Goal: Task Accomplishment & Management: Use online tool/utility

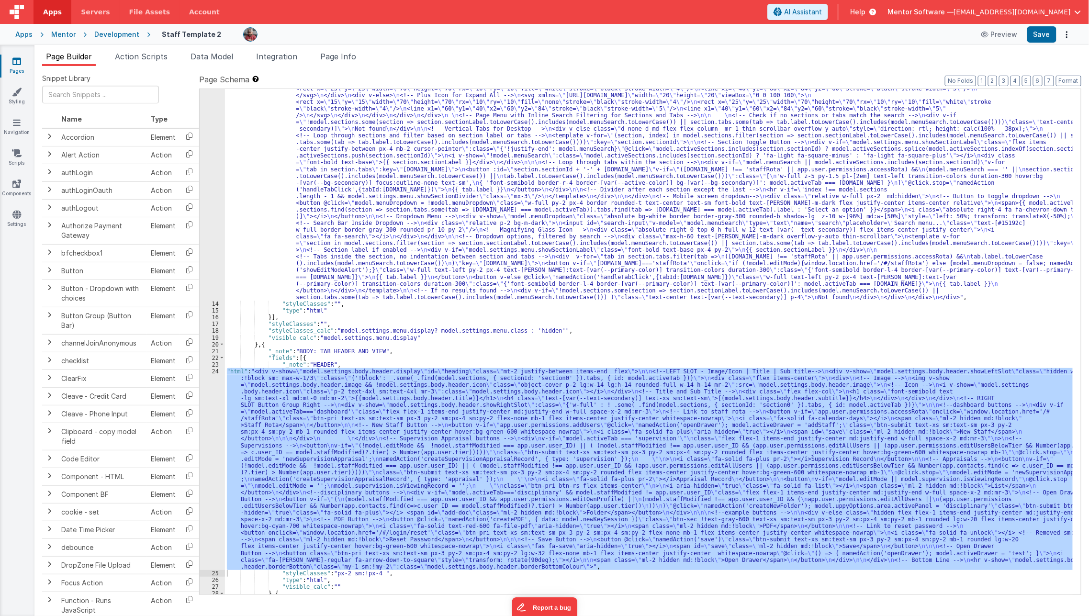
scroll to position [186, 0]
click at [25, 32] on div "Apps" at bounding box center [23, 35] width 17 height 10
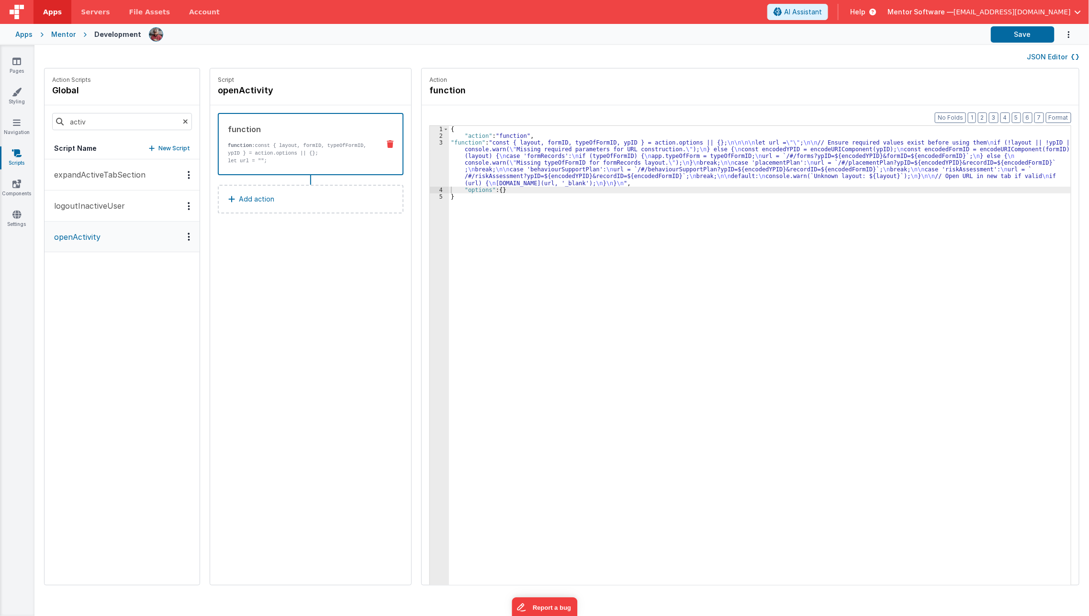
click at [23, 37] on div "Apps" at bounding box center [23, 35] width 17 height 10
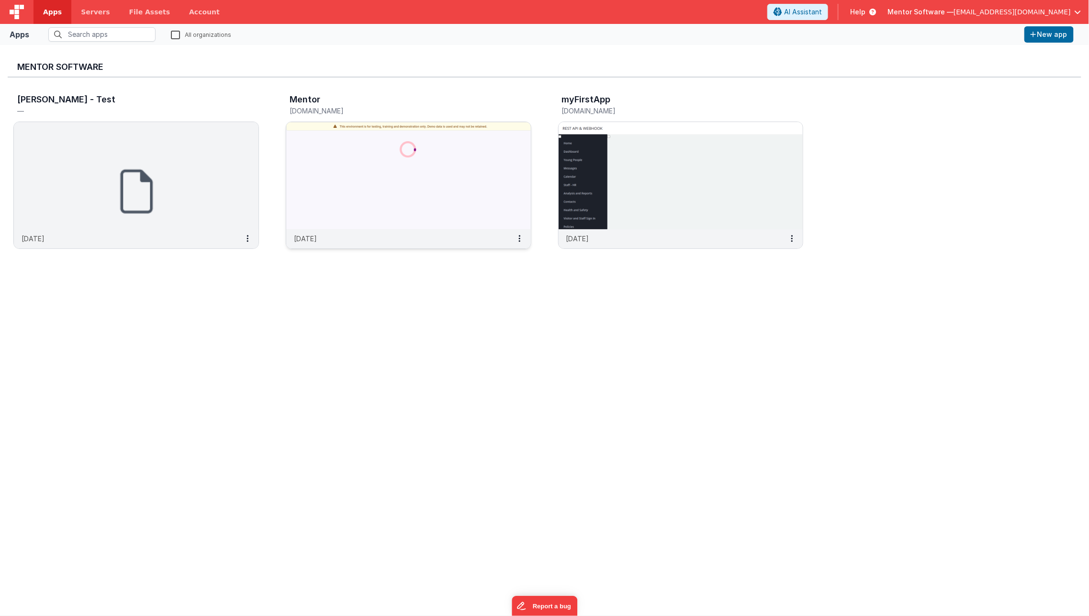
click at [357, 219] on img at bounding box center [408, 175] width 245 height 107
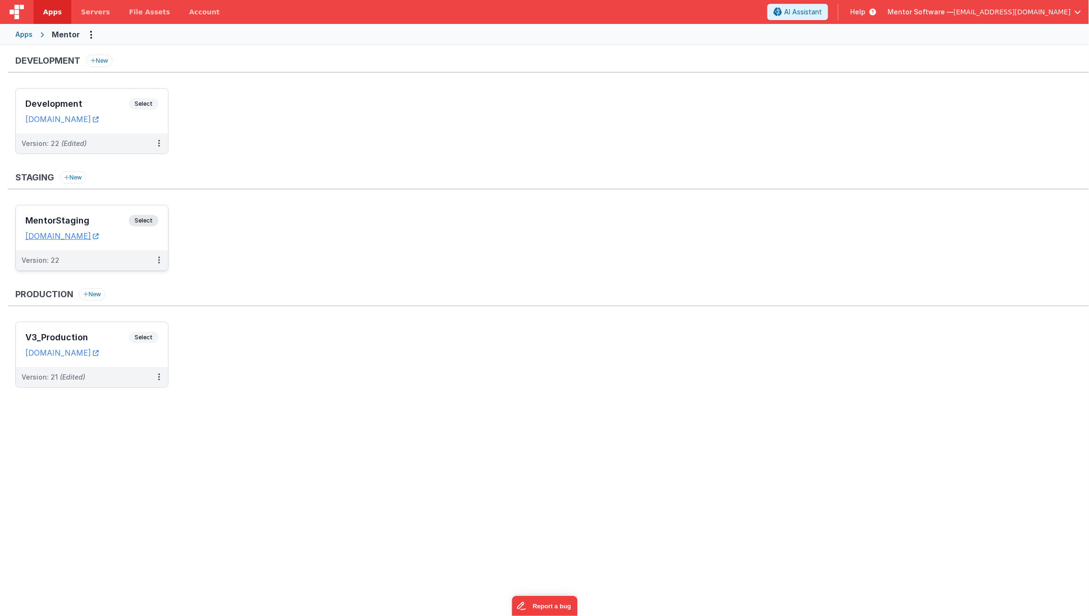
click at [122, 219] on h3 "MentorStaging" at bounding box center [76, 221] width 103 height 10
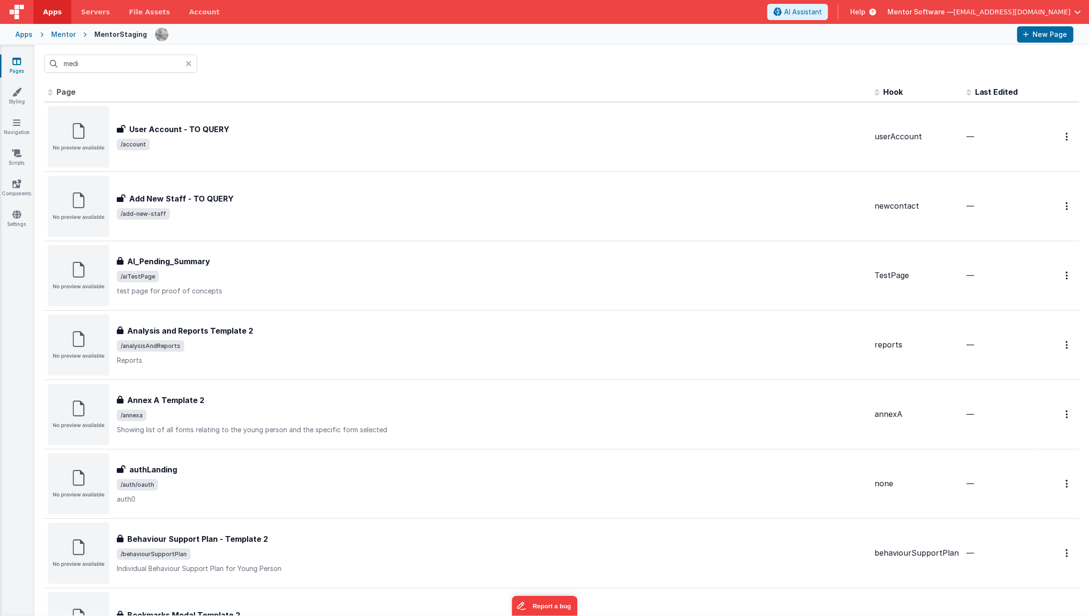
click at [189, 64] on icon at bounding box center [189, 64] width 6 height 8
click at [20, 156] on icon at bounding box center [17, 153] width 10 height 10
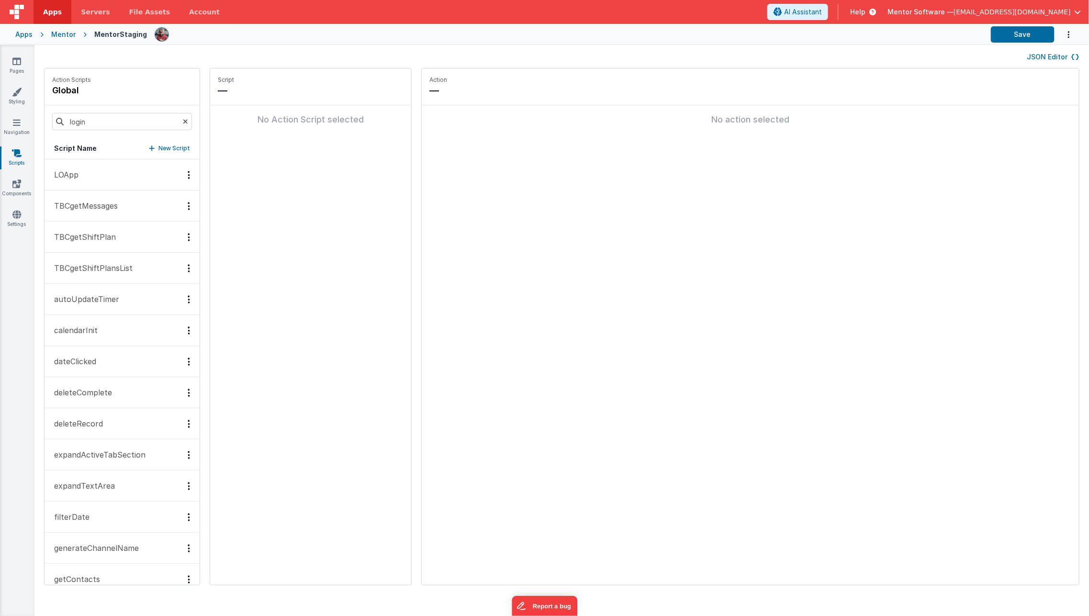
click at [93, 181] on button "LOApp" at bounding box center [122, 174] width 155 height 31
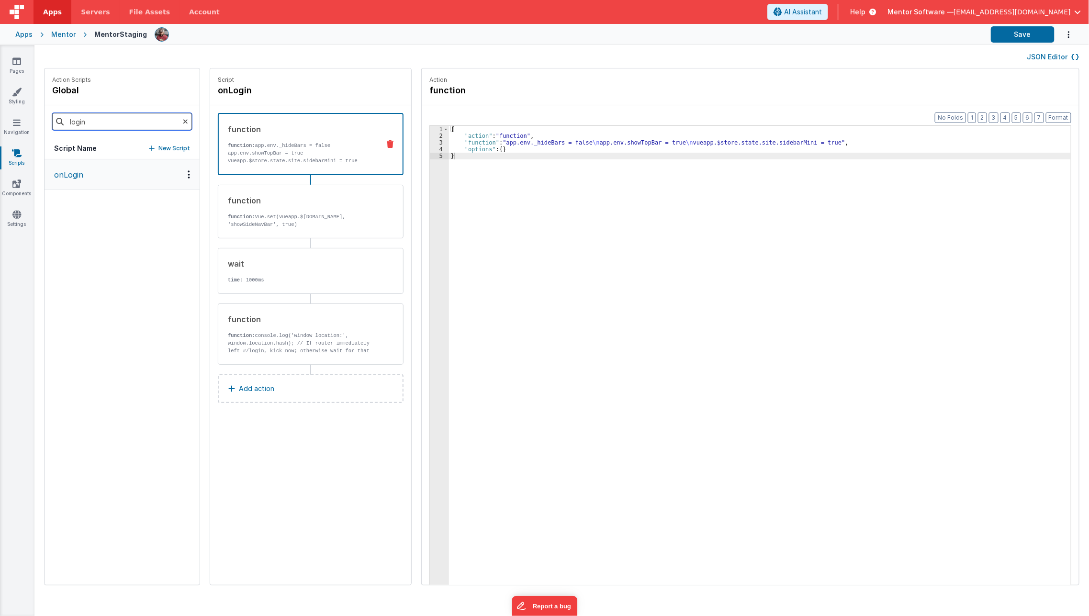
click at [109, 117] on input "login" at bounding box center [122, 121] width 140 height 17
type input "inactiv"
click at [100, 177] on p "logoutInactiveUser" at bounding box center [86, 174] width 77 height 11
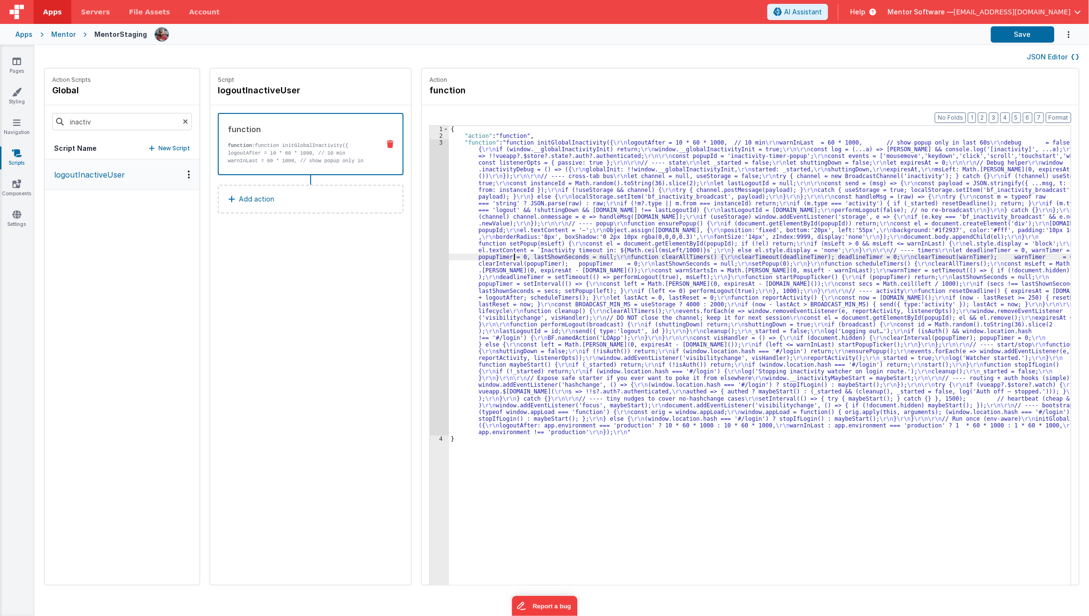
click at [499, 256] on div "{ "action" : "function" , "function" : "function initGlobalInactivity({ \r\n lo…" at bounding box center [766, 377] width 635 height 502
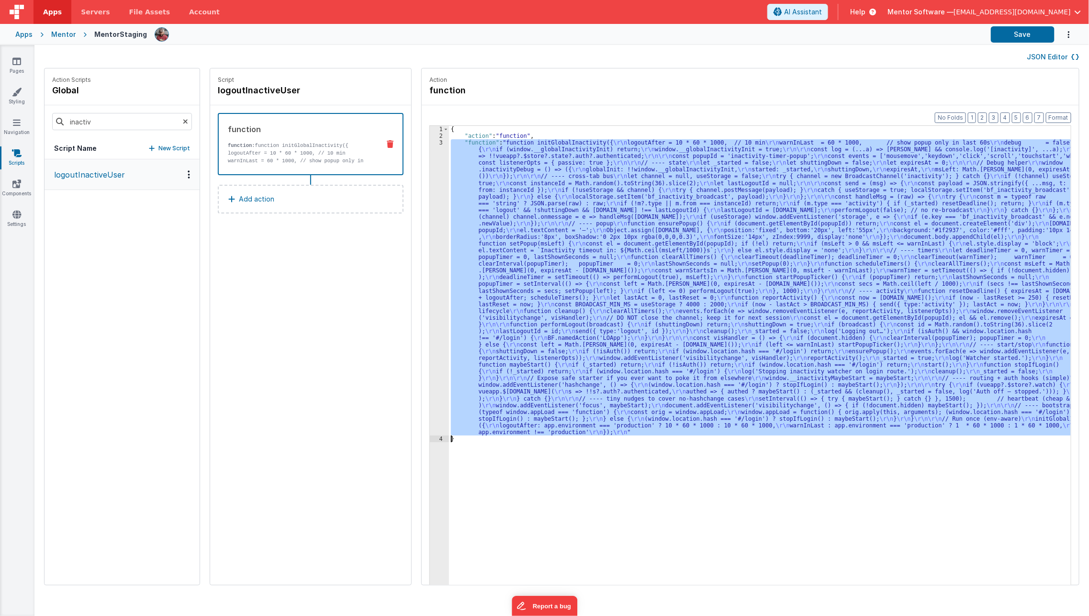
click at [430, 262] on div "3" at bounding box center [439, 287] width 19 height 296
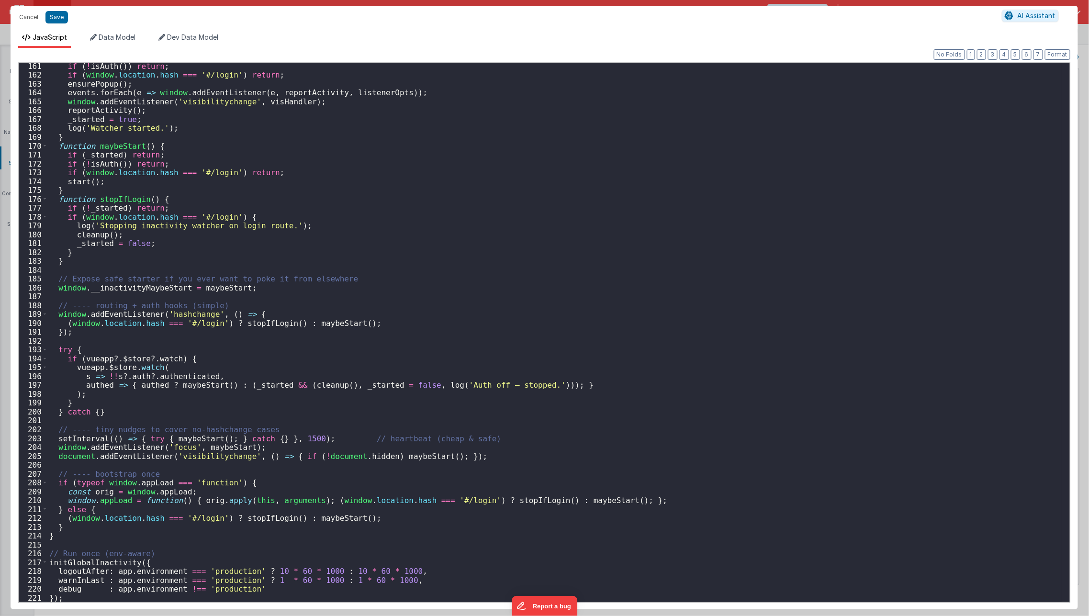
scroll to position [1418, 0]
click at [265, 581] on div "if ( ! isAuth ( )) return ; if ( window . location . hash === '#/login' ) retur…" at bounding box center [554, 345] width 1014 height 566
click at [418, 568] on div "if ( ! isAuth ( )) return ; if ( window . location . hash === '#/login' ) retur…" at bounding box center [554, 345] width 1014 height 566
click at [337, 568] on div "if ( ! isAuth ( )) return ; if ( window . location . hash === '#/login' ) retur…" at bounding box center [554, 345] width 1014 height 566
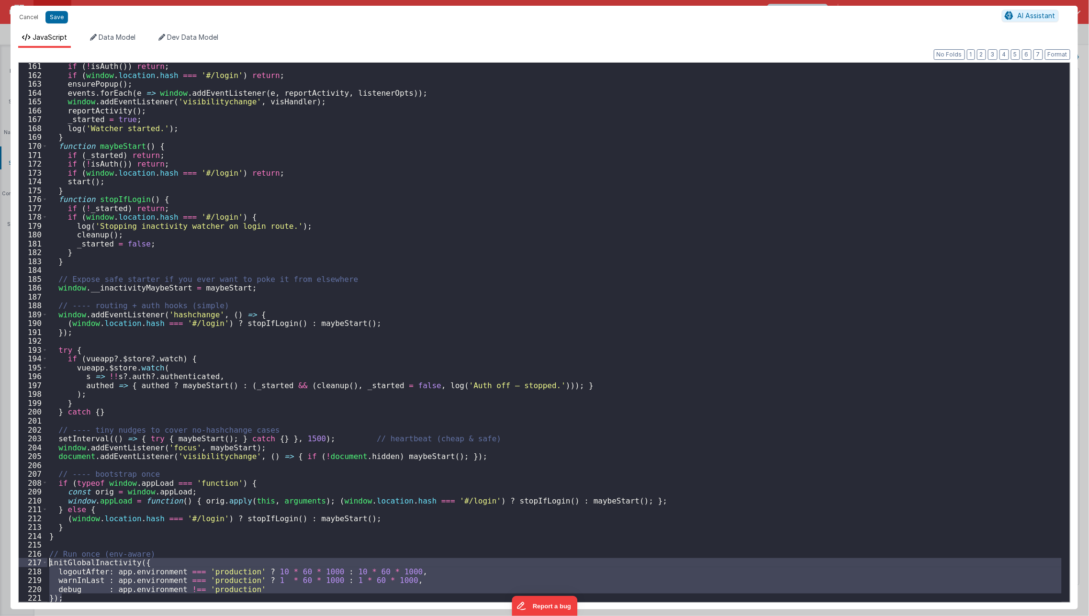
drag, startPoint x: 75, startPoint y: 594, endPoint x: 49, endPoint y: 563, distance: 40.4
click at [49, 563] on div "if ( ! isAuth ( )) return ; if ( window . location . hash === '#/login' ) retur…" at bounding box center [554, 345] width 1014 height 566
click at [49, 563] on div "if ( ! isAuth ( )) return ; if ( window . location . hash === '#/login' ) retur…" at bounding box center [554, 332] width 1014 height 539
drag, startPoint x: 49, startPoint y: 563, endPoint x: 84, endPoint y: 600, distance: 50.4
click at [84, 600] on div "if ( ! isAuth ( )) return ; if ( window . location . hash === '#/login' ) retur…" at bounding box center [554, 345] width 1014 height 566
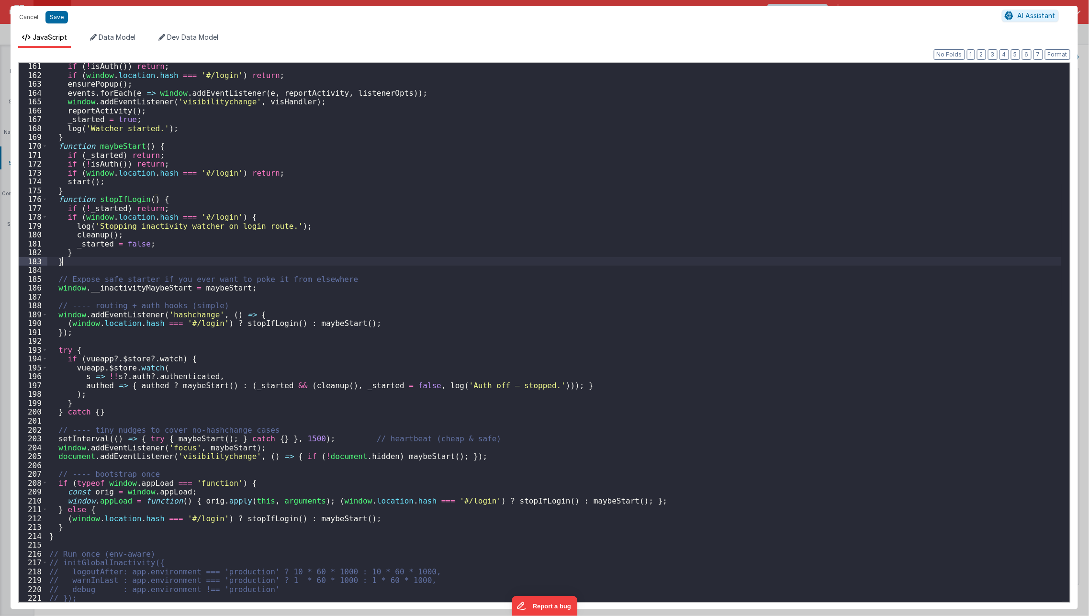
click at [378, 264] on div "if ( ! isAuth ( )) return ; if ( window . location . hash === '#/login' ) retur…" at bounding box center [554, 345] width 1014 height 566
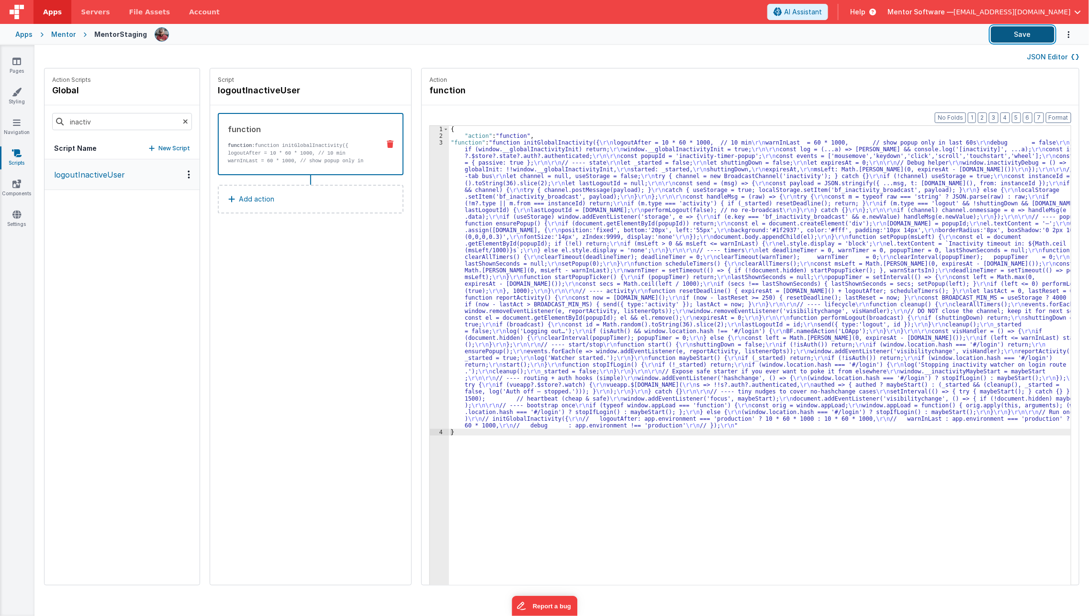
click at [1018, 32] on button "Save" at bounding box center [1023, 34] width 64 height 16
click at [16, 64] on icon at bounding box center [16, 61] width 9 height 10
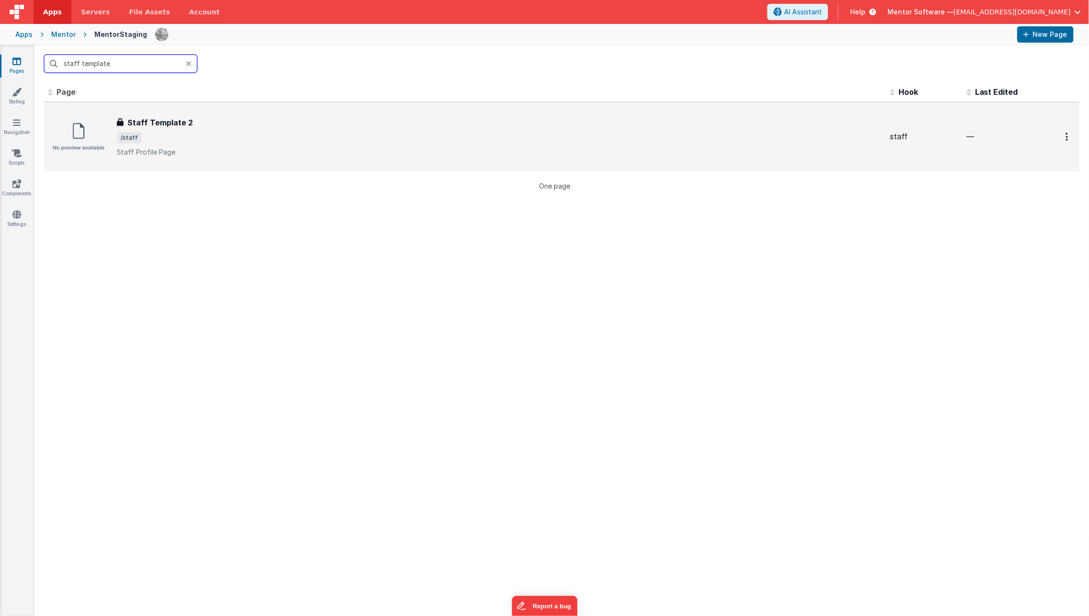
type input "staff template"
click at [168, 156] on p "Staff Profile Page" at bounding box center [499, 152] width 765 height 10
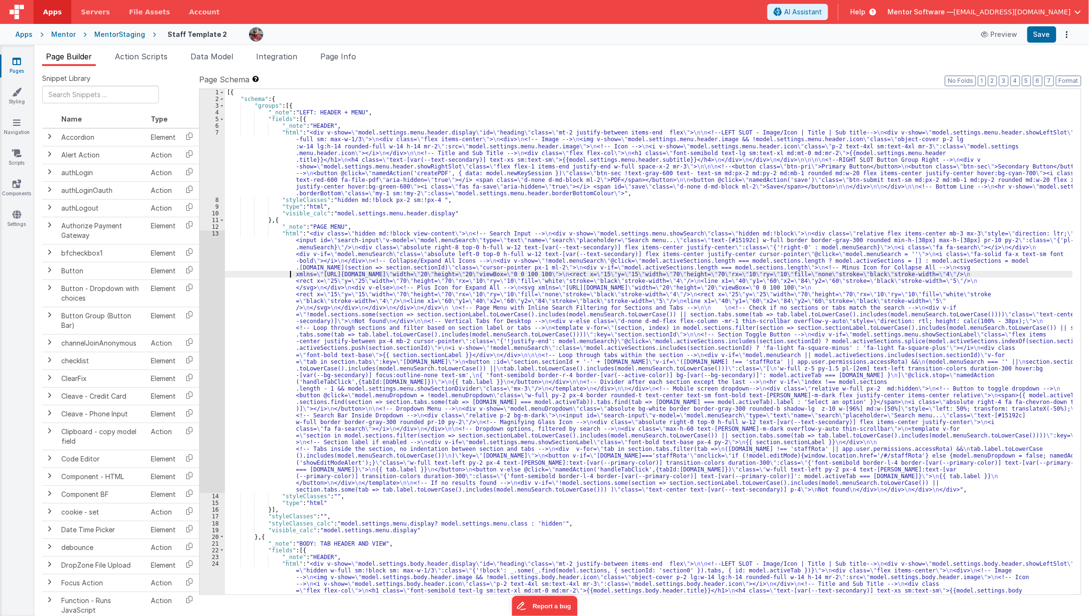
click at [266, 273] on div "[{ "schema" : { "groups" : [{ "_note" : "LEFT: HEADER + MENU" , "fields" : [{ "…" at bounding box center [649, 452] width 848 height 727
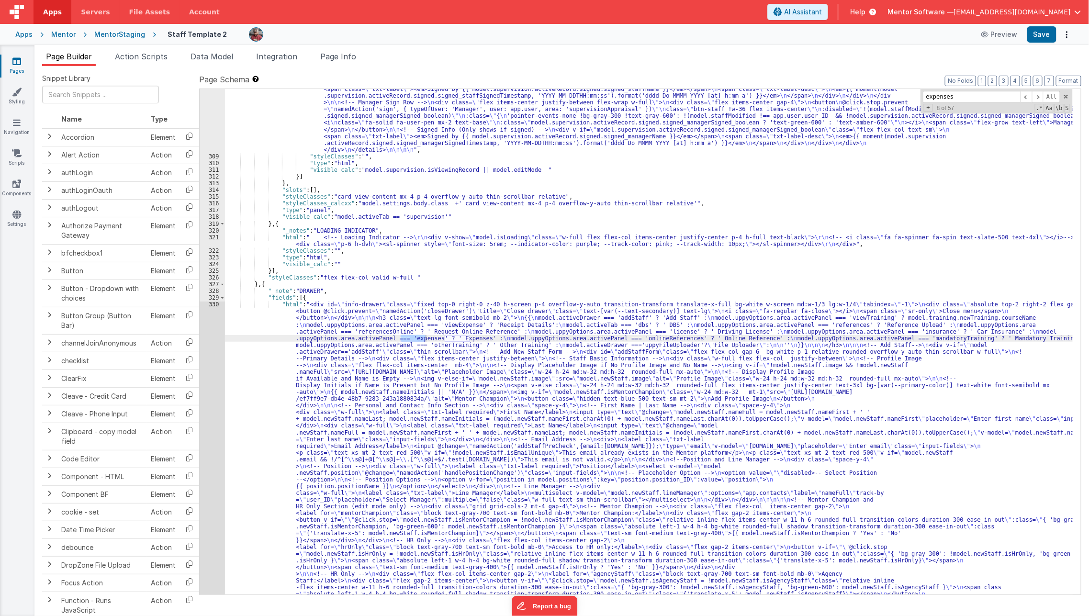
scroll to position [7559, 0]
type input "expenses"
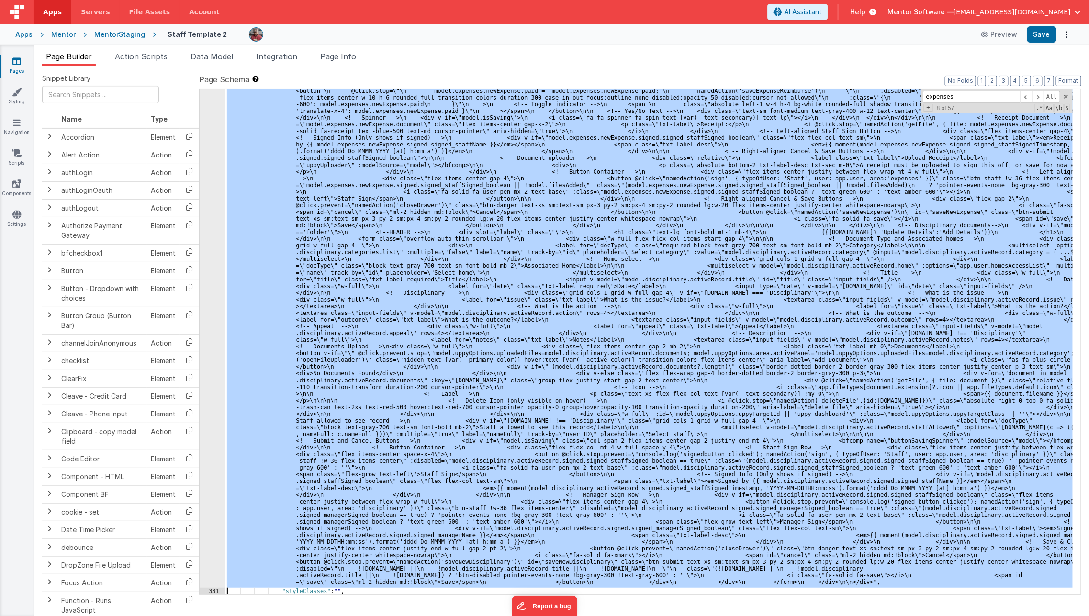
scroll to position [9886, 0]
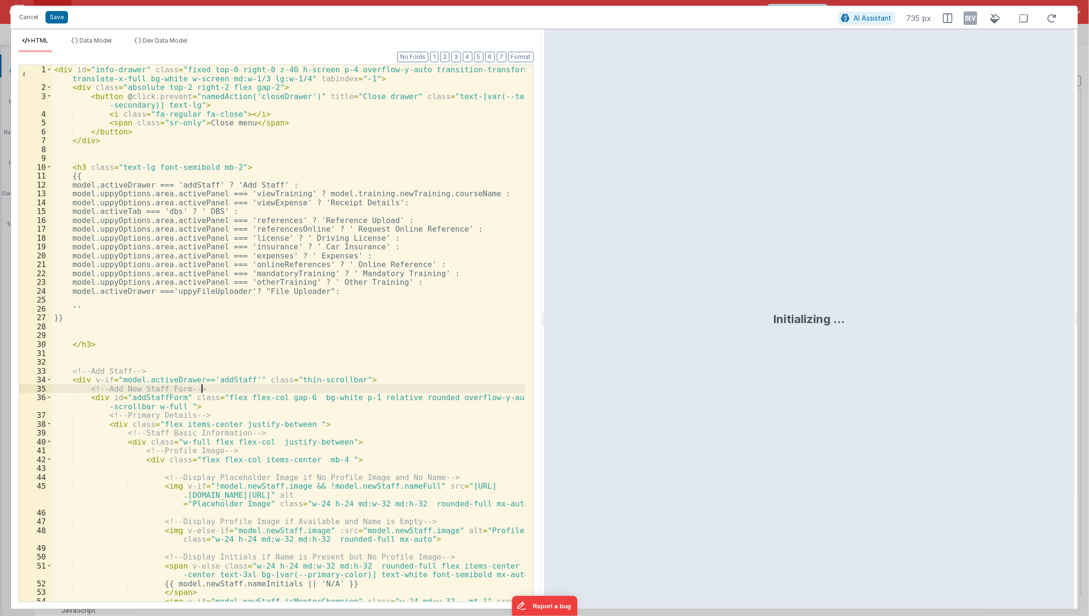
click at [324, 388] on div "< div id = "info-drawer" class = "fixed top-0 right-0 z-40 h-screen p-4 overflo…" at bounding box center [288, 351] width 473 height 572
click at [348, 342] on div "< div id = "info-drawer" class = "fixed top-0 right-0 z-40 h-screen p-4 overflo…" at bounding box center [288, 351] width 473 height 572
click at [449, 56] on button "2" at bounding box center [444, 57] width 9 height 11
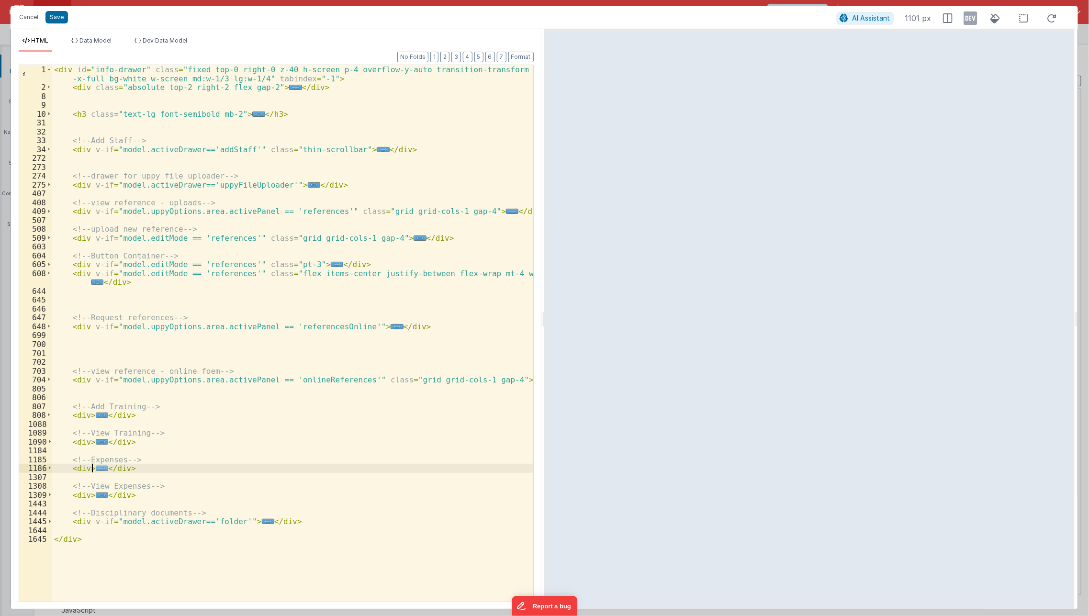
click at [100, 467] on span "..." at bounding box center [102, 468] width 12 height 5
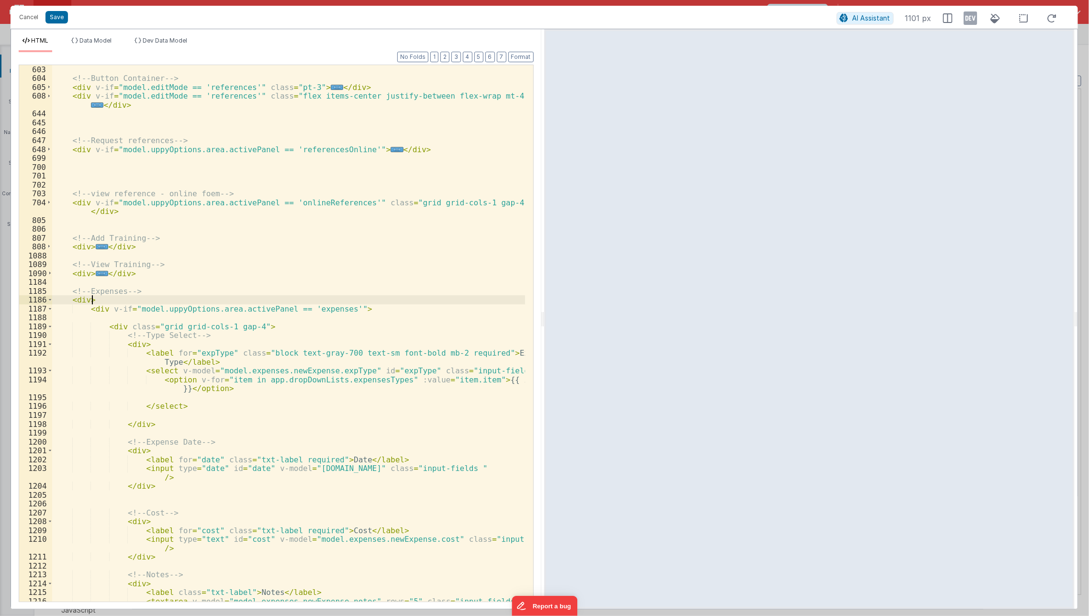
scroll to position [177, 0]
click at [336, 378] on div "<!-- Button Container --> < div v-if = "model.editMode == 'references'" class =…" at bounding box center [288, 347] width 473 height 564
click at [315, 422] on div "<!-- Button Container --> < div v-if = "model.editMode == 'references'" class =…" at bounding box center [288, 347] width 473 height 564
click at [48, 310] on span at bounding box center [49, 308] width 5 height 9
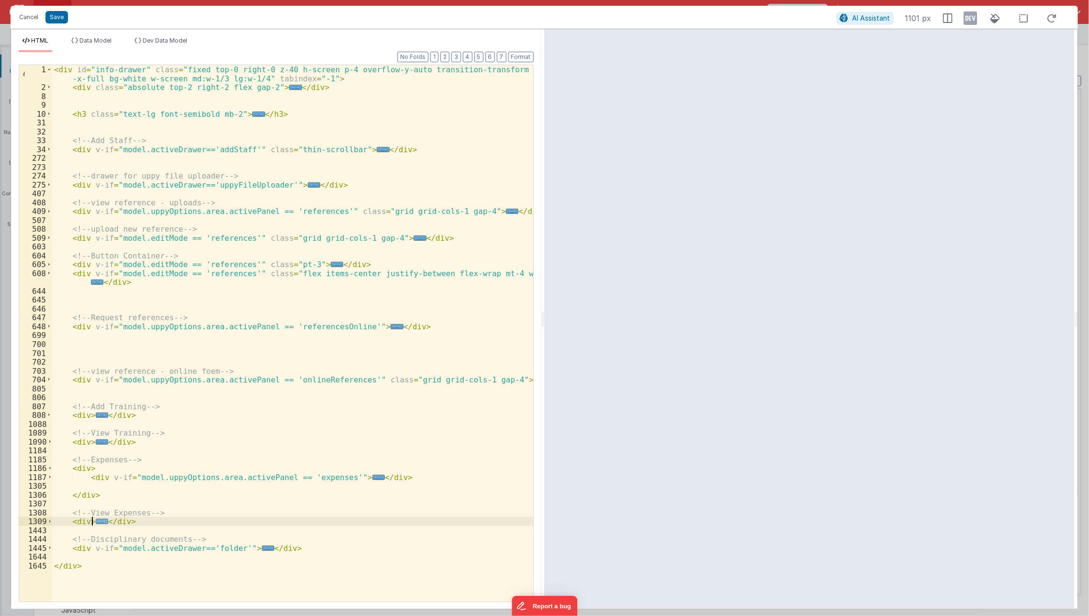
click at [96, 522] on span "..." at bounding box center [102, 521] width 12 height 5
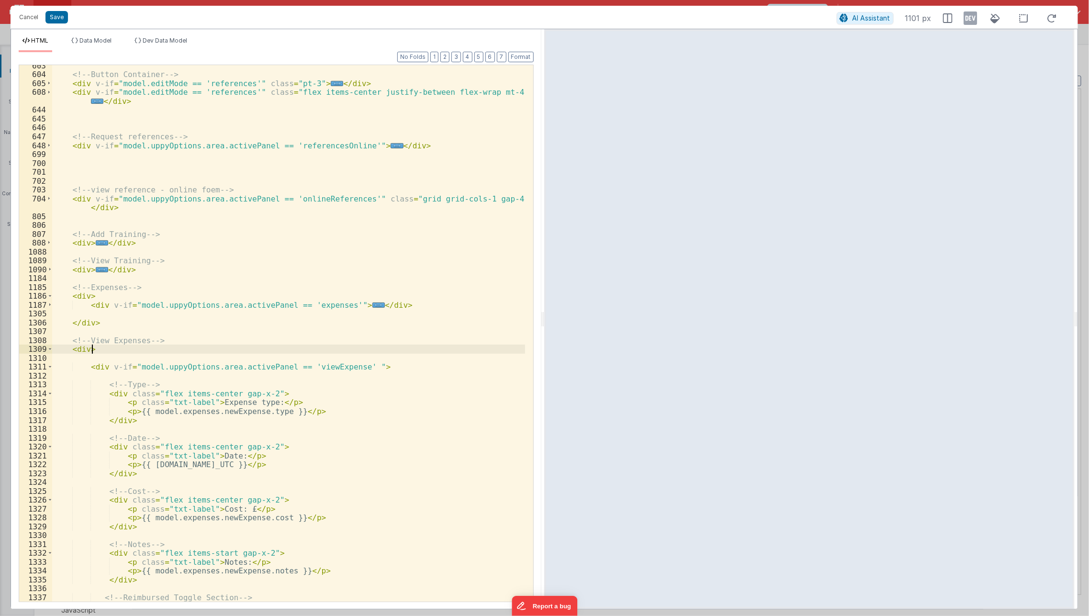
scroll to position [180, 0]
click at [22, 18] on button "Cancel" at bounding box center [28, 17] width 29 height 13
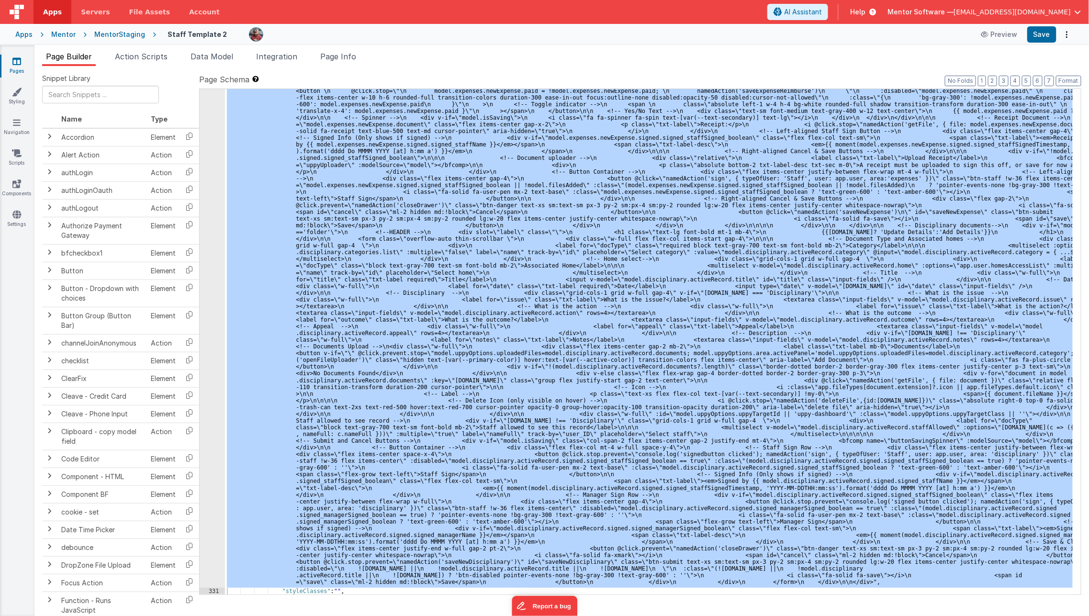
click at [64, 57] on span "Page Builder" at bounding box center [69, 57] width 46 height 10
click at [20, 59] on icon at bounding box center [16, 61] width 9 height 10
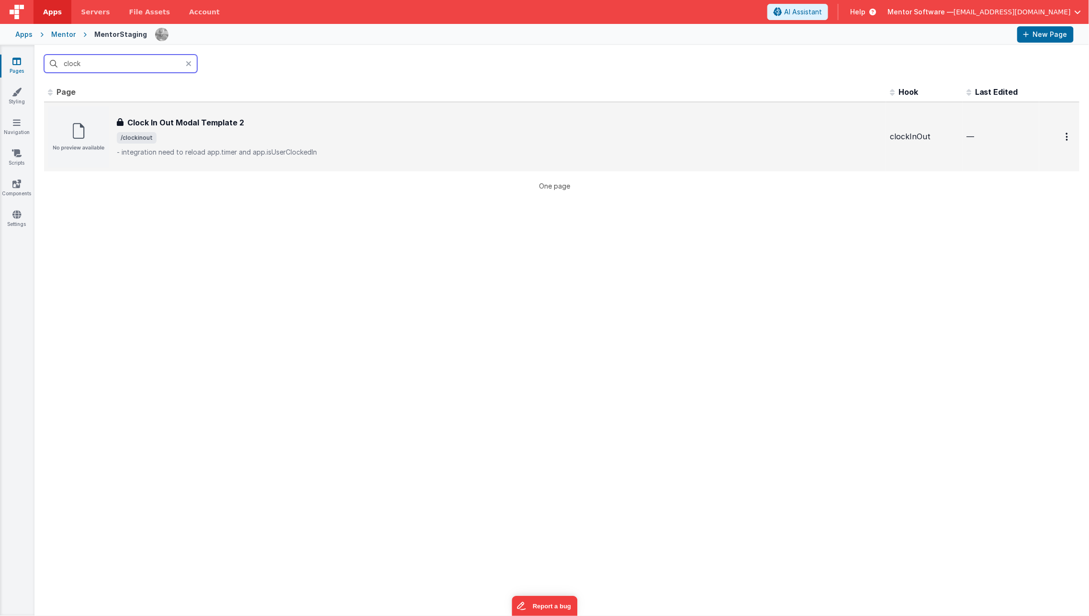
type input "clock"
click at [308, 127] on div "Clock In Out Modal Template 2" at bounding box center [499, 122] width 765 height 11
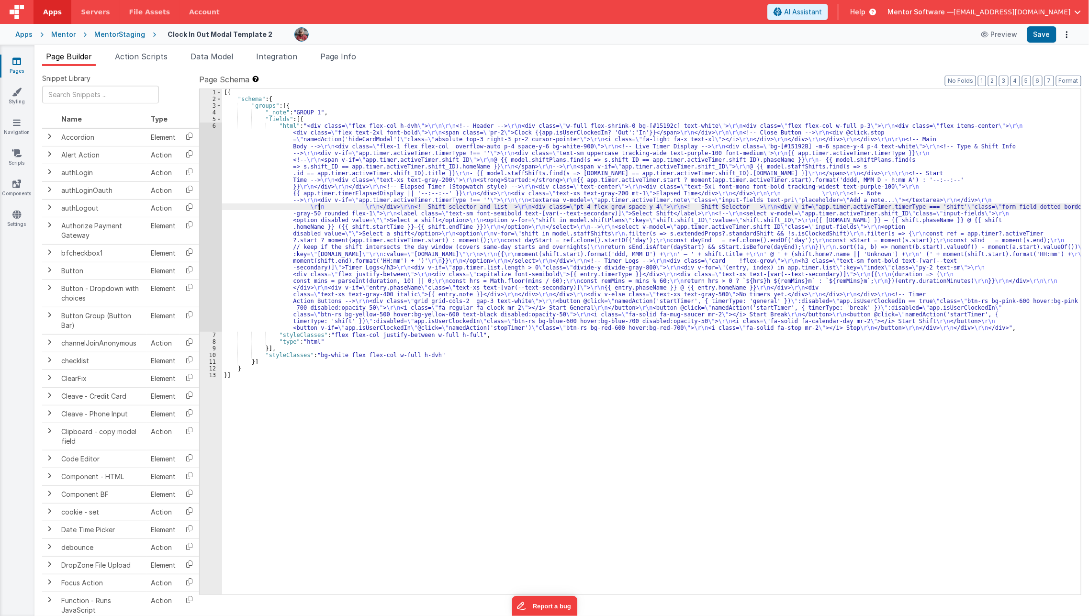
click at [318, 209] on div "[{ "schema" : { "groups" : [{ "_note" : "GROUP 1" , "fields" : [{ "html" : "<di…" at bounding box center [651, 348] width 859 height 519
click at [206, 297] on div "6" at bounding box center [211, 227] width 22 height 209
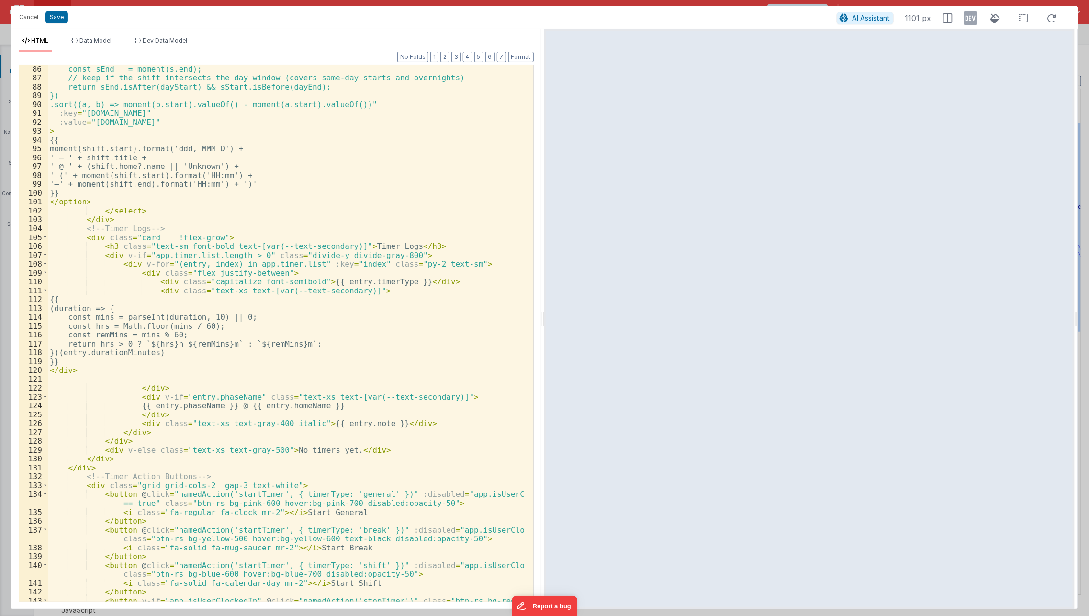
scroll to position [872, 0]
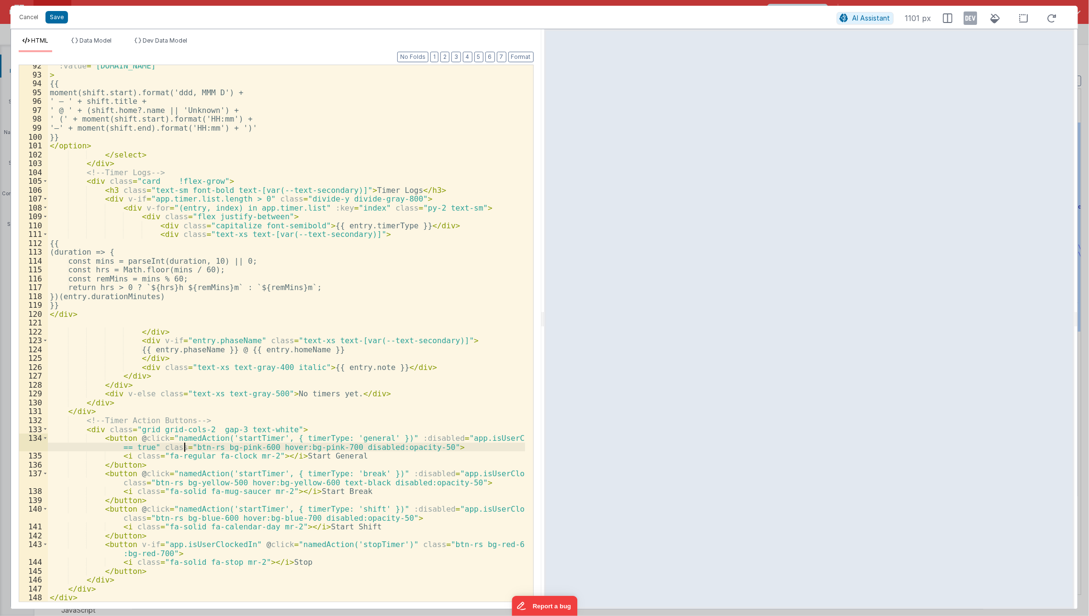
click at [184, 448] on div ":value = "shift.id" > {{ moment(shift.start).format('ddd, MMM D') + ' – ' + shi…" at bounding box center [287, 338] width 478 height 555
click at [171, 472] on div ":value = "shift.id" > {{ moment(shift.start).format('ddd, MMM D') + ' – ' + shi…" at bounding box center [287, 338] width 478 height 555
click at [423, 477] on div ":value = "shift.id" > {{ moment(shift.start).format('ddd, MMM D') + ' – ' + shi…" at bounding box center [287, 338] width 478 height 555
click at [428, 477] on div ":value = "shift.id" > {{ moment(shift.start).format('ddd, MMM D') + ' – ' + shi…" at bounding box center [287, 338] width 478 height 555
click at [163, 494] on div ":value = "shift.id" > {{ moment(shift.start).format('ddd, MMM D') + ' – ' + shi…" at bounding box center [287, 338] width 478 height 555
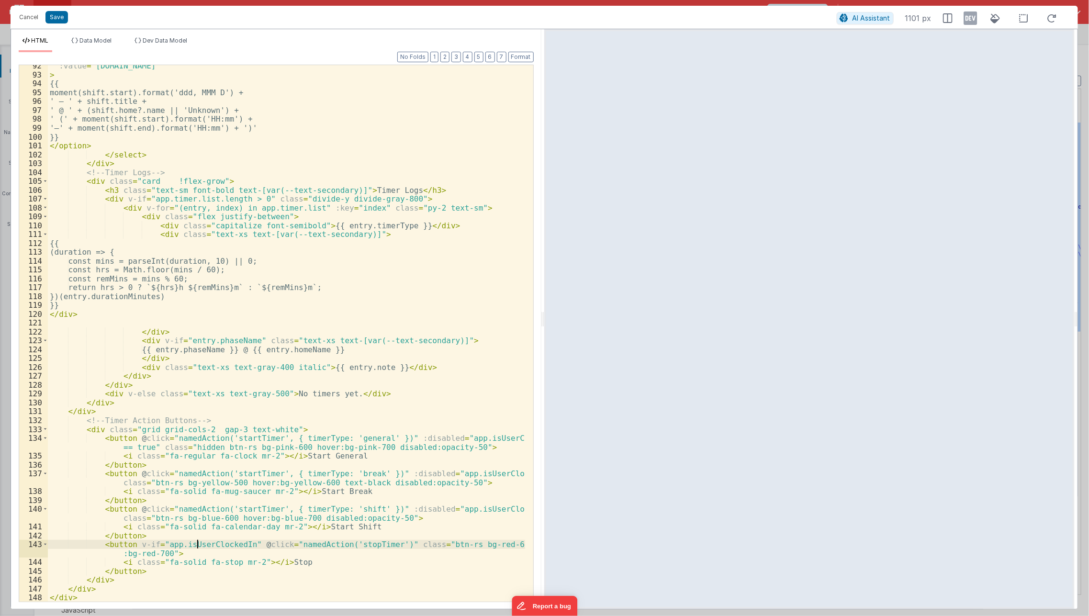
click at [196, 543] on div ":value = "shift.id" > {{ moment(shift.start).format('ddd, MMM D') + ' – ' + shi…" at bounding box center [287, 338] width 478 height 555
paste textarea
click at [153, 480] on div ":value = "shift.id" > {{ moment(shift.start).format('ddd, MMM D') + ' – ' + shi…" at bounding box center [287, 338] width 478 height 555
paste textarea
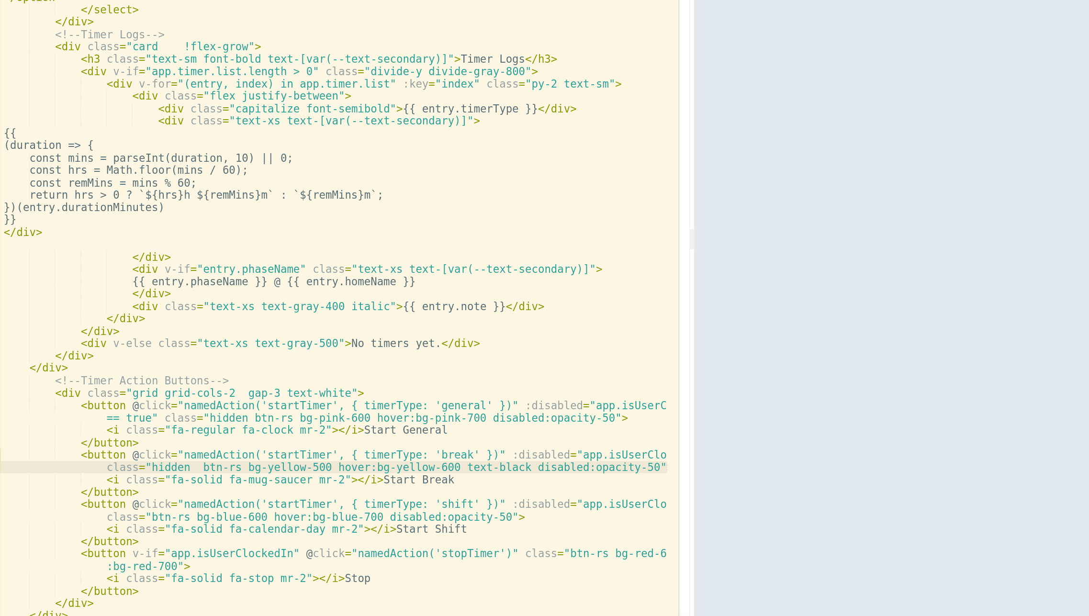
click at [383, 475] on div ":value = "shift.id" > {{ moment(shift.start).format('ddd, MMM D') + ' – ' + shi…" at bounding box center [287, 338] width 478 height 555
click at [246, 543] on div ":value = "shift.id" > {{ moment(shift.start).format('ddd, MMM D') + ' – ' + shi…" at bounding box center [287, 338] width 478 height 555
click at [391, 542] on div ":value = "shift.id" > {{ moment(shift.start).format('ddd, MMM D') + ' – ' + shi…" at bounding box center [287, 338] width 478 height 555
paste textarea
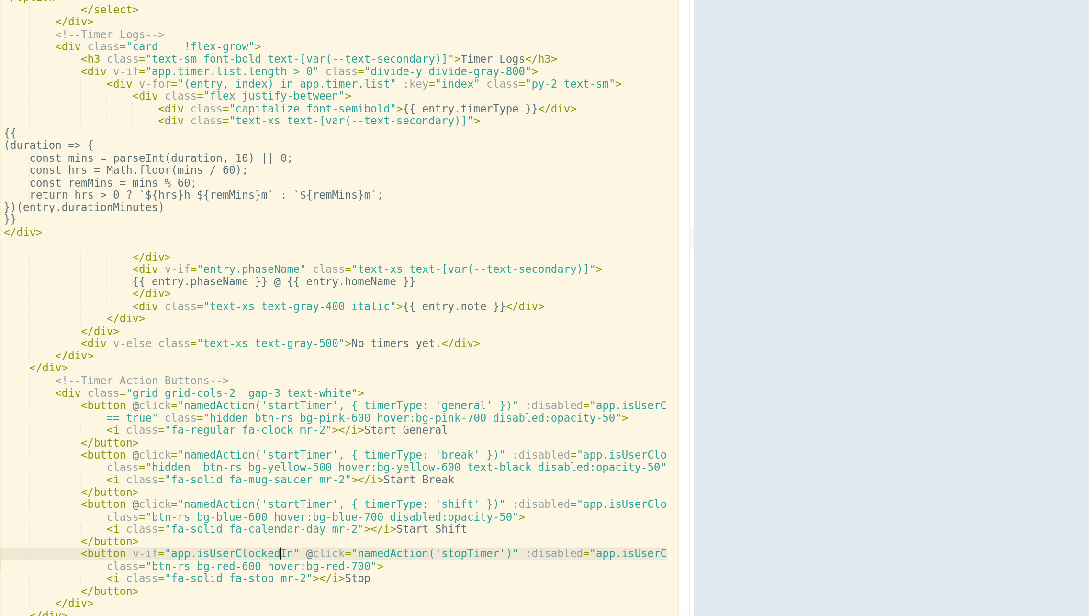
click at [245, 543] on div ":value = "shift.id" > {{ moment(shift.start).format('ddd, MMM D') + ' – ' + shi…" at bounding box center [287, 338] width 478 height 555
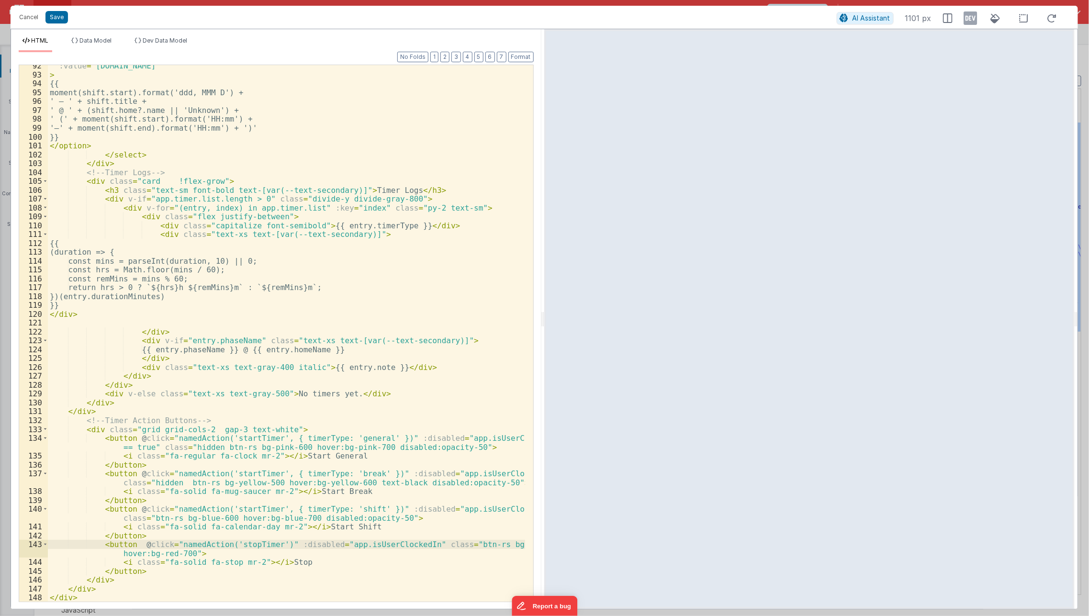
click at [388, 508] on div ":value = "shift.id" > {{ moment(shift.start).format('ddd, MMM D') + ' – ' + shi…" at bounding box center [287, 338] width 478 height 555
click at [184, 554] on div ":value = "shift.id" > {{ moment(shift.start).format('ddd, MMM D') + ' – ' + shi…" at bounding box center [287, 338] width 478 height 555
paste textarea
click at [331, 543] on div ":value = "shift.id" > {{ moment(shift.start).format('ddd, MMM D') + ' – ' + shi…" at bounding box center [287, 338] width 478 height 555
click at [272, 552] on div ":value = "shift.id" > {{ moment(shift.start).format('ddd, MMM D') + ' – ' + shi…" at bounding box center [287, 338] width 478 height 555
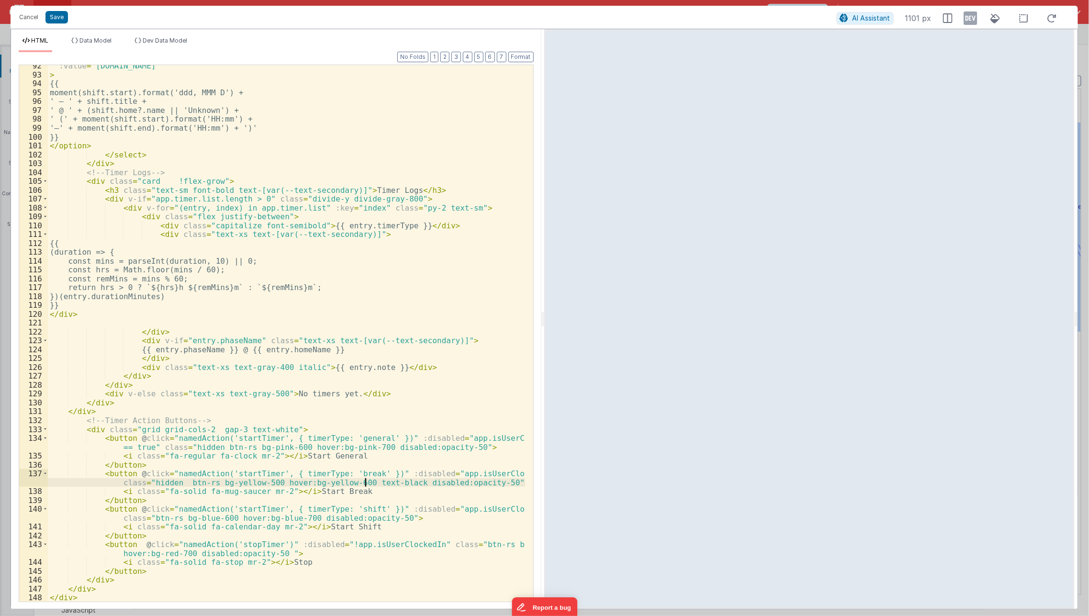
click at [363, 486] on div ":value = "shift.id" > {{ moment(shift.start).format('ddd, MMM D') + ' – ' + shi…" at bounding box center [287, 338] width 478 height 555
click at [58, 18] on button "Save" at bounding box center [56, 17] width 22 height 12
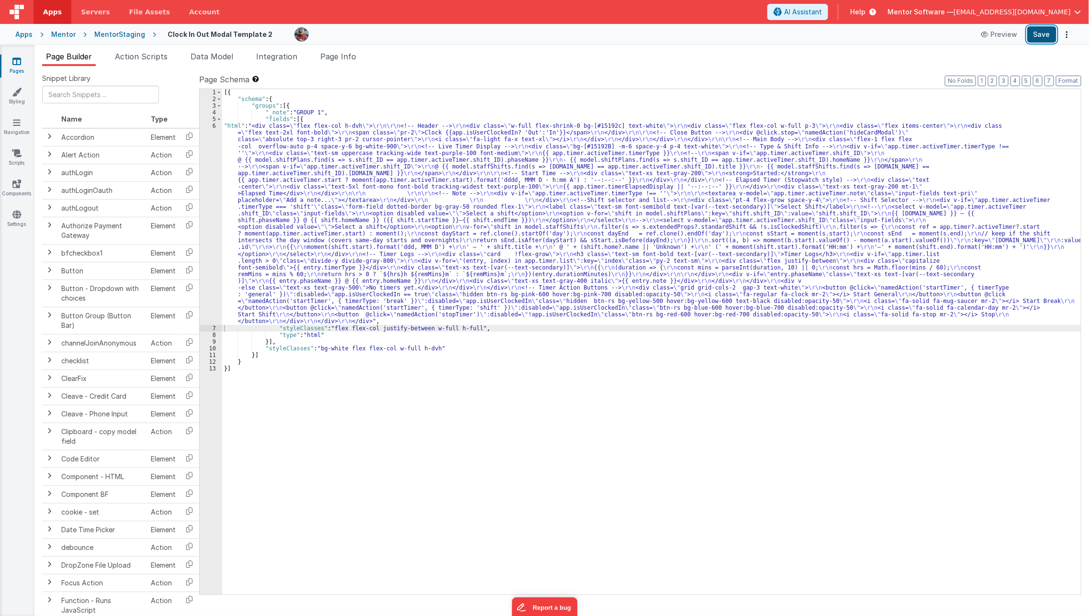
click at [1048, 35] on button "Save" at bounding box center [1041, 34] width 29 height 16
click at [1040, 29] on button "Save" at bounding box center [1041, 34] width 29 height 16
click at [508, 344] on div "[{ "schema" : { "groups" : [{ "_note" : "GROUP 1" , "fields" : [{ "html" : "<di…" at bounding box center [651, 348] width 859 height 519
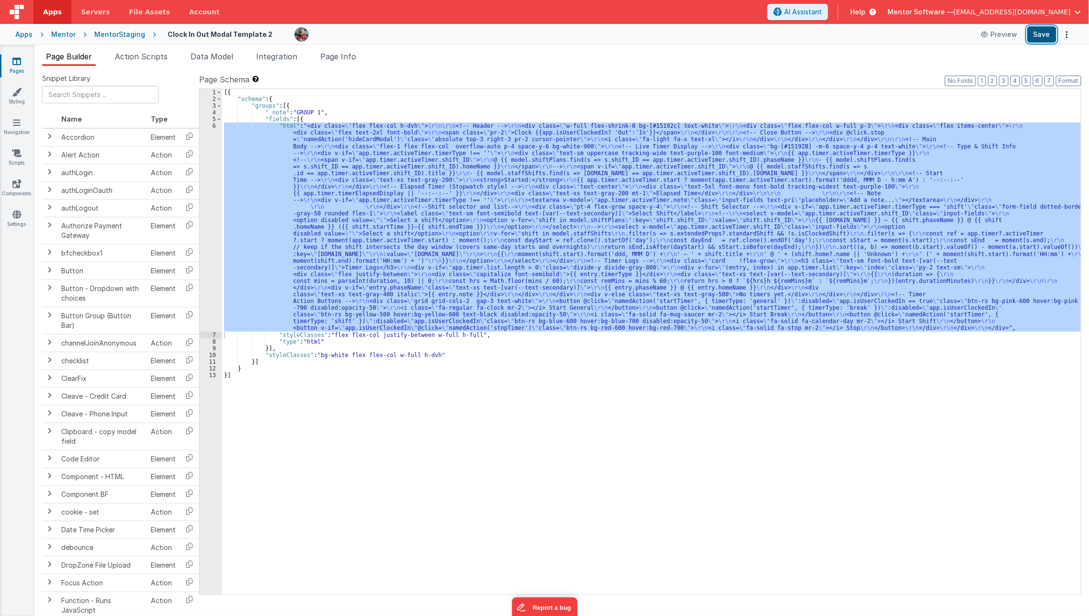
click at [1046, 38] on button "Save" at bounding box center [1041, 34] width 29 height 16
click at [64, 35] on div "Mentor" at bounding box center [63, 35] width 24 height 10
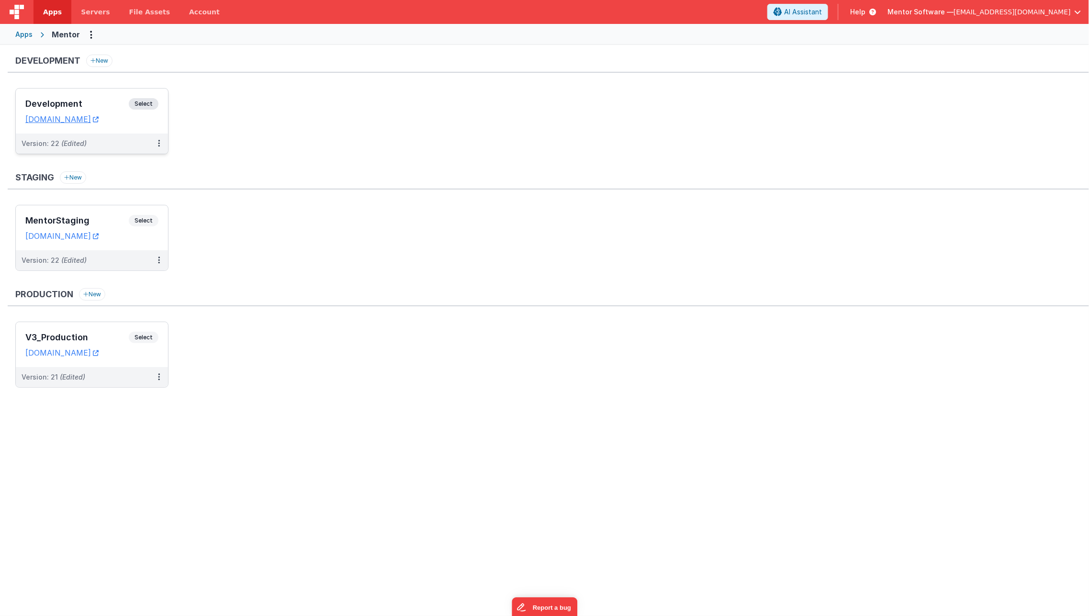
click at [90, 105] on h3 "Development" at bounding box center [76, 104] width 103 height 10
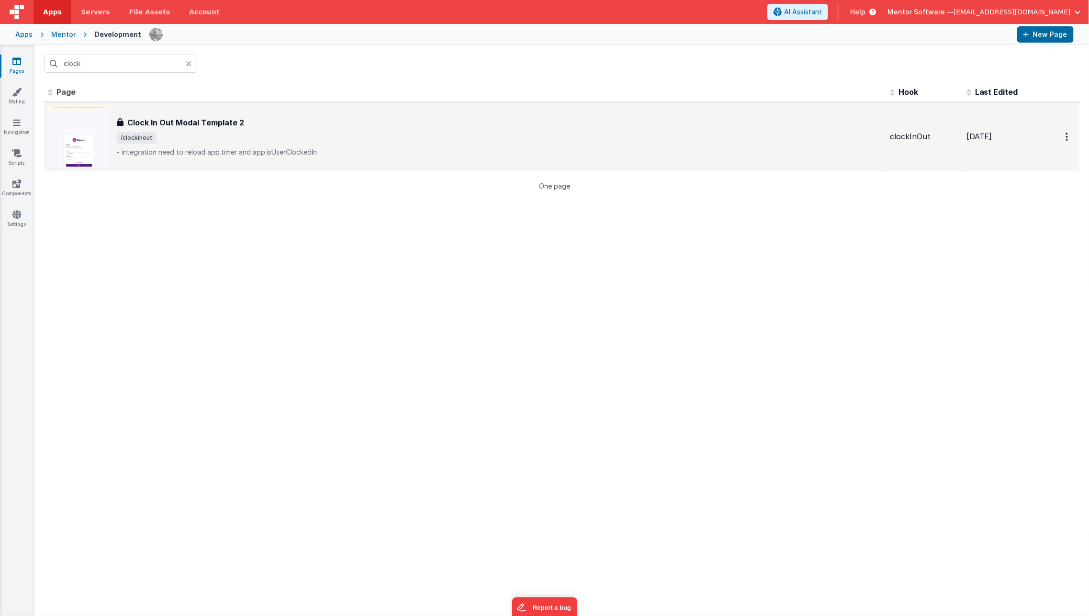
click at [177, 122] on h3 "Clock In Out Modal Template 2" at bounding box center [185, 122] width 117 height 11
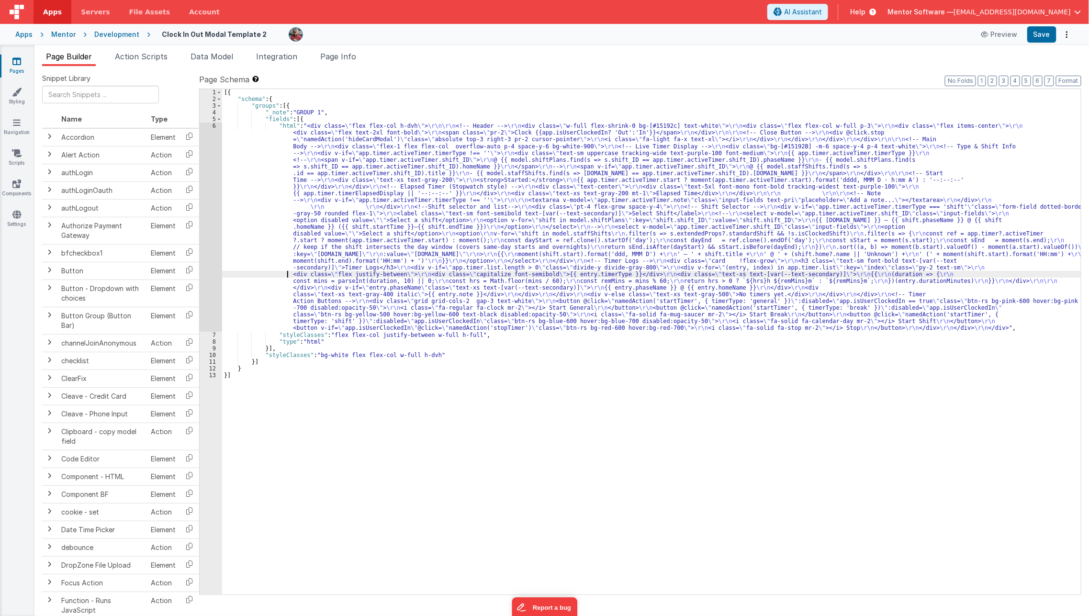
click at [277, 274] on div "[{ "schema" : { "groups" : [{ "_note" : "GROUP 1" , "fields" : [{ "html" : "<di…" at bounding box center [651, 348] width 859 height 519
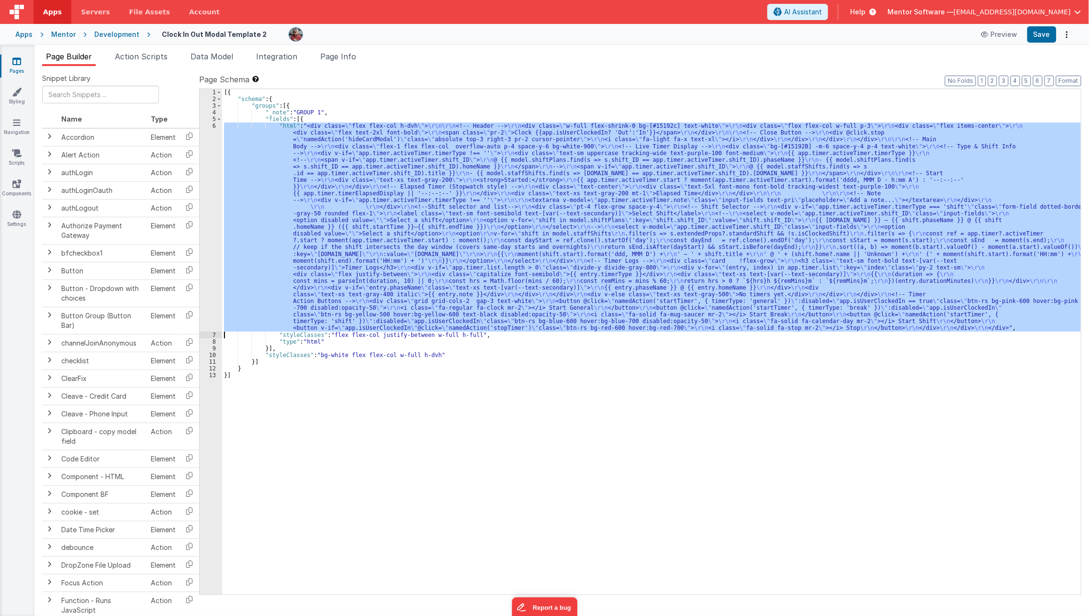
click at [211, 290] on div "6" at bounding box center [211, 227] width 22 height 209
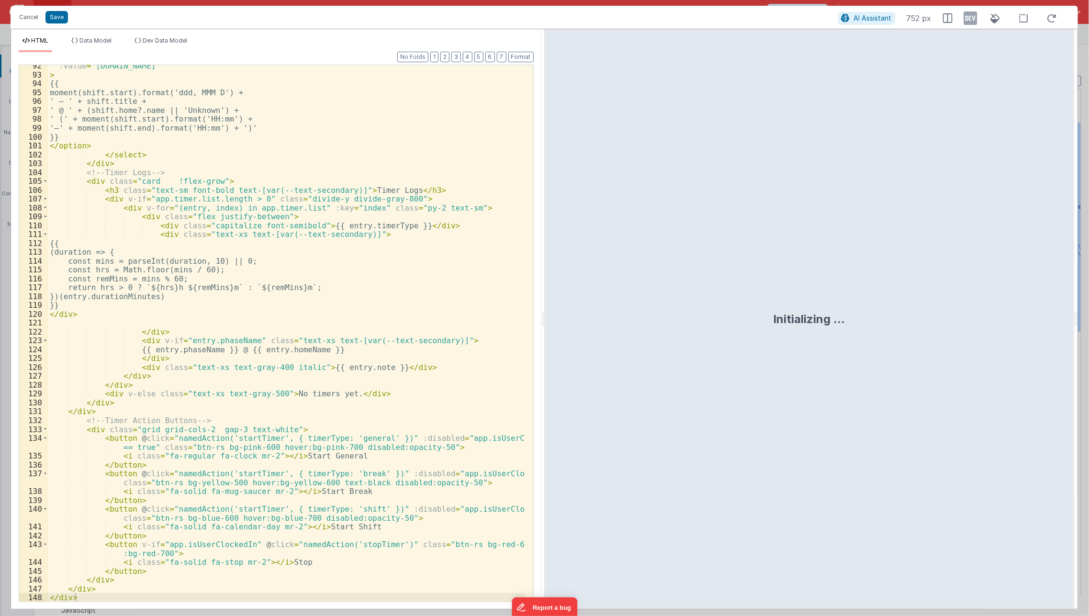
scroll to position [872, 0]
click at [71, 449] on div ":value = "shift.id" > {{ moment(shift.start).format('ddd, MMM D') + ' – ' + shi…" at bounding box center [287, 338] width 478 height 555
click at [180, 452] on div ":value = "shift.id" > {{ moment(shift.start).format('ddd, MMM D') + ' – ' + shi…" at bounding box center [287, 338] width 478 height 555
click at [182, 449] on div ":value = "shift.id" > {{ moment(shift.start).format('ddd, MMM D') + ' – ' + shi…" at bounding box center [287, 338] width 478 height 555
click at [144, 481] on div ":value = "shift.id" > {{ moment(shift.start).format('ddd, MMM D') + ' – ' + shi…" at bounding box center [287, 338] width 478 height 555
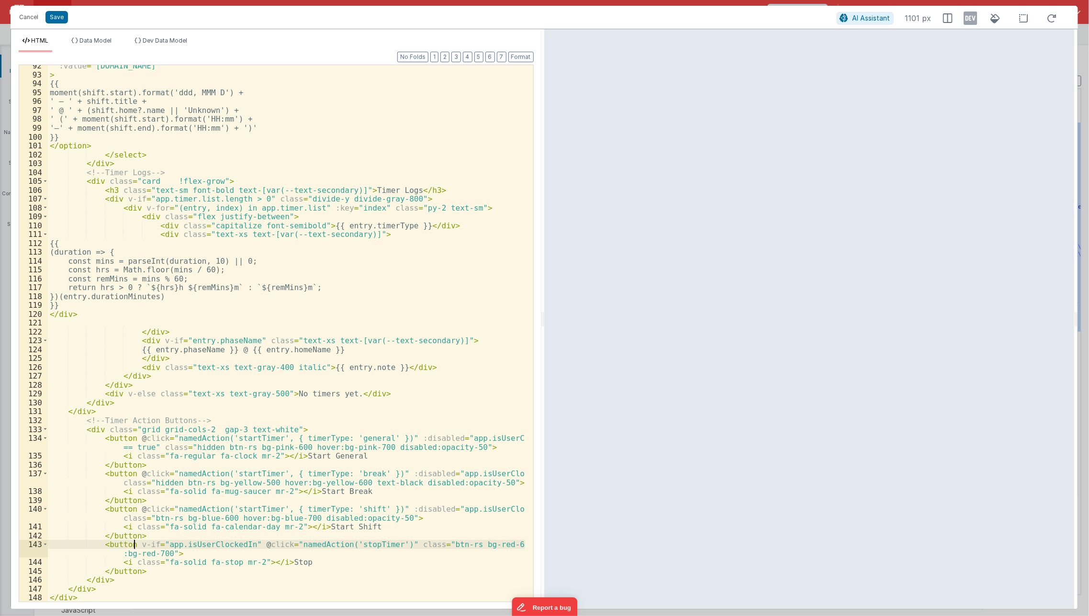
click at [134, 547] on div ":value = "shift.id" > {{ moment(shift.start).format('ddd, MMM D') + ' – ' + shi…" at bounding box center [287, 338] width 478 height 555
click at [399, 483] on div ":value = "shift.id" > {{ moment(shift.start).format('ddd, MMM D') + ' – ' + shi…" at bounding box center [287, 338] width 478 height 555
click at [396, 518] on div ":value = "shift.id" > {{ moment(shift.start).format('ddd, MMM D') + ' – ' + shi…" at bounding box center [287, 338] width 478 height 555
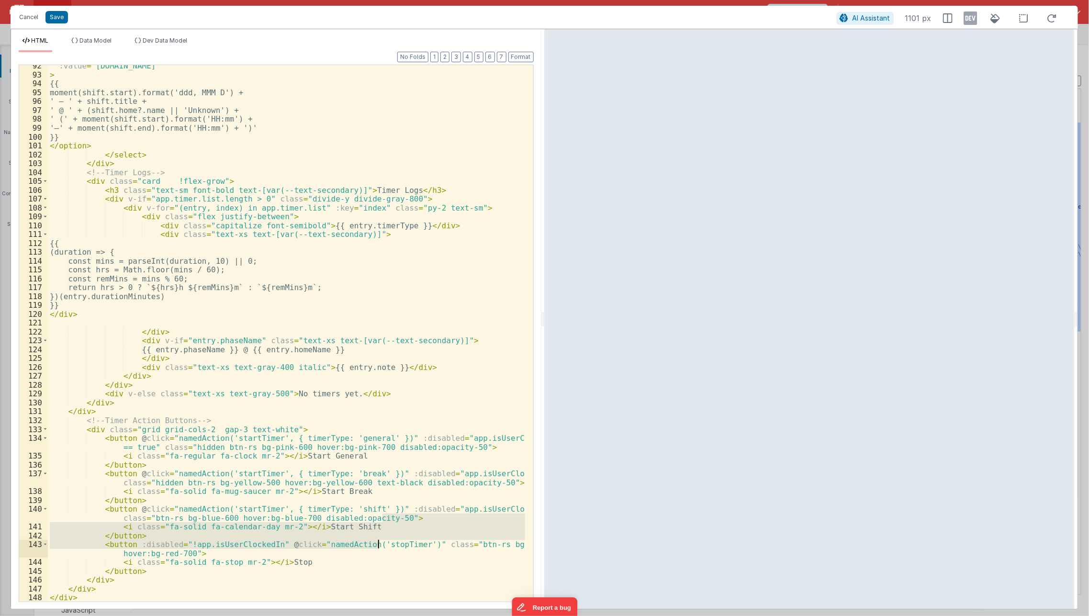
drag, startPoint x: 382, startPoint y: 520, endPoint x: 379, endPoint y: 563, distance: 43.2
click at [379, 563] on div ":value = "shift.id" > {{ moment(shift.start).format('ddd, MMM D') + ' – ' + shi…" at bounding box center [287, 338] width 478 height 555
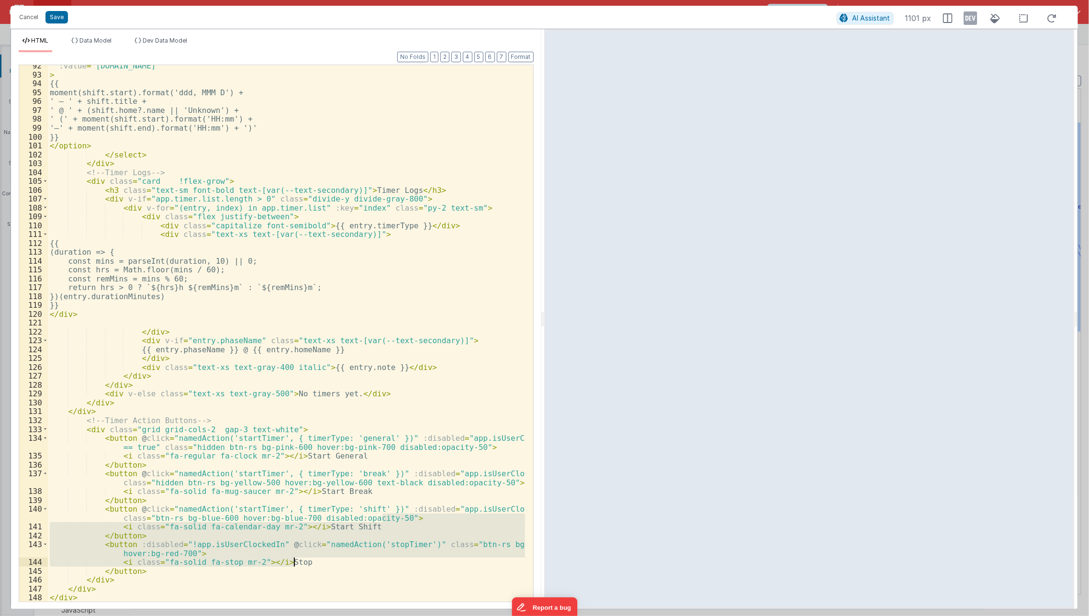
click at [389, 519] on div ":value = "shift.id" > {{ moment(shift.start).format('ddd, MMM D') + ' – ' + shi…" at bounding box center [286, 333] width 477 height 536
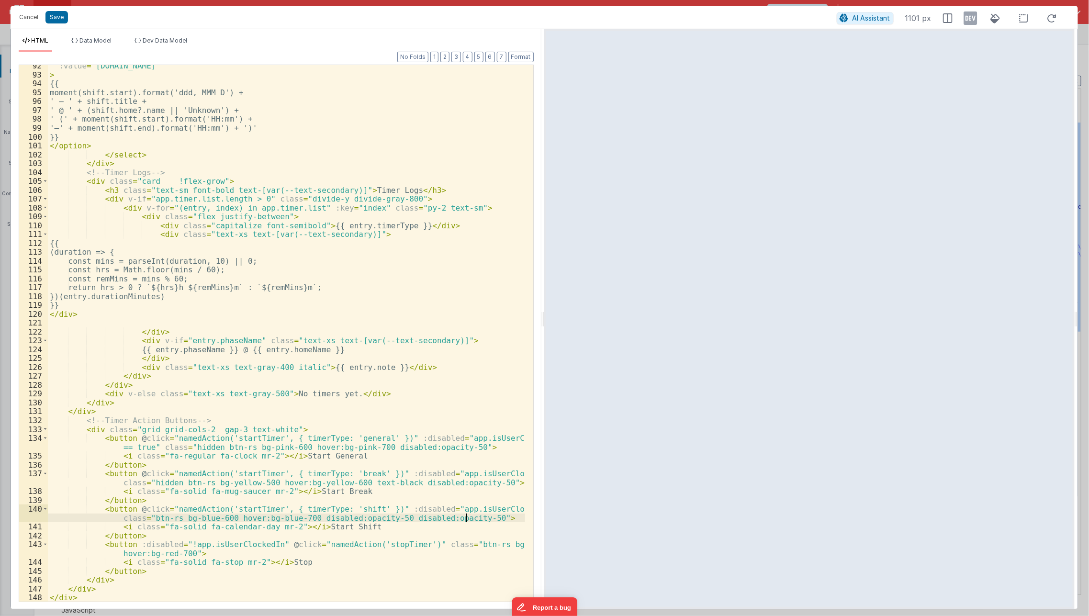
click at [389, 519] on div ":value = "shift.id" > {{ moment(shift.start).format('ddd, MMM D') + ' – ' + shi…" at bounding box center [287, 338] width 478 height 555
click at [178, 553] on div ":value = "shift.id" > {{ moment(shift.start).format('ddd, MMM D') + ' – ' + shi…" at bounding box center [287, 338] width 478 height 555
click at [61, 22] on button "Save" at bounding box center [56, 17] width 22 height 12
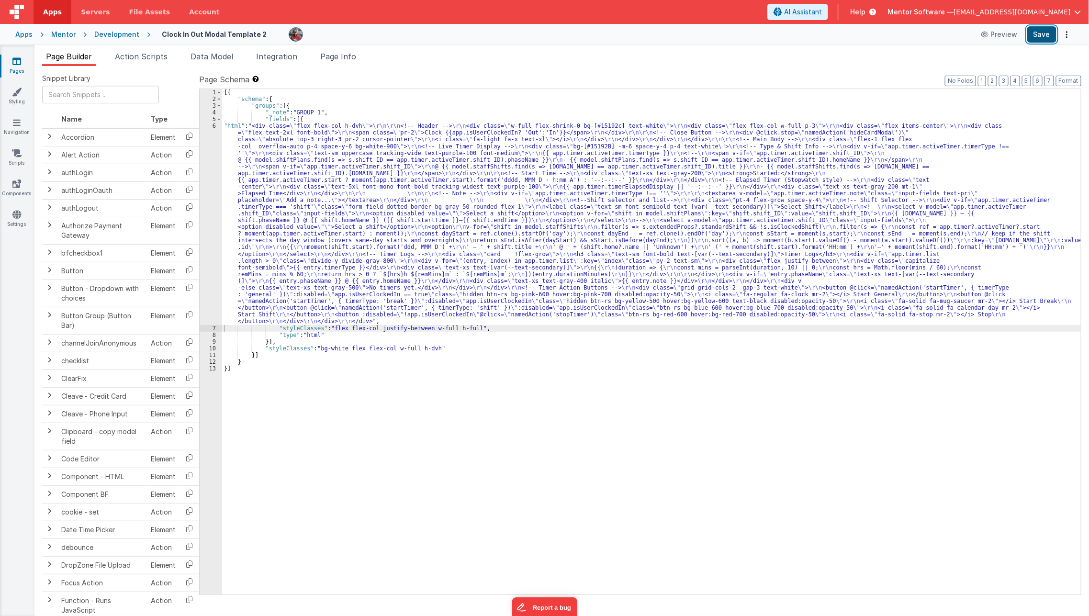
click at [1052, 32] on button "Save" at bounding box center [1041, 34] width 29 height 16
click at [376, 208] on div "[{ "schema" : { "groups" : [{ "_note" : "GROUP 1" , "fields" : [{ "html" : "<di…" at bounding box center [651, 348] width 859 height 519
click at [212, 248] on div "6" at bounding box center [211, 224] width 22 height 202
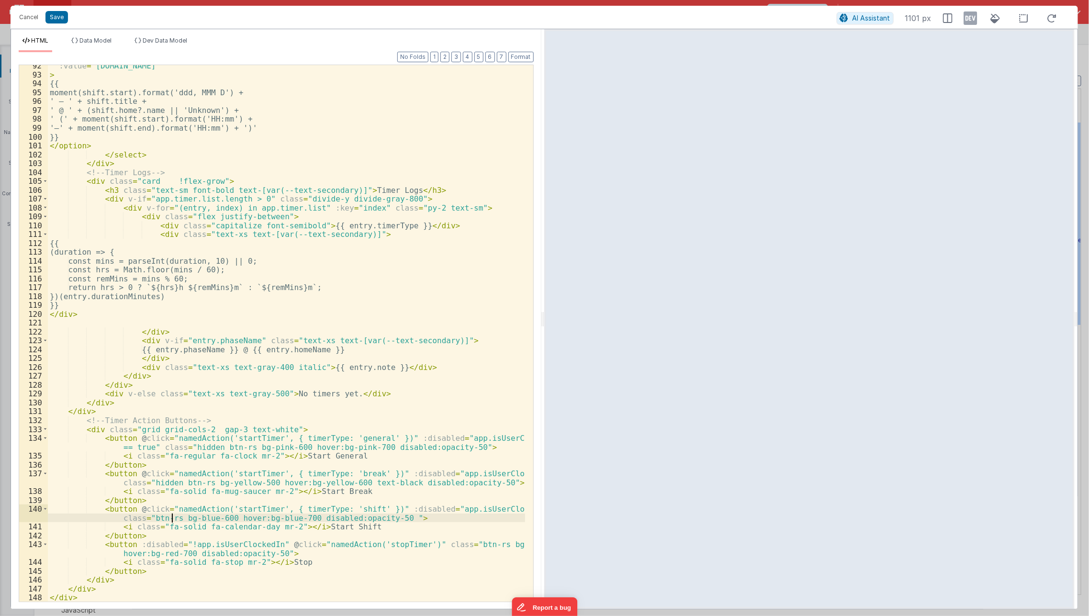
click at [172, 518] on div ":value = "shift.id" > {{ moment(shift.start).format('ddd, MMM D') + ' – ' + shi…" at bounding box center [287, 338] width 478 height 555
click at [472, 547] on div ":value = "shift.id" > {{ moment(shift.start).format('ddd, MMM D') + ' – ' + shi…" at bounding box center [287, 338] width 478 height 555
click at [150, 520] on div ":value = "shift.id" > {{ moment(shift.start).format('ddd, MMM D') + ' – ' + shi…" at bounding box center [287, 338] width 478 height 555
click at [450, 549] on div ":value = "shift.id" > {{ moment(shift.start).format('ddd, MMM D') + ' – ' + shi…" at bounding box center [287, 338] width 478 height 555
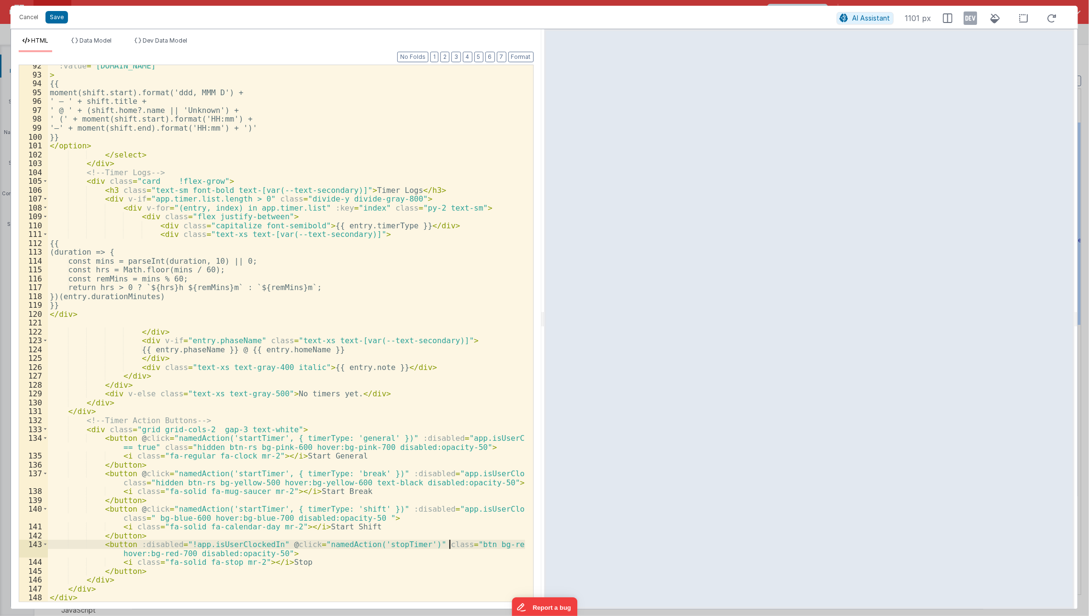
click at [450, 546] on div ":value = "shift.id" > {{ moment(shift.start).format('ddd, MMM D') + ' – ' + shi…" at bounding box center [287, 338] width 478 height 555
click at [457, 546] on div ":value = "shift.id" > {{ moment(shift.start).format('ddd, MMM D') + ' – ' + shi…" at bounding box center [286, 333] width 477 height 536
click at [147, 518] on div ":value = "shift.id" > {{ moment(shift.start).format('ddd, MMM D') + ' – ' + shi…" at bounding box center [287, 338] width 478 height 555
click at [151, 556] on div ":value = "shift.id" > {{ moment(shift.start).format('ddd, MMM D') + ' – ' + shi…" at bounding box center [287, 338] width 478 height 555
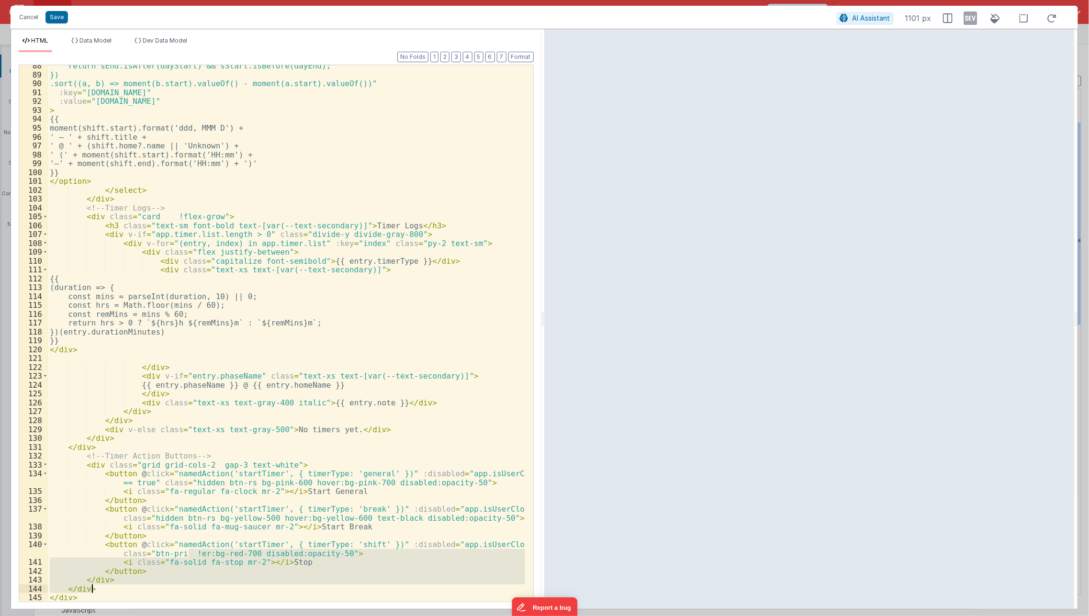
scroll to position [836, 0]
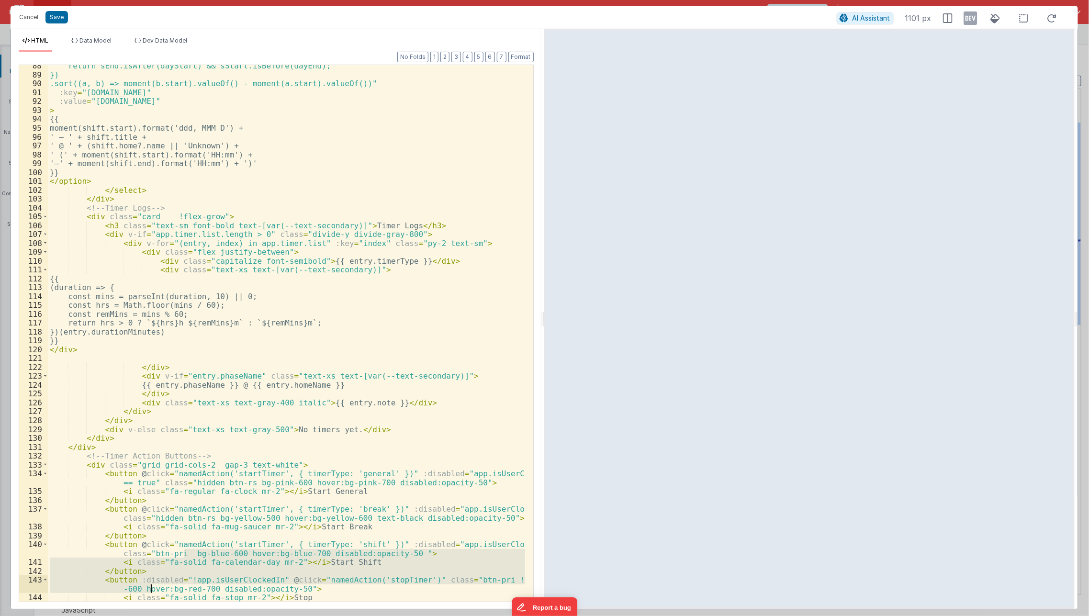
click at [190, 553] on div "return sEnd.isAfter(dayStart) && sStart.isBefore(dayEnd); }) .sort((a, b) => mo…" at bounding box center [286, 333] width 477 height 536
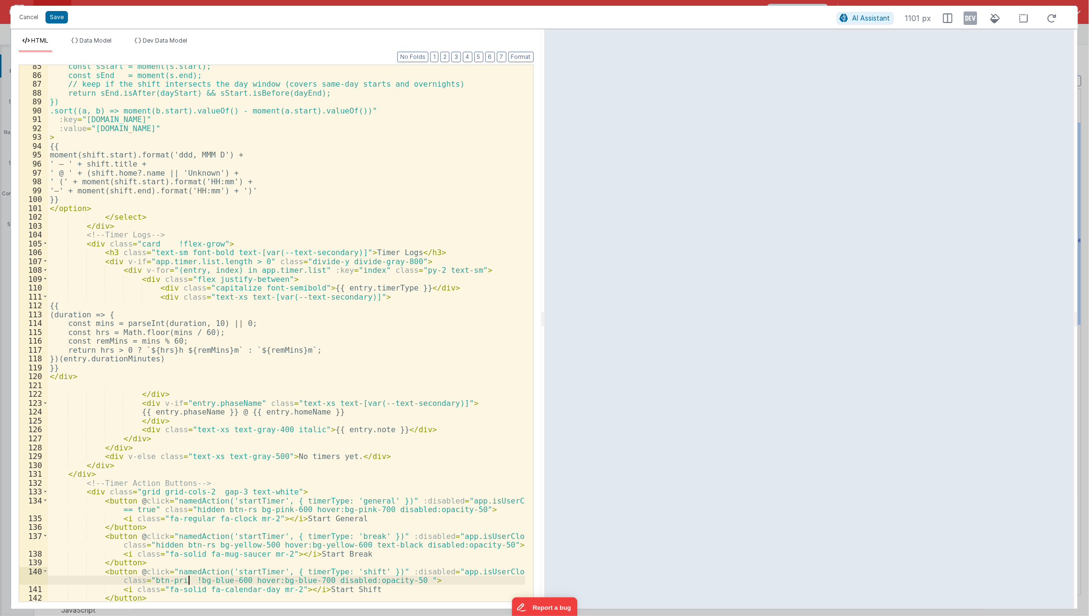
scroll to position [705, 0]
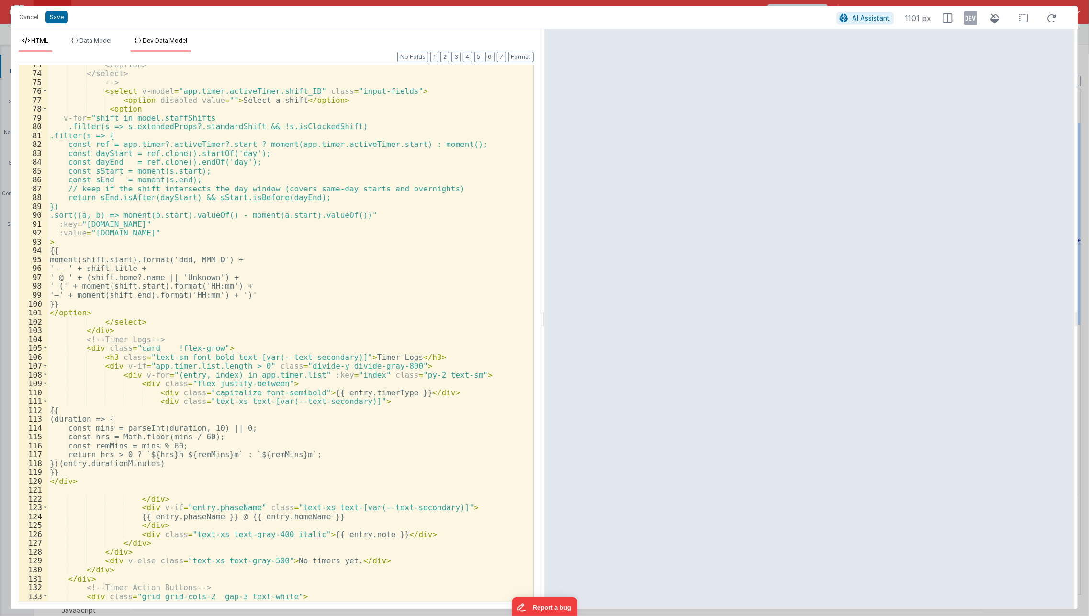
click at [179, 41] on span "Dev Data Model" at bounding box center [165, 40] width 45 height 7
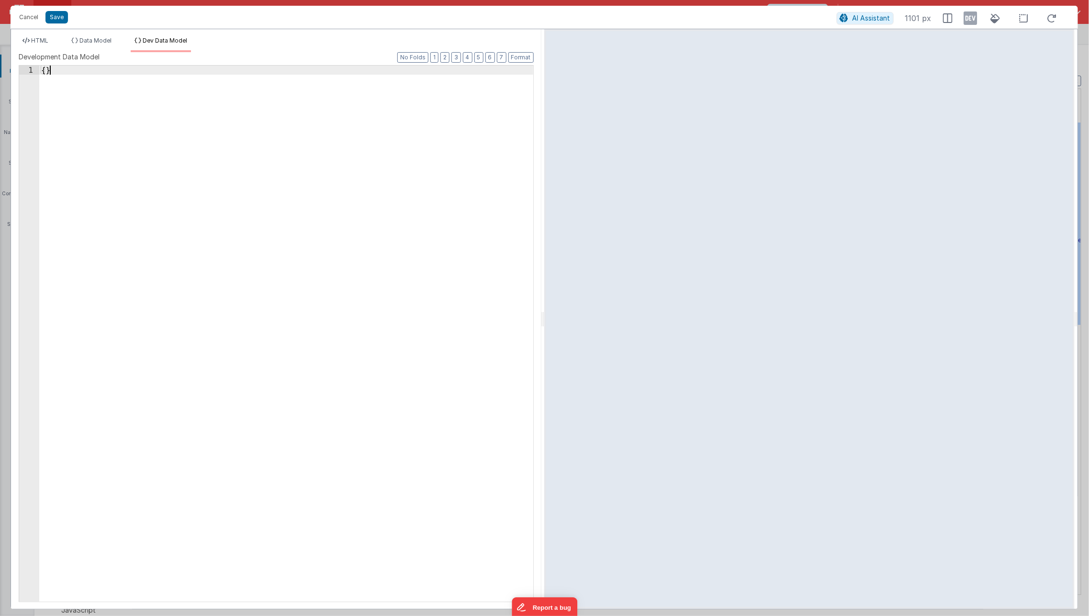
click at [188, 125] on div "{ }" at bounding box center [286, 343] width 494 height 554
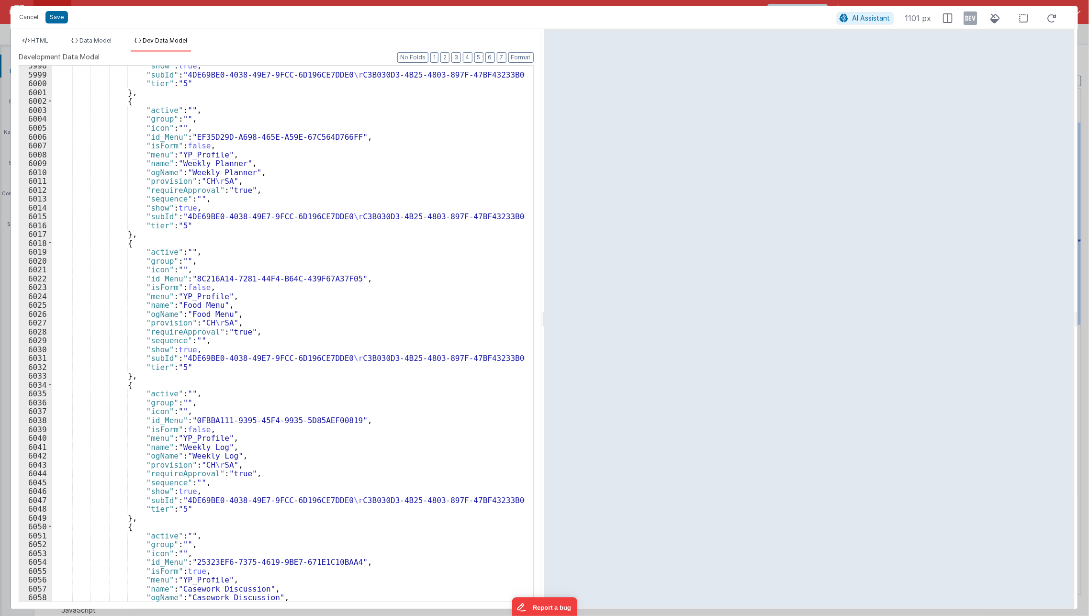
scroll to position [15143, 0]
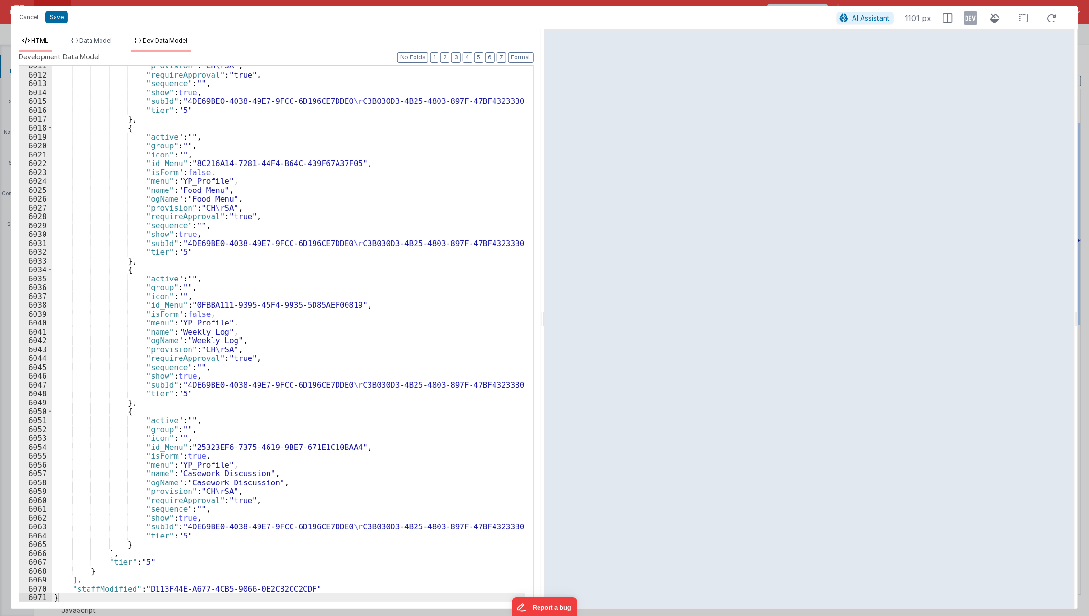
click at [44, 43] on span "HTML" at bounding box center [39, 40] width 17 height 7
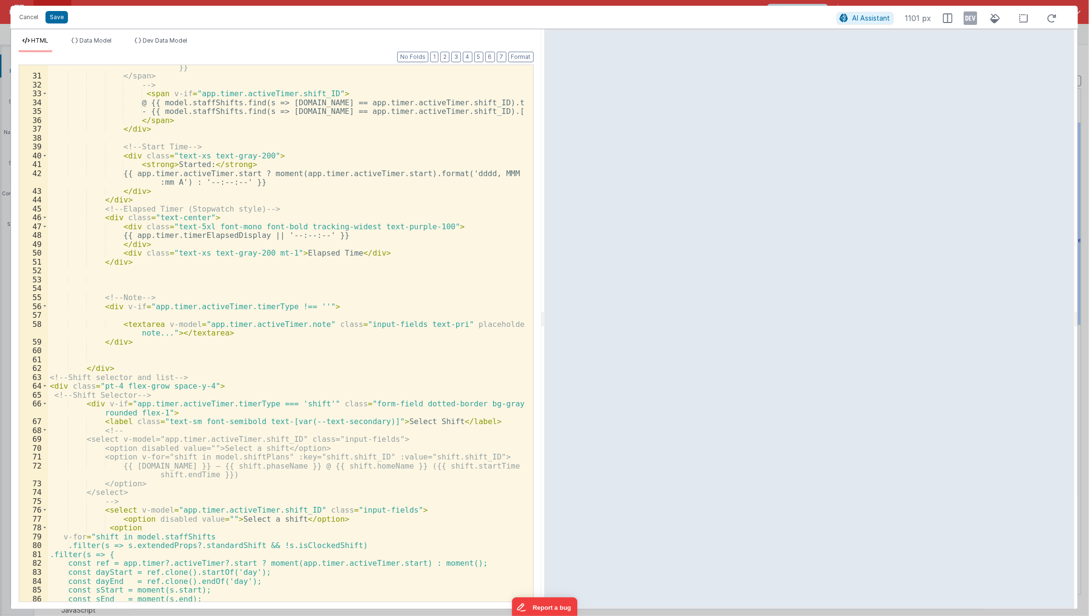
scroll to position [342, 0]
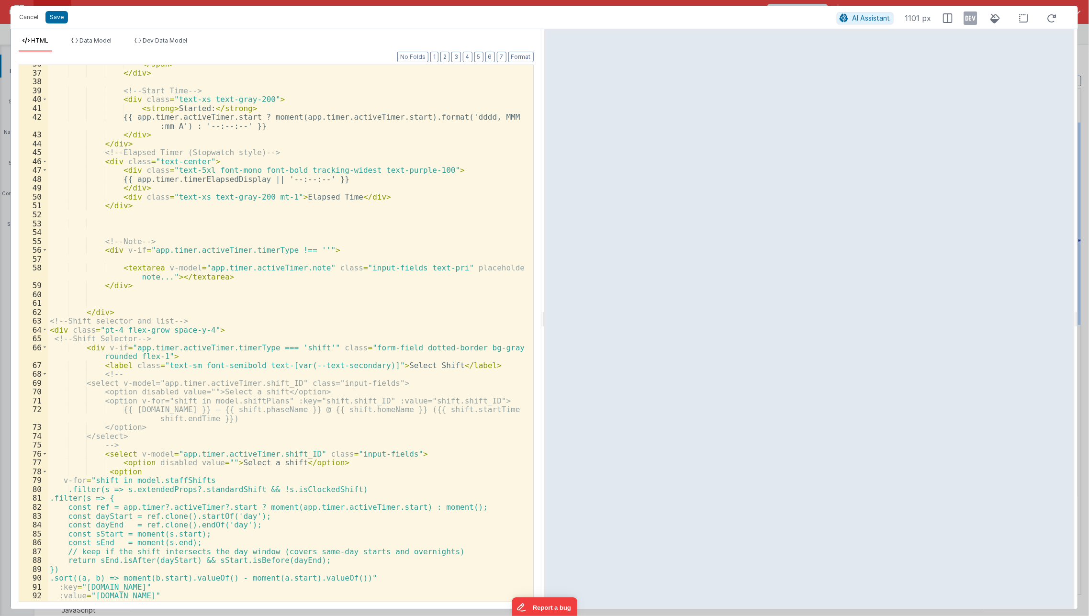
click at [119, 250] on div "</ span > </ div > <!-- Start Time --> < div class = "text-xs text-gray-200" > …" at bounding box center [287, 336] width 478 height 555
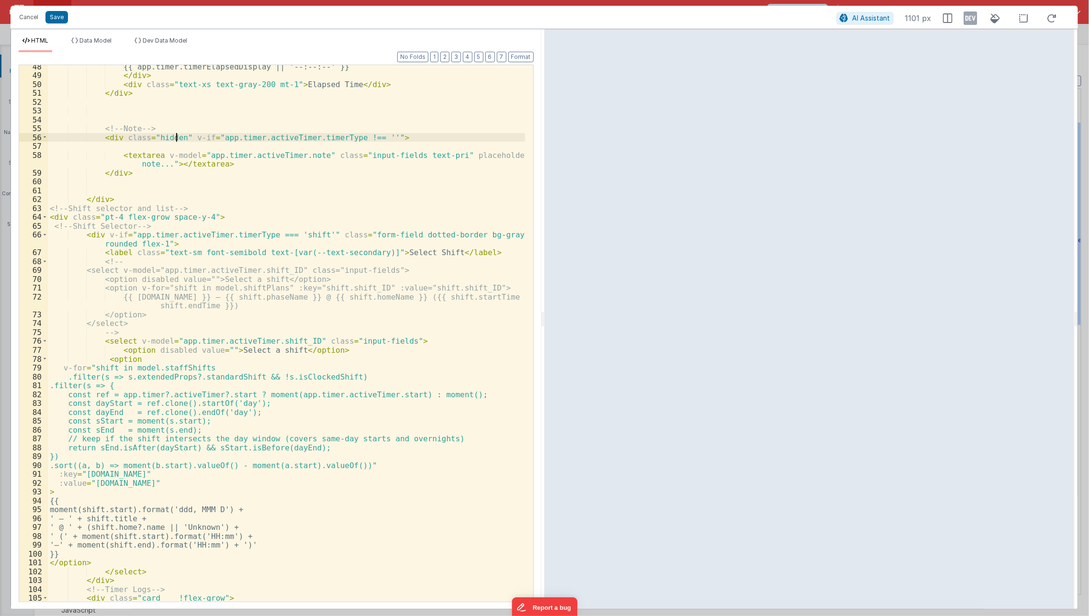
scroll to position [450, 0]
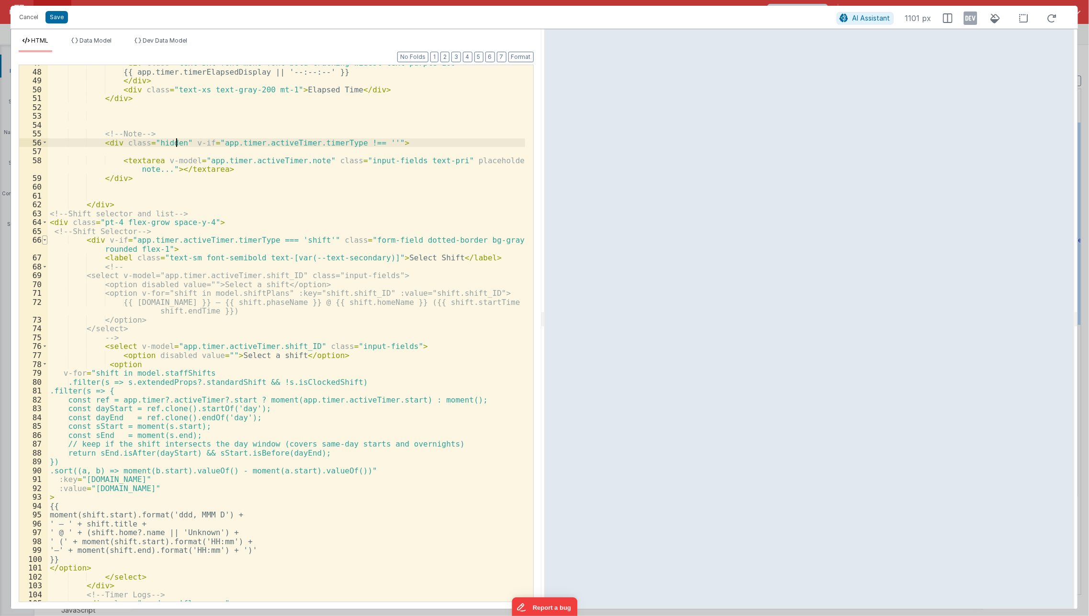
click at [44, 237] on span at bounding box center [44, 239] width 5 height 9
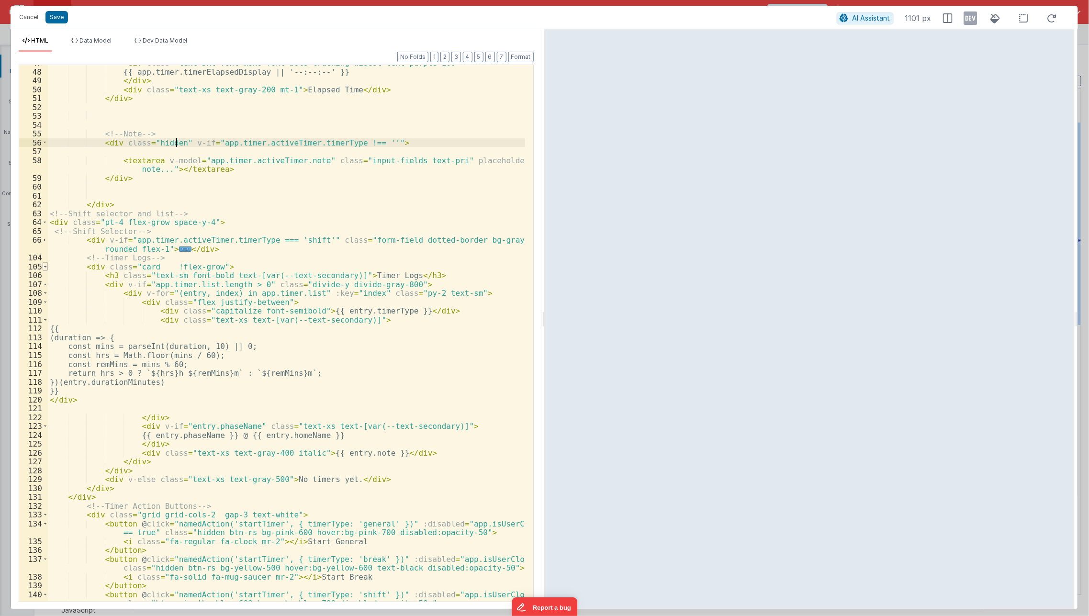
click at [44, 267] on span at bounding box center [45, 266] width 5 height 9
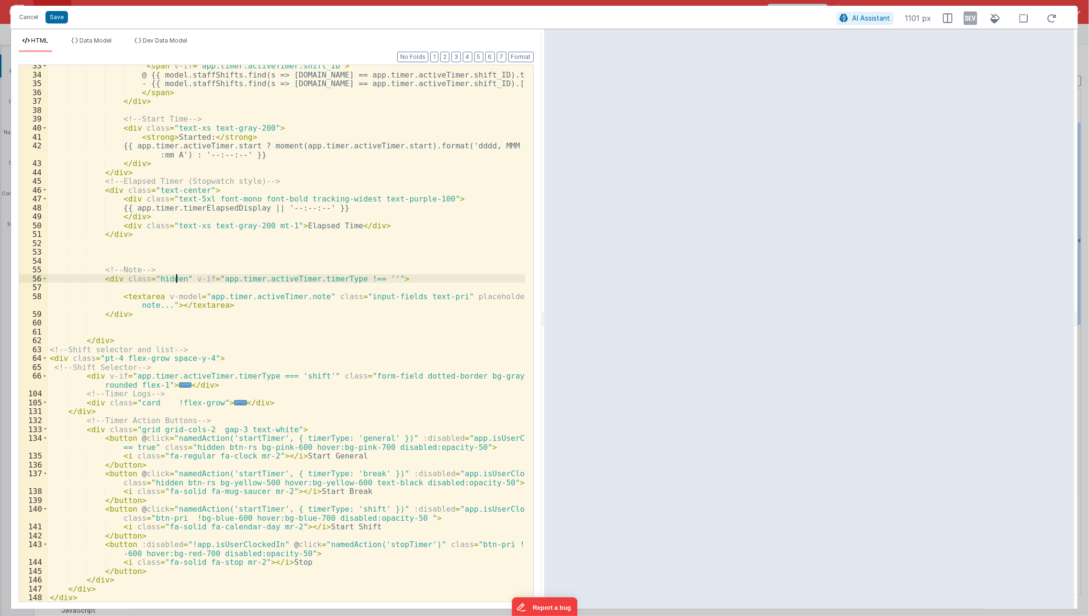
scroll to position [313, 0]
click at [238, 384] on div "< span v-if = "app.timer.activeTimer.shift_ID" > @ {{ model.staffShifts.find(s …" at bounding box center [287, 338] width 478 height 555
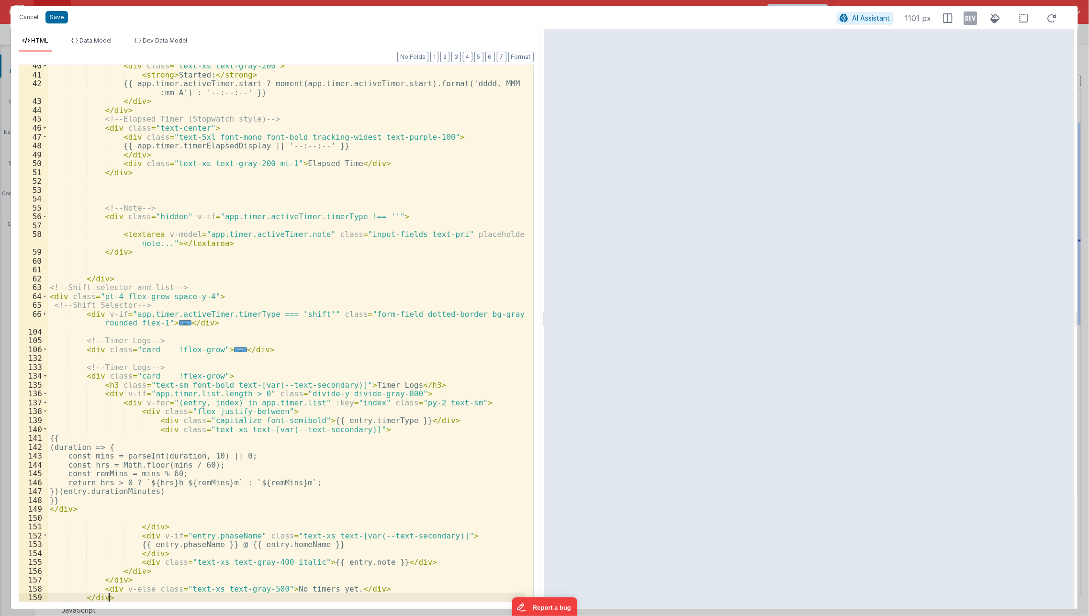
scroll to position [376, 0]
click at [130, 313] on div "< div class = "text-xs text-gray-200" > < strong > Started: </ strong > {{ app.…" at bounding box center [287, 338] width 478 height 555
click at [179, 324] on span "..." at bounding box center [185, 322] width 12 height 5
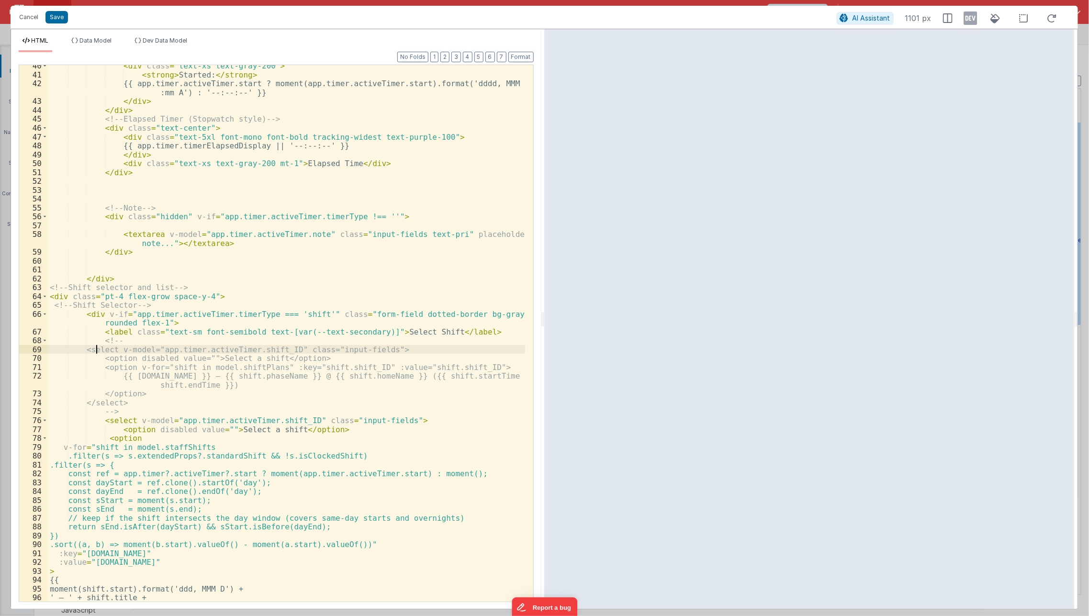
click at [95, 349] on div "< div class = "text-xs text-gray-200" > < strong > Started: </ strong > {{ app.…" at bounding box center [287, 338] width 478 height 555
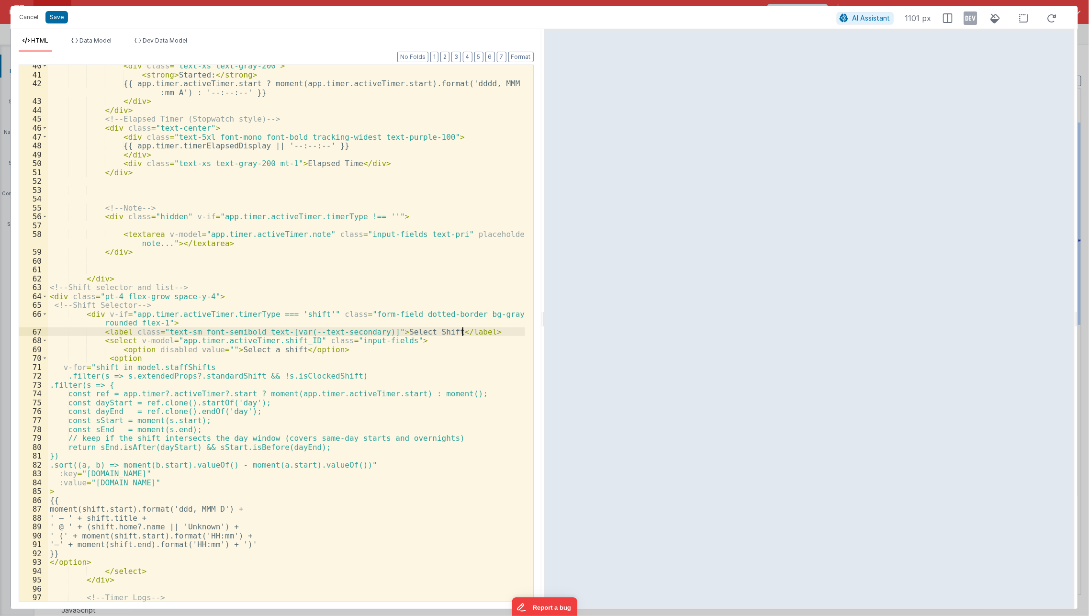
click at [47, 313] on div "66" at bounding box center [33, 319] width 29 height 18
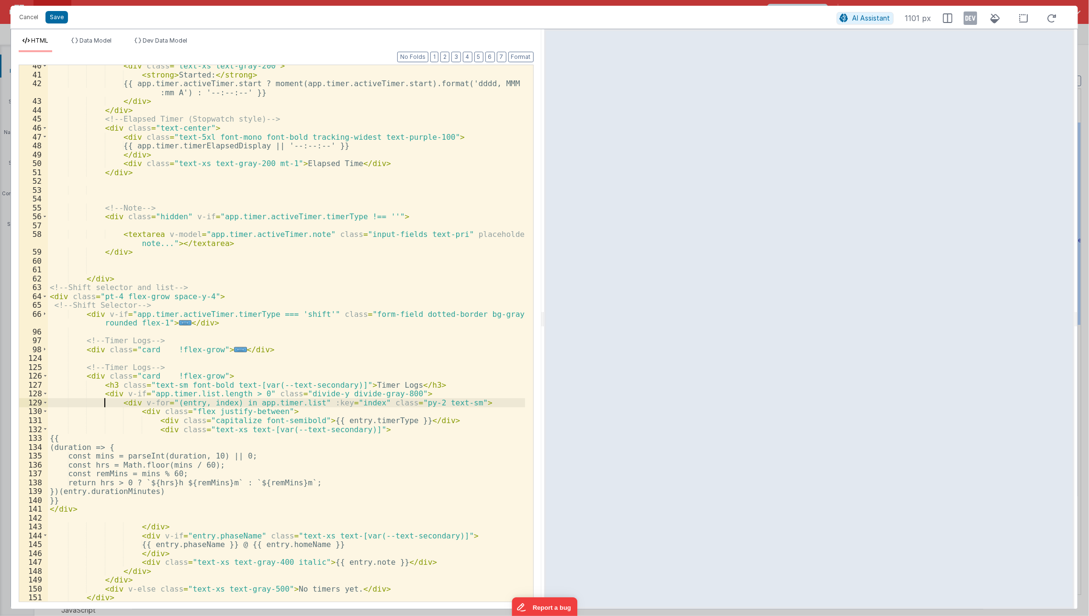
click at [103, 401] on div "< div class = "text-xs text-gray-200" > < strong > Started: </ strong > {{ app.…" at bounding box center [287, 338] width 478 height 555
click at [45, 396] on span at bounding box center [45, 393] width 5 height 9
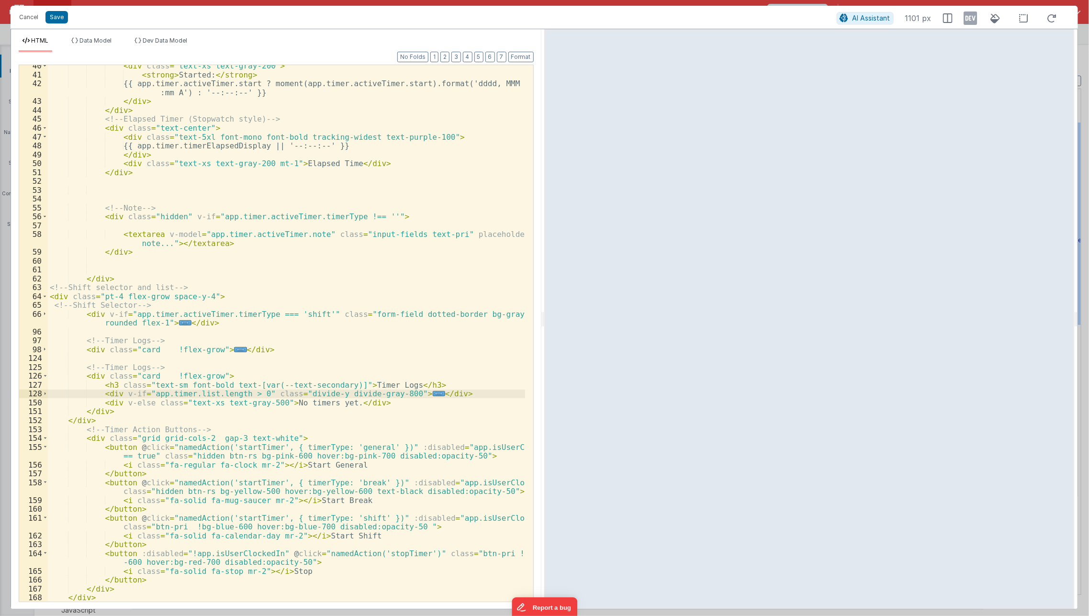
click at [127, 398] on div "< div class = "text-xs text-gray-200" > < strong > Started: </ strong > {{ app.…" at bounding box center [287, 338] width 478 height 555
click at [149, 397] on div "< div class = "text-xs text-gray-200" > < strong > Started: </ strong > {{ app.…" at bounding box center [287, 338] width 478 height 555
click at [145, 397] on div "< div class = "text-xs text-gray-200" > < strong > Started: </ strong > {{ app.…" at bounding box center [286, 333] width 477 height 536
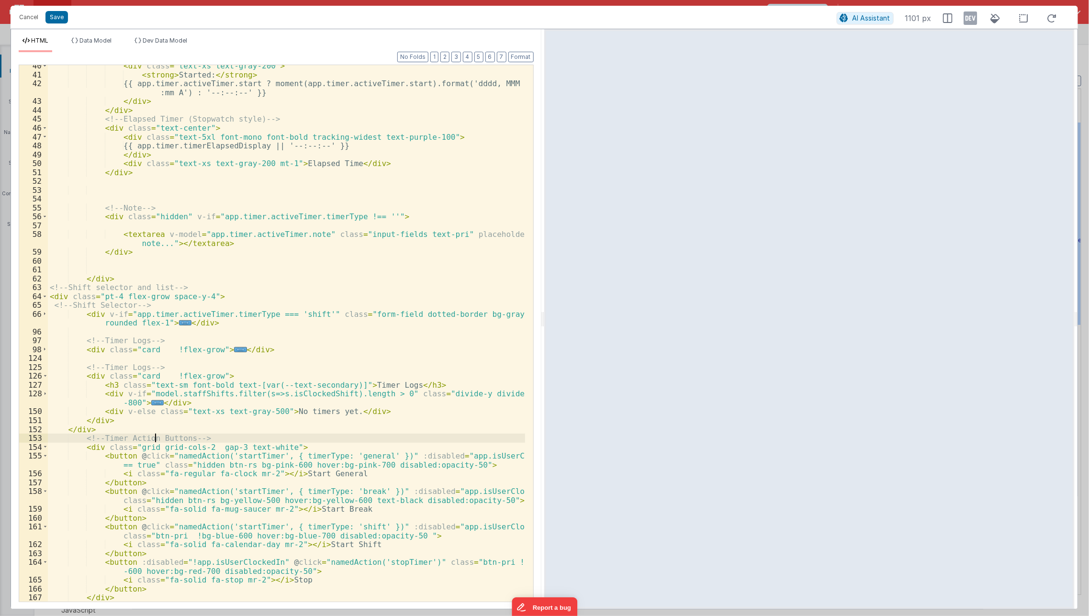
click at [155, 434] on div "< div class = "text-xs text-gray-200" > < strong > Started: </ strong > {{ app.…" at bounding box center [287, 338] width 478 height 555
click at [169, 43] on span "Dev Data Model" at bounding box center [165, 40] width 45 height 7
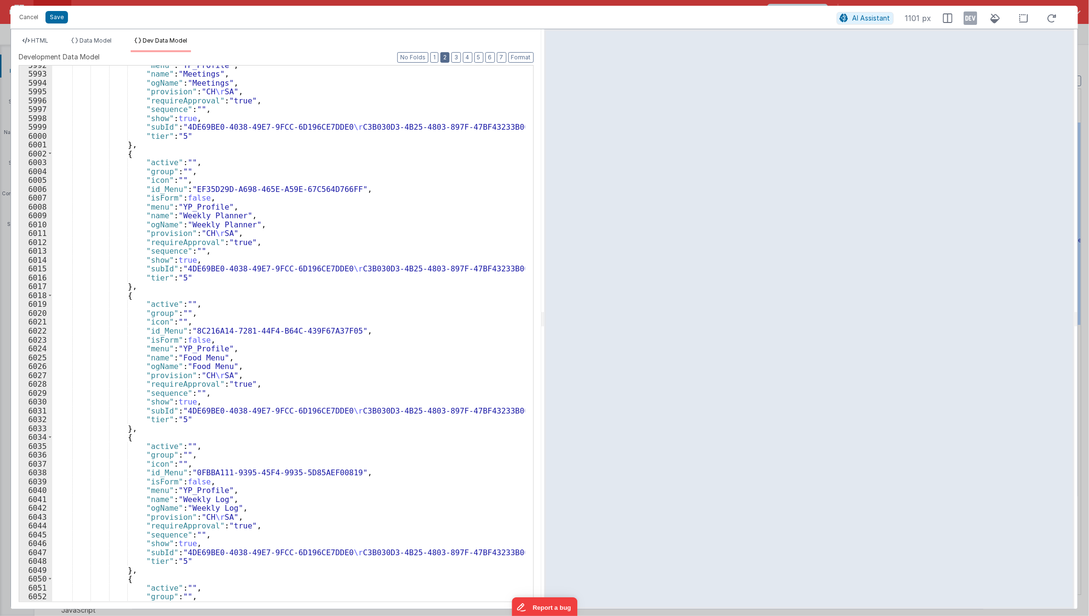
click at [448, 60] on button "2" at bounding box center [444, 57] width 9 height 11
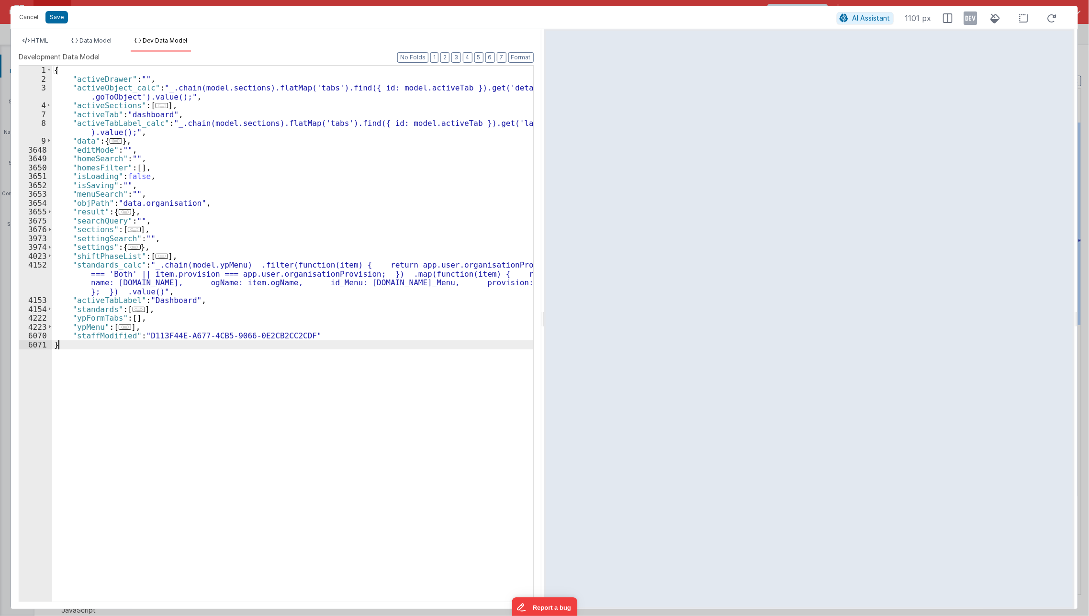
click at [235, 484] on div "{ "activeDrawer" : "" , "activeObject_calc" : "_.chain(model.sections).flatMap(…" at bounding box center [292, 343] width 481 height 554
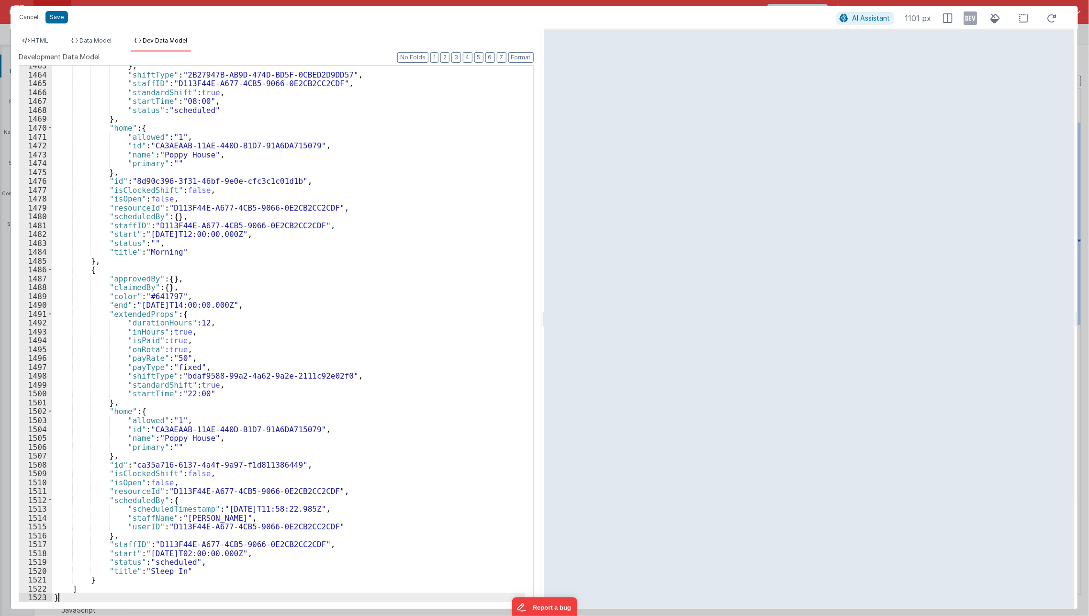
scroll to position [12959, 0]
click at [1054, 16] on icon at bounding box center [1051, 18] width 21 height 12
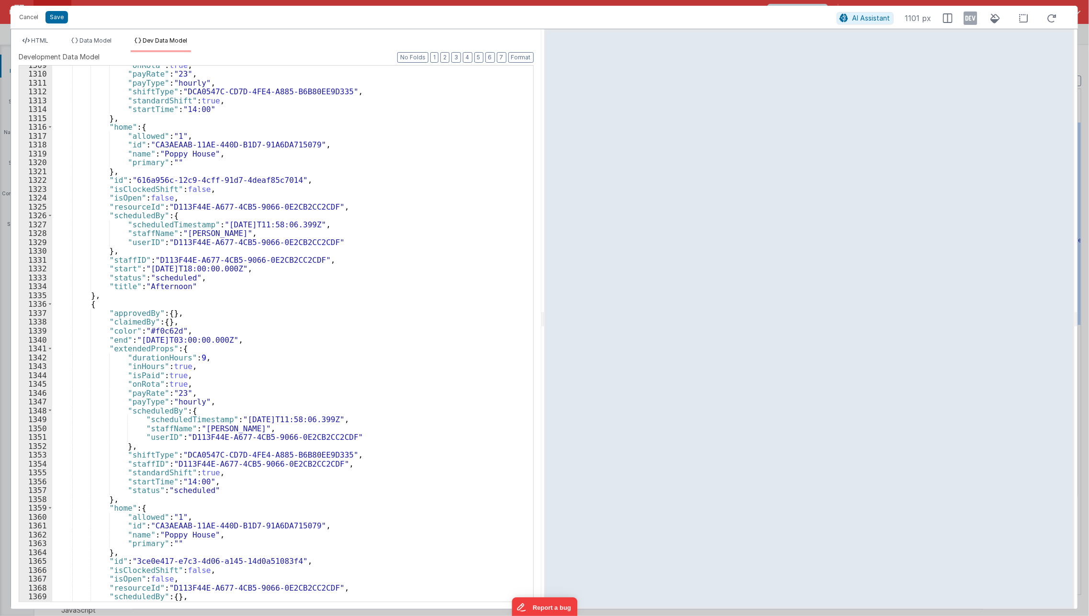
scroll to position [11521, 0]
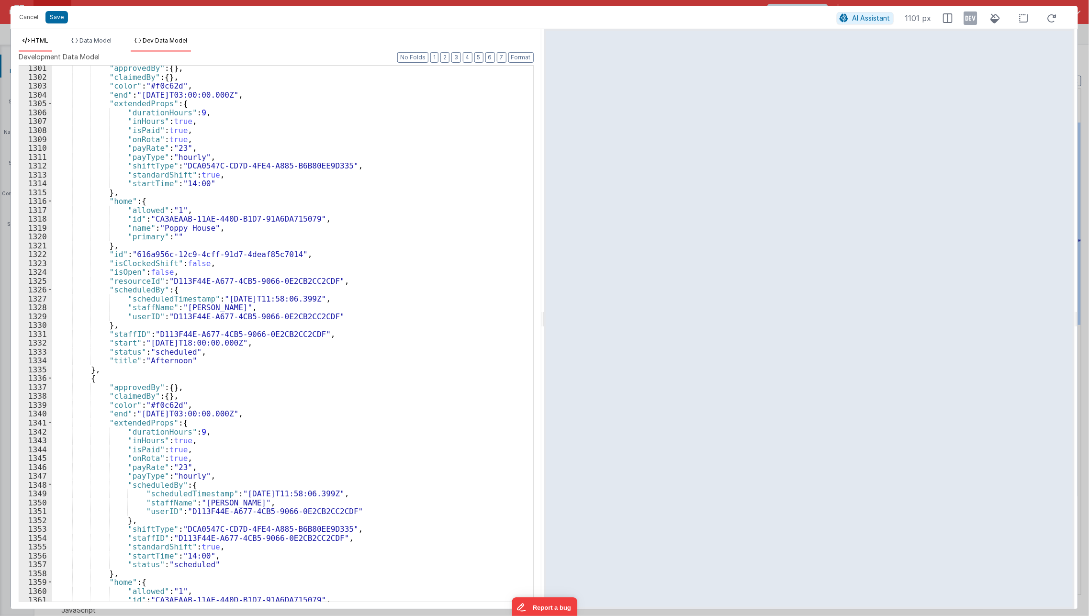
click at [46, 41] on span "HTML" at bounding box center [39, 40] width 17 height 7
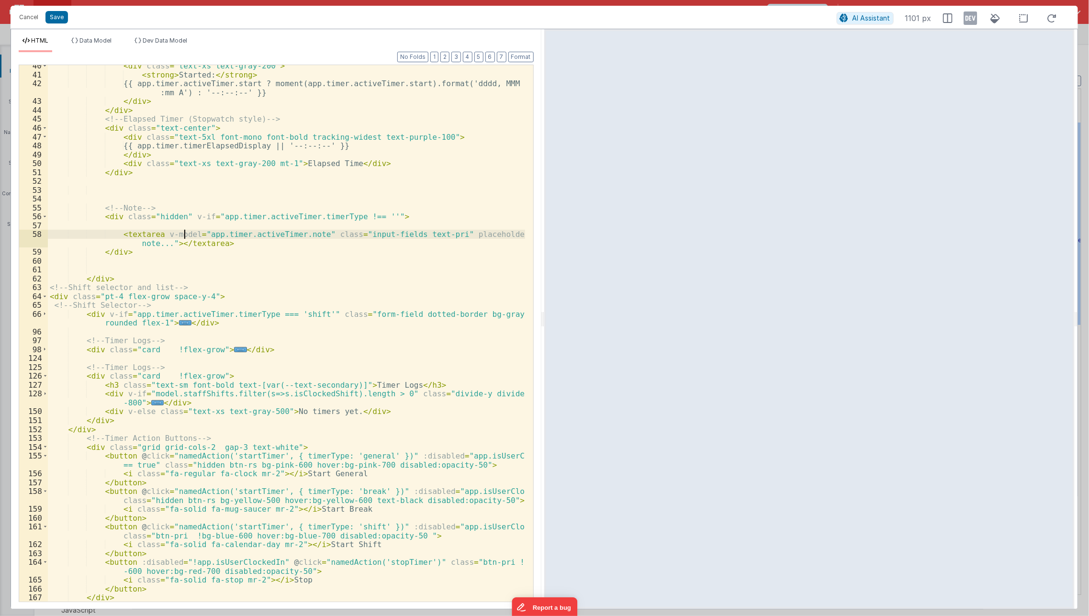
click at [184, 237] on div "< div class = "text-xs text-gray-200" > < strong > Started: </ strong > {{ app.…" at bounding box center [287, 338] width 478 height 555
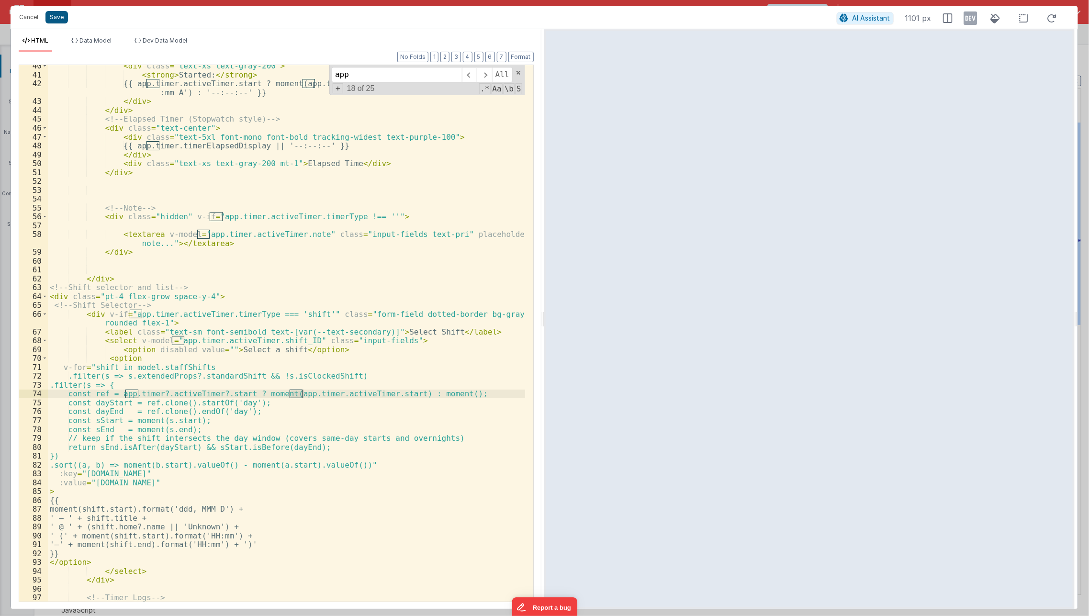
type input "app"
click at [59, 20] on button "Save" at bounding box center [56, 17] width 22 height 12
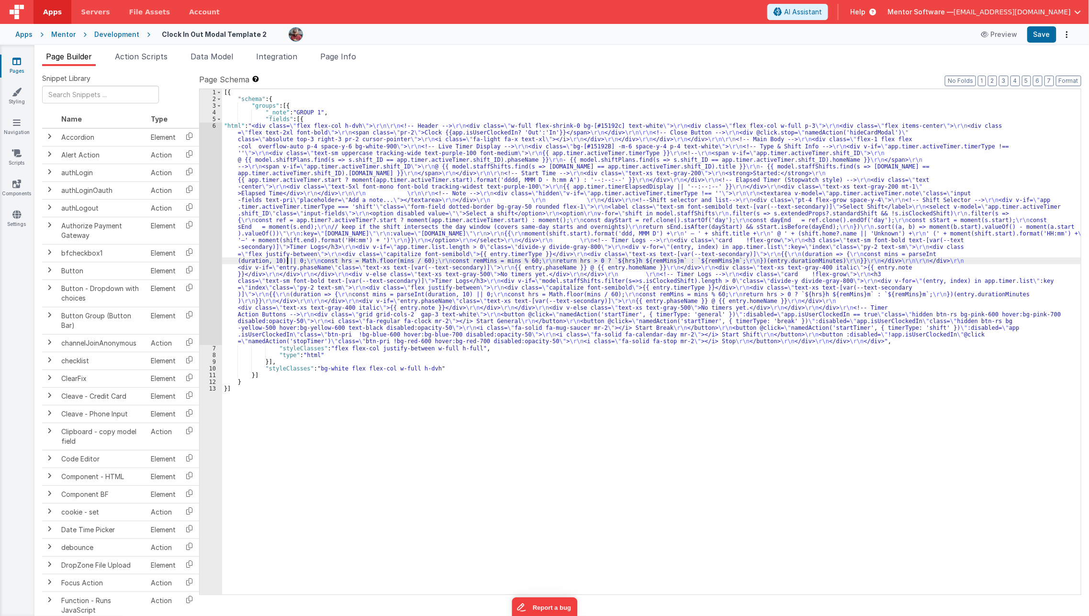
click at [288, 258] on div "[{ "schema" : { "groups" : [{ "_note" : "GROUP 1" , "fields" : [{ "html" : "<di…" at bounding box center [651, 348] width 859 height 519
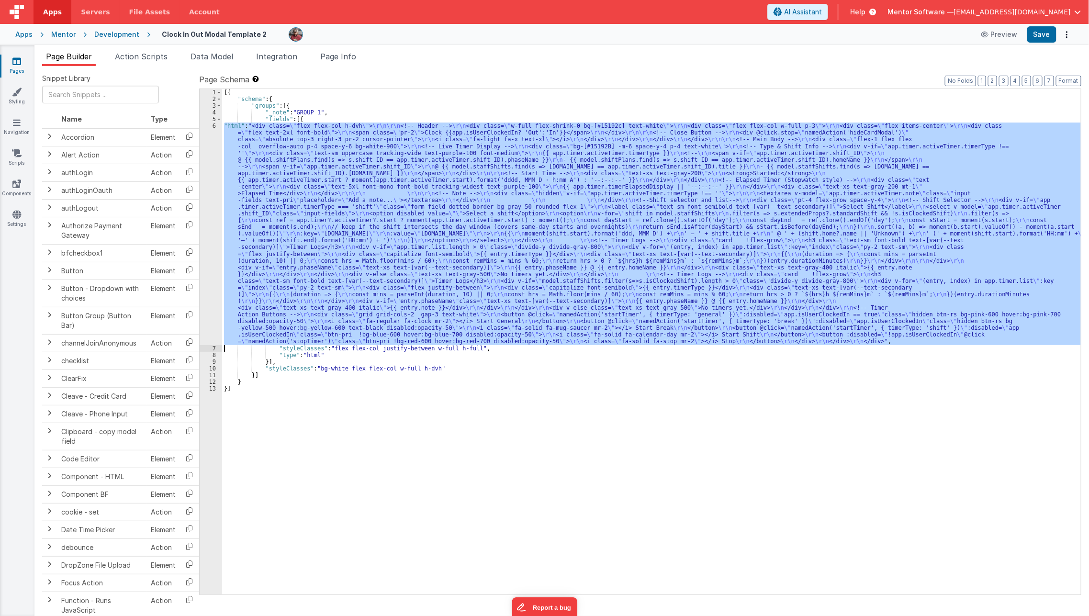
click at [212, 268] on div "6" at bounding box center [211, 234] width 22 height 222
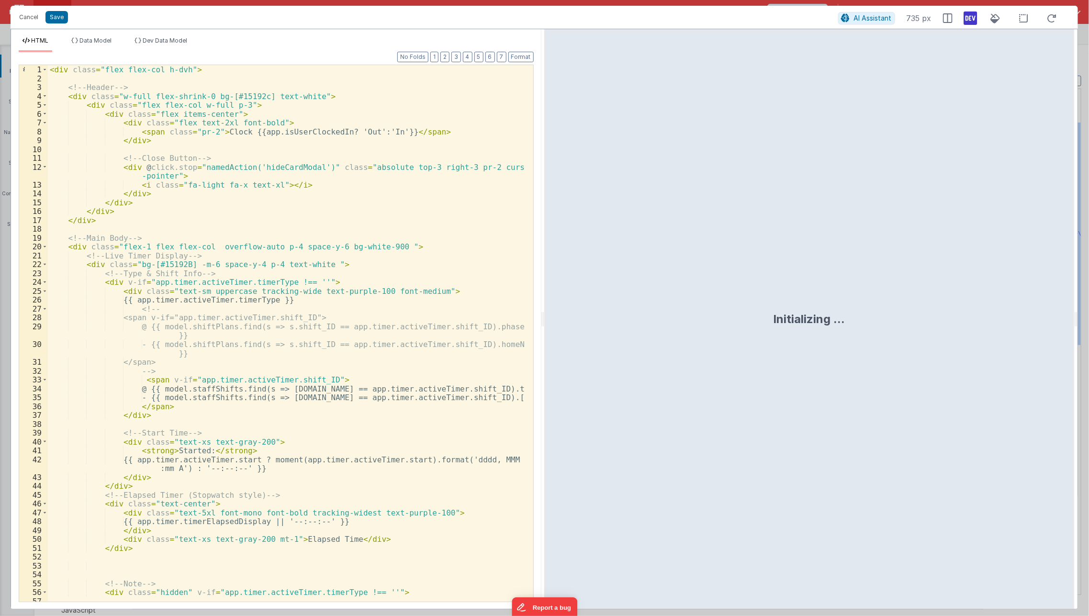
click at [970, 22] on icon at bounding box center [970, 18] width 13 height 15
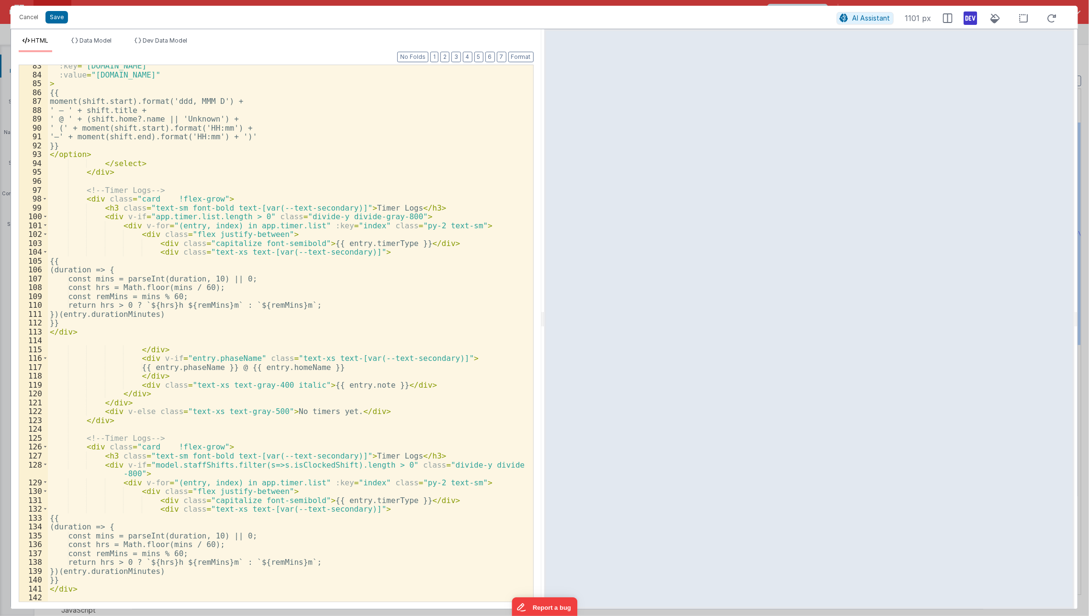
scroll to position [783, 0]
click at [44, 201] on span at bounding box center [44, 199] width 5 height 9
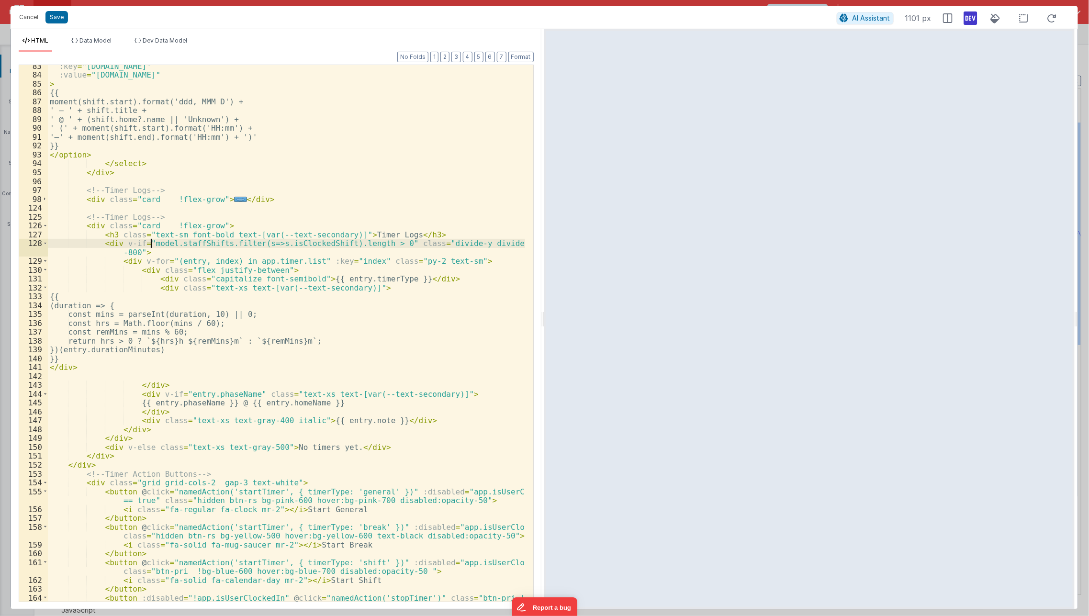
click at [151, 244] on div ":key = "shift.id" :value = "shift.id" > {{ moment(shift.start).format('ddd, MMM…" at bounding box center [287, 344] width 478 height 564
click at [149, 242] on div ":key = "shift.id" :value = "shift.id" > {{ moment(shift.start).format('ddd, MMM…" at bounding box center [287, 344] width 478 height 564
click at [246, 256] on div ":key = "shift.id" :value = "shift.id" > {{ moment(shift.start).format('ddd, MMM…" at bounding box center [287, 344] width 478 height 564
click at [243, 257] on div ":key = "shift.id" :value = "shift.id" > {{ moment(shift.start).format('ddd, MMM…" at bounding box center [287, 344] width 478 height 564
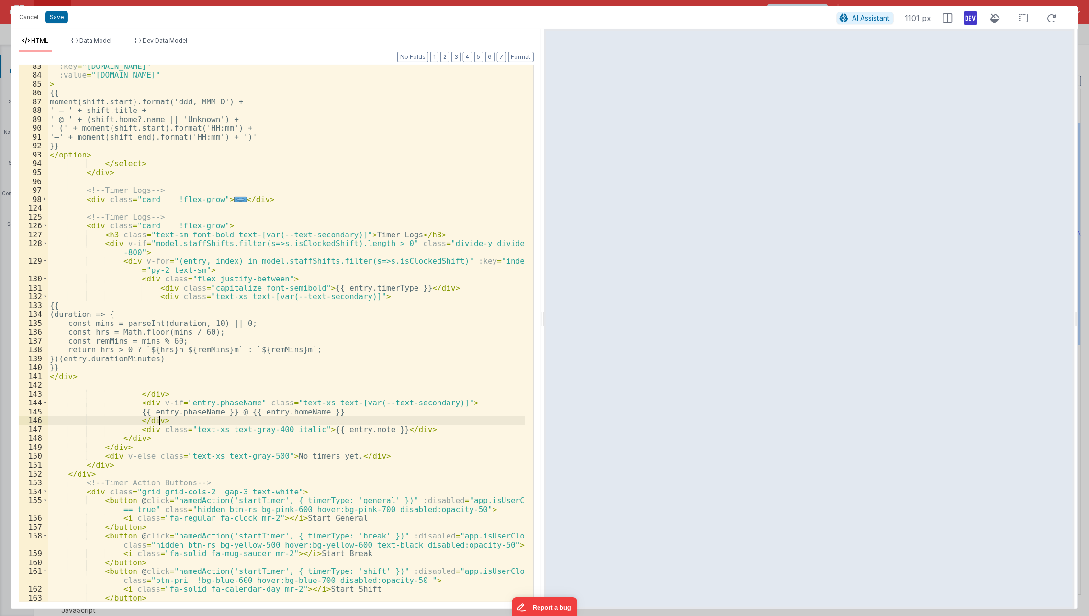
click at [207, 417] on div ":key = "shift.id" :value = "shift.id" > {{ moment(shift.start).format('ddd, MMM…" at bounding box center [287, 344] width 478 height 564
click at [210, 412] on div ":key = "shift.id" :value = "shift.id" > {{ moment(shift.start).format('ddd, MMM…" at bounding box center [287, 344] width 478 height 564
click at [212, 417] on div ":key = "shift.id" :value = "shift.id" > {{ moment(shift.start).format('ddd, MMM…" at bounding box center [287, 344] width 478 height 564
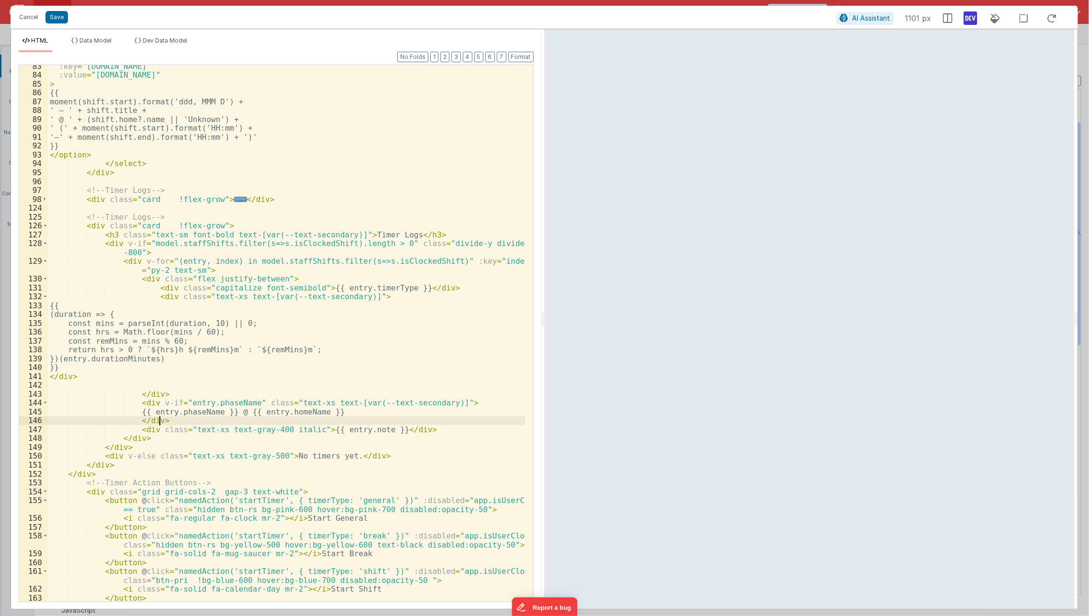
click at [212, 417] on div ":key = "shift.id" :value = "shift.id" > {{ moment(shift.start).format('ddd, MMM…" at bounding box center [287, 344] width 478 height 564
click at [214, 412] on div ":key = "shift.id" :value = "shift.id" > {{ moment(shift.start).format('ddd, MMM…" at bounding box center [287, 344] width 478 height 564
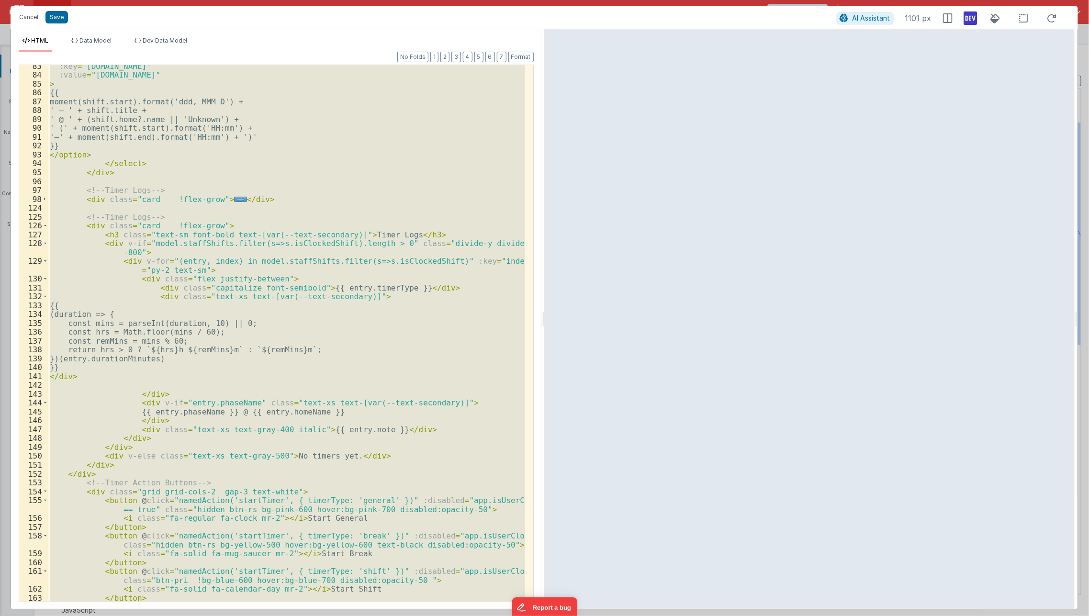
click at [214, 412] on div ":key = "shift.id" :value = "shift.id" > {{ moment(shift.start).format('ddd, MMM…" at bounding box center [287, 344] width 478 height 564
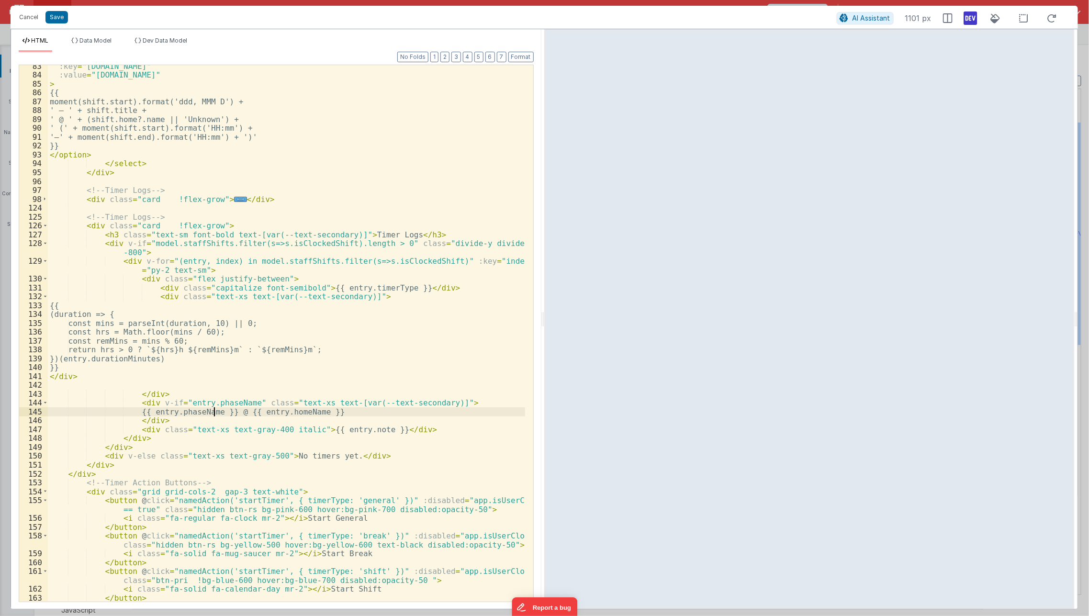
click at [214, 412] on div ":key = "shift.id" :value = "shift.id" > {{ moment(shift.start).format('ddd, MMM…" at bounding box center [287, 344] width 478 height 564
click at [287, 412] on div ":key = "shift.id" :value = "shift.id" > {{ moment(shift.start).format('ddd, MMM…" at bounding box center [287, 344] width 478 height 564
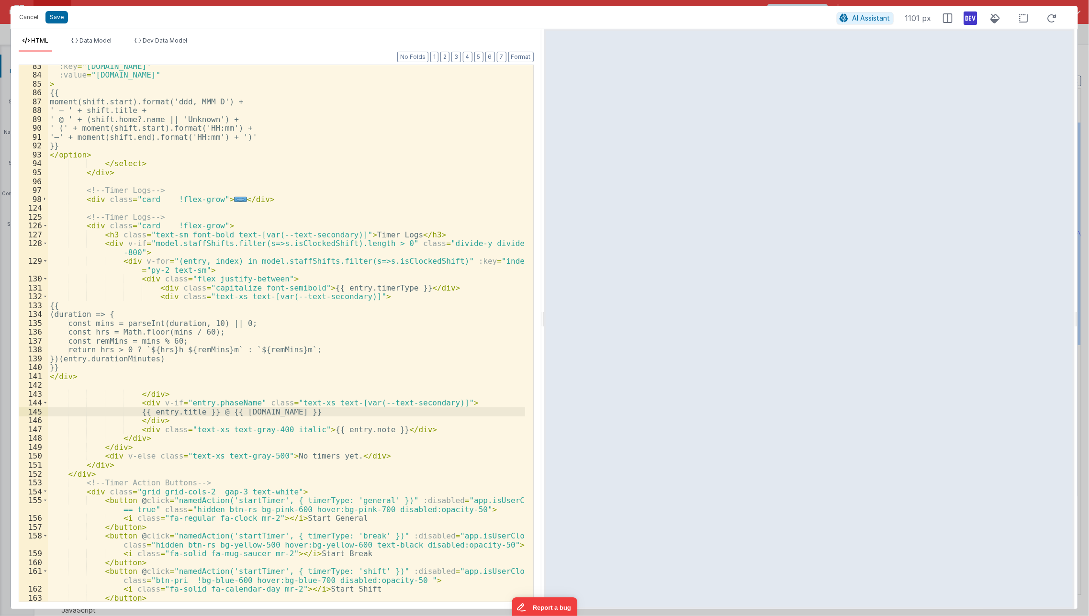
click at [370, 286] on div ":key = "shift.id" :value = "shift.id" > {{ moment(shift.start).format('ddd, MMM…" at bounding box center [287, 344] width 478 height 564
click at [370, 292] on div ":key = "shift.id" :value = "shift.id" > {{ moment(shift.start).format('ddd, MMM…" at bounding box center [287, 344] width 478 height 564
click at [372, 287] on div ":key = "shift.id" :value = "shift.id" > {{ moment(shift.start).format('ddd, MMM…" at bounding box center [287, 344] width 478 height 564
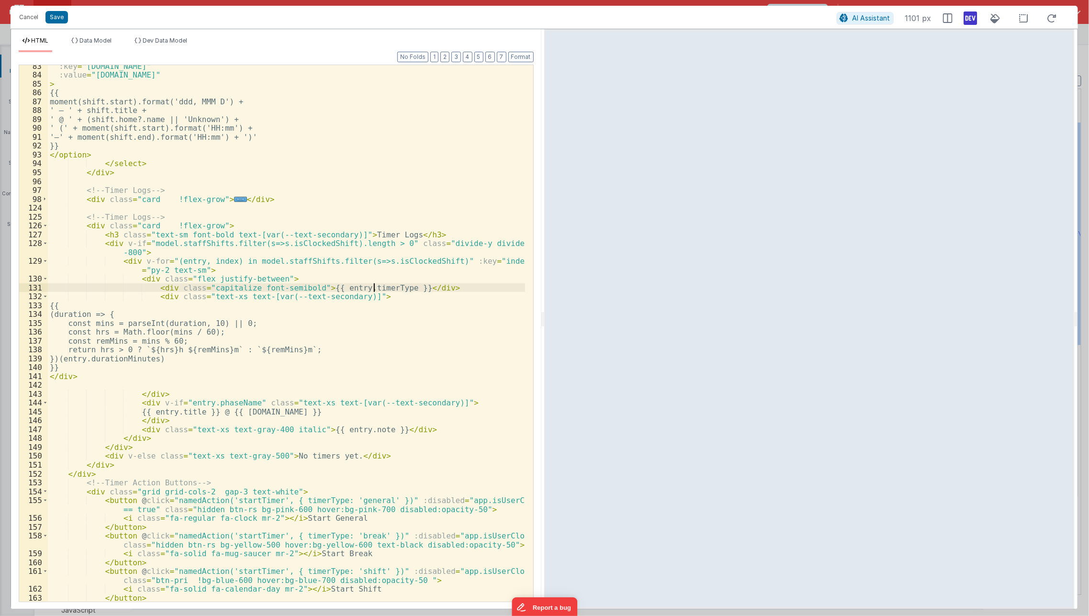
click at [372, 287] on div ":key = "shift.id" :value = "shift.id" > {{ moment(shift.start).format('ddd, MMM…" at bounding box center [287, 344] width 478 height 564
click at [386, 283] on div ":key = "shift.id" :value = "shift.id" > {{ moment(shift.start).format('ddd, MMM…" at bounding box center [287, 344] width 478 height 564
click at [368, 309] on div ":key = "shift.id" :value = "shift.id" > {{ moment(shift.start).format('ddd, MMM…" at bounding box center [287, 344] width 478 height 564
click at [140, 357] on div ":key = "shift.id" :value = "shift.id" > {{ moment(shift.start).format('ddd, MMM…" at bounding box center [287, 344] width 478 height 564
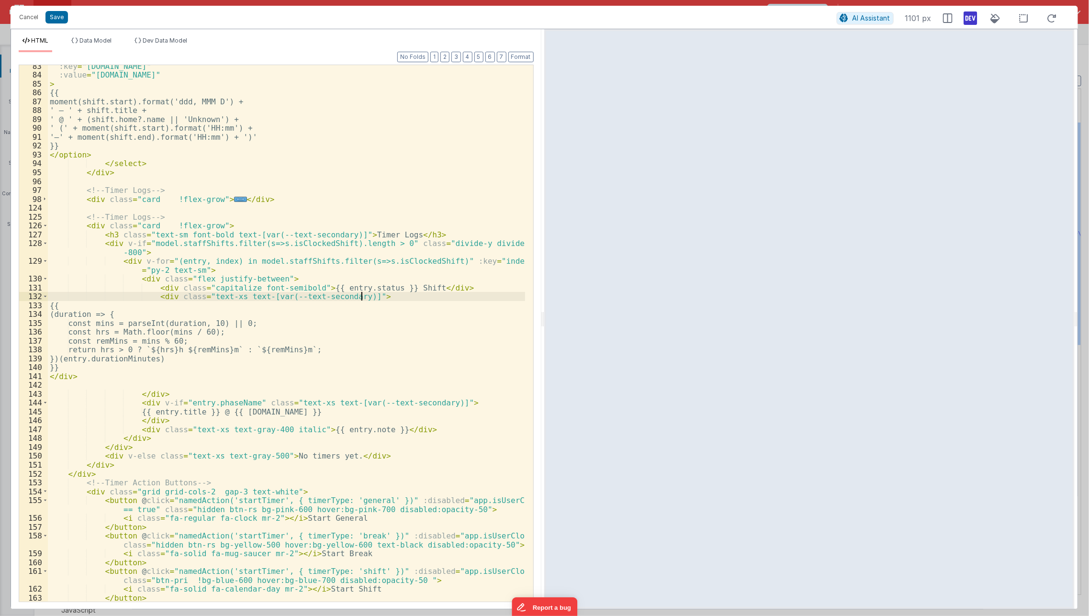
click at [401, 300] on div ":key = "shift.id" :value = "shift.id" > {{ moment(shift.start).format('ddd, MMM…" at bounding box center [287, 344] width 478 height 564
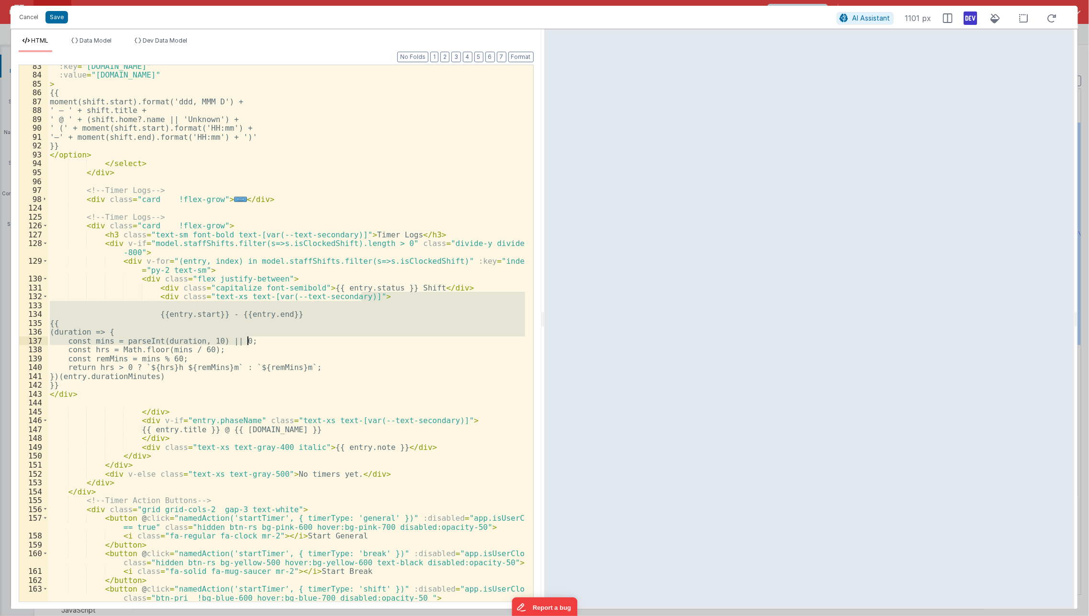
drag, startPoint x: 401, startPoint y: 300, endPoint x: 341, endPoint y: 338, distance: 71.7
click at [341, 338] on div ":key = "shift.id" :value = "shift.id" > {{ moment(shift.start).format('ddd, MMM…" at bounding box center [287, 339] width 478 height 555
click at [341, 338] on div ":key = "shift.id" :value = "shift.id" > {{ moment(shift.start).format('ddd, MMM…" at bounding box center [286, 333] width 477 height 536
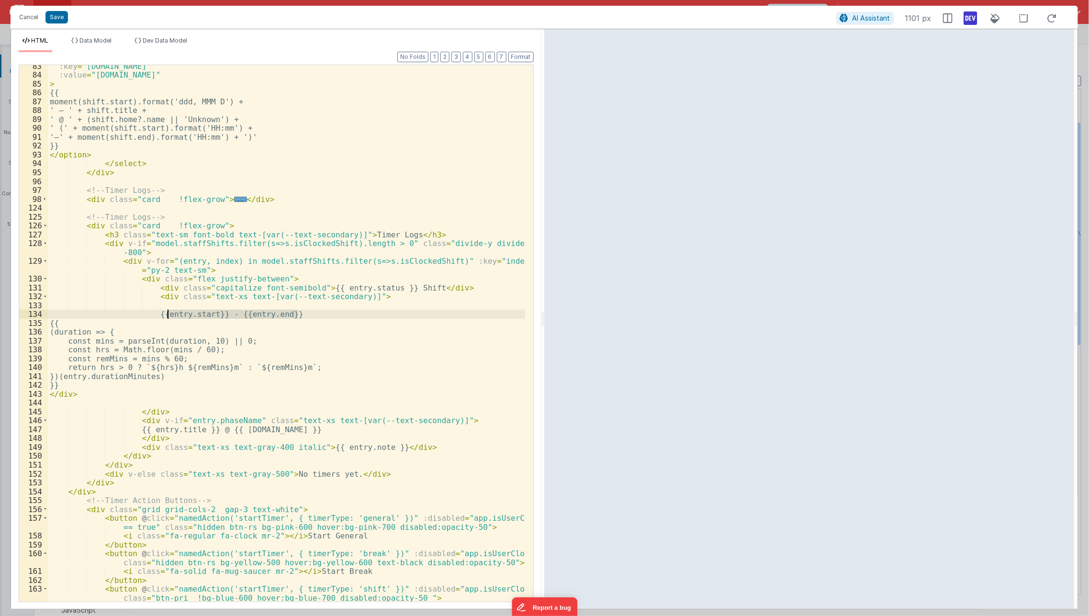
drag, startPoint x: 309, startPoint y: 315, endPoint x: 168, endPoint y: 311, distance: 140.3
click at [168, 311] on div ":key = "shift.id" :value = "shift.id" > {{ moment(shift.start).format('ddd, MMM…" at bounding box center [287, 339] width 478 height 555
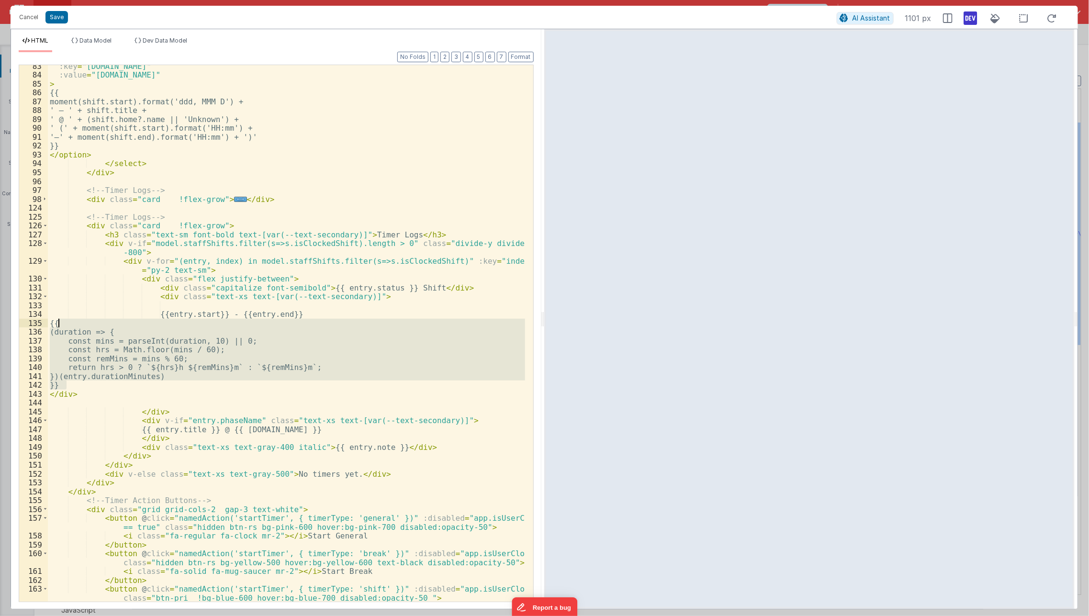
drag, startPoint x: 73, startPoint y: 388, endPoint x: 56, endPoint y: 324, distance: 65.8
click at [56, 324] on div ":key = "shift.id" :value = "shift.id" > {{ moment(shift.start).format('ddd, MMM…" at bounding box center [287, 339] width 478 height 555
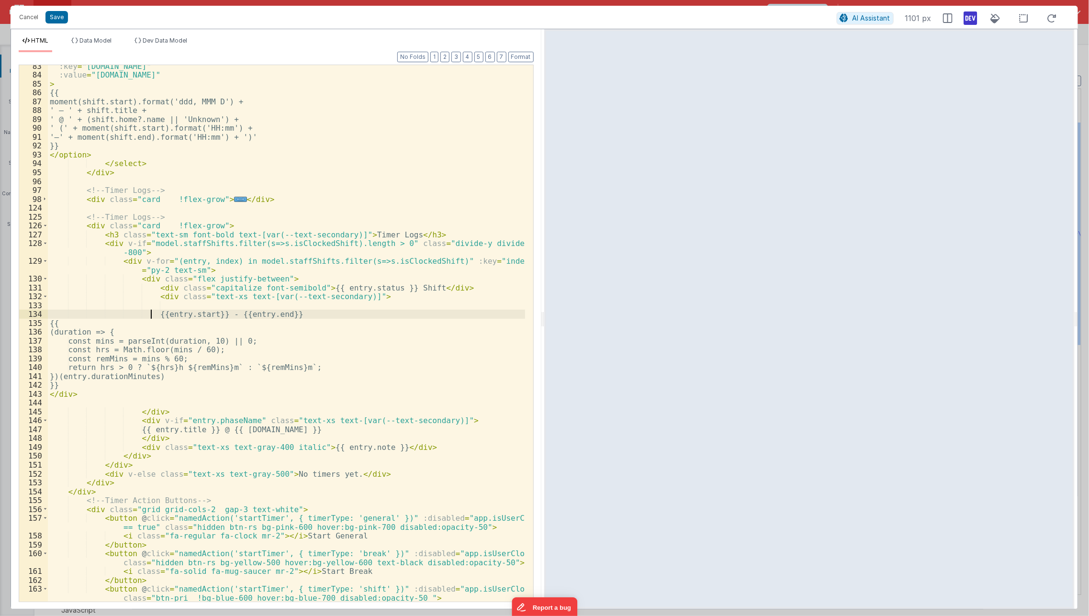
click at [149, 313] on div ":key = "shift.id" :value = "shift.id" > {{ moment(shift.start).format('ddd, MMM…" at bounding box center [287, 339] width 478 height 555
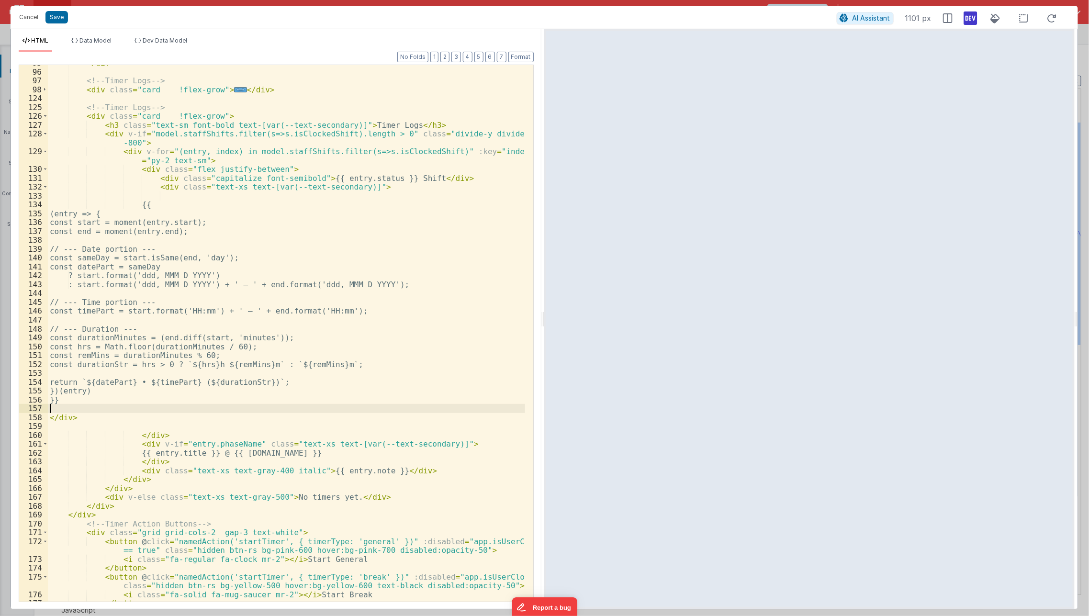
scroll to position [892, 0]
click at [223, 444] on div "</ div > <!-- Timer Logs --> < div class = "card !flex-grow" > ... </ div > <!-…" at bounding box center [287, 336] width 478 height 555
click at [186, 462] on div "</ div > <!-- Timer Logs --> < div class = "card !flex-grow" > ... </ div > <!-…" at bounding box center [287, 336] width 478 height 555
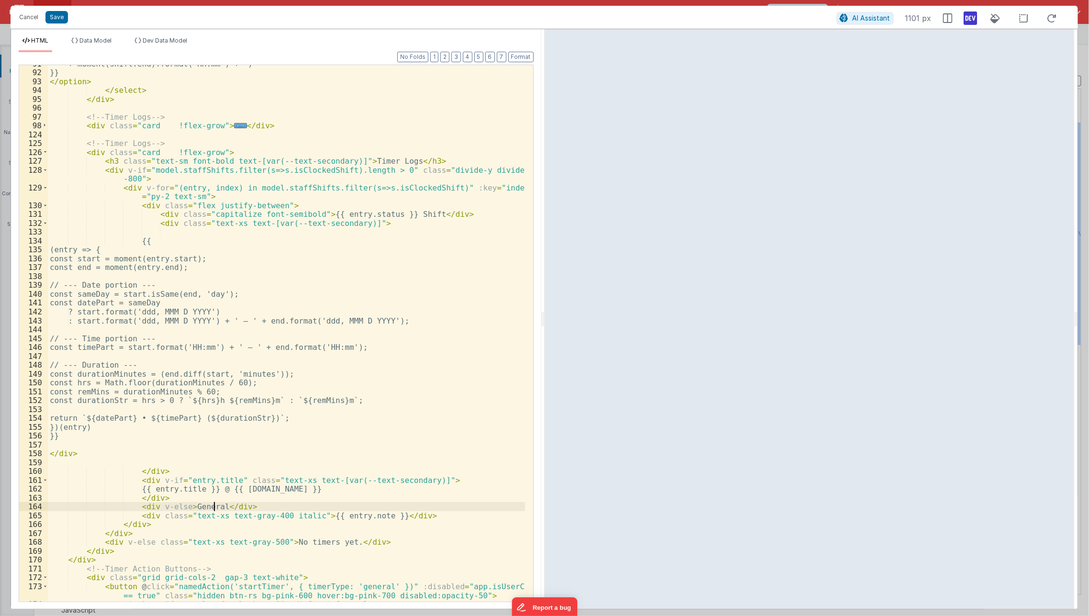
scroll to position [853, 0]
click at [45, 157] on span at bounding box center [45, 155] width 5 height 9
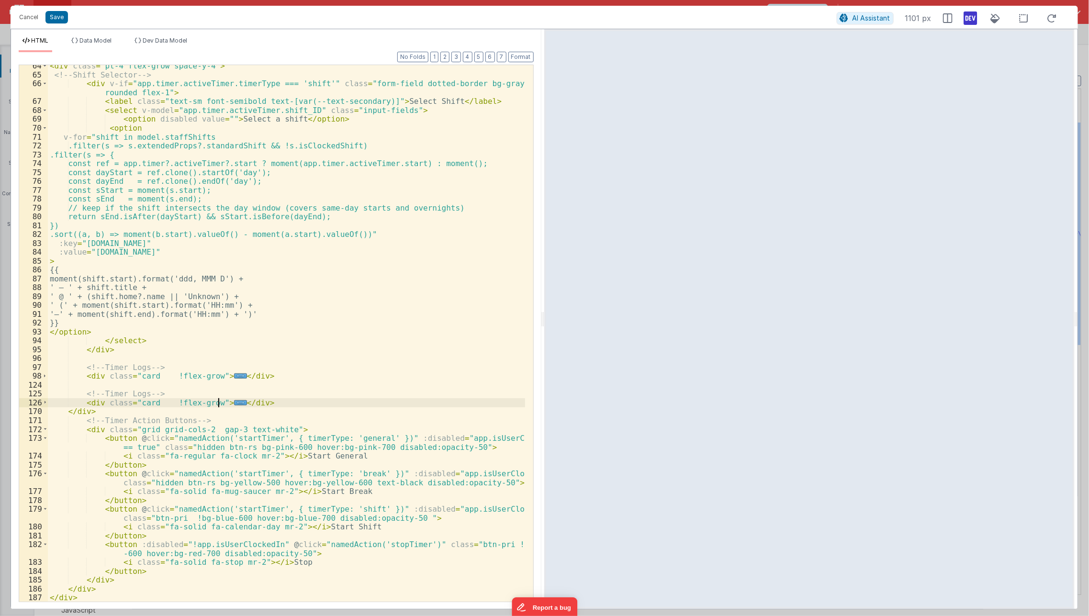
scroll to position [606, 0]
click at [76, 394] on div "< div class = "pt-4 flex-grow space-y-4" > <!-- Shift Selector --> < div v-if =…" at bounding box center [287, 338] width 478 height 555
click at [136, 297] on div "< div class = "pt-4 flex-grow space-y-4" > <!-- Shift Selector --> < div v-if =…" at bounding box center [287, 338] width 478 height 555
click at [234, 402] on span "..." at bounding box center [240, 402] width 12 height 5
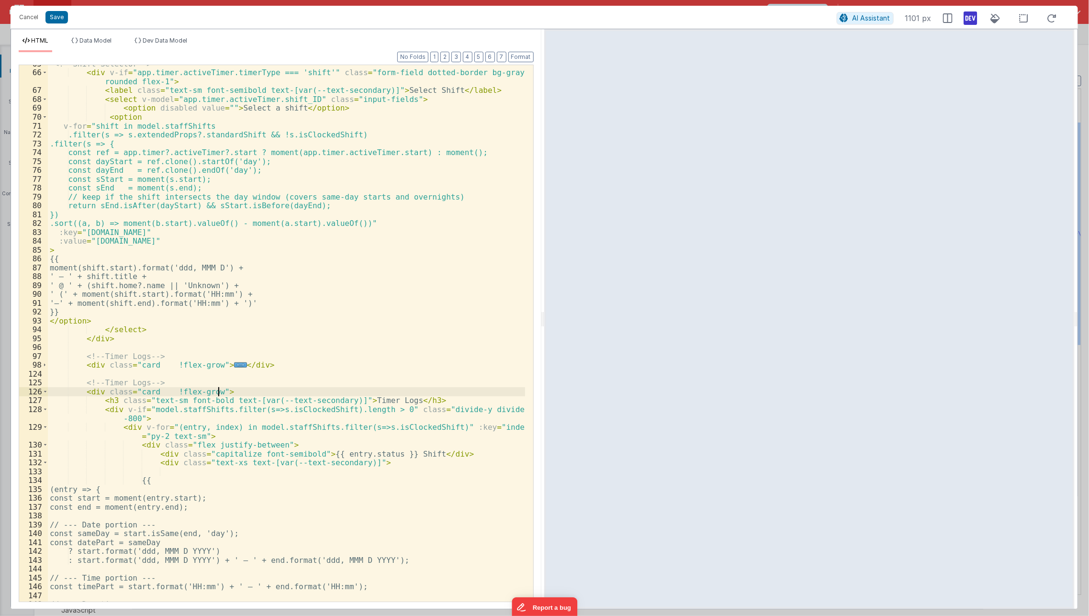
scroll to position [617, 0]
click at [175, 358] on div "<!-- Shift Selector --> < div v-if = "app.timer.activeTimer.timerType === 'shif…" at bounding box center [287, 336] width 478 height 555
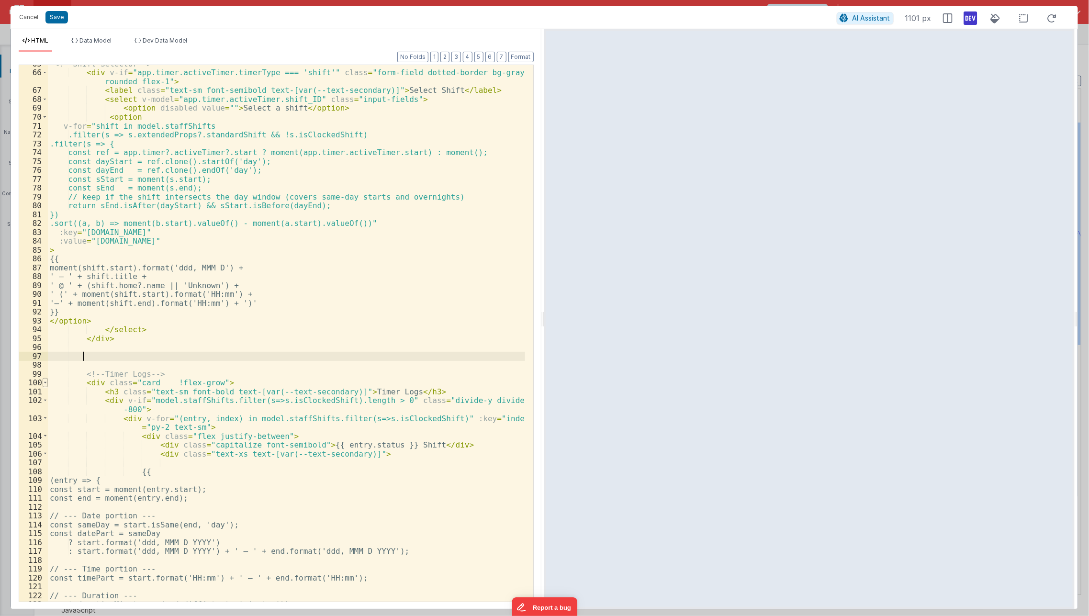
click at [44, 379] on span at bounding box center [45, 382] width 5 height 9
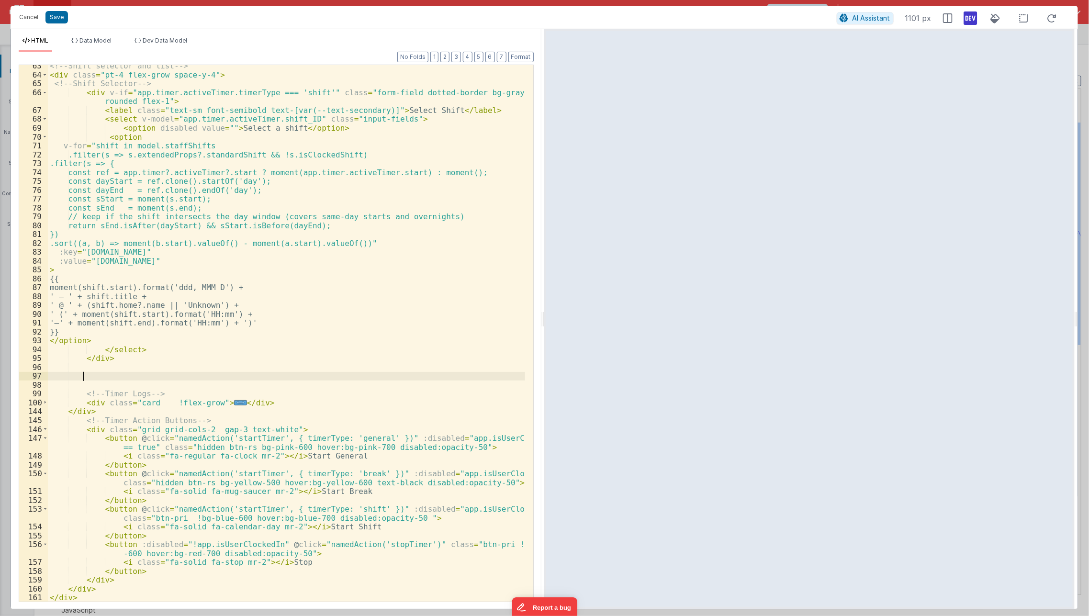
scroll to position [597, 0]
click at [78, 394] on div "<!-- Shift selector and list --> < div class = "pt-4 flex-grow space-y-4" > <!-…" at bounding box center [287, 338] width 478 height 555
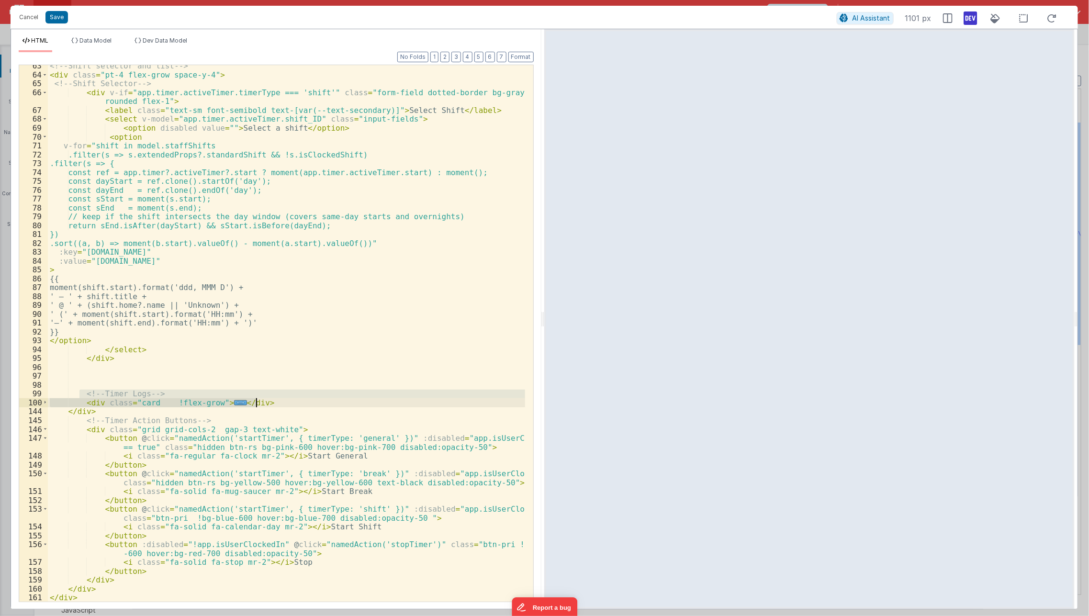
click at [76, 404] on div "<!-- Shift selector and list --> < div class = "pt-4 flex-grow space-y-4" > <!-…" at bounding box center [286, 333] width 477 height 536
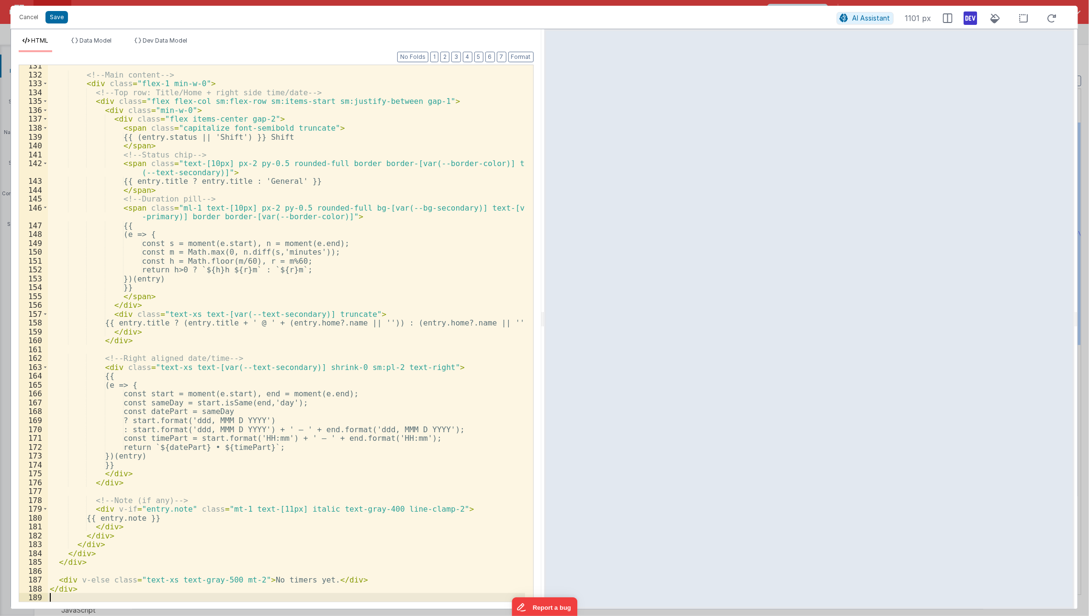
scroll to position [1226, 0]
click at [181, 45] on li "Dev Data Model" at bounding box center [161, 44] width 60 height 15
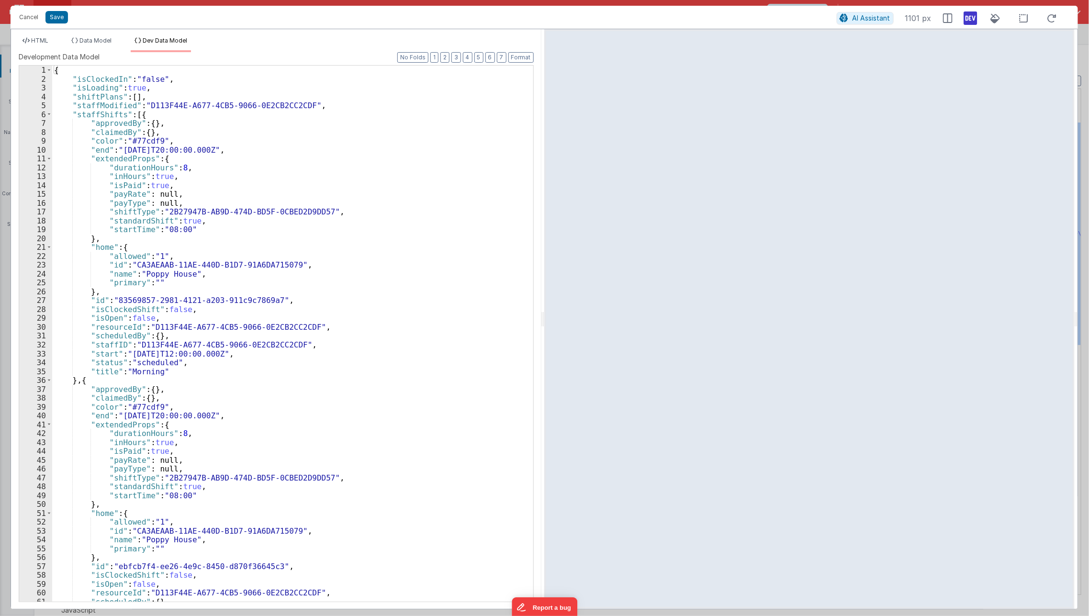
click at [139, 115] on div "{ "isClockedIn" : "false" , "isLoading" : true , "shiftPlans" : [ ] , "staffMod…" at bounding box center [288, 343] width 473 height 554
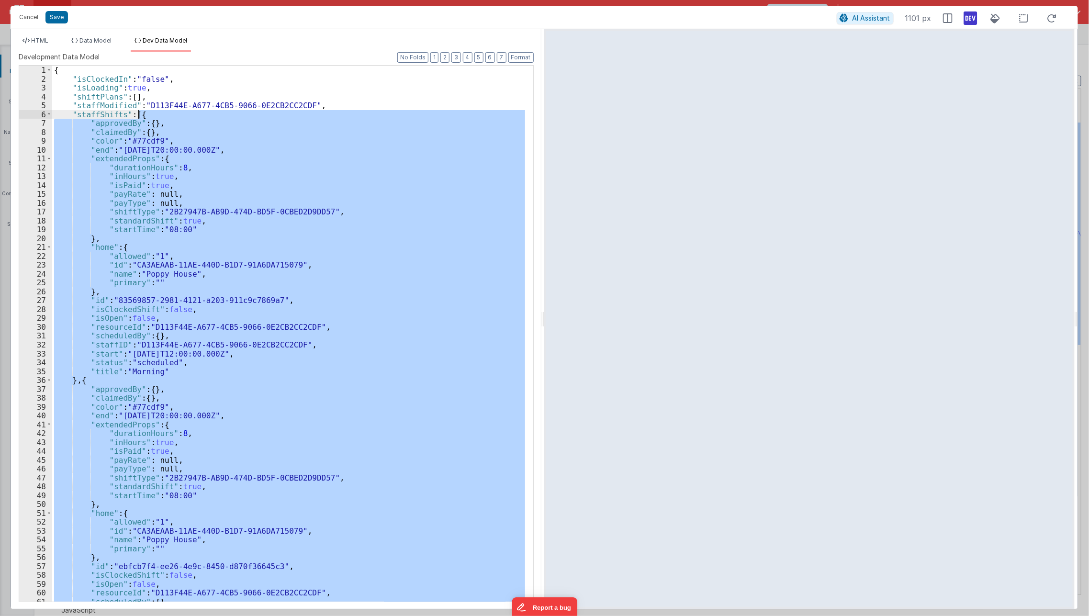
click at [139, 115] on div "{ "isClockedIn" : "false" , "isLoading" : true , "shiftPlans" : [ ] , "staffMod…" at bounding box center [288, 343] width 473 height 554
click at [139, 115] on div "{ "isClockedIn" : "false" , "isLoading" : true , "shiftPlans" : [ ] , "staffMod…" at bounding box center [288, 334] width 473 height 536
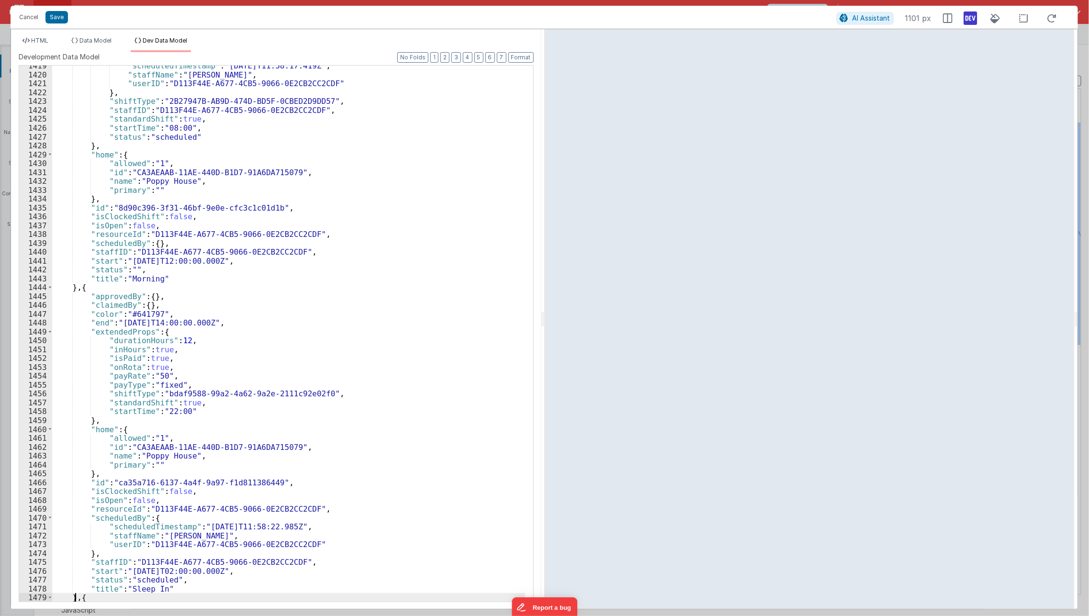
scroll to position [7532, 0]
click at [34, 43] on span "HTML" at bounding box center [39, 40] width 17 height 7
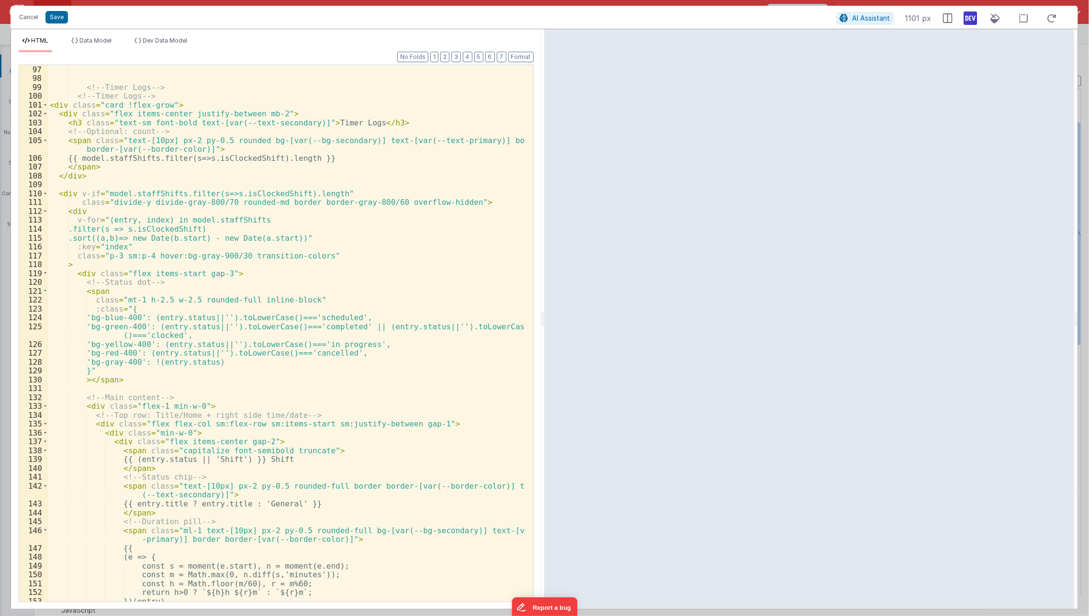
scroll to position [865, 0]
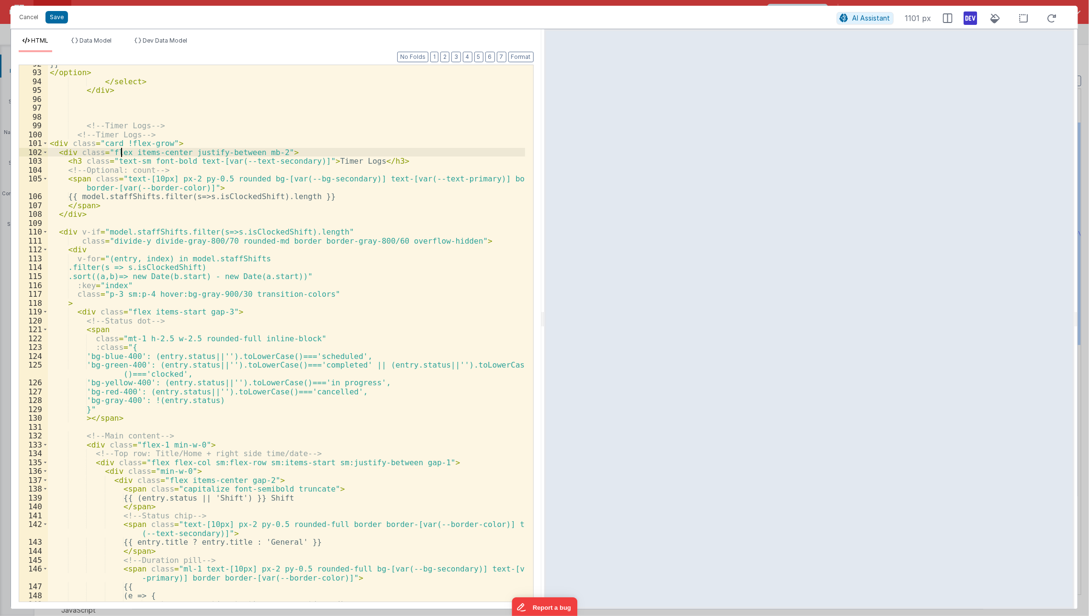
click at [123, 147] on div "}} </ option > </ select > </ div > <!-- Timer Logs --> <!-- Timer Logs --> < d…" at bounding box center [287, 336] width 478 height 555
click at [40, 143] on div "101" at bounding box center [33, 143] width 29 height 9
click at [45, 143] on span at bounding box center [45, 143] width 5 height 9
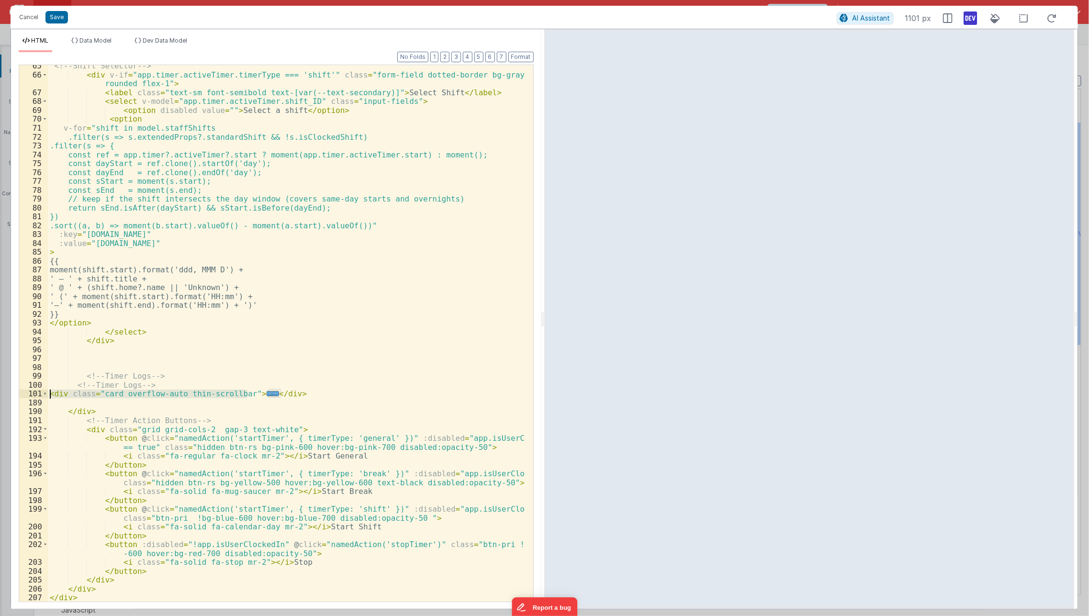
scroll to position [615, 0]
click at [138, 430] on div "<!-- Shift Selector --> < div v-if = "app.timer.activeTimer.timerType === 'shif…" at bounding box center [287, 338] width 478 height 555
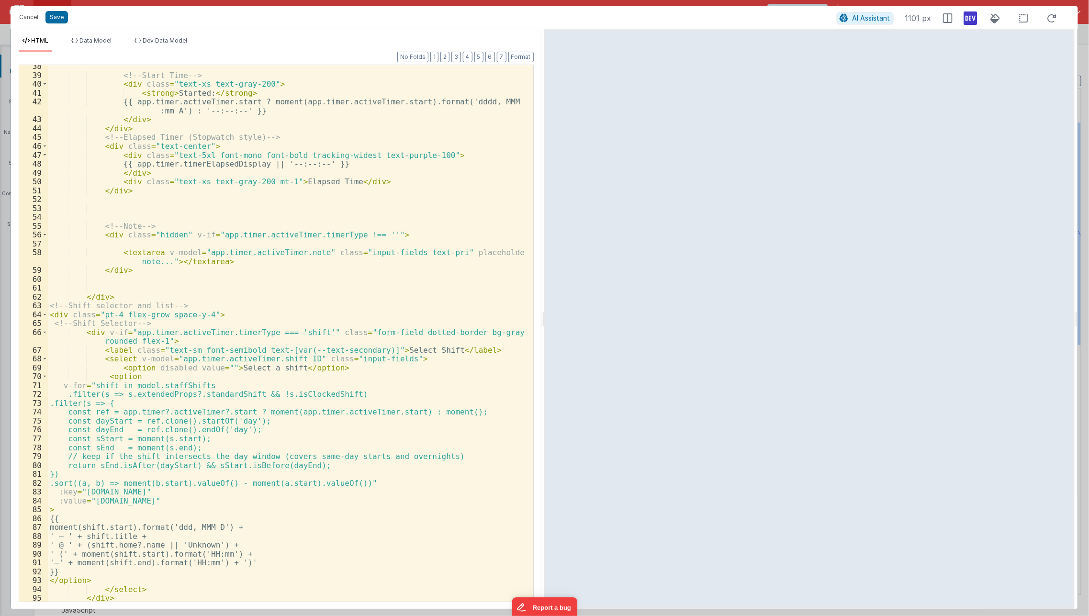
scroll to position [355, 0]
click at [448, 57] on button "2" at bounding box center [444, 57] width 9 height 11
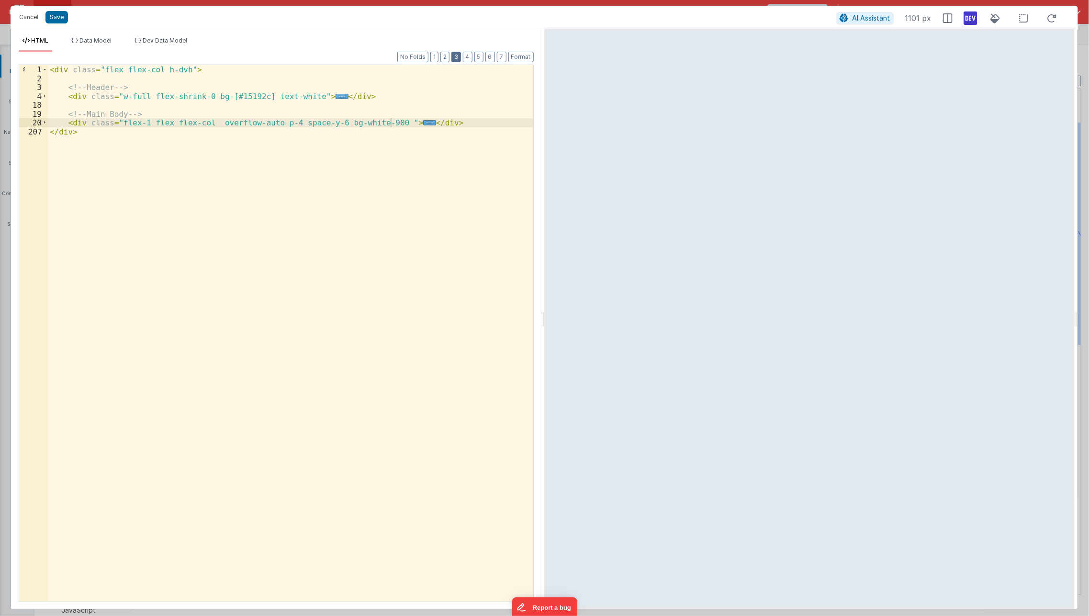
click at [459, 58] on button "3" at bounding box center [456, 57] width 10 height 11
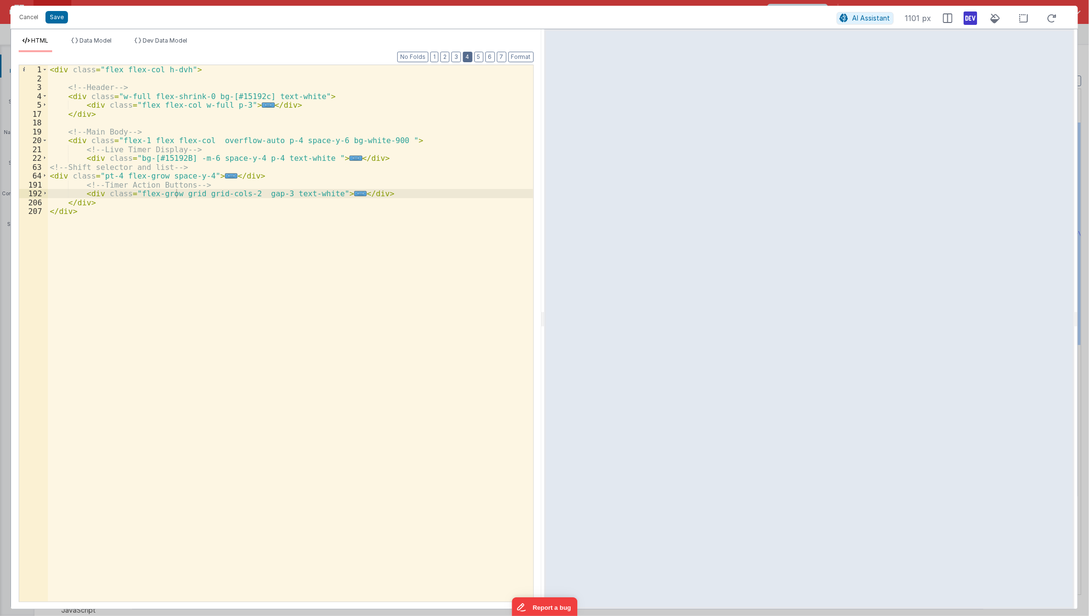
click at [468, 56] on button "4" at bounding box center [468, 57] width 10 height 11
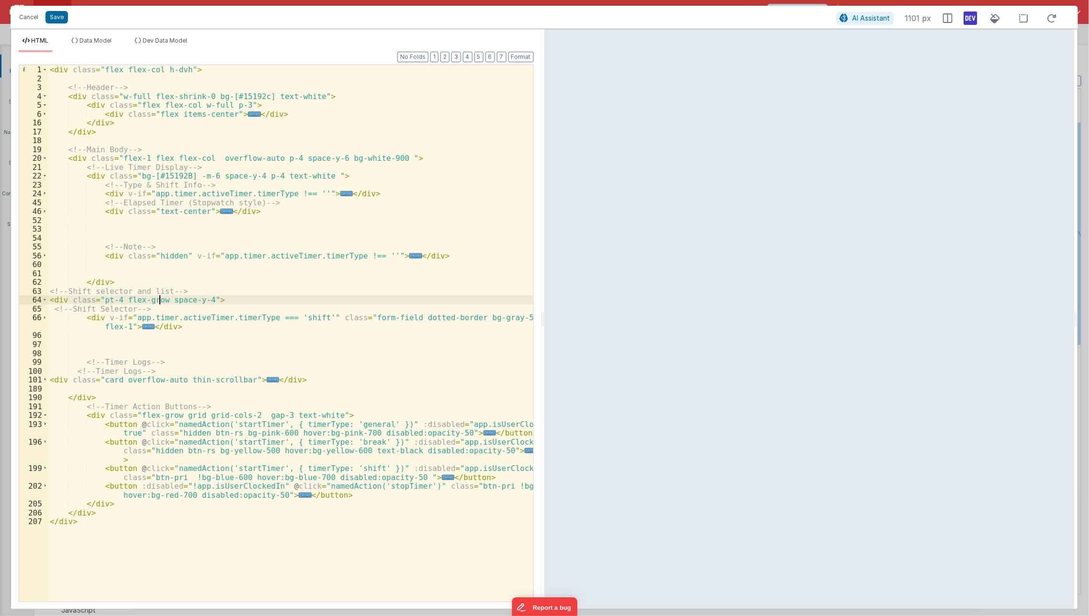
click at [158, 298] on div "< div class = "flex flex-col h-dvh" > <!-- Header --> < div class = "w-full fle…" at bounding box center [291, 342] width 486 height 555
click at [154, 353] on div "< div class = "flex flex-col h-dvh" > <!-- Header --> < div class = "w-full fle…" at bounding box center [291, 342] width 486 height 555
click at [107, 380] on div "< div class = "flex flex-col h-dvh" > <!-- Header --> < div class = "w-full fle…" at bounding box center [291, 342] width 486 height 555
click at [267, 378] on span "..." at bounding box center [273, 379] width 12 height 5
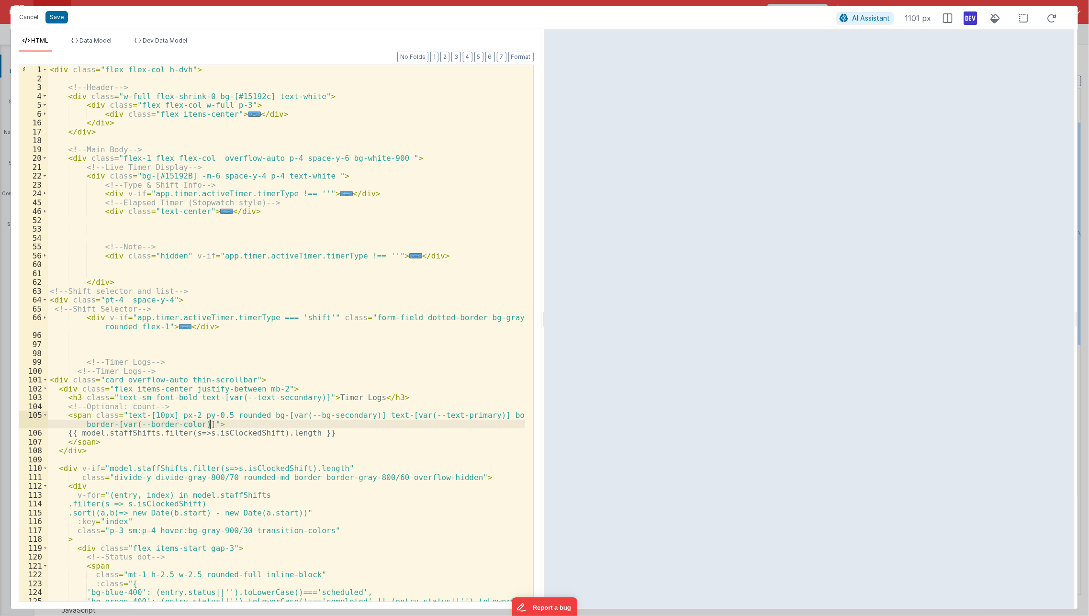
click at [214, 423] on div "< div class = "flex flex-col h-dvh" > <!-- Header --> < div class = "w-full fle…" at bounding box center [287, 347] width 478 height 564
click at [46, 390] on span at bounding box center [45, 388] width 5 height 9
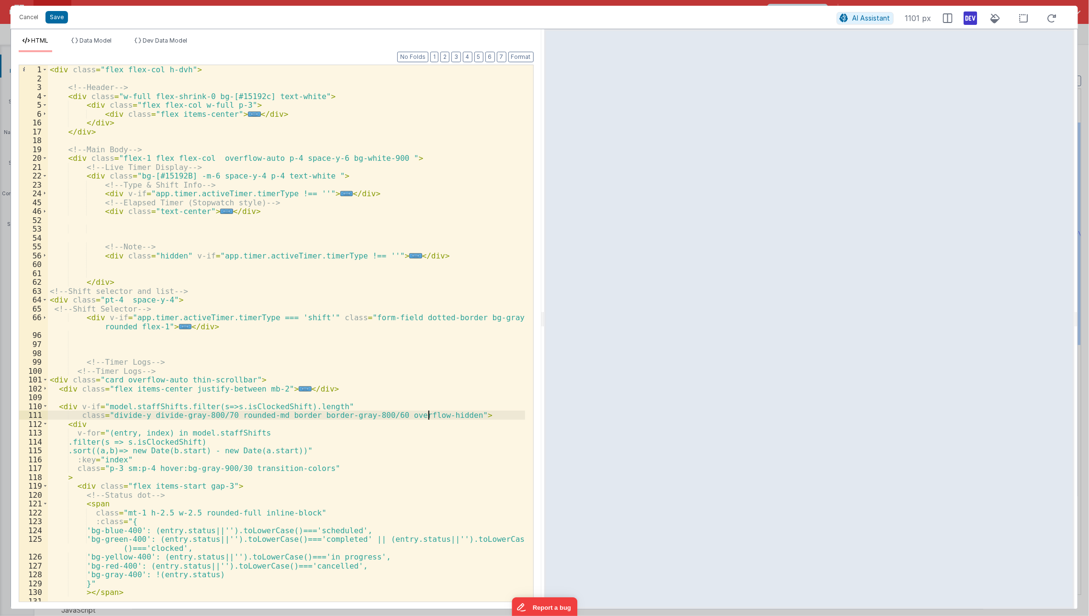
click at [427, 417] on div "< div class = "flex flex-col h-dvh" > <!-- Header --> < div class = "w-full fle…" at bounding box center [287, 342] width 478 height 555
click at [67, 287] on div "< div class = "flex flex-col h-dvh" > <!-- Header --> < div class = "w-full fle…" at bounding box center [287, 342] width 478 height 555
click at [122, 382] on div "< div class = "flex flex-col h-dvh" > <!-- Header --> < div class = "w-full fle…" at bounding box center [287, 342] width 478 height 555
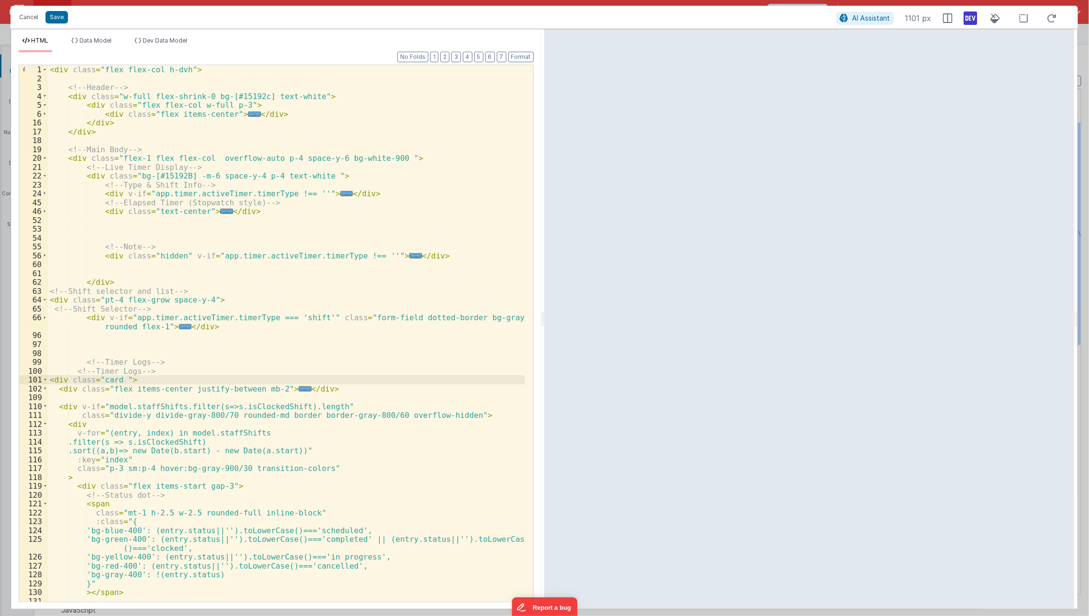
click at [122, 382] on div "< div class = "flex flex-col h-dvh" > <!-- Header --> < div class = "w-full fle…" at bounding box center [287, 342] width 478 height 555
click at [158, 299] on div "< div class = "flex flex-col h-dvh" > <!-- Header --> < div class = "w-full fle…" at bounding box center [287, 342] width 478 height 555
click at [176, 360] on div "< div class = "flex flex-col h-dvh" > <!-- Header --> < div class = "w-full fle…" at bounding box center [287, 342] width 478 height 555
click at [152, 435] on div "< div class = "flex flex-col h-dvh" > <!-- Header --> < div class = "w-full fle…" at bounding box center [287, 342] width 478 height 555
click at [227, 413] on div "< div class = "flex flex-col h-dvh" > <!-- Header --> < div class = "w-full fle…" at bounding box center [287, 342] width 478 height 555
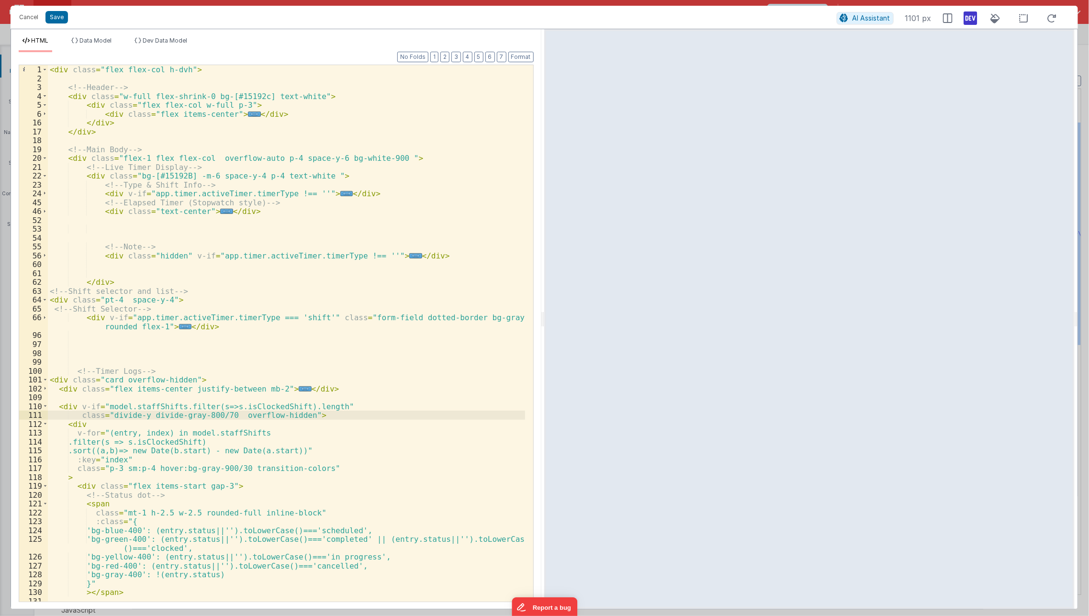
click at [227, 413] on div "< div class = "flex flex-col h-dvh" > <!-- Header --> < div class = "w-full fle…" at bounding box center [287, 342] width 478 height 555
click at [299, 389] on span "..." at bounding box center [305, 388] width 12 height 5
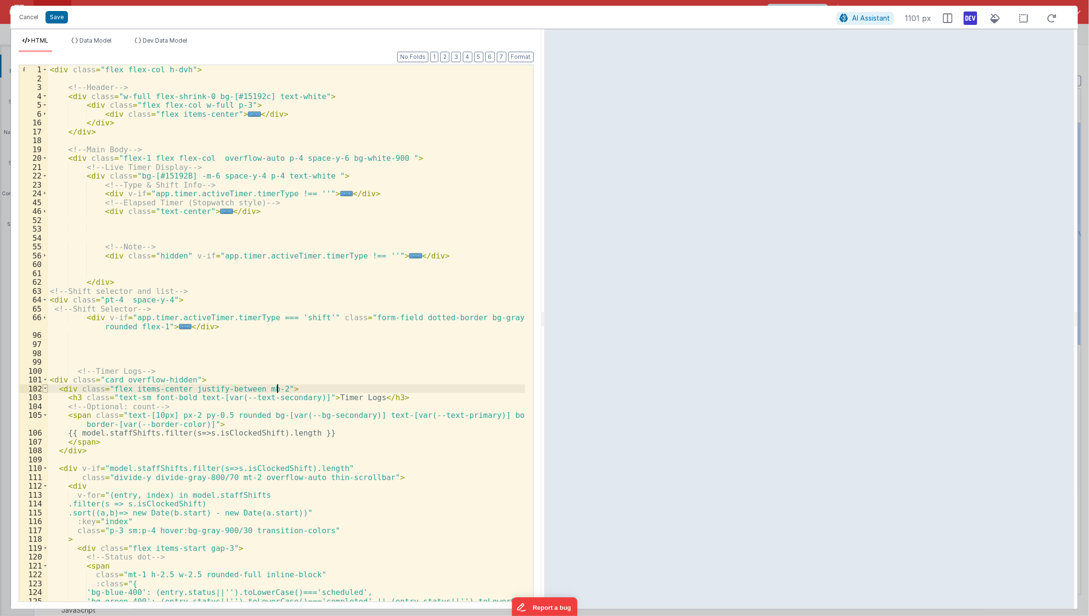
click at [44, 390] on span at bounding box center [45, 388] width 5 height 9
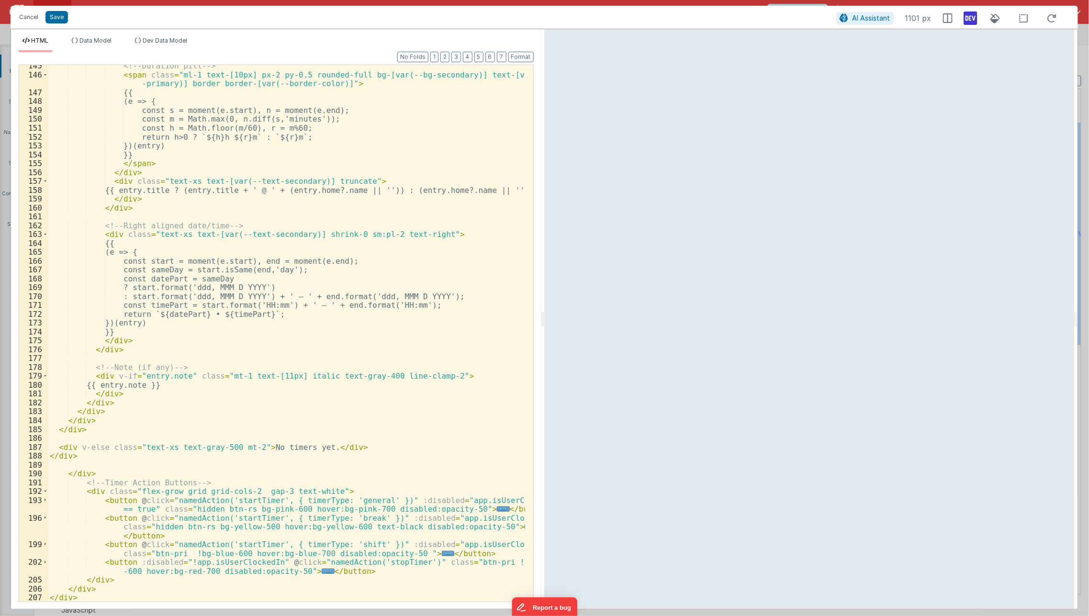
scroll to position [668, 0]
click at [484, 445] on div "<!-- Duration pill --> < span class = "ml-1 text-[10px] px-2 py-0.5 rounded-ful…" at bounding box center [287, 338] width 478 height 555
click at [451, 433] on div "<!-- Duration pill --> < span class = "ml-1 text-[10px] px-2 py-0.5 rounded-ful…" at bounding box center [287, 338] width 478 height 555
drag, startPoint x: 451, startPoint y: 433, endPoint x: 446, endPoint y: 411, distance: 22.6
click at [446, 411] on div "<!-- Duration pill --> < span class = "ml-1 text-[10px] px-2 py-0.5 rounded-ful…" at bounding box center [287, 338] width 478 height 555
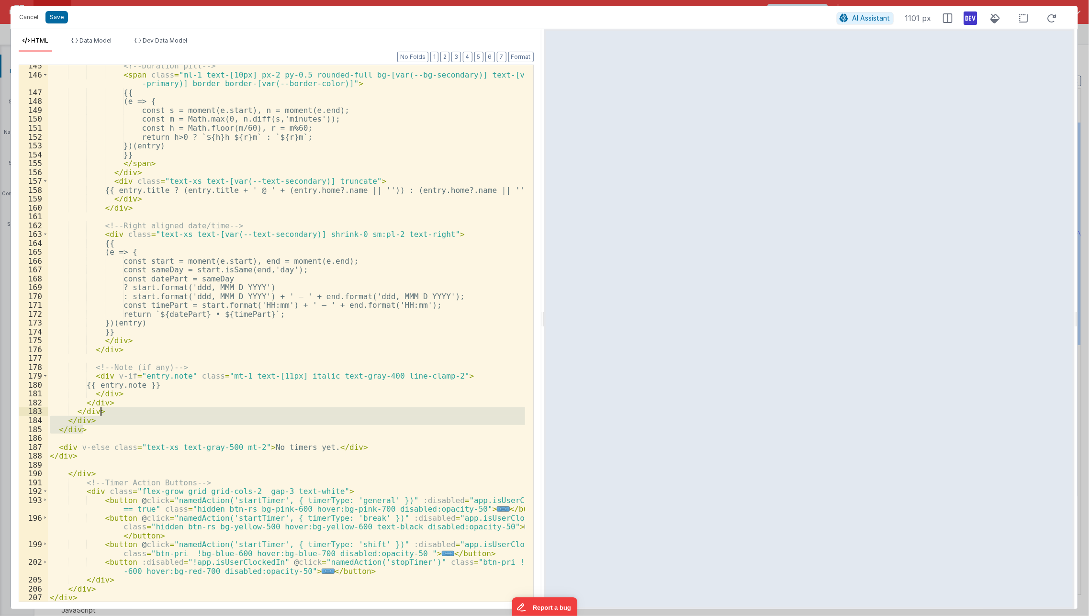
click at [446, 411] on div "<!-- Duration pill --> < span class = "ml-1 text-[10px] px-2 py-0.5 rounded-ful…" at bounding box center [286, 333] width 477 height 536
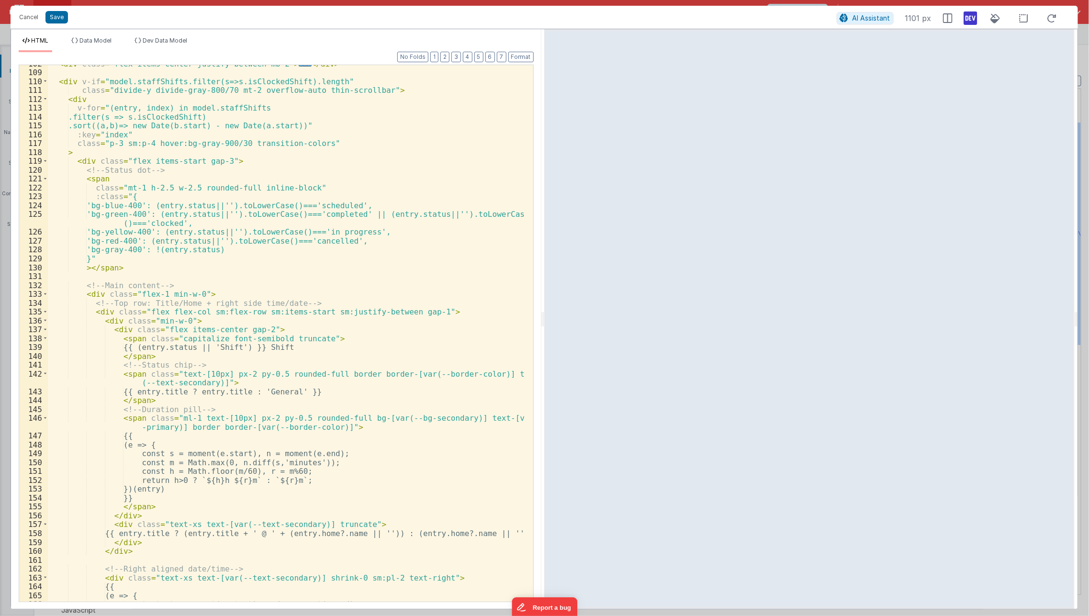
scroll to position [324, 0]
click at [186, 162] on div "< div class = "flex items-center justify-between mb-2" > ... </ div > < div v-i…" at bounding box center [287, 336] width 478 height 555
click at [43, 180] on span at bounding box center [45, 179] width 5 height 9
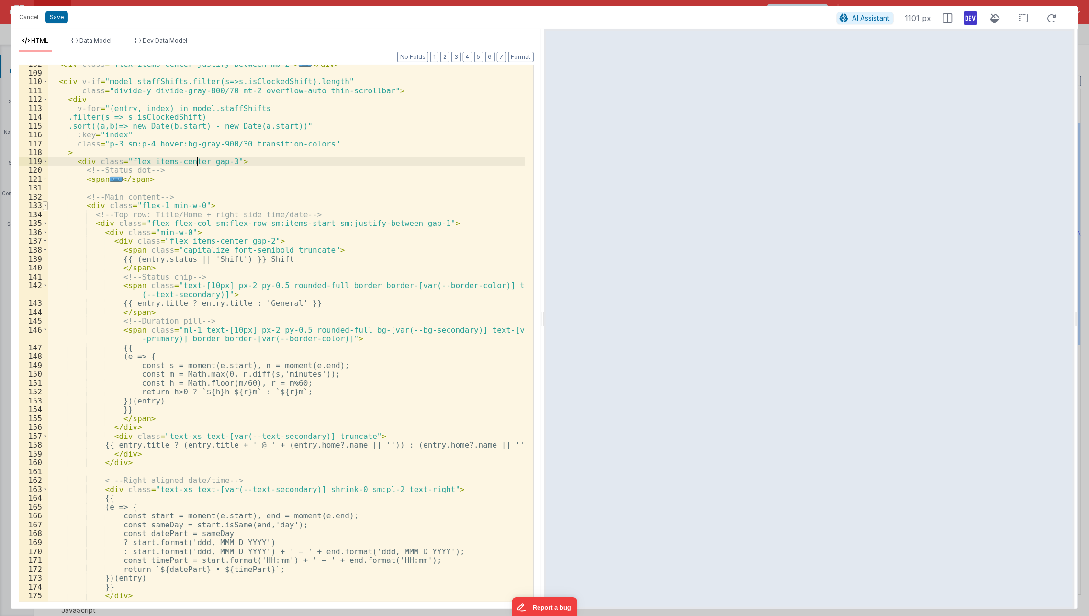
click at [46, 205] on span at bounding box center [45, 205] width 5 height 9
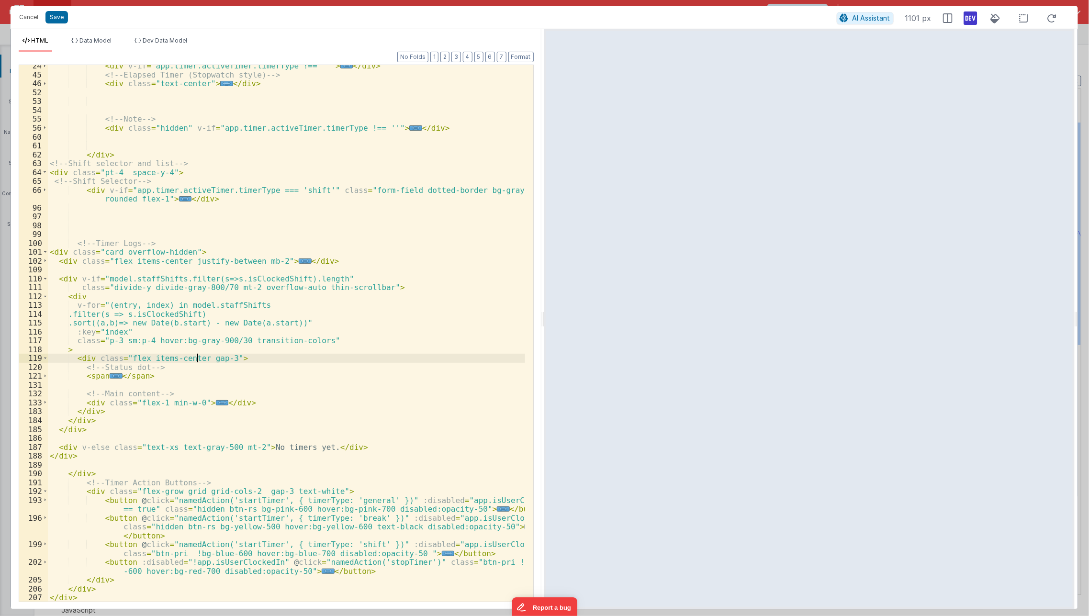
scroll to position [127, 0]
click at [111, 375] on span "..." at bounding box center [116, 375] width 12 height 5
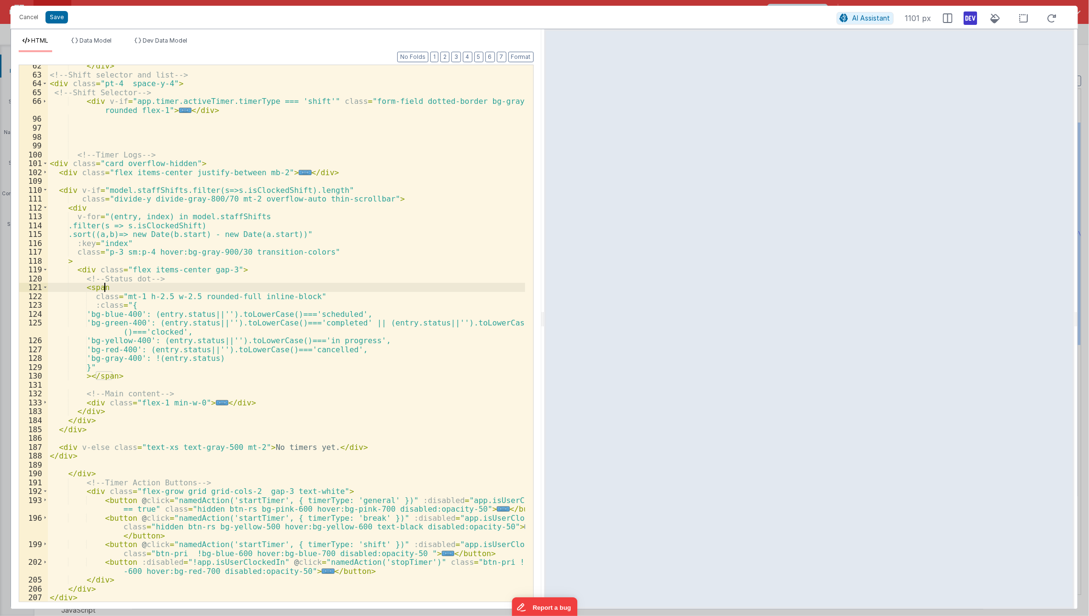
scroll to position [216, 0]
click at [216, 400] on span "..." at bounding box center [222, 402] width 12 height 5
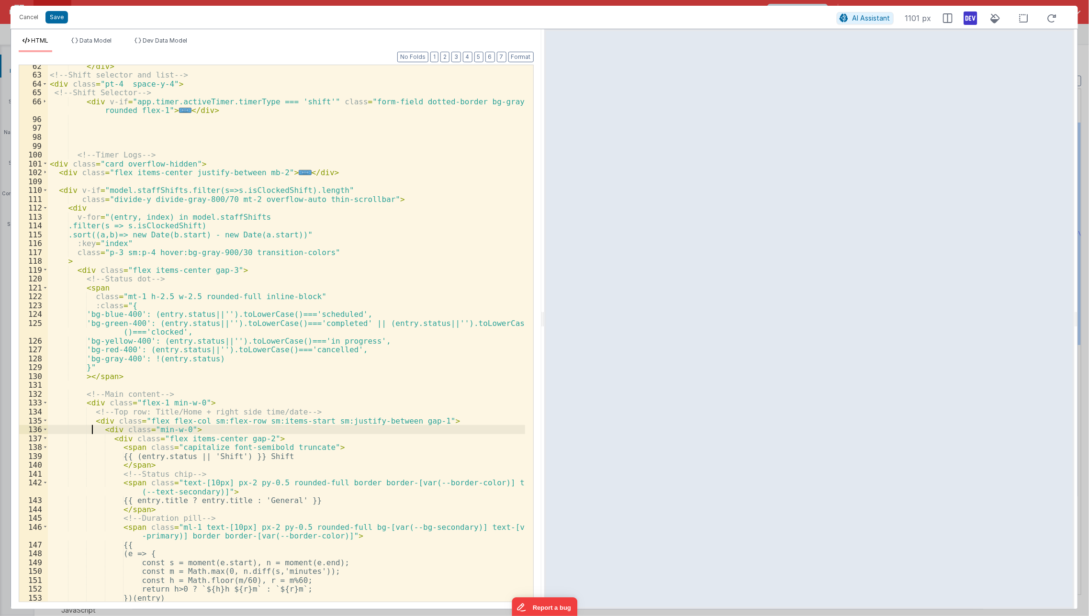
click at [93, 428] on div "</ div > <!-- Shift selector and list --> < div class = "pt-4 space-y-4" > <!--…" at bounding box center [287, 339] width 478 height 555
click at [80, 287] on div "</ div > <!-- Shift selector and list --> < div class = "pt-4 space-y-4" > <!--…" at bounding box center [287, 339] width 478 height 555
click at [259, 186] on div "</ div > <!-- Shift selector and list --> < div class = "pt-4 space-y-4" > <!--…" at bounding box center [287, 339] width 478 height 555
click at [366, 340] on div "</ div > <!-- Shift selector and list --> < div class = "pt-4 space-y-4" > <!--…" at bounding box center [287, 339] width 478 height 555
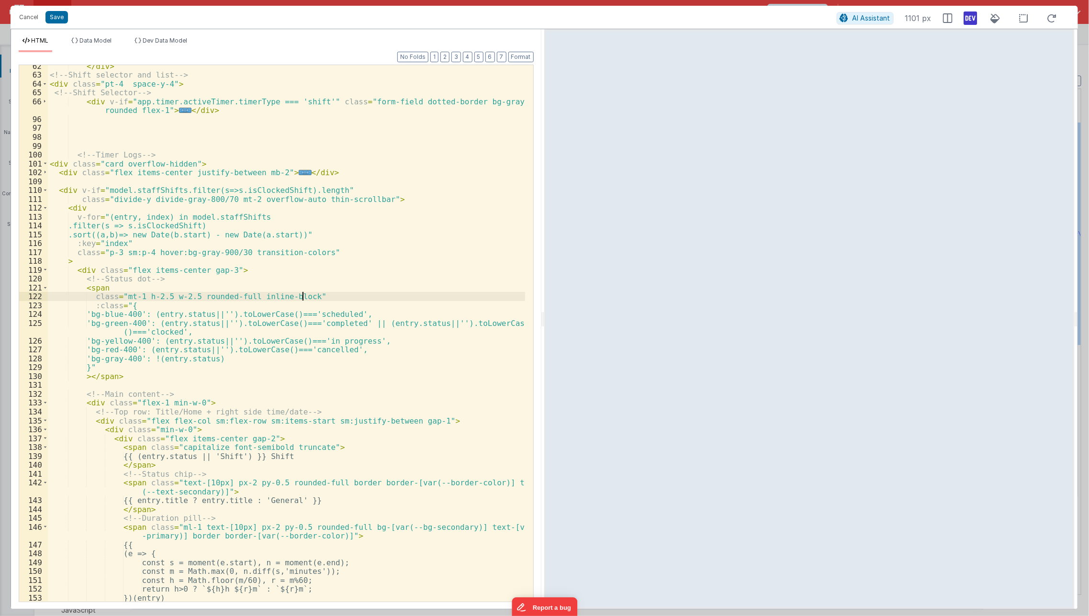
click at [368, 297] on div "</ div > <!-- Shift selector and list --> < div class = "pt-4 space-y-4" > <!--…" at bounding box center [287, 339] width 478 height 555
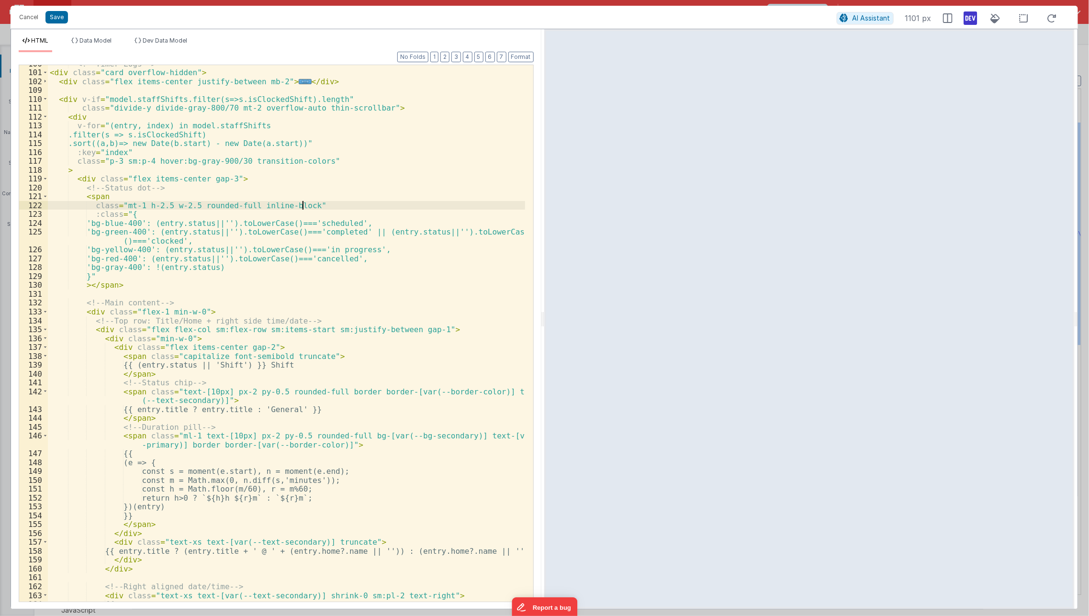
scroll to position [307, 0]
click at [401, 378] on div "<!-- Timer Logs --> < div class = "card overflow-hidden" > < div class = "flex …" at bounding box center [287, 336] width 478 height 555
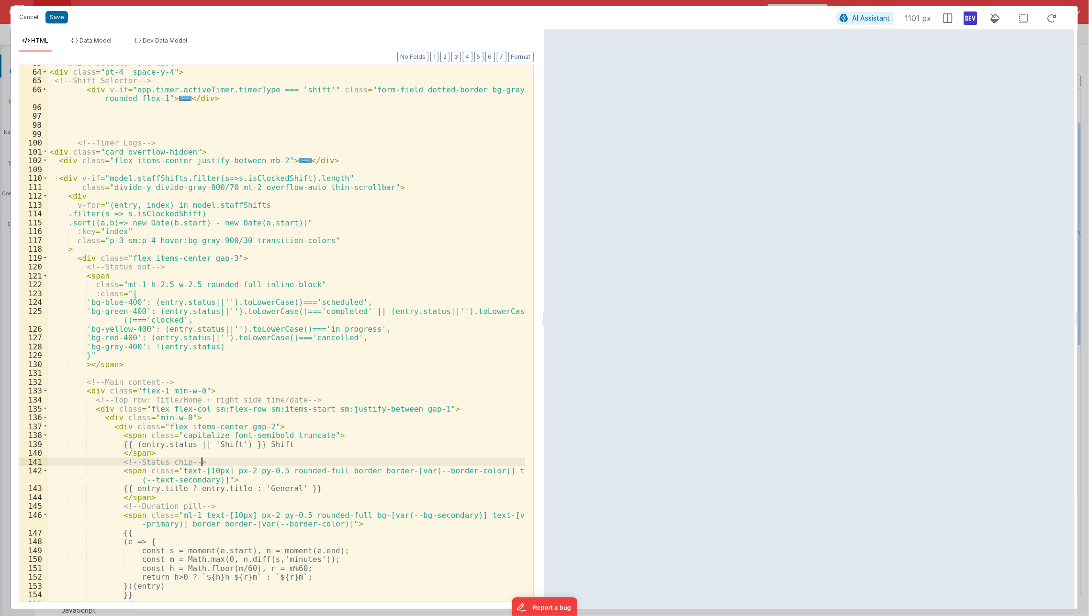
scroll to position [209, 0]
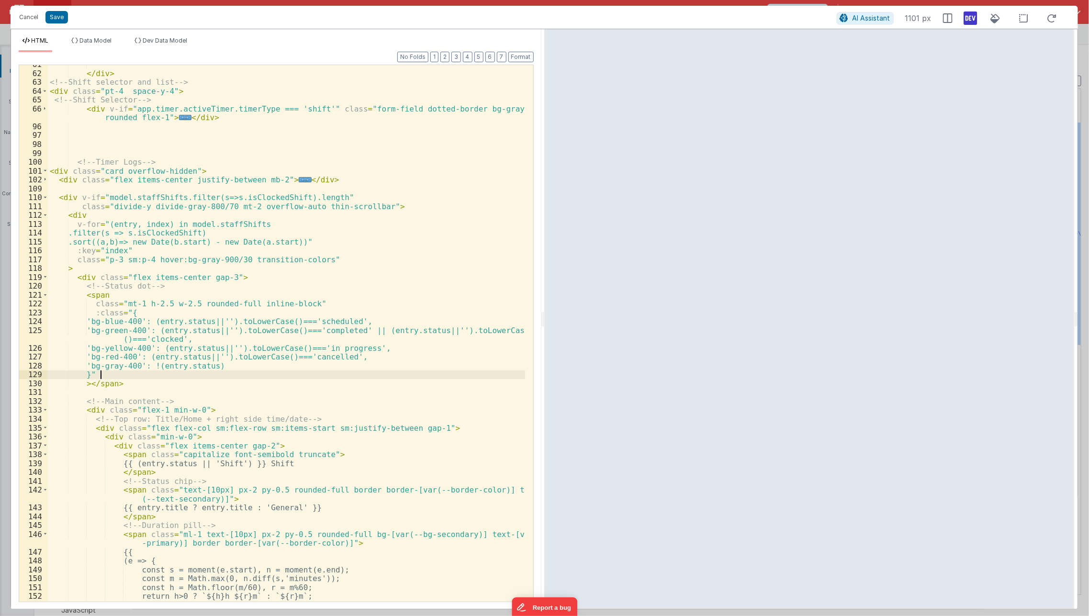
click at [401, 378] on div "</ div > <!-- Shift selector and list --> < div class = "pt-4 space-y-4" > <!--…" at bounding box center [287, 337] width 478 height 555
click at [214, 261] on div "</ div > <!-- Shift selector and list --> < div class = "pt-4 space-y-4" > <!--…" at bounding box center [287, 337] width 478 height 555
click at [44, 173] on span at bounding box center [45, 171] width 5 height 9
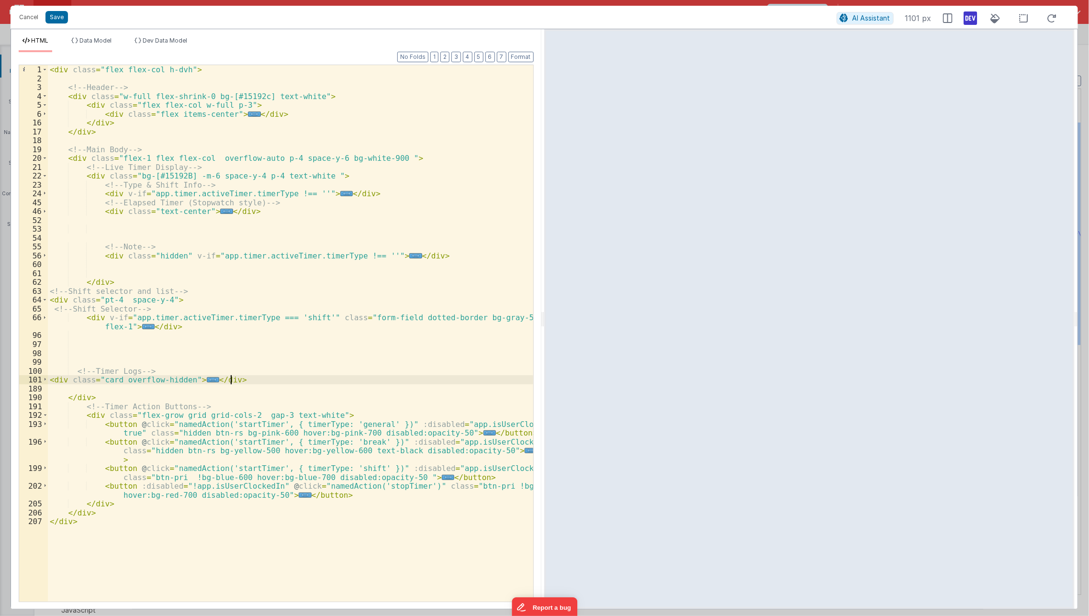
click at [256, 379] on div "< div class = "flex flex-col h-dvh" > <!-- Header --> < div class = "w-full fle…" at bounding box center [291, 342] width 486 height 555
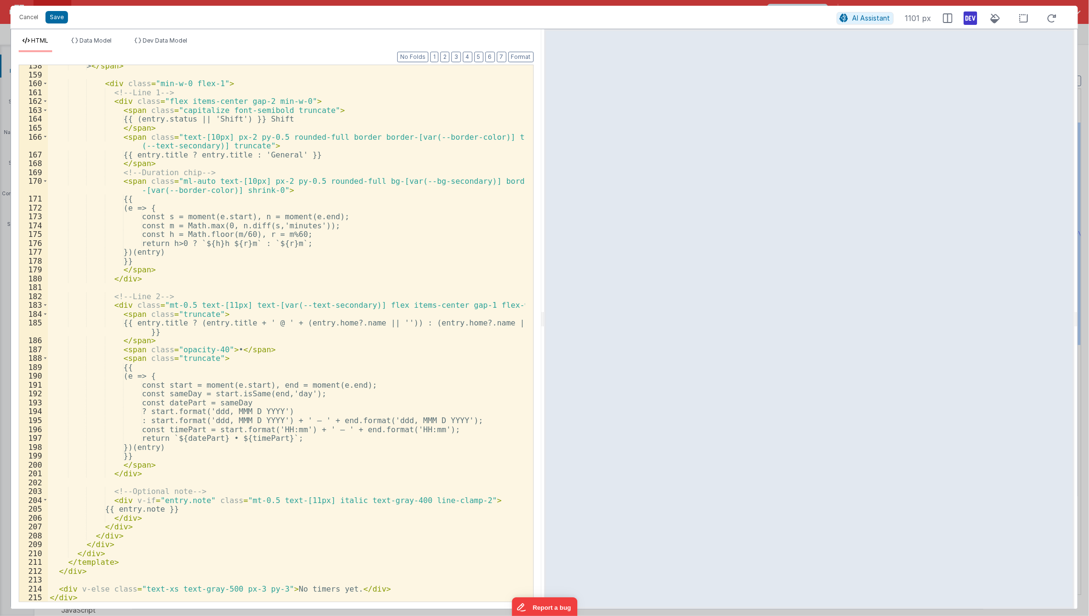
scroll to position [836, 0]
click at [443, 223] on div "> </ span > < div class = "min-w-0 flex-1" > <!-- Line 1 --> < div class = "fle…" at bounding box center [287, 338] width 478 height 555
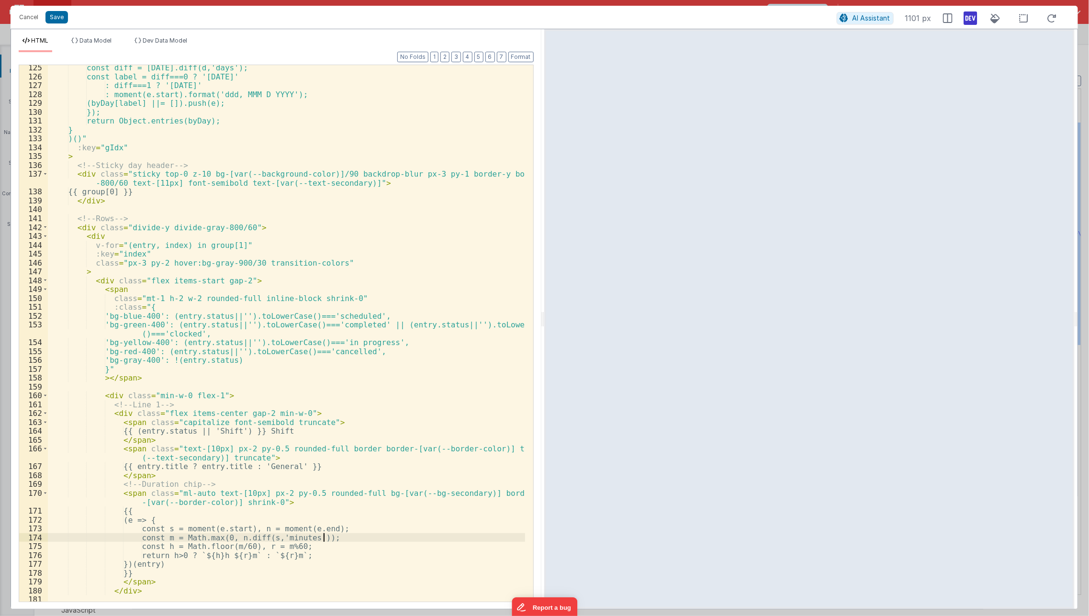
scroll to position [522, 0]
click at [443, 223] on div "const today = moment().startOf('day'); const diff = today.diff(d,'days'); const…" at bounding box center [287, 333] width 478 height 555
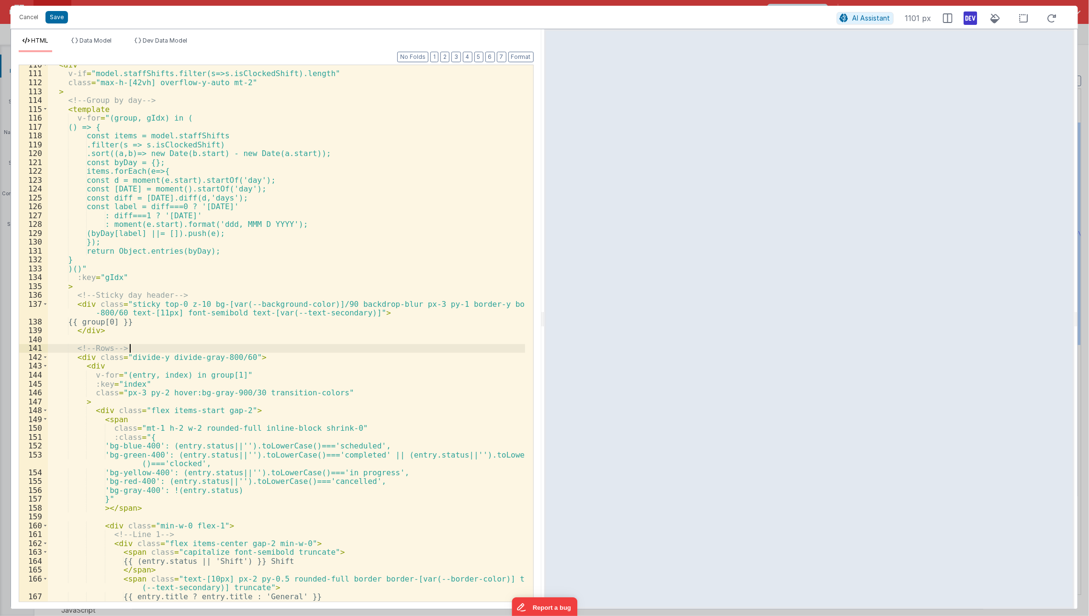
scroll to position [395, 0]
click at [392, 126] on div "< div v-if = "model.staffShifts.filter(s=>s.isClockedShift).length" class = "ma…" at bounding box center [287, 337] width 478 height 555
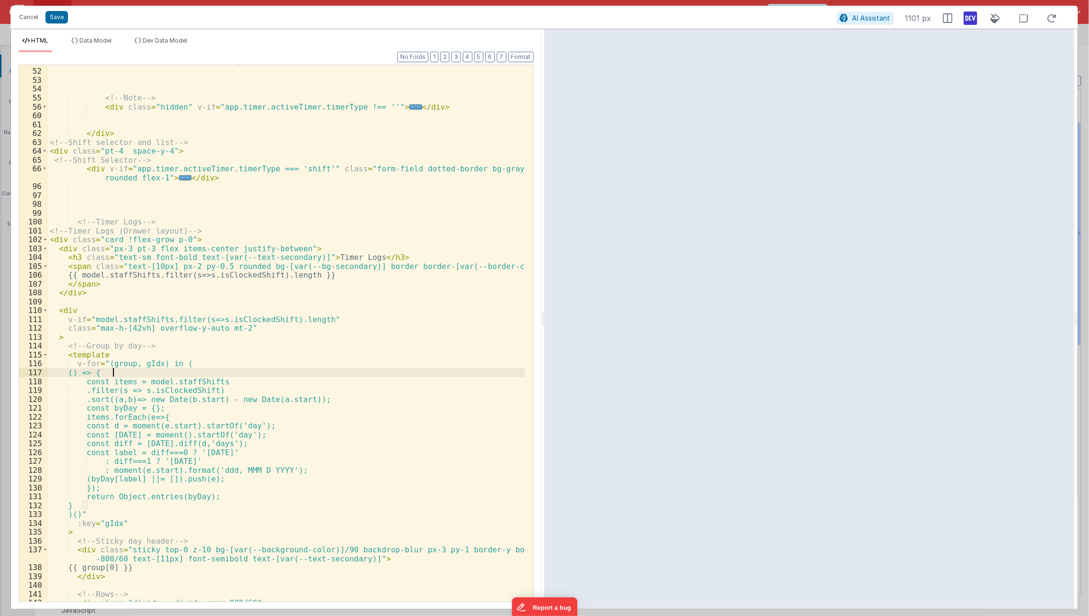
scroll to position [149, 0]
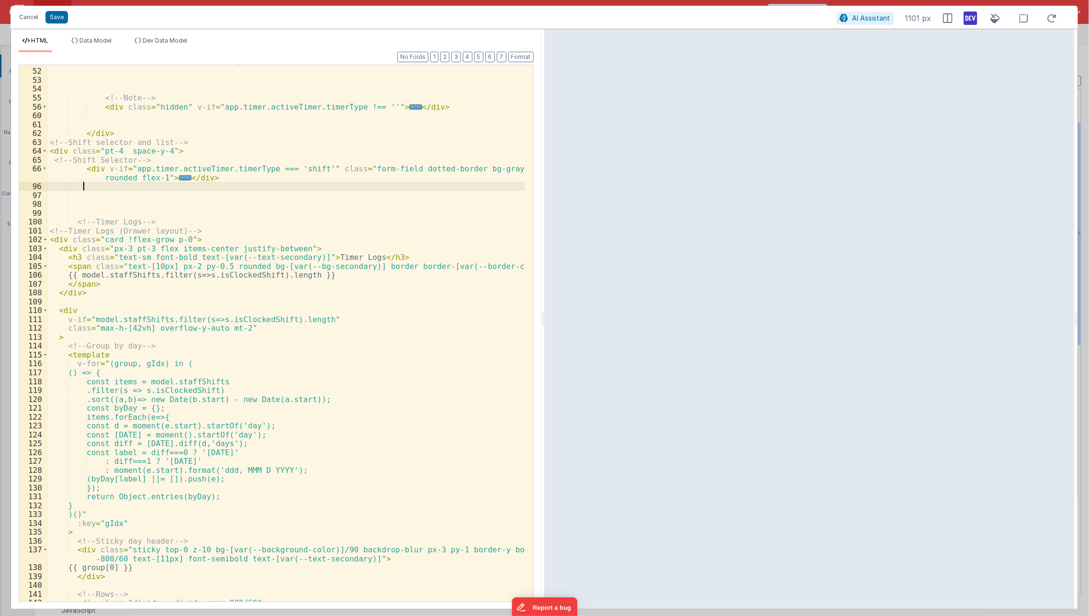
click at [370, 185] on div "< div class = "text-center" > ... </ div > <!-- Note --> < div class = "hidden"…" at bounding box center [287, 335] width 478 height 555
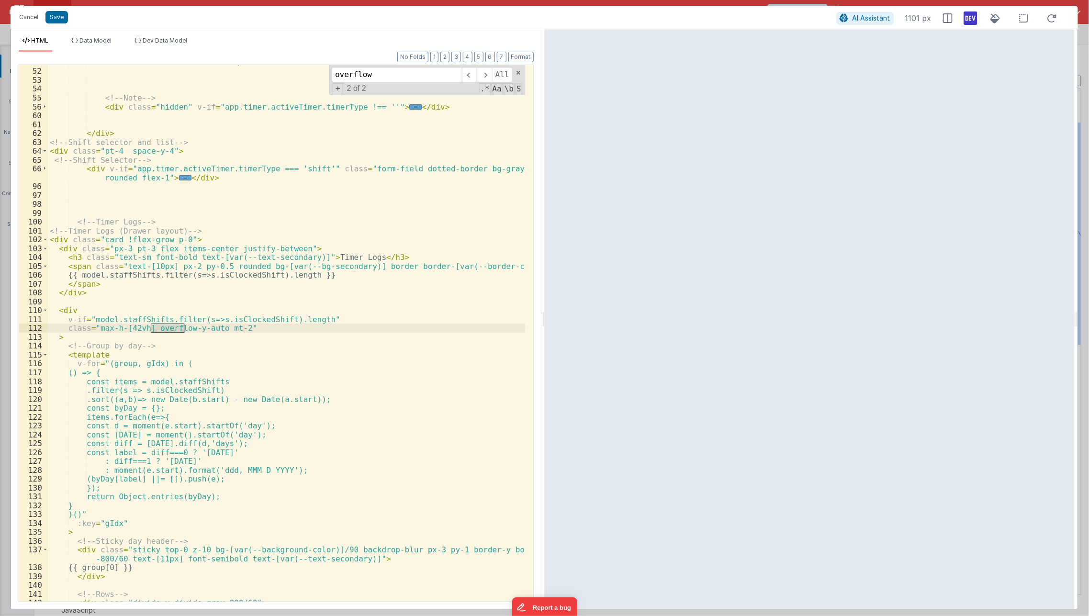
type input "overflow"
click at [198, 329] on div "< div class = "text-center" > ... </ div > <!-- Note --> < div class = "hidden"…" at bounding box center [287, 335] width 478 height 555
click at [200, 329] on div "< div class = "text-center" > ... </ div > <!-- Note --> < div class = "hidden"…" at bounding box center [287, 335] width 478 height 555
click at [330, 389] on div "< div class = "text-center" > ... </ div > <!-- Note --> < div class = "hidden"…" at bounding box center [287, 335] width 478 height 555
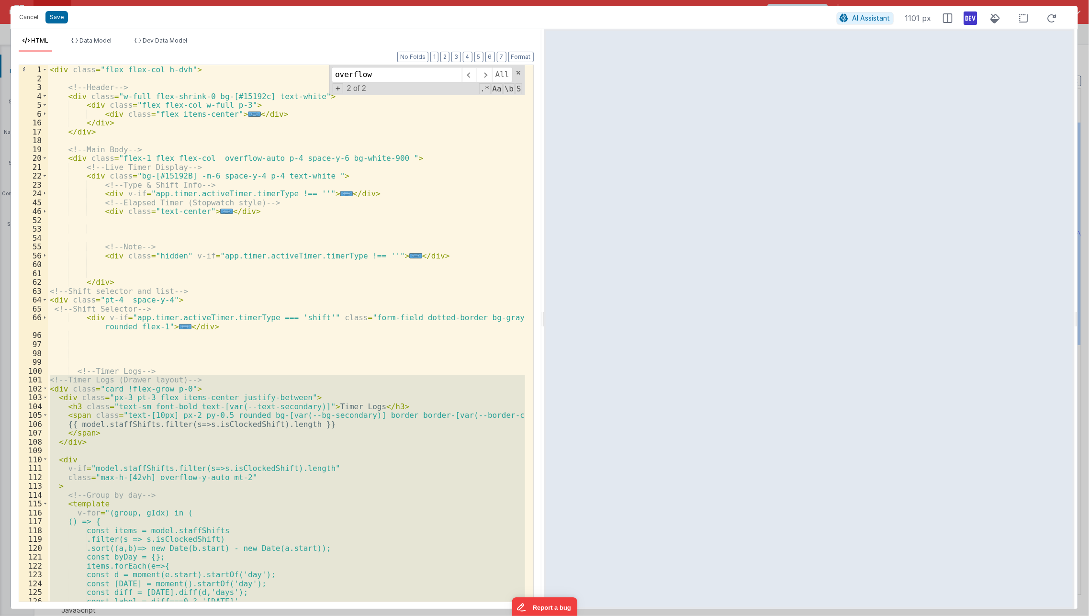
scroll to position [0, 0]
click at [330, 389] on div "< div class = "flex flex-col h-dvh" > <!-- Header --> < div class = "w-full fle…" at bounding box center [286, 333] width 477 height 536
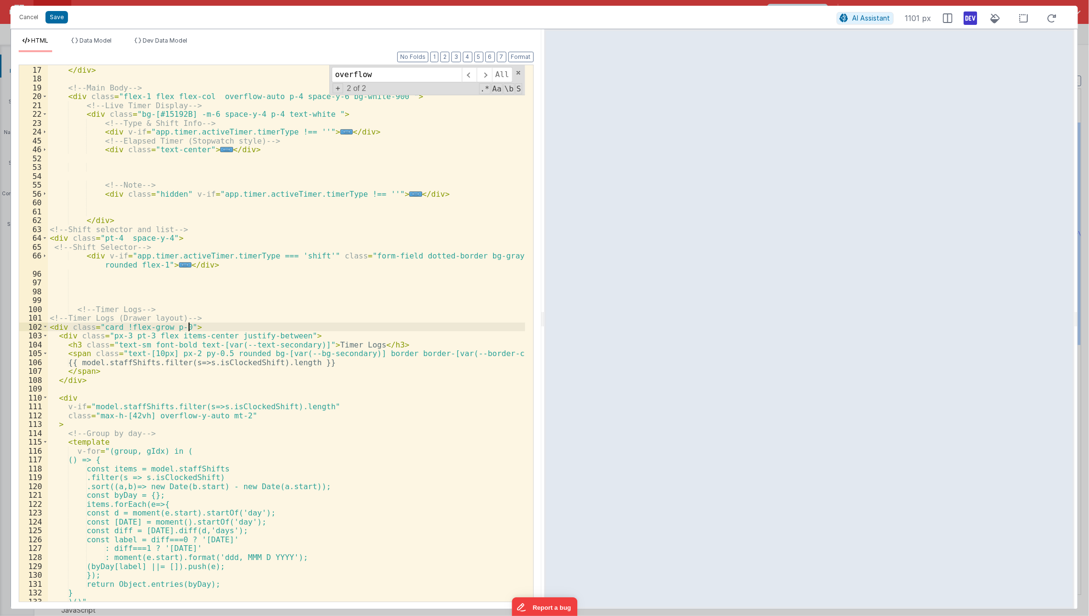
scroll to position [61, 0]
click at [312, 417] on div "</ div > </ div > <!-- Main Body --> < div class = "flex-1 flex flex-col overfl…" at bounding box center [287, 333] width 478 height 555
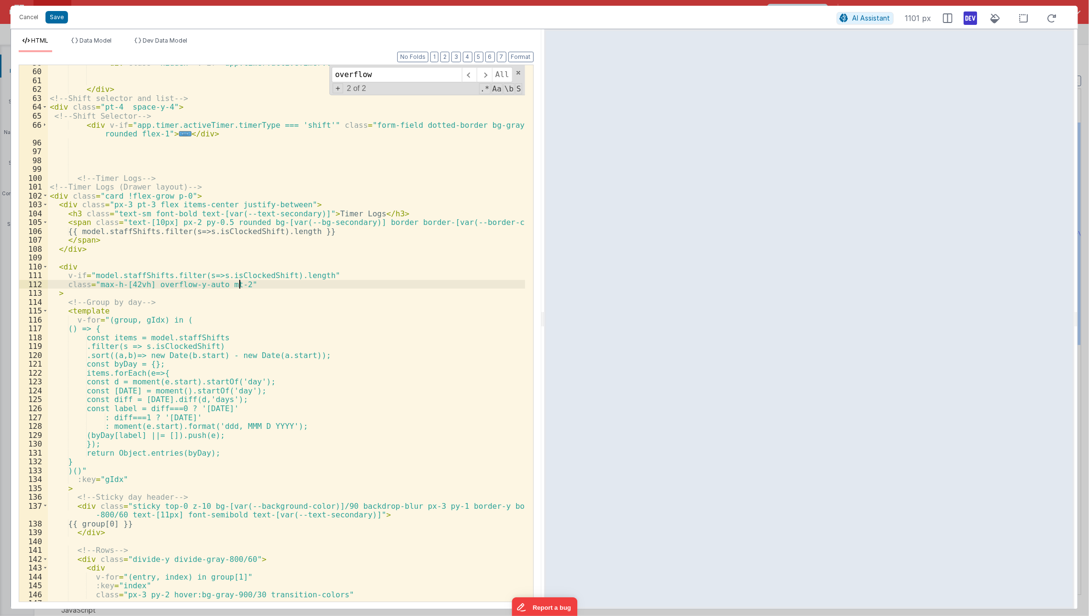
scroll to position [192, 0]
click at [246, 123] on div "< div class = "hidden" v-if = "app.timer.activeTimer.timerType !== ''" > ... </…" at bounding box center [287, 335] width 478 height 555
click at [251, 113] on div "< div class = "hidden" v-if = "app.timer.activeTimer.timerType !== ''" > ... </…" at bounding box center [287, 335] width 478 height 555
click at [258, 105] on div "< div class = "hidden" v-if = "app.timer.activeTimer.timerType !== ''" > ... </…" at bounding box center [287, 335] width 478 height 555
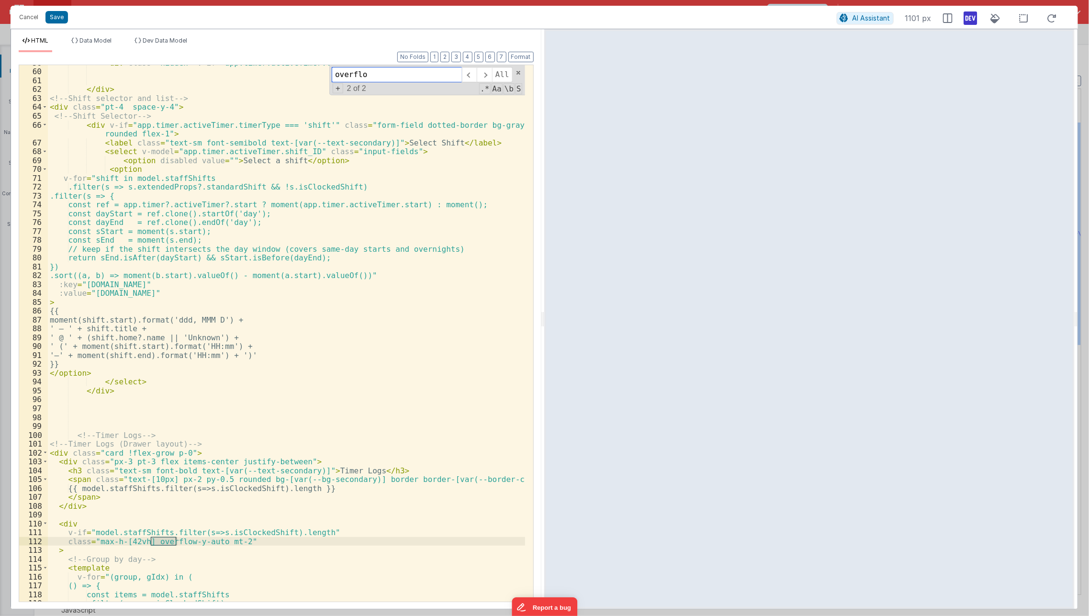
type input "overflow"
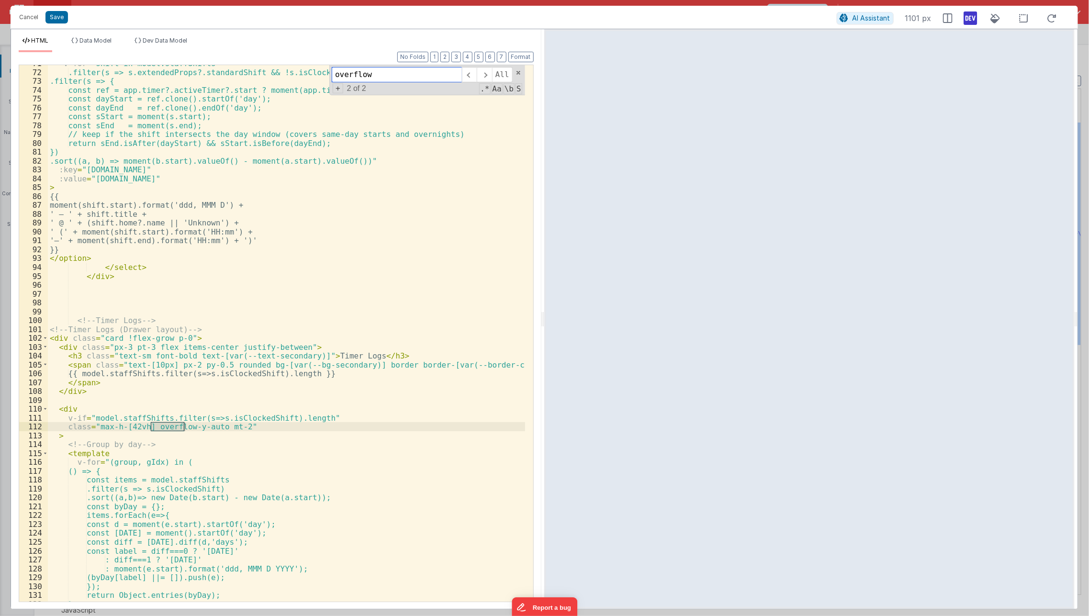
scroll to position [313, 0]
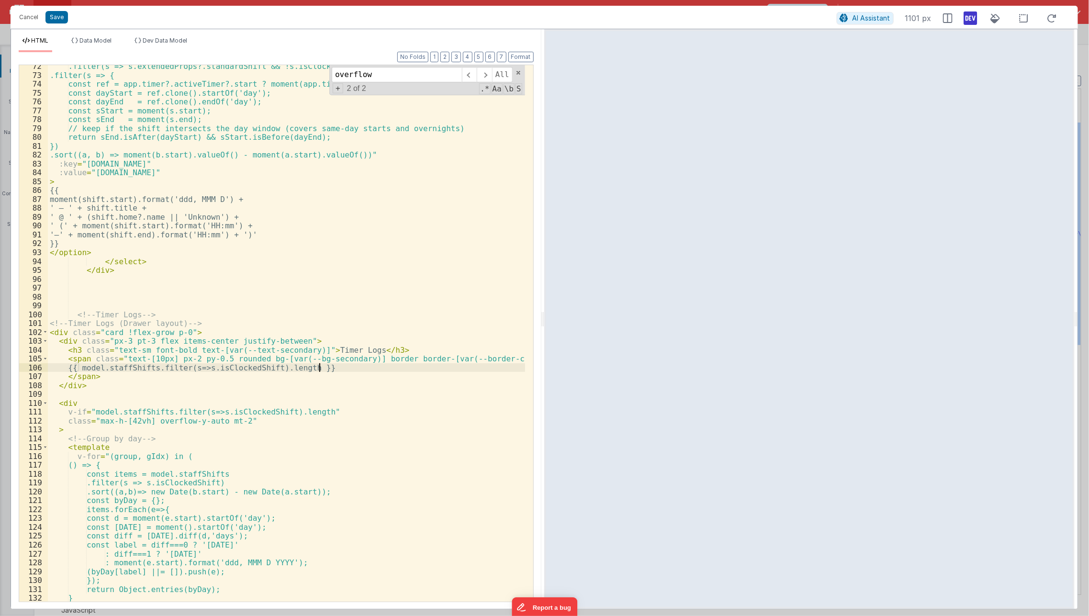
click at [336, 366] on div ".filter(s => s.extendedProps?.standardShift && !s.isClockedShift) .filter(s => …" at bounding box center [287, 339] width 478 height 555
click at [237, 424] on div ".filter(s => s.extendedProps?.standardShift && !s.isClockedShift) .filter(s => …" at bounding box center [287, 339] width 478 height 555
click at [406, 394] on div ".filter(s => s.extendedProps?.standardShift && !s.isClockedShift) .filter(s => …" at bounding box center [287, 339] width 478 height 555
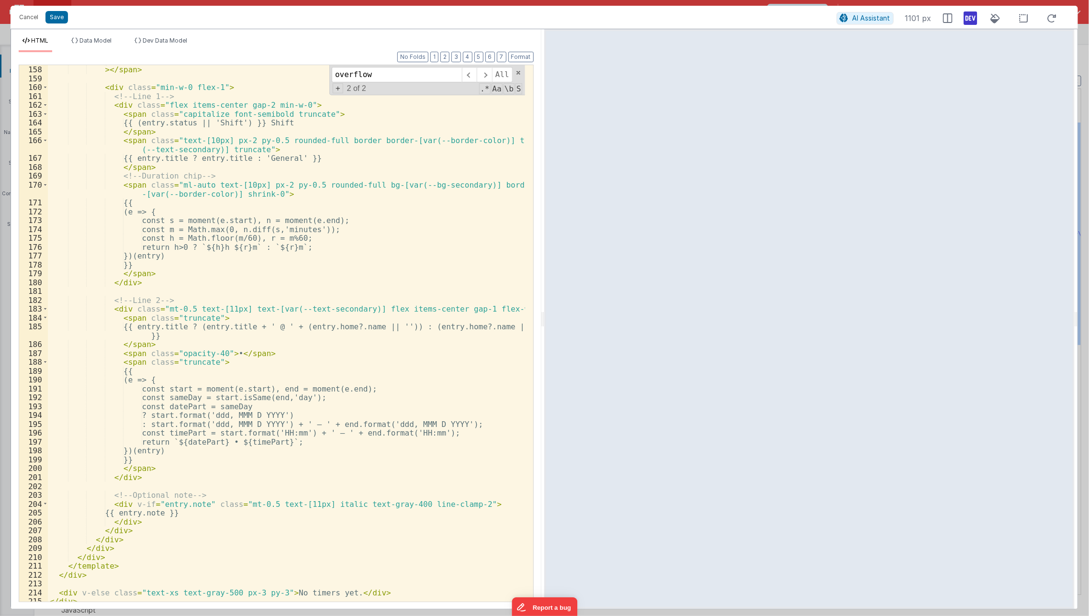
scroll to position [1244, 0]
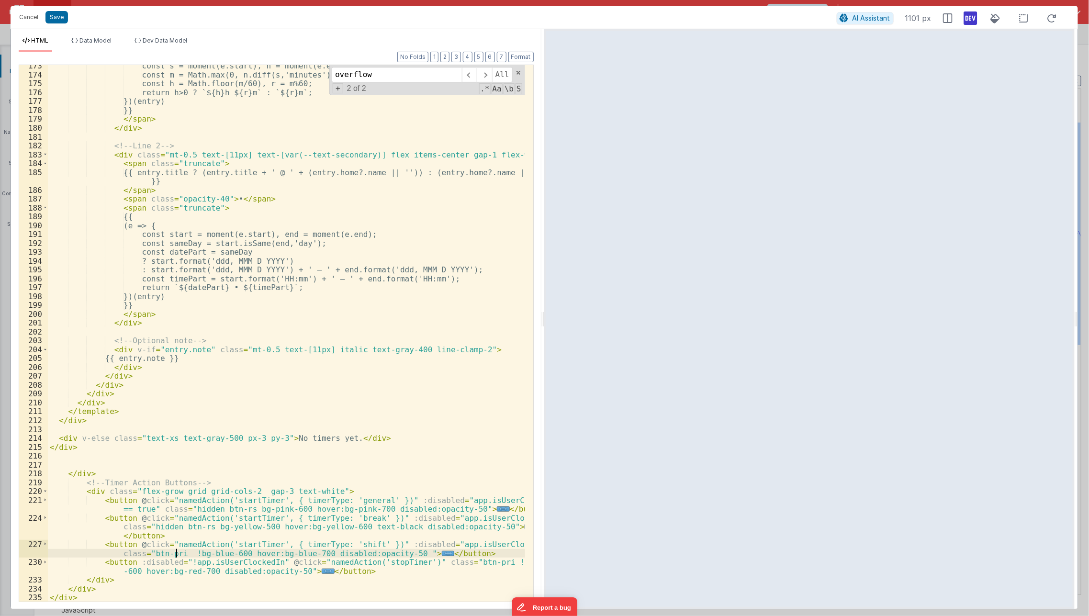
click at [176, 551] on div "const s = moment(e.start), n = moment(e.end); const m = Math.max(0, n.diff(s,'m…" at bounding box center [287, 338] width 478 height 555
click at [174, 496] on div "const s = moment(e.start), n = moment(e.end); const m = Math.max(0, n.diff(s,'m…" at bounding box center [287, 338] width 478 height 555
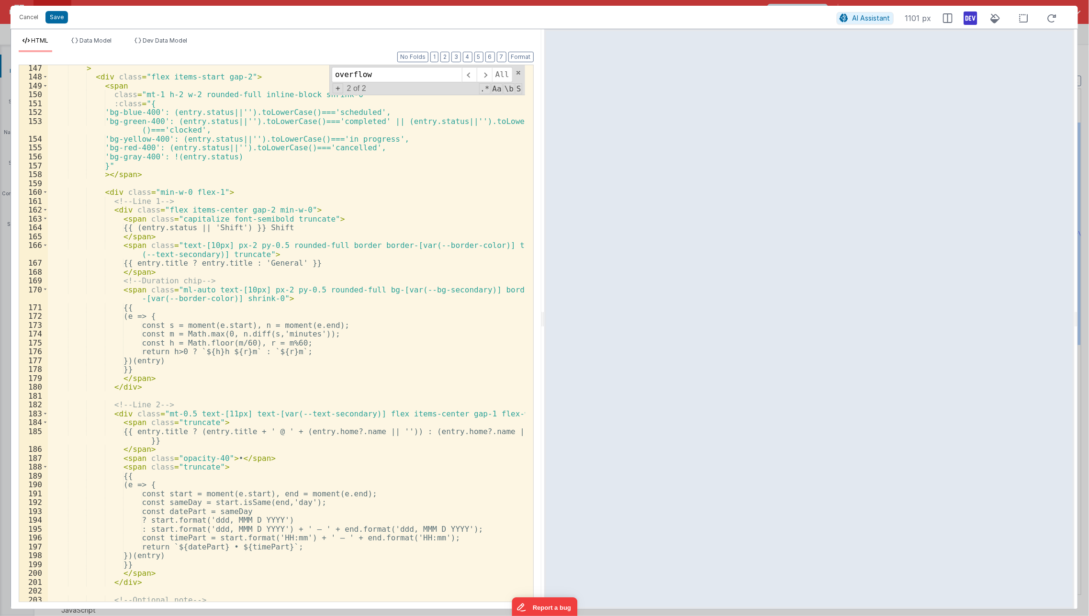
scroll to position [985, 0]
click at [200, 227] on div "> < div class = "flex items-start gap-2" > < span class = "mt-1 h-2 w-2 rounded…" at bounding box center [287, 340] width 478 height 555
click at [197, 227] on div "> < div class = "flex items-start gap-2" > < span class = "mt-1 h-2 w-2 rounded…" at bounding box center [287, 340] width 478 height 555
click at [223, 231] on div "> < div class = "flex items-start gap-2" > < span class = "mt-1 h-2 w-2 rounded…" at bounding box center [287, 340] width 478 height 555
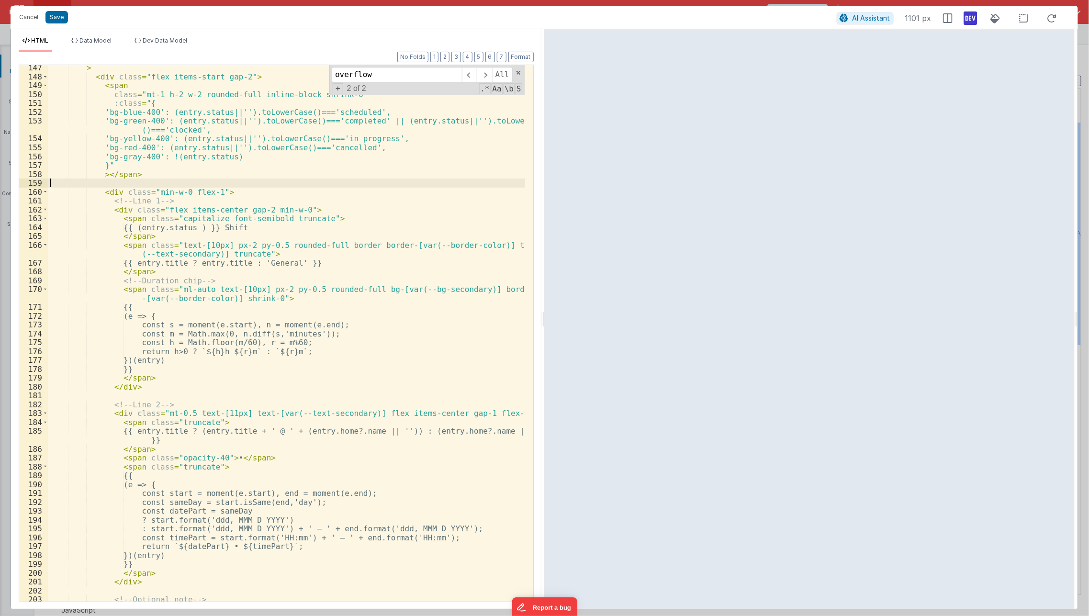
click at [384, 184] on div "> < div class = "flex items-start gap-2" > < span class = "mt-1 h-2 w-2 rounded…" at bounding box center [287, 340] width 478 height 555
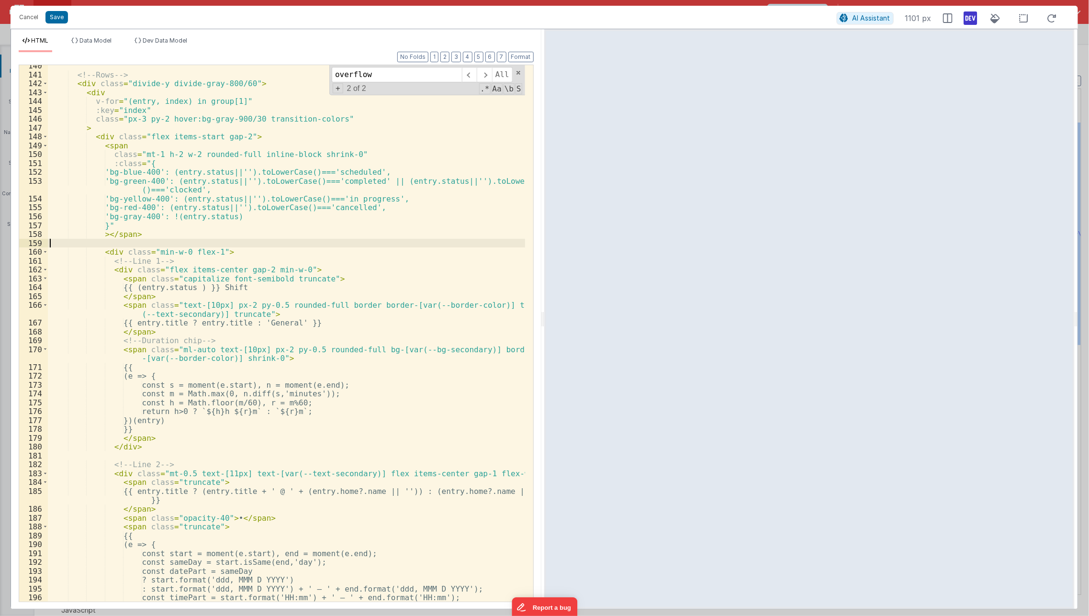
scroll to position [925, 0]
click at [261, 185] on div "<!-- Rows --> < div class = "divide-y divide-gray-800/60" > < div v-for = "(ent…" at bounding box center [287, 339] width 478 height 555
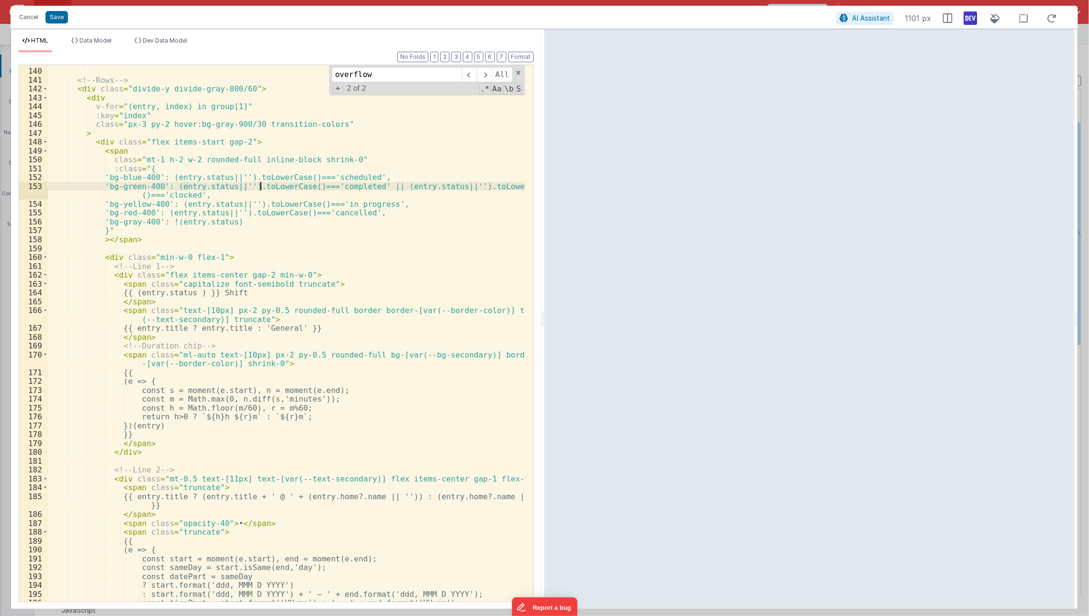
scroll to position [827, 0]
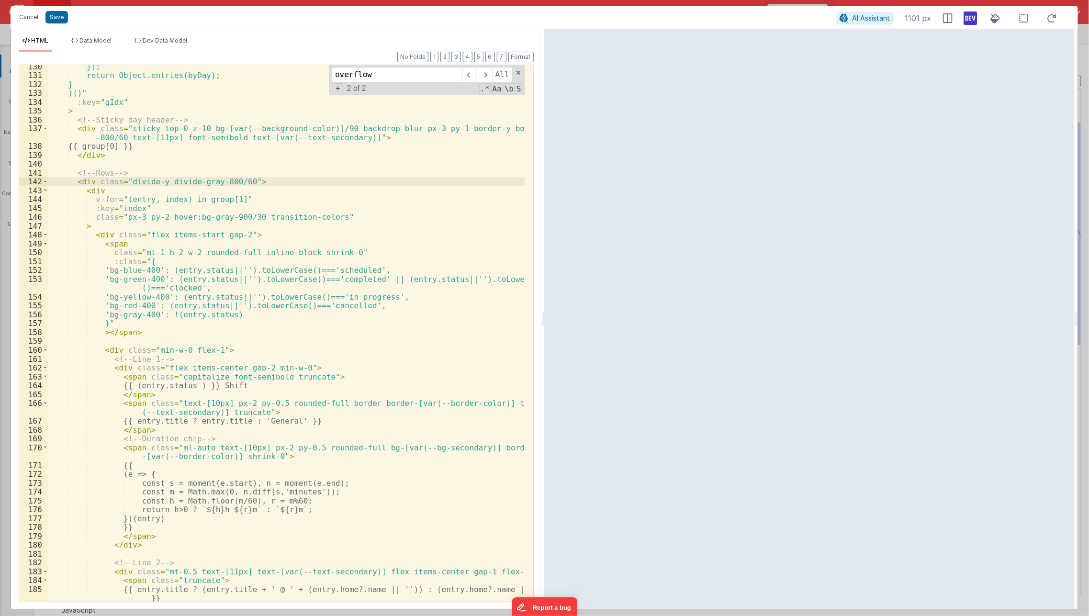
click at [261, 185] on div "}); return Object.entries(byDay); } )()" :key = "gIdx" > <!-- Sticky day header…" at bounding box center [287, 339] width 478 height 555
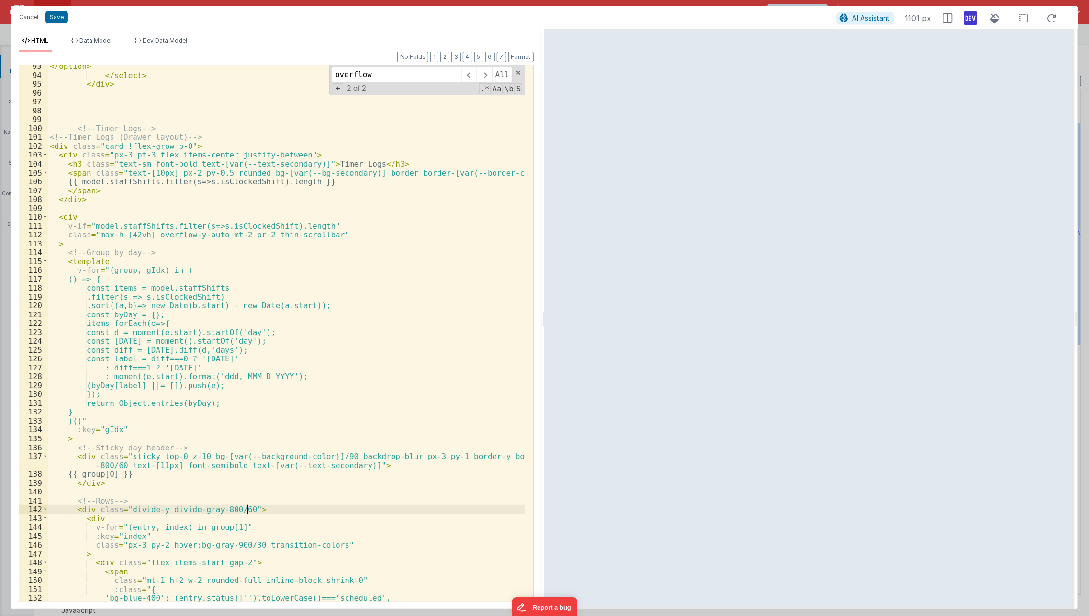
scroll to position [499, 0]
click at [258, 186] on div "</ option > </ select > </ div > <!-- Timer Logs --> <!-- Timer Logs (Drawer la…" at bounding box center [287, 345] width 478 height 564
click at [124, 173] on div "</ option > </ select > </ div > <!-- Timer Logs --> <!-- Timer Logs (Drawer la…" at bounding box center [287, 345] width 478 height 564
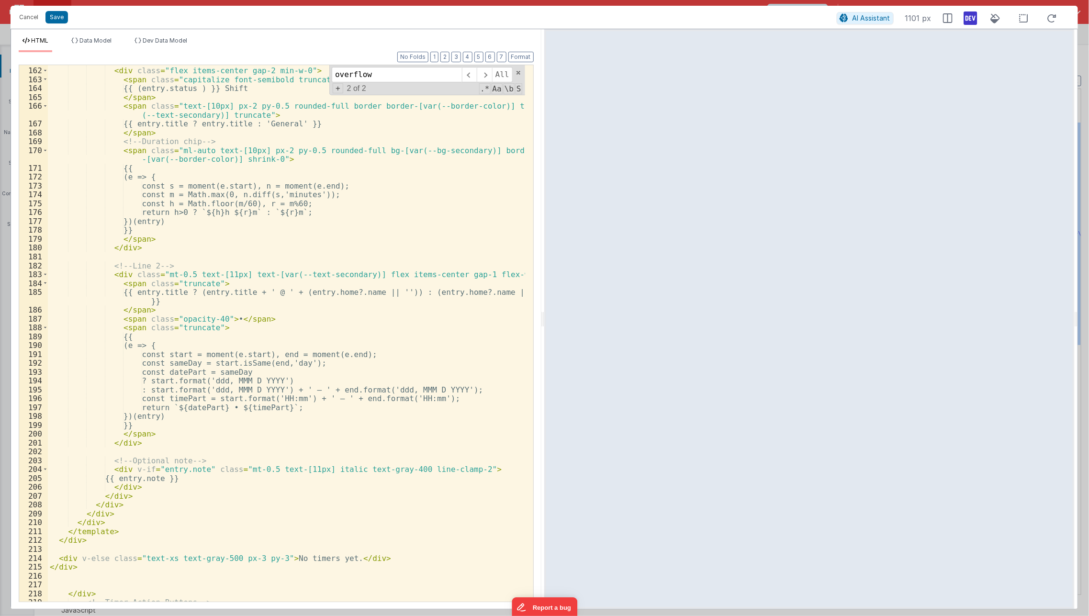
scroll to position [1253, 0]
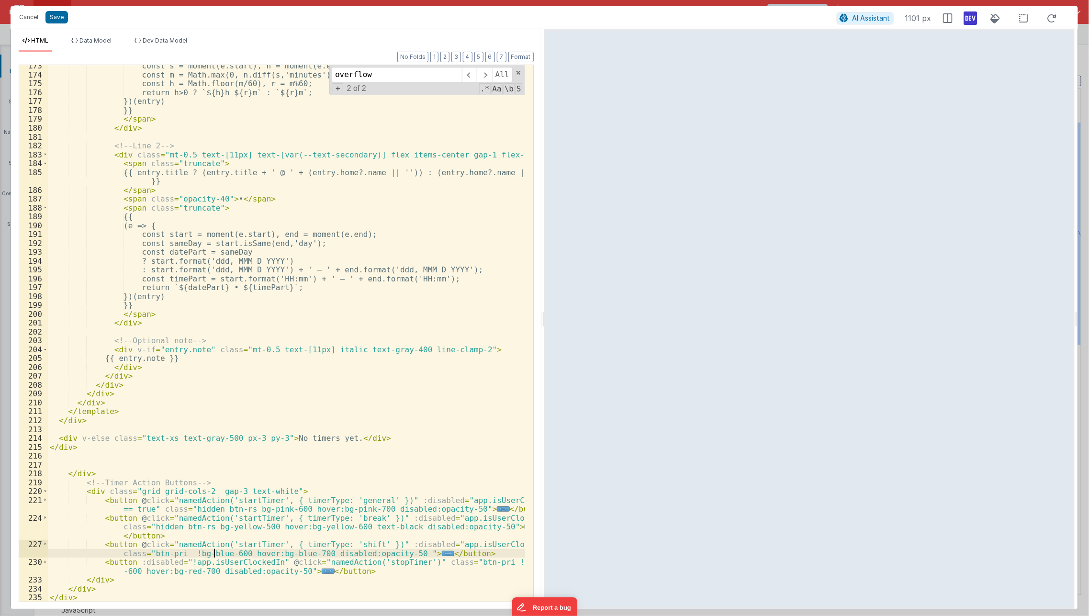
click at [214, 553] on div "const s = moment(e.start), n = moment(e.end); const m = Math.max(0, n.diff(s,'m…" at bounding box center [287, 338] width 478 height 555
click at [264, 522] on div "const s = moment(e.start), n = moment(e.end); const m = Math.max(0, n.diff(s,'m…" at bounding box center [287, 338] width 478 height 555
click at [272, 525] on div "const s = moment(e.start), n = moment(e.end); const m = Math.max(0, n.diff(s,'m…" at bounding box center [287, 338] width 478 height 555
click at [442, 552] on span "..." at bounding box center [448, 553] width 12 height 5
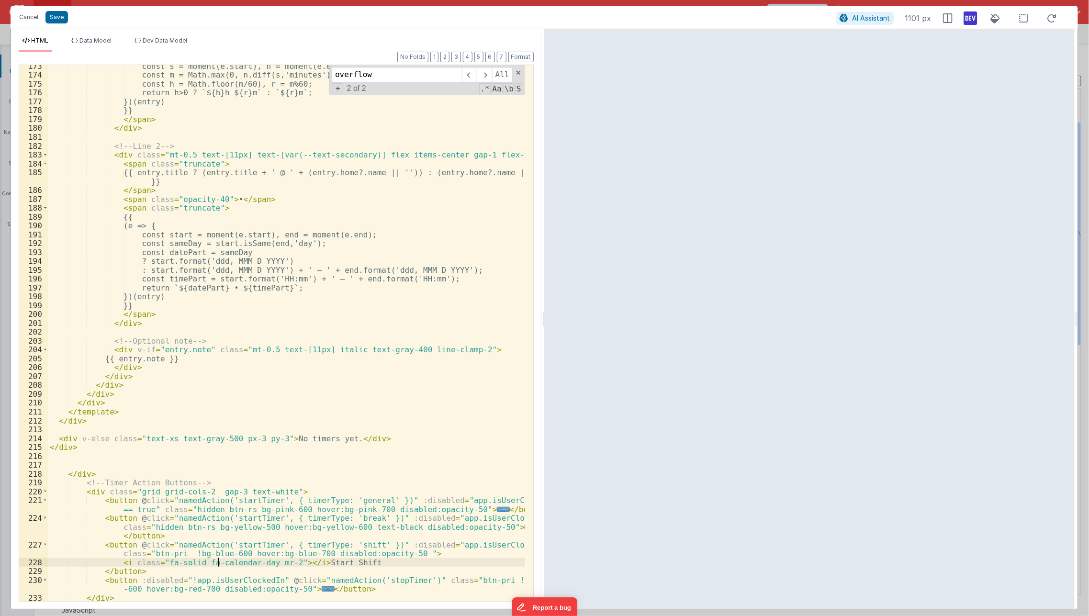
click at [216, 562] on div "const s = moment(e.start), n = moment(e.end); const m = Math.max(0, n.diff(s,'m…" at bounding box center [287, 339] width 478 height 555
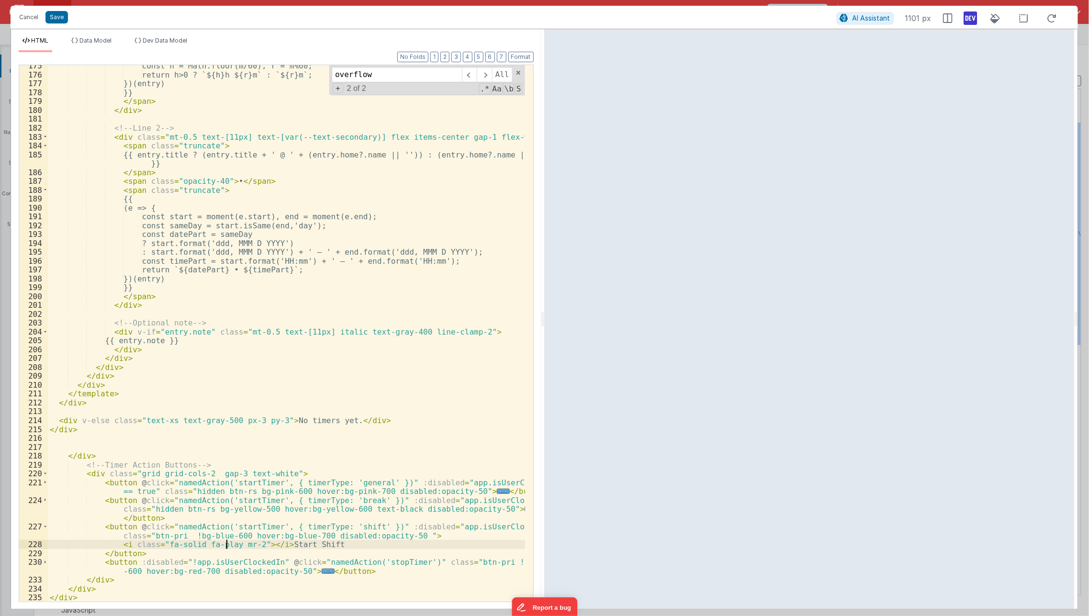
scroll to position [1270, 0]
click at [44, 473] on span at bounding box center [45, 473] width 5 height 9
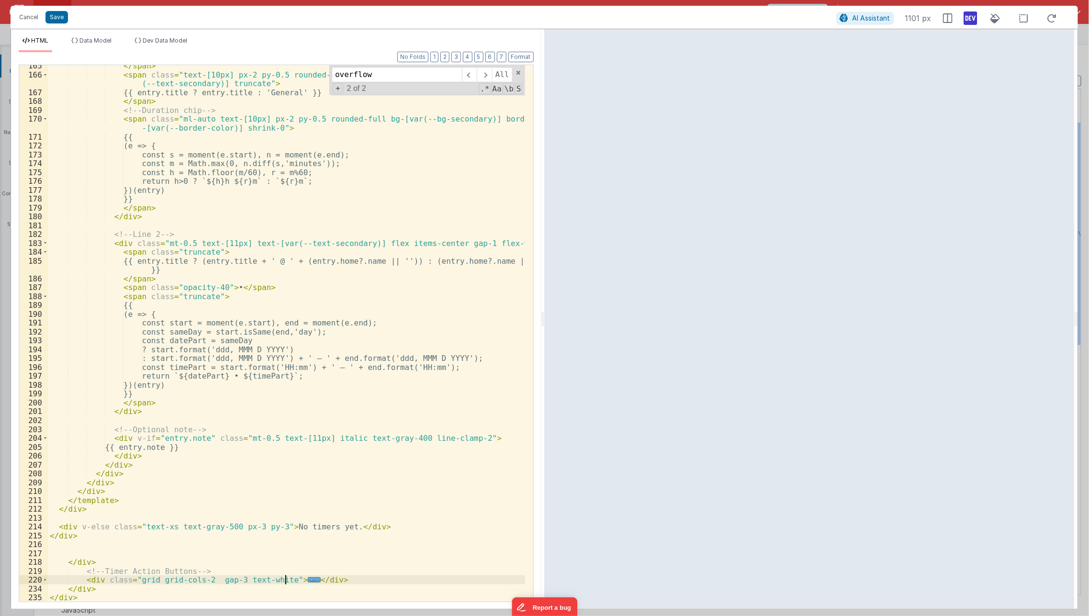
scroll to position [1164, 0]
click at [223, 569] on div "</ span > < span class = "text-[10px] px-2 py-0.5 rounded-full border border-[v…" at bounding box center [287, 338] width 478 height 555
click at [100, 578] on div "</ span > < span class = "text-[10px] px-2 py-0.5 rounded-full border border-[v…" at bounding box center [287, 338] width 478 height 555
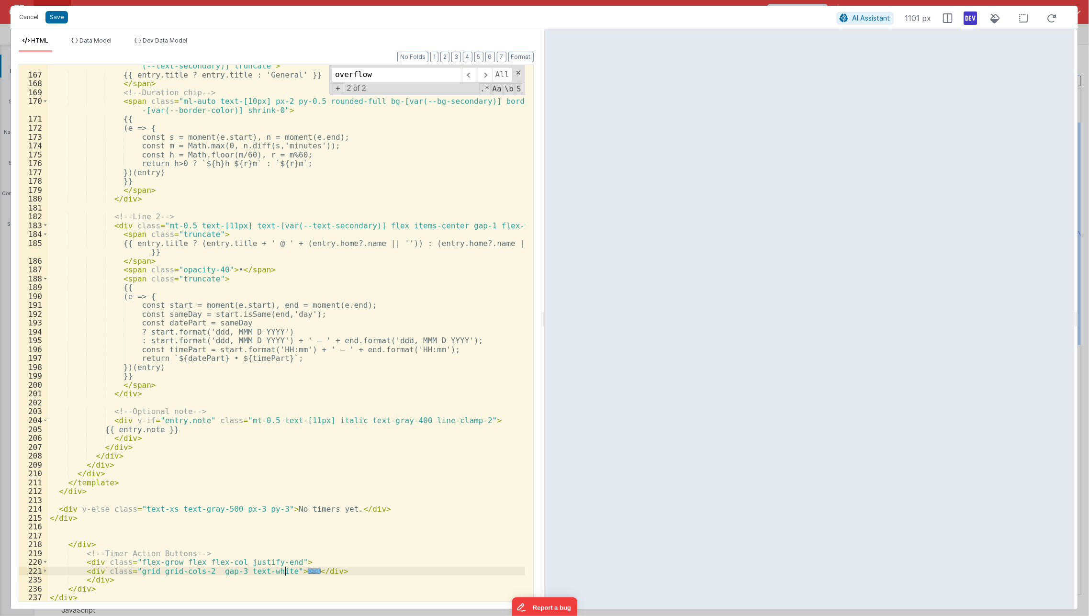
click at [308, 574] on span "..." at bounding box center [314, 570] width 12 height 5
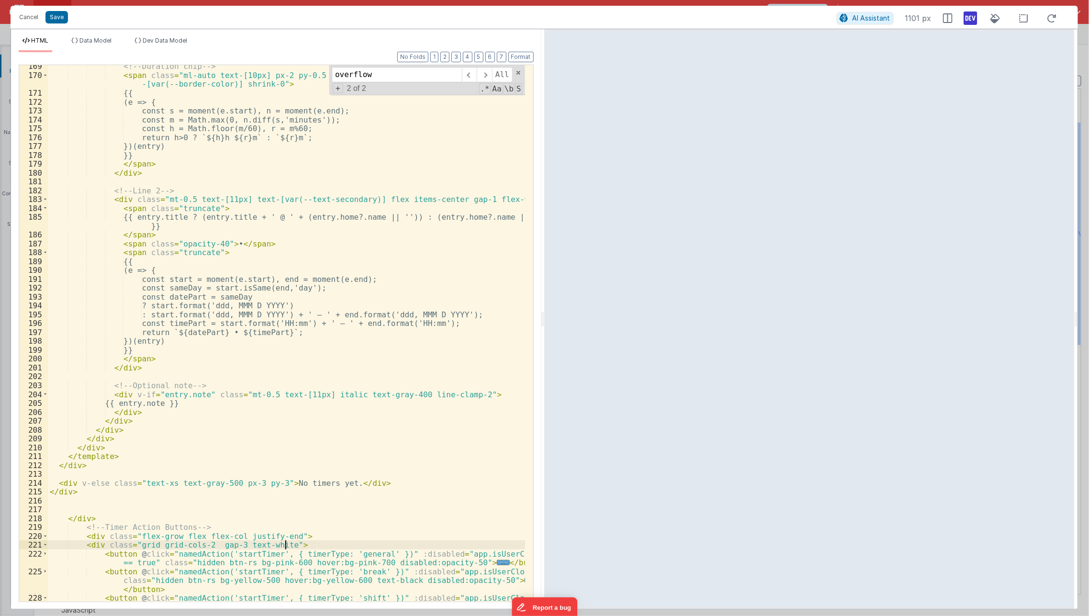
scroll to position [1288, 0]
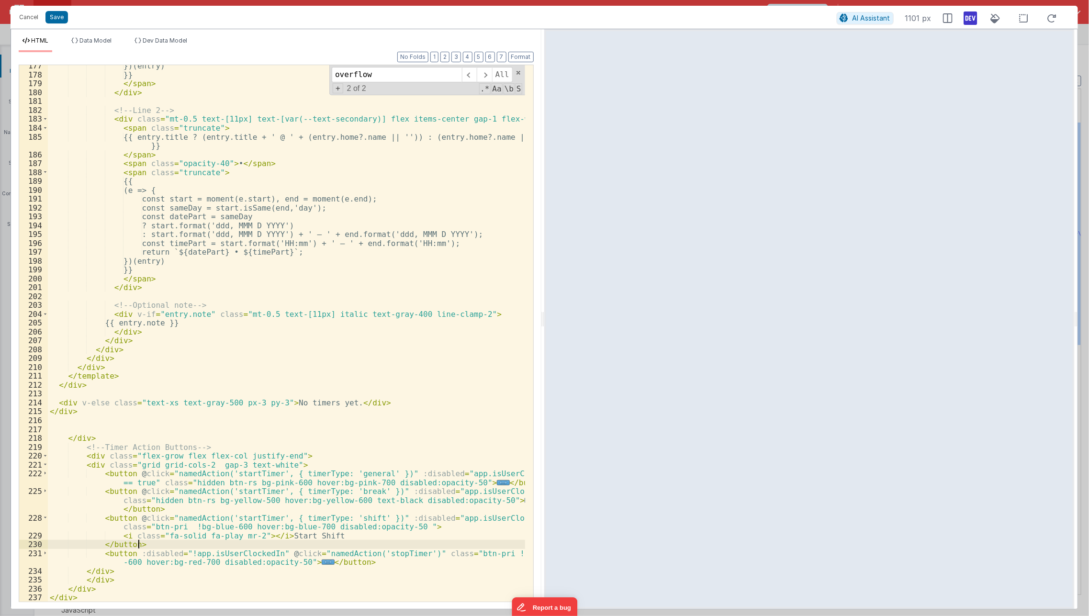
click at [263, 545] on div "})(entry) }} </ span > </ div > <!-- Line 2 --> < div class = "mt-0.5 text-[11p…" at bounding box center [287, 338] width 478 height 555
click at [183, 524] on div "})(entry) }} </ span > </ div > <!-- Line 2 --> < div class = "mt-0.5 text-[11p…" at bounding box center [287, 338] width 478 height 555
click at [475, 556] on div "})(entry) }} </ span > </ div > <!-- Line 2 --> < div class = "mt-0.5 text-[11p…" at bounding box center [287, 338] width 478 height 555
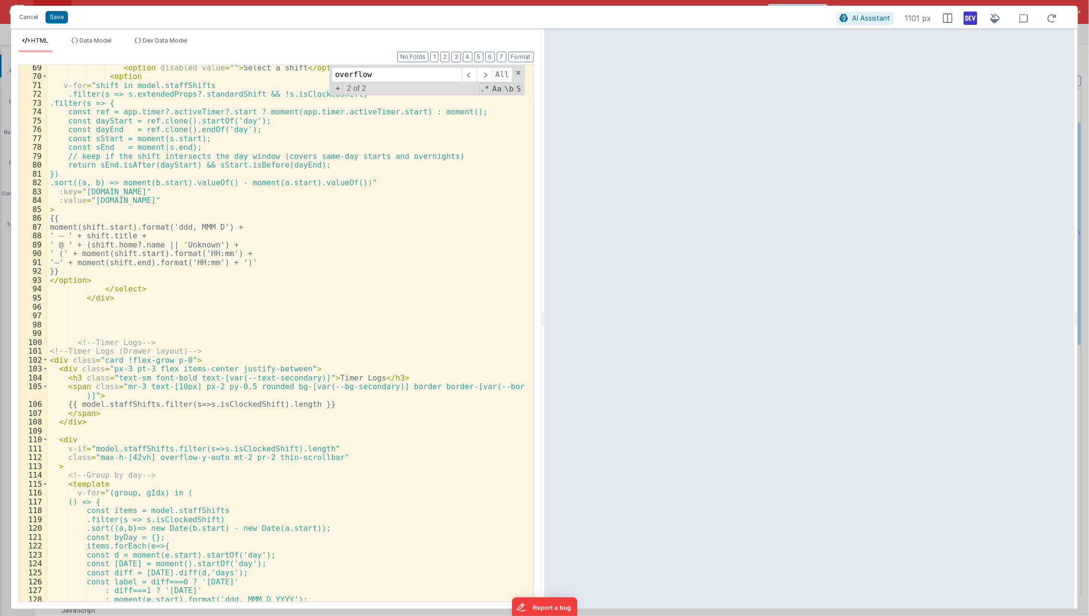
scroll to position [286, 0]
click at [295, 389] on div "< option disabled value = "" > Select a shift </ option > < option v-for = "shi…" at bounding box center [287, 340] width 478 height 555
click at [165, 359] on div "< option disabled value = "" > Select a shift </ option > < option v-for = "shi…" at bounding box center [287, 340] width 478 height 555
click at [147, 457] on div "< option disabled value = "" > Select a shift </ option > < option v-for = "shi…" at bounding box center [287, 340] width 478 height 555
click at [470, 485] on div "< option disabled value = "" > Select a shift </ option > < option v-for = "shi…" at bounding box center [287, 340] width 478 height 555
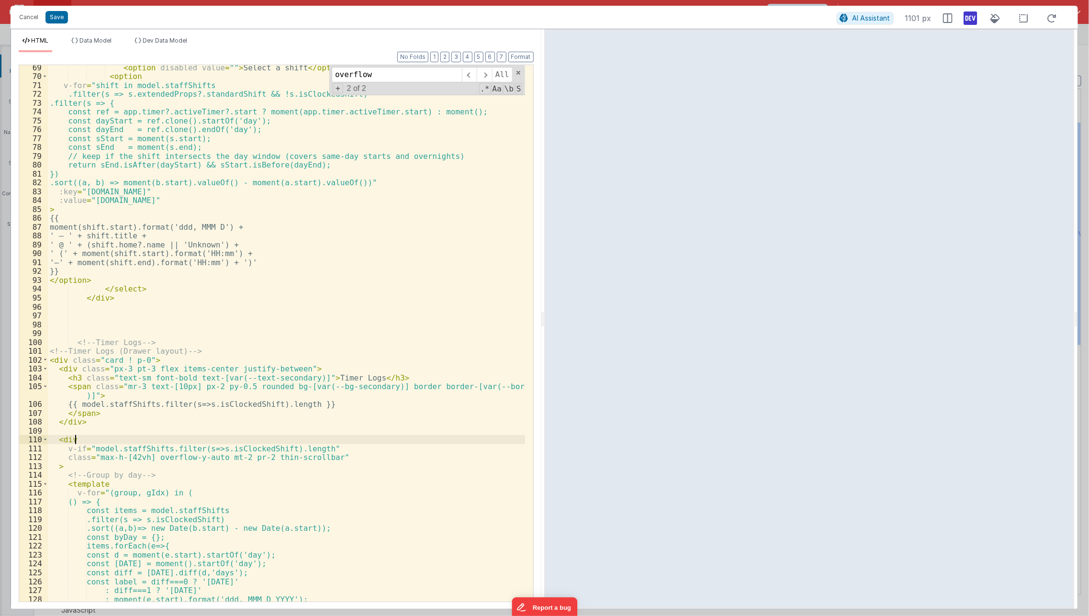
click at [190, 439] on div "< option disabled value = "" > Select a shift </ option > < option v-for = "shi…" at bounding box center [287, 340] width 478 height 555
click at [353, 357] on div "< option disabled value = "" > Select a shift </ option > < option v-for = "shi…" at bounding box center [287, 340] width 478 height 555
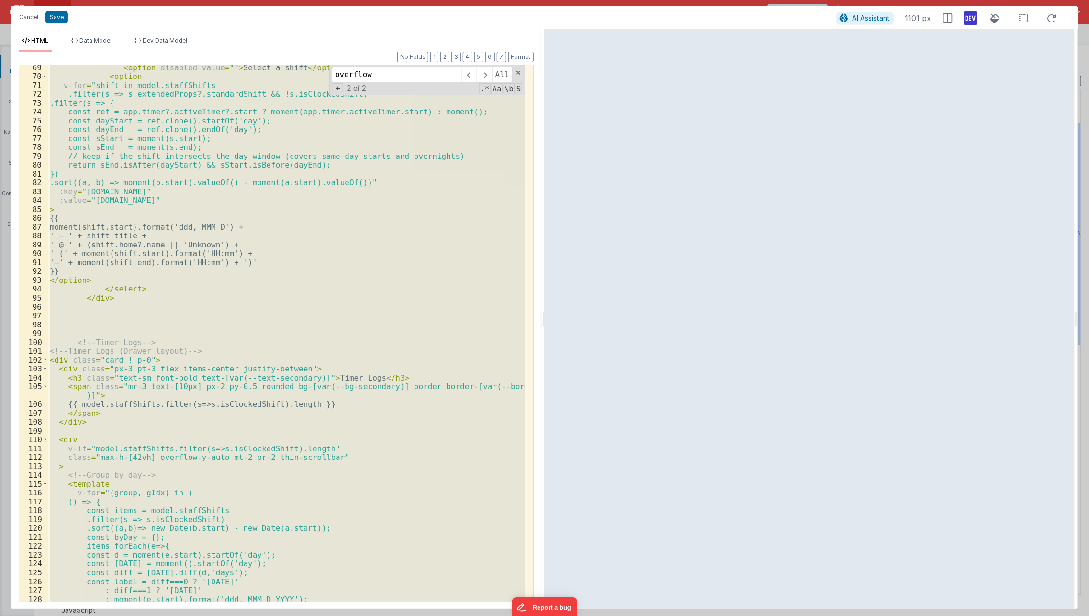
click at [389, 345] on div "< option disabled value = "" > Select a shift </ option > < option v-for = "shi…" at bounding box center [286, 333] width 477 height 536
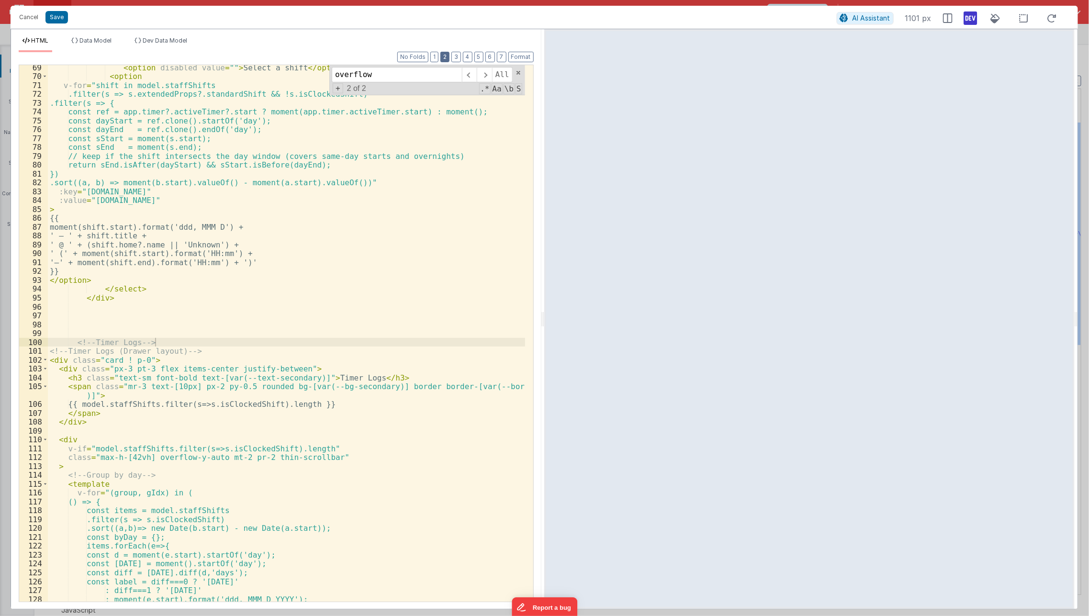
click at [447, 55] on button "2" at bounding box center [444, 57] width 9 height 11
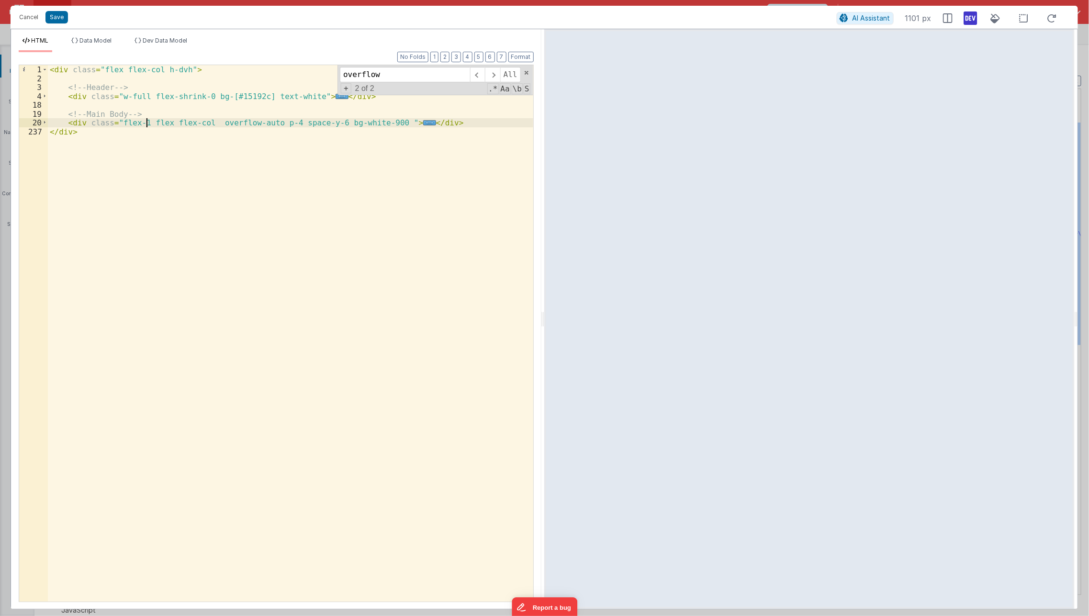
click at [145, 123] on div "< div class = "flex flex-col h-dvh" > <!-- Header --> < div class = "w-full fle…" at bounding box center [291, 342] width 486 height 555
click at [396, 125] on span "..." at bounding box center [402, 122] width 12 height 5
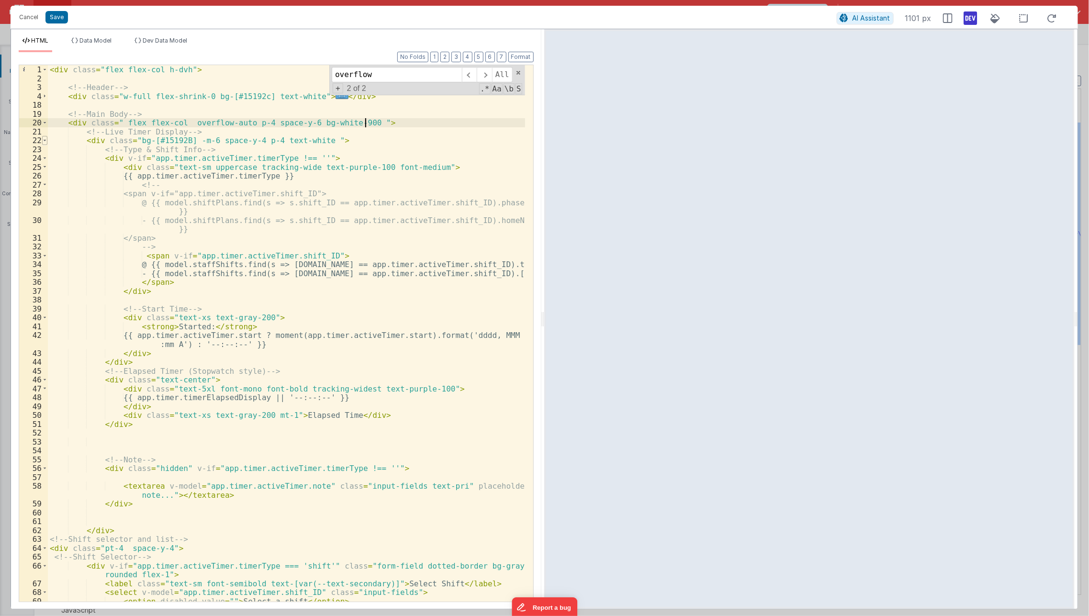
click at [43, 144] on span at bounding box center [44, 140] width 5 height 9
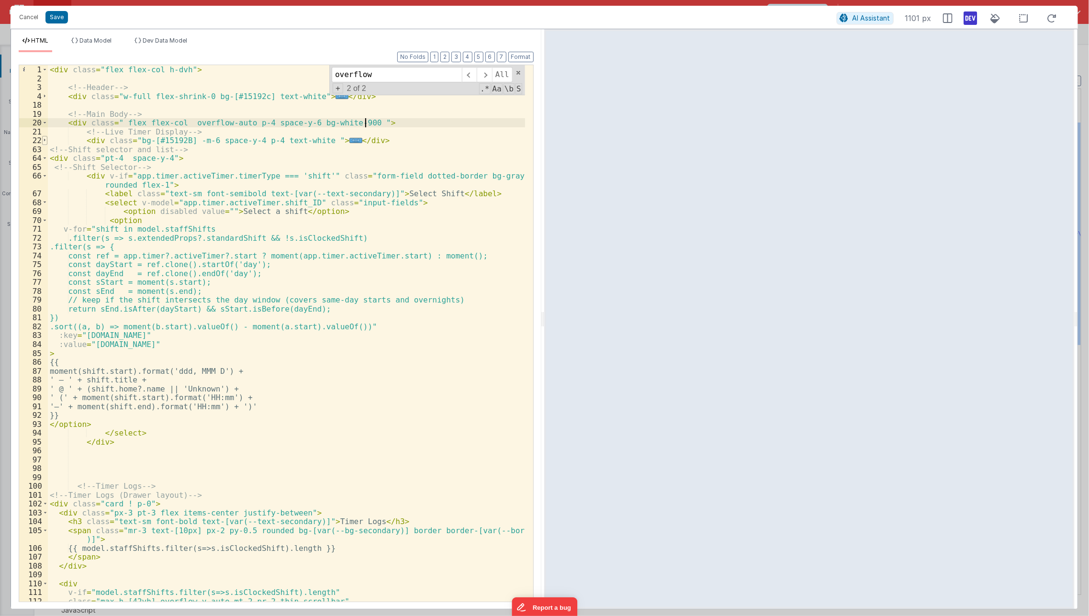
click at [43, 144] on span at bounding box center [44, 140] width 5 height 9
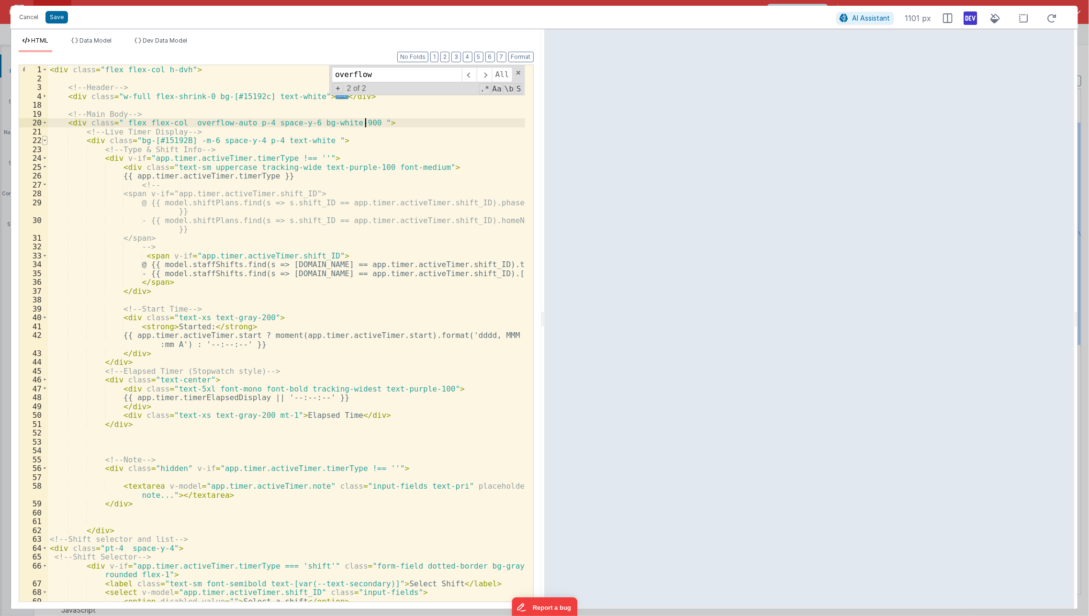
click at [43, 144] on span at bounding box center [44, 140] width 5 height 9
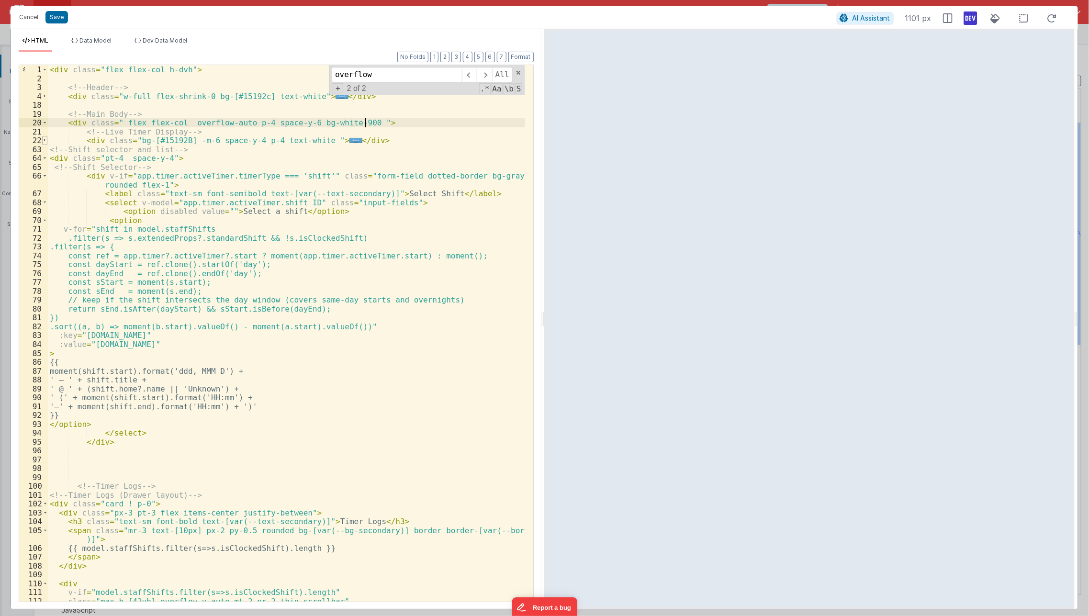
click at [43, 144] on span at bounding box center [44, 140] width 5 height 9
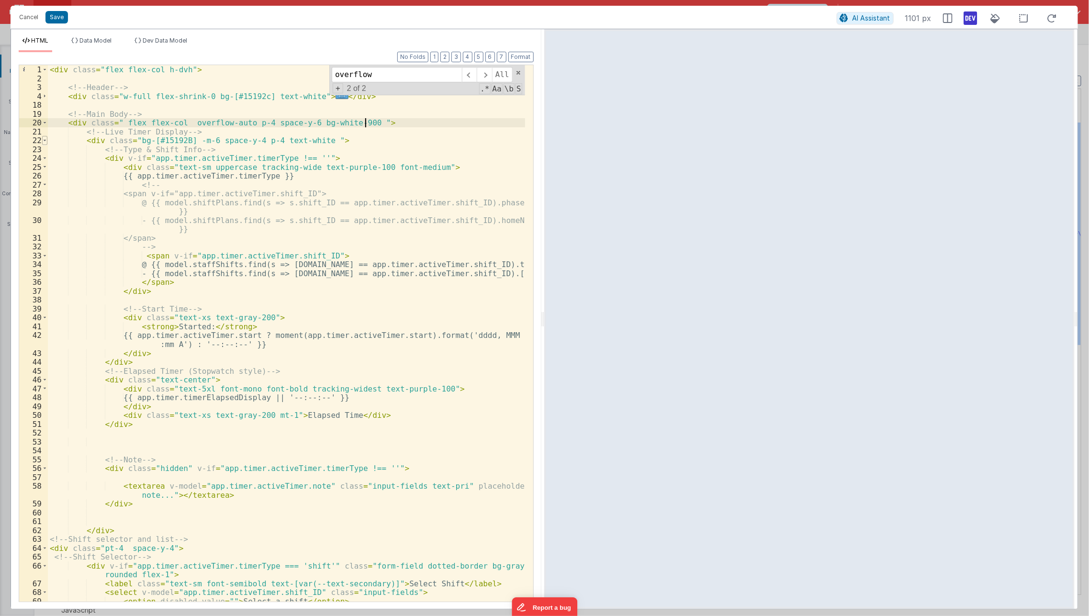
click at [43, 144] on span at bounding box center [44, 140] width 5 height 9
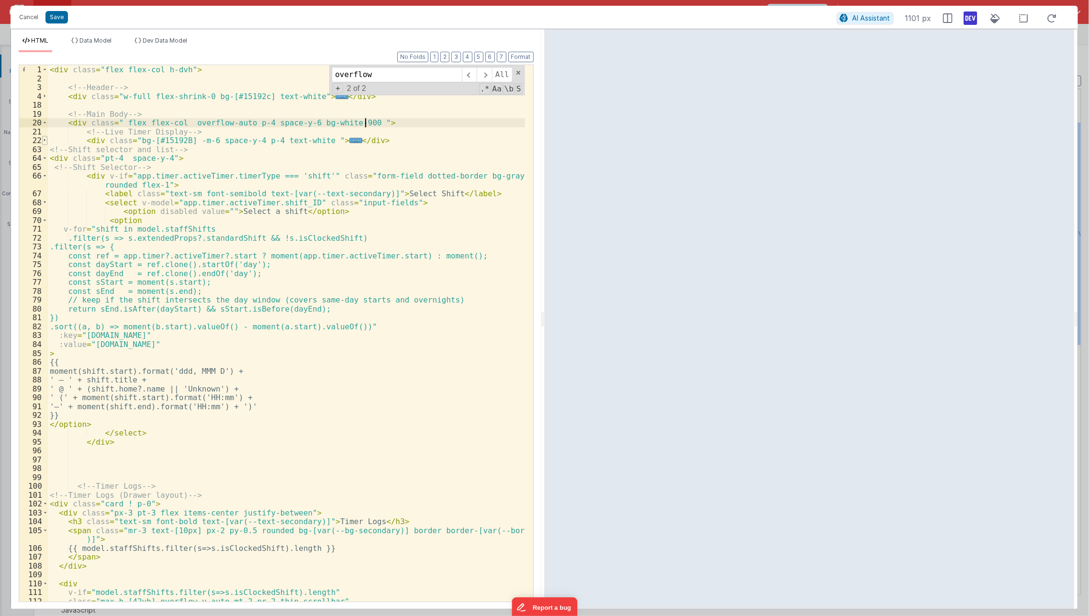
click at [43, 144] on span at bounding box center [44, 140] width 5 height 9
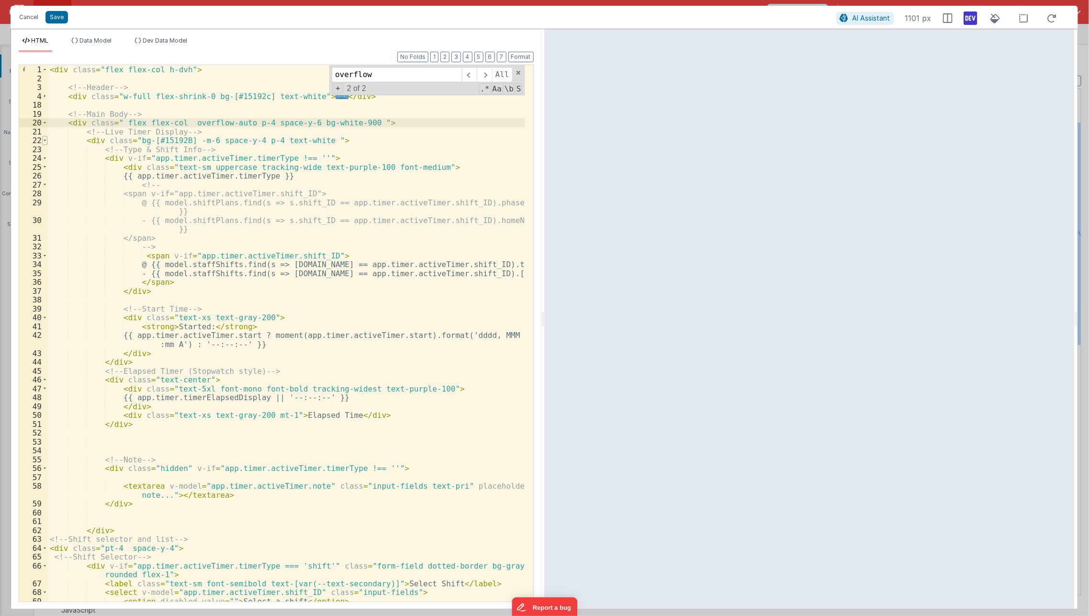
click at [43, 144] on span at bounding box center [44, 140] width 5 height 9
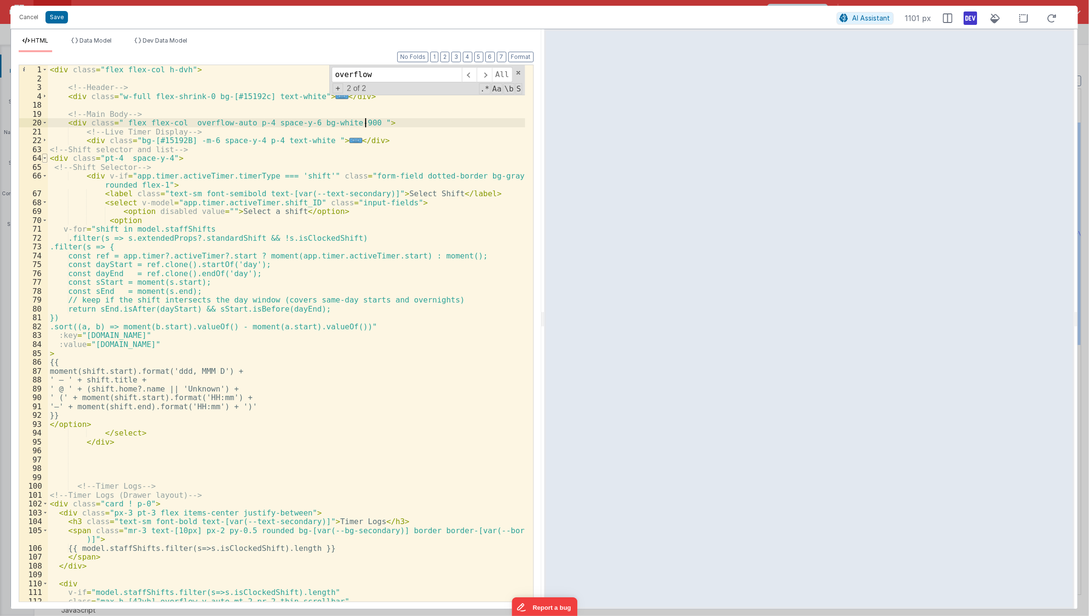
click at [44, 157] on span at bounding box center [44, 158] width 5 height 9
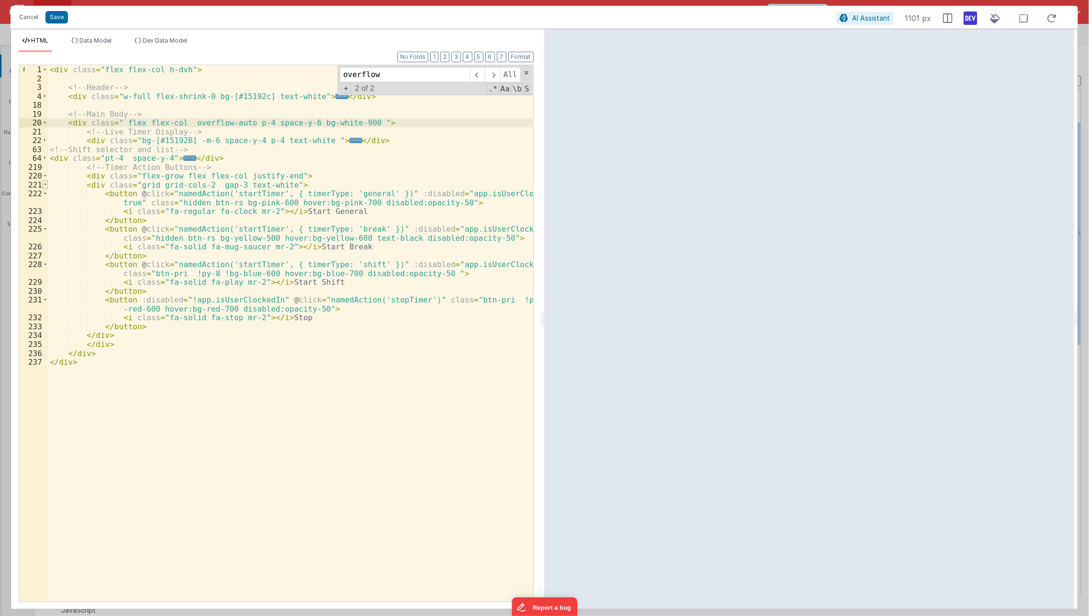
click at [43, 185] on span at bounding box center [45, 184] width 5 height 9
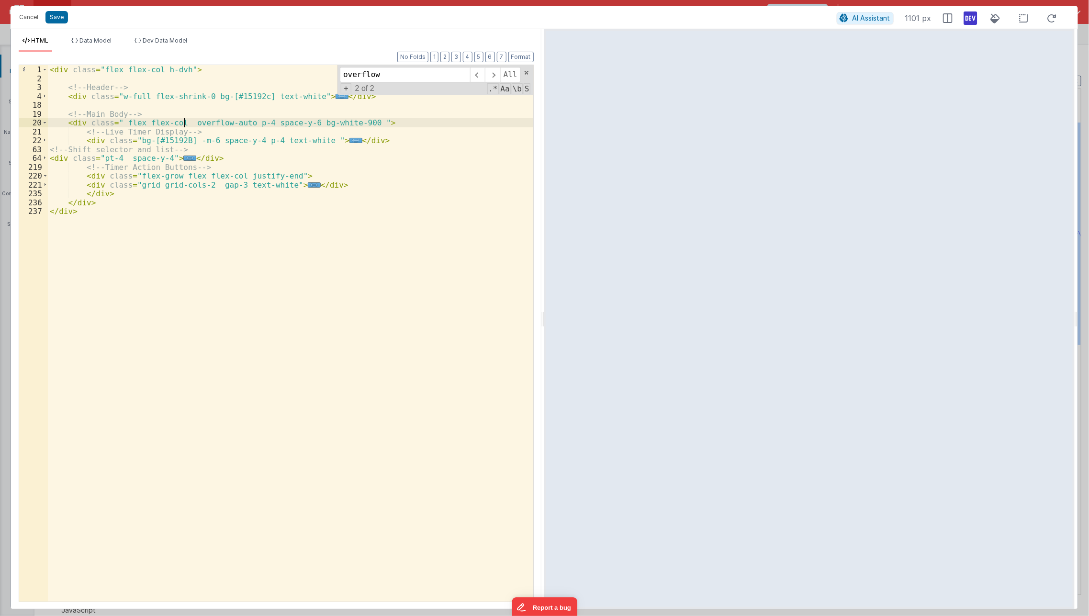
click at [183, 126] on div "< div class = "flex flex-col h-dvh" > <!-- Header --> < div class = "w-full fle…" at bounding box center [291, 342] width 486 height 555
click at [349, 142] on span "..." at bounding box center [355, 140] width 12 height 5
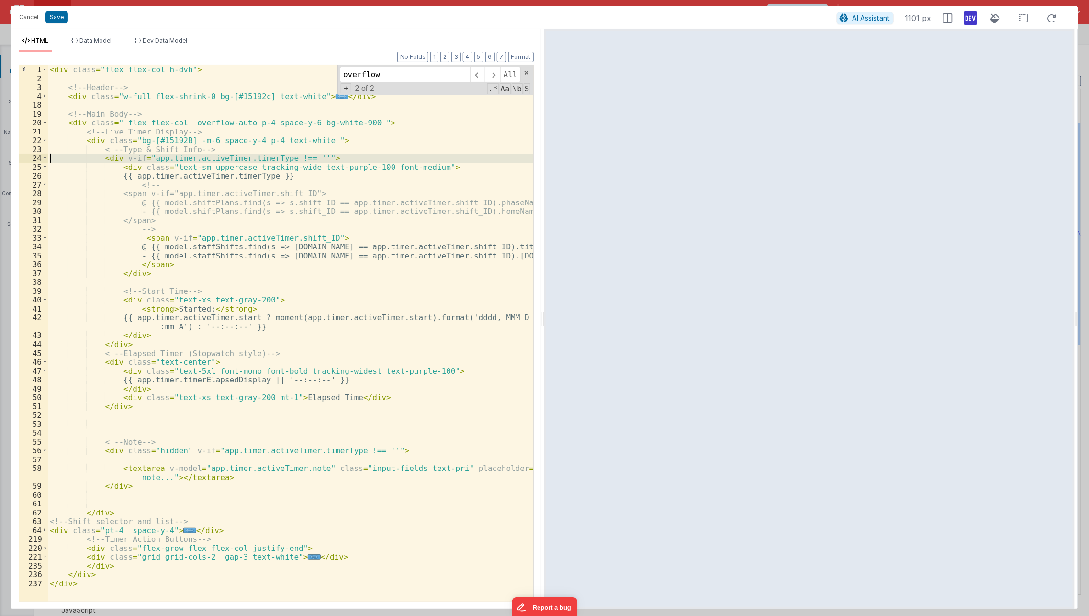
click at [38, 159] on div "24" at bounding box center [33, 158] width 29 height 9
click at [41, 159] on div "24" at bounding box center [33, 158] width 29 height 9
click at [45, 157] on span at bounding box center [44, 158] width 5 height 9
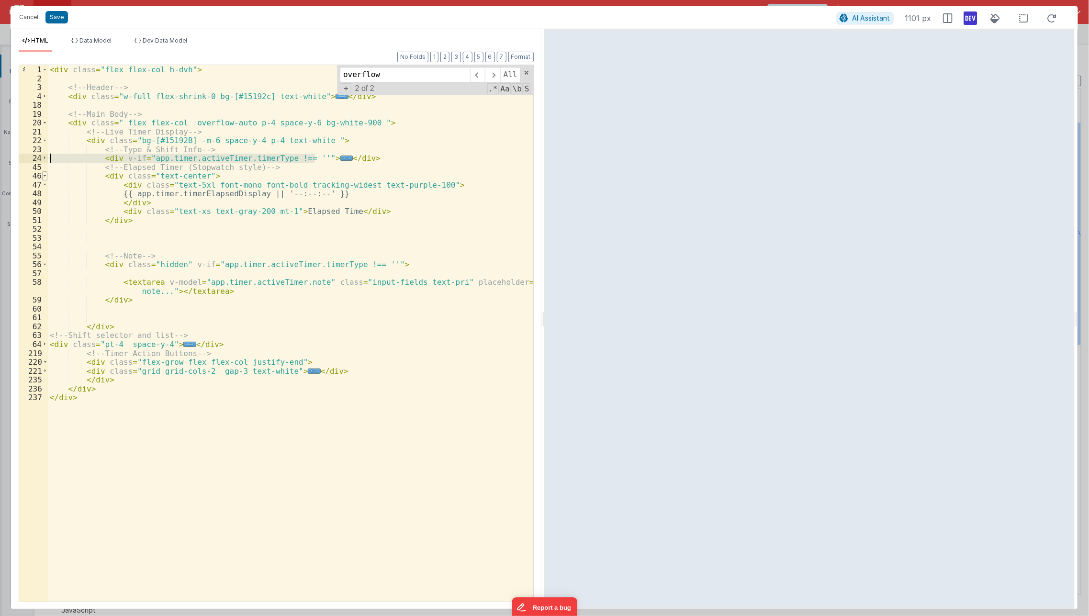
click at [46, 173] on span at bounding box center [44, 175] width 5 height 9
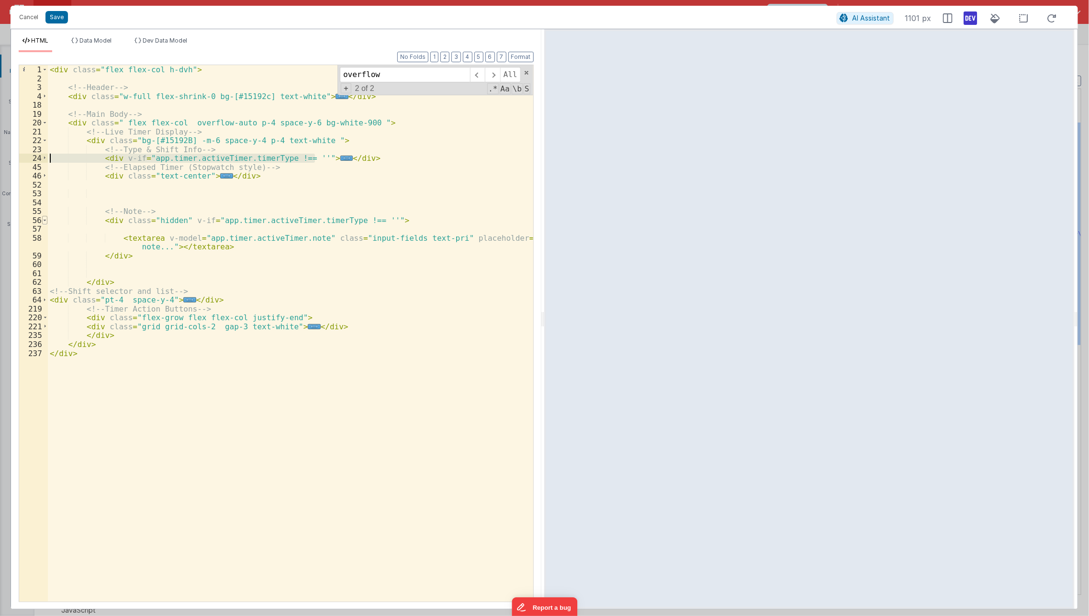
click at [45, 219] on span at bounding box center [44, 220] width 5 height 9
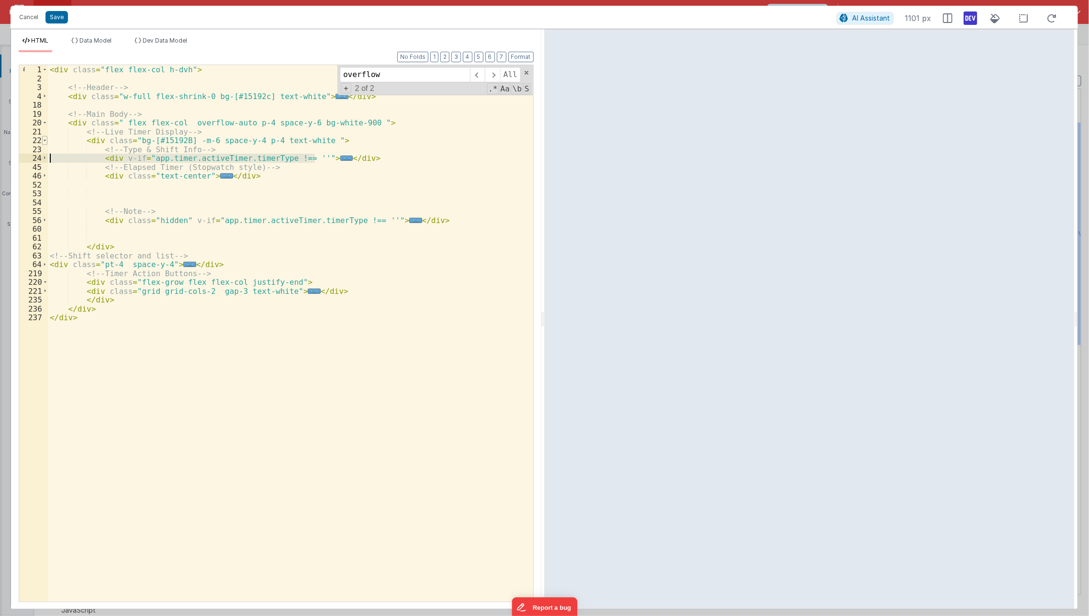
click at [46, 143] on span at bounding box center [44, 140] width 5 height 9
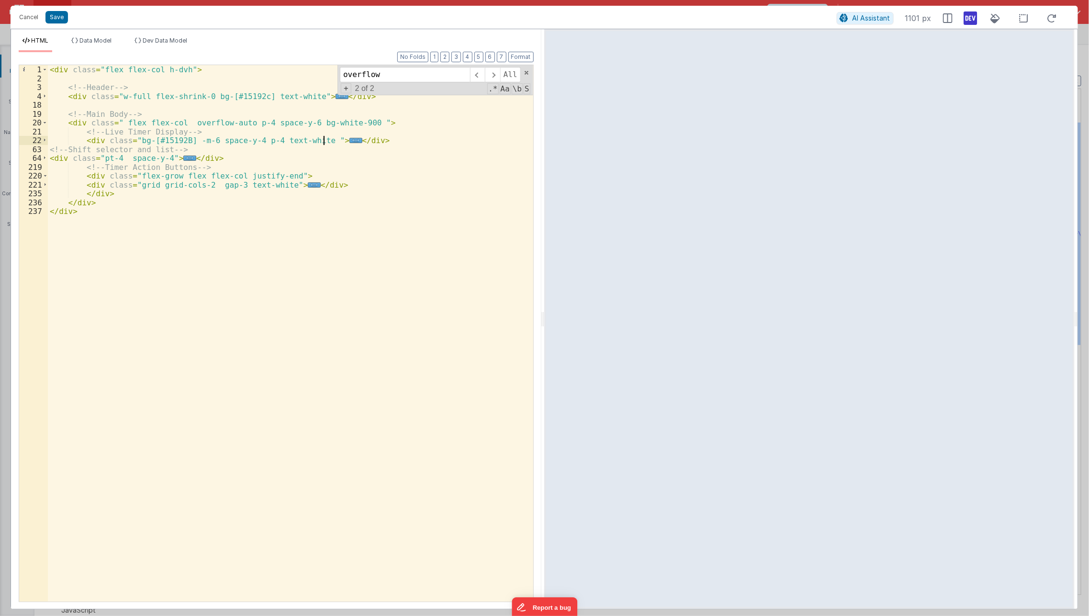
click at [124, 162] on div "< div class = "flex flex-col h-dvh" > <!-- Header --> < div class = "w-full fle…" at bounding box center [291, 342] width 486 height 555
click at [176, 176] on div "< div class = "flex flex-col h-dvh" > <!-- Header --> < div class = "w-full fle…" at bounding box center [291, 342] width 486 height 555
click at [230, 156] on span "..." at bounding box center [236, 158] width 12 height 5
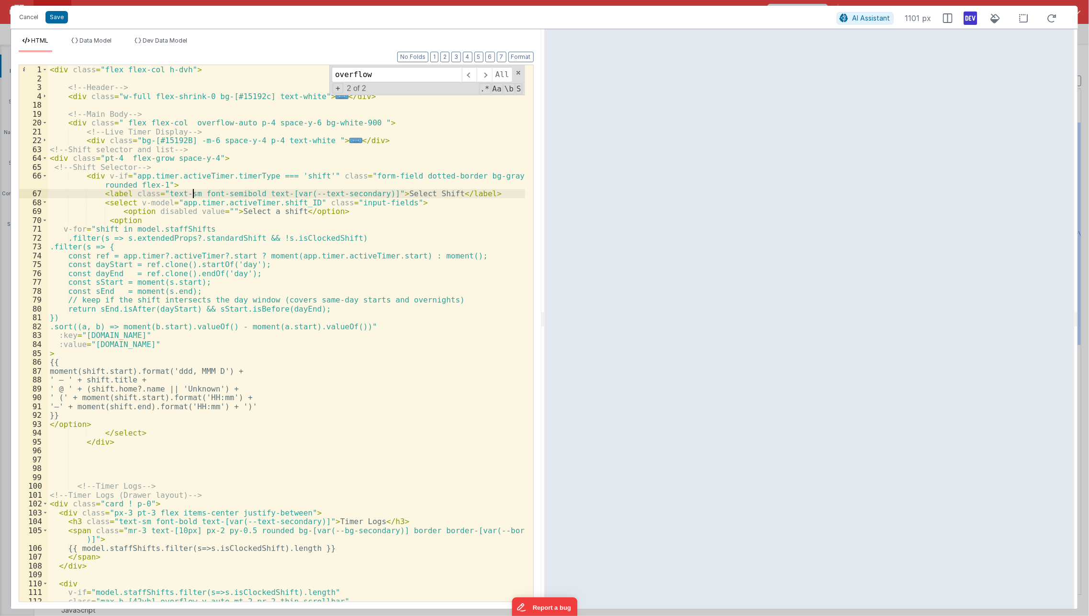
click at [191, 192] on div "< div class = "flex flex-col h-dvh" > <!-- Header --> < div class = "w-full fle…" at bounding box center [287, 342] width 478 height 555
click at [204, 146] on div "< div class = "flex flex-col h-dvh" > <!-- Header --> < div class = "w-full fle…" at bounding box center [287, 342] width 478 height 555
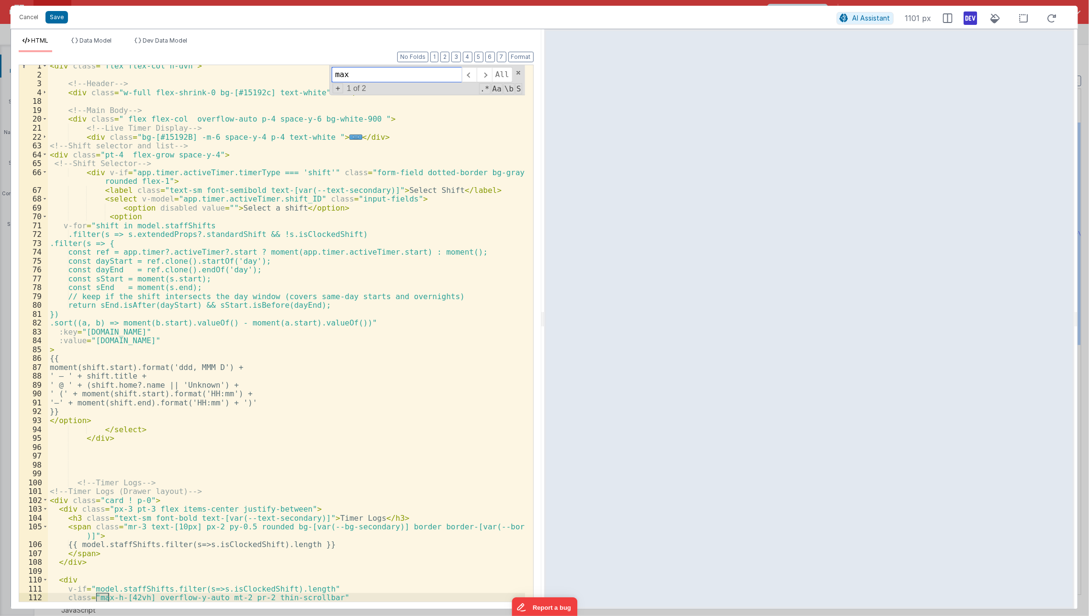
scroll to position [3, 0]
type input "max"
click at [147, 596] on div "< div class = "flex flex-col h-dvh" > <!-- Header --> < div class = "w-full fle…" at bounding box center [287, 338] width 478 height 555
click at [332, 459] on div "< div class = "flex flex-col h-dvh" > <!-- Header --> < div class = "w-full fle…" at bounding box center [287, 338] width 478 height 555
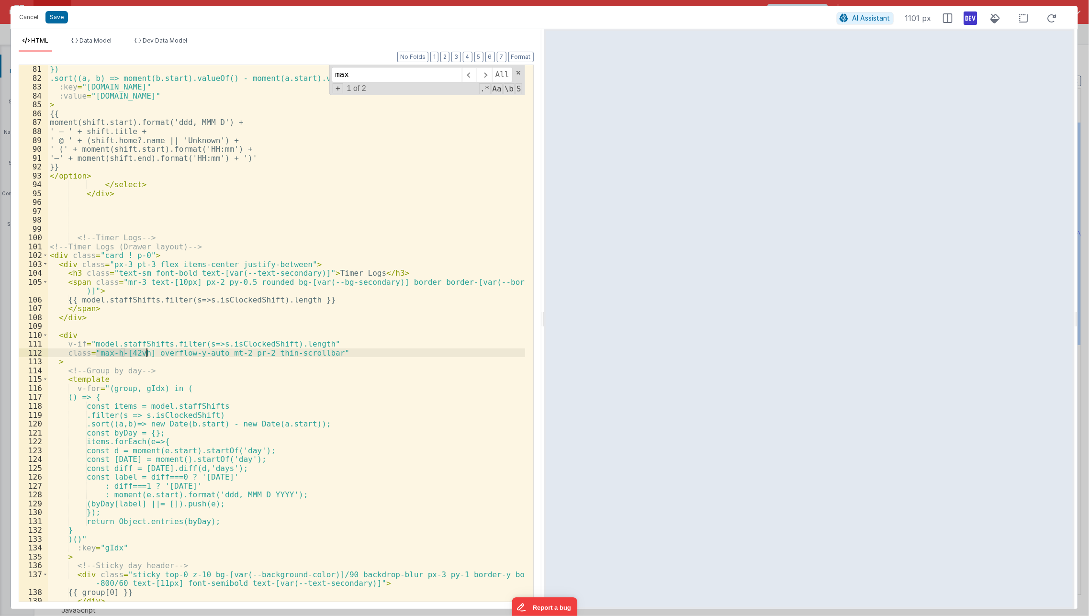
scroll to position [248, 0]
click at [120, 413] on div "}) .sort((a, b) => moment(b.start).valueOf() - moment(a.start).valueOf())" :key…" at bounding box center [287, 342] width 478 height 555
click at [143, 356] on div "}) .sort((a, b) => moment(b.start).valueOf() - moment(a.start).valueOf())" :key…" at bounding box center [287, 342] width 478 height 555
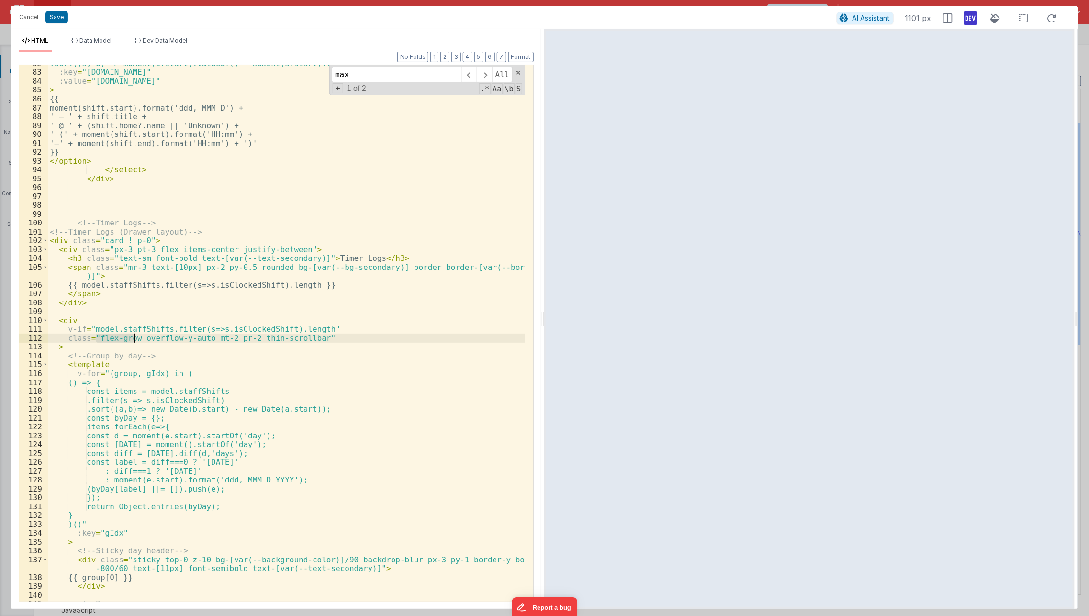
scroll to position [263, 0]
click at [231, 233] on div ".sort((a, b) => moment(b.start).valueOf() - moment(a.start).valueOf())" :key = …" at bounding box center [287, 336] width 478 height 555
click at [217, 321] on div ".sort((a, b) => moment(b.start).valueOf() - moment(a.start).valueOf())" :key = …" at bounding box center [287, 336] width 478 height 555
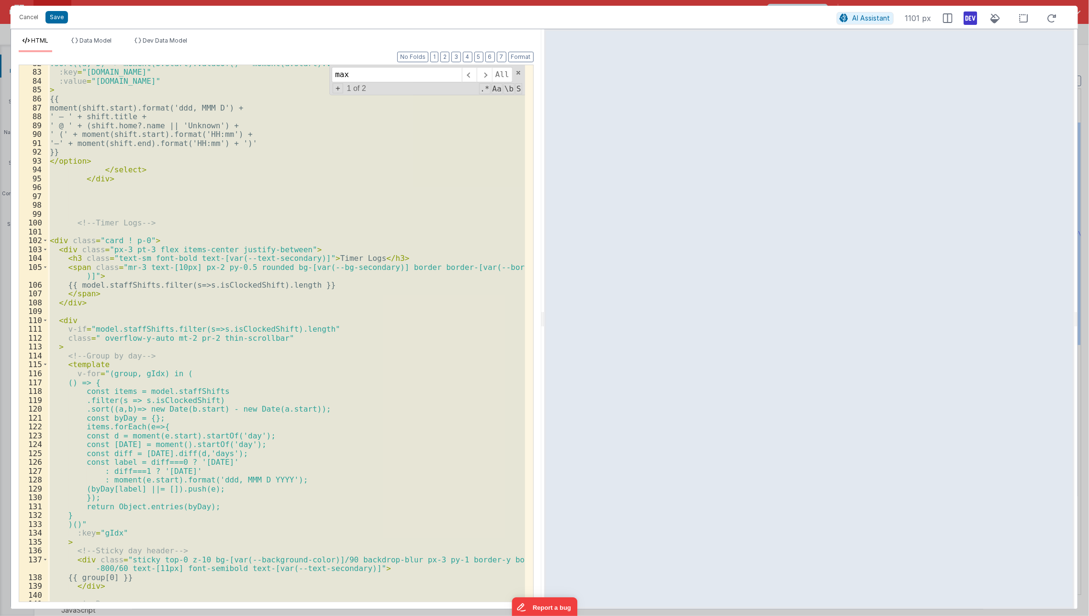
click at [105, 263] on div ".sort((a, b) => moment(b.start).valueOf() - moment(a.start).valueOf())" :key = …" at bounding box center [286, 333] width 477 height 536
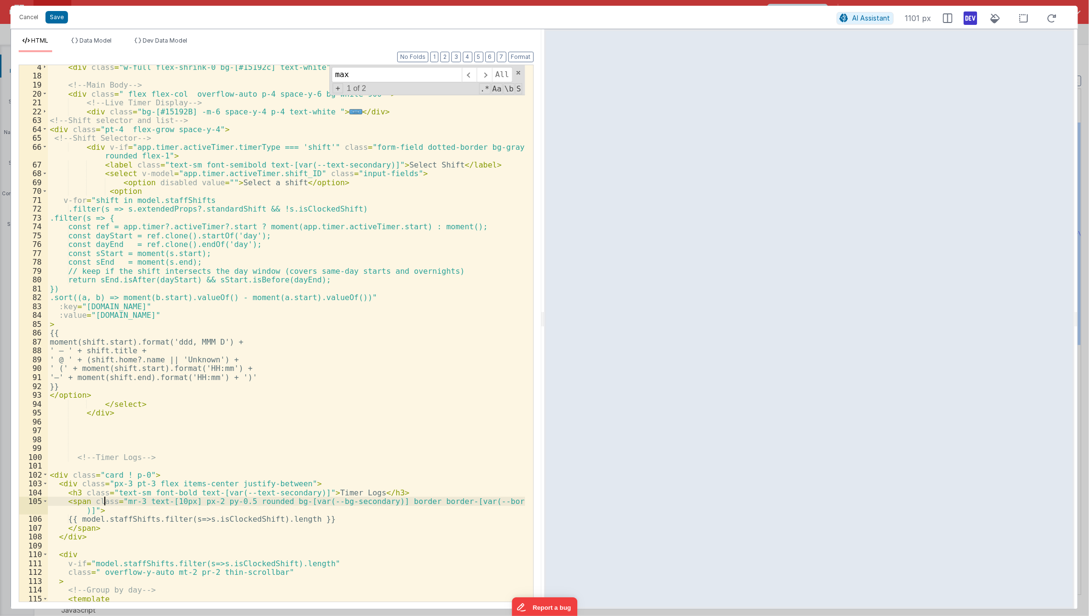
scroll to position [24, 0]
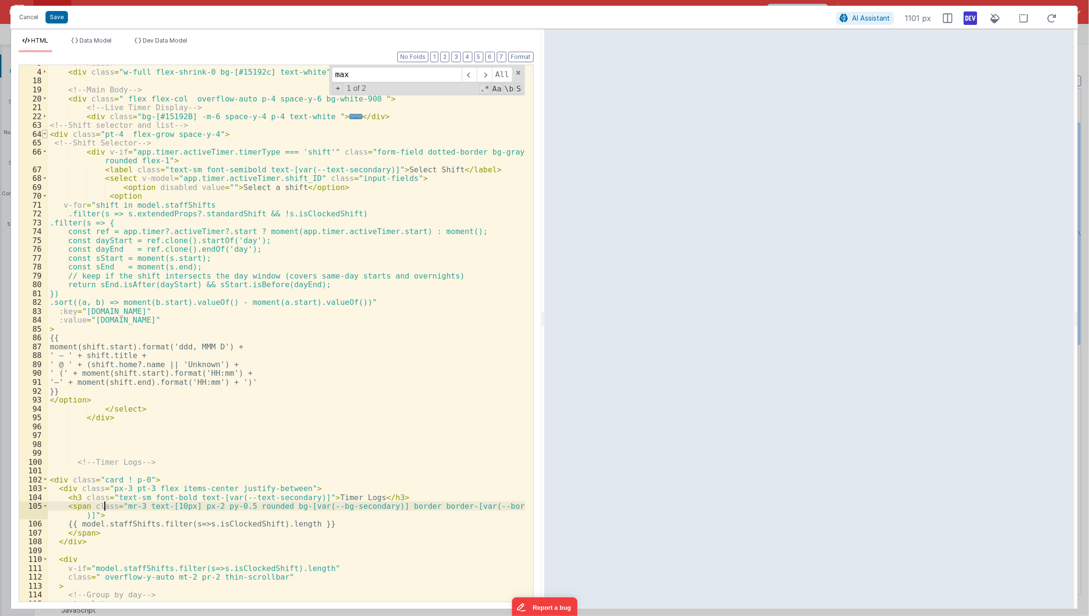
click at [44, 131] on span at bounding box center [44, 134] width 5 height 9
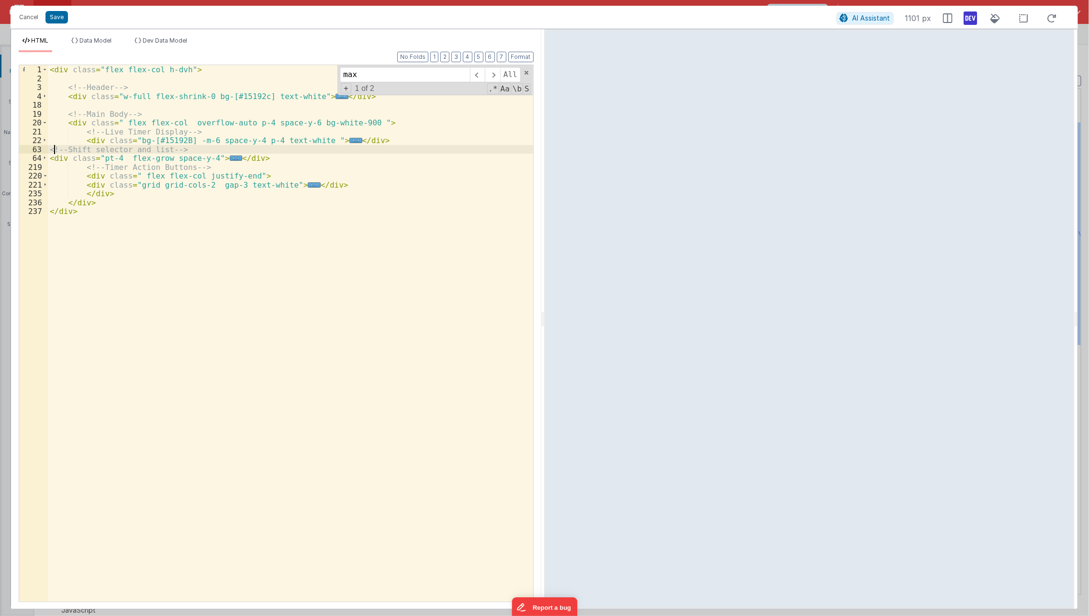
click at [52, 150] on div "< div class = "flex flex-col h-dvh" > <!-- Header --> < div class = "w-full fle…" at bounding box center [291, 342] width 486 height 555
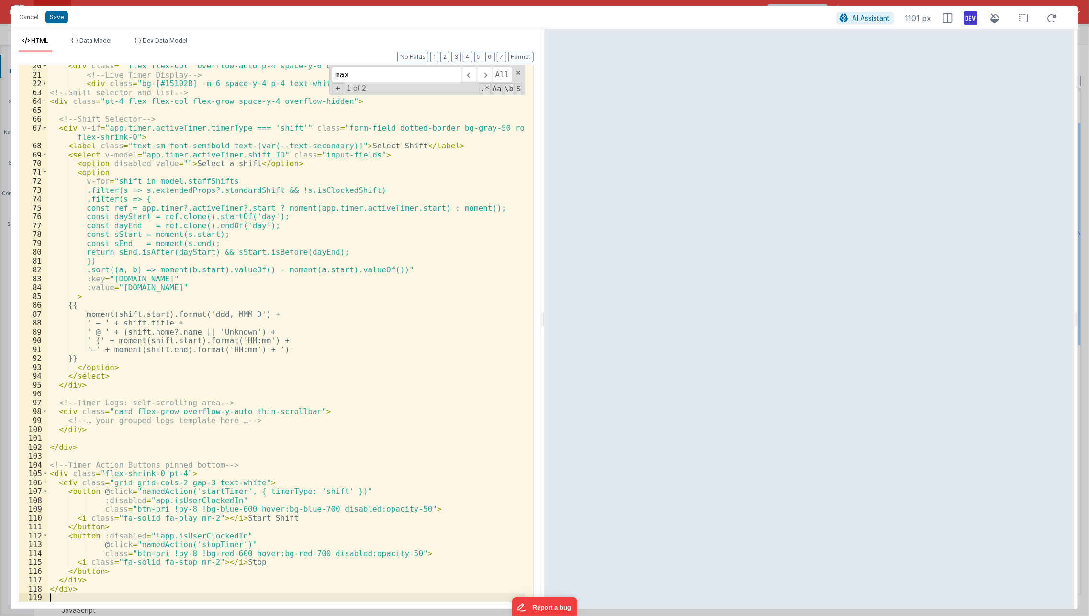
scroll to position [56, 0]
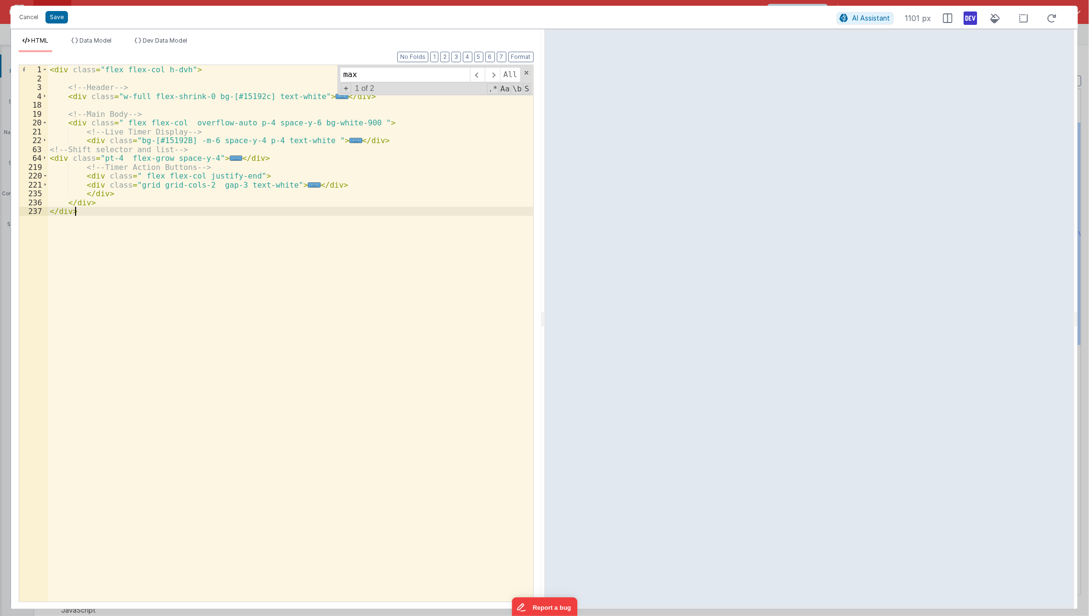
click at [462, 371] on div "< div class = "flex flex-col h-dvh" > <!-- Header --> < div class = "w-full fle…" at bounding box center [291, 342] width 486 height 555
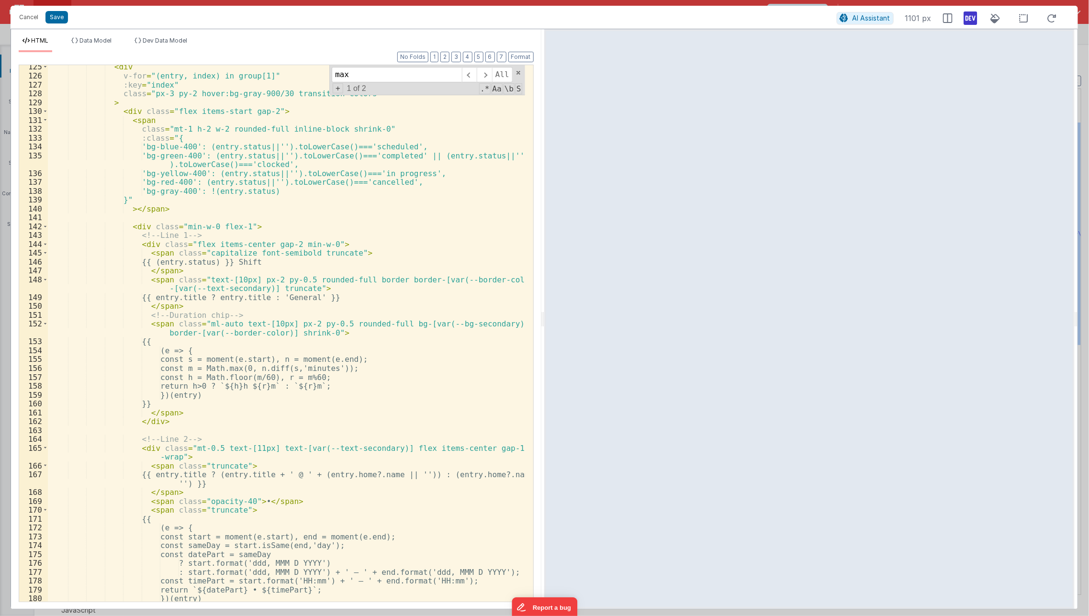
scroll to position [1146, 0]
click at [404, 248] on div "< div v-for = "(entry, index) in group[1]" :key = "index" class = "px-3 py-2 ho…" at bounding box center [287, 339] width 478 height 555
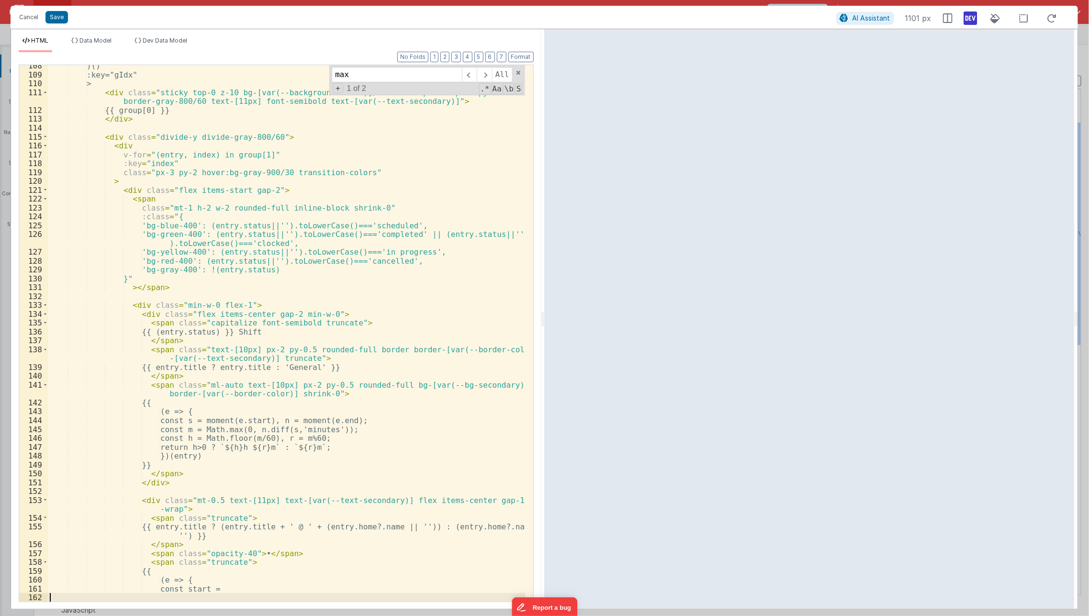
scroll to position [987, 0]
click at [402, 353] on div ")()" :key = "gIdx" > < div class = "sticky top-0 z-10 bg-[var(--background-colo…" at bounding box center [287, 338] width 478 height 555
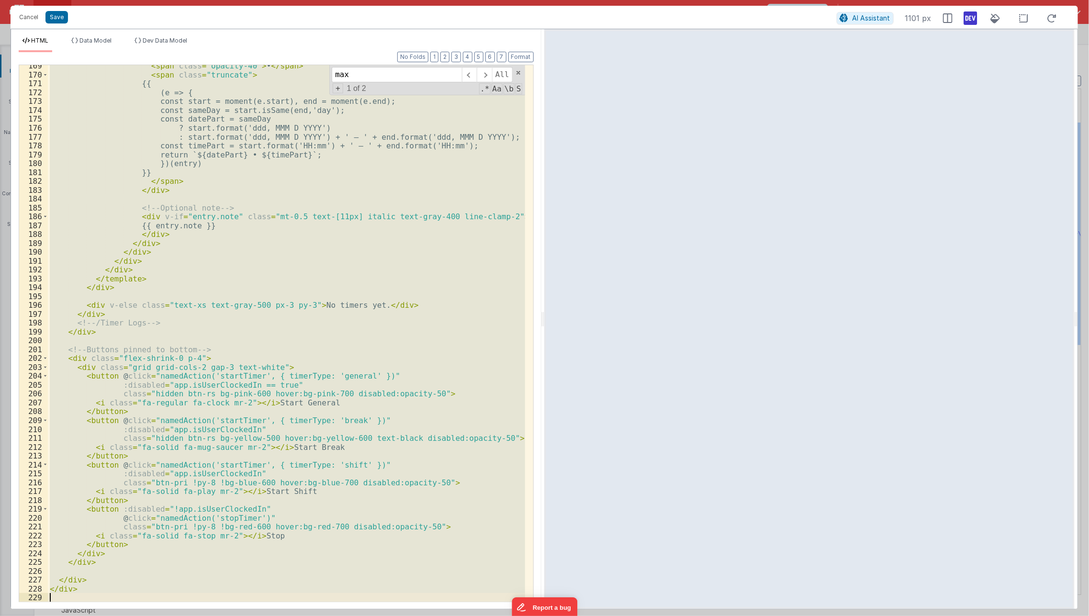
scroll to position [1581, 0]
click at [389, 243] on div "< span class = "opacity-40" > • </ span > < span class = "truncate" > {{ (e => …" at bounding box center [286, 333] width 477 height 536
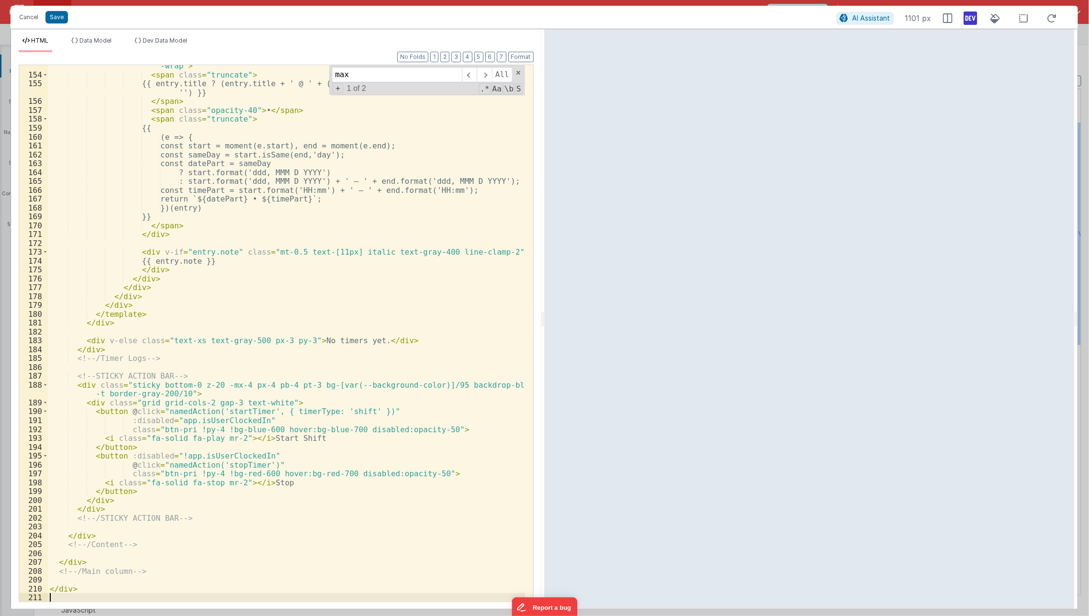
scroll to position [1430, 0]
click at [425, 333] on div "< div class = "mt-0.5 text-[11px] text-[var(--text-secondary)] flex items-cente…" at bounding box center [287, 335] width 478 height 564
click at [460, 389] on div "< div class = "mt-0.5 text-[11px] text-[var(--text-secondary)] flex items-cente…" at bounding box center [287, 335] width 478 height 564
click at [469, 491] on div "< div class = "mt-0.5 text-[11px] text-[var(--text-secondary)] flex items-cente…" at bounding box center [287, 335] width 478 height 564
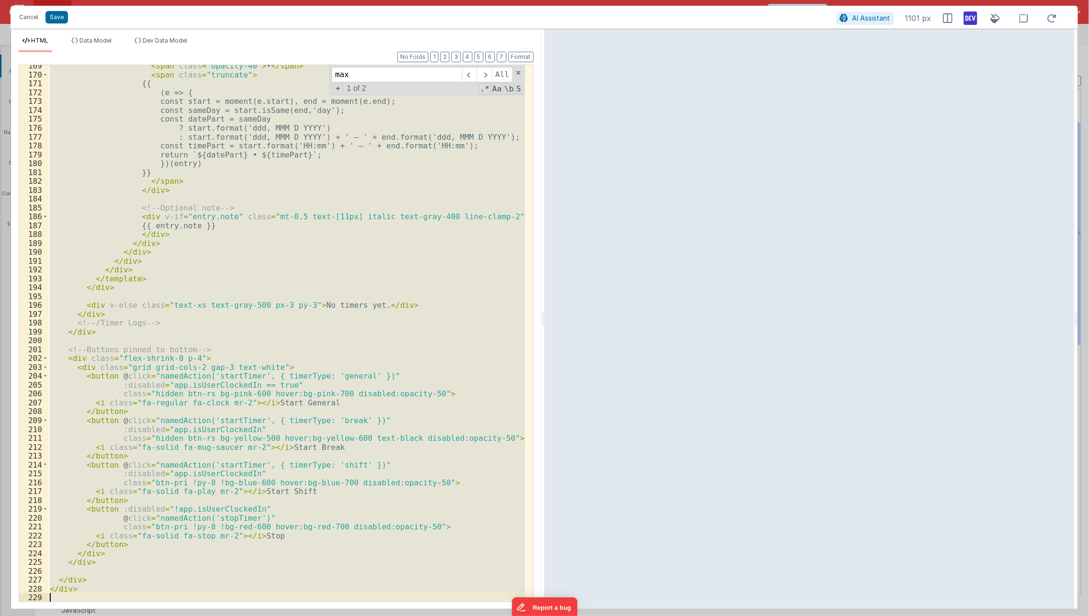
scroll to position [1581, 0]
click at [442, 300] on div "< span class = "opacity-40" > • </ span > < span class = "truncate" > {{ (e => …" at bounding box center [286, 333] width 477 height 536
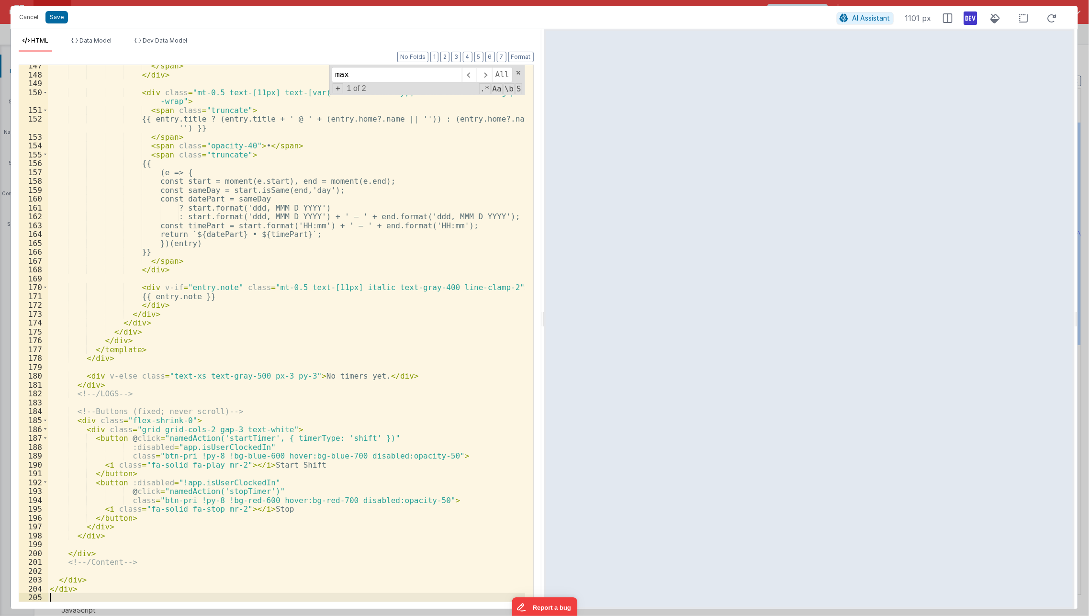
scroll to position [1359, 0]
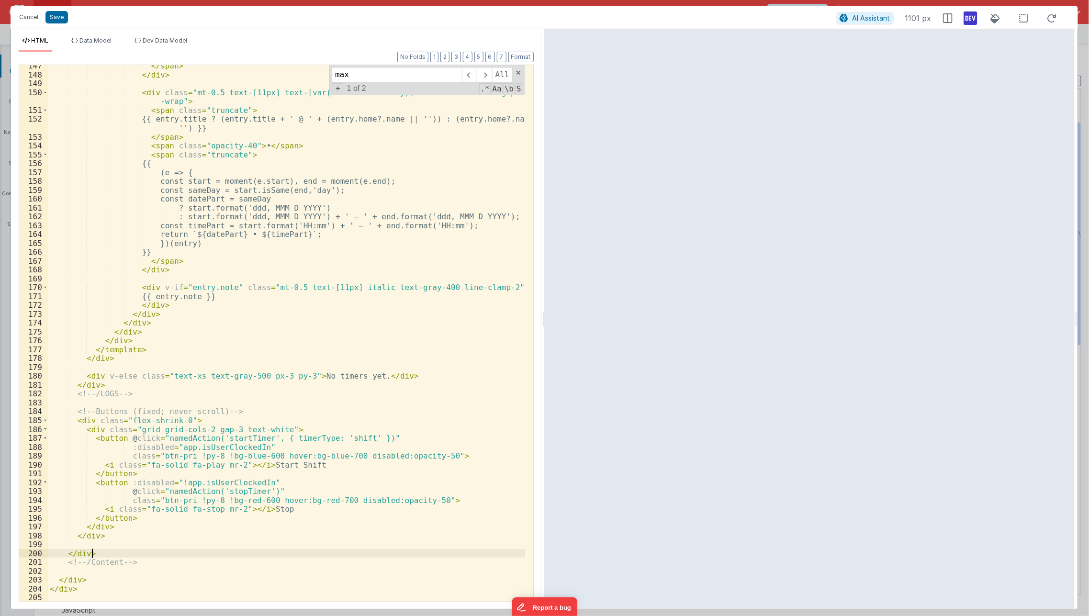
click at [240, 549] on div "</ span > </ div > < div class = "mt-0.5 text-[11px] text-[var(--text-secondary…" at bounding box center [287, 338] width 478 height 555
click at [272, 428] on div "</ span > </ div > < div class = "mt-0.5 text-[11px] text-[var(--text-secondary…" at bounding box center [287, 338] width 478 height 555
click at [212, 498] on div "</ span > </ div > < div class = "mt-0.5 text-[11px] text-[var(--text-secondary…" at bounding box center [287, 338] width 478 height 555
paste textarea
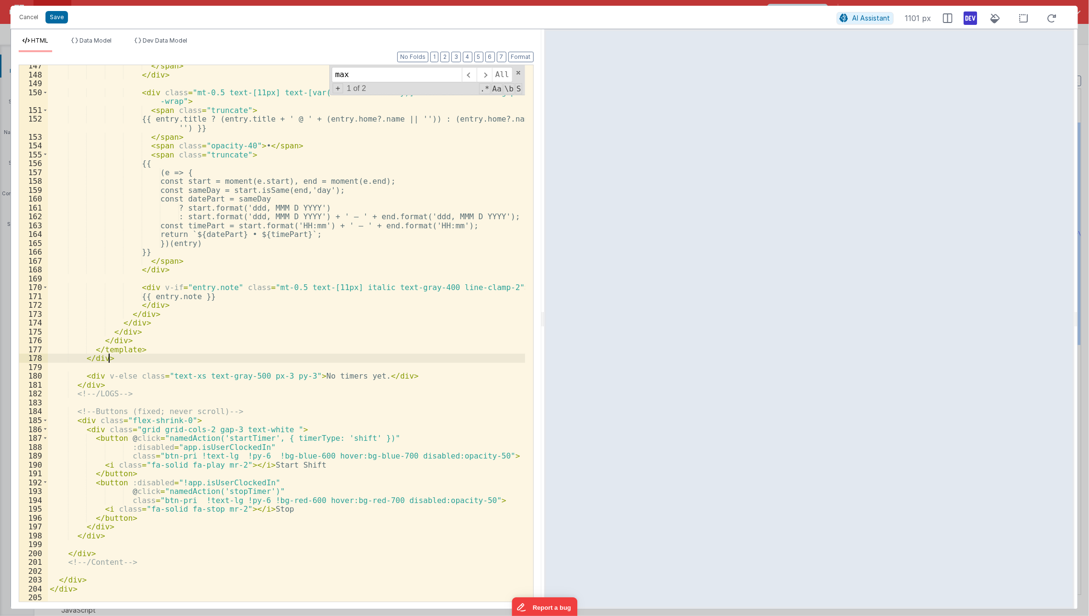
click at [409, 361] on div "</ span > </ div > < div class = "mt-0.5 text-[11px] text-[var(--text-secondary…" at bounding box center [287, 338] width 478 height 555
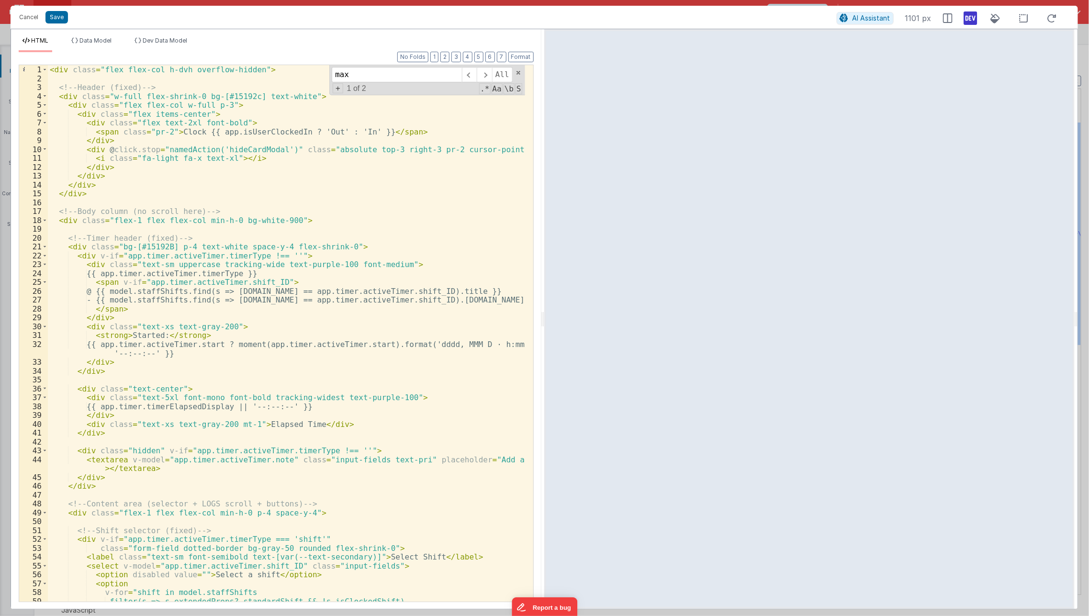
scroll to position [0, 0]
click at [334, 404] on div "< div class = "flex flex-col h-dvh overflow-hidden" > <!-- Header (fixed) --> <…" at bounding box center [287, 342] width 478 height 555
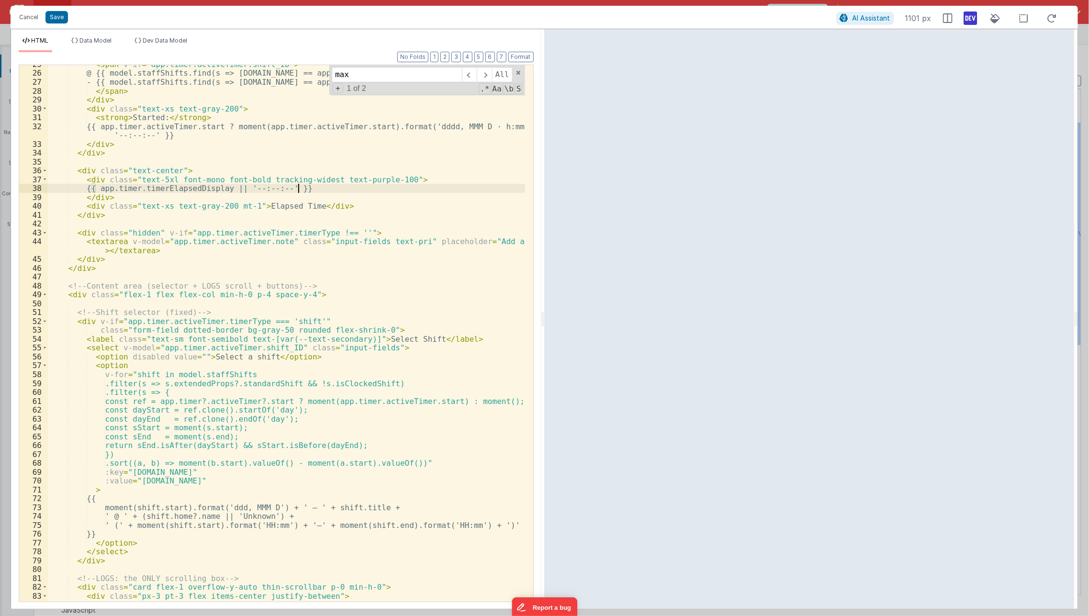
scroll to position [218, 0]
click at [236, 424] on div "< span v-if = "app.timer.activeTimer.shift_ID" > @ {{ model.staffShifts.find(s …" at bounding box center [287, 337] width 478 height 555
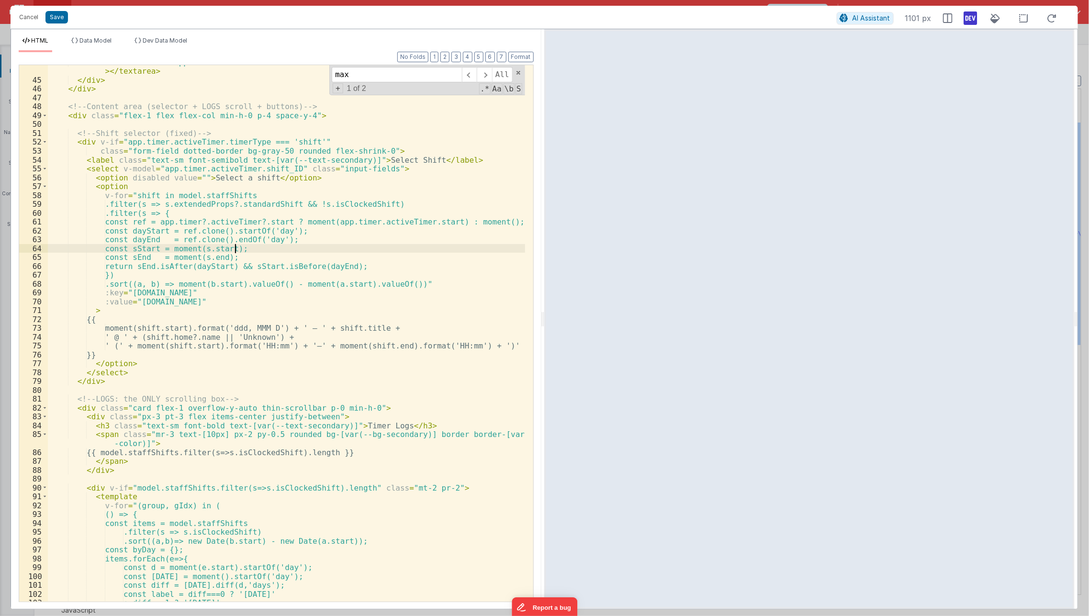
scroll to position [397, 0]
click at [182, 466] on div "< textarea v-model = "app.timer.activeTimer.note" class = "input-fields text-pr…" at bounding box center [287, 340] width 478 height 564
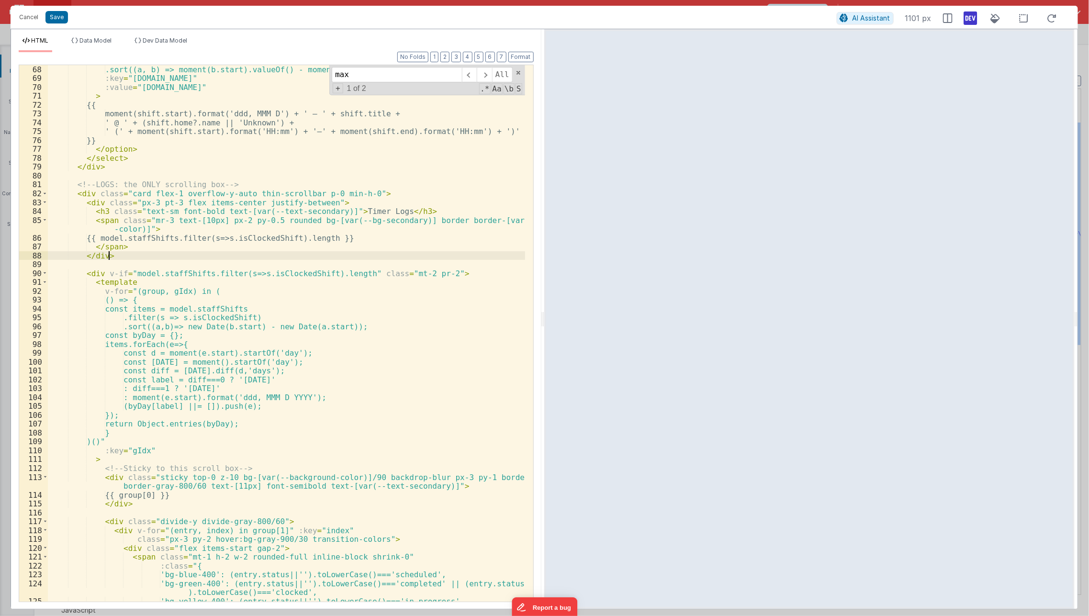
scroll to position [612, 0]
click at [337, 259] on div ".sort((a, b) => moment(b.start).valueOf() - moment(a.start).valueOf())" :key = …" at bounding box center [287, 342] width 478 height 555
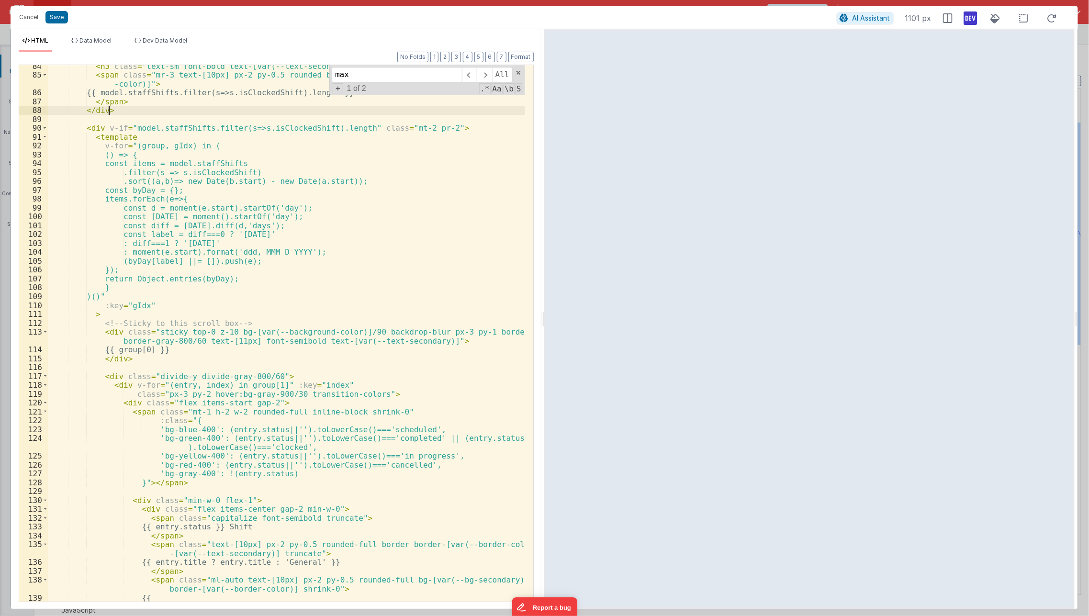
scroll to position [757, 0]
click at [326, 261] on div "< h3 class = "text-sm font-bold text-[var(--text-secondary)]" > Timer Logs </ h…" at bounding box center [287, 338] width 478 height 555
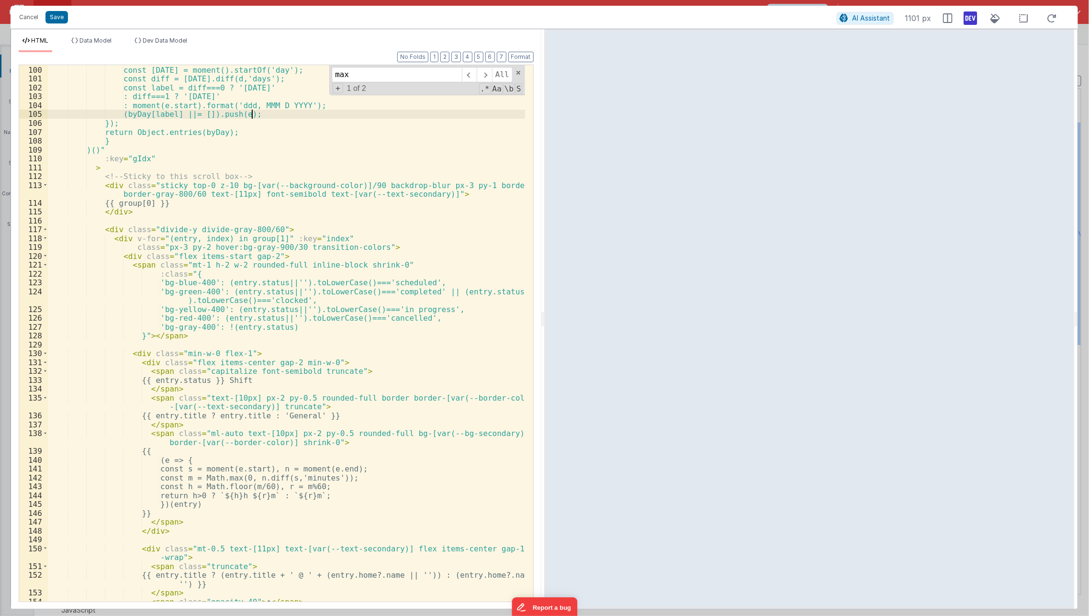
scroll to position [903, 0]
click at [280, 327] on div "const d = moment(e.start).startOf('day'); const [DATE] = moment().startOf('day'…" at bounding box center [287, 334] width 478 height 555
click at [193, 268] on div "const d = moment(e.start).startOf('day'); const [DATE] = moment().startOf('day'…" at bounding box center [287, 334] width 478 height 555
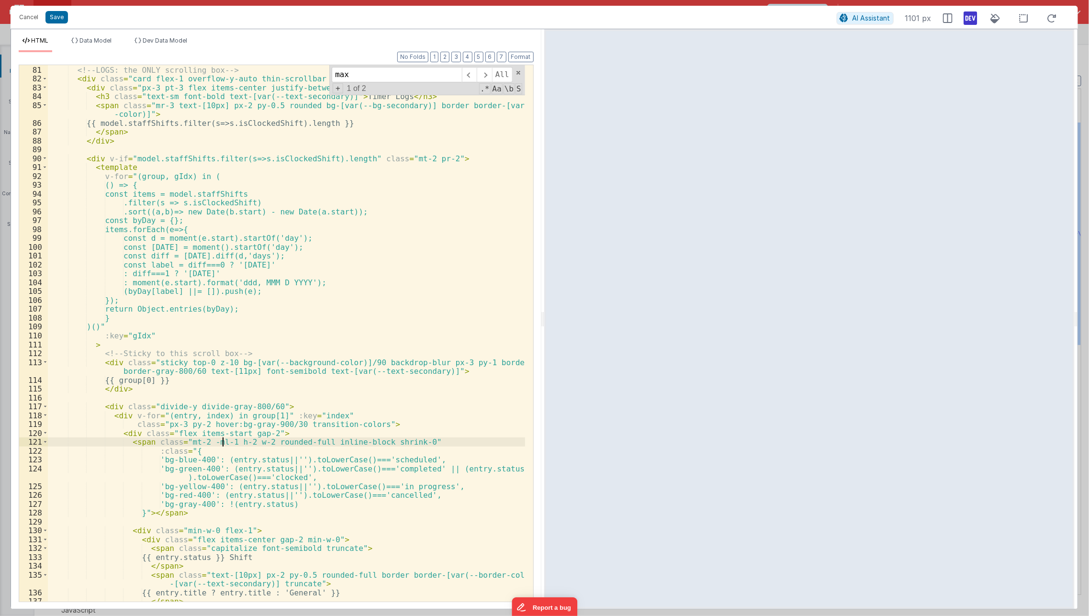
scroll to position [640, 0]
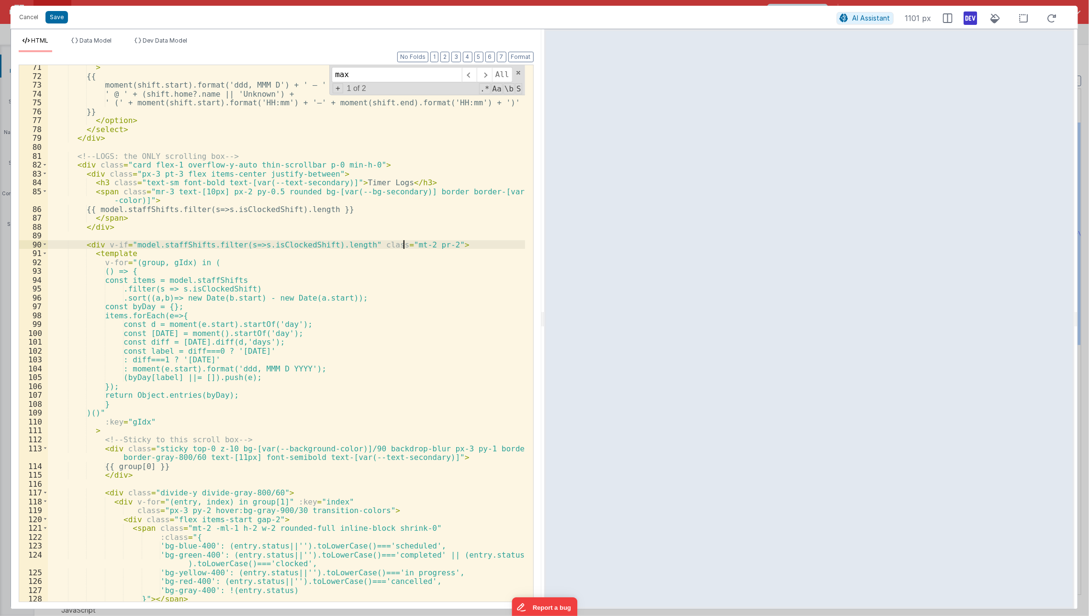
click at [403, 245] on div "> {{ moment(shift.start).format('ddd, MMM D') + ' – ' + shift.title + ' @ ' + (…" at bounding box center [287, 340] width 478 height 555
click at [423, 246] on div "> {{ moment(shift.start).format('ddd, MMM D') + ' – ' + shift.title + ' @ ' + (…" at bounding box center [287, 340] width 478 height 555
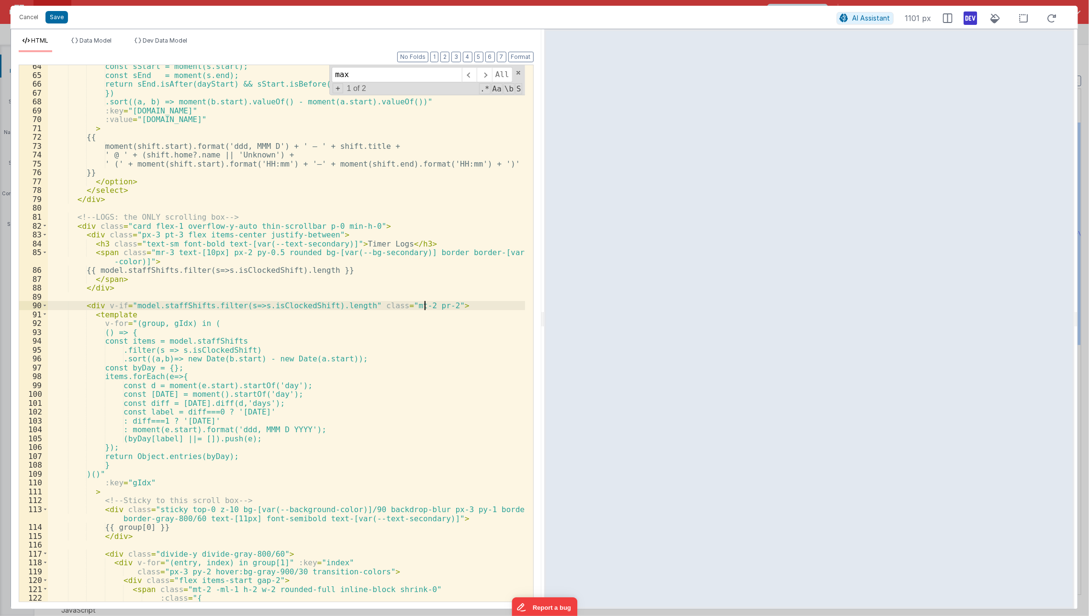
scroll to position [579, 0]
click at [164, 251] on div "const sStart = moment(s.start); const sEnd = moment(s.end); return sEnd.isAfter…" at bounding box center [287, 339] width 478 height 555
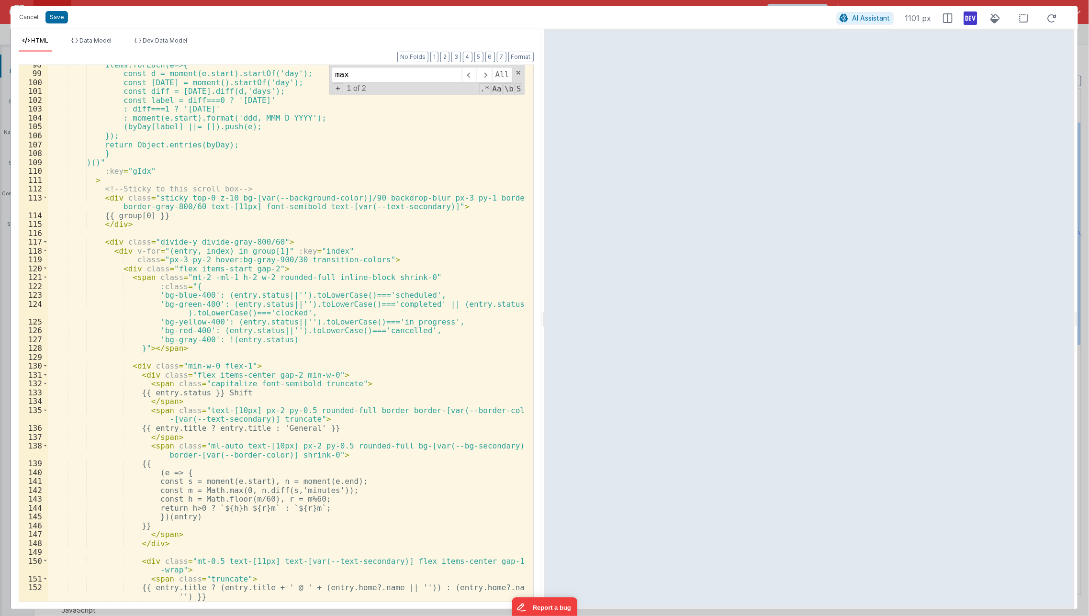
scroll to position [890, 0]
click at [303, 348] on div "items.forEach(e=>{ const d = moment(e.start).startOf('day'); const [DATE] = mom…" at bounding box center [287, 338] width 478 height 555
click at [298, 148] on div "items.forEach(e=>{ const d = moment(e.start).startOf('day'); const [DATE] = mom…" at bounding box center [287, 338] width 478 height 555
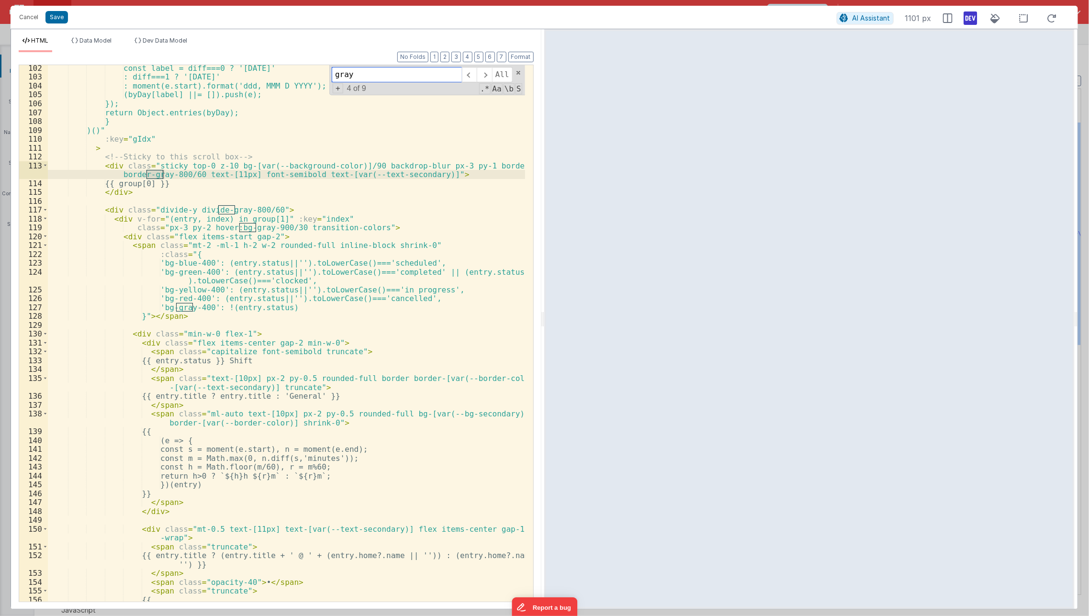
scroll to position [1097, 0]
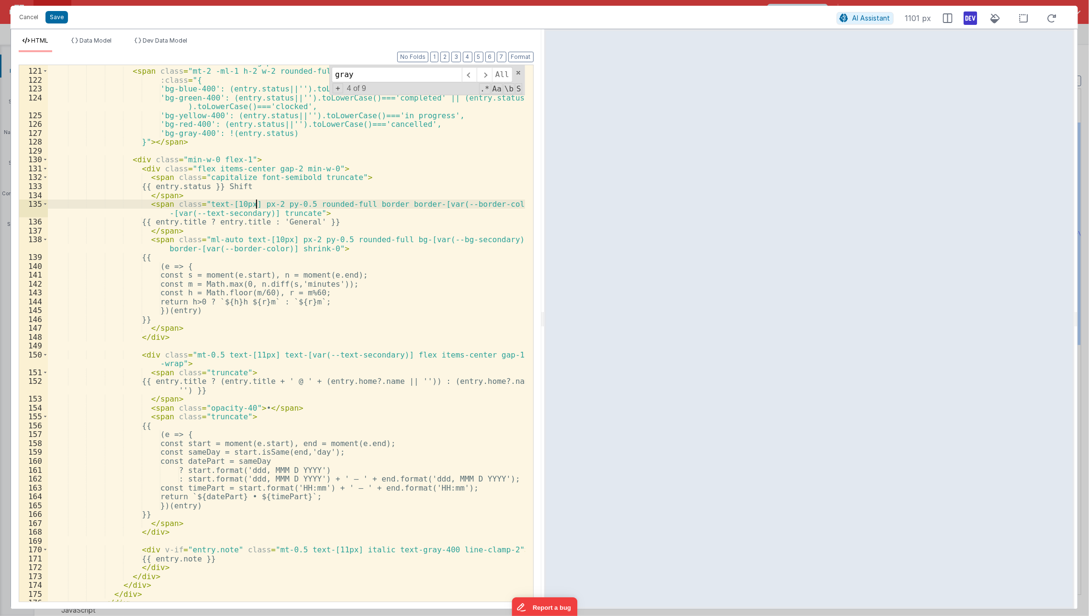
click at [254, 199] on div "< div class = "flex items-start gap-2" > < span class = "mt-2 -ml-1 h-2 w-2 rou…" at bounding box center [287, 335] width 478 height 555
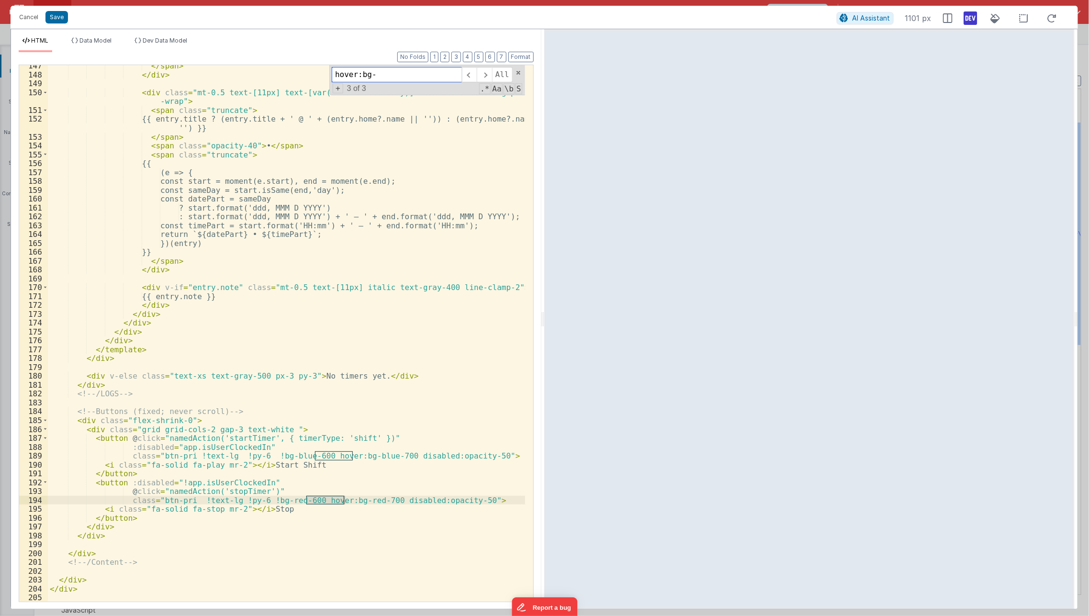
scroll to position [813, 0]
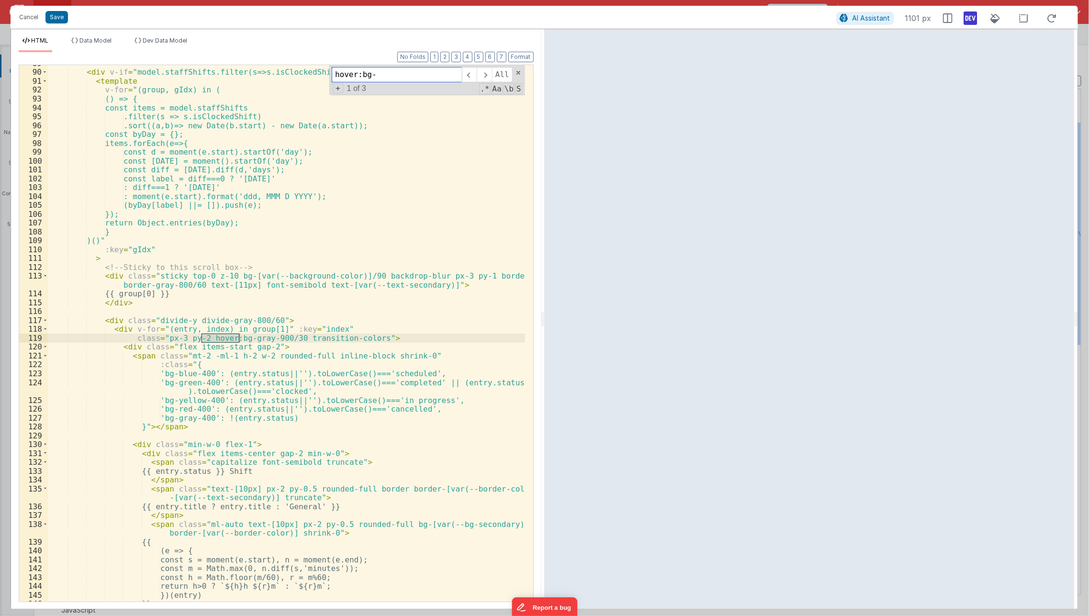
type input "hover:bg-"
click at [262, 346] on div "< div v-if = "model.staffShifts.filter(s=>s.isClockedShift).length" class = "mt…" at bounding box center [287, 336] width 478 height 555
click at [260, 340] on div "< div v-if = "model.staffShifts.filter(s=>s.isClockedShift).length" class = "mt…" at bounding box center [287, 336] width 478 height 555
click at [162, 39] on span "Dev Data Model" at bounding box center [165, 40] width 45 height 7
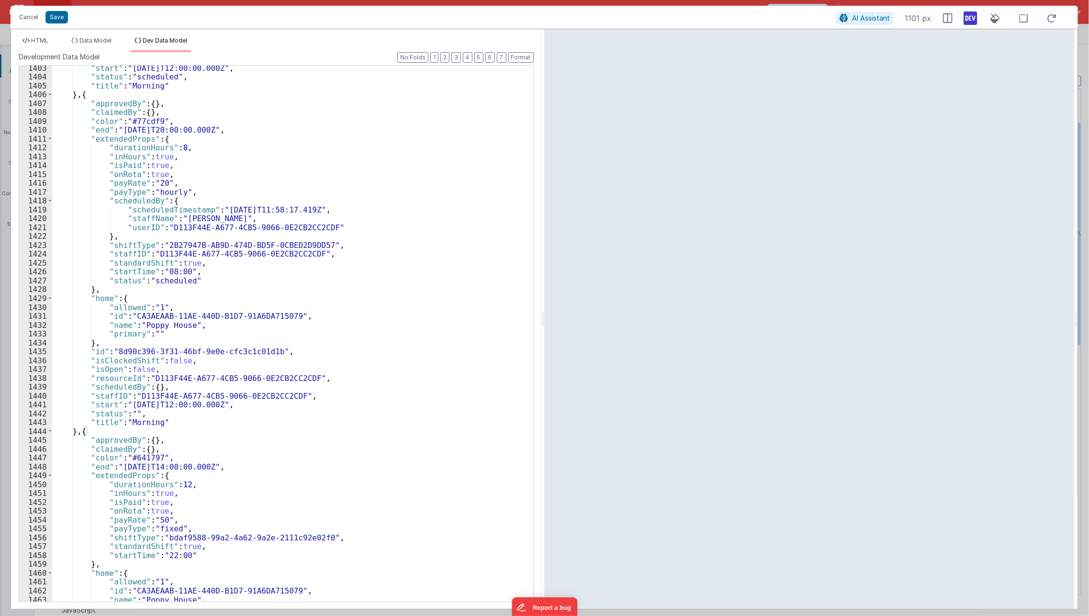
scroll to position [7446, 0]
click at [46, 46] on li "HTML" at bounding box center [35, 44] width 33 height 15
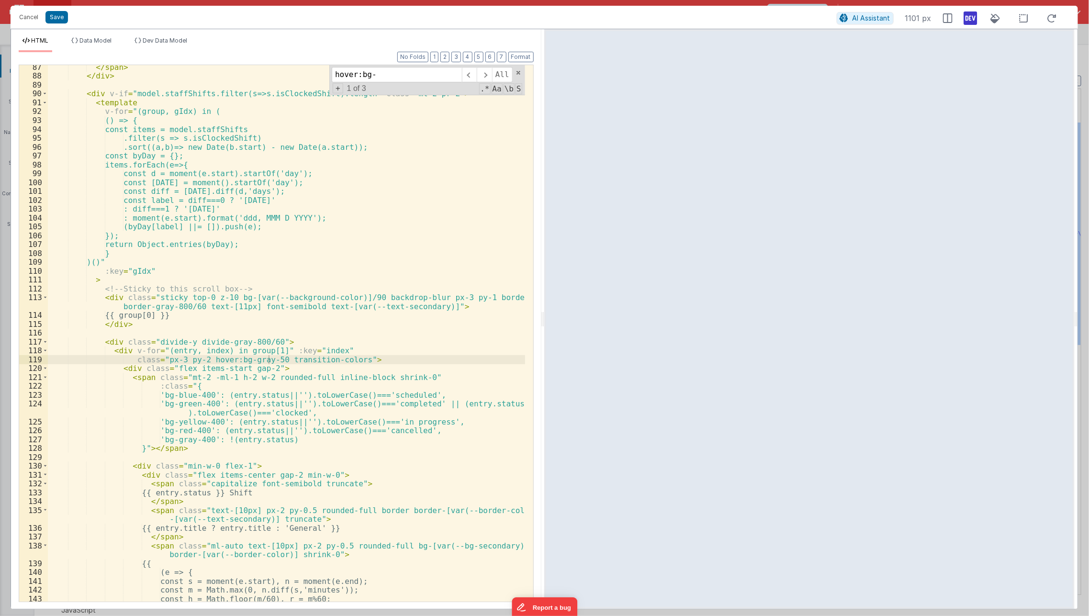
scroll to position [791, 0]
click at [266, 129] on div "</ span > </ div > < div v-if = "model.staffShifts.filter(s=>s.isClockedShift).…" at bounding box center [287, 340] width 478 height 555
click at [254, 78] on div "</ span > </ div > < div v-if = "model.staffShifts.filter(s=>s.isClockedShift).…" at bounding box center [287, 340] width 478 height 555
type input "status"
click at [182, 388] on div "</ span > </ div > < div v-if = "model.staffShifts.filter(s=>s.isClockedShift).…" at bounding box center [287, 340] width 478 height 555
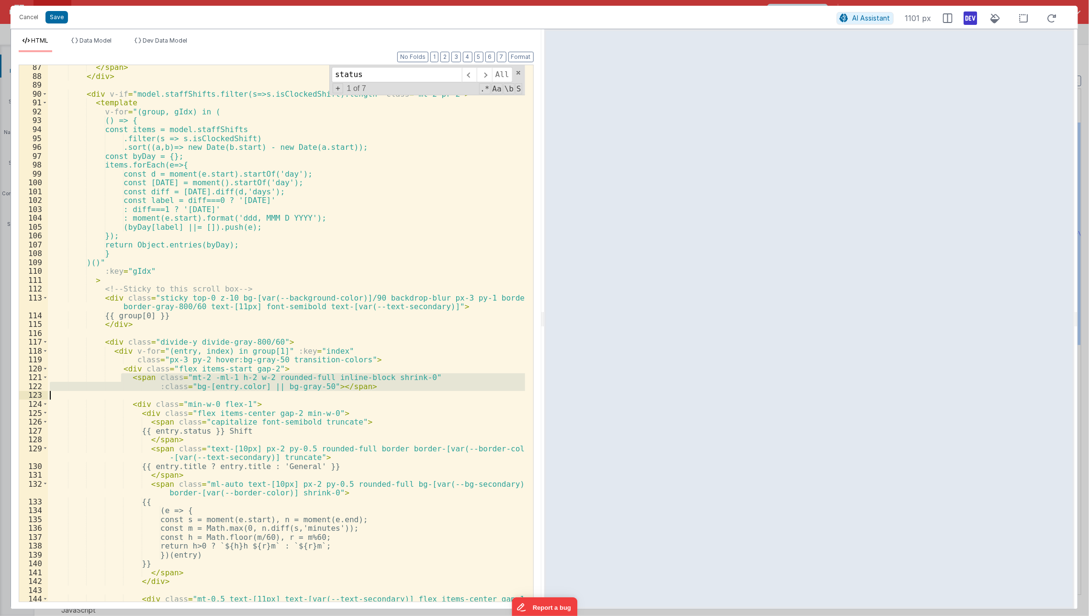
drag, startPoint x: 120, startPoint y: 376, endPoint x: 417, endPoint y: 390, distance: 297.0
click at [417, 390] on div "</ span > </ div > < div v-if = "model.staffShifts.filter(s=>s.isClockedShift).…" at bounding box center [287, 345] width 478 height 564
click at [417, 390] on div "</ span > </ div > < div v-if = "model.staffShifts.filter(s=>s.isClockedShift).…" at bounding box center [286, 333] width 477 height 536
click at [417, 388] on div "</ span > </ div > < div v-if = "model.staffShifts.filter(s=>s.isClockedShift).…" at bounding box center [287, 345] width 478 height 564
drag, startPoint x: 122, startPoint y: 375, endPoint x: 396, endPoint y: 393, distance: 275.3
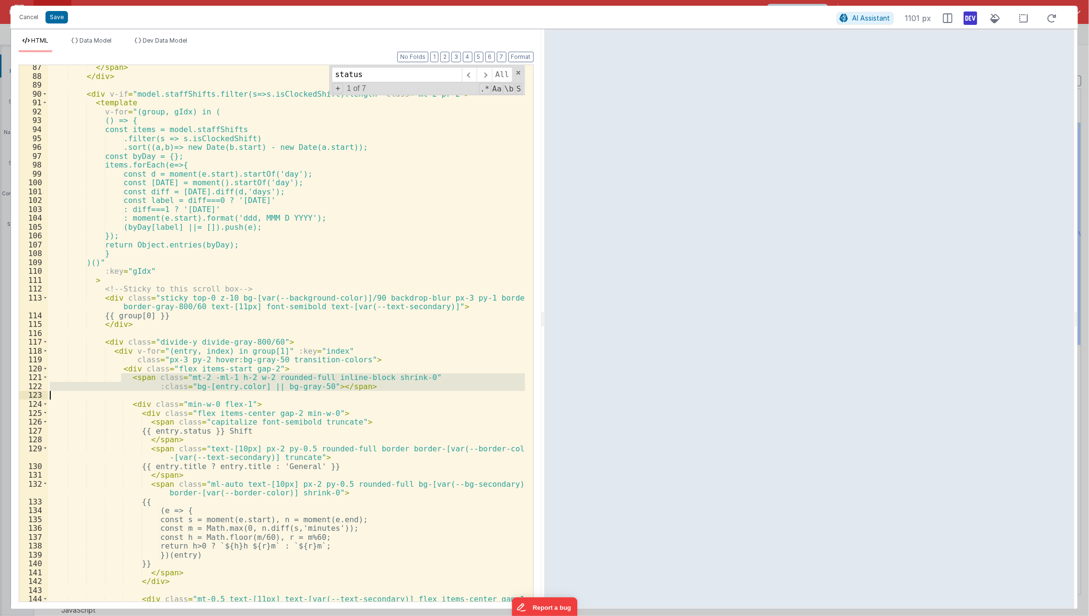
click at [396, 393] on div "</ span > </ div > < div v-if = "model.staffShifts.filter(s=>s.isClockedShift).…" at bounding box center [287, 345] width 478 height 564
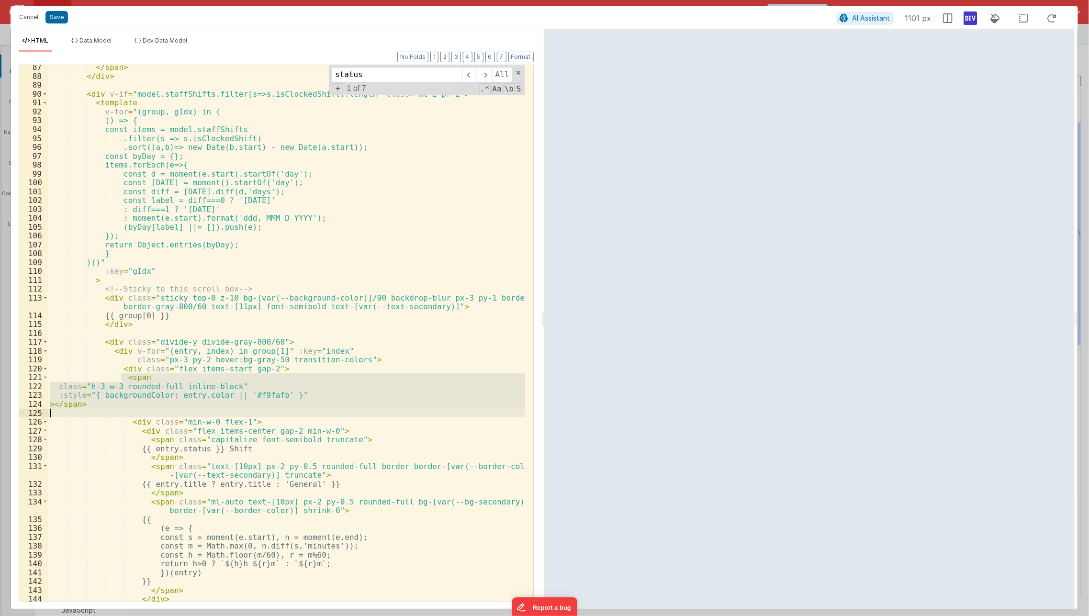
click at [121, 393] on div "</ span > </ div > < div v-if = "model.staffShifts.filter(s=>s.isClockedShift).…" at bounding box center [286, 333] width 477 height 536
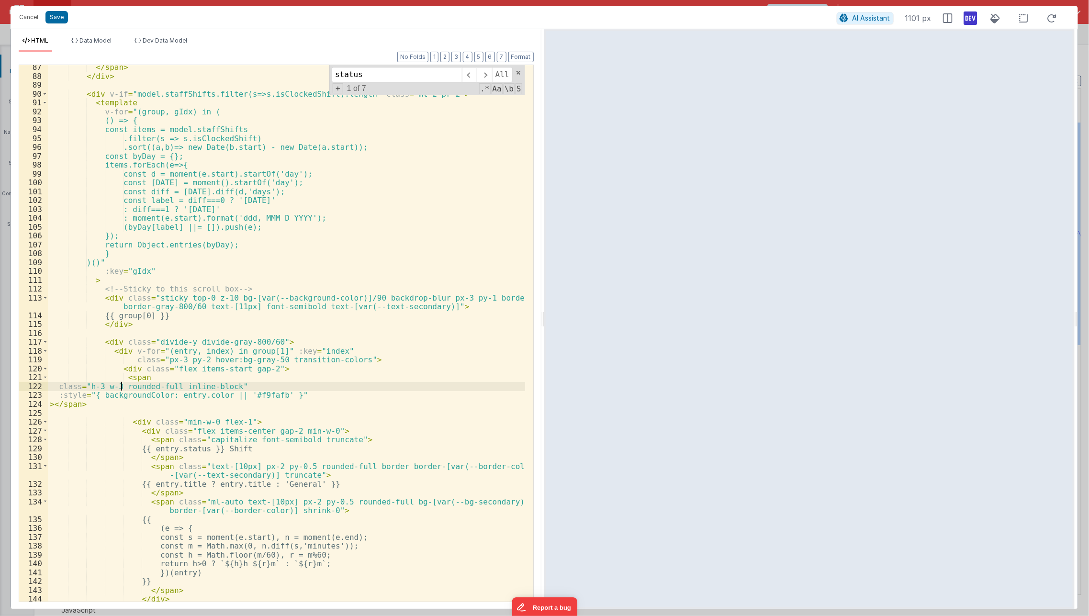
click at [123, 386] on div "</ span > </ div > < div v-if = "model.staffShifts.filter(s=>s.isClockedShift).…" at bounding box center [287, 340] width 478 height 555
click at [117, 385] on div "</ span > </ div > < div v-if = "model.staffShifts.filter(s=>s.isClockedShift).…" at bounding box center [287, 340] width 478 height 555
click at [140, 385] on div "</ span > </ div > < div v-if = "model.staffShifts.filter(s=>s.isClockedShift).…" at bounding box center [287, 340] width 478 height 555
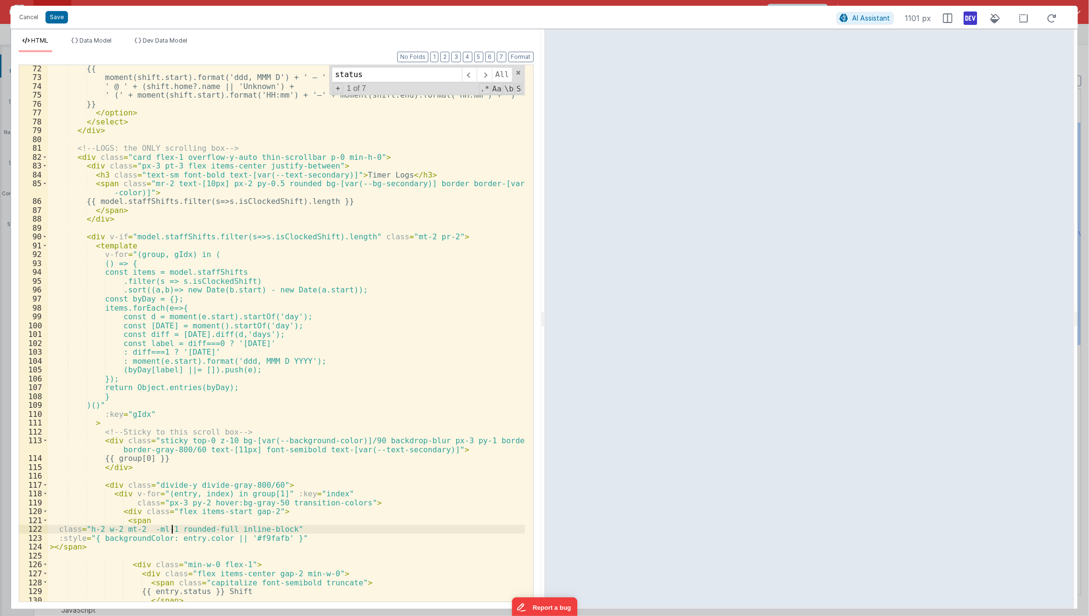
scroll to position [648, 0]
click at [145, 166] on div "{{ moment(shift.start).format('ddd, MMM D') + ' – ' + shift.title + ' @ ' + (sh…" at bounding box center [287, 346] width 478 height 564
click at [149, 228] on div "{{ moment(shift.start).format('ddd, MMM D') + ' – ' + shift.title + ' @ ' + (sh…" at bounding box center [287, 346] width 478 height 564
click at [173, 165] on div "{{ moment(shift.start).format('ddd, MMM D') + ' – ' + shift.title + ' @ ' + (sh…" at bounding box center [287, 346] width 478 height 564
click at [425, 360] on div "{{ moment(shift.start).format('ddd, MMM D') + ' – ' + shift.title + ' @ ' + (sh…" at bounding box center [287, 346] width 478 height 564
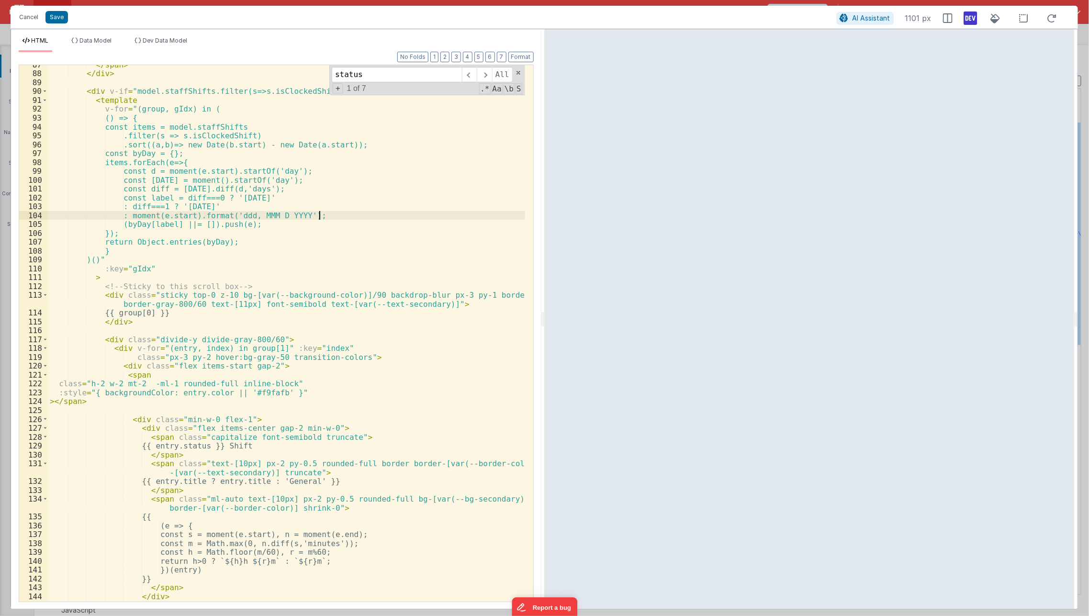
scroll to position [793, 0]
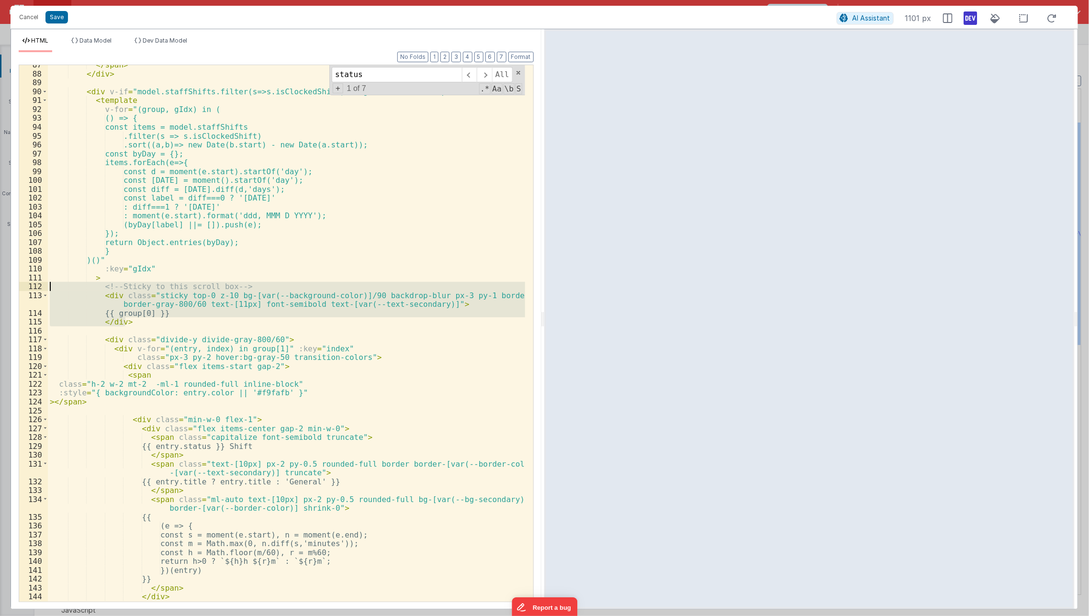
drag, startPoint x: 138, startPoint y: 324, endPoint x: 30, endPoint y: 288, distance: 114.3
click at [30, 288] on div "87 88 89 90 91 92 93 94 95 96 97 98 99 100 101 102 103 104 105 106 107 108 109 …" at bounding box center [276, 333] width 515 height 537
click at [237, 318] on div "</ span > </ div > < div v-if = "model.staffShifts.filter(s=>s.isClockedShift).…" at bounding box center [286, 333] width 477 height 536
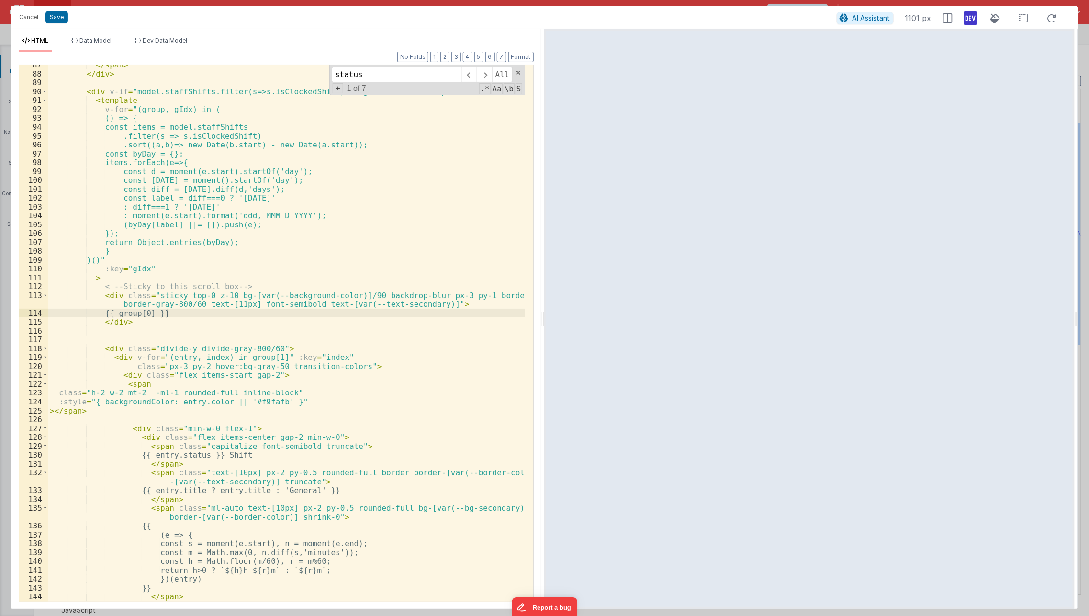
click at [242, 310] on div "</ span > </ div > < div v-if = "model.staffShifts.filter(s=>s.isClockedShift).…" at bounding box center [287, 337] width 478 height 555
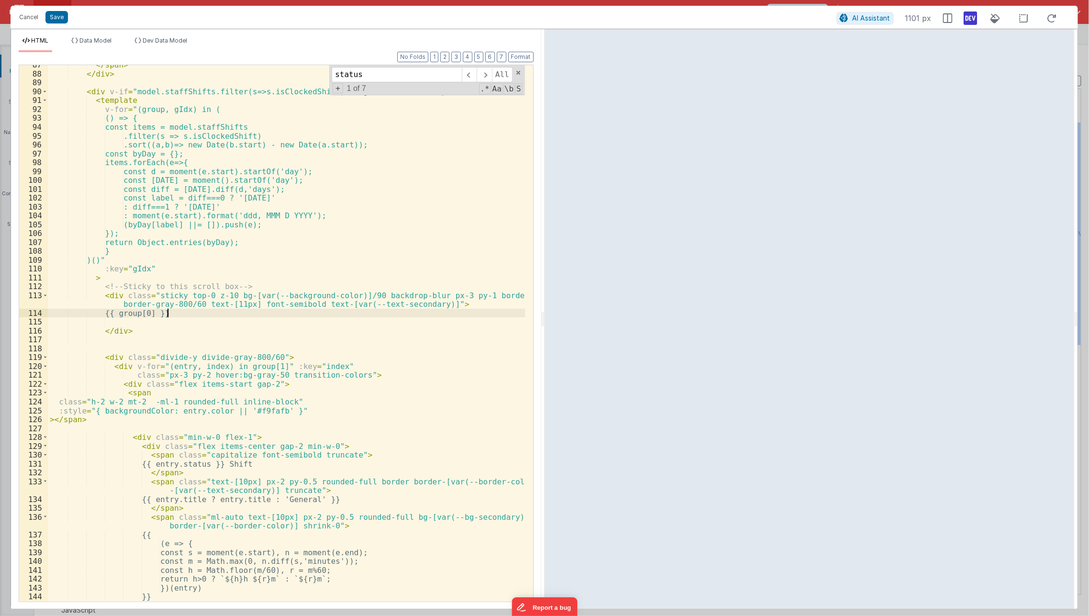
click at [234, 312] on div "</ span > </ div > < div v-if = "model.staffShifts.filter(s=>s.isClockedShift).…" at bounding box center [287, 337] width 478 height 555
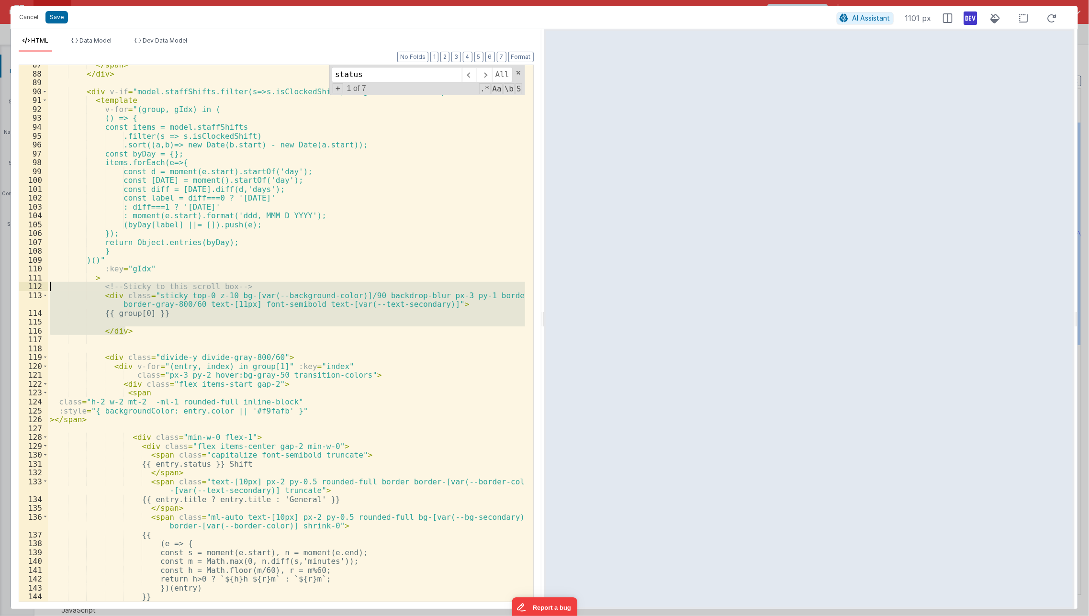
drag, startPoint x: 142, startPoint y: 326, endPoint x: 26, endPoint y: 289, distance: 121.8
click at [26, 289] on div "87 88 89 90 91 92 93 94 95 96 97 98 99 100 101 102 103 104 105 106 107 108 109 …" at bounding box center [276, 333] width 515 height 537
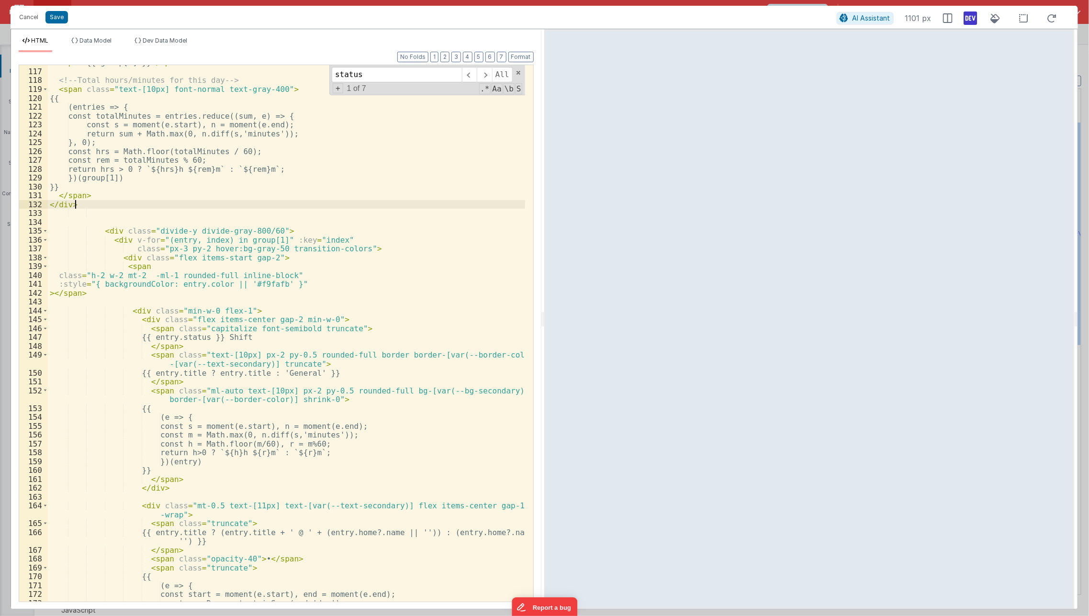
scroll to position [1061, 0]
click at [197, 390] on div "< span > {{ group[0] }} </ span > <!-- Total hours/minutes for this day --> < s…" at bounding box center [287, 335] width 478 height 555
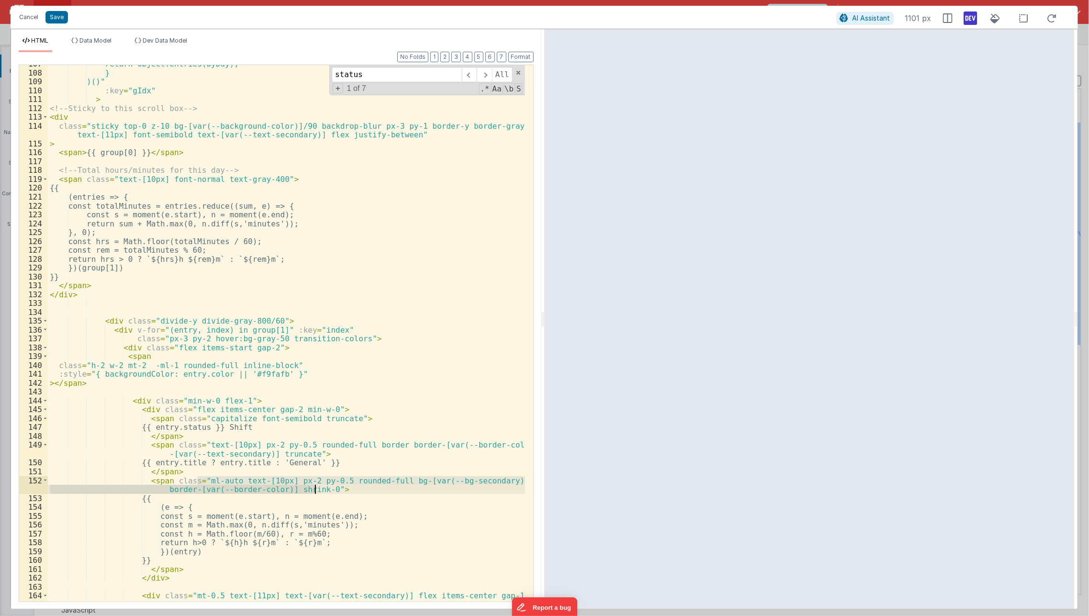
scroll to position [960, 0]
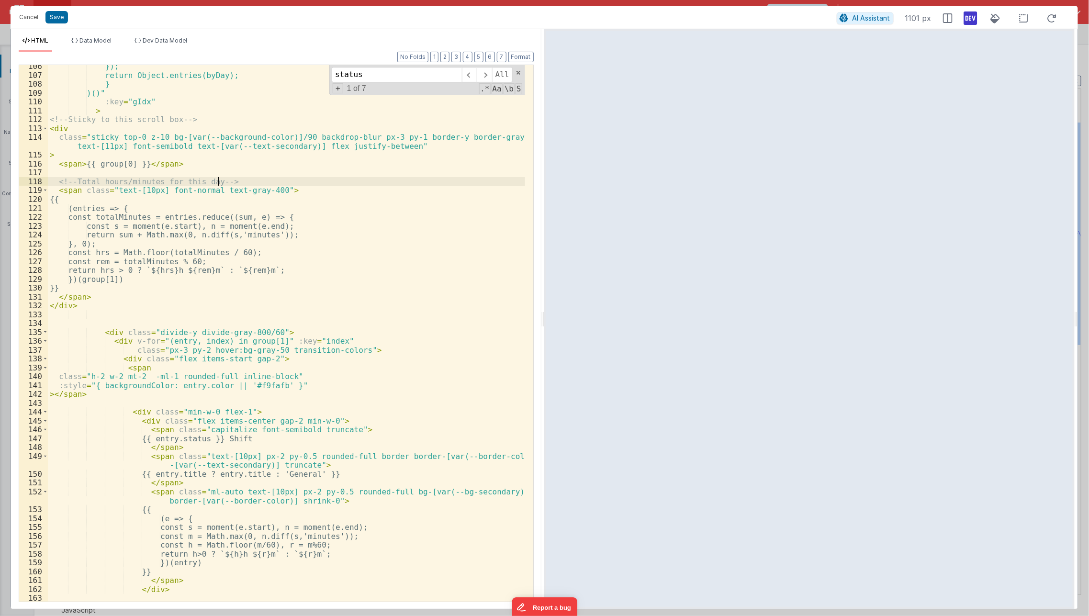
click at [218, 182] on div "}); return Object.entries(byDay); } )()" :key = "gIdx" > <!-- Sticky to this sc…" at bounding box center [287, 344] width 478 height 564
paste textarea
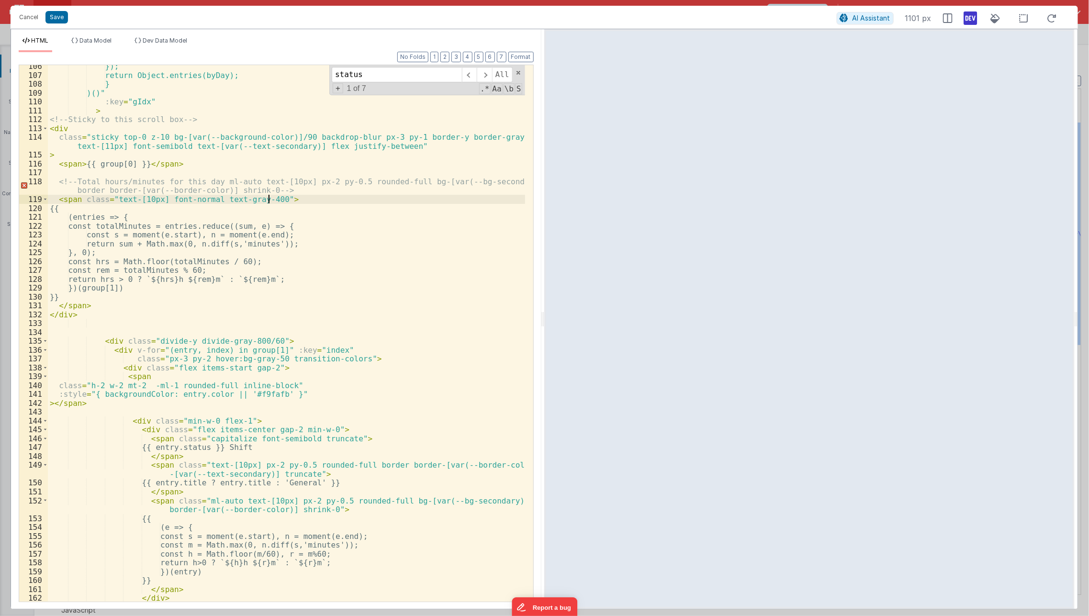
click at [268, 200] on div "}); return Object.entries(byDay); } )()" :key = "gIdx" > <!-- Sticky to this sc…" at bounding box center [287, 339] width 478 height 555
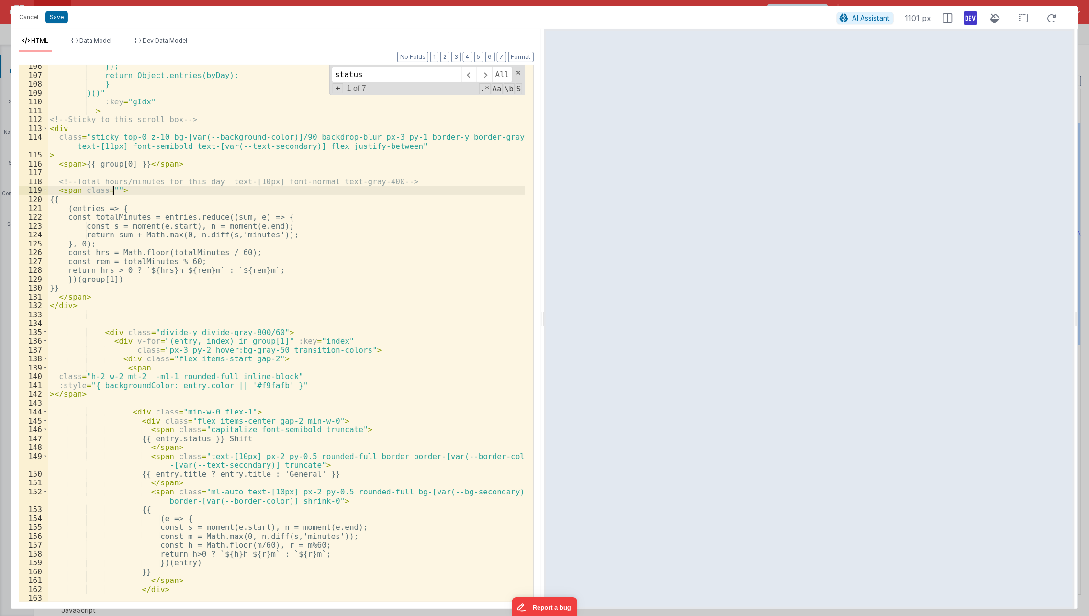
click at [111, 188] on div "}); return Object.entries(byDay); } )()" :key = "gIdx" > <!-- Sticky to this sc…" at bounding box center [287, 344] width 478 height 564
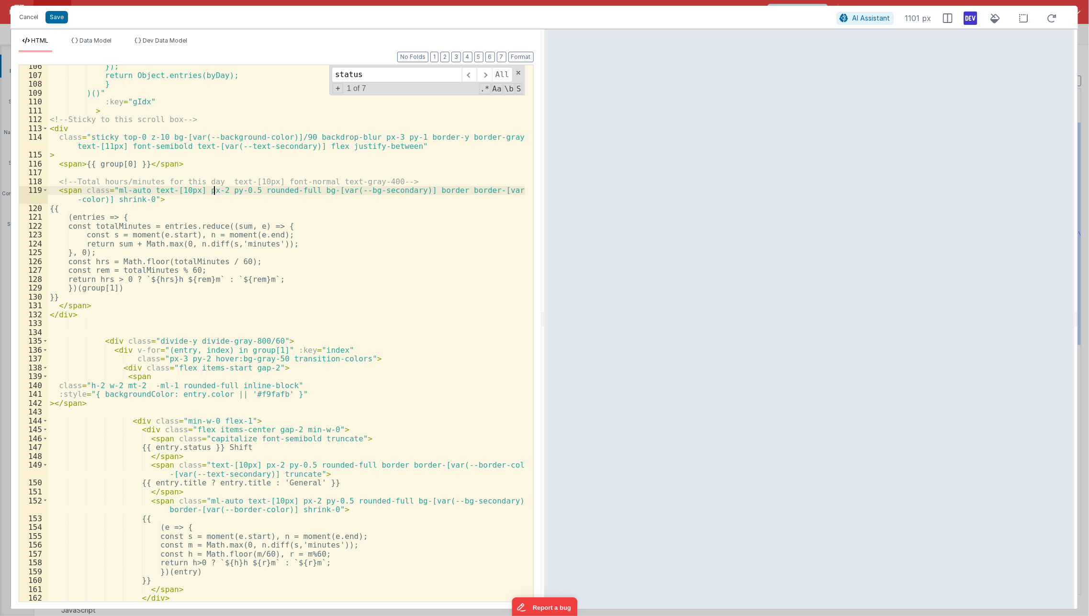
click at [213, 190] on div "}); return Object.entries(byDay); } )()" :key = "gIdx" > <!-- Sticky to this sc…" at bounding box center [287, 339] width 478 height 555
click at [368, 193] on div "}); return Object.entries(byDay); } )()" :key = "gIdx" > <!-- Sticky to this sc…" at bounding box center [287, 339] width 478 height 555
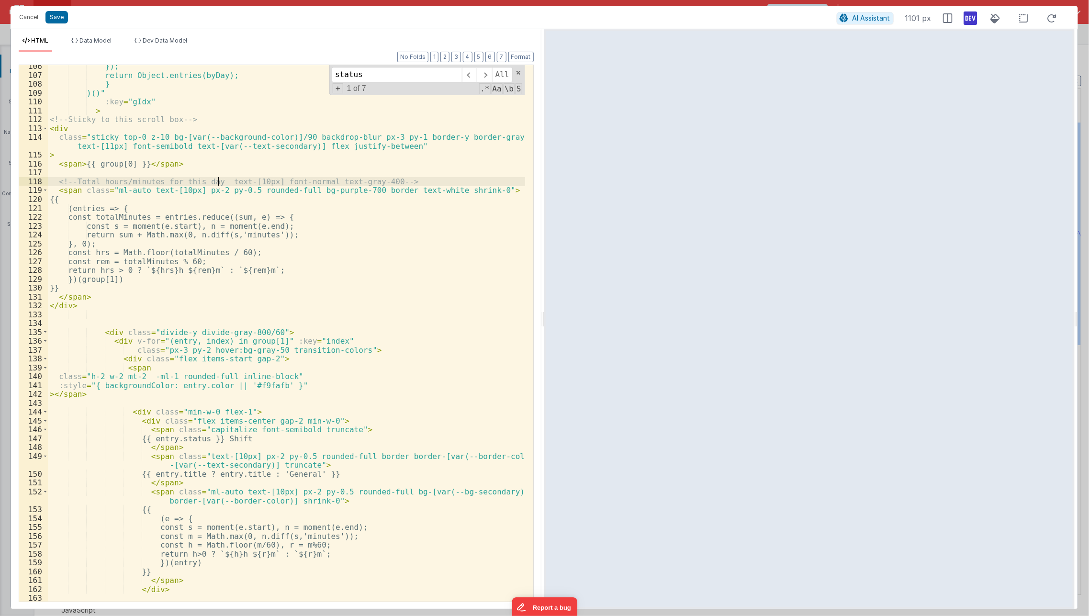
click at [219, 182] on div "}); return Object.entries(byDay); } )()" :key = "gIdx" > <!-- Sticky to this sc…" at bounding box center [287, 344] width 478 height 564
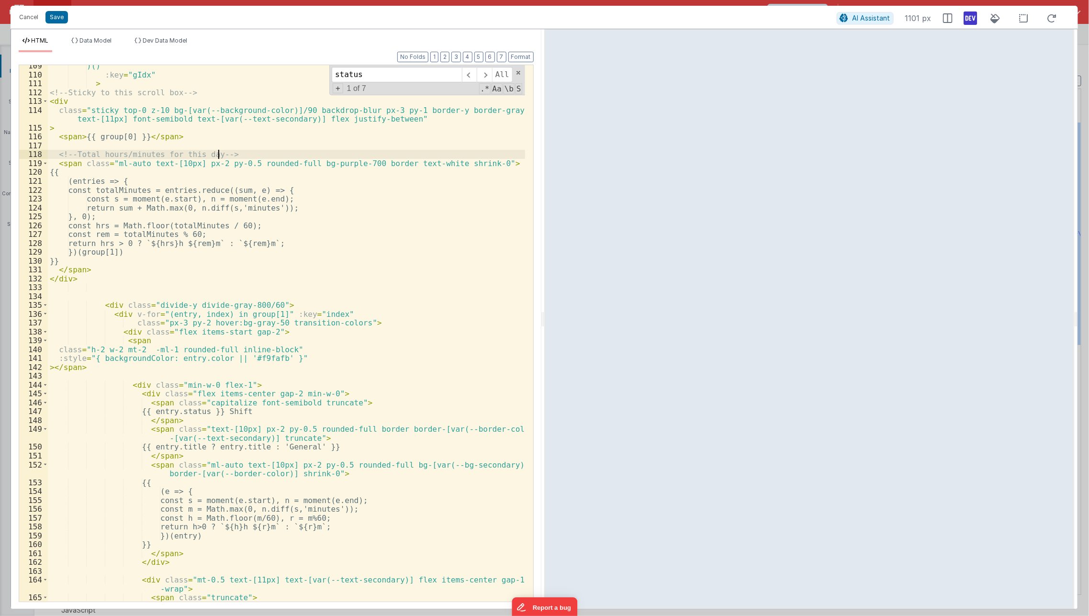
scroll to position [987, 0]
click at [195, 467] on div ")()" :key = "gIdx" > <!-- Sticky to this scroll box --> < div class = "sticky t…" at bounding box center [287, 343] width 478 height 564
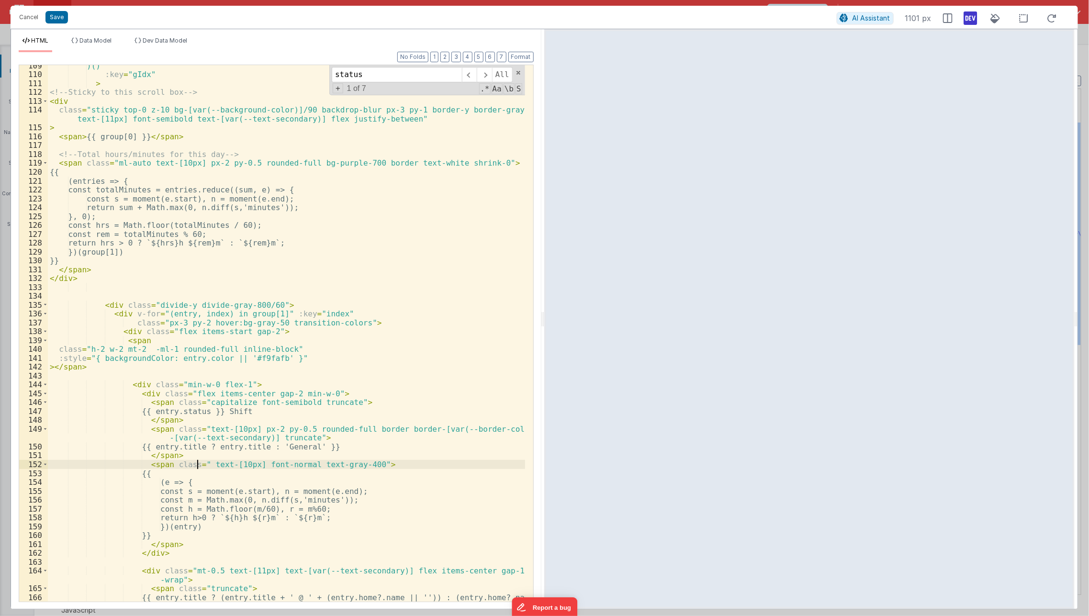
click at [197, 463] on div ")()" :key = "gIdx" > <!-- Sticky to this scroll box --> < div class = "sticky t…" at bounding box center [287, 343] width 478 height 564
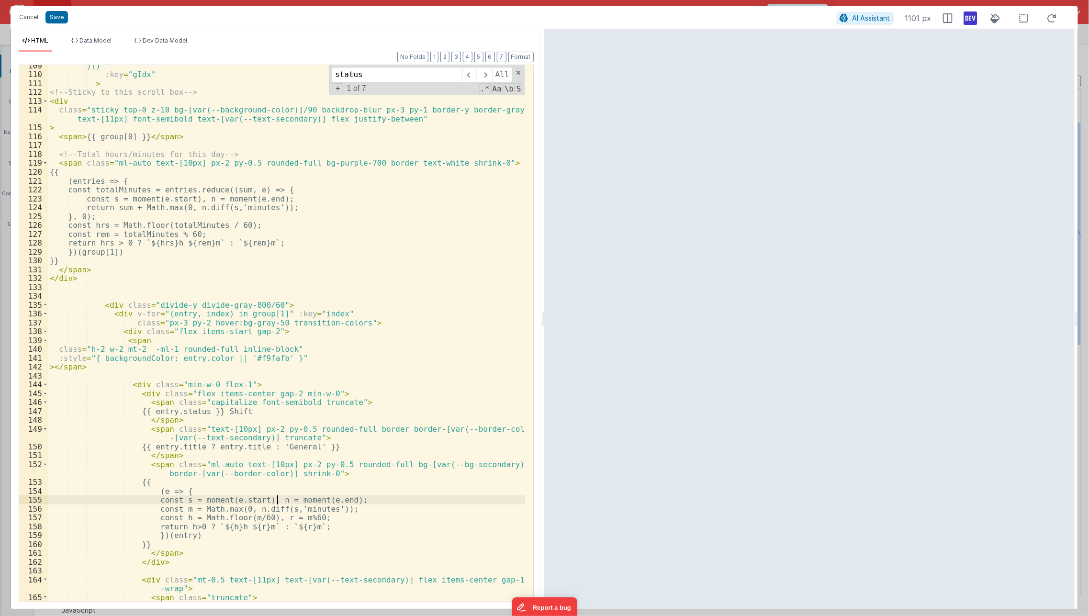
click at [278, 499] on div ")()" :key = "gIdx" > <!-- Sticky to this scroll box --> < div class = "sticky t…" at bounding box center [287, 343] width 478 height 564
click at [240, 459] on div ")()" :key = "gIdx" > <!-- Sticky to this scroll box --> < div class = "sticky t…" at bounding box center [287, 343] width 478 height 564
click at [229, 463] on div ")()" :key = "gIdx" > <!-- Sticky to this scroll box --> < div class = "sticky t…" at bounding box center [287, 343] width 478 height 564
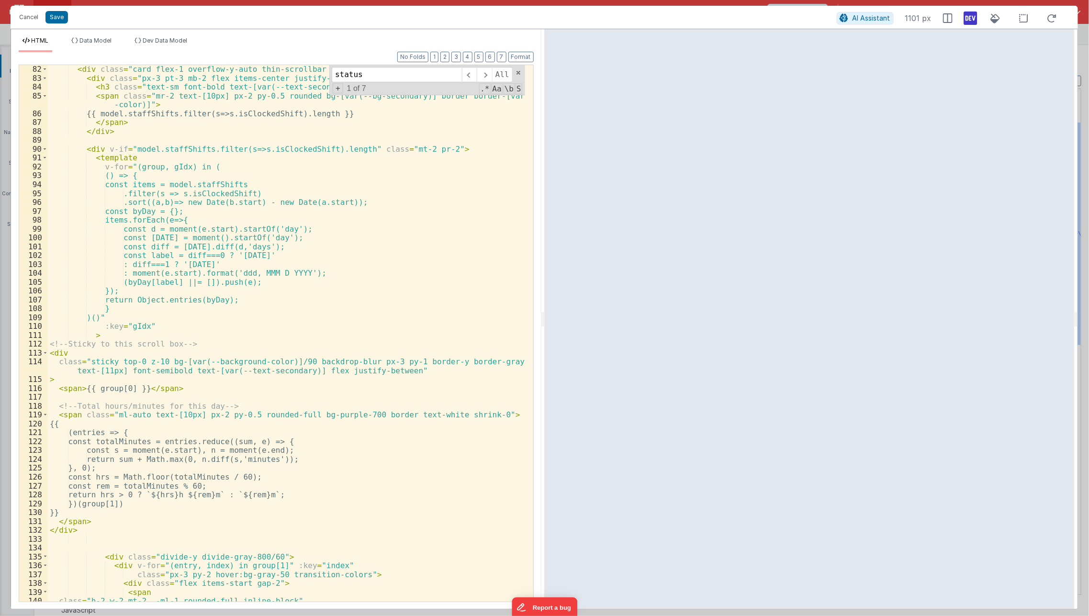
scroll to position [735, 0]
click at [348, 265] on div "<!-- LOGS: the ONLY scrolling box --> < div class = "card flex-1 overflow-y-aut…" at bounding box center [287, 333] width 478 height 555
click at [344, 241] on div "<!-- LOGS: the ONLY scrolling box --> < div class = "card flex-1 overflow-y-aut…" at bounding box center [287, 333] width 478 height 555
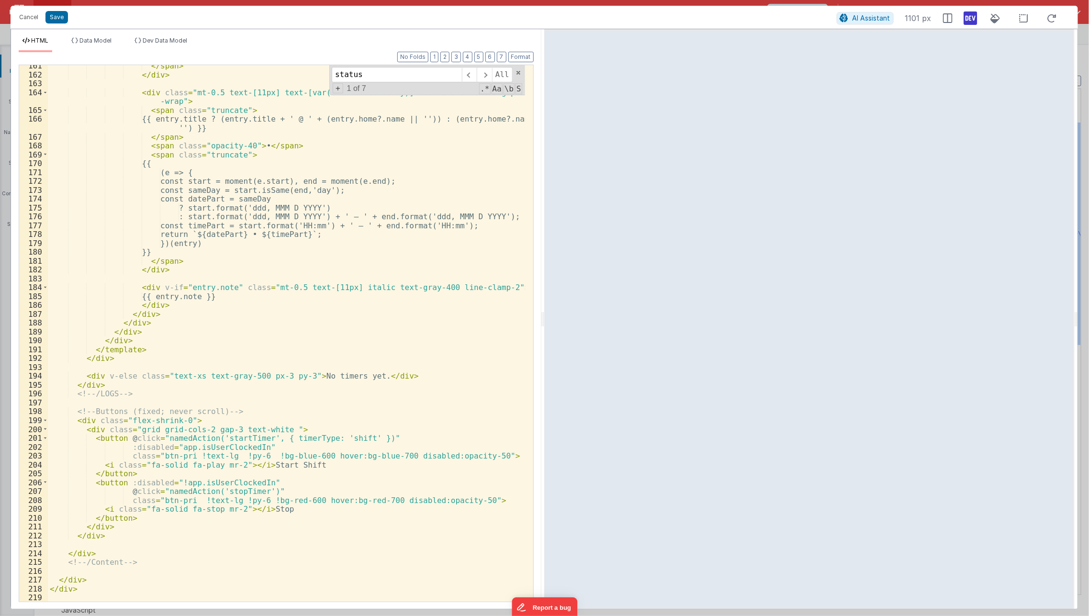
scroll to position [1465, 0]
click at [176, 499] on div "</ span > </ div > < div class = "mt-0.5 text-[11px] text-[var(--text-secondary…" at bounding box center [287, 338] width 478 height 555
click at [270, 504] on div "</ span > </ div > < div class = "mt-0.5 text-[11px] text-[var(--text-secondary…" at bounding box center [287, 338] width 478 height 555
click at [261, 458] on div "</ span > </ div > < div class = "mt-0.5 text-[11px] text-[var(--text-secondary…" at bounding box center [287, 338] width 478 height 555
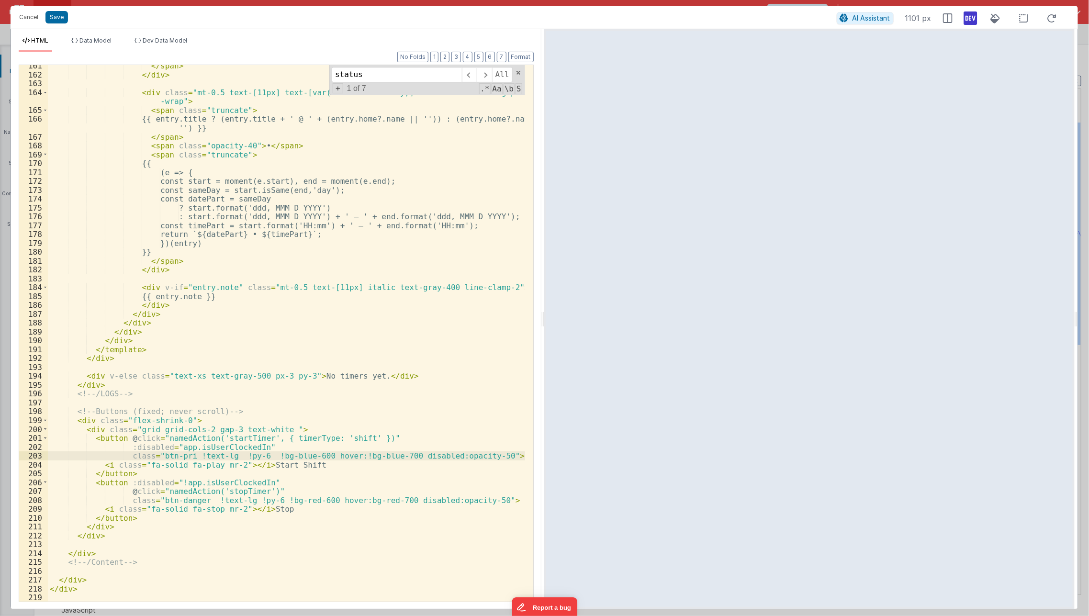
click at [341, 500] on div "</ span > </ div > < div class = "mt-0.5 text-[11px] text-[var(--text-secondary…" at bounding box center [287, 338] width 478 height 555
click at [477, 504] on div "</ span > </ div > < div class = "mt-0.5 text-[11px] text-[var(--text-secondary…" at bounding box center [287, 338] width 478 height 555
click at [366, 377] on div "</ span > </ div > < div class = "mt-0.5 text-[11px] text-[var(--text-secondary…" at bounding box center [287, 338] width 478 height 555
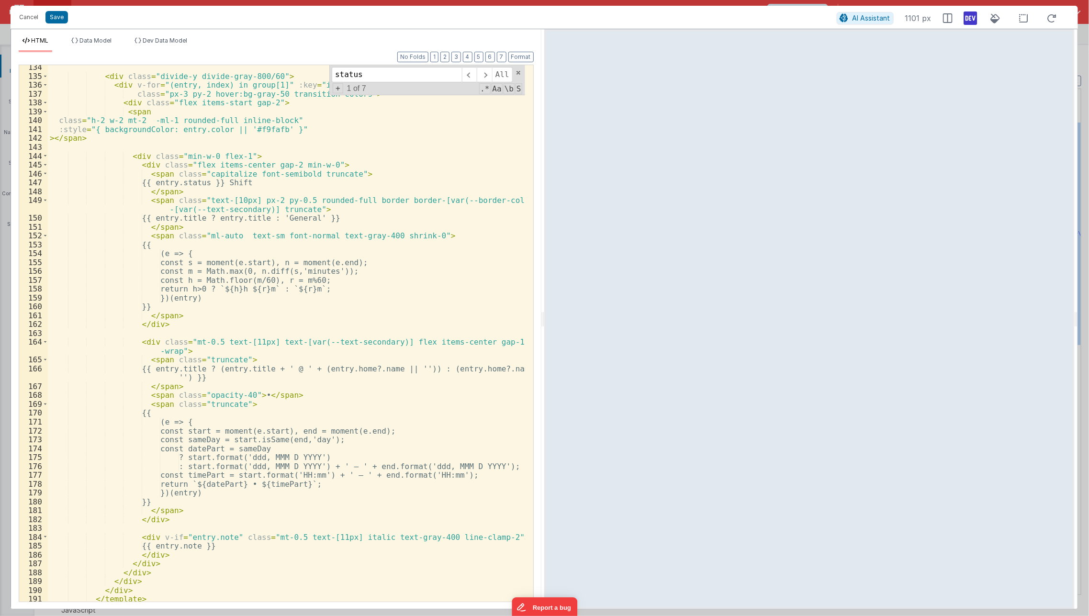
scroll to position [1203, 0]
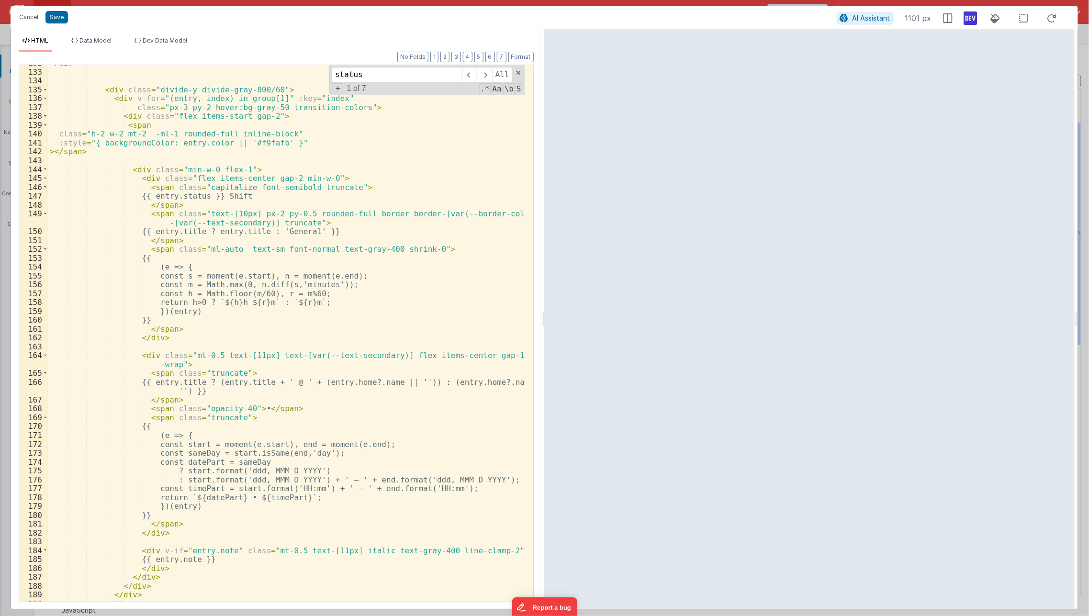
click at [368, 215] on div "</ div > < div class = "divide-y divide-gray-800/60" > < div v-for = "(entry, i…" at bounding box center [287, 335] width 478 height 555
click at [357, 240] on div "</ div > < div class = "divide-y divide-gray-800/60" > < div v-for = "(entry, i…" at bounding box center [287, 335] width 478 height 555
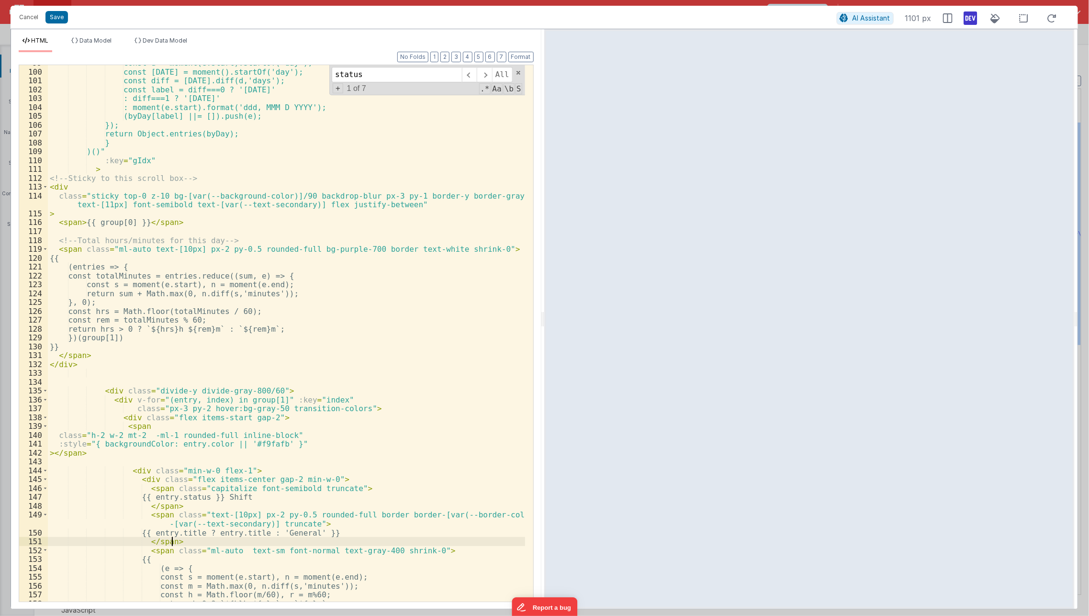
scroll to position [901, 0]
click at [357, 240] on div "const d = moment(e.start).startOf('day'); const [DATE] = moment().startOf('day'…" at bounding box center [287, 336] width 478 height 555
click at [372, 250] on div "const d = moment(e.start).startOf('day'); const [DATE] = moment().startOf('day'…" at bounding box center [287, 336] width 478 height 555
click at [369, 280] on div "const d = moment(e.start).startOf('day'); const [DATE] = moment().startOf('day'…" at bounding box center [287, 336] width 478 height 555
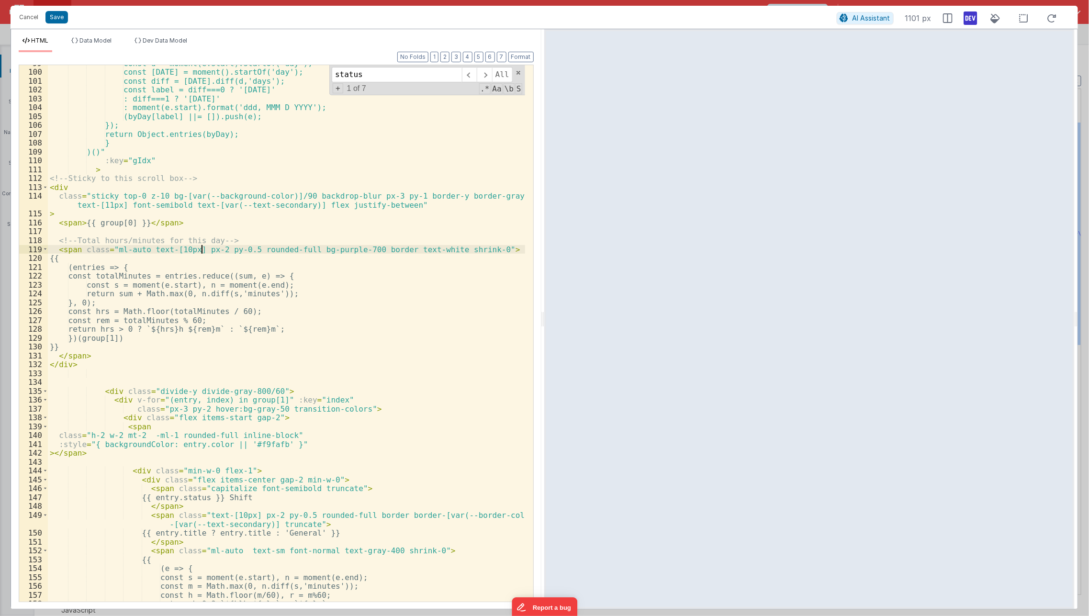
click at [201, 249] on div "const d = moment(e.start).startOf('day'); const [DATE] = moment().startOf('day'…" at bounding box center [287, 336] width 478 height 555
click at [141, 249] on div "const d = moment(e.start).startOf('day'); const [DATE] = moment().startOf('day'…" at bounding box center [287, 336] width 478 height 555
click at [197, 249] on div "const d = moment(e.start).startOf('day'); const [DATE] = moment().startOf('day'…" at bounding box center [287, 336] width 478 height 555
click at [200, 196] on div "const d = moment(e.start).startOf('day'); const [DATE] = moment().startOf('day'…" at bounding box center [287, 336] width 478 height 555
click at [392, 196] on div "const d = moment(e.start).startOf('day'); const [DATE] = moment().startOf('day'…" at bounding box center [287, 336] width 478 height 555
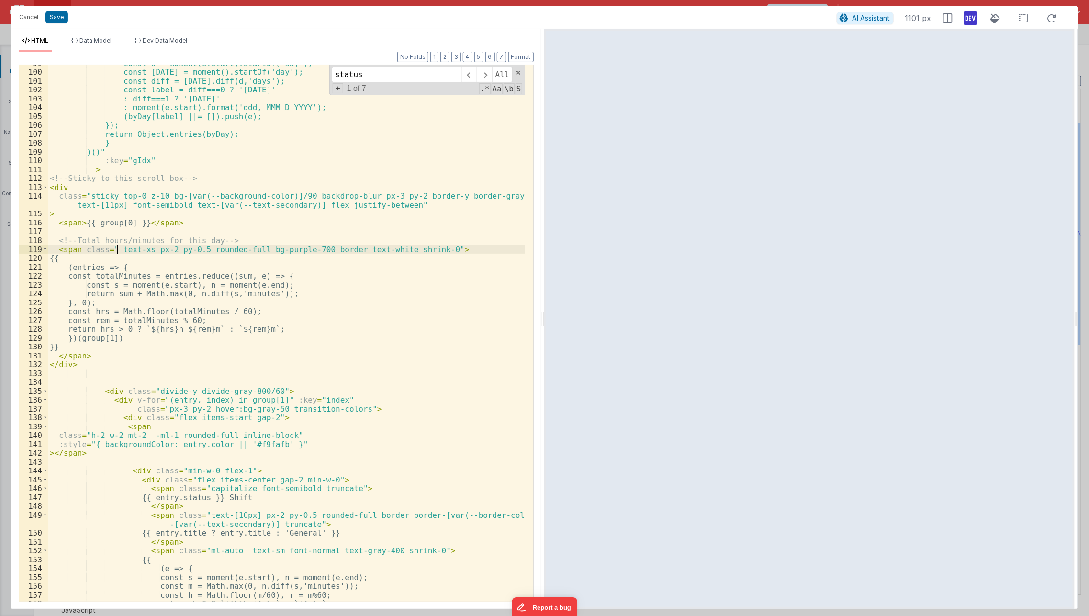
click at [116, 247] on div "const d = moment(e.start).startOf('day'); const [DATE] = moment().startOf('day'…" at bounding box center [287, 336] width 478 height 555
click at [391, 202] on div "const d = moment(e.start).startOf('day'); const [DATE] = moment().startOf('day'…" at bounding box center [287, 336] width 478 height 555
click at [117, 249] on div "const d = moment(e.start).startOf('day'); const [DATE] = moment().startOf('day'…" at bounding box center [287, 336] width 478 height 555
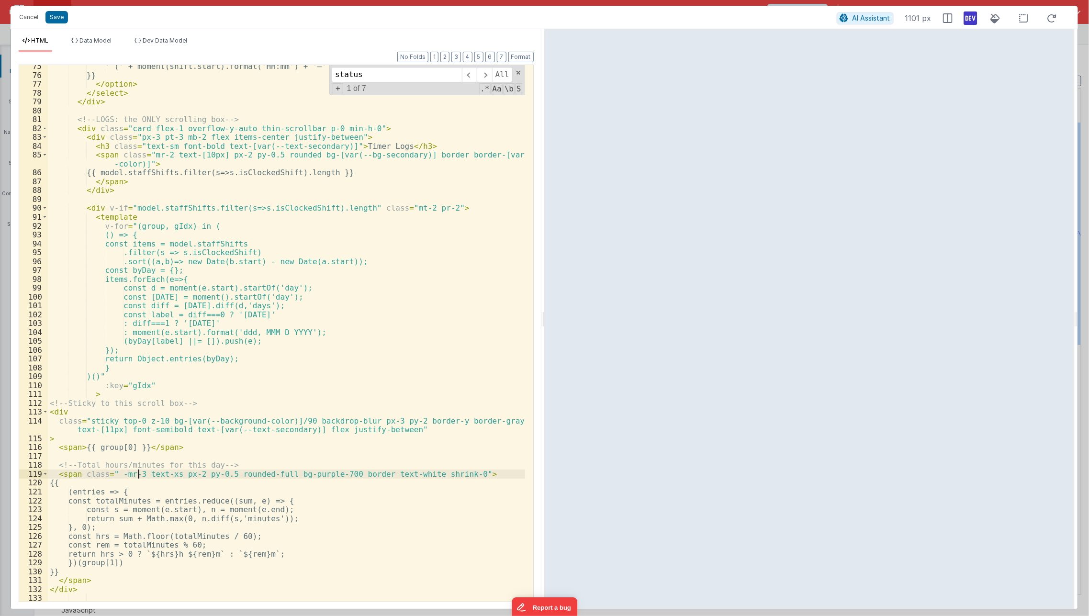
scroll to position [677, 0]
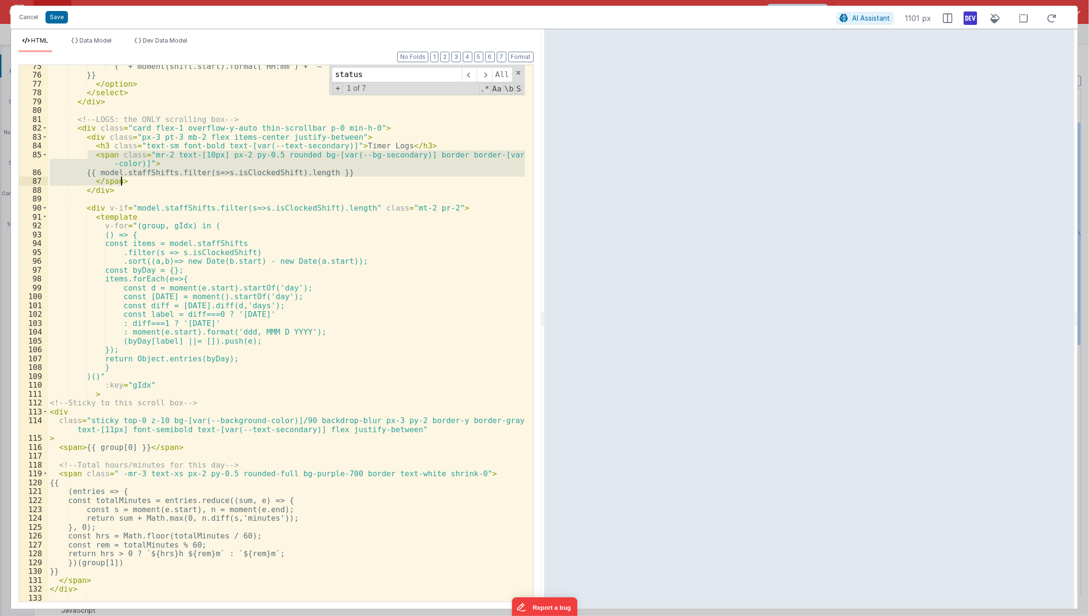
drag, startPoint x: 86, startPoint y: 156, endPoint x: 129, endPoint y: 182, distance: 50.5
click at [129, 182] on div "' (' + moment(shift.start).format('HH:mm') + '–' + moment(shift.end).format('HH…" at bounding box center [287, 339] width 478 height 555
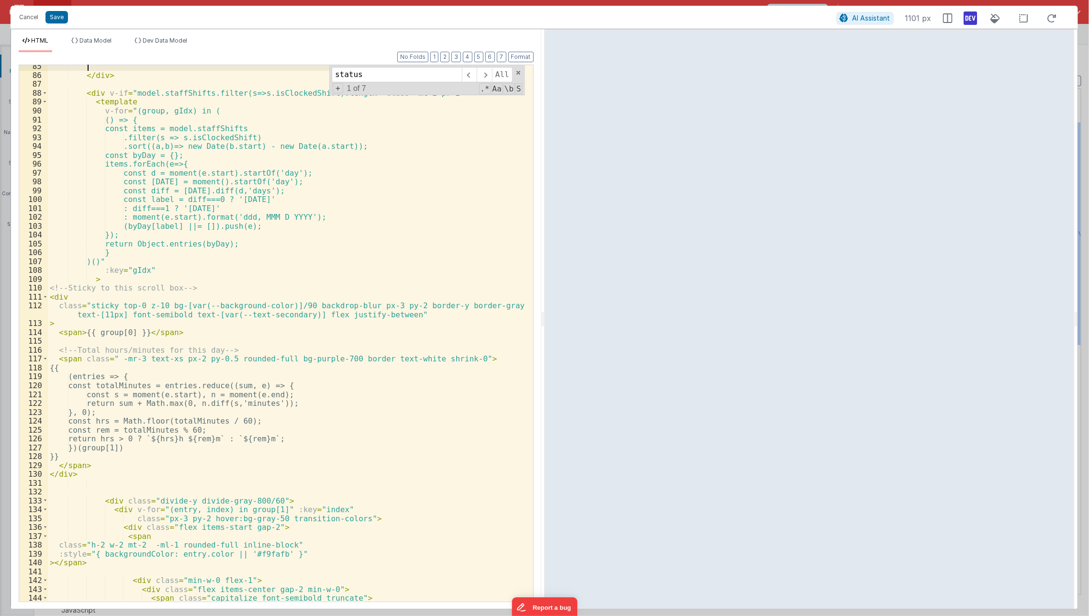
scroll to position [765, 0]
click at [295, 359] on div "</ div > < div v-if = "model.staffShifts.filter(s=>s.isClockedShift).length" cl…" at bounding box center [287, 339] width 478 height 555
click at [231, 449] on div "</ div > < div v-if = "model.staffShifts.filter(s=>s.isClockedShift).length" cl…" at bounding box center [287, 339] width 478 height 555
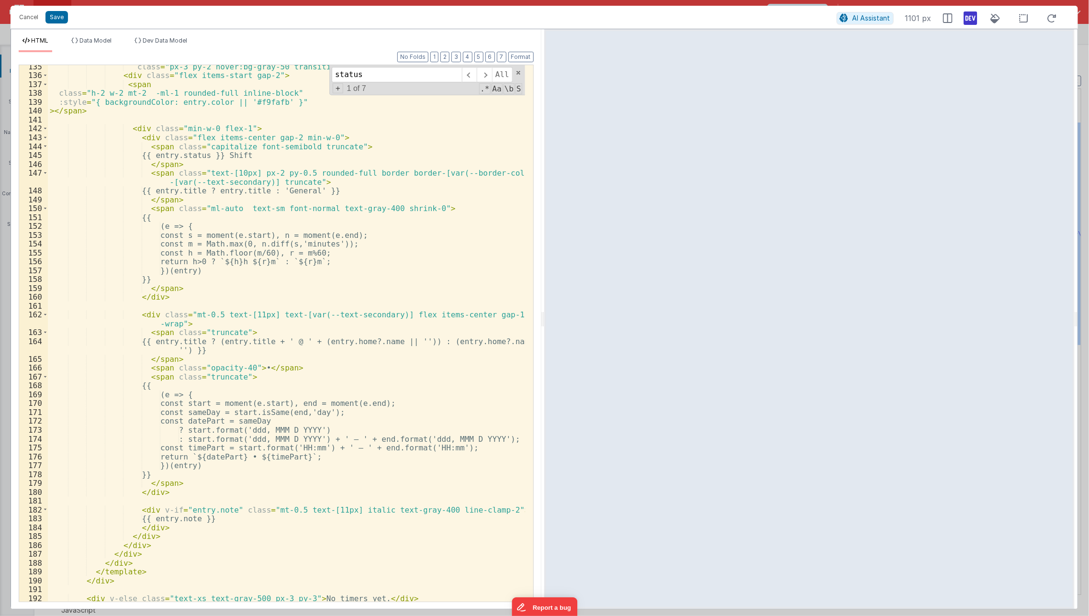
scroll to position [1216, 0]
click at [254, 157] on div "class = "px-3 py-2 hover:bg-gray-50 transition-colors" > < div class = "flex it…" at bounding box center [287, 339] width 478 height 555
click at [254, 157] on div "class = "px-3 py-2 hover:bg-gray-50 transition-colors" > < div class = "flex it…" at bounding box center [286, 333] width 477 height 536
click at [254, 157] on div "class = "px-3 py-2 hover:bg-gray-50 transition-colors" > < div class = "flex it…" at bounding box center [287, 339] width 478 height 555
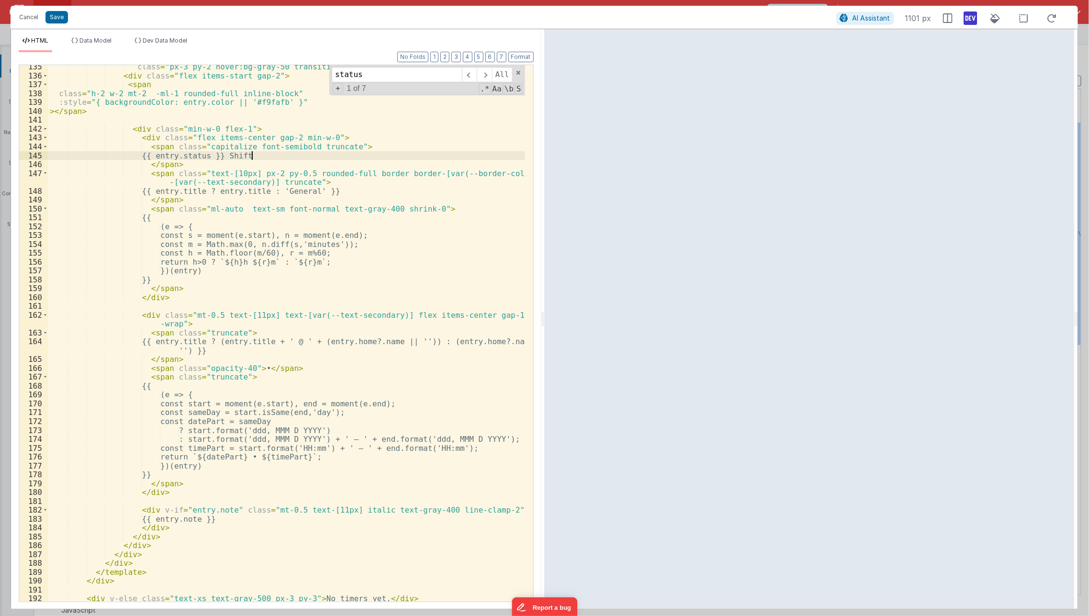
click at [254, 157] on div "class = "px-3 py-2 hover:bg-gray-50 transition-colors" > < div class = "flex it…" at bounding box center [287, 339] width 478 height 555
click at [206, 158] on div "class = "px-3 py-2 hover:bg-gray-50 transition-colors" > < div class = "flex it…" at bounding box center [286, 333] width 477 height 536
click at [206, 158] on div "class = "px-3 py-2 hover:bg-gray-50 transition-colors" > < div class = "flex it…" at bounding box center [287, 339] width 478 height 555
click at [206, 158] on div "class = "px-3 py-2 hover:bg-gray-50 transition-colors" > < div class = "flex it…" at bounding box center [286, 333] width 477 height 536
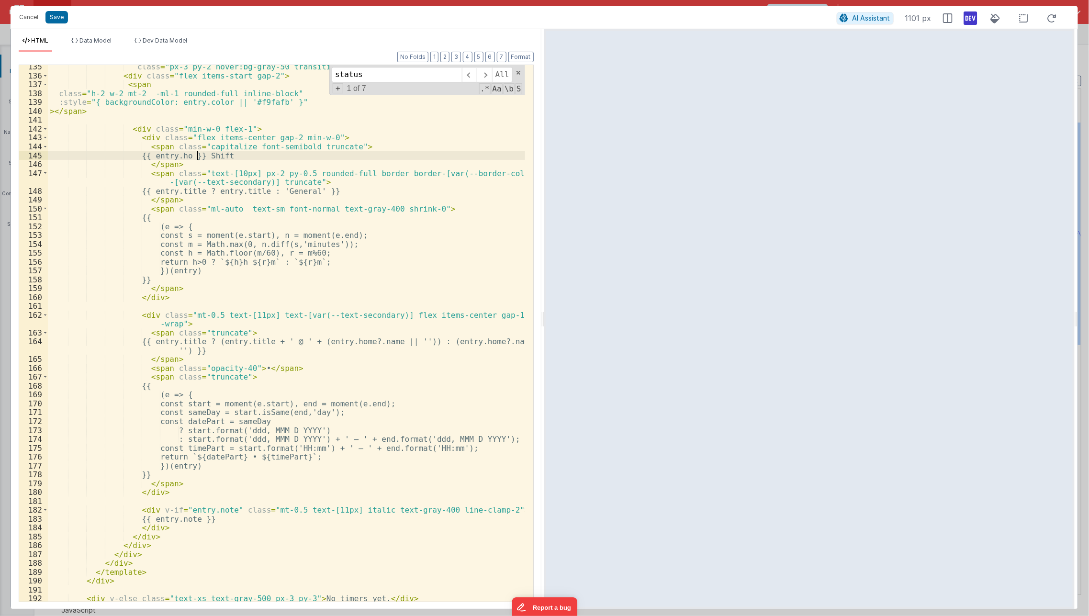
paste textarea
click at [299, 153] on div "class = "px-3 py-2 hover:bg-gray-50 transition-colors" > < div class = "flex it…" at bounding box center [287, 339] width 478 height 555
click at [246, 149] on div "class = "px-3 py-2 hover:bg-gray-50 transition-colors" > < div class = "flex it…" at bounding box center [287, 339] width 478 height 555
click at [267, 178] on div "class = "px-3 py-2 hover:bg-gray-50 transition-colors" > < div class = "flex it…" at bounding box center [287, 339] width 478 height 555
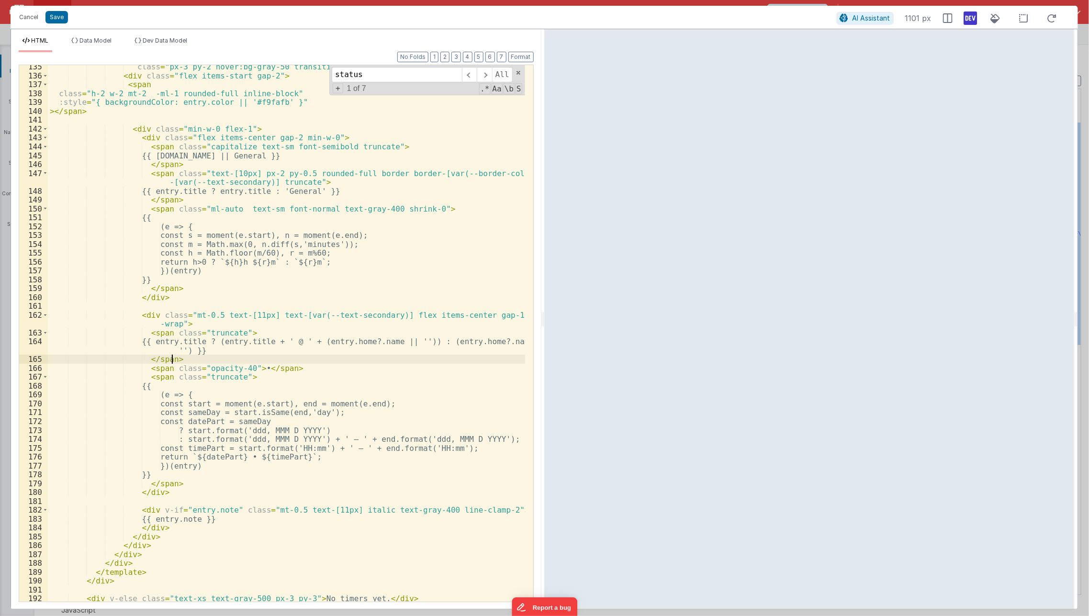
click at [426, 363] on div "class = "px-3 py-2 hover:bg-gray-50 transition-colors" > < div class = "flex it…" at bounding box center [287, 339] width 478 height 555
click at [219, 222] on div "class = "px-3 py-2 hover:bg-gray-50 transition-colors" > < div class = "flex it…" at bounding box center [287, 339] width 478 height 555
click at [139, 332] on div "class = "px-3 py-2 hover:bg-gray-50 transition-colors" > < div class = "flex it…" at bounding box center [287, 339] width 478 height 555
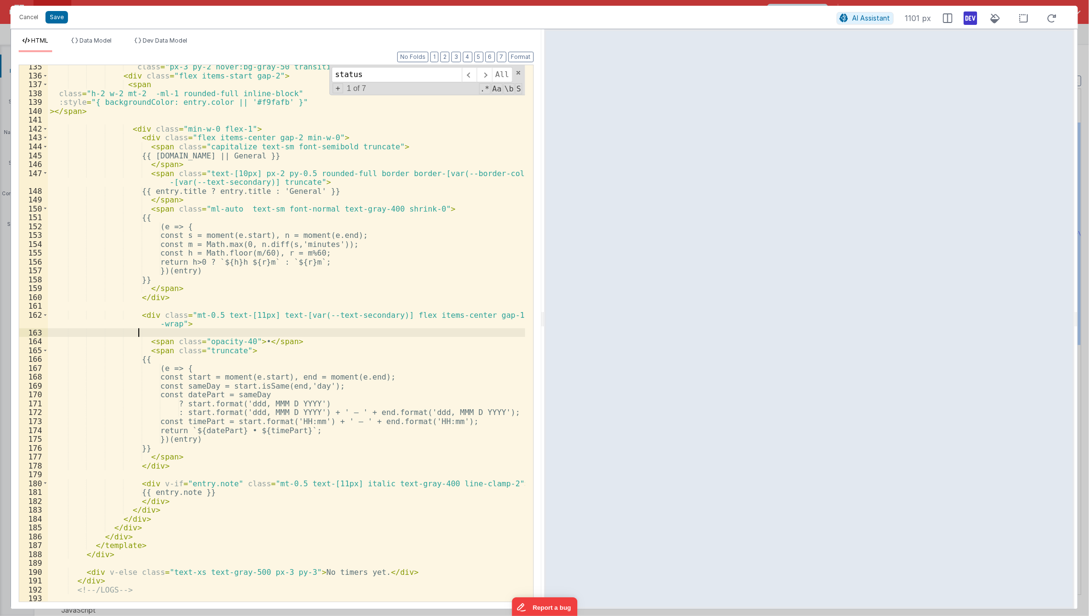
click at [268, 367] on div "class = "px-3 py-2 hover:bg-gray-50 transition-colors" > < div class = "flex it…" at bounding box center [287, 339] width 478 height 555
click at [144, 341] on div "class = "px-3 py-2 hover:bg-gray-50 transition-colors" > < div class = "flex it…" at bounding box center [287, 339] width 478 height 555
click at [243, 341] on div "class = "px-3 py-2 hover:bg-gray-50 transition-colors" > < div class = "flex it…" at bounding box center [287, 339] width 478 height 555
click at [287, 471] on div "class = "px-3 py-2 hover:bg-gray-50 transition-colors" > < div class = "flex it…" at bounding box center [287, 339] width 478 height 555
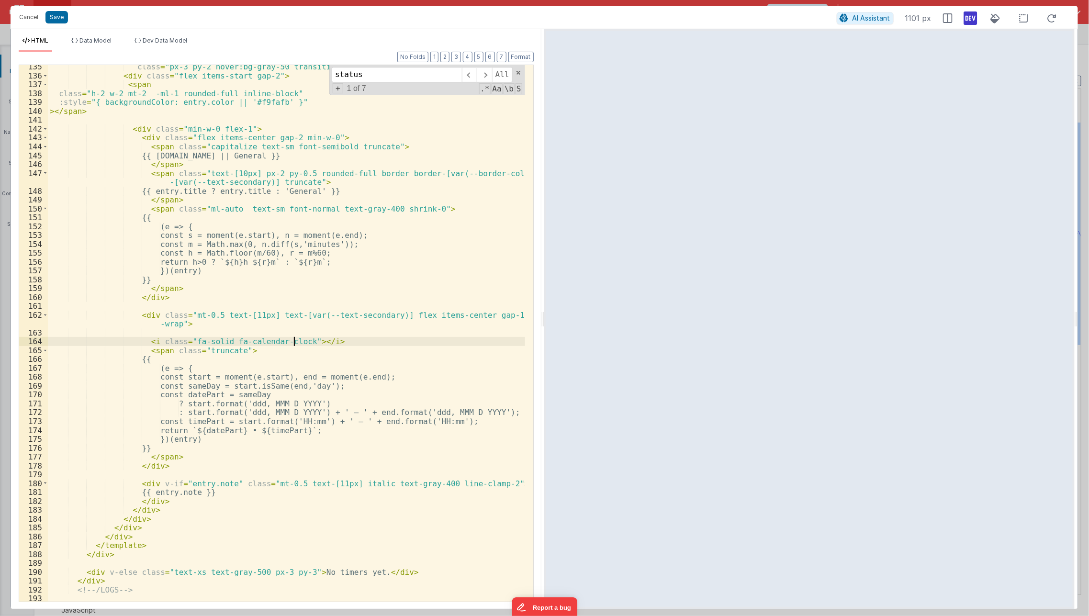
click at [294, 345] on div "class = "px-3 py-2 hover:bg-gray-50 transition-colors" > < div class = "flex it…" at bounding box center [287, 339] width 478 height 555
click at [139, 343] on div "class = "px-3 py-2 hover:bg-gray-50 transition-colors" > < div class = "flex it…" at bounding box center [287, 339] width 478 height 555
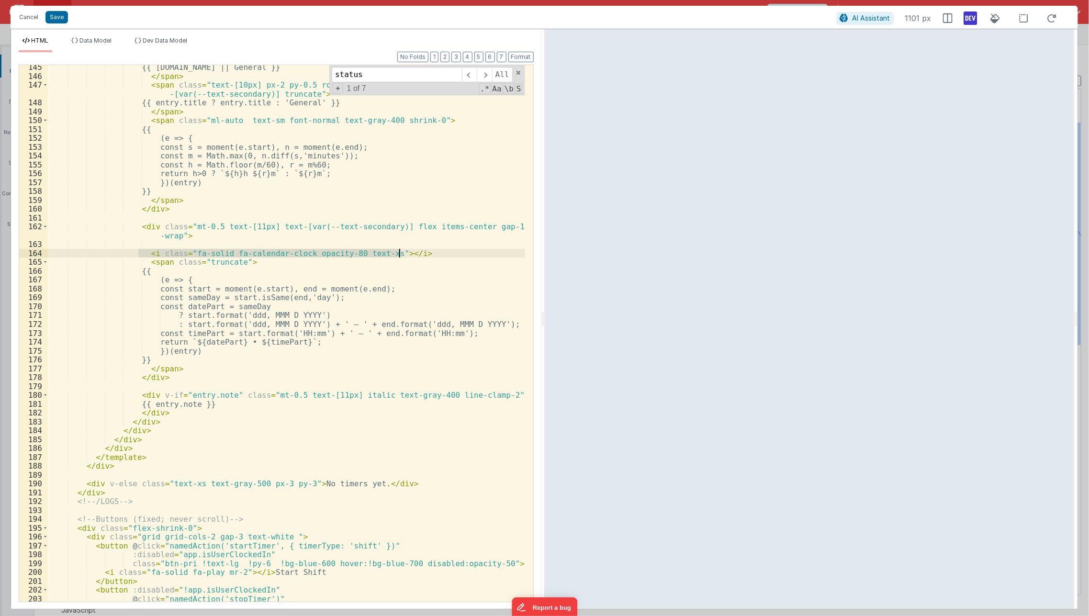
scroll to position [1305, 0]
click at [255, 342] on div "{{ [DOMAIN_NAME] || General }} </ span > < span class = "text-[10px] px-2 py-0.…" at bounding box center [287, 340] width 478 height 555
click at [269, 363] on div "{{ [DOMAIN_NAME] || General }} </ span > < span class = "text-[10px] px-2 py-0.…" at bounding box center [287, 340] width 478 height 555
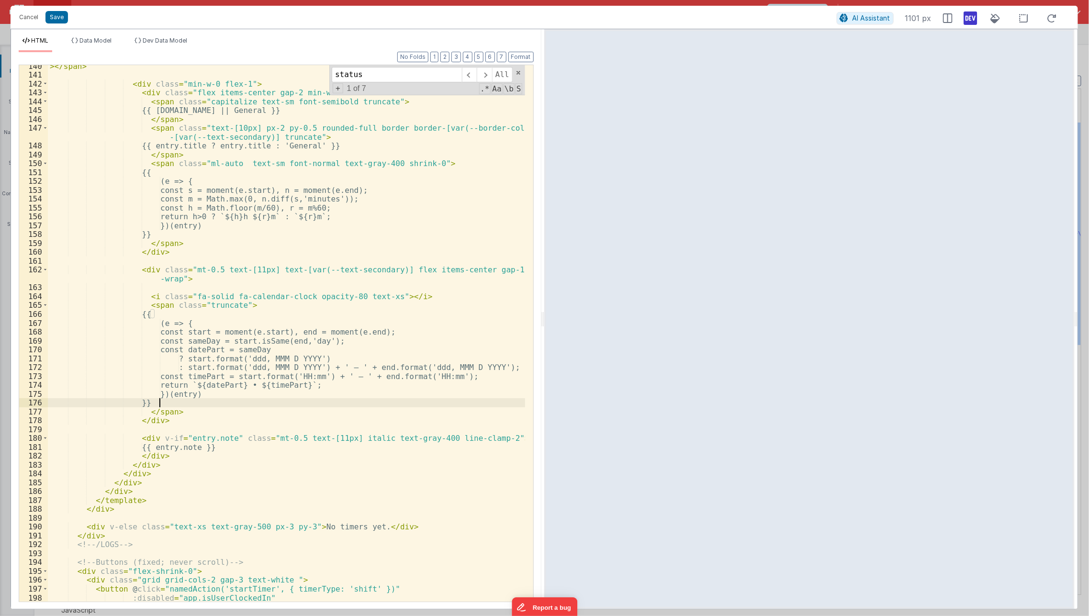
scroll to position [1228, 0]
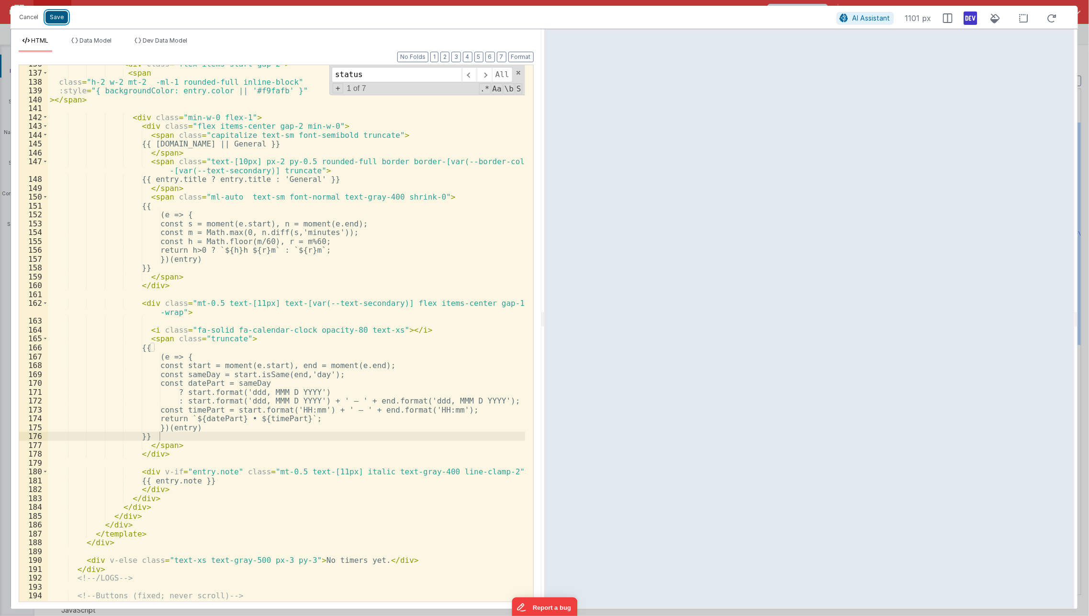
click at [53, 15] on button "Save" at bounding box center [56, 17] width 22 height 12
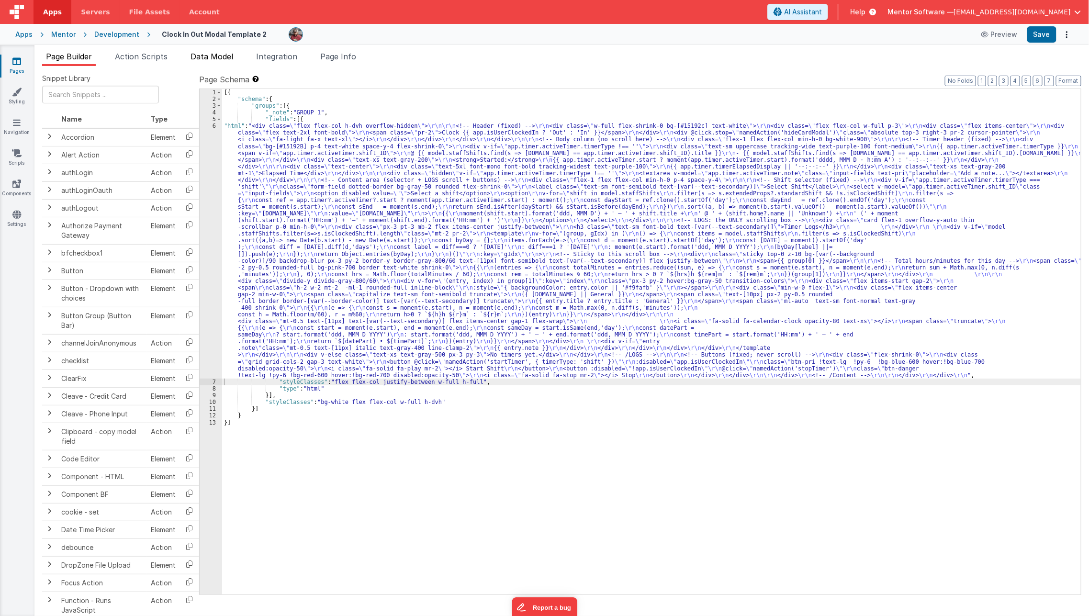
click at [229, 59] on span "Data Model" at bounding box center [211, 57] width 43 height 10
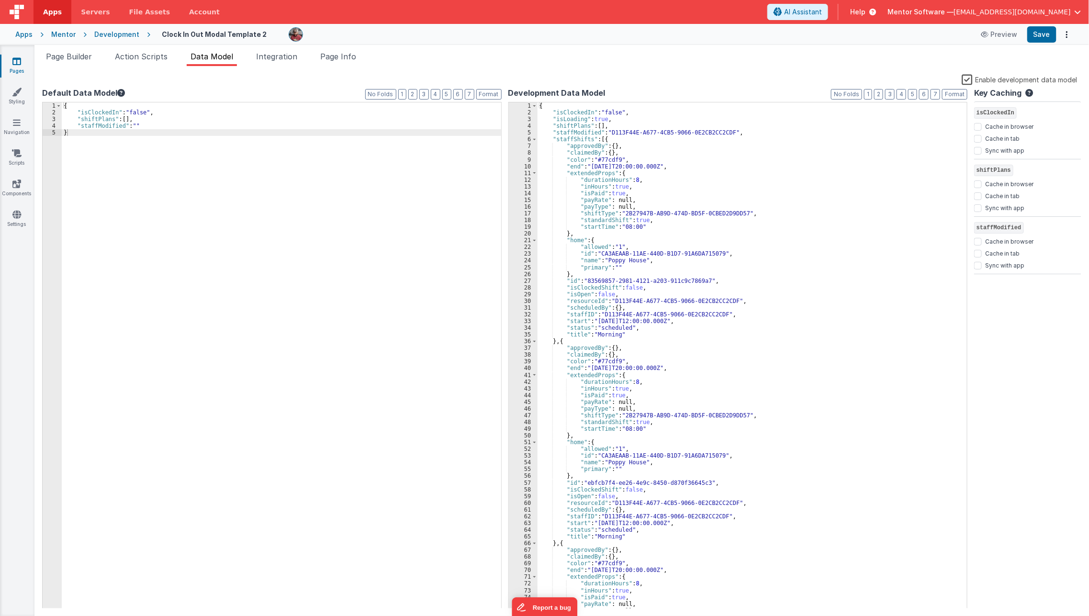
click at [966, 81] on label "Enable development data model" at bounding box center [1019, 79] width 116 height 11
click at [0, 0] on input "Enable development data model" at bounding box center [0, 0] width 0 height 0
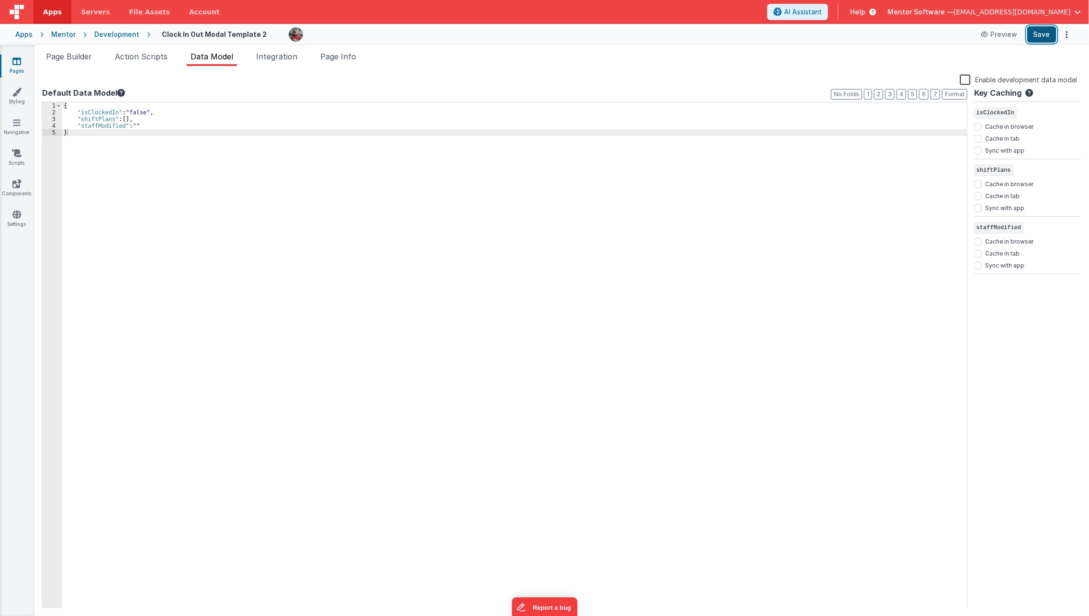
click at [1045, 39] on button "Save" at bounding box center [1041, 34] width 29 height 16
click at [56, 56] on span "Page Builder" at bounding box center [69, 57] width 46 height 10
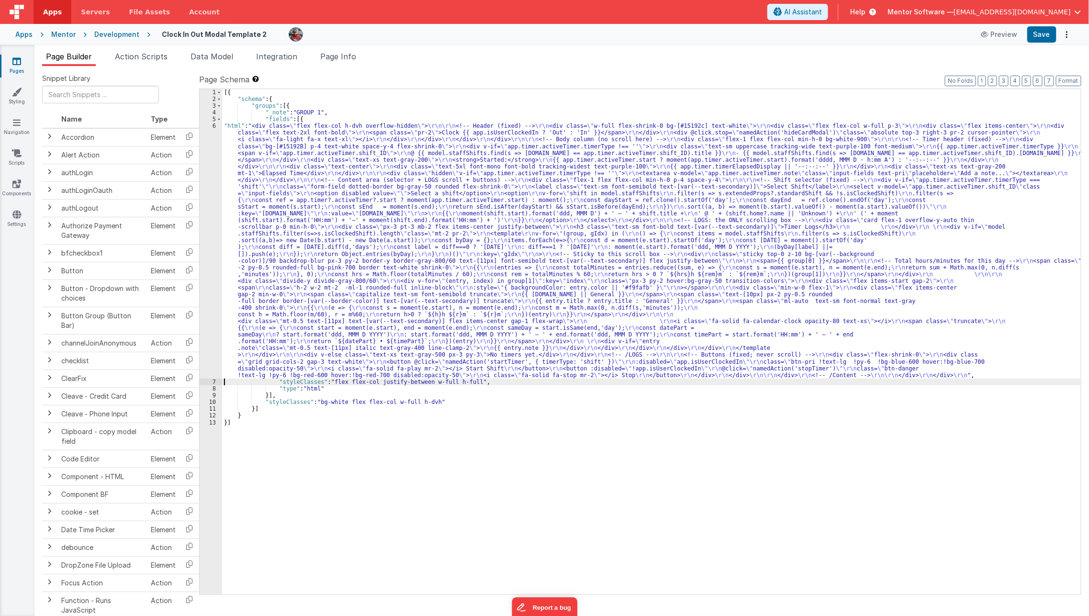
click at [219, 273] on div "6" at bounding box center [211, 251] width 22 height 256
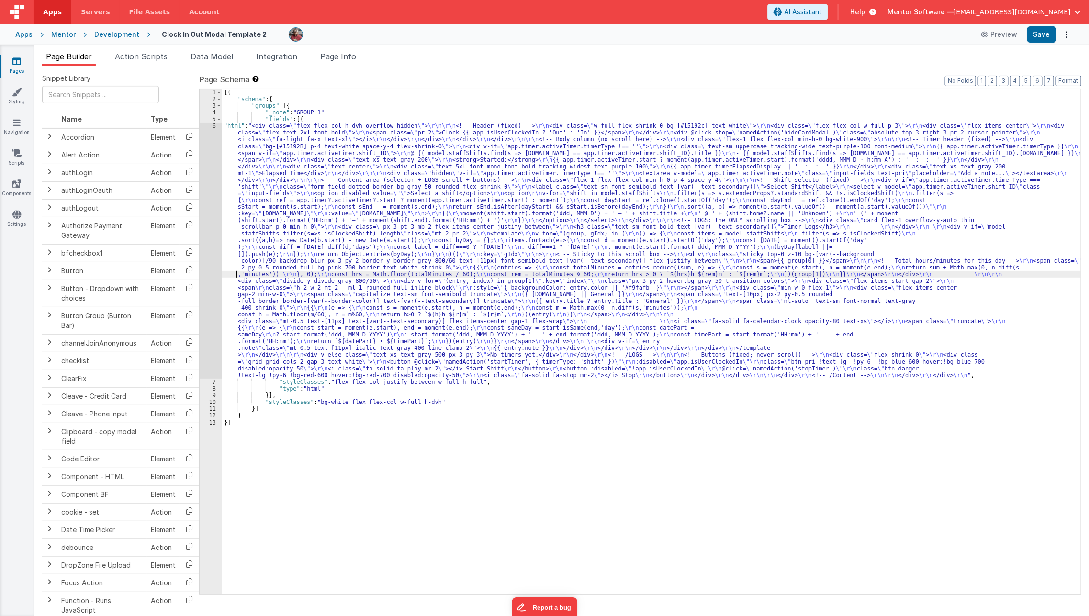
click at [234, 275] on div "[{ "schema" : { "groups" : [{ "_note" : "GROUP 1" , "fields" : [{ "html" : "<di…" at bounding box center [651, 348] width 859 height 519
click at [203, 283] on div "6" at bounding box center [211, 251] width 22 height 256
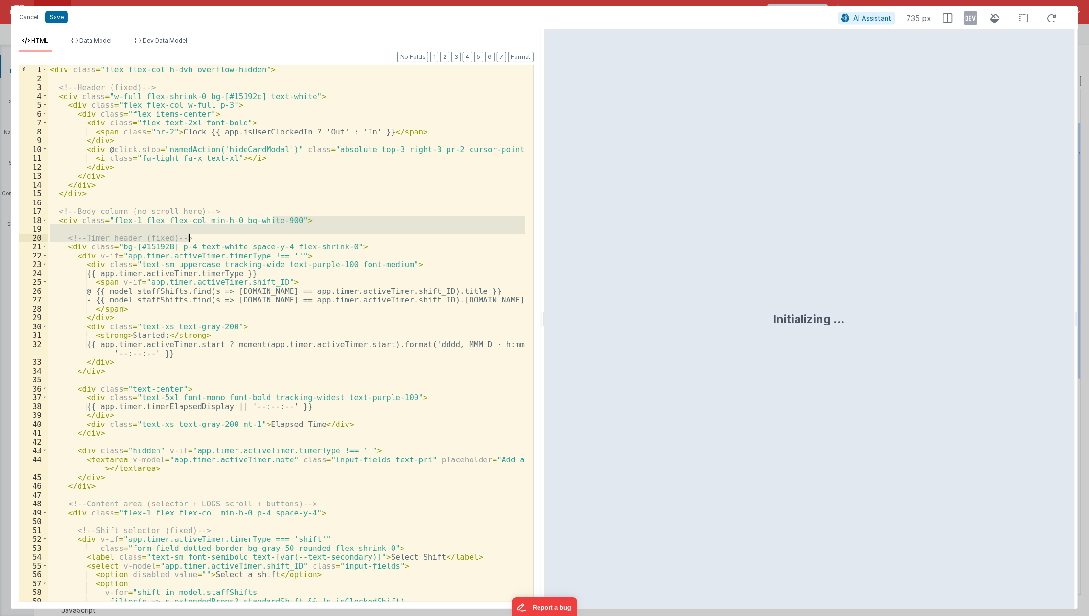
click at [273, 234] on div "< div class = "flex flex-col h-dvh overflow-hidden" > <!-- Header (fixed) --> <…" at bounding box center [287, 342] width 478 height 555
click at [313, 201] on div "< div class = "flex flex-col h-dvh overflow-hidden" > <!-- Header (fixed) --> <…" at bounding box center [287, 342] width 478 height 555
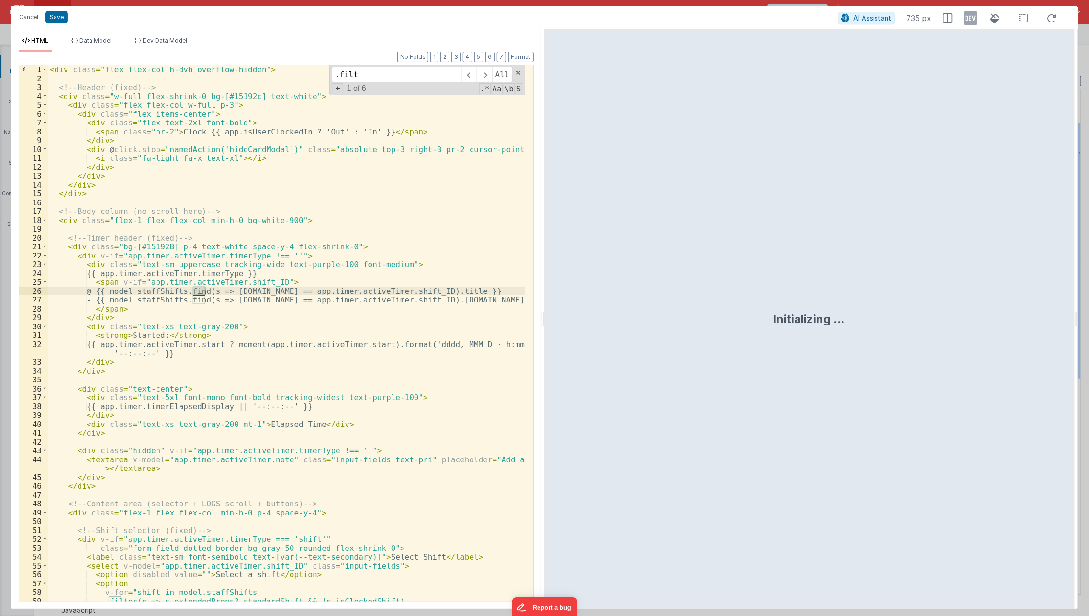
scroll to position [3, 0]
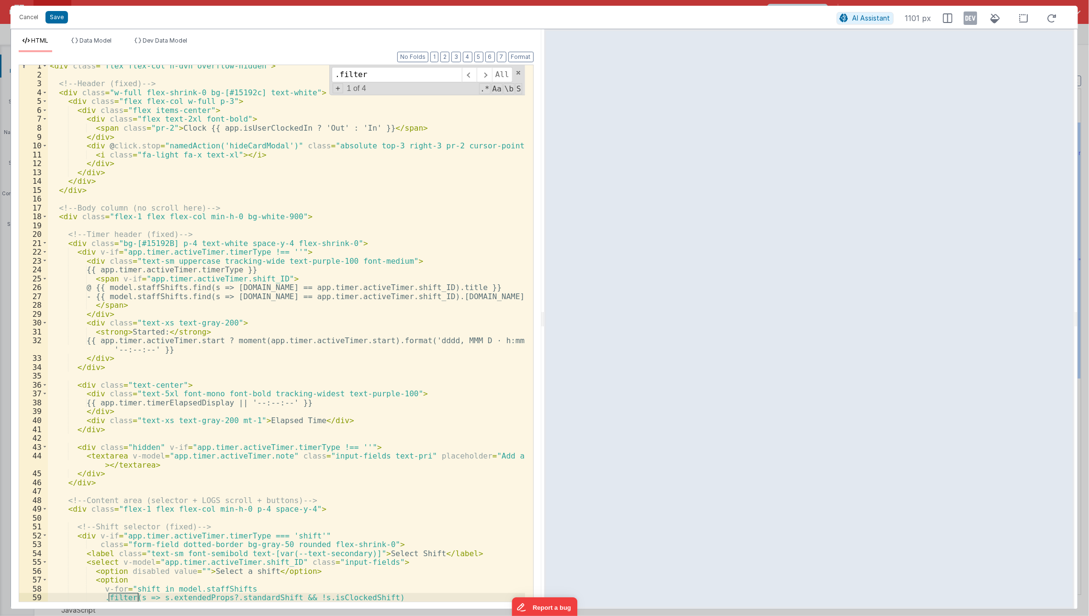
type input ".filter"
click at [240, 589] on div "< div class = "flex flex-col h-dvh overflow-hidden" > <!-- Header (fixed) --> <…" at bounding box center [287, 338] width 478 height 555
click at [970, 22] on icon at bounding box center [970, 18] width 13 height 15
click at [262, 591] on div "< div class = "flex flex-col h-dvh overflow-hidden" > <!-- Header (fixed) --> <…" at bounding box center [287, 338] width 478 height 555
click at [491, 72] on span at bounding box center [484, 74] width 15 height 15
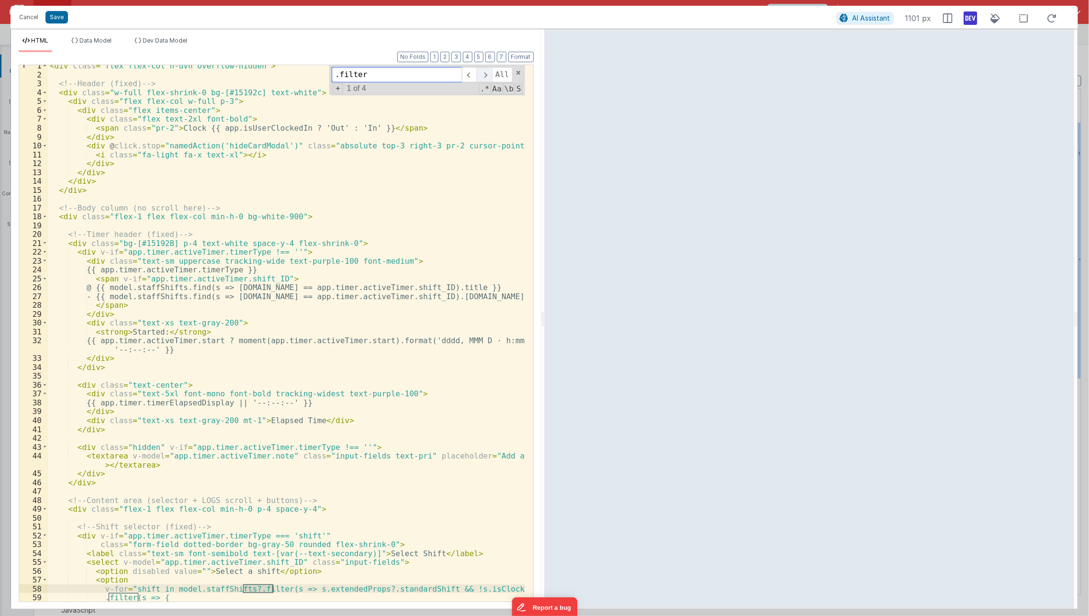
click at [491, 72] on span at bounding box center [484, 74] width 15 height 15
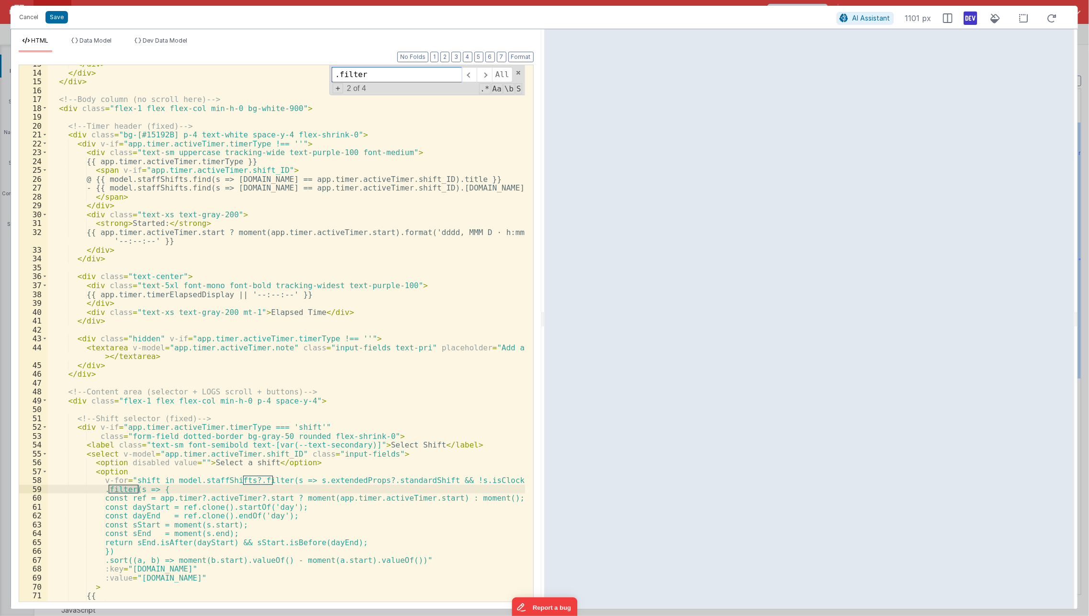
scroll to position [112, 0]
click at [521, 480] on div "</ div > </ div > </ div > <!-- Body column (no scroll here) --> < div class = …" at bounding box center [287, 336] width 478 height 555
click at [489, 71] on span at bounding box center [484, 74] width 15 height 15
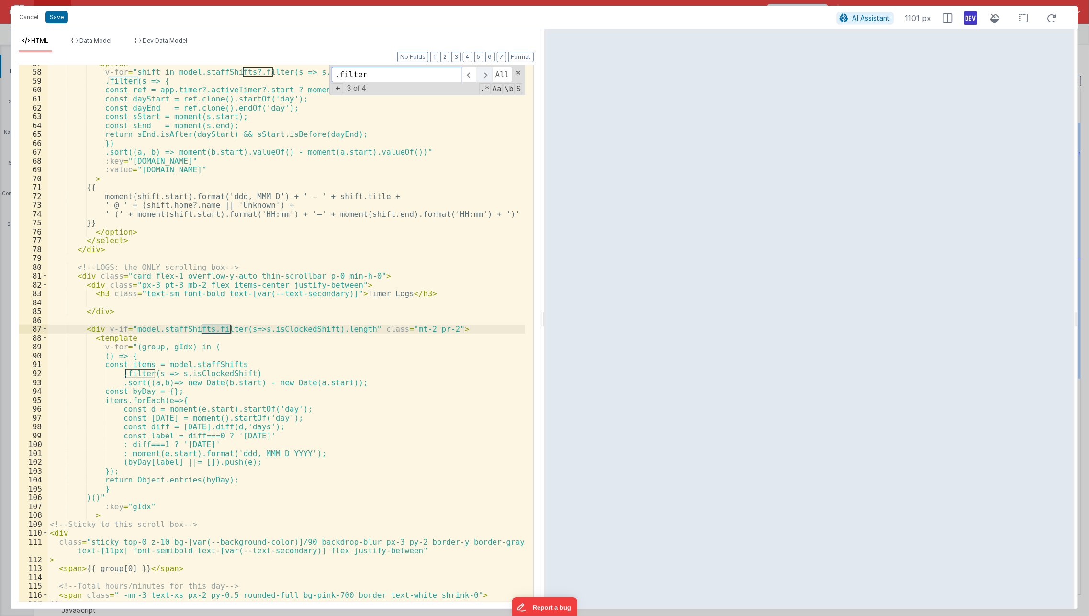
scroll to position [520, 0]
click at [200, 330] on div "< option v-for = "shift in model.staffShifts?.filter(s => s.extendedProps?.stan…" at bounding box center [286, 333] width 477 height 536
click at [488, 77] on span at bounding box center [484, 74] width 15 height 15
click at [259, 361] on div "< option v-for = "shift in model.staffShifts?.filter(s => s.extendedProps?.stan…" at bounding box center [287, 336] width 478 height 555
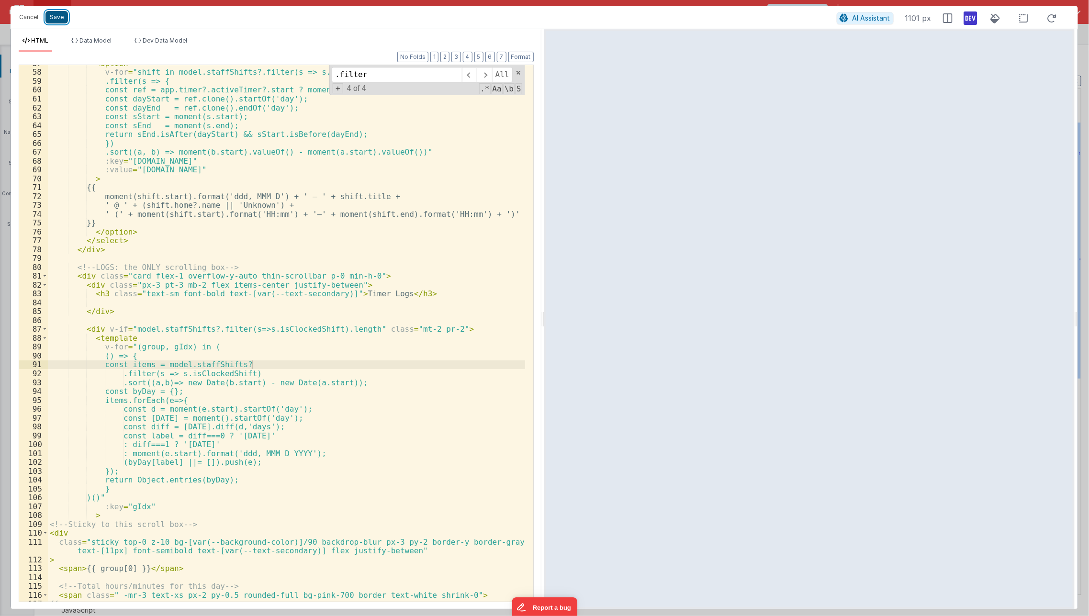
click at [54, 18] on button "Save" at bounding box center [56, 17] width 22 height 12
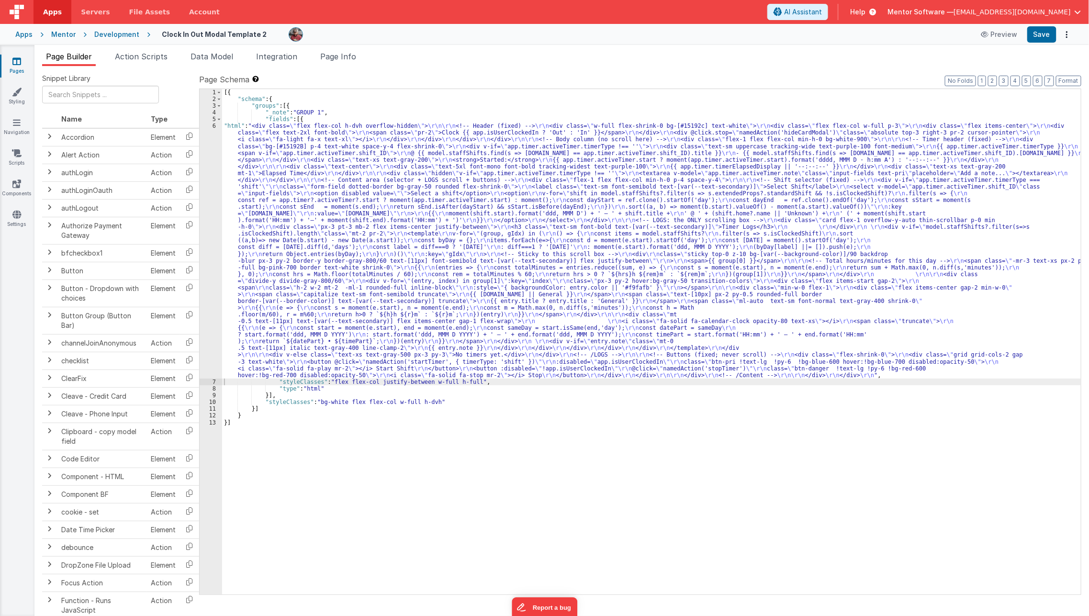
click at [214, 66] on div "Snippet Library Name Type Accordion Element Alert Action Action authLogin Actio…" at bounding box center [561, 348] width 1054 height 565
click at [219, 58] on span "Data Model" at bounding box center [211, 57] width 43 height 10
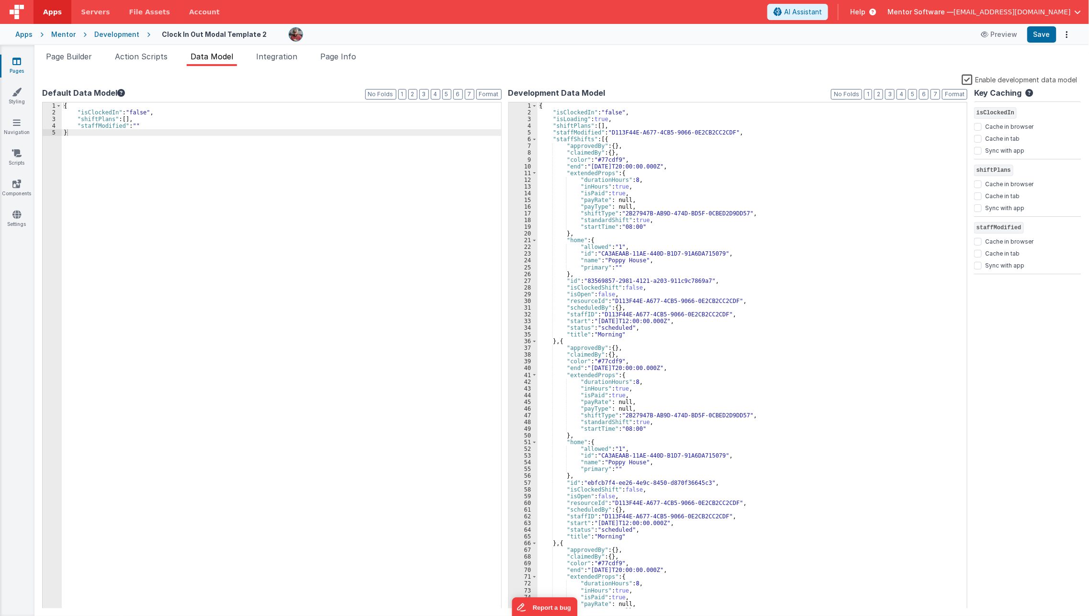
click at [971, 82] on label "Enable development data model" at bounding box center [1019, 79] width 116 height 11
click at [0, 0] on input "Enable development data model" at bounding box center [0, 0] width 0 height 0
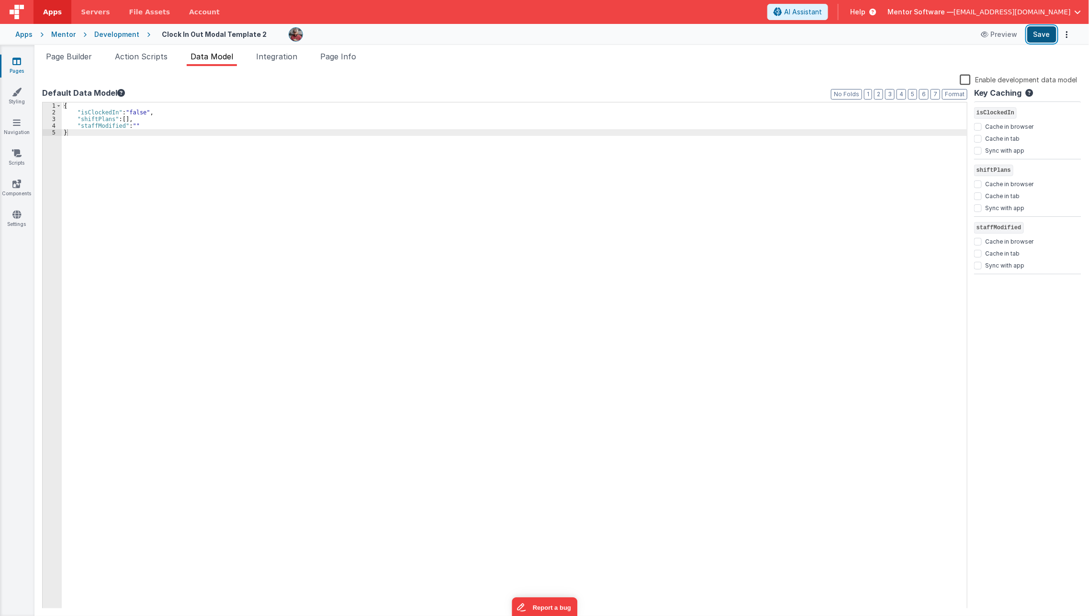
click at [1038, 35] on button "Save" at bounding box center [1041, 34] width 29 height 16
click at [79, 49] on div "Page Builder Action Scripts Data Model Integration Page Info Snippet Library Na…" at bounding box center [561, 330] width 1054 height 571
click at [77, 56] on span "Page Builder" at bounding box center [69, 57] width 46 height 10
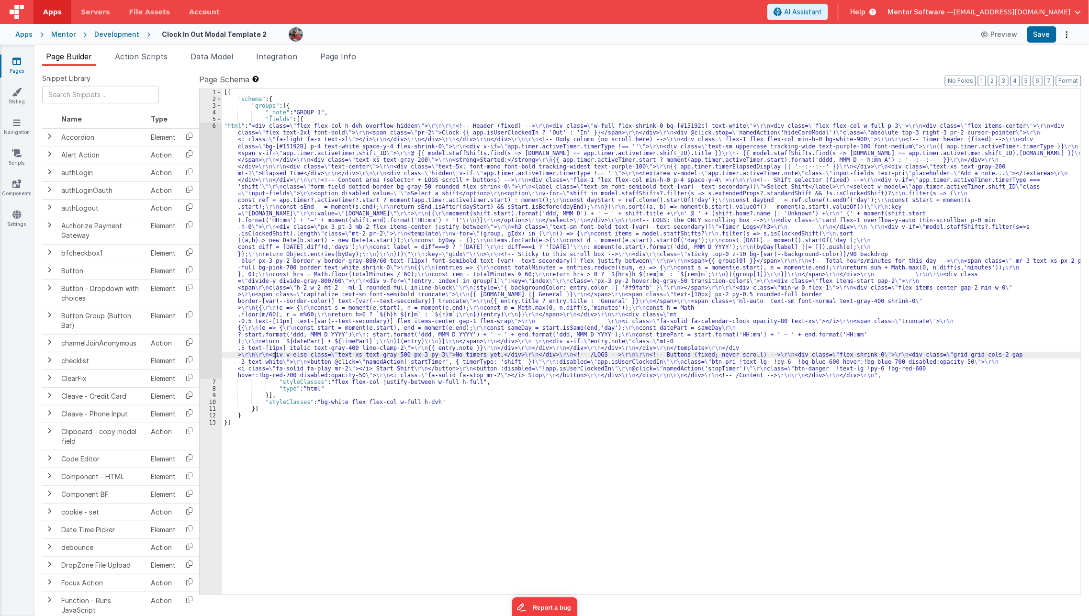
click at [273, 356] on div "[{ "schema" : { "groups" : [{ "_note" : "GROUP 1" , "fields" : [{ "html" : "<di…" at bounding box center [651, 348] width 859 height 519
click at [205, 340] on div "6" at bounding box center [211, 251] width 22 height 256
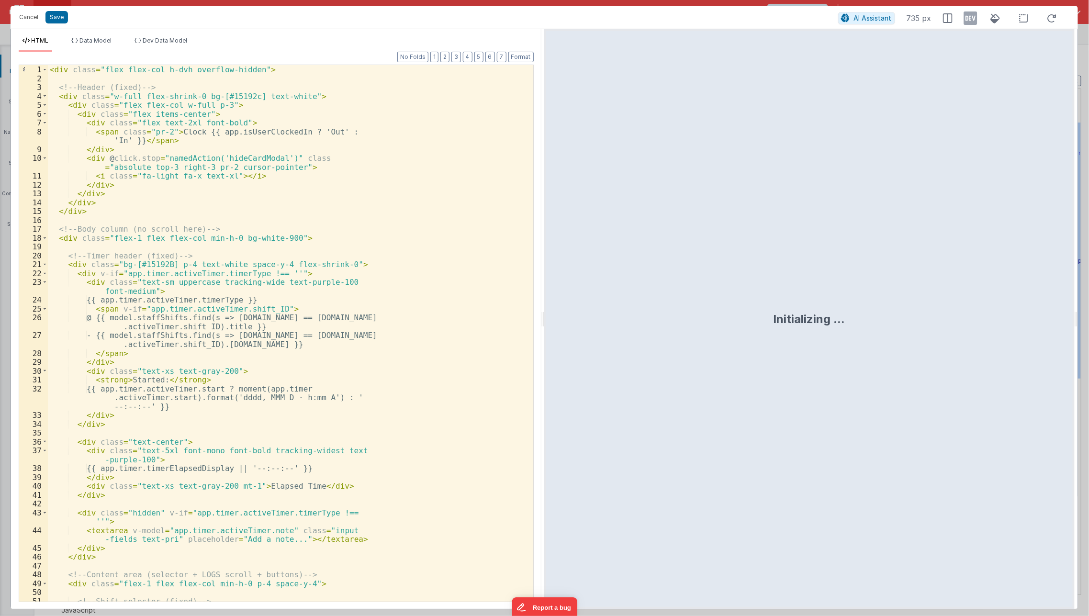
click at [288, 277] on div "< div class = "flex flex-col h-dvh overflow-hidden" > <!-- Header (fixed) --> <…" at bounding box center [286, 342] width 477 height 555
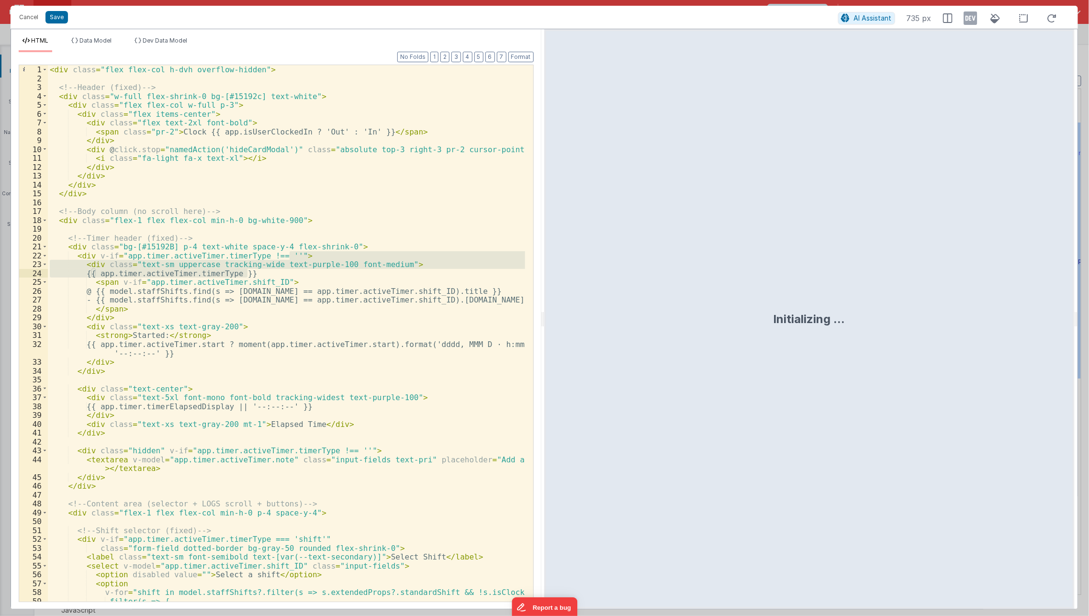
click at [354, 215] on div "< div class = "flex flex-col h-dvh overflow-hidden" > <!-- Header (fixed) --> <…" at bounding box center [287, 342] width 478 height 555
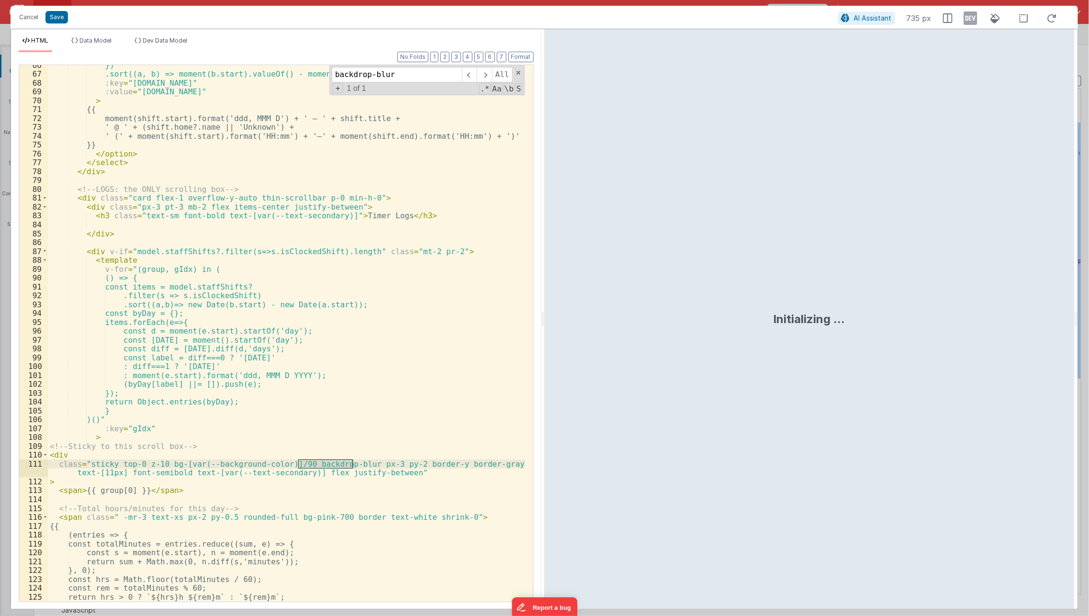
scroll to position [598, 0]
type input "backdrop-blur"
click at [390, 471] on div "}) .sort((a, b) => moment(b.start).valueOf() - moment(a.start).valueOf())" :key…" at bounding box center [287, 337] width 478 height 555
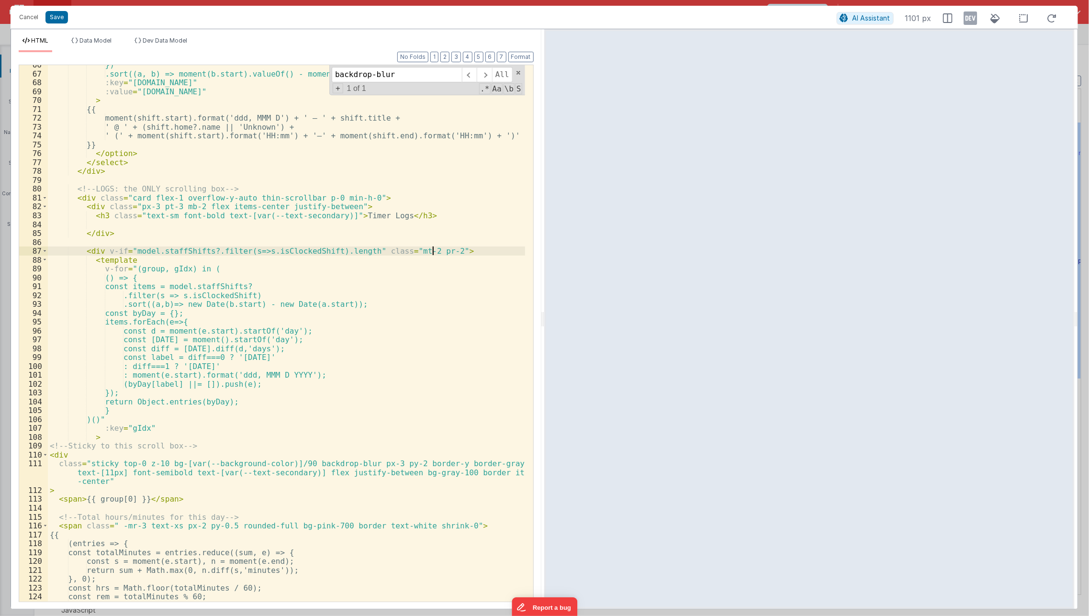
click at [432, 251] on div "}) .sort((a, b) => moment(b.start).valueOf() - moment(a.start).valueOf())" :key…" at bounding box center [287, 337] width 478 height 555
click at [457, 470] on div "}) .sort((a, b) => moment(b.start).valueOf() - moment(a.start).valueOf())" :key…" at bounding box center [287, 337] width 478 height 555
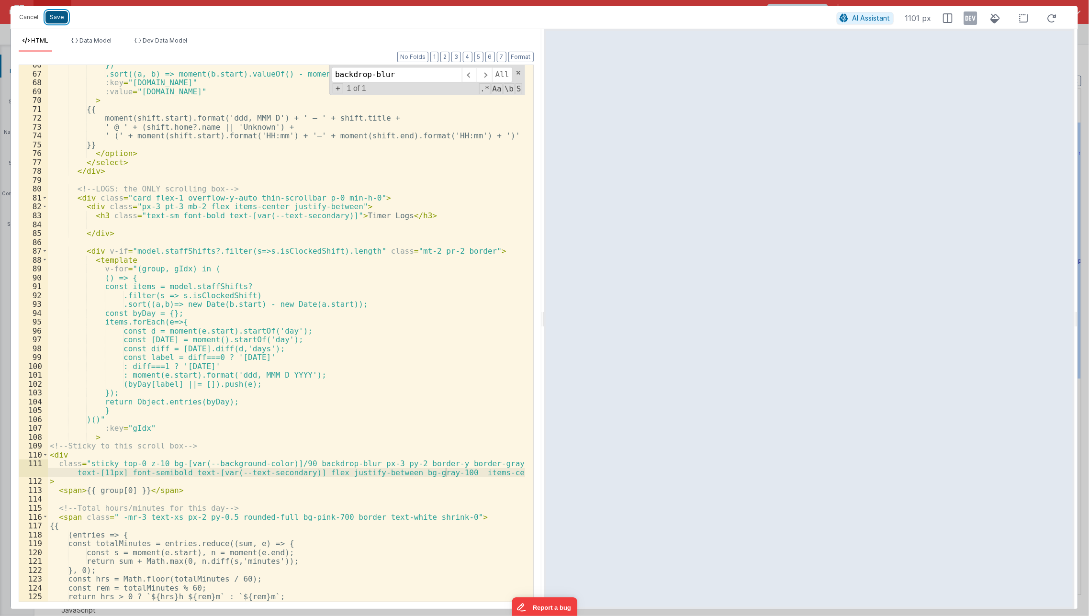
click at [61, 13] on button "Save" at bounding box center [56, 17] width 22 height 12
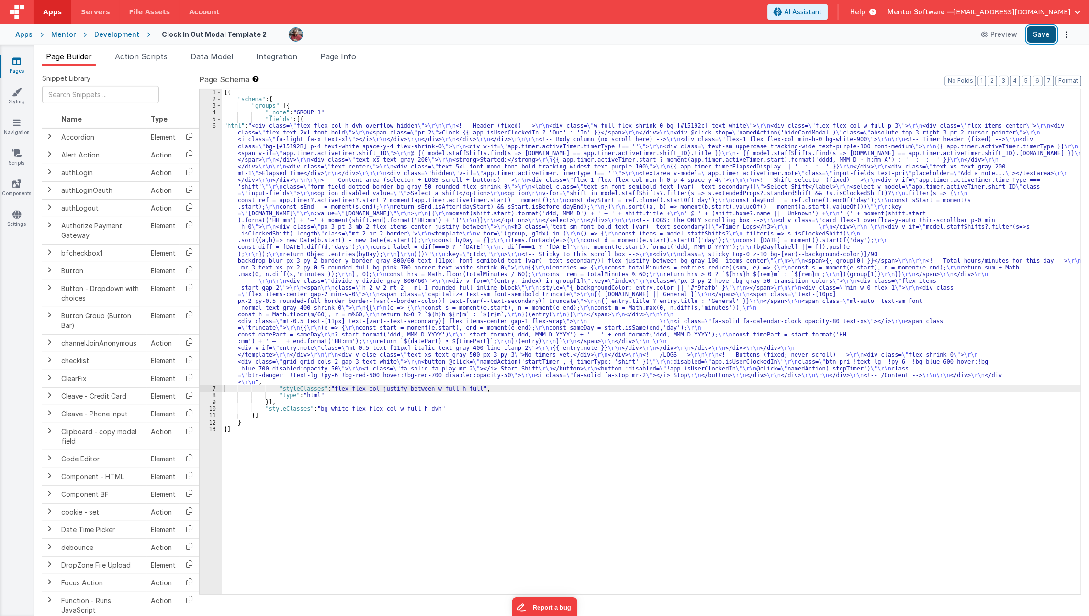
click at [1049, 35] on button "Save" at bounding box center [1041, 34] width 29 height 16
click at [354, 58] on span "Page Info" at bounding box center [338, 57] width 36 height 10
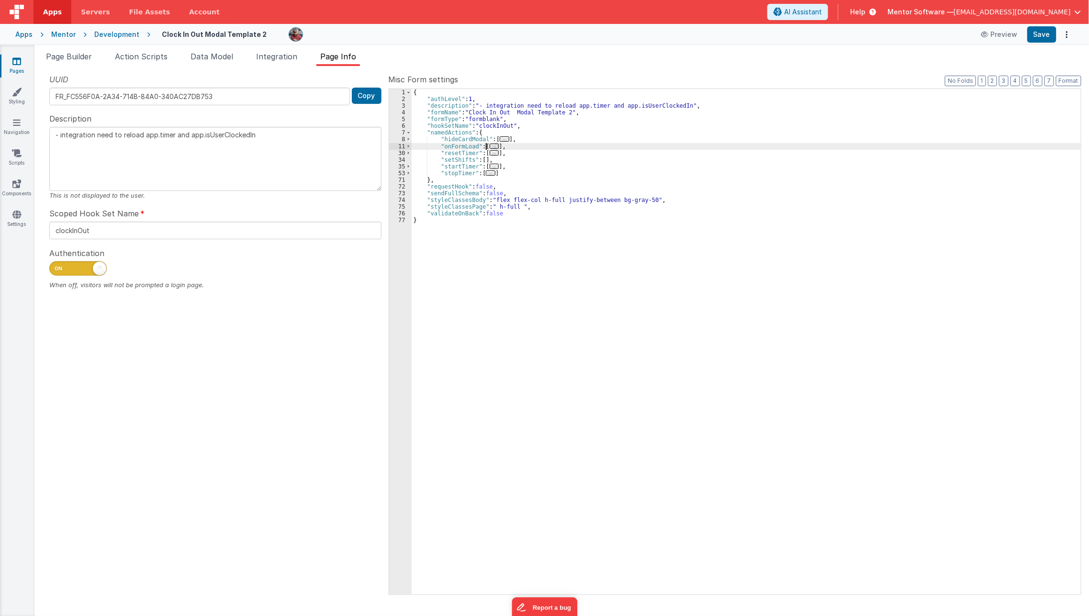
click at [490, 145] on span "..." at bounding box center [495, 146] width 10 height 5
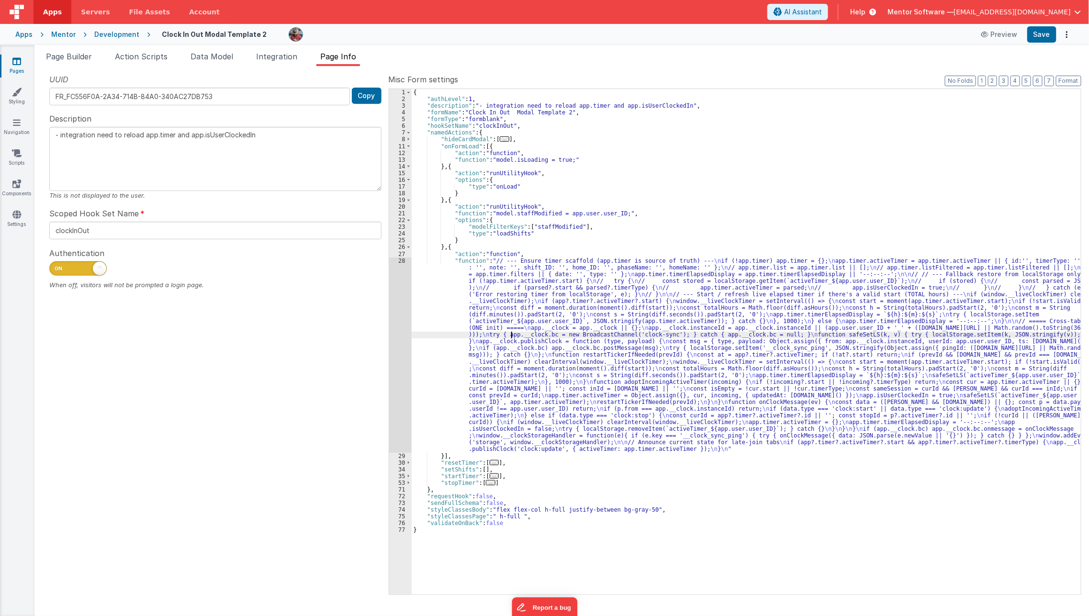
click at [511, 337] on div "{ "authLevel" : 1 , "description" : "- integration need to reload app.timer and…" at bounding box center [746, 348] width 669 height 519
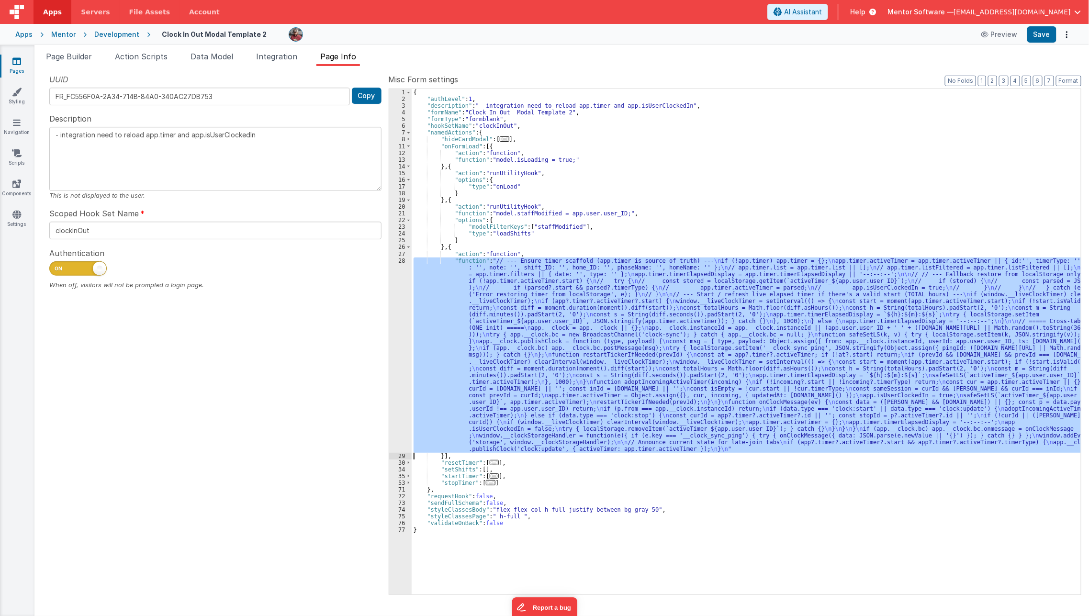
click at [399, 352] on div "28" at bounding box center [400, 354] width 22 height 195
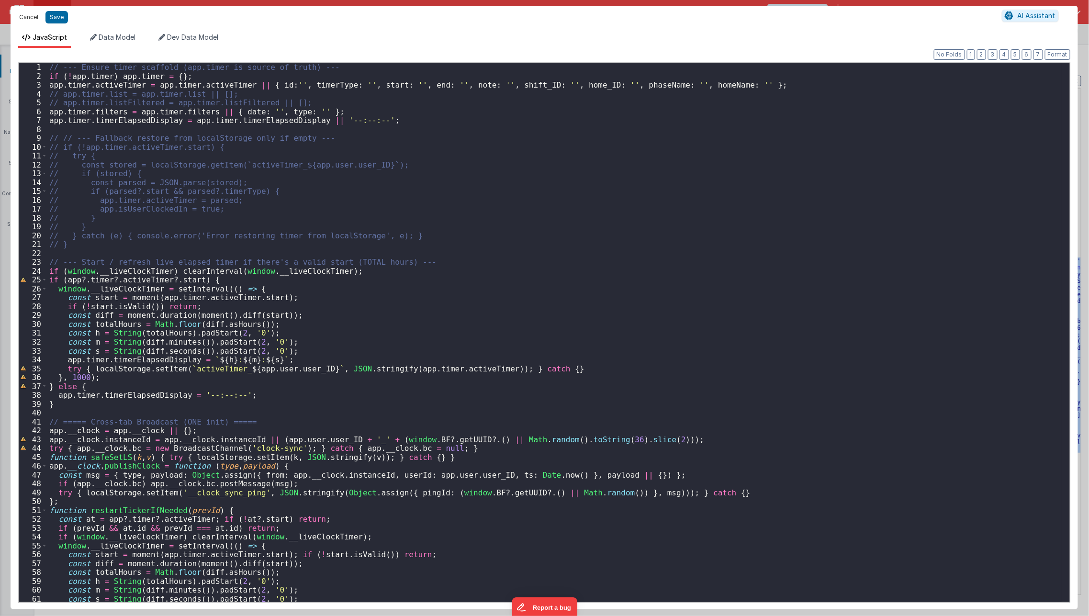
click at [38, 19] on button "Cancel" at bounding box center [28, 17] width 29 height 13
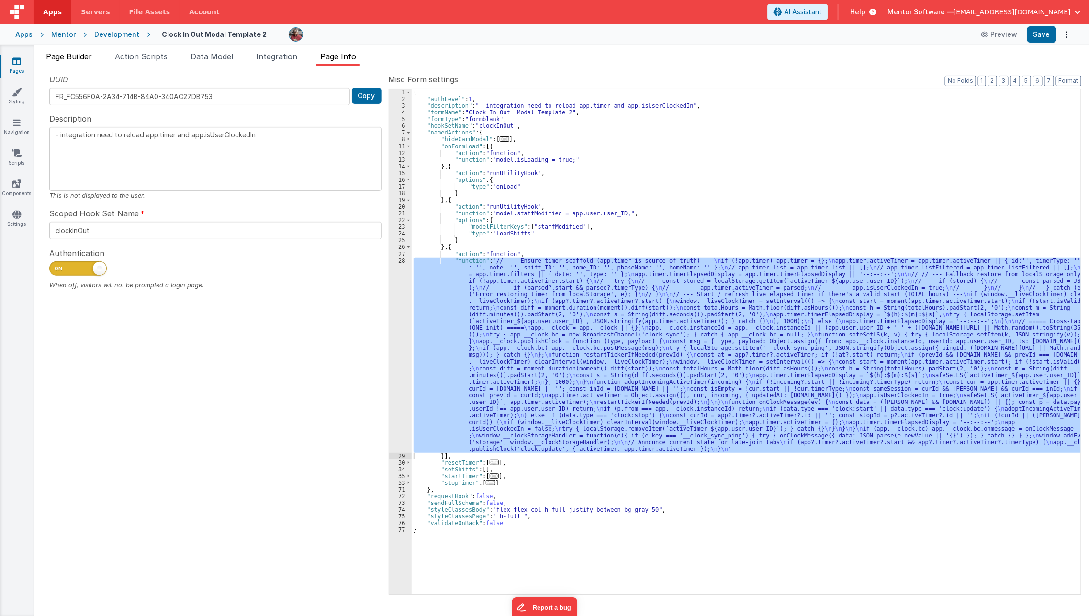
click at [66, 55] on span "Page Builder" at bounding box center [69, 57] width 46 height 10
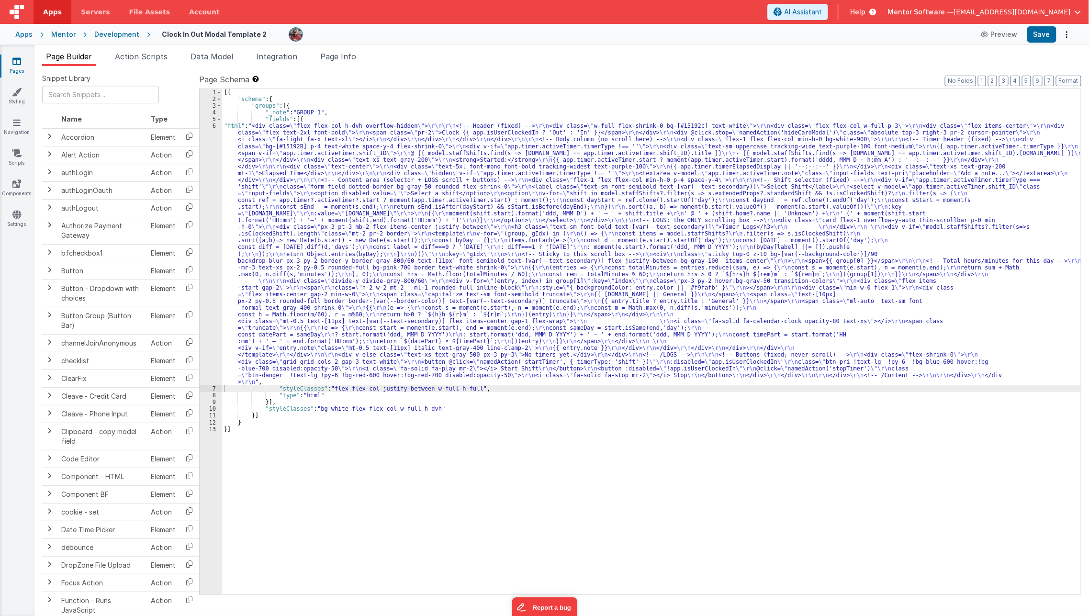
click at [362, 238] on div "[{ "schema" : { "groups" : [{ "_note" : "GROUP 1" , "fields" : [{ "html" : "<di…" at bounding box center [651, 348] width 859 height 519
click at [211, 266] on div "6" at bounding box center [211, 254] width 22 height 263
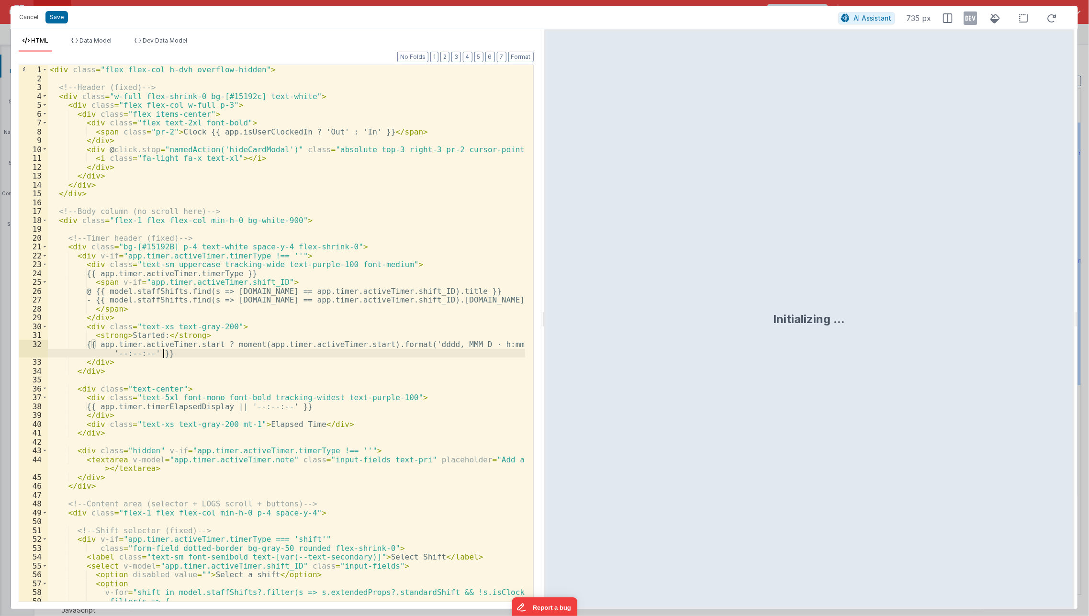
click at [226, 352] on div "< div class = "flex flex-col h-dvh overflow-hidden" > <!-- Header (fixed) --> <…" at bounding box center [287, 342] width 478 height 555
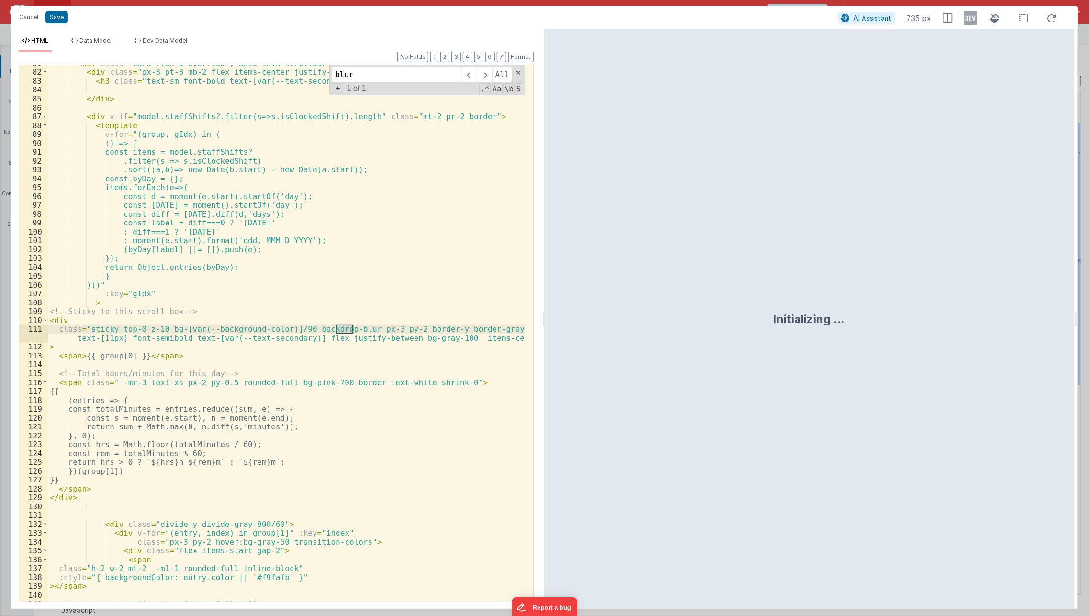
scroll to position [733, 0]
click at [165, 328] on div "< div class = "card flex-1 overflow-y-auto thin-scrollbar p-0 min-h-0" > < div …" at bounding box center [287, 336] width 478 height 555
click at [970, 22] on icon at bounding box center [970, 18] width 13 height 15
click at [320, 320] on div "< div class = "card flex-1 overflow-y-auto thin-scrollbar p-0 min-h-0" > < div …" at bounding box center [287, 336] width 478 height 555
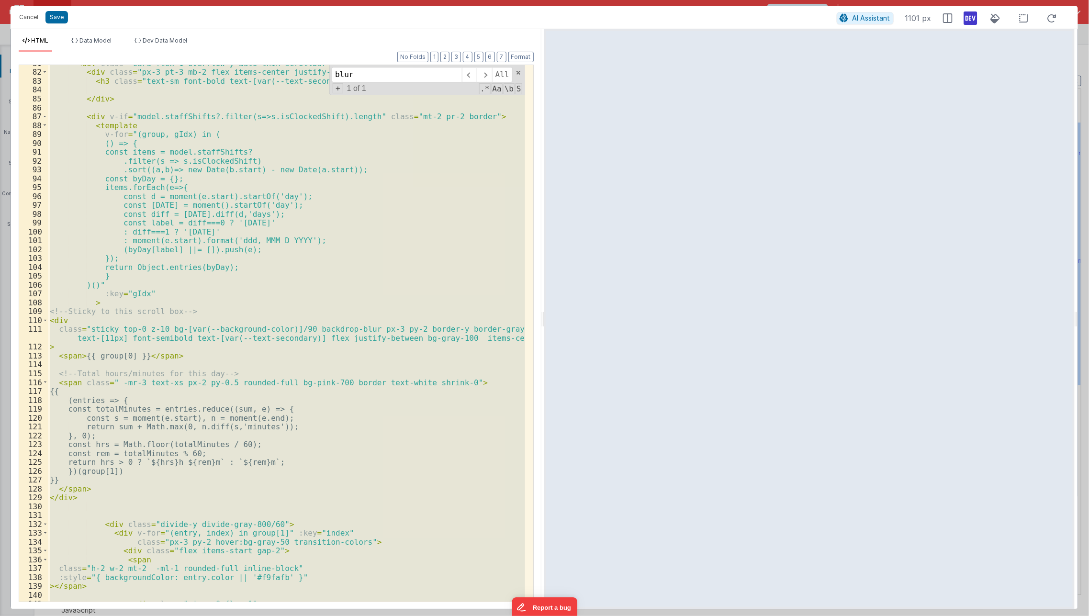
click at [320, 233] on div "< div class = "card flex-1 overflow-y-auto thin-scrollbar p-0 min-h-0" > < div …" at bounding box center [286, 333] width 477 height 536
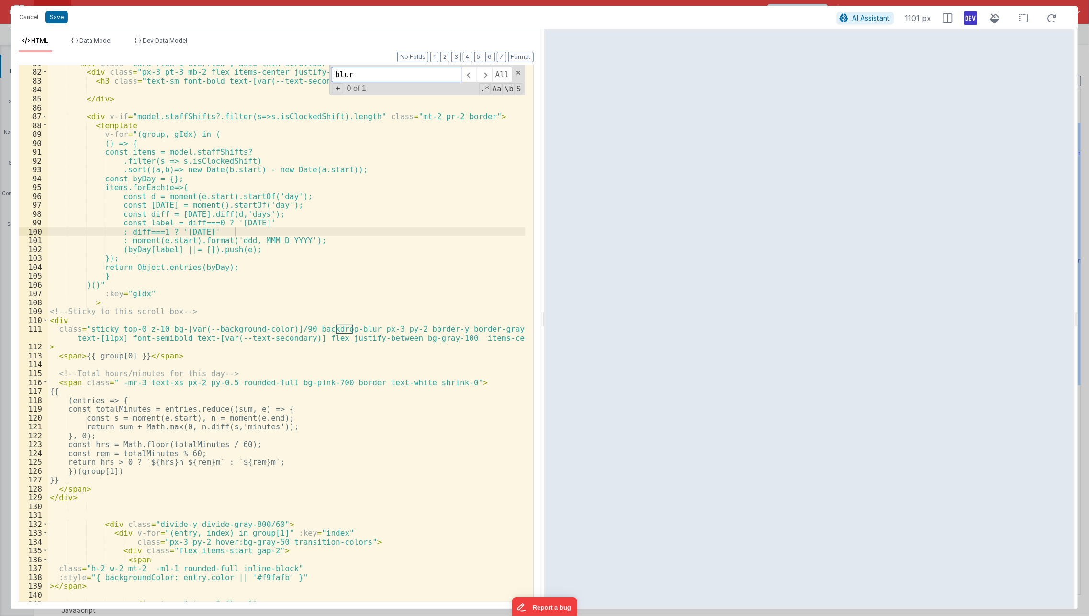
paste input "v-for="shift in model.staffShifts?.filter(s => s.extendedProps?.standardShift &…"
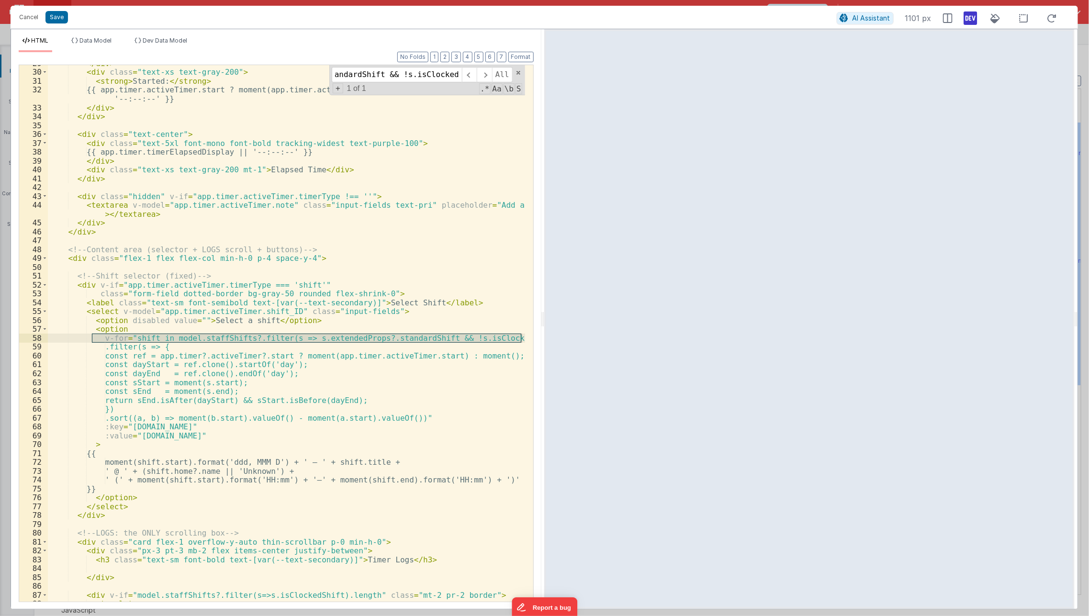
scroll to position [0, 0]
click at [279, 351] on div "</ div > < div class = "text-xs text-gray-200" > < strong > Started: </ strong …" at bounding box center [287, 336] width 478 height 555
click at [107, 350] on div "</ div > < div class = "text-xs text-gray-200" > < strong > Started: </ strong …" at bounding box center [287, 336] width 478 height 555
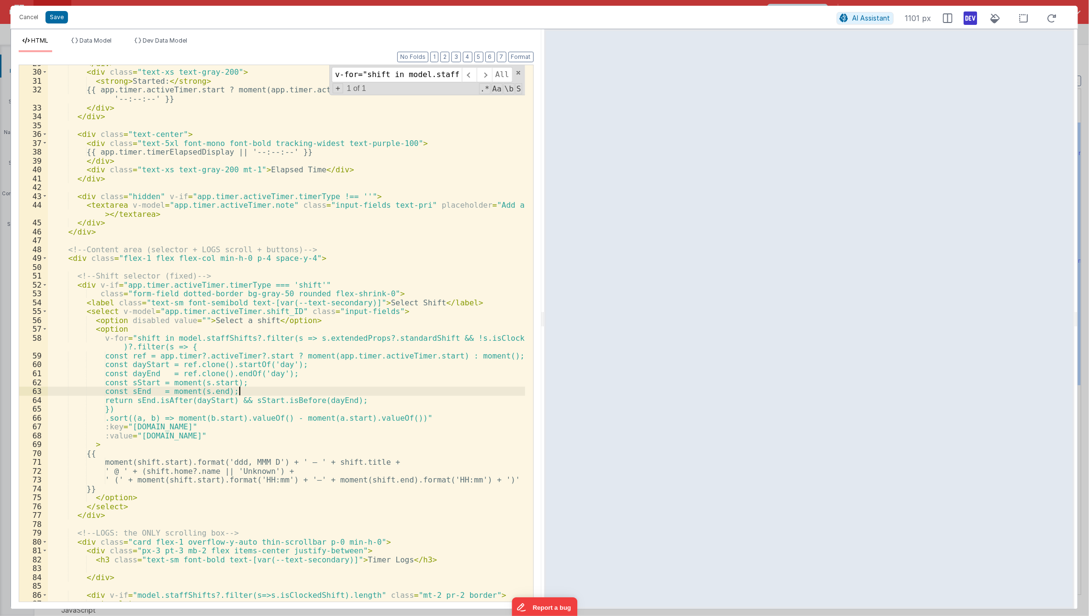
click at [260, 389] on div "</ div > < div class = "text-xs text-gray-200" > < strong > Started: </ strong …" at bounding box center [287, 336] width 478 height 555
paste input "{{ [DOMAIN_NAME] || General }}"
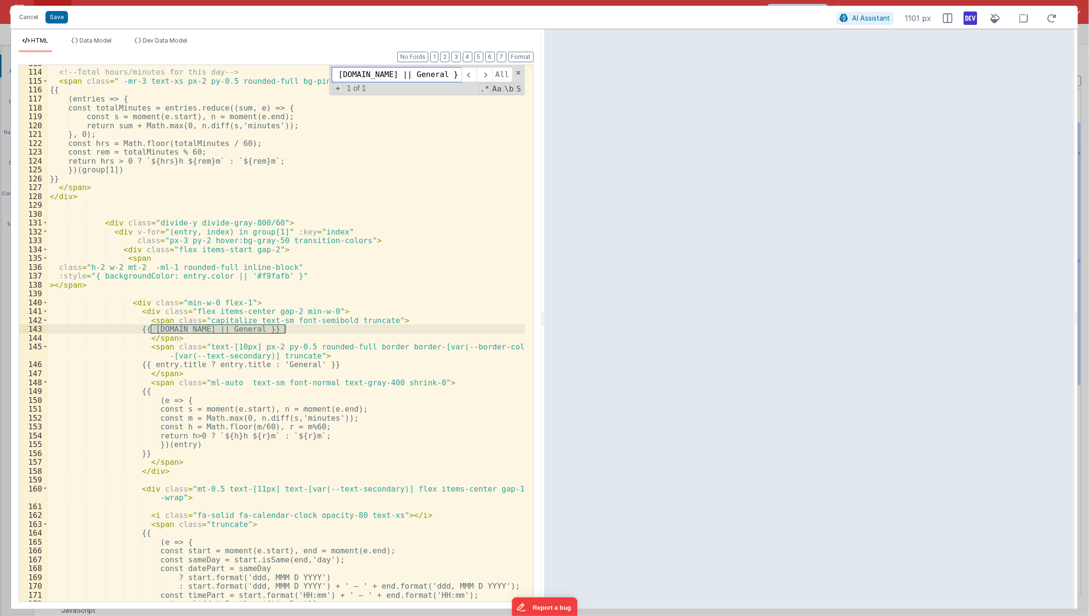
scroll to position [1034, 0]
type input "{{ [DOMAIN_NAME] || General }}"
click at [253, 328] on div "<!-- Total hours/minutes for this day --> < span class = " -mr-3 text-xs px-2 p…" at bounding box center [286, 333] width 477 height 536
click at [253, 328] on div "<!-- Total hours/minutes for this day --> < span class = " -mr-3 text-xs px-2 p…" at bounding box center [287, 336] width 478 height 555
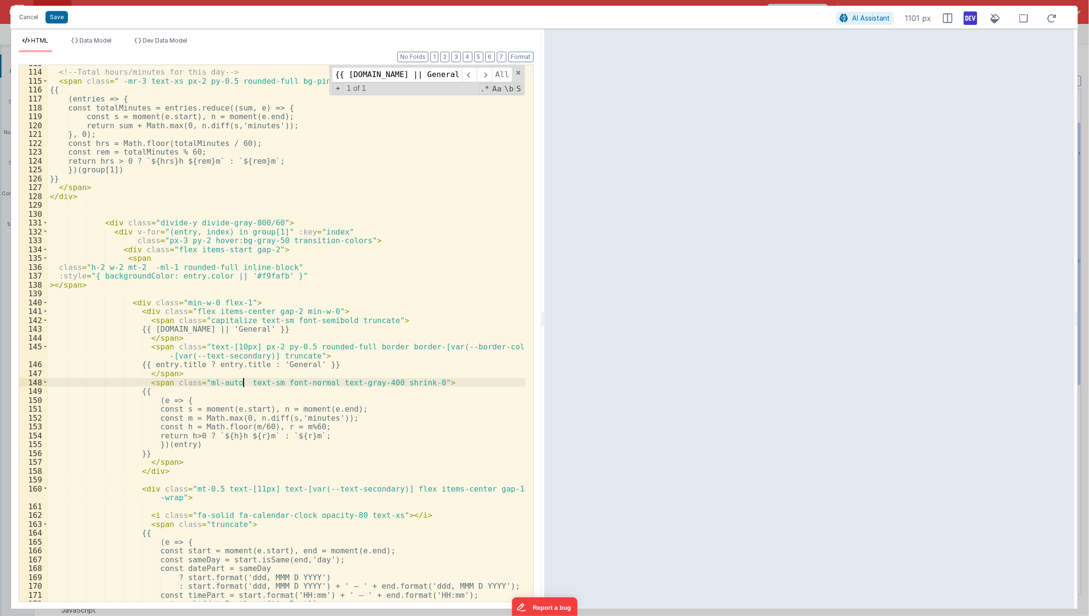
click at [243, 381] on div "<!-- Total hours/minutes for this day --> < span class = " -mr-3 text-xs px-2 p…" at bounding box center [287, 336] width 478 height 555
click at [976, 11] on icon at bounding box center [970, 18] width 13 height 15
click at [265, 162] on div "<!-- Total hours/minutes for this day --> < span class = " -mr-3 text-xs px-2 p…" at bounding box center [287, 336] width 478 height 555
click at [208, 103] on div "<!-- Total hours/minutes for this day --> < span class = " -mr-3 text-xs px-2 p…" at bounding box center [287, 336] width 478 height 555
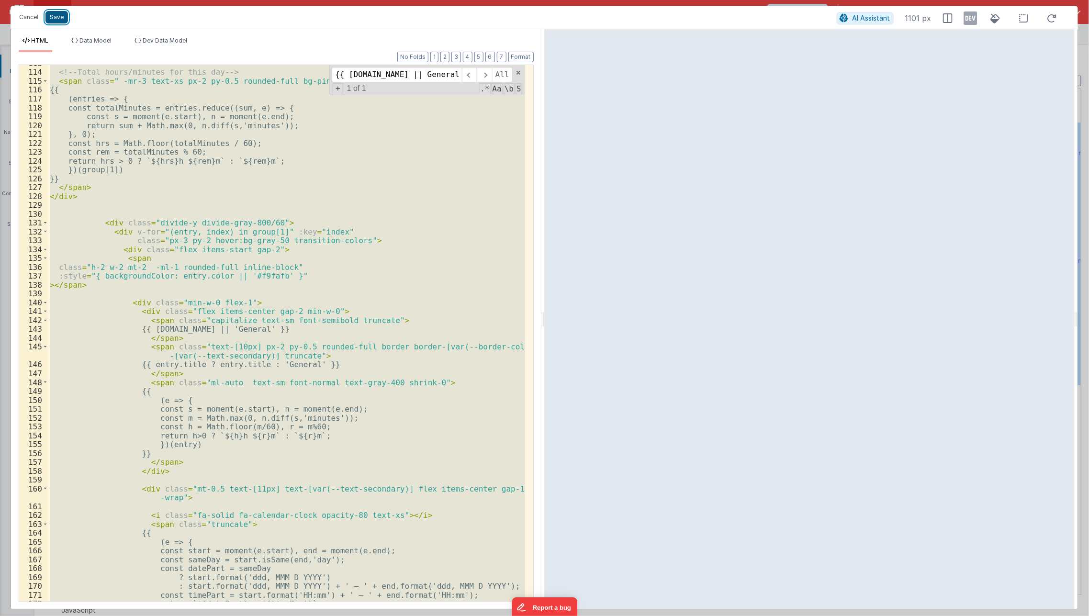
click at [61, 19] on button "Save" at bounding box center [56, 17] width 22 height 12
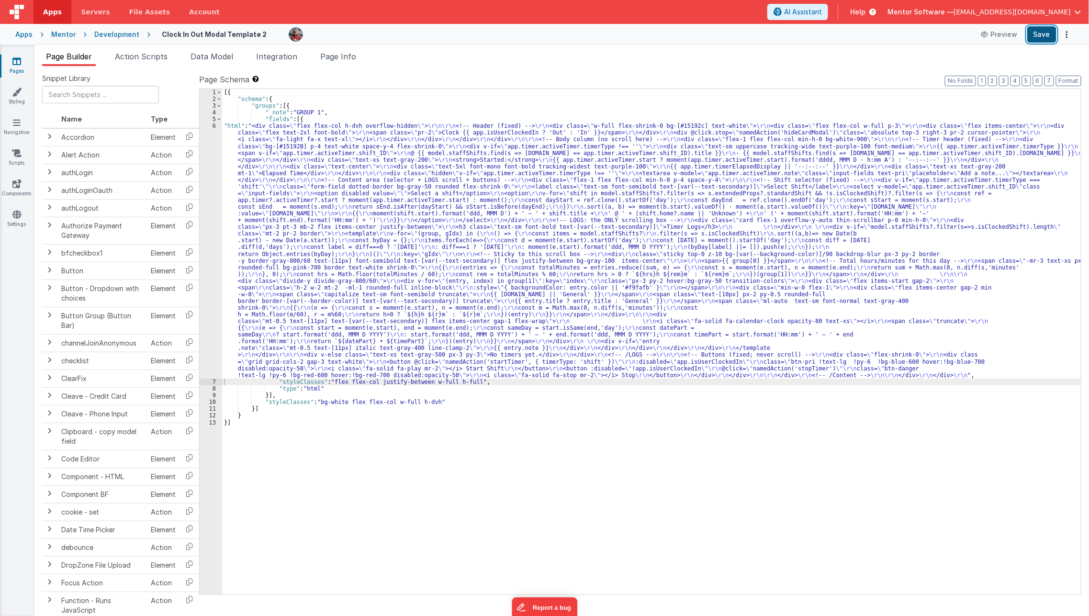
click at [1033, 32] on button "Save" at bounding box center [1041, 34] width 29 height 16
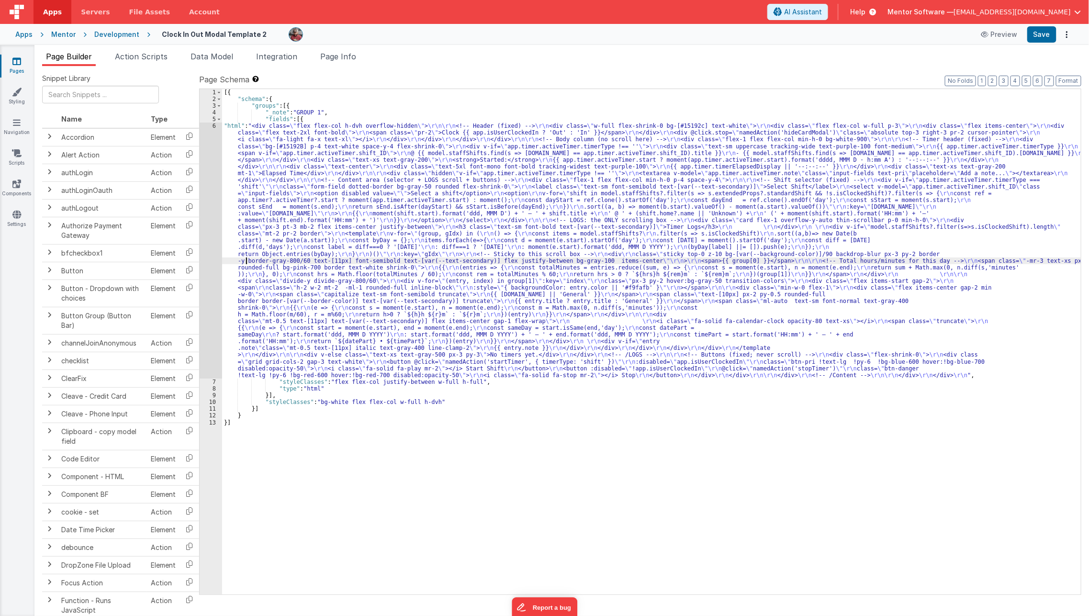
click at [246, 261] on div "[{ "schema" : { "groups" : [{ "_note" : "GROUP 1" , "fields" : [{ "html" : "<di…" at bounding box center [651, 348] width 859 height 519
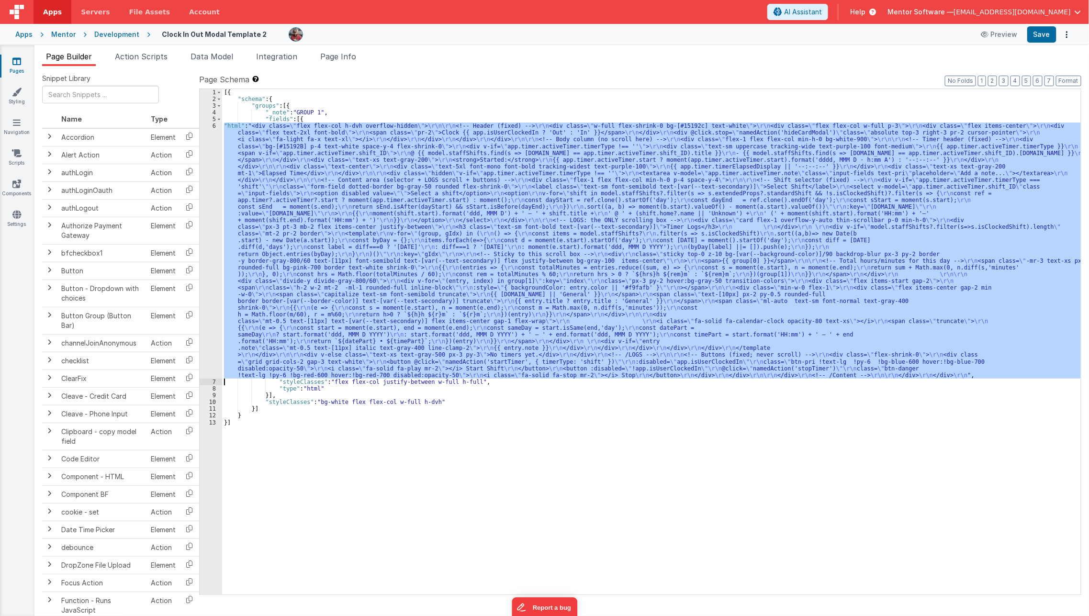
click at [207, 266] on div "6" at bounding box center [211, 251] width 22 height 256
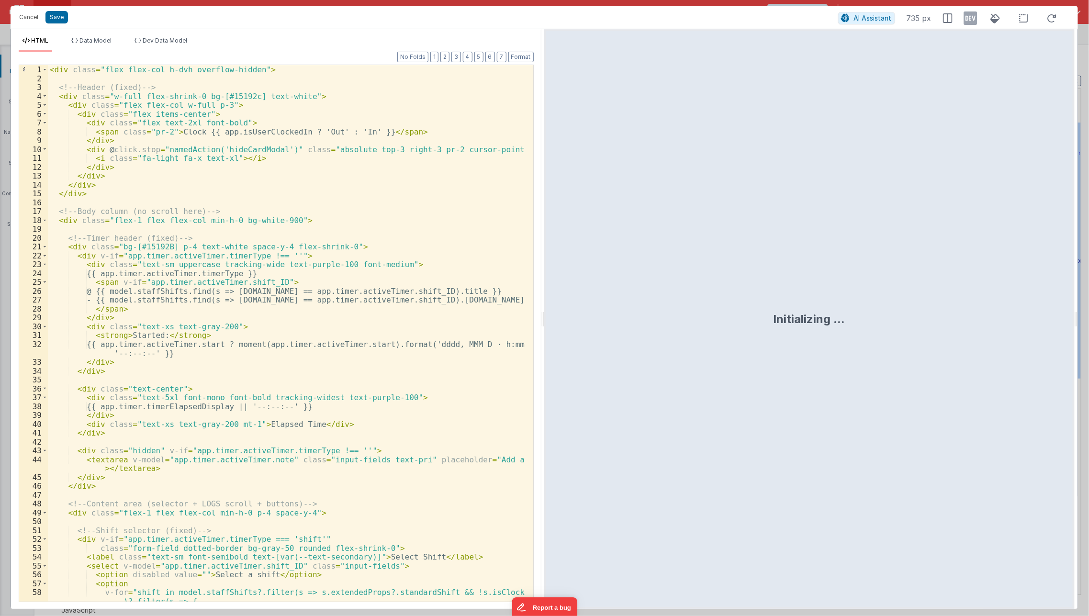
click at [295, 264] on div "< div class = "flex flex-col h-dvh overflow-hidden" > <!-- Header (fixed) --> <…" at bounding box center [287, 342] width 478 height 555
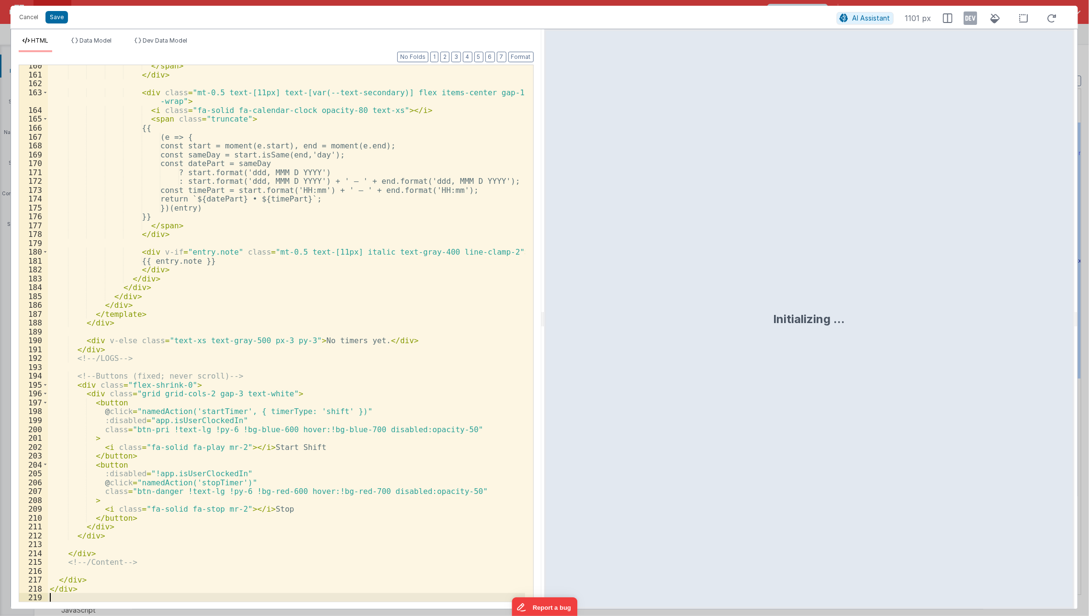
scroll to position [1474, 0]
click at [210, 560] on div "</ span > </ div > < div class = "mt-0.5 text-[11px] text-[var(--text-secondary…" at bounding box center [287, 338] width 478 height 555
click at [969, 20] on icon at bounding box center [970, 18] width 13 height 15
click at [971, 17] on icon at bounding box center [970, 18] width 13 height 15
click at [327, 183] on div "</ span > </ div > < div class = "mt-0.5 text-[11px] text-[var(--text-secondary…" at bounding box center [287, 338] width 478 height 555
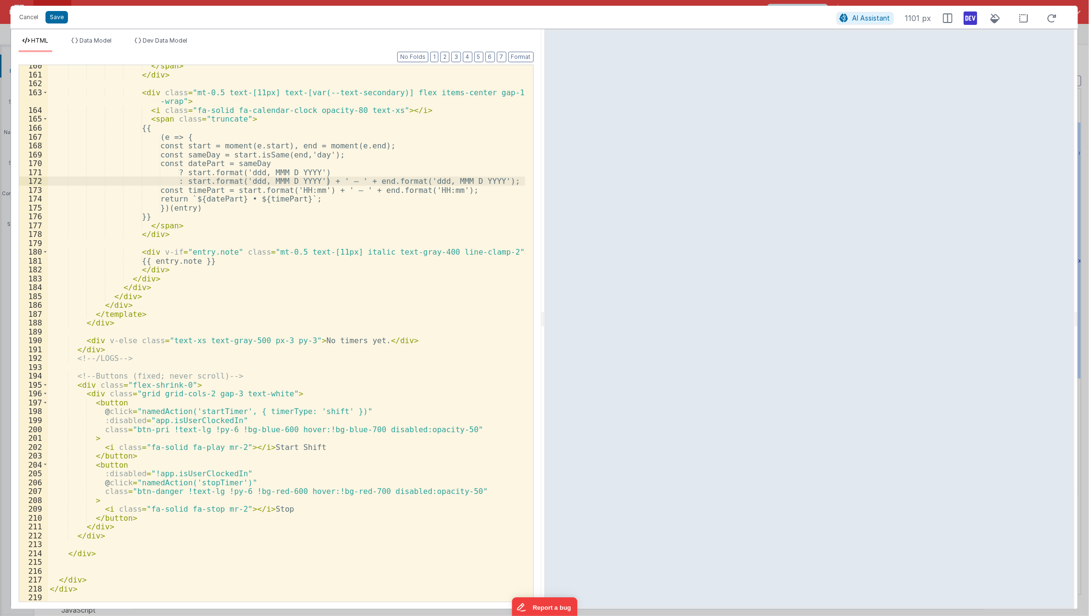
click at [973, 16] on icon at bounding box center [970, 18] width 13 height 15
click at [967, 22] on icon at bounding box center [970, 18] width 13 height 15
click at [61, 14] on button "Save" at bounding box center [56, 17] width 22 height 12
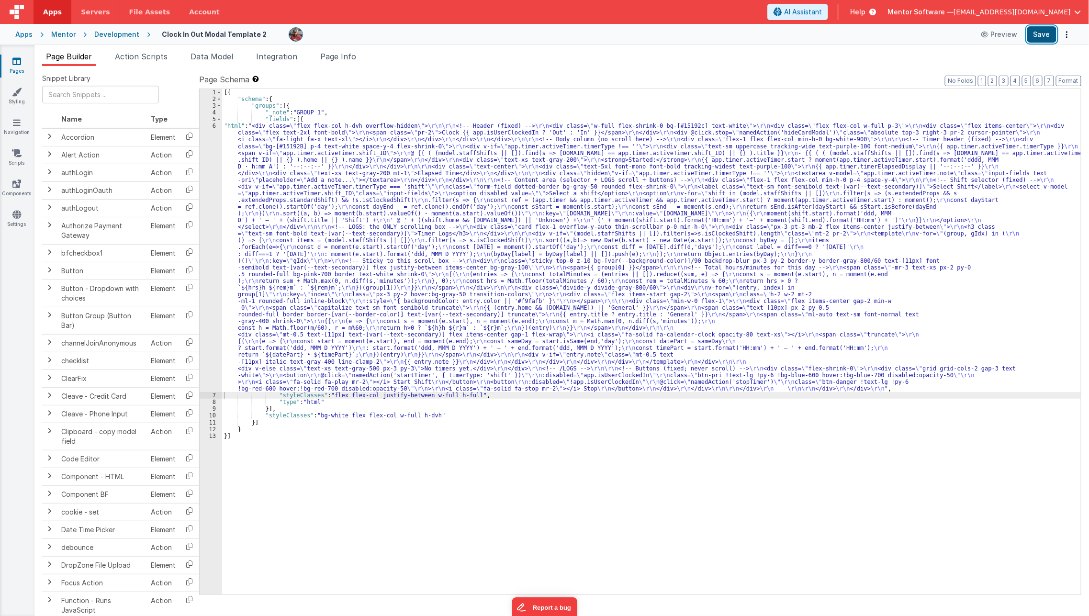
click at [1049, 34] on button "Save" at bounding box center [1041, 34] width 29 height 16
click at [319, 307] on div "[{ "schema" : { "groups" : [{ "_note" : "GROUP 1" , "fields" : [{ "html" : "<di…" at bounding box center [651, 348] width 859 height 519
click at [210, 290] on div "6" at bounding box center [211, 257] width 22 height 269
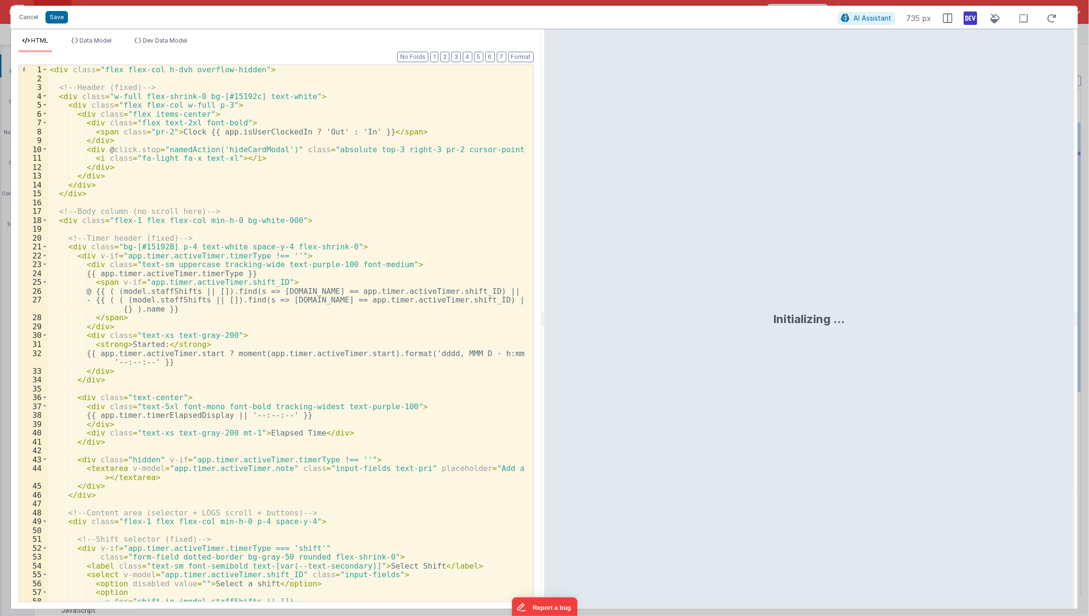
click at [974, 13] on icon at bounding box center [970, 18] width 13 height 15
click at [668, 178] on div "Initializing ..." at bounding box center [809, 318] width 530 height 579
click at [241, 354] on div "< div class = "flex flex-col h-dvh overflow-hidden" > <!-- Header (fixed) --> <…" at bounding box center [287, 342] width 478 height 555
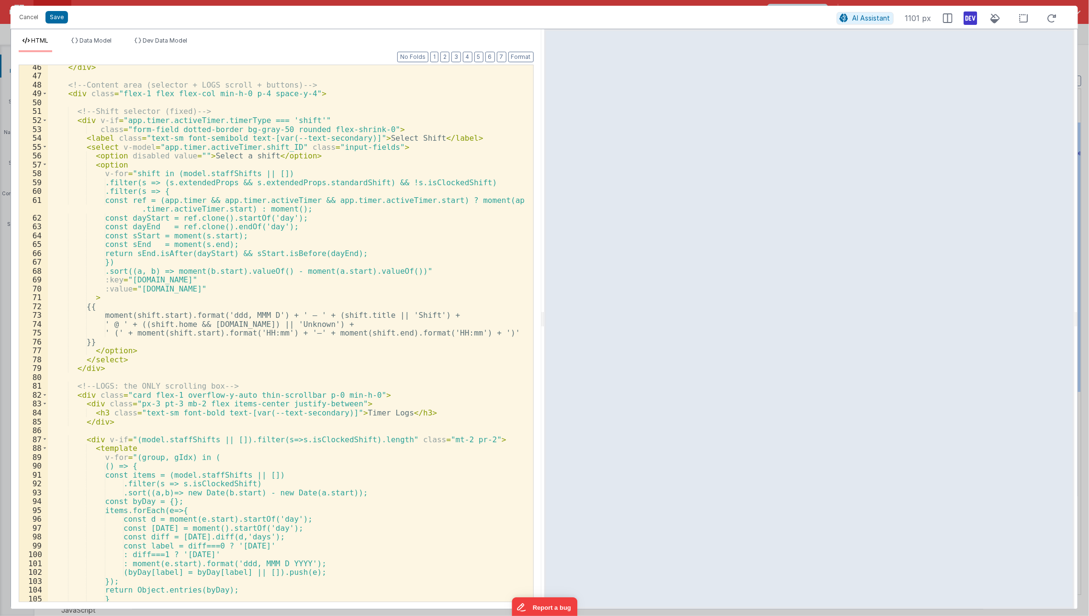
scroll to position [429, 0]
click at [288, 281] on div "</ div > <!-- Content area (selector + LOGS scroll + buttons) --> < div class =…" at bounding box center [287, 338] width 478 height 555
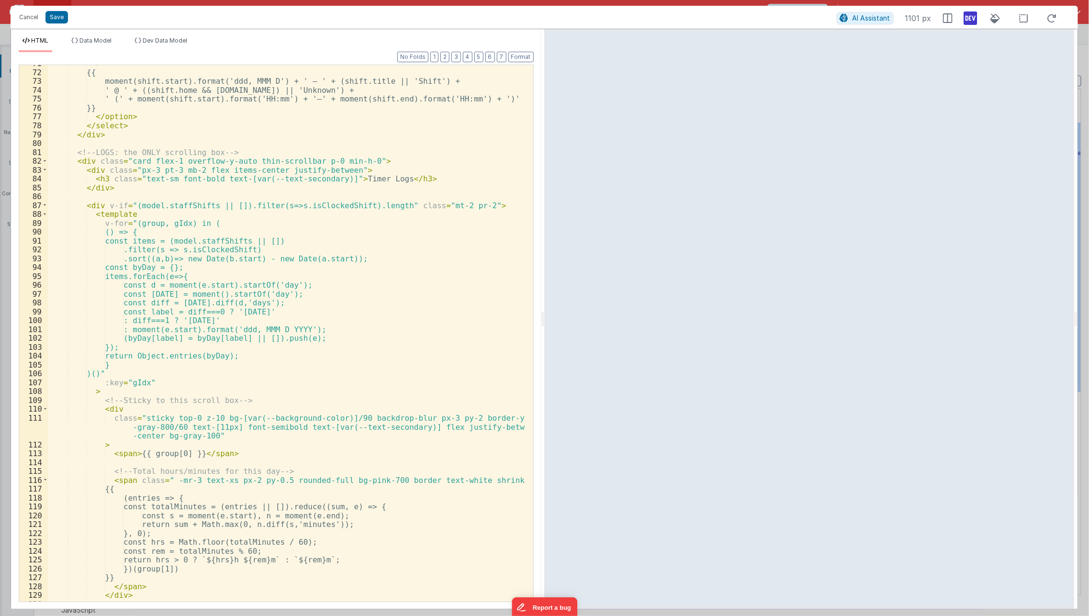
scroll to position [720, 0]
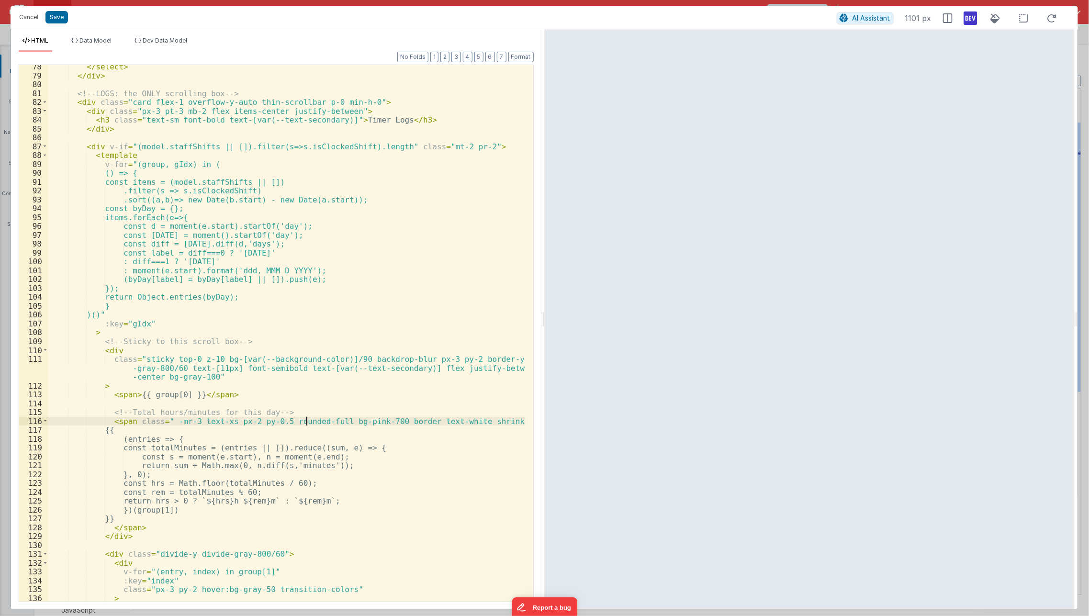
click at [305, 416] on div "</ select > </ div > <!-- LOGS: the ONLY scrolling box --> < div class = "card …" at bounding box center [287, 339] width 478 height 555
click at [193, 422] on div "</ select > </ div > <!-- LOGS: the ONLY scrolling box --> < div class = "card …" at bounding box center [287, 339] width 478 height 555
click at [238, 370] on div "</ select > </ div > <!-- LOGS: the ONLY scrolling box --> < div class = "card …" at bounding box center [287, 339] width 478 height 555
click at [138, 100] on div "</ select > </ div > <!-- LOGS: the ONLY scrolling box --> < div class = "card …" at bounding box center [287, 339] width 478 height 555
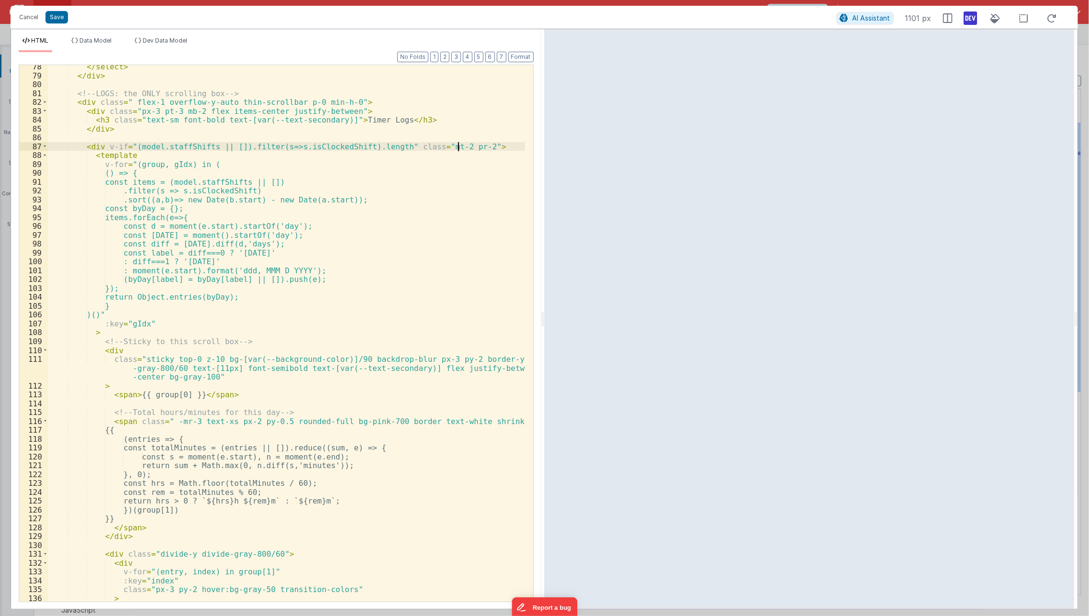
click at [458, 145] on div "</ select > </ div > <!-- LOGS: the ONLY scrolling box --> < div class = " flex…" at bounding box center [287, 339] width 478 height 555
click at [429, 328] on div "</ select > </ div > <!-- LOGS: the ONLY scrolling box --> < div class = " flex…" at bounding box center [287, 339] width 478 height 555
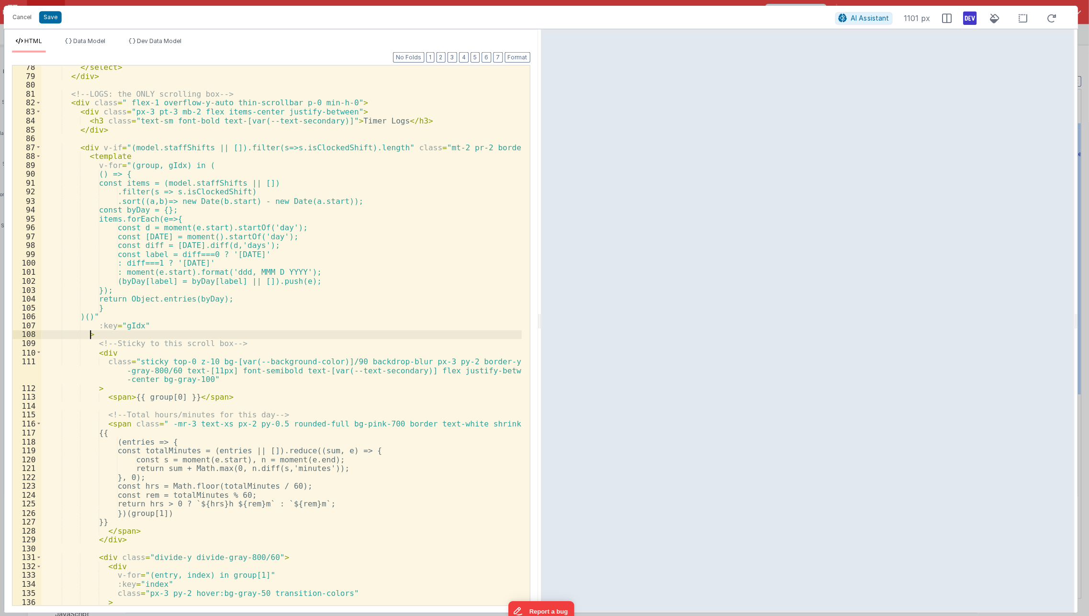
scroll to position [0, 0]
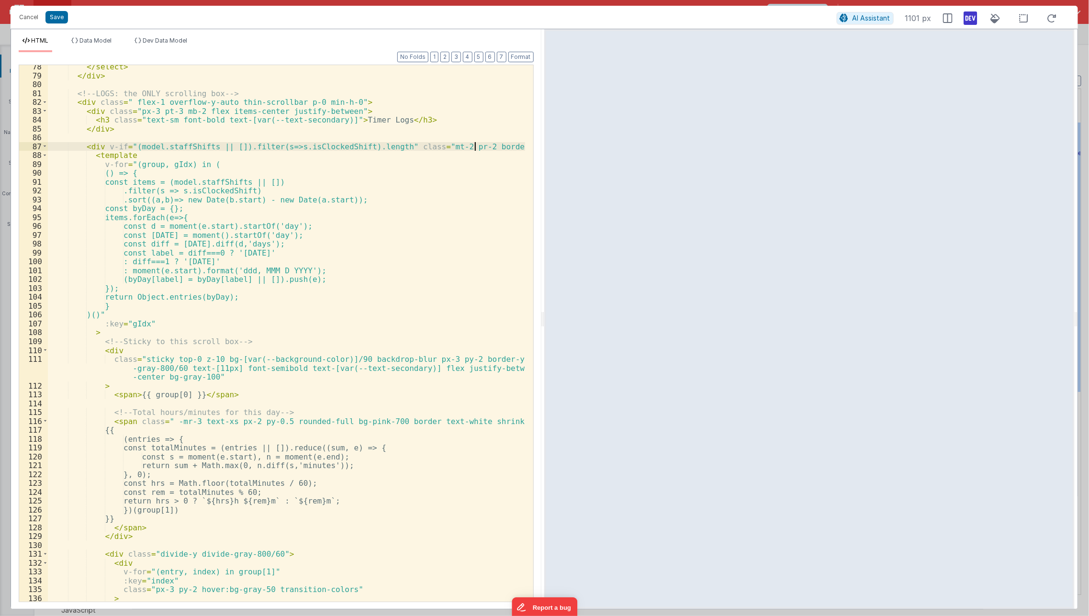
click at [476, 147] on div "</ select > </ div > <!-- LOGS: the ONLY scrolling box --> < div class = " flex…" at bounding box center [287, 339] width 478 height 555
click at [205, 380] on div "</ select > </ div > <!-- LOGS: the ONLY scrolling box --> < div class = " flex…" at bounding box center [287, 339] width 478 height 555
click at [165, 327] on div "</ select > </ div > <!-- LOGS: the ONLY scrolling box --> < div class = " flex…" at bounding box center [287, 339] width 478 height 555
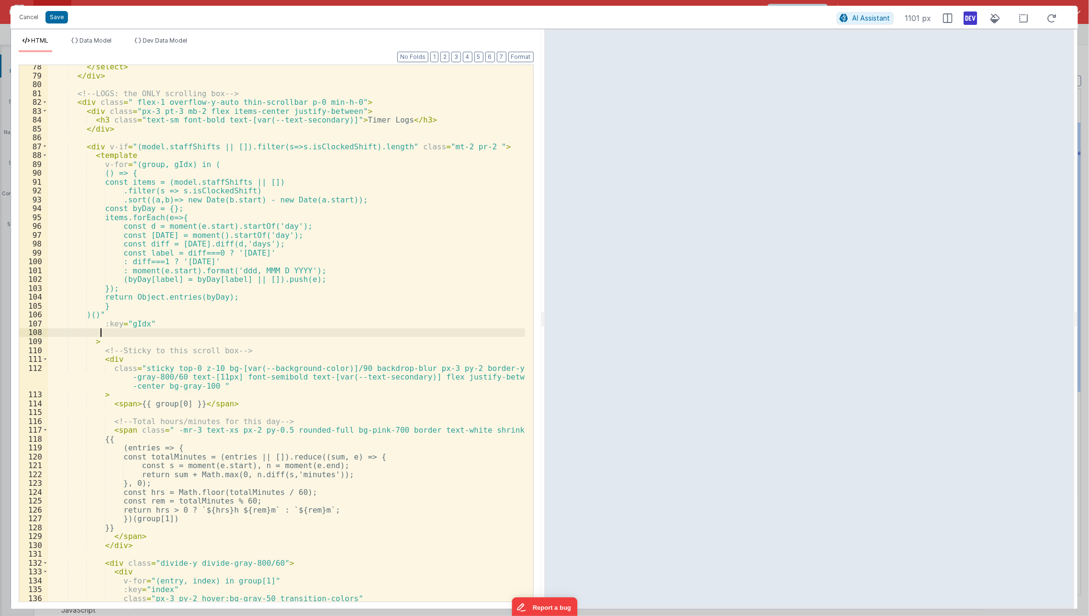
click at [459, 149] on div "</ select > </ div > <!-- LOGS: the ONLY scrolling box --> < div class = " flex…" at bounding box center [287, 339] width 478 height 555
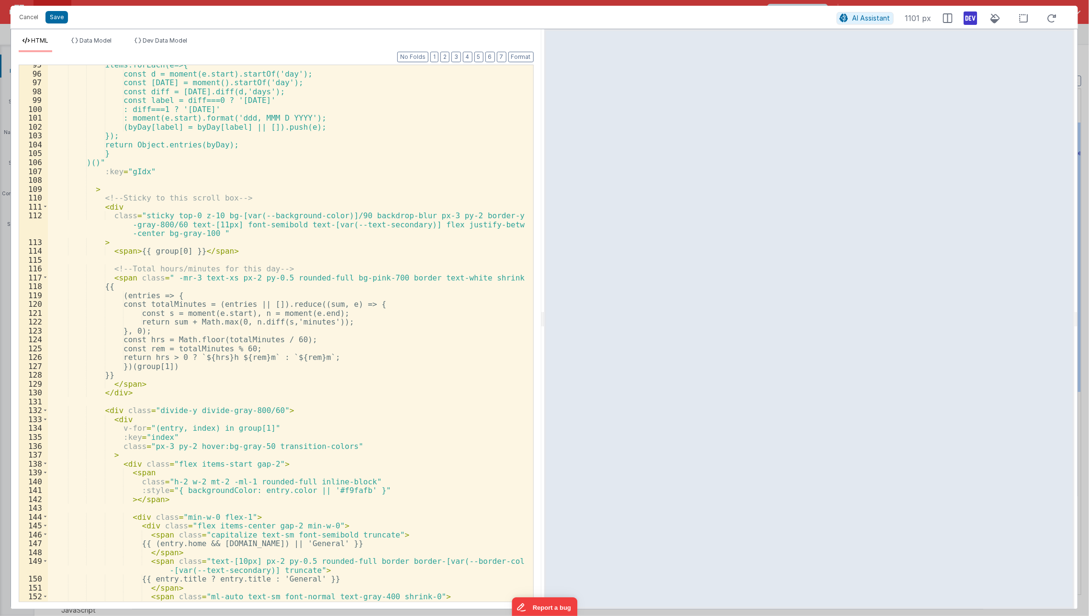
scroll to position [872, 0]
click at [409, 124] on div "items.forEach(e=>{ const d = moment(e.start).startOf('day'); const [DATE] = mom…" at bounding box center [287, 338] width 478 height 555
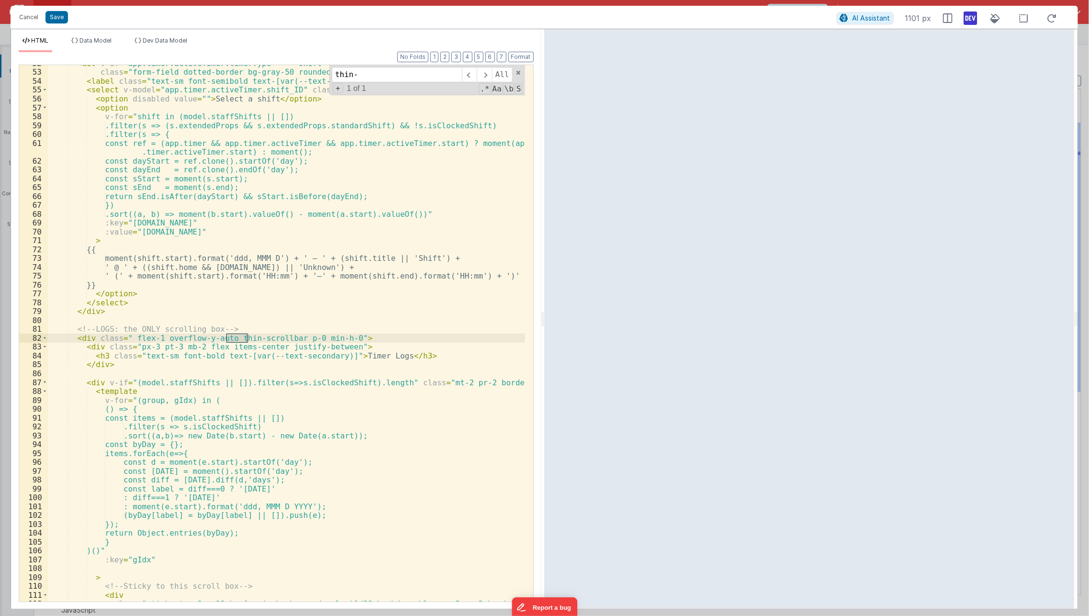
scroll to position [485, 0]
type input "thin-scroll"
click at [286, 338] on div "< div v-if = "app.timer.activeTimer.timerType === 'shift'" class = "form-field …" at bounding box center [287, 345] width 478 height 572
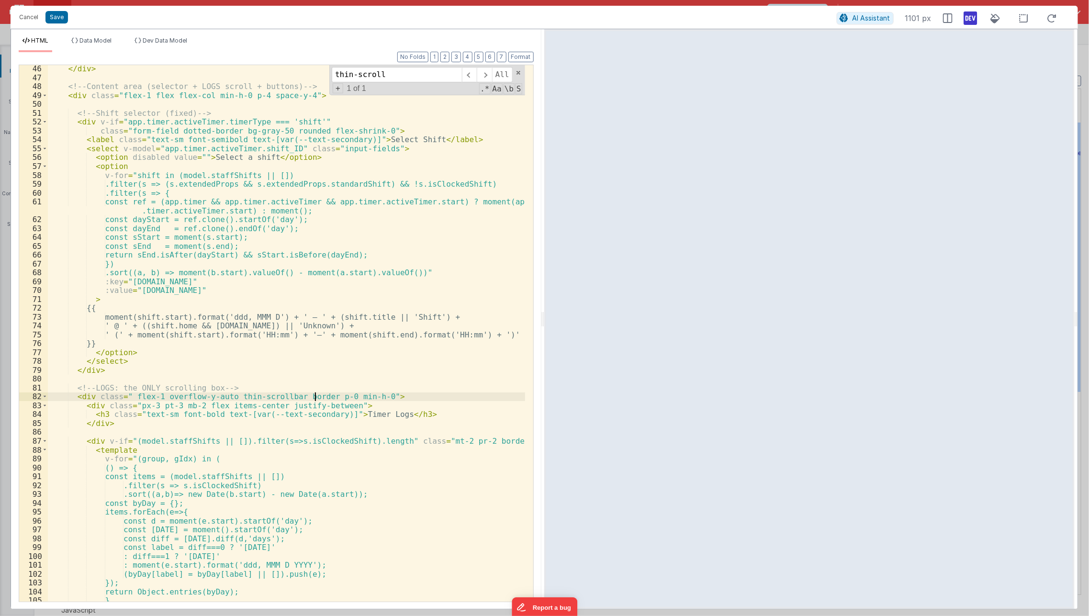
scroll to position [424, 0]
click at [474, 442] on div "</ div > </ div > <!-- Content area (selector + LOGS scroll + buttons) --> < di…" at bounding box center [287, 334] width 478 height 555
click at [405, 378] on div "</ div > </ div > <!-- Content area (selector + LOGS scroll + buttons) --> < di…" at bounding box center [287, 334] width 478 height 555
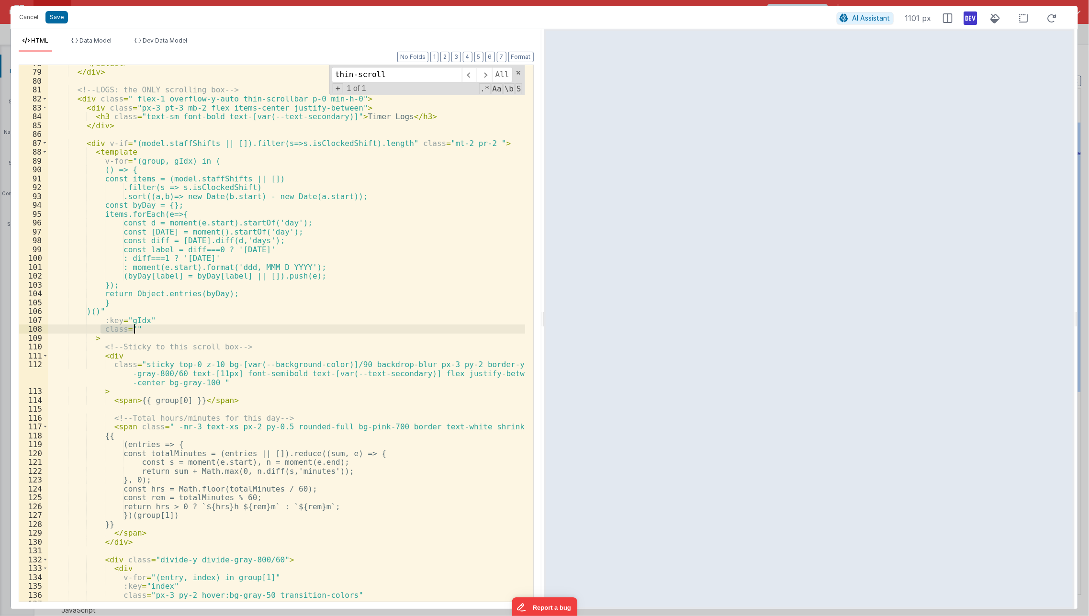
scroll to position [724, 0]
click at [340, 420] on div "</ select > </ div > <!-- LOGS: the ONLY scrolling box --> < div class = " flex…" at bounding box center [287, 336] width 478 height 555
click at [455, 145] on div "</ select > </ div > <!-- LOGS: the ONLY scrolling box --> < div class = " flex…" at bounding box center [287, 336] width 478 height 555
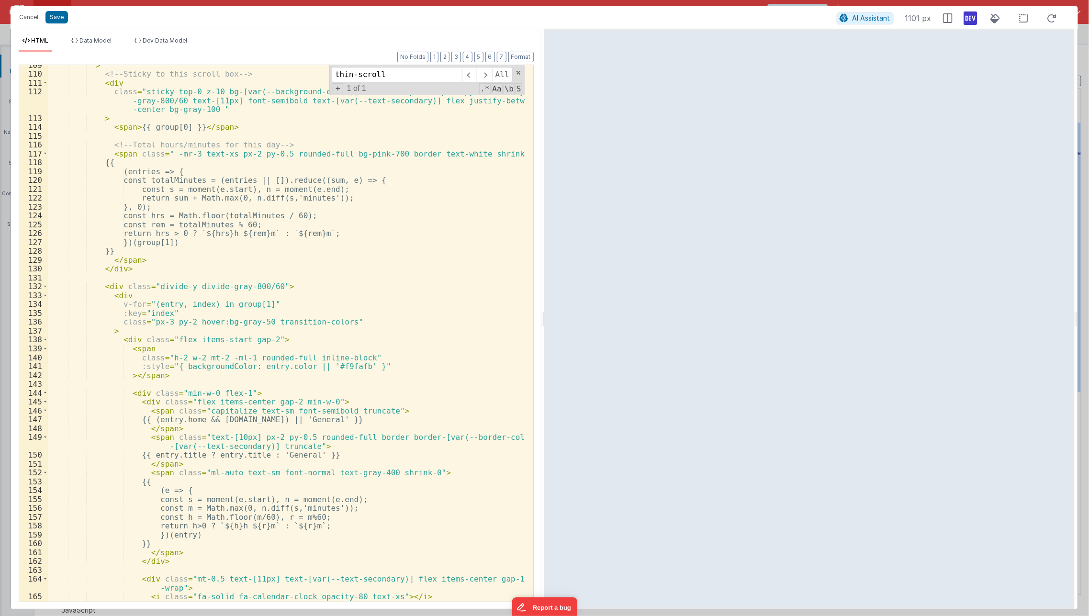
scroll to position [997, 0]
click at [256, 472] on div "> <!-- Sticky to this scroll box --> < div class = "sticky top-0 z-10 bg-[var(-…" at bounding box center [287, 338] width 478 height 555
click at [219, 470] on div "> <!-- Sticky to this scroll box --> < div class = "sticky top-0 z-10 bg-[var(-…" at bounding box center [287, 338] width 478 height 555
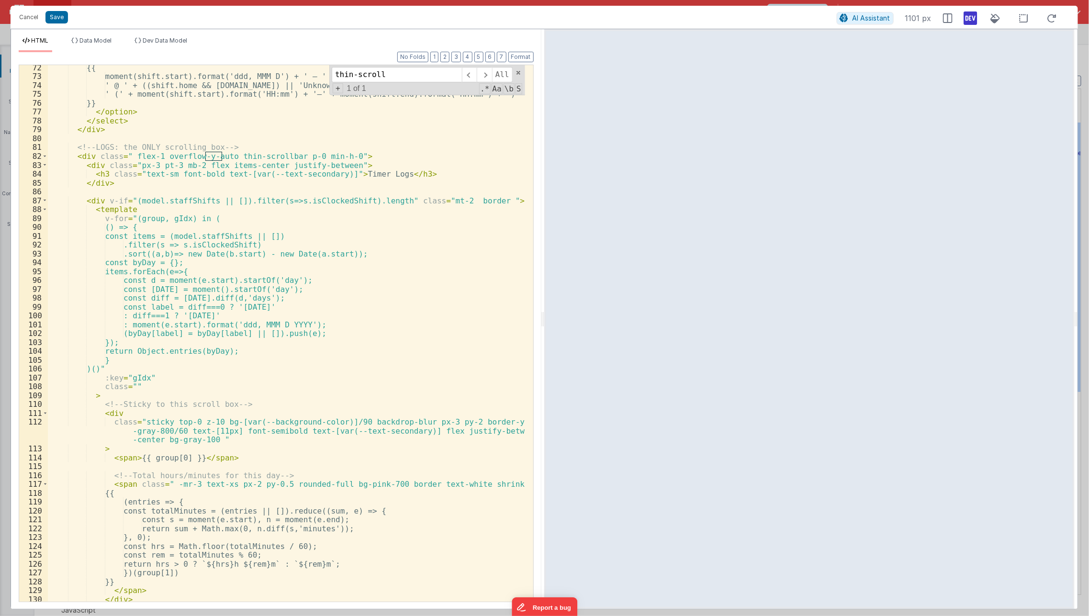
scroll to position [666, 0]
click at [240, 460] on div "{{ moment(shift.start).format('ddd, MMM D') + ' – ' + (shift.title || 'Shift') …" at bounding box center [287, 340] width 478 height 555
click at [284, 484] on div "{{ moment(shift.start).format('ddd, MMM D') + ' – ' + (shift.title || 'Shift') …" at bounding box center [287, 340] width 478 height 555
click at [66, 21] on button "Save" at bounding box center [56, 17] width 22 height 12
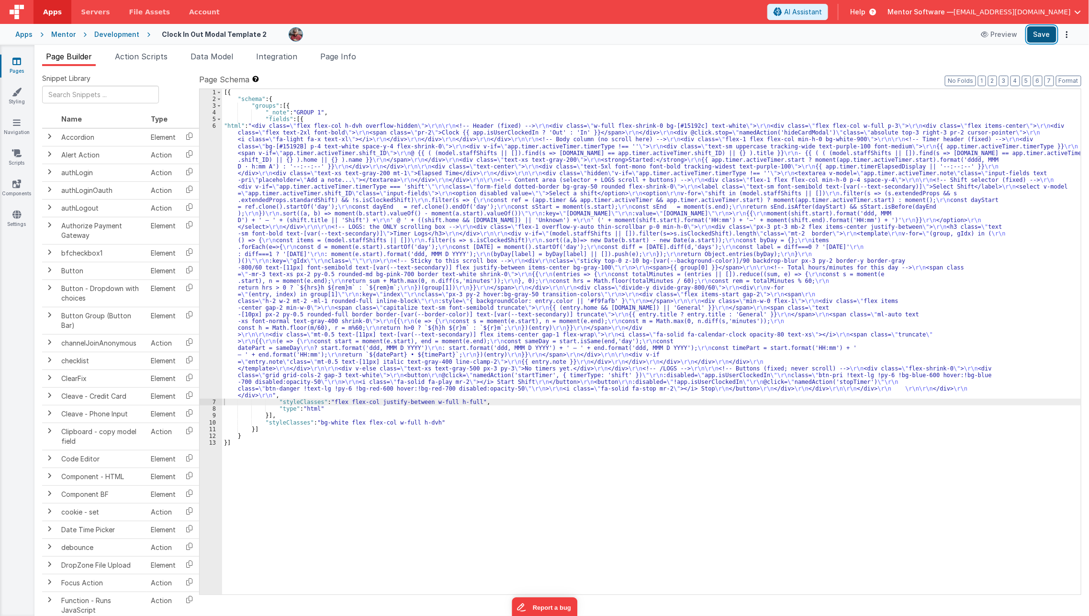
click at [1042, 35] on button "Save" at bounding box center [1041, 34] width 29 height 16
click at [492, 178] on div "[{ "schema" : { "groups" : [{ "_note" : "GROUP 1" , "fields" : [{ "html" : "<di…" at bounding box center [651, 348] width 859 height 519
click at [200, 232] on div "6" at bounding box center [211, 261] width 22 height 276
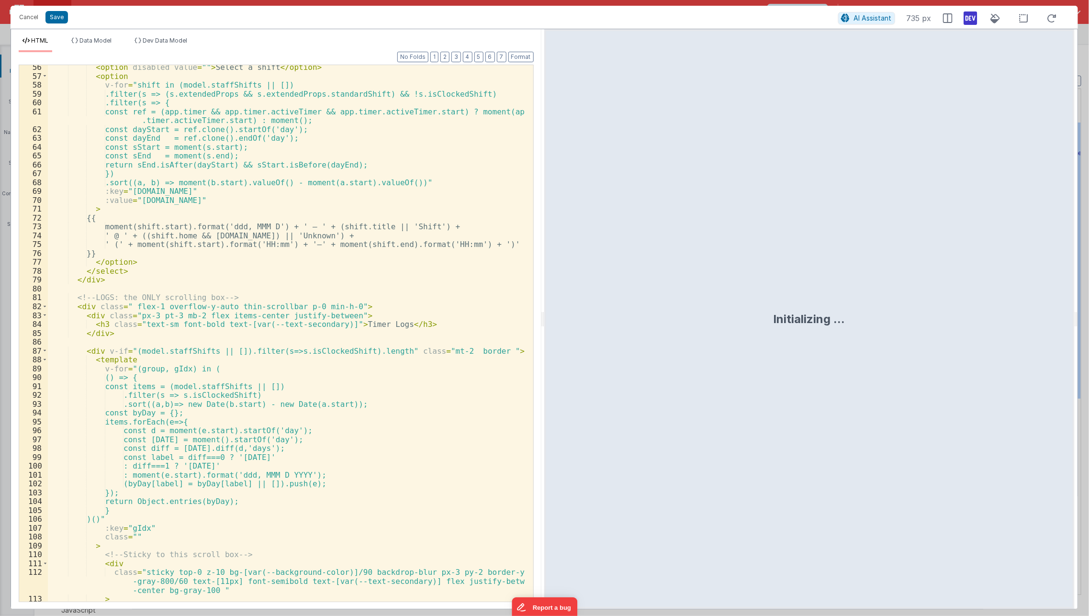
scroll to position [516, 0]
drag, startPoint x: 139, startPoint y: 314, endPoint x: 150, endPoint y: 350, distance: 38.0
click at [150, 350] on div "< option disabled value = "" > Select a shift </ option > < option v-for = "shi…" at bounding box center [287, 340] width 478 height 555
click at [147, 355] on div "< option disabled value = "" > Select a shift </ option > < option v-for = "shi…" at bounding box center [287, 340] width 478 height 555
click at [61, 17] on button "Save" at bounding box center [56, 17] width 22 height 12
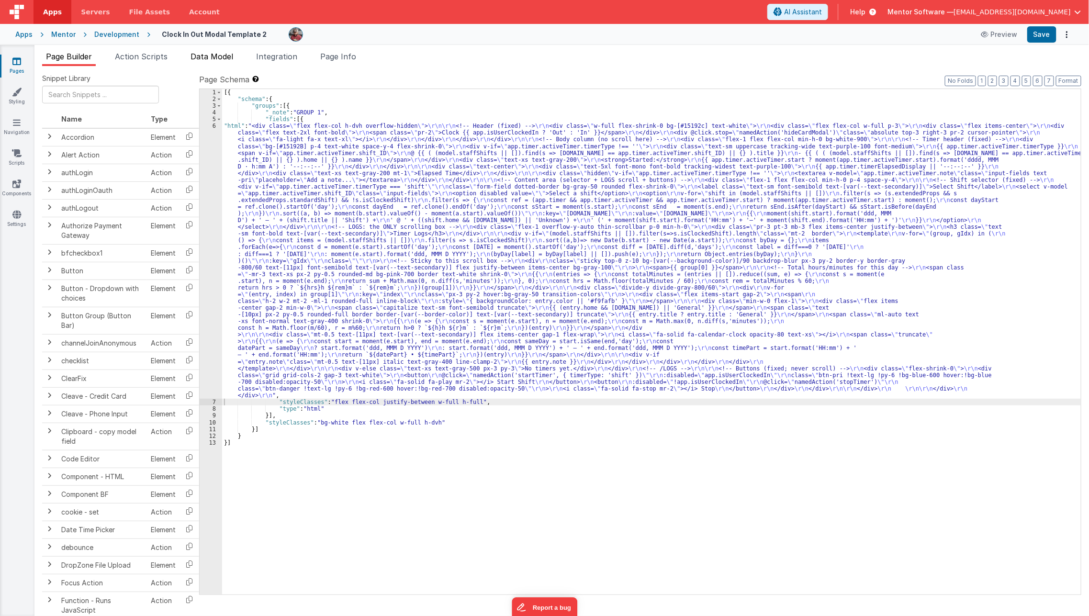
click at [209, 56] on span "Data Model" at bounding box center [211, 57] width 43 height 10
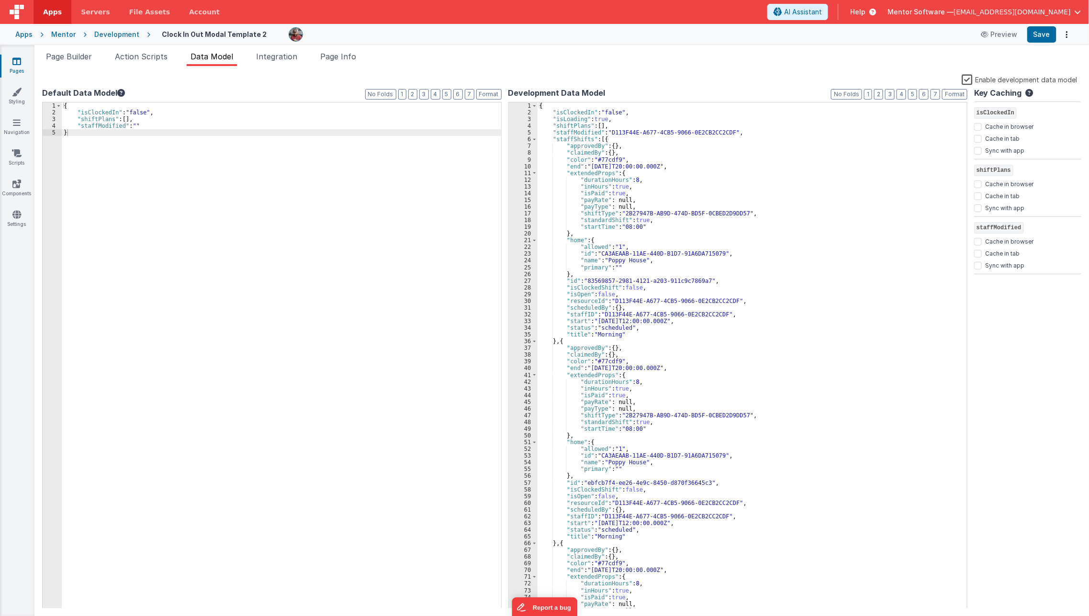
click at [973, 80] on label "Enable development data model" at bounding box center [1019, 79] width 116 height 11
click at [0, 0] on input "Enable development data model" at bounding box center [0, 0] width 0 height 0
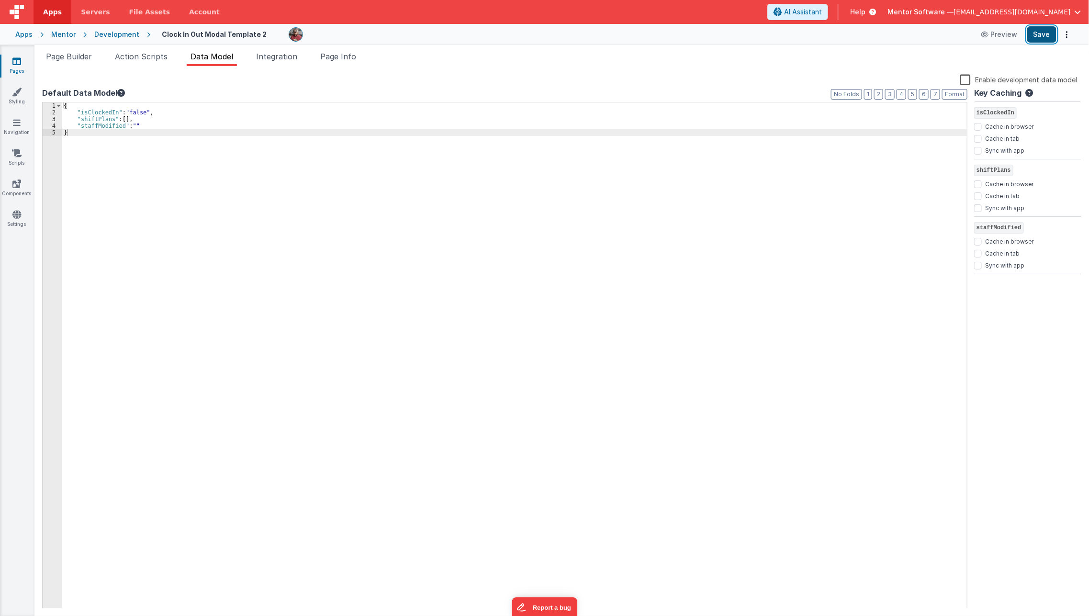
click at [1045, 31] on button "Save" at bounding box center [1041, 34] width 29 height 16
click at [82, 55] on span "Page Builder" at bounding box center [69, 57] width 46 height 10
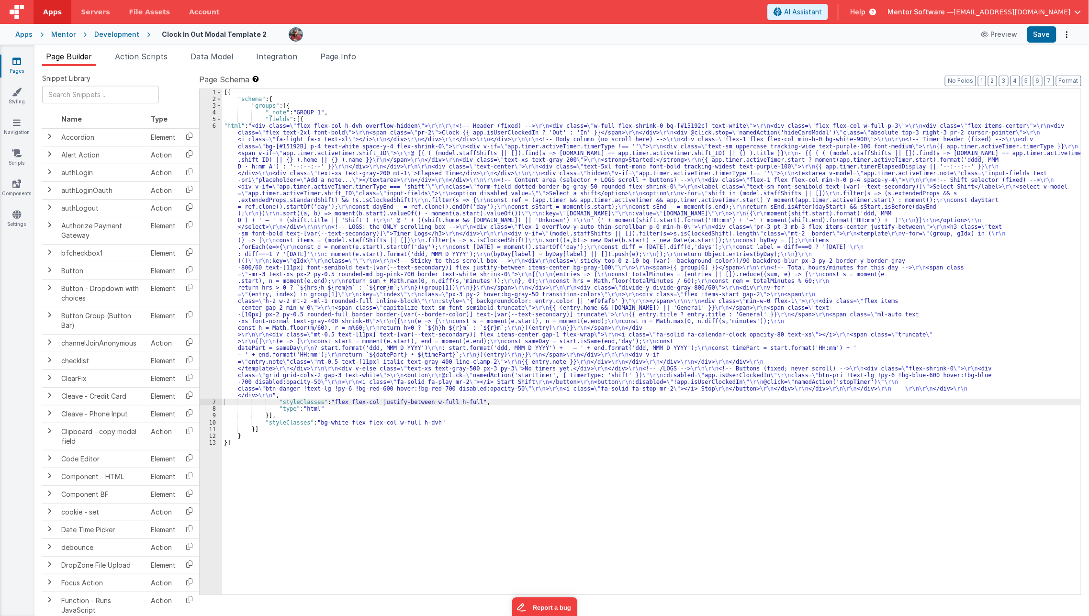
click at [267, 232] on div "[{ "schema" : { "groups" : [{ "_note" : "GROUP 1" , "fields" : [{ "html" : "<di…" at bounding box center [651, 348] width 859 height 519
click at [206, 257] on div "6" at bounding box center [211, 261] width 22 height 276
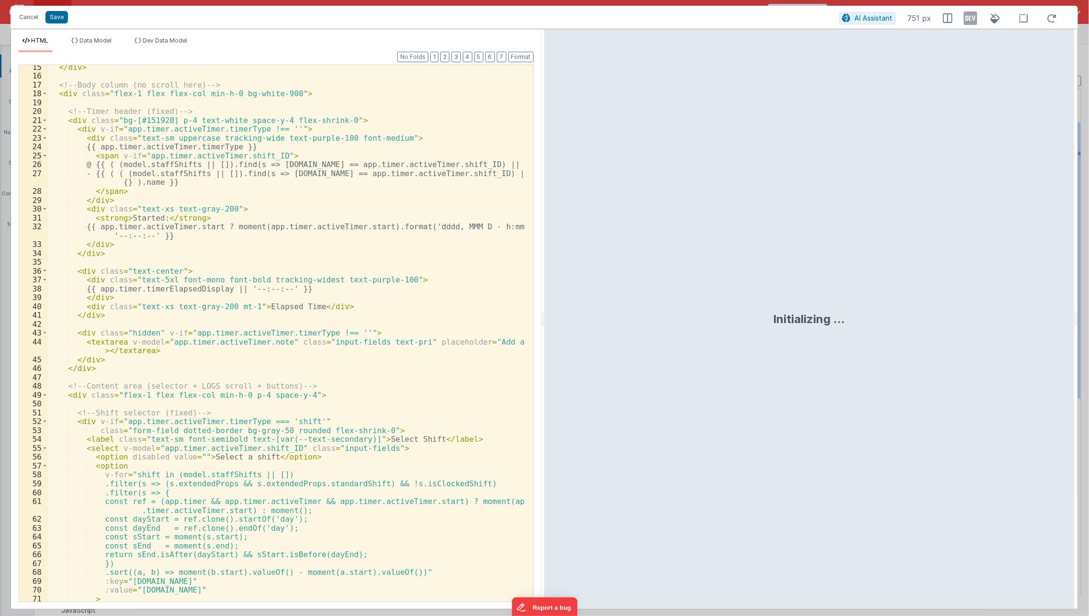
scroll to position [126, 0]
click at [105, 210] on div "</ div > <!-- Body column (no scroll here) --> < div class = "flex-1 flex flex-…" at bounding box center [287, 340] width 478 height 555
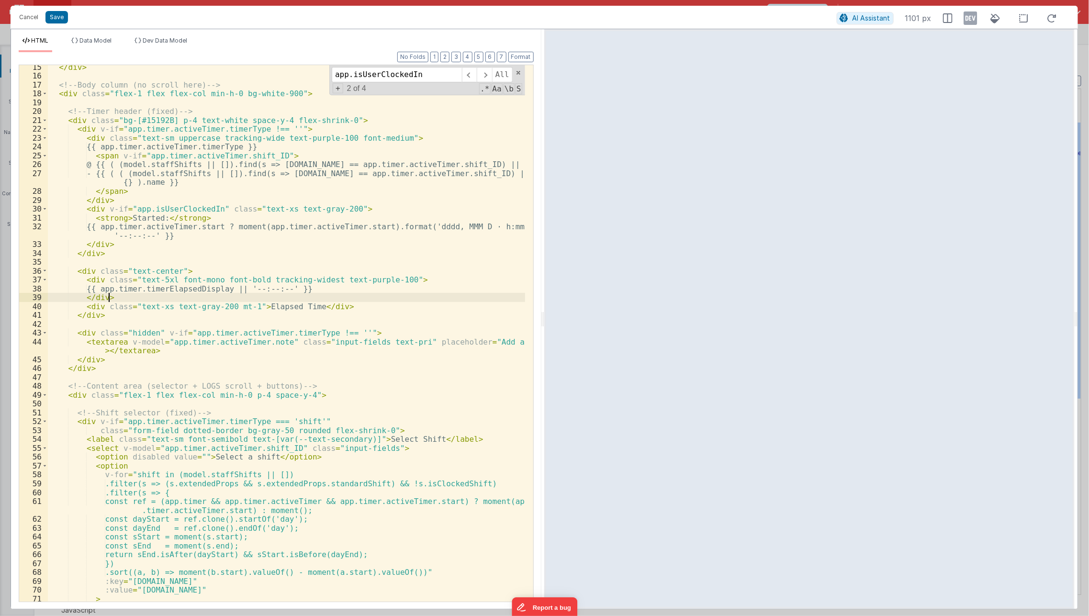
click at [286, 299] on div "</ div > <!-- Body column (no scroll here) --> < div class = "flex-1 flex flex-…" at bounding box center [287, 340] width 478 height 555
click at [56, 15] on button "Save" at bounding box center [56, 17] width 22 height 12
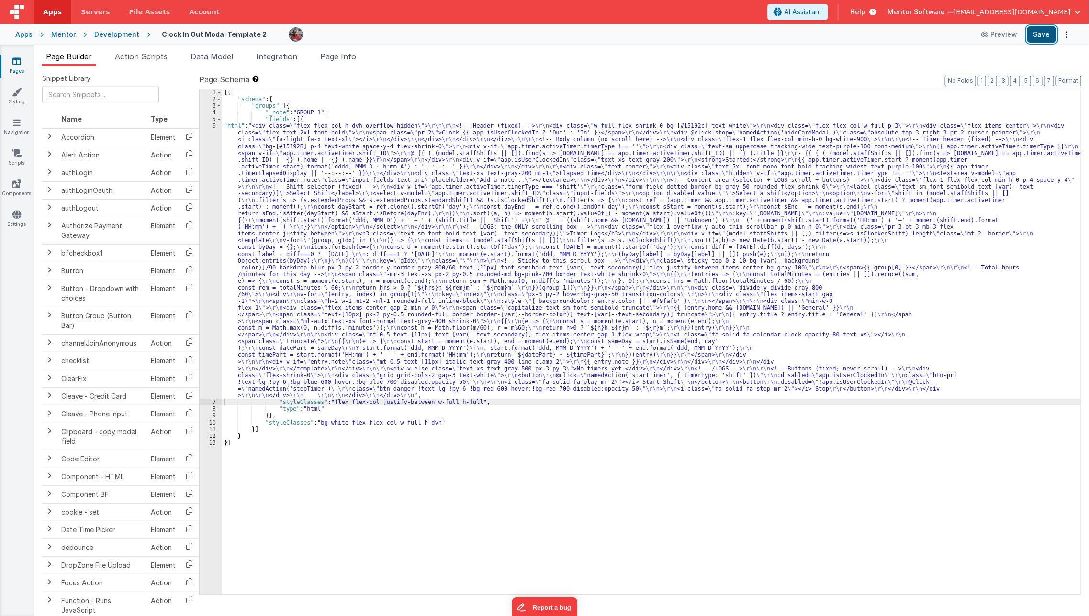
click at [1045, 33] on button "Save" at bounding box center [1041, 34] width 29 height 16
click at [22, 65] on link "Pages" at bounding box center [17, 65] width 34 height 19
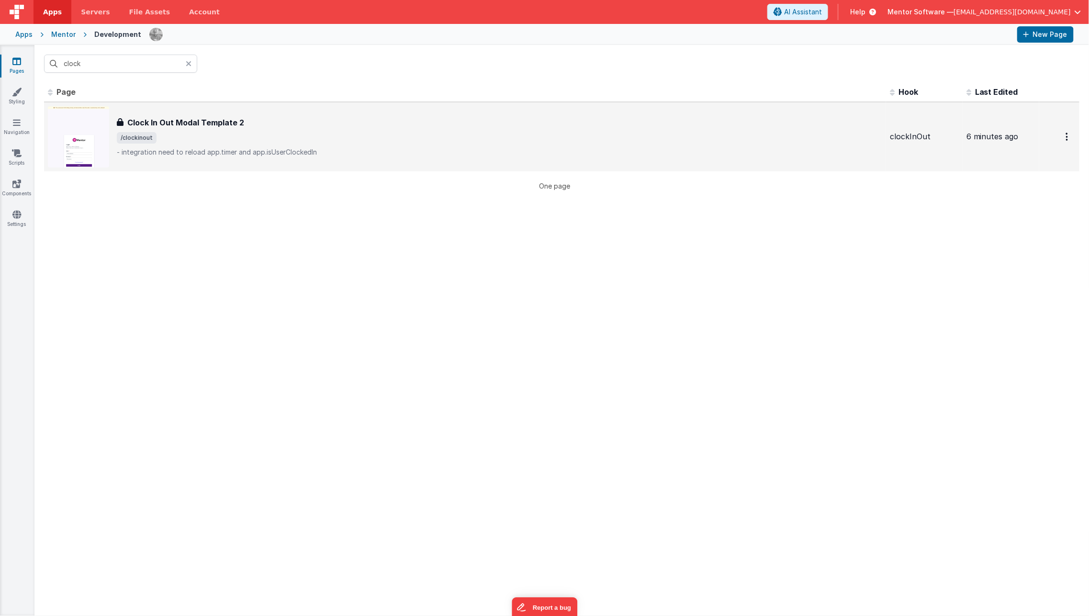
click at [285, 118] on div "Clock In Out Modal Template 2" at bounding box center [499, 122] width 765 height 11
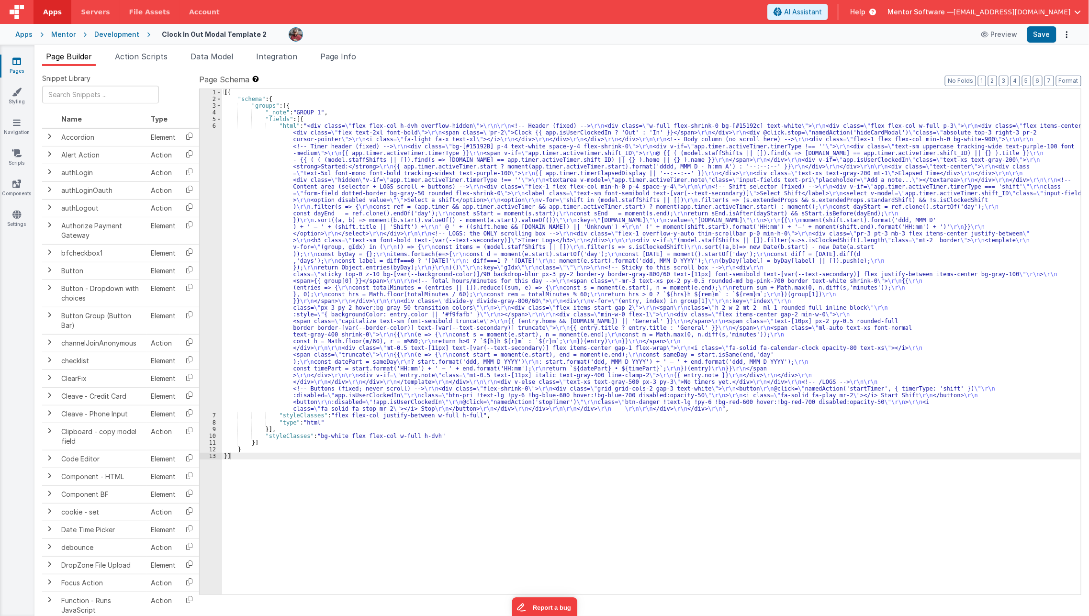
click at [463, 239] on div "[{ "schema" : { "groups" : [{ "_note" : "GROUP 1" , "fields" : [{ "html" : "<di…" at bounding box center [651, 348] width 859 height 519
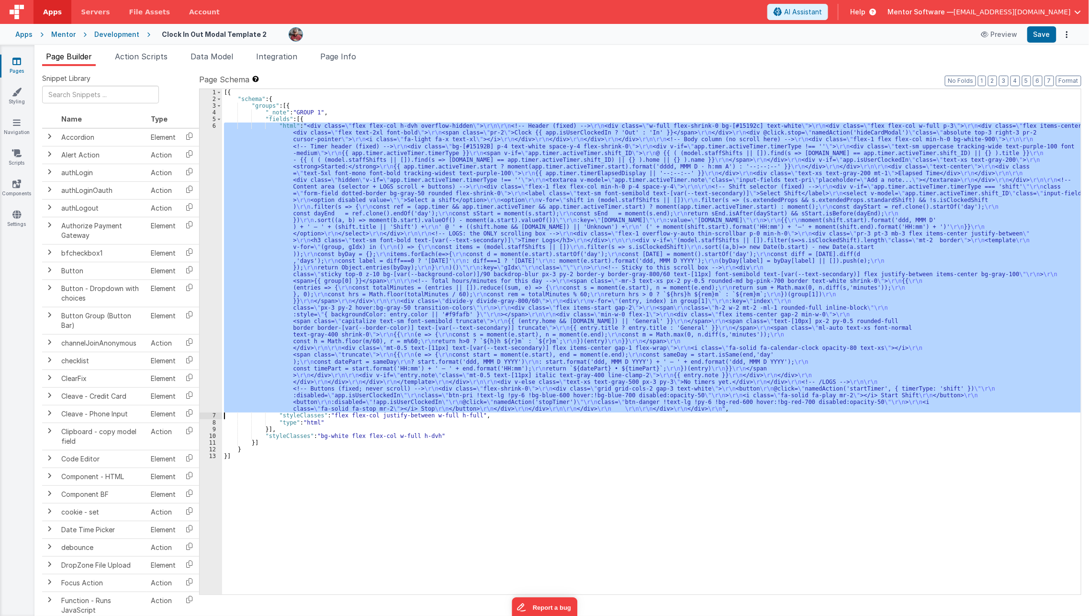
click at [214, 282] on div "6" at bounding box center [211, 268] width 22 height 290
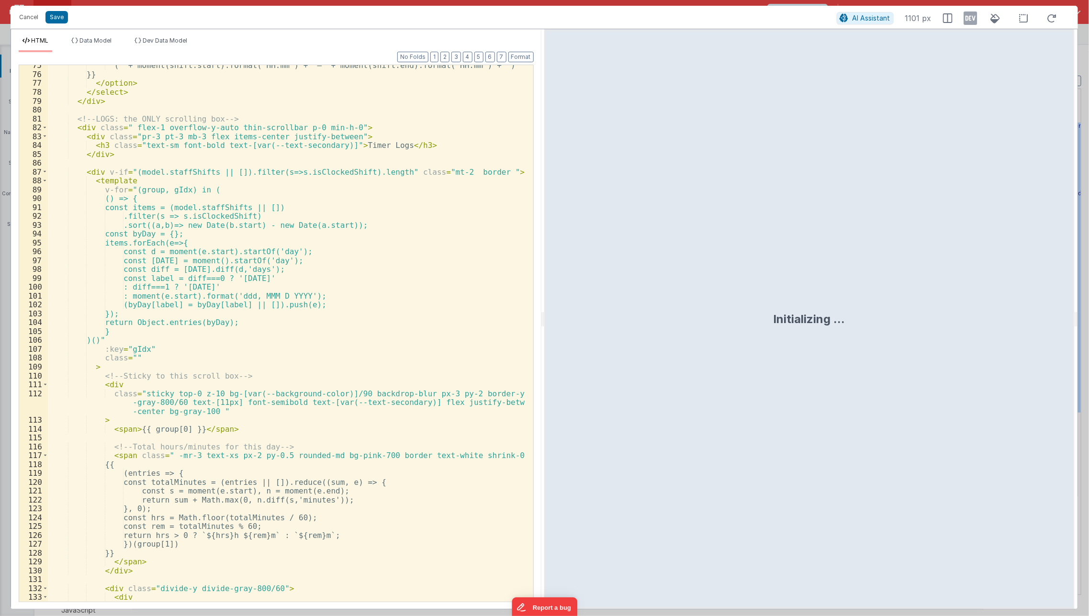
scroll to position [696, 0]
click at [138, 395] on div "' (' + moment(shift.start).format('HH:mm') + '–' + moment(shift.end).format('HH…" at bounding box center [287, 337] width 478 height 555
click at [52, 18] on button "Save" at bounding box center [56, 17] width 22 height 12
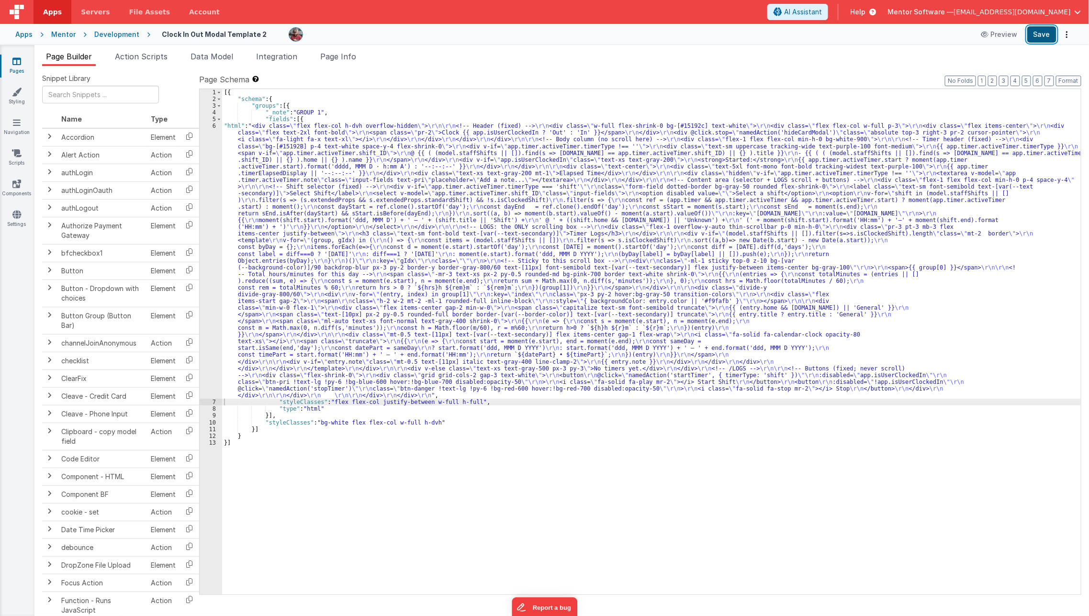
click at [1046, 32] on button "Save" at bounding box center [1041, 34] width 29 height 16
click at [12, 102] on link "Styling" at bounding box center [17, 96] width 34 height 19
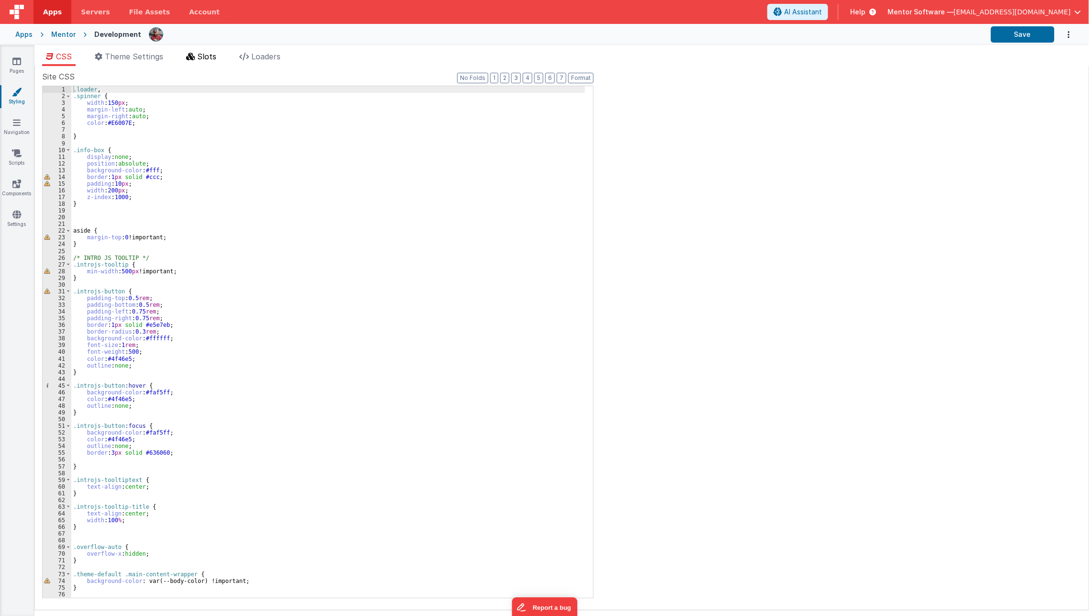
click at [189, 62] on li "Slots" at bounding box center [201, 58] width 38 height 15
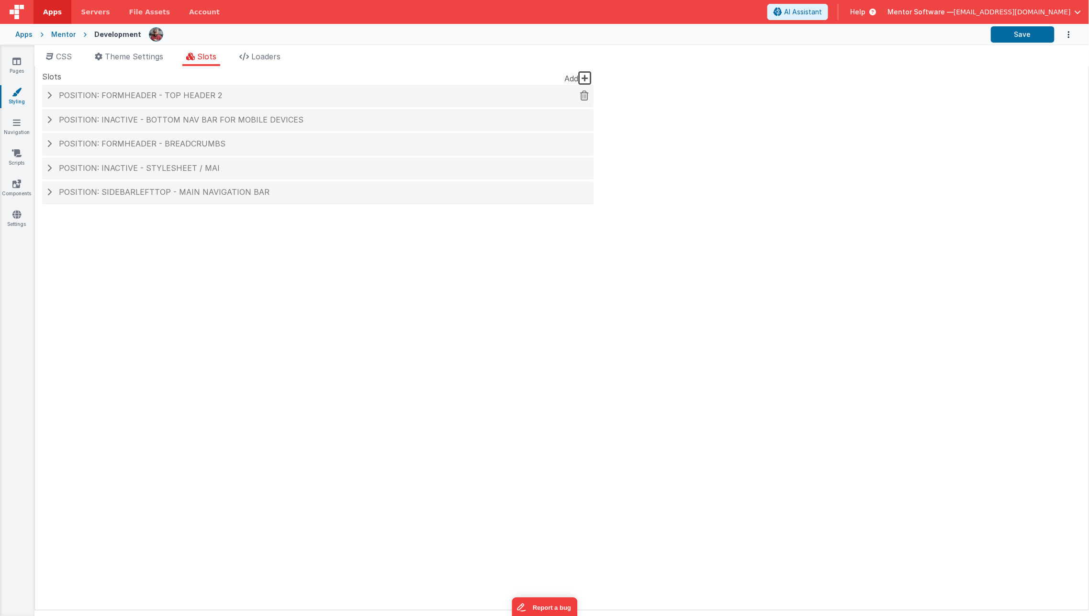
click at [203, 97] on span "Position: formHeader - top header 2" at bounding box center [140, 95] width 163 height 10
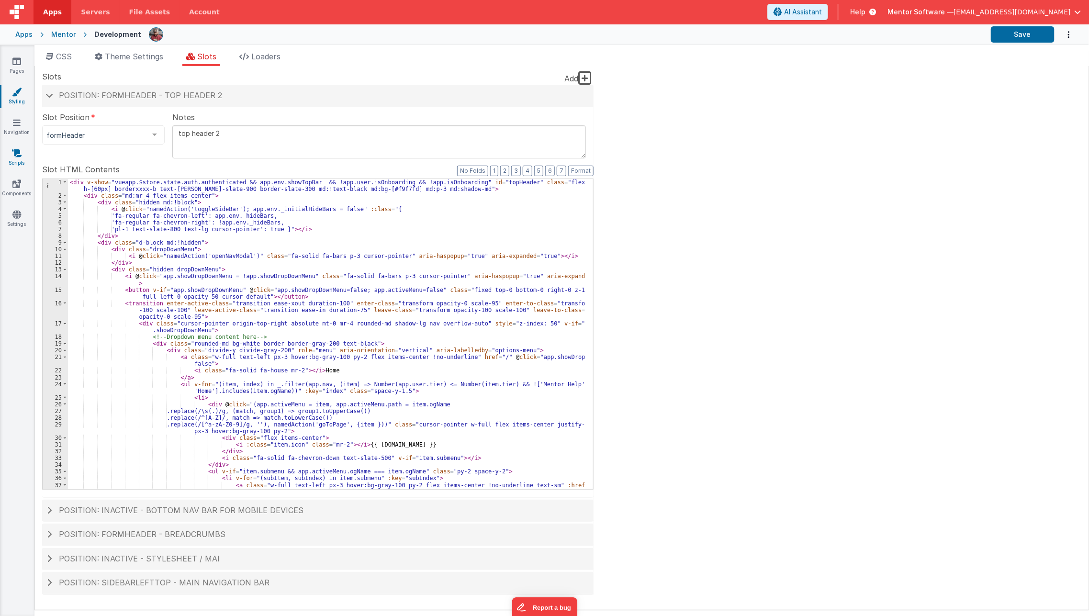
click at [22, 156] on link "Scripts" at bounding box center [17, 157] width 34 height 19
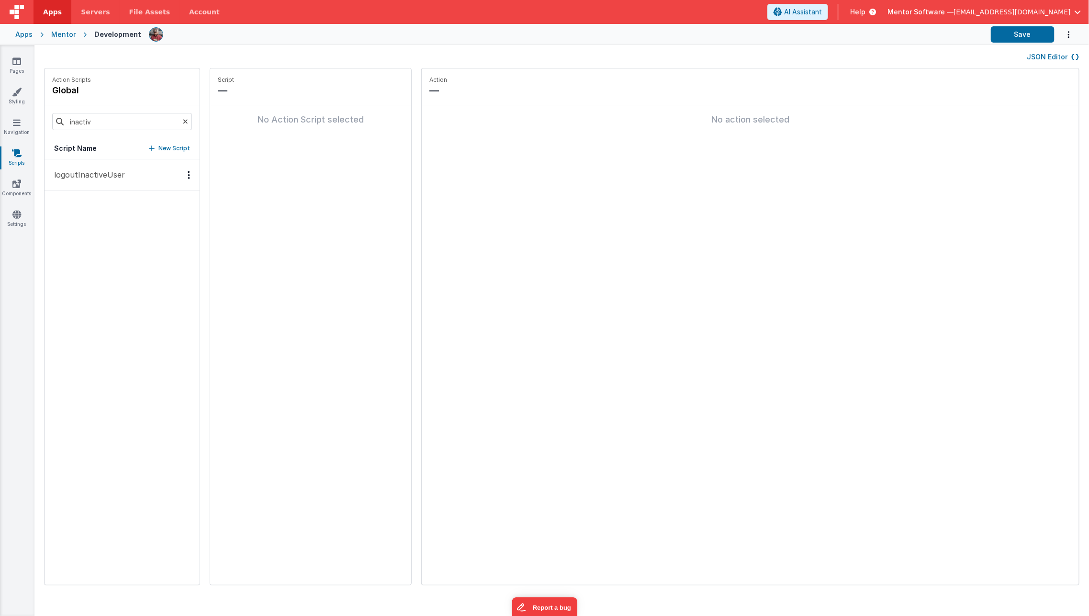
click at [183, 125] on icon at bounding box center [185, 121] width 5 height 33
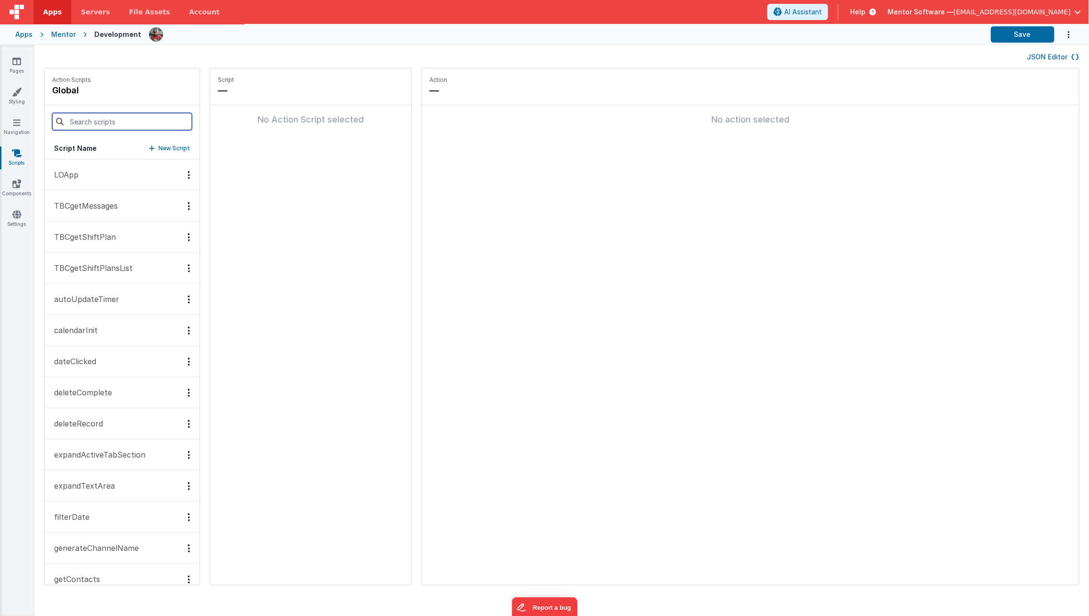
click at [133, 122] on input at bounding box center [122, 121] width 140 height 17
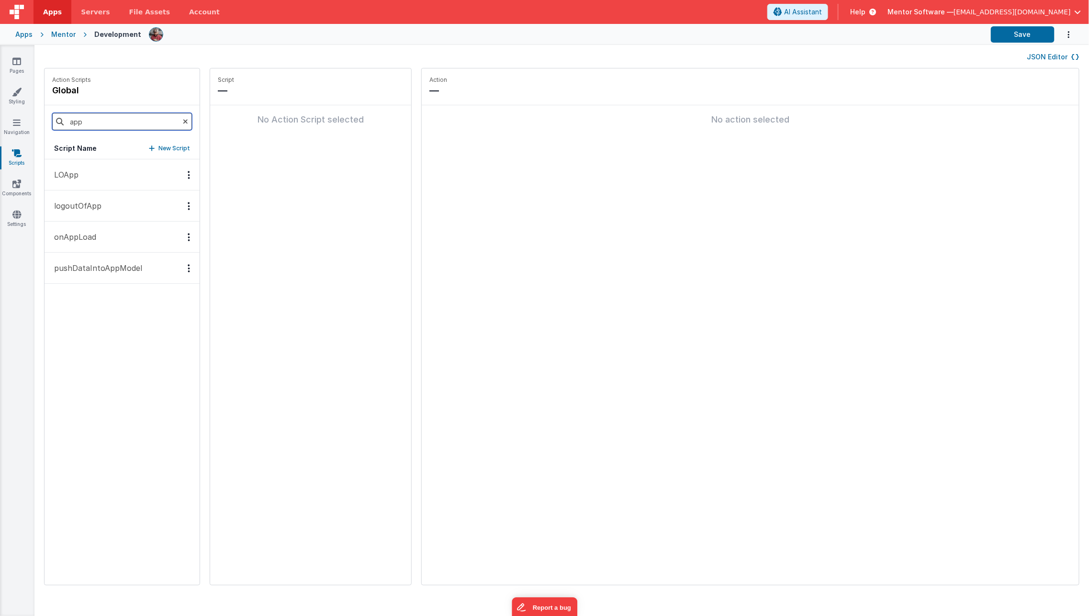
type input "app"
click at [76, 228] on button "onAppLoad" at bounding box center [122, 237] width 155 height 31
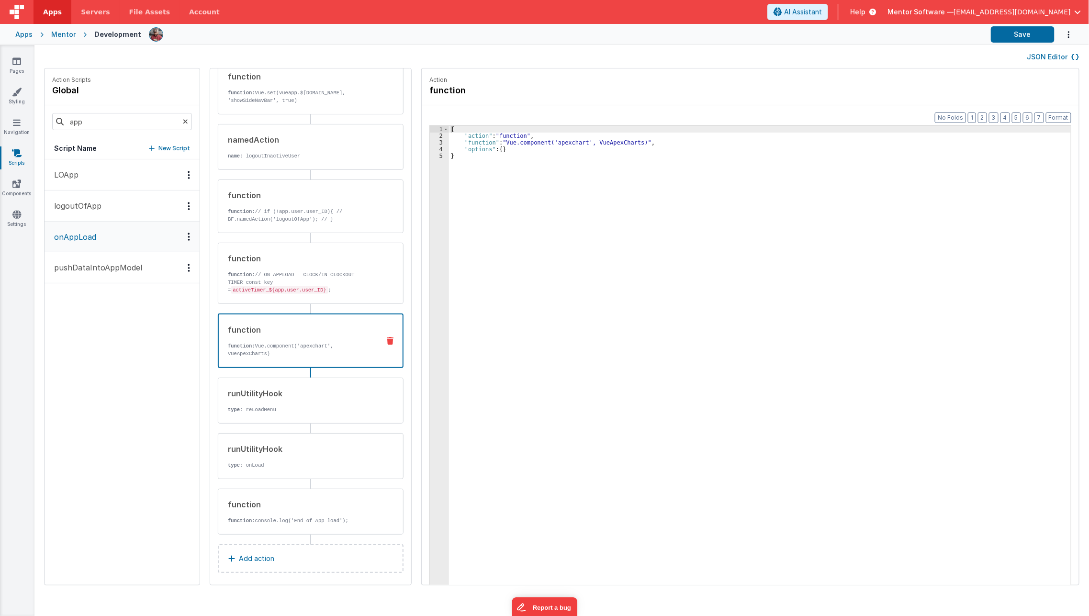
scroll to position [461, 0]
click at [301, 360] on div "function function: Vue.component('apexchart', VueApexCharts)" at bounding box center [311, 341] width 186 height 55
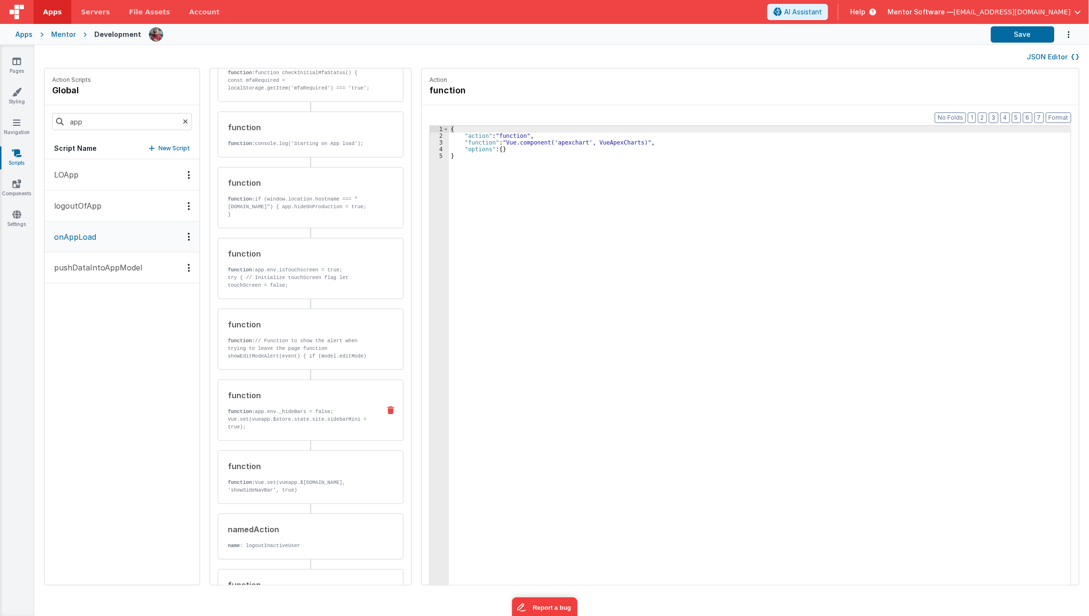
scroll to position [0, 0]
click at [121, 200] on button "logoutOfApp" at bounding box center [122, 205] width 155 height 31
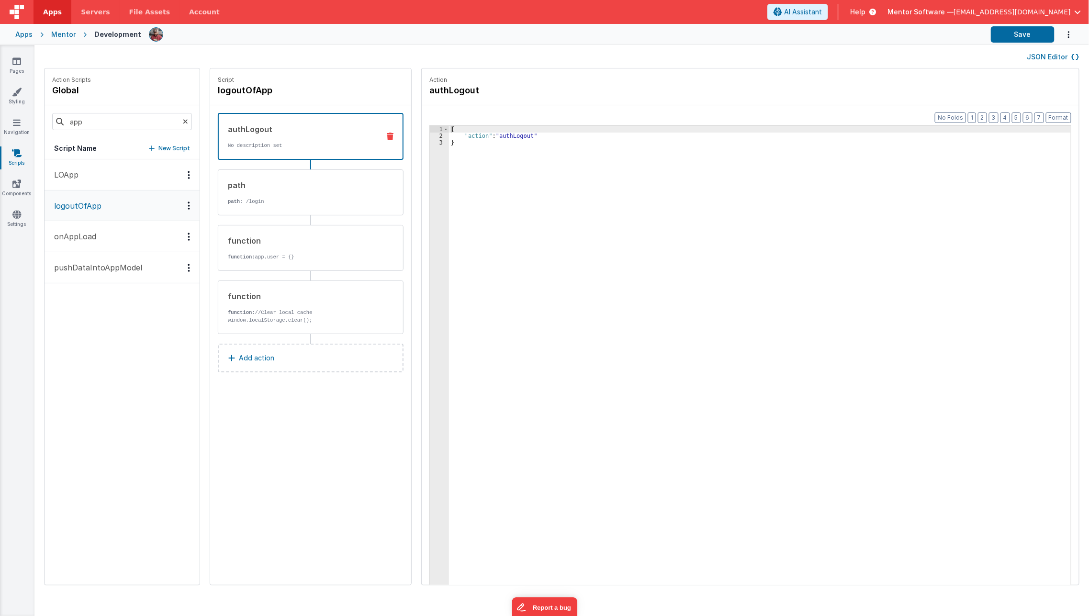
click at [100, 249] on button "onAppLoad" at bounding box center [122, 236] width 155 height 31
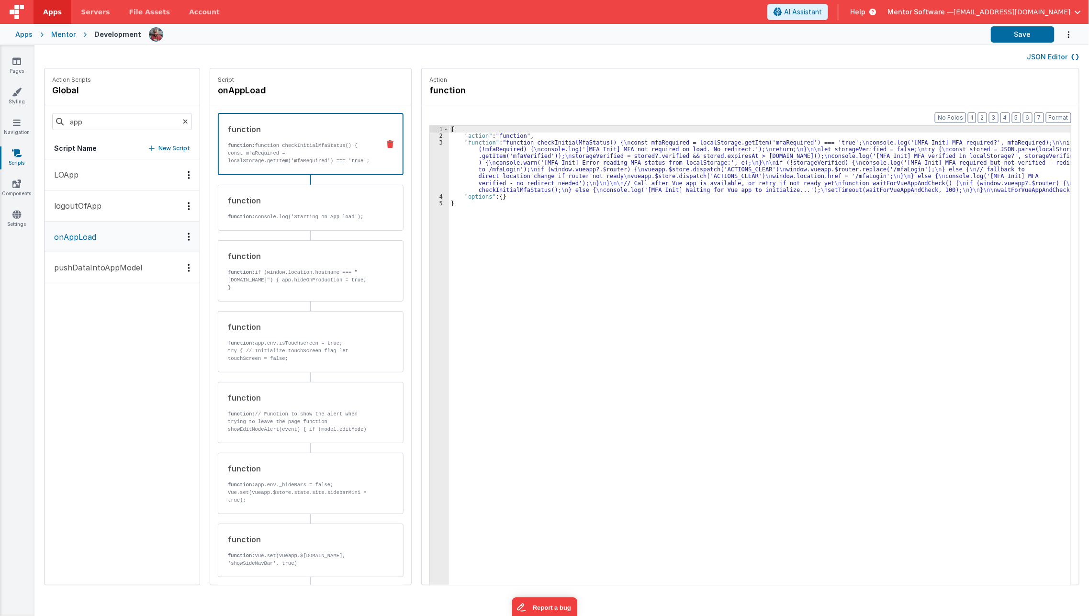
click at [94, 263] on p "pushDataIntoAppModel" at bounding box center [95, 267] width 94 height 11
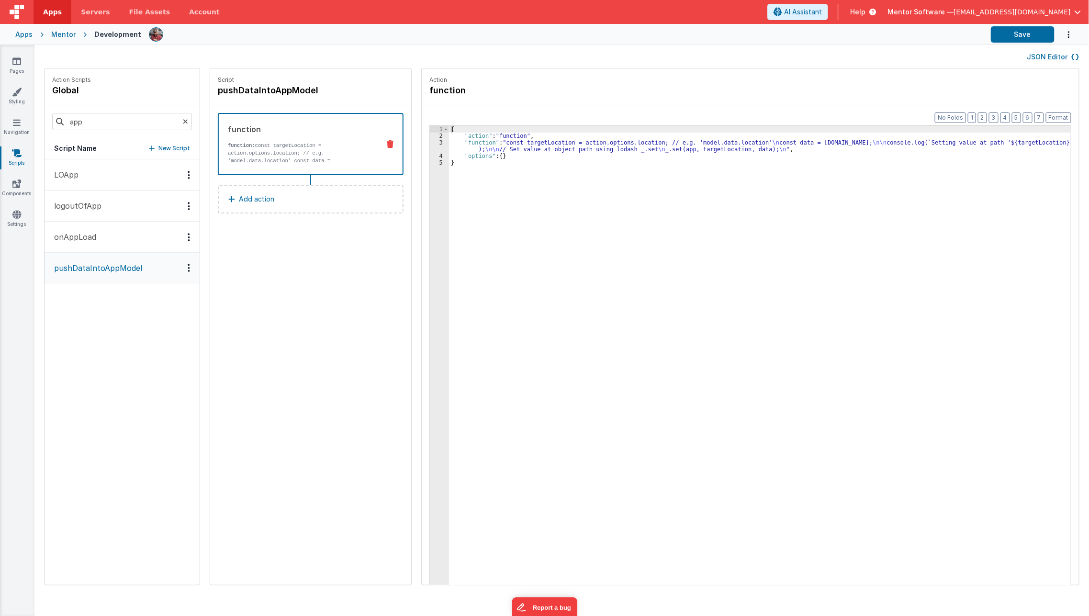
click at [110, 243] on button "onAppLoad" at bounding box center [122, 237] width 155 height 31
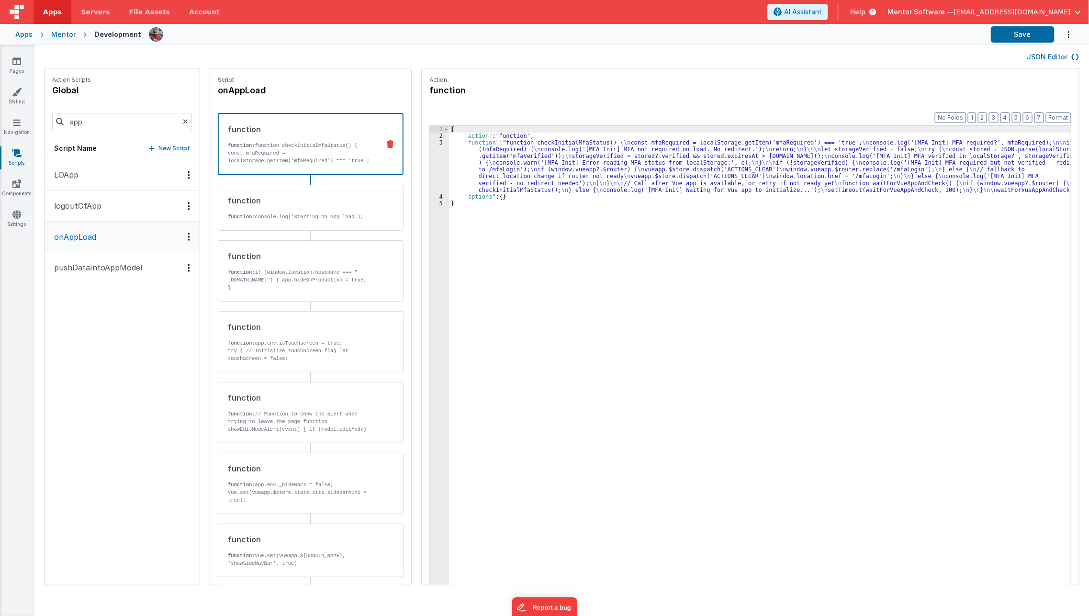
click at [135, 203] on button "logoutOfApp" at bounding box center [122, 205] width 155 height 31
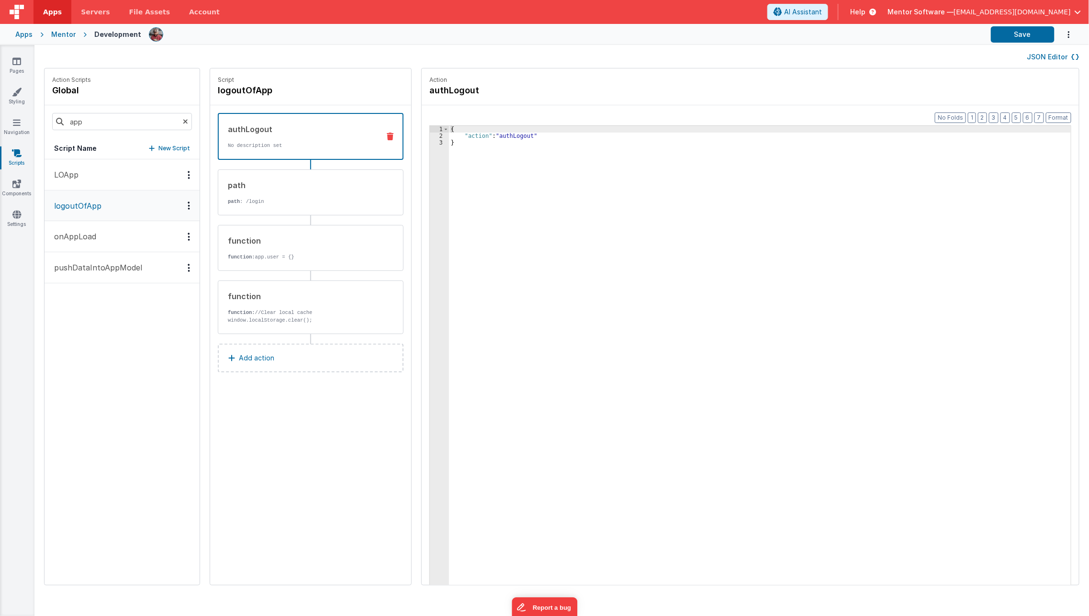
click at [147, 178] on button "LOApp" at bounding box center [122, 174] width 155 height 31
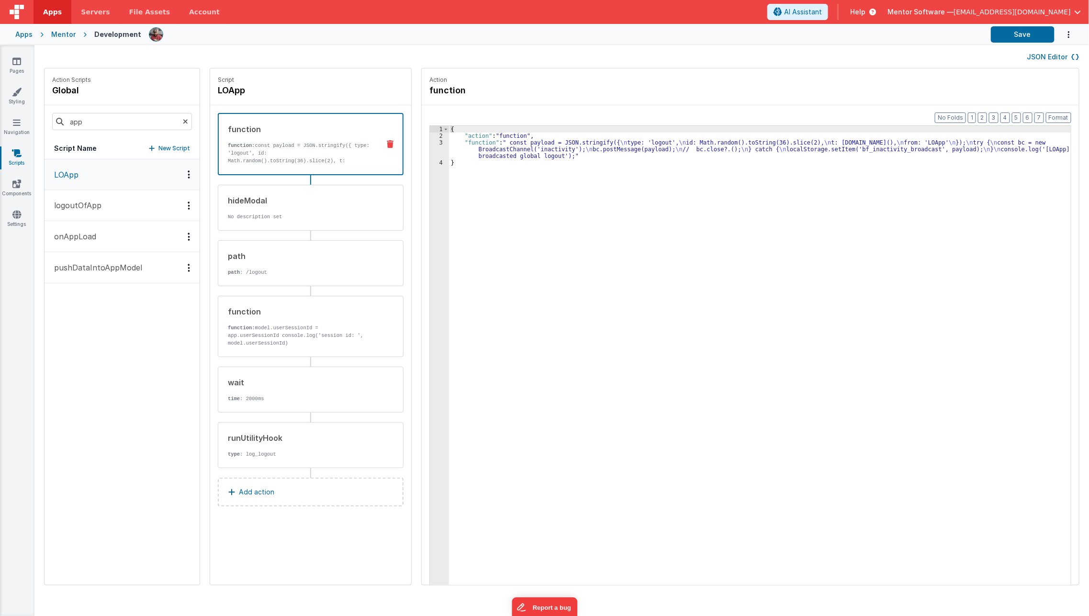
click at [142, 192] on button "logoutOfApp" at bounding box center [122, 205] width 155 height 31
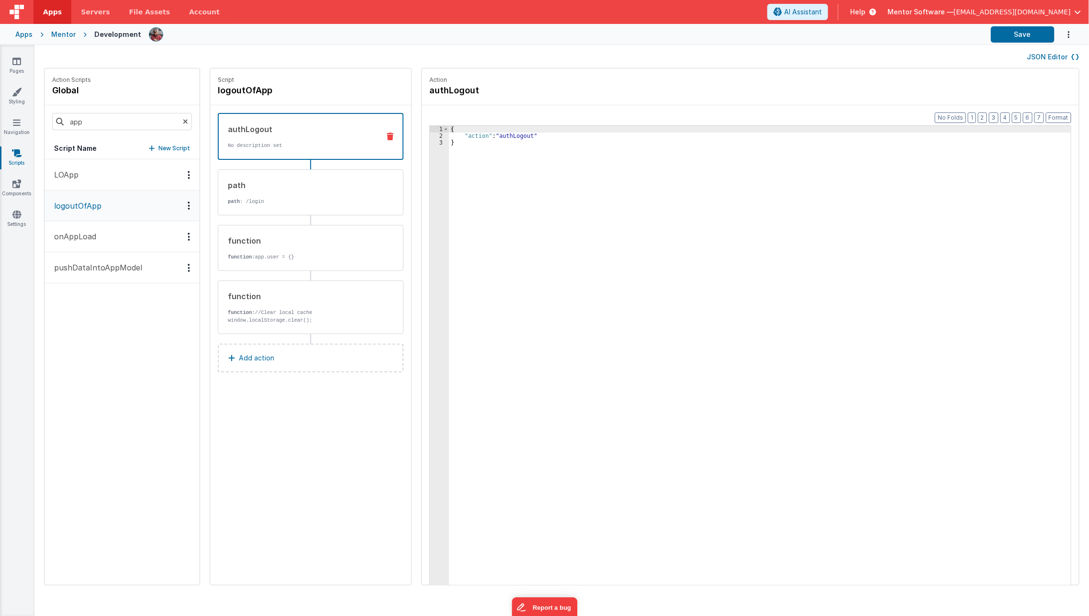
click at [130, 221] on button "onAppLoad" at bounding box center [122, 236] width 155 height 31
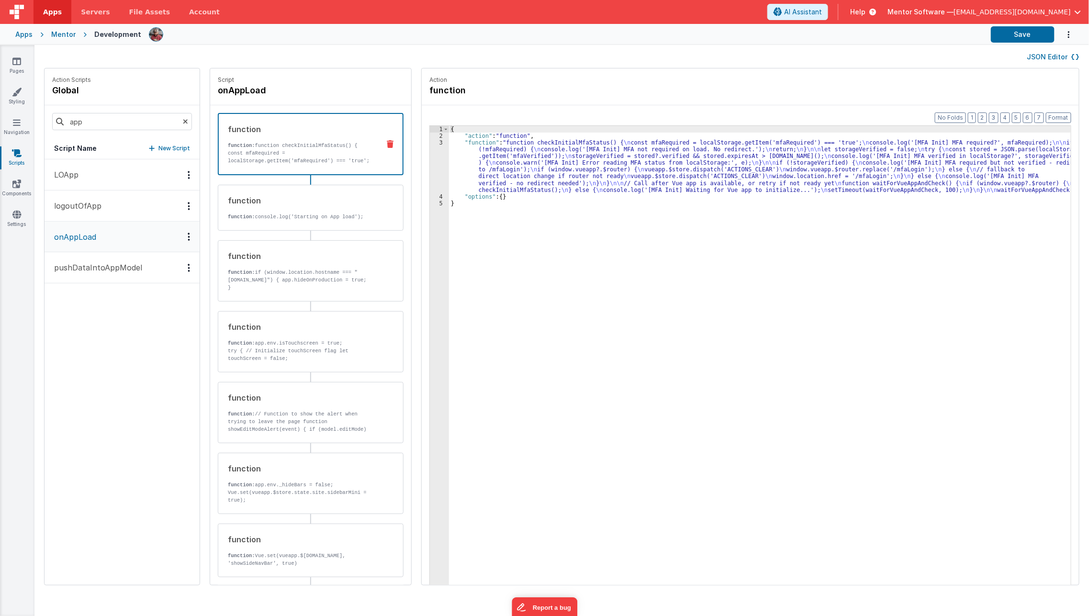
click at [120, 248] on button "onAppLoad" at bounding box center [122, 237] width 155 height 31
click at [17, 100] on link "Styling" at bounding box center [17, 96] width 34 height 19
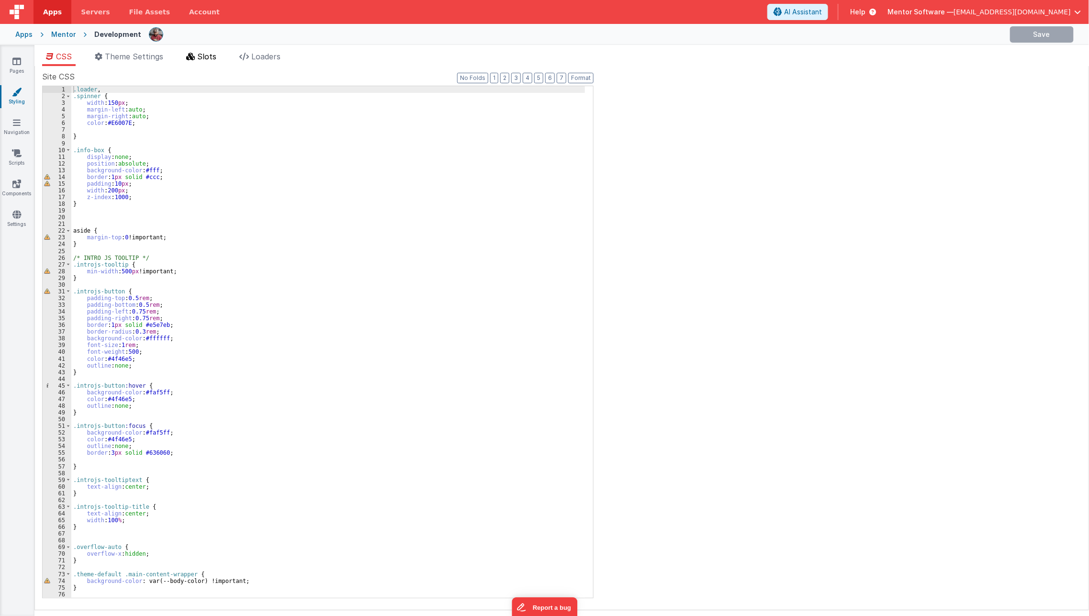
click at [216, 54] on span "Slots" at bounding box center [206, 57] width 19 height 10
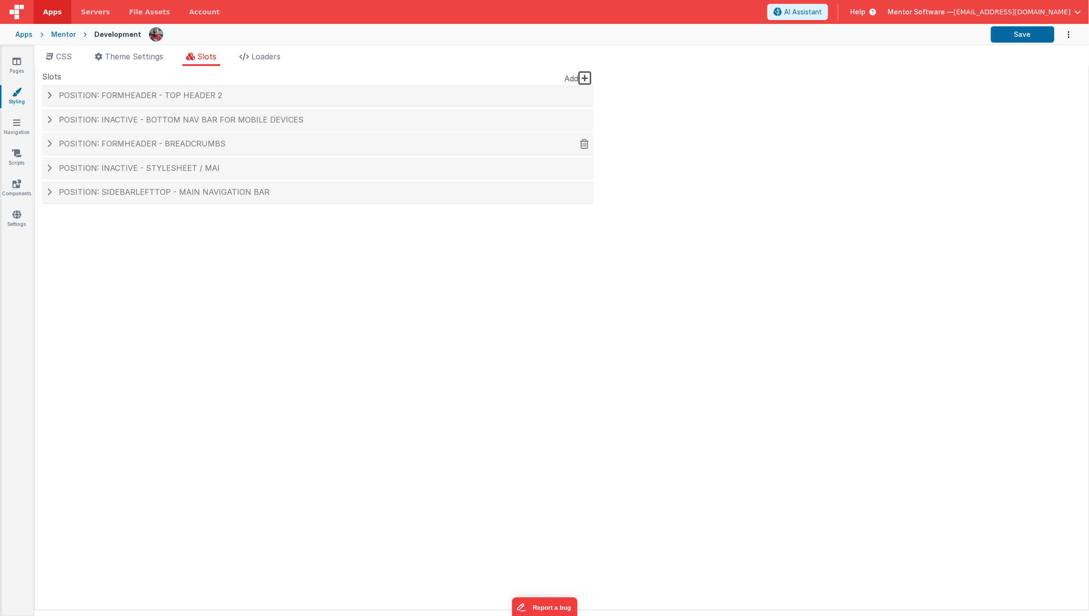
click at [197, 143] on span "Position: formHeader - Breadcrumbs" at bounding box center [142, 144] width 167 height 10
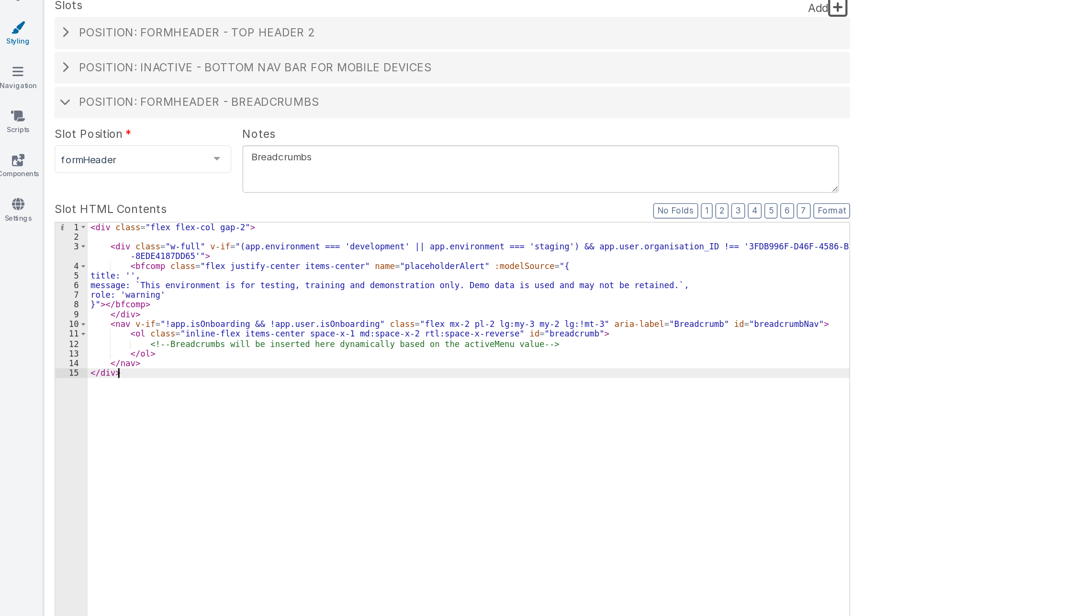
click at [501, 308] on div "< div class = "flex flex-col gap-2" > < div class = "w-full" v-if = "(app.envir…" at bounding box center [329, 389] width 528 height 324
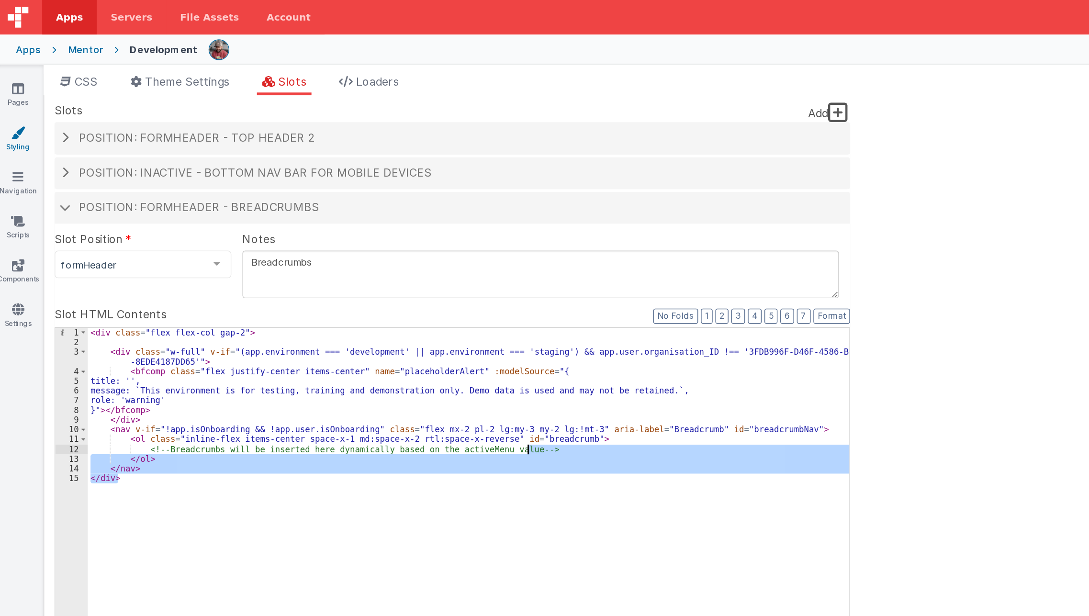
click at [531, 334] on div "< div class = "flex flex-col gap-2" > < div class = "w-full" v-if = "(app.envir…" at bounding box center [329, 382] width 528 height 310
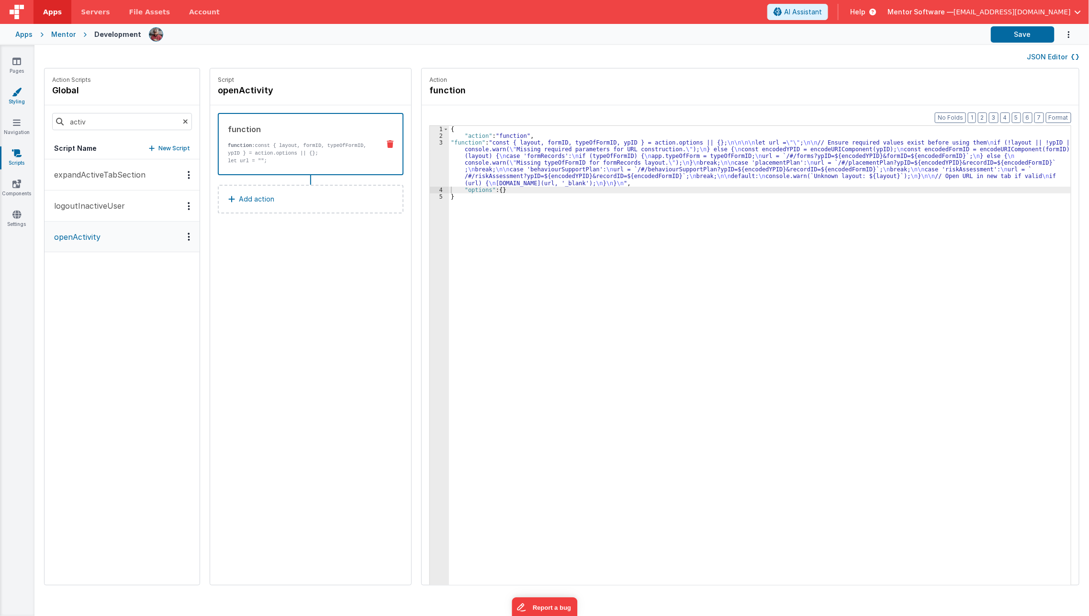
click at [11, 97] on link "Styling" at bounding box center [17, 96] width 34 height 19
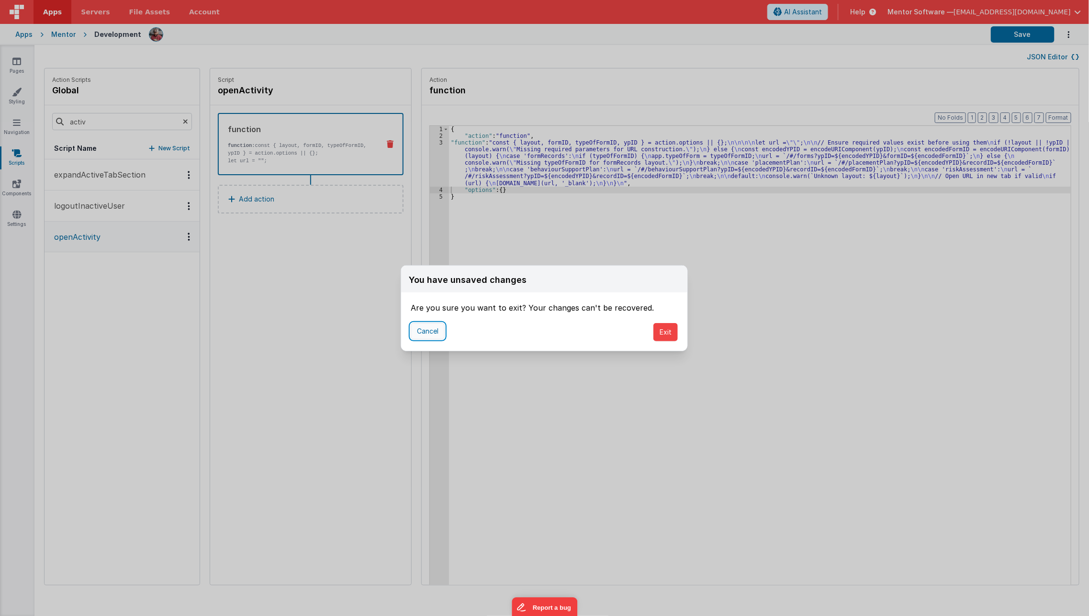
click at [429, 334] on button "Cancel" at bounding box center [428, 331] width 34 height 16
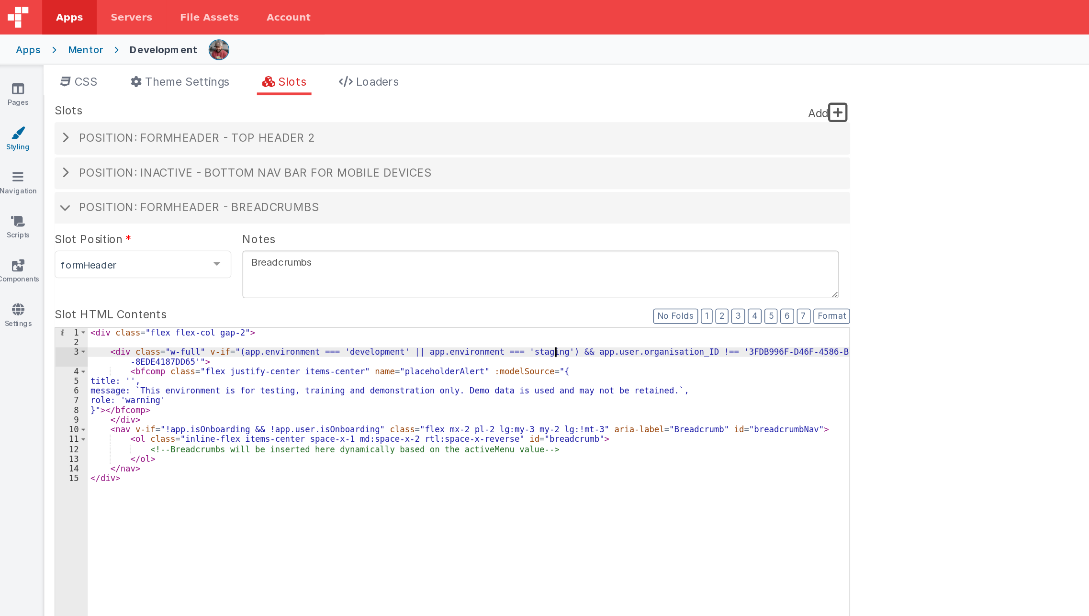
click at [388, 246] on div "< div class = "flex flex-col gap-2" > < div class = "w-full" v-if = "(app.envir…" at bounding box center [329, 389] width 528 height 324
click at [137, 250] on div "< div class = "flex flex-col gap-2" > < div class = "w-full" v-if = "(app.envir…" at bounding box center [329, 389] width 528 height 324
click at [392, 246] on div "< div class = "flex flex-col gap-2" > < div class = "w-full" v-if = "(app.envir…" at bounding box center [329, 389] width 528 height 324
click at [137, 253] on div "< div class = "flex flex-col gap-2" > < div class = "w-full" v-if = "(app.envir…" at bounding box center [329, 389] width 528 height 324
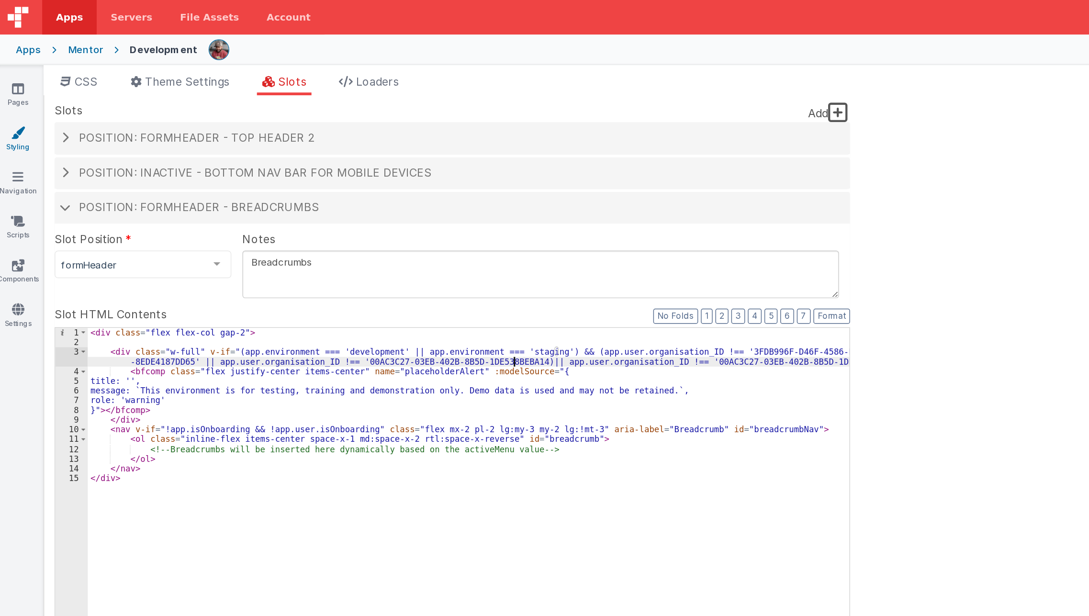
click at [360, 248] on div "< div class = "flex flex-col gap-2" > < div class = "w-full" v-if = "(app.envir…" at bounding box center [329, 389] width 528 height 324
click at [364, 258] on div "< div class = "flex flex-col gap-2" > < div class = "w-full" v-if = "(app.envir…" at bounding box center [329, 389] width 528 height 324
click at [361, 251] on div "< div class = "flex flex-col gap-2" > < div class = "w-full" v-if = "(app.envir…" at bounding box center [329, 389] width 528 height 324
click at [330, 219] on label "Slot HTML Contents" at bounding box center [317, 217] width 551 height 11
click at [346, 255] on div "< div class = "flex flex-col gap-2" > < div class = "w-full" v-if = "(app.envir…" at bounding box center [329, 389] width 528 height 324
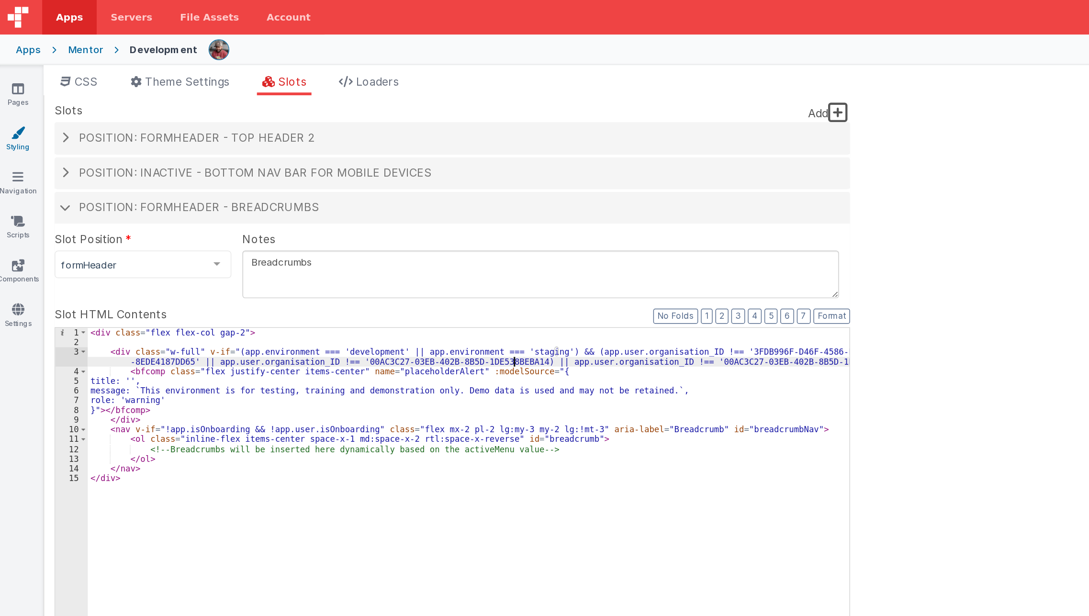
click at [360, 252] on div "< div class = "flex flex-col gap-2" > < div class = "w-full" v-if = "(app.envir…" at bounding box center [329, 389] width 528 height 324
click at [581, 250] on div "< div class = "flex flex-col gap-2" > < div class = "w-full" v-if = "(app.envir…" at bounding box center [329, 389] width 528 height 324
paste textarea
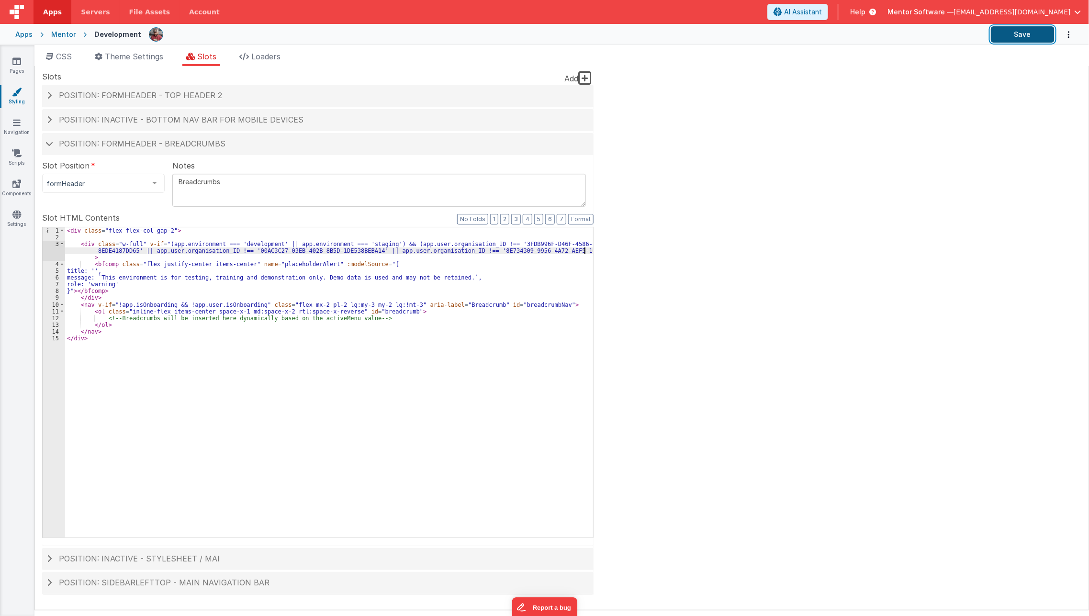
click at [1022, 37] on button "Save" at bounding box center [1023, 34] width 64 height 16
click at [19, 158] on link "Scripts" at bounding box center [17, 157] width 34 height 19
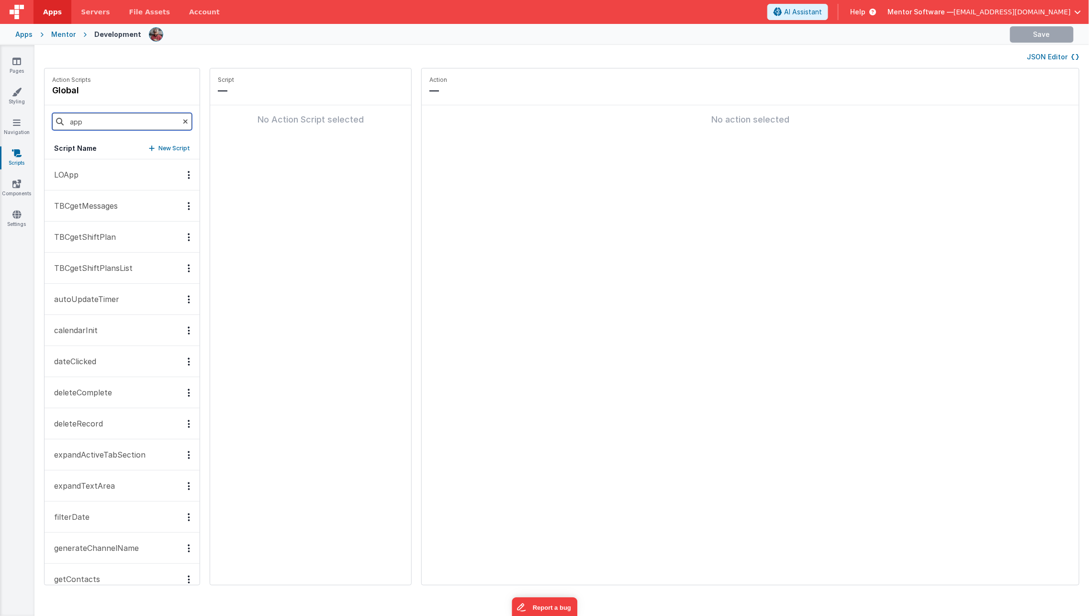
click at [142, 122] on input "app" at bounding box center [122, 121] width 140 height 17
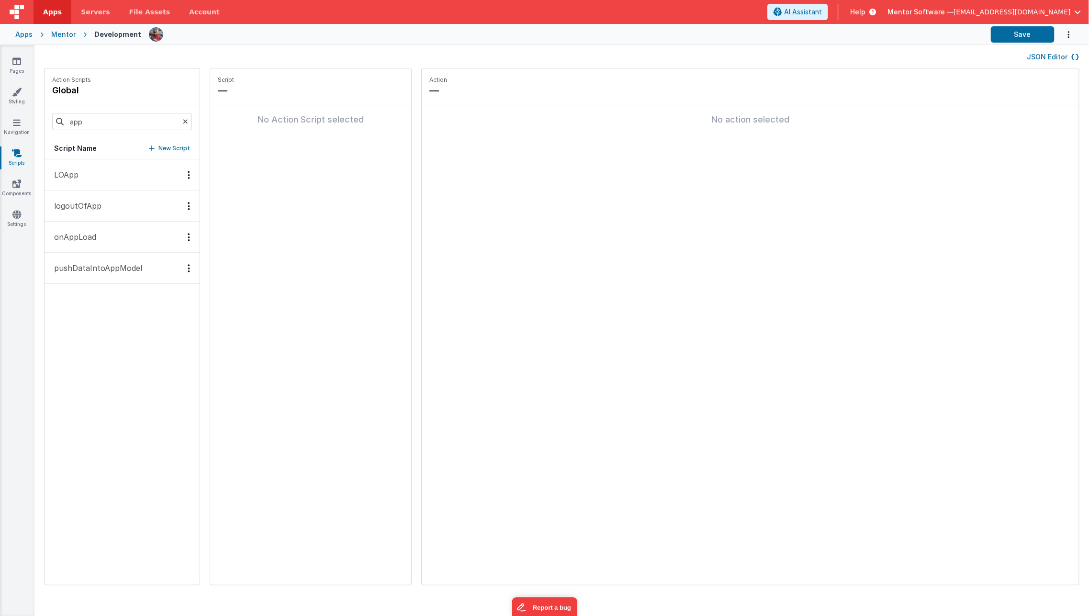
click at [67, 173] on p "LOApp" at bounding box center [63, 174] width 30 height 11
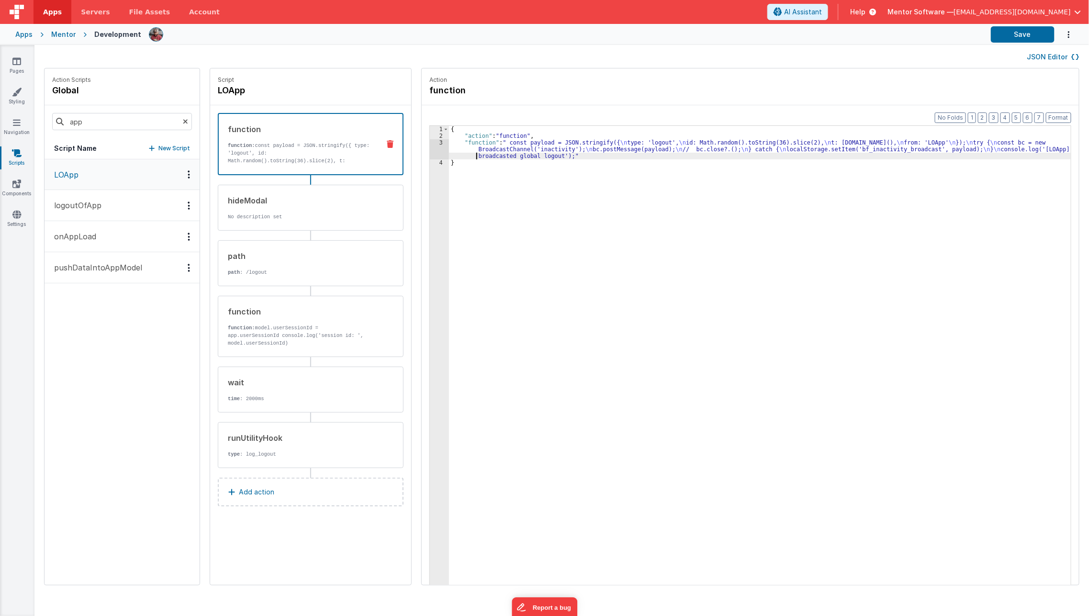
click at [458, 156] on div "{ "action" : "function" , "function" : " const payload = JSON.stringify({ \n ty…" at bounding box center [766, 377] width 635 height 502
click at [135, 118] on input "app" at bounding box center [122, 121] width 140 height 17
type input "inac"
click at [128, 172] on button "logoutInactiveUser" at bounding box center [122, 174] width 155 height 31
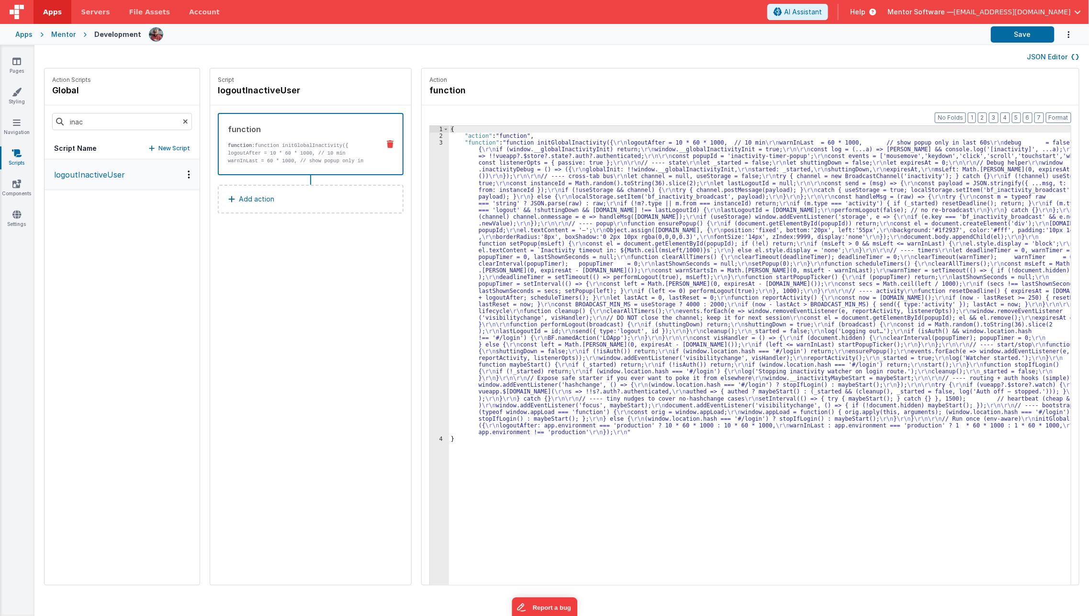
click at [463, 221] on div "{ "action" : "function" , "function" : "function initGlobalInactivity({ \r\n lo…" at bounding box center [766, 377] width 635 height 502
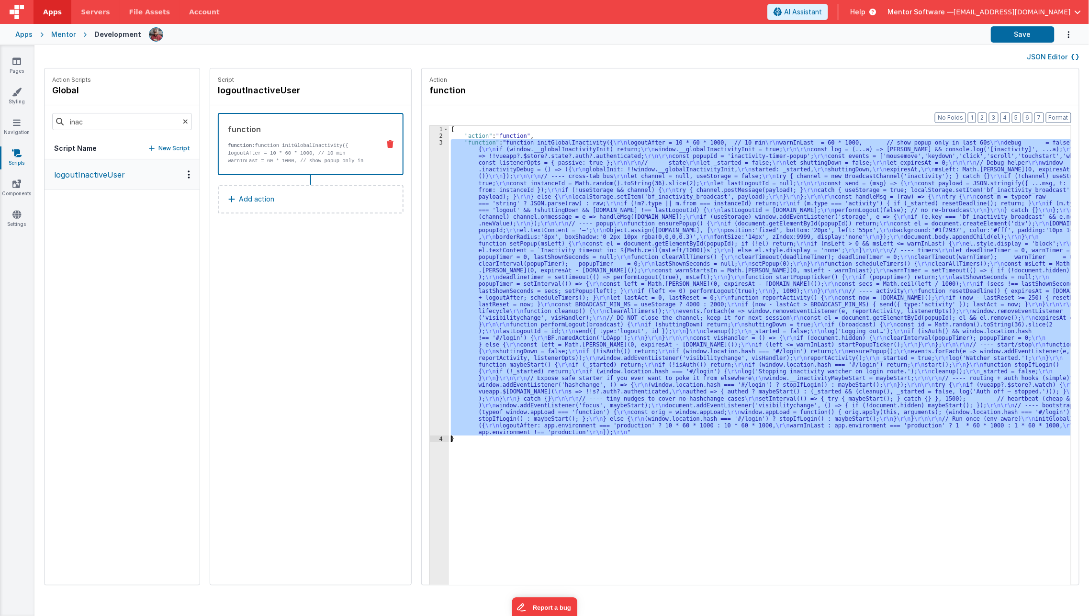
click at [430, 241] on div "3" at bounding box center [439, 287] width 19 height 296
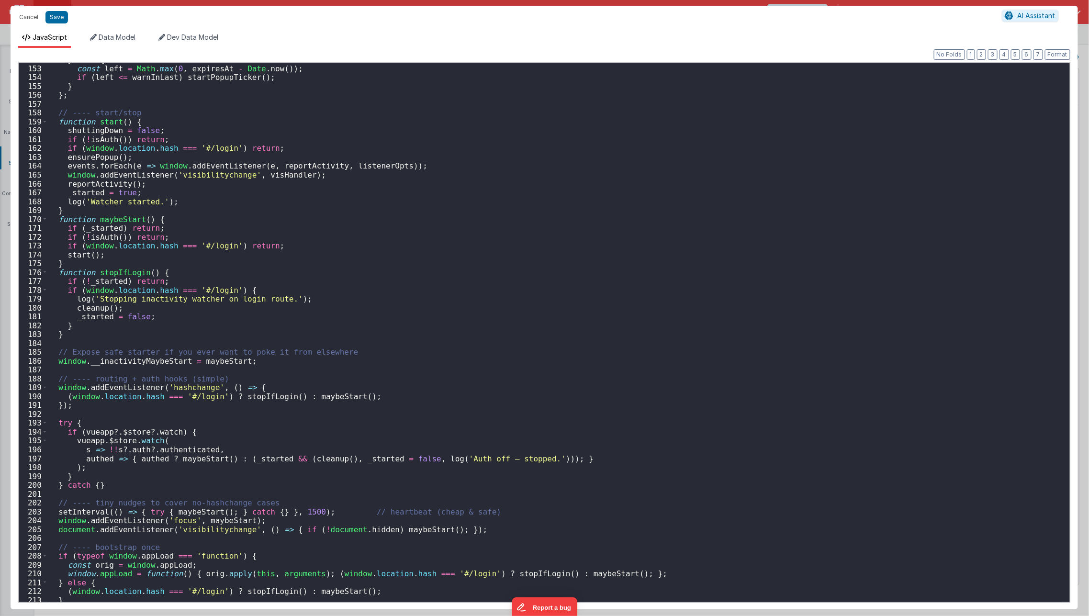
scroll to position [1427, 0]
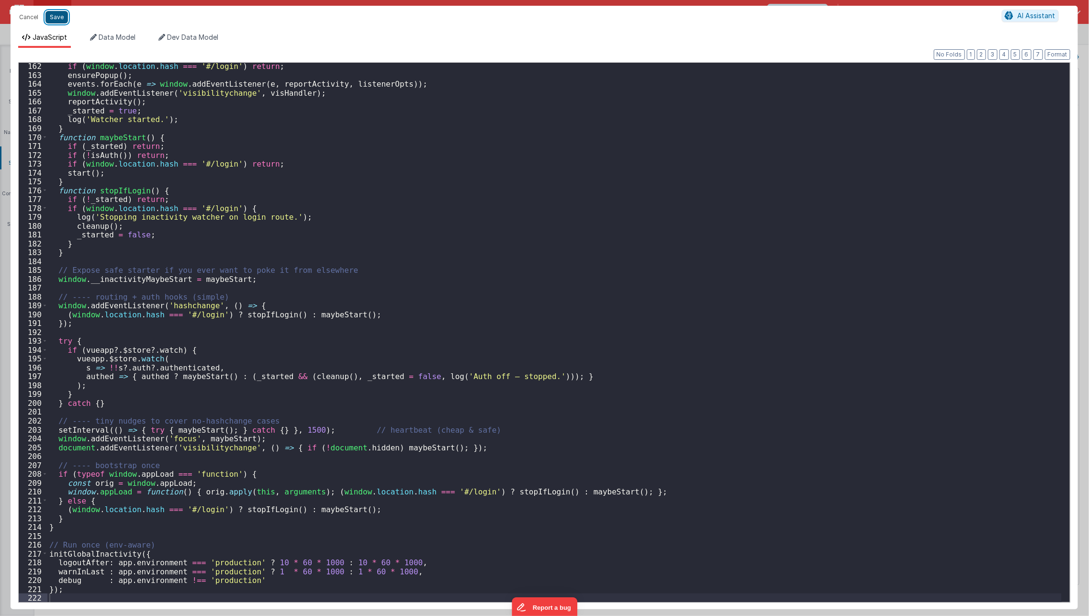
click at [58, 18] on button "Save" at bounding box center [56, 17] width 22 height 12
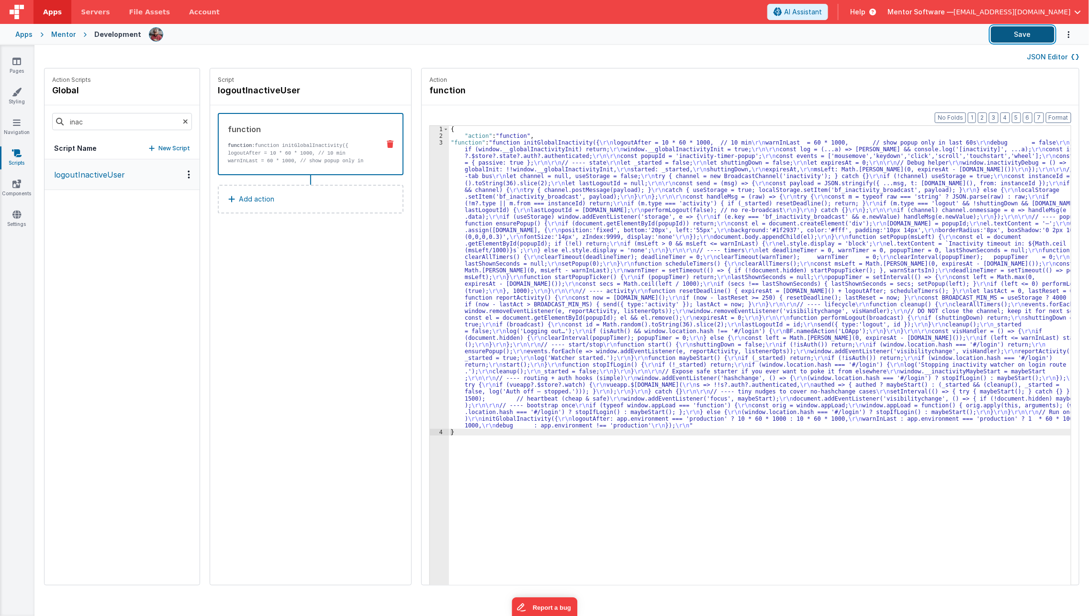
click at [1015, 33] on button "Save" at bounding box center [1023, 34] width 64 height 16
click at [21, 92] on icon at bounding box center [17, 92] width 10 height 10
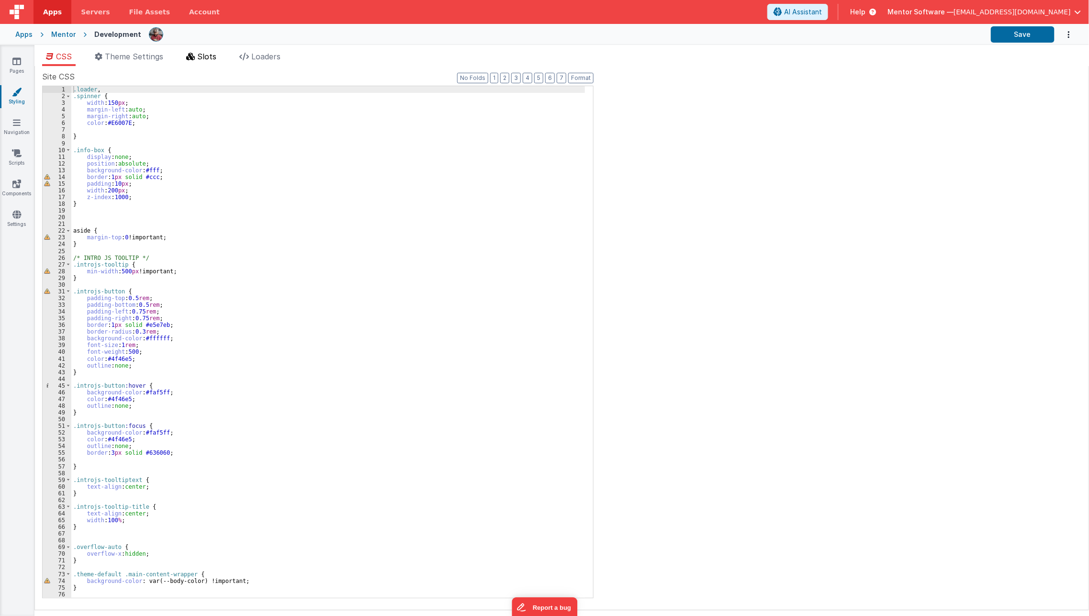
click at [198, 62] on li "Slots" at bounding box center [201, 58] width 38 height 15
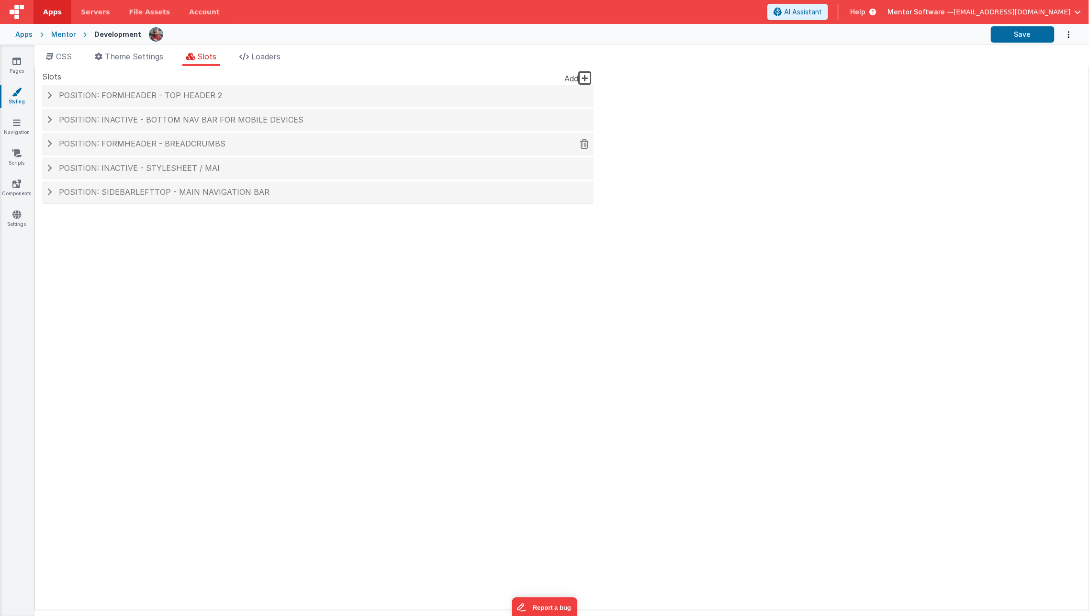
click at [215, 150] on div "Position: formHeader - Breadcrumbs" at bounding box center [317, 144] width 551 height 22
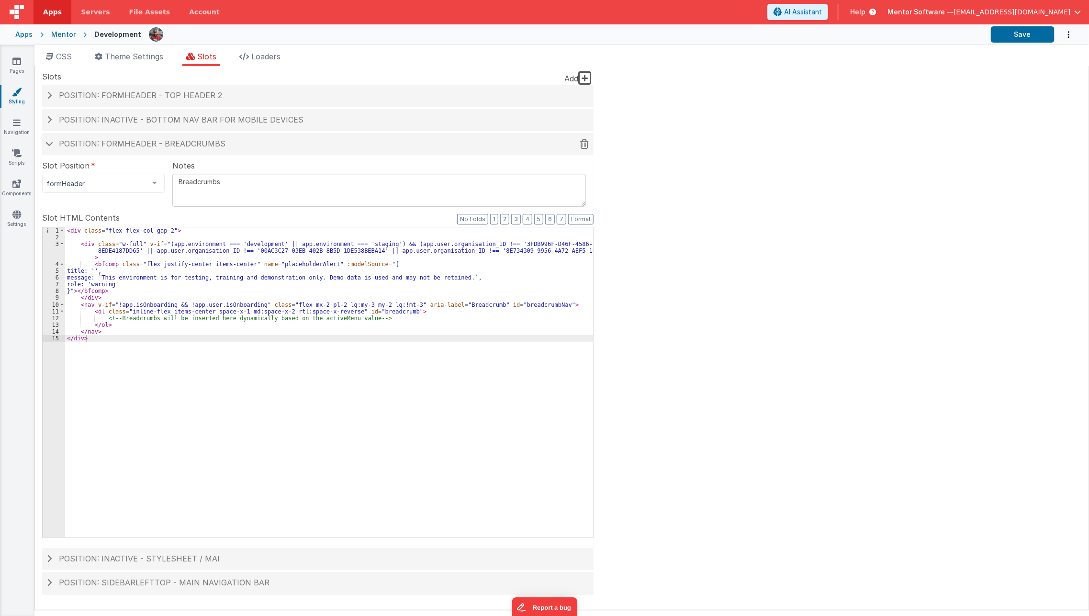
click at [240, 141] on h4 "Position: formHeader - Breadcrumbs" at bounding box center [318, 144] width 542 height 9
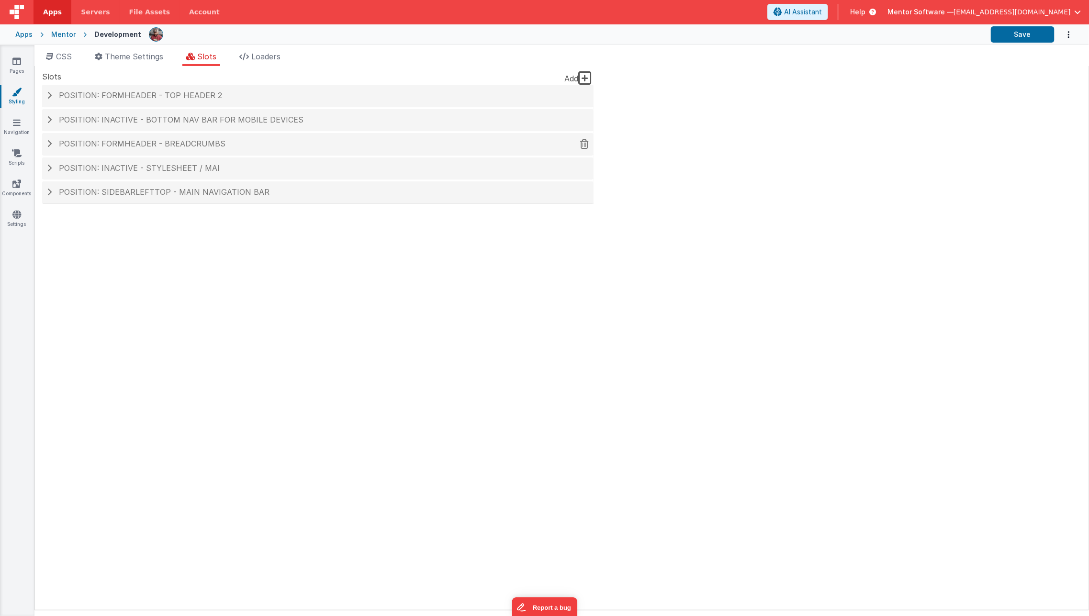
click at [240, 141] on h4 "Position: formHeader - Breadcrumbs" at bounding box center [318, 144] width 542 height 9
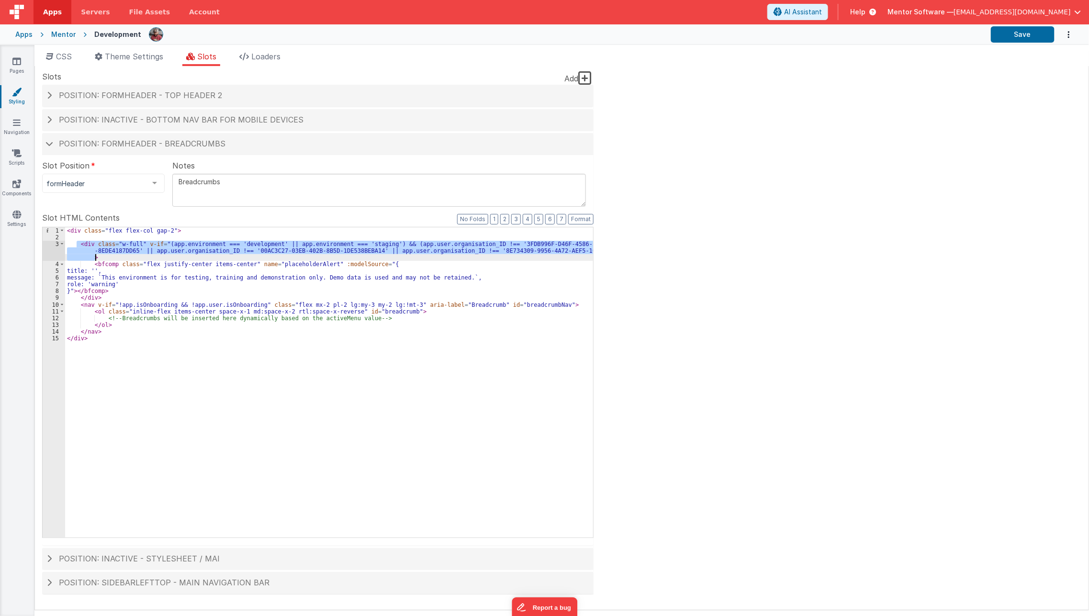
drag, startPoint x: 78, startPoint y: 243, endPoint x: 114, endPoint y: 260, distance: 40.4
click at [114, 260] on div "< div class = "flex flex-col gap-2" > < div class = "w-full" v-if = "(app.envir…" at bounding box center [329, 389] width 528 height 324
click at [415, 243] on div "< div class = "flex flex-col gap-2" > < div class = "w-full" v-if = "(app.envir…" at bounding box center [329, 382] width 528 height 310
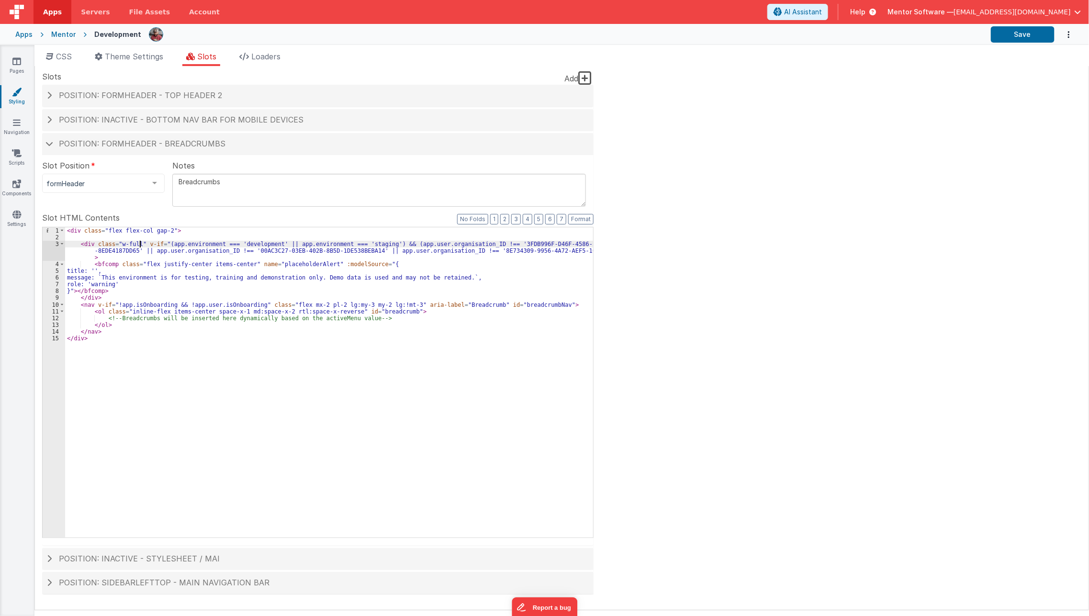
click at [139, 243] on div "< div class = "flex flex-col gap-2" > < div class = "w-full" v-if = "(app.envir…" at bounding box center [329, 389] width 528 height 324
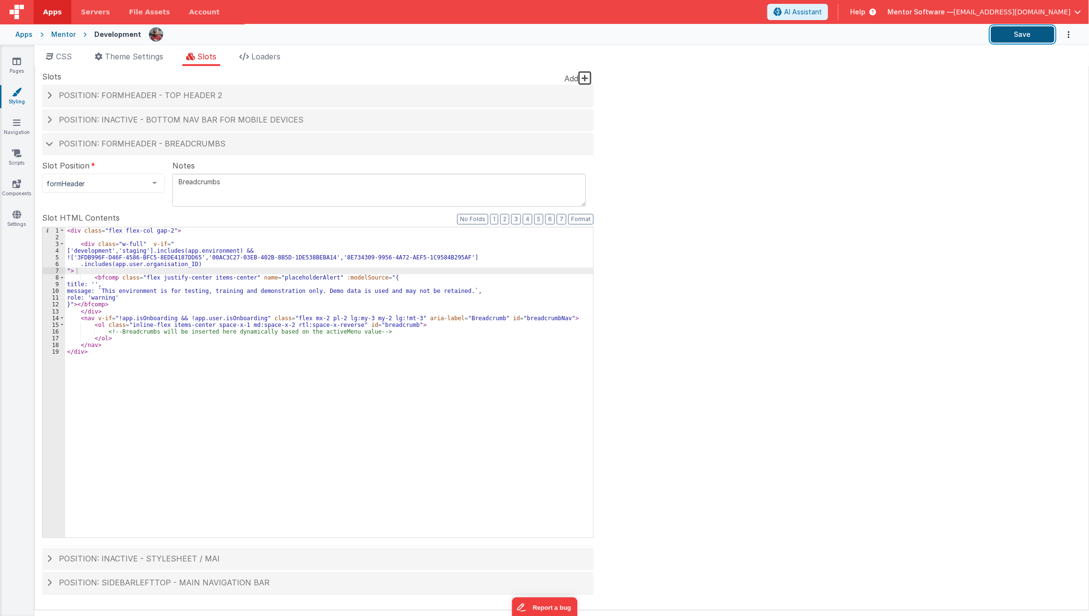
click at [1025, 28] on button "Save" at bounding box center [1023, 34] width 64 height 16
click at [18, 69] on link "Pages" at bounding box center [17, 65] width 34 height 19
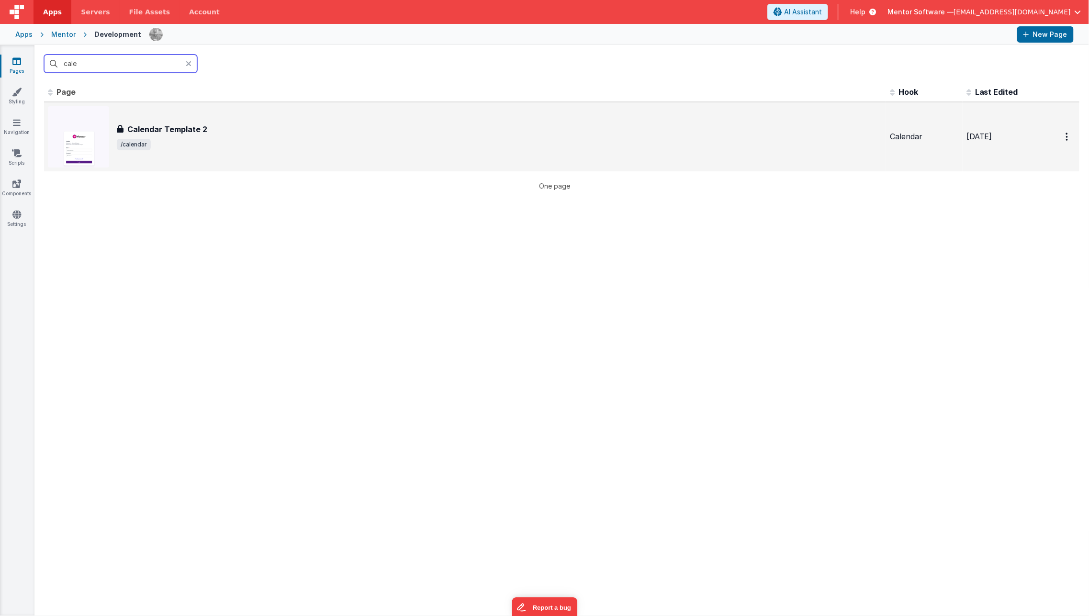
type input "cale"
click at [152, 139] on span "/calendar" at bounding box center [499, 144] width 765 height 11
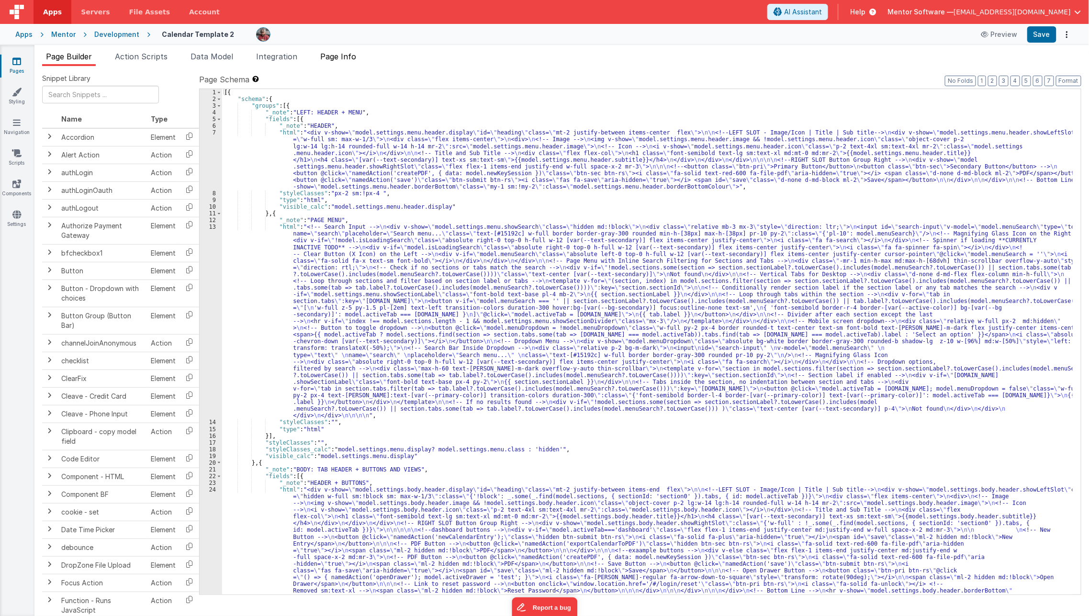
click at [355, 60] on span "Page Info" at bounding box center [338, 57] width 36 height 10
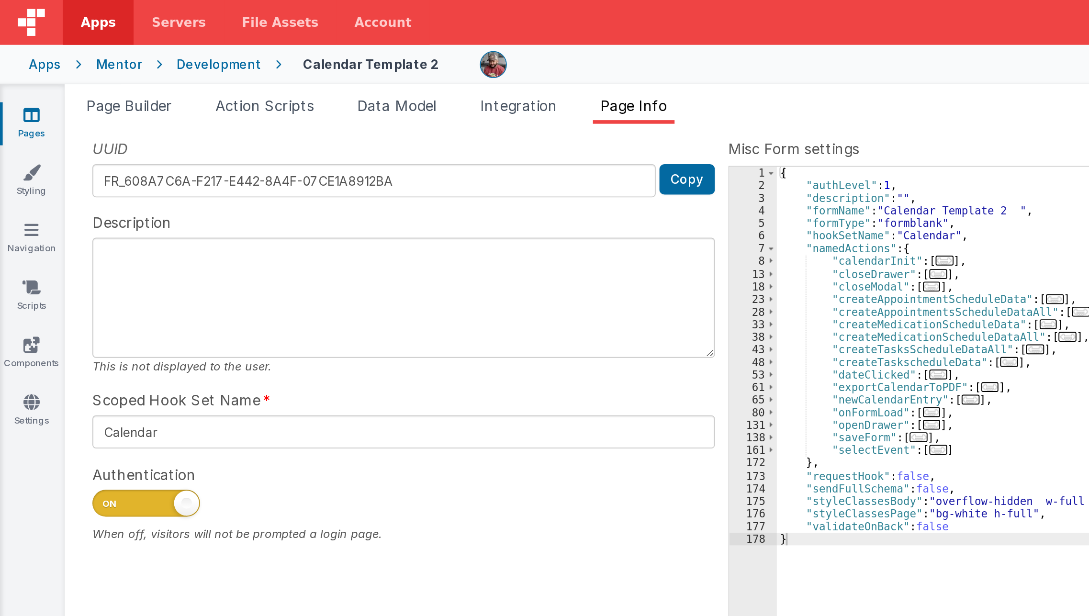
click at [311, 85] on div "UUID FR_608A7C6A-F217-E442-8A4F-07CE1A8912BA Copy Description This is not displ…" at bounding box center [561, 334] width 1039 height 520
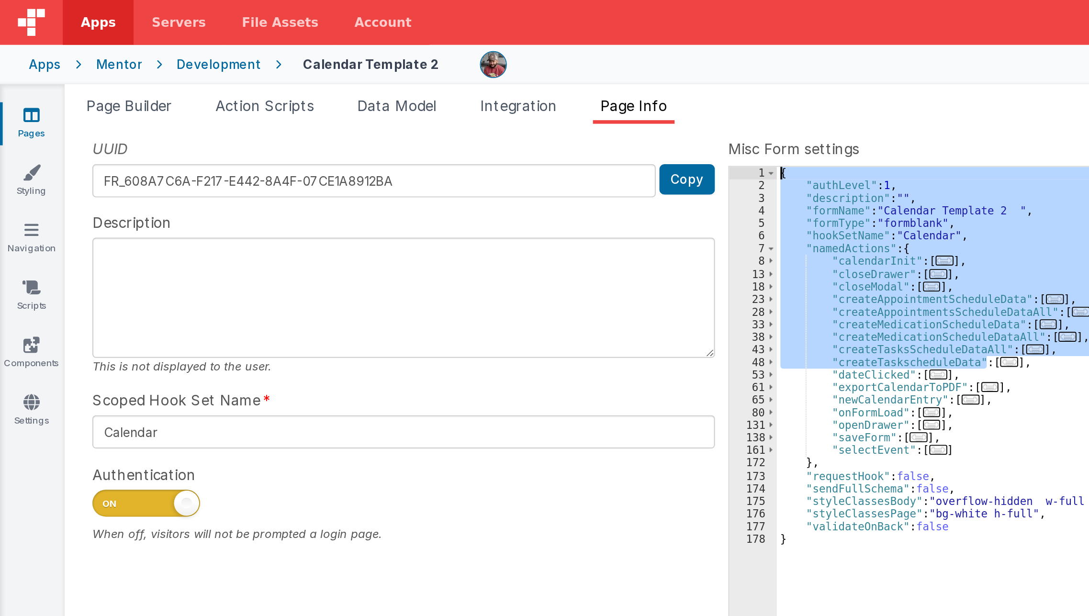
click at [529, 194] on div "{ "authLevel" : 1 , "description" : "" , "formName" : "Calendar Template 2 " , …" at bounding box center [747, 341] width 666 height 505
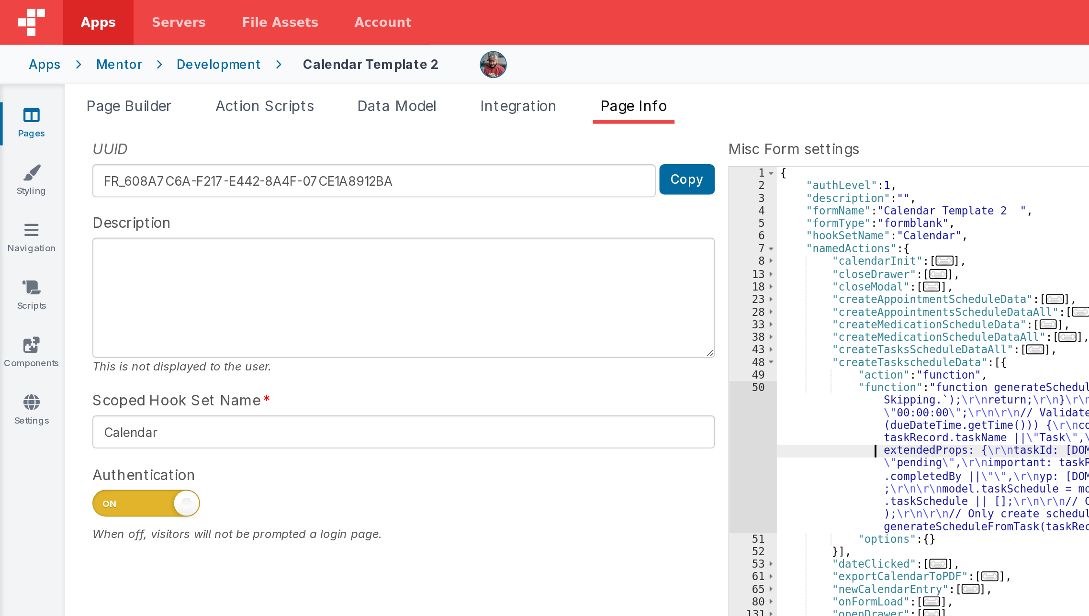
click at [446, 238] on div "{ "authLevel" : 1 , "description" : "" , "formName" : "Calendar Template 2 " , …" at bounding box center [747, 348] width 667 height 519
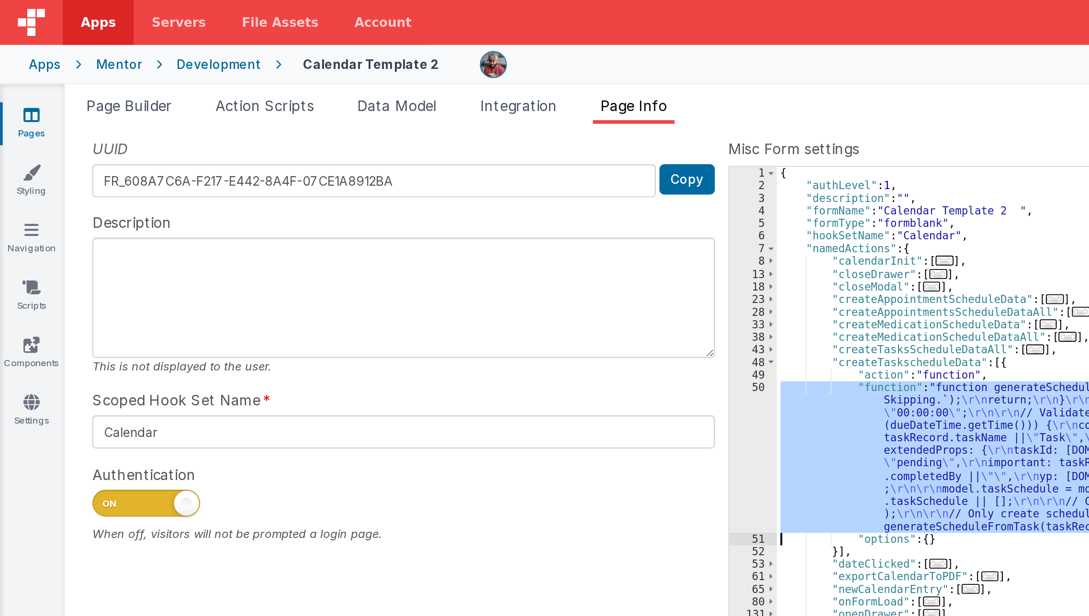
click at [396, 249] on div "50" at bounding box center [401, 243] width 25 height 81
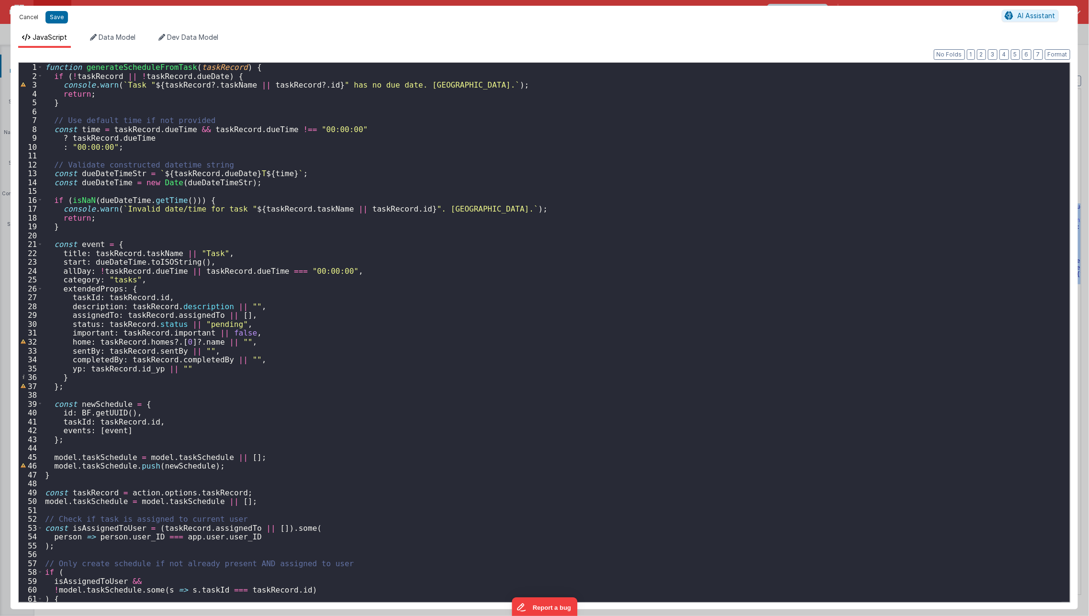
click at [21, 22] on button "Cancel" at bounding box center [28, 17] width 29 height 13
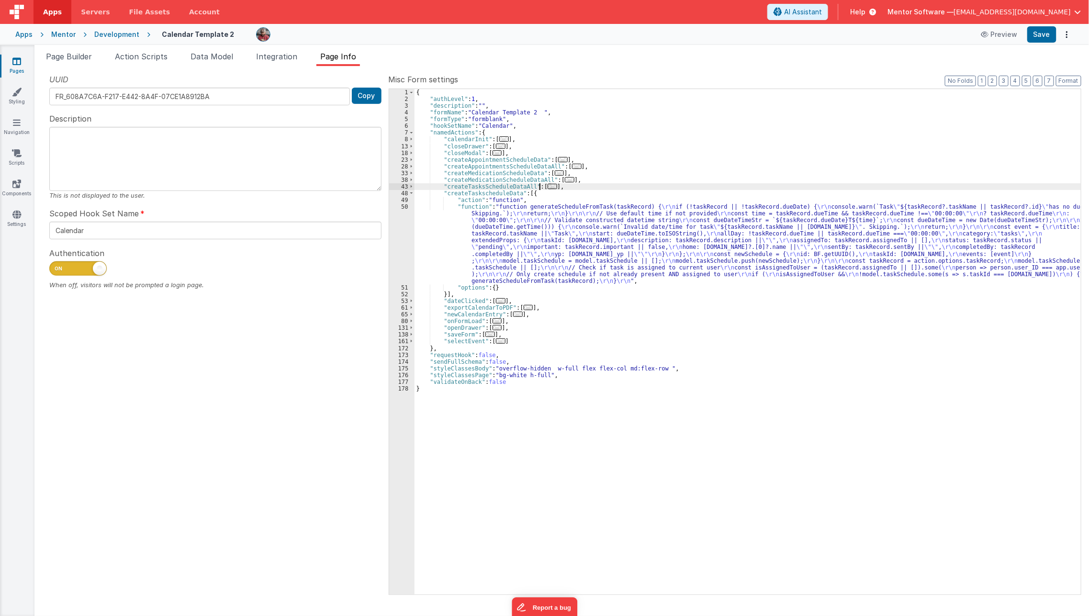
click at [547, 186] on span "..." at bounding box center [552, 186] width 10 height 5
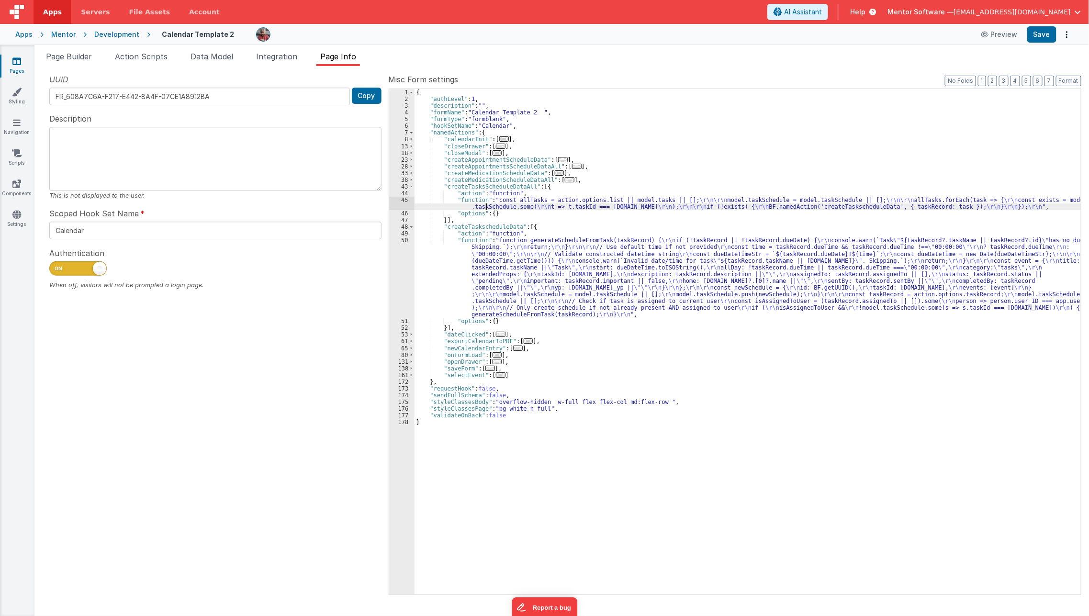
click at [485, 204] on div "{ "authLevel" : 1 , "description" : "" , "formName" : "Calendar Template 2 " , …" at bounding box center [747, 348] width 667 height 519
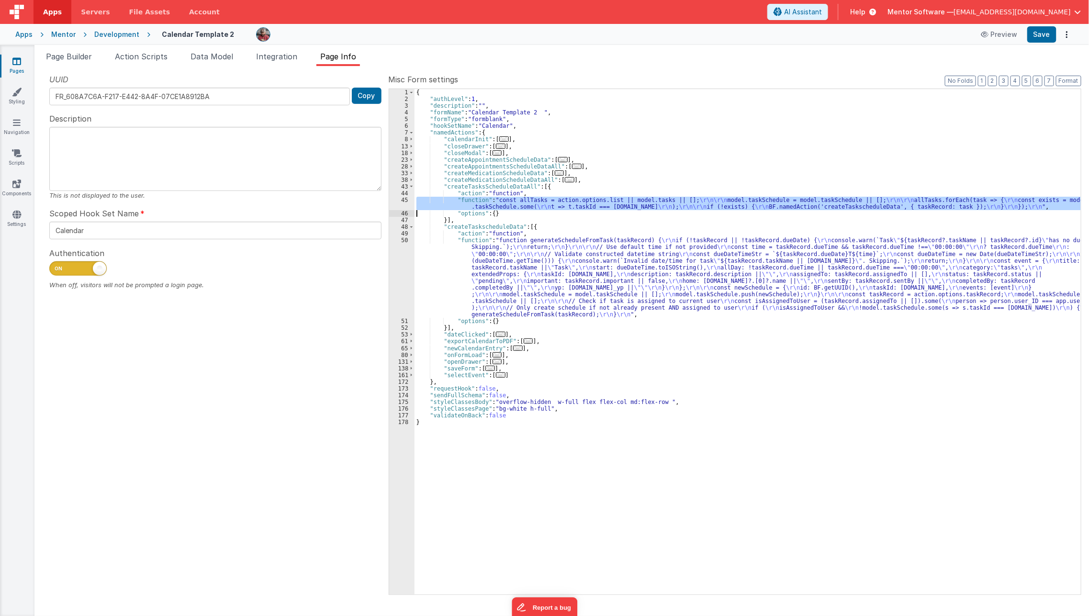
click at [400, 204] on div "45" at bounding box center [401, 203] width 25 height 13
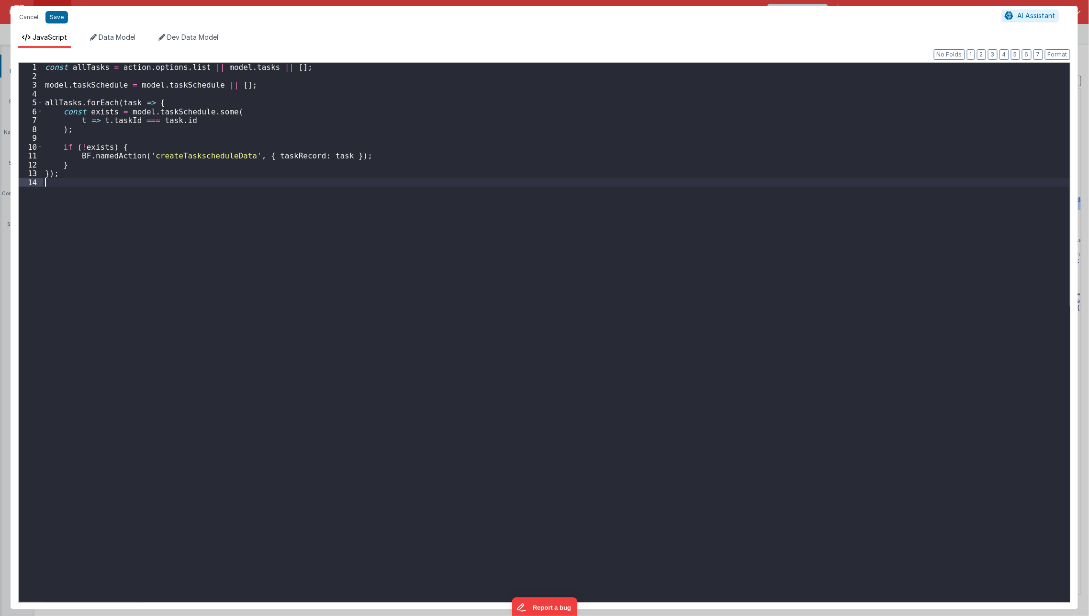
click at [400, 204] on div "const allTasks = action . options . list || model . tasks || [ ] ; model . task…" at bounding box center [556, 341] width 1026 height 557
click at [27, 12] on button "Cancel" at bounding box center [28, 17] width 29 height 13
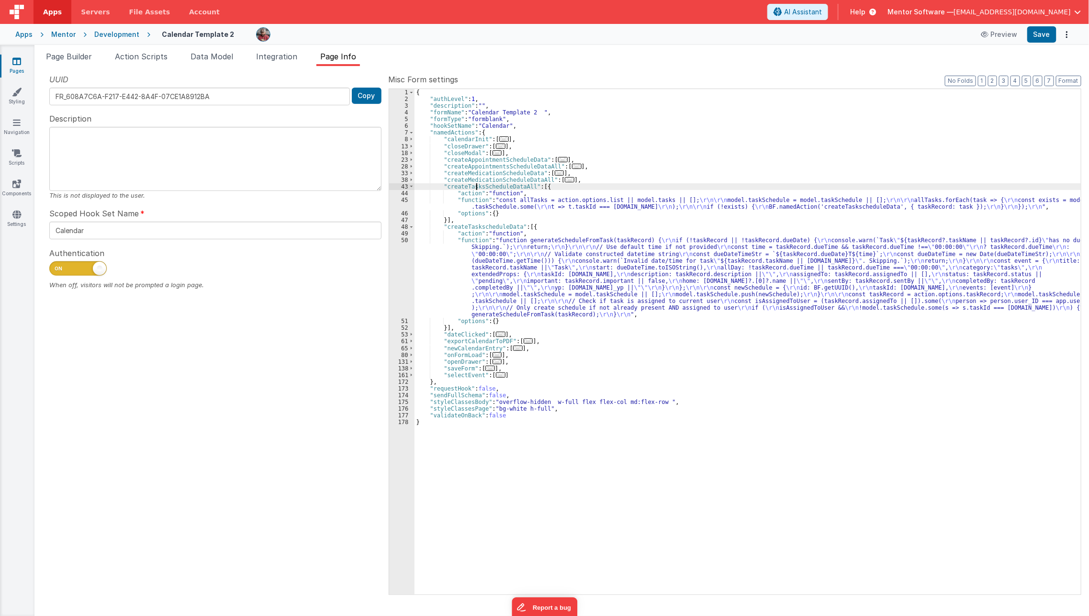
click at [478, 188] on div "{ "authLevel" : 1 , "description" : "" , "formName" : "Calendar Template 2 " , …" at bounding box center [747, 348] width 667 height 519
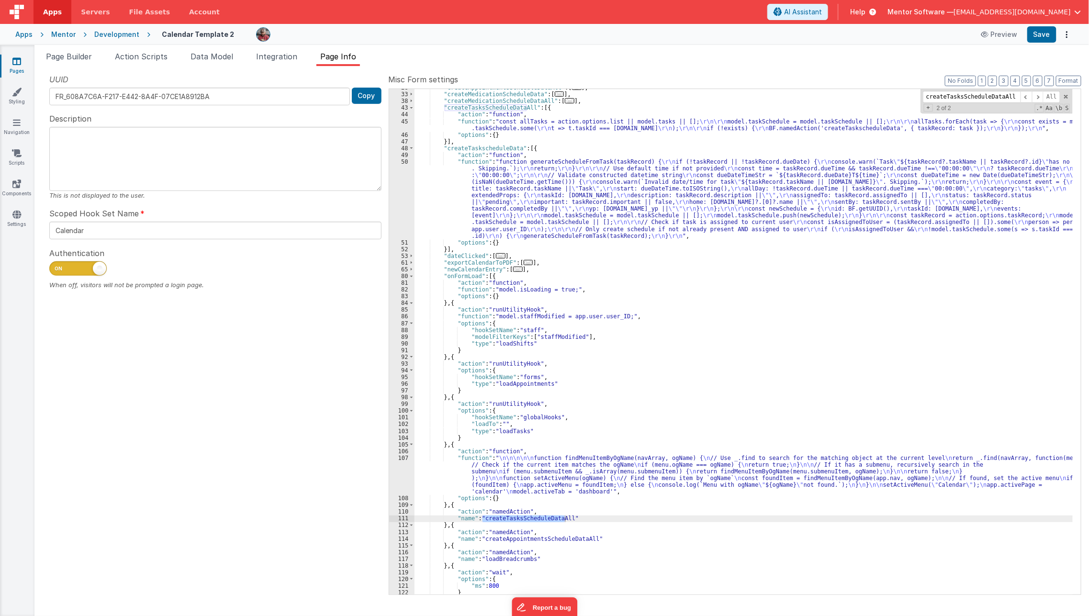
scroll to position [78, 0]
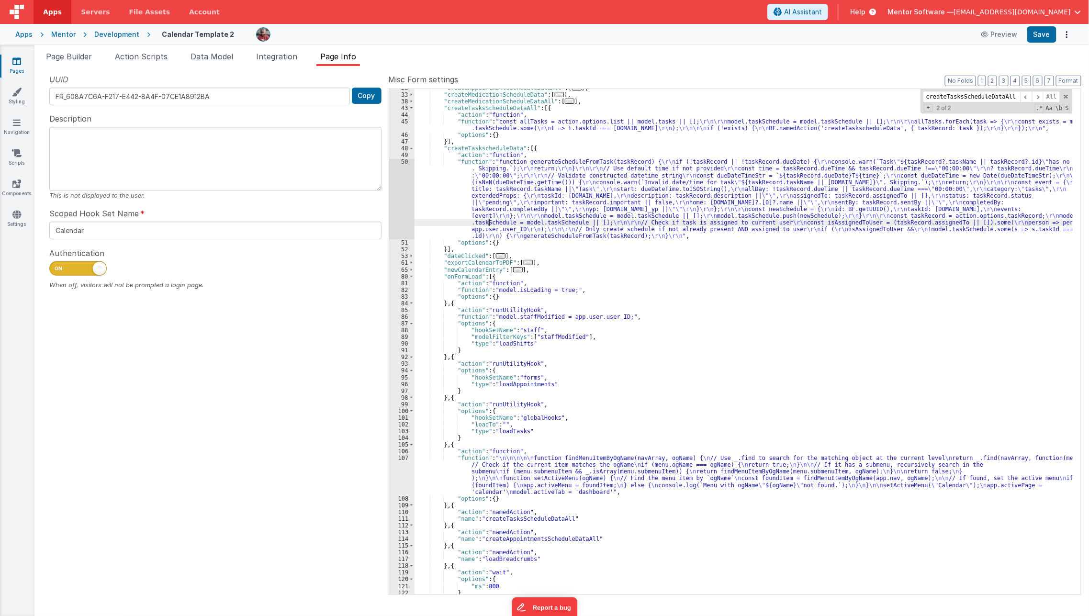
click at [489, 223] on div ""createAppointmentsScheduleDataAll" : [ ... ] , "createMedicationScheduleData" …" at bounding box center [743, 344] width 658 height 519
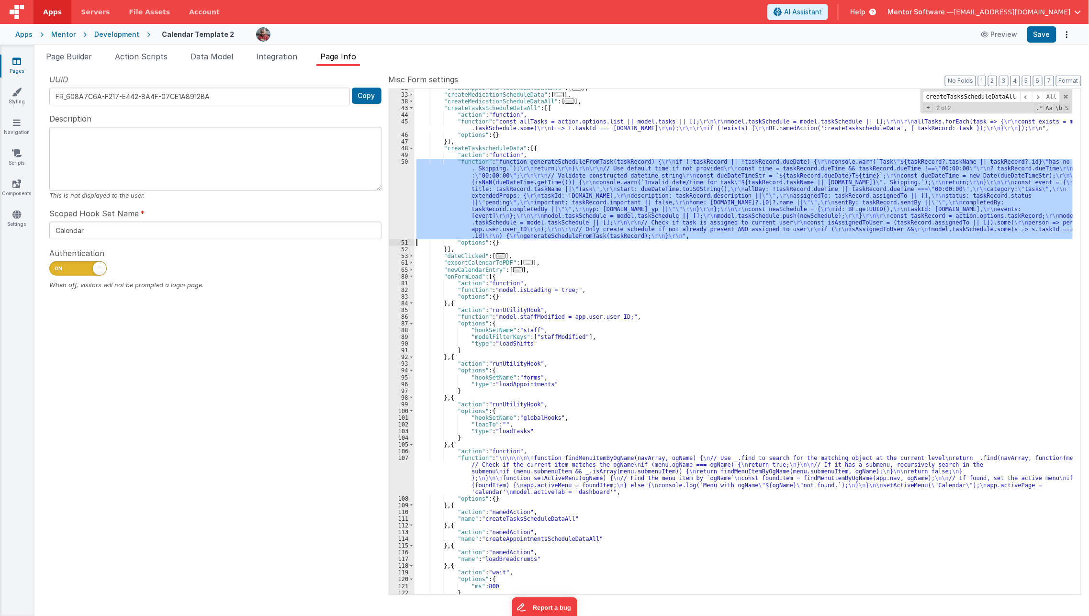
click at [400, 212] on div "50" at bounding box center [401, 198] width 25 height 81
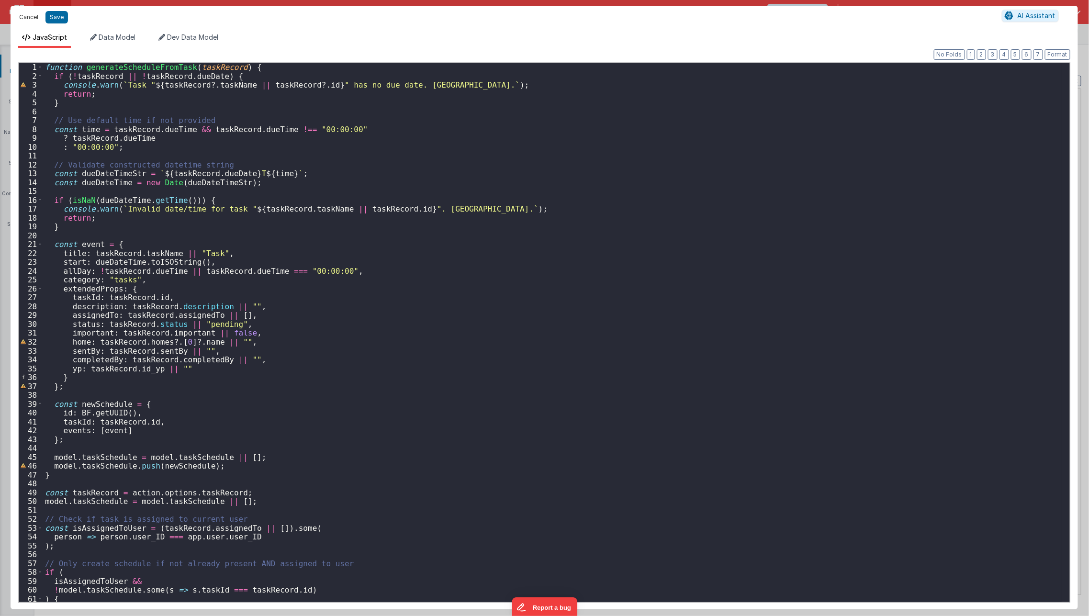
click at [25, 21] on button "Cancel" at bounding box center [28, 17] width 29 height 13
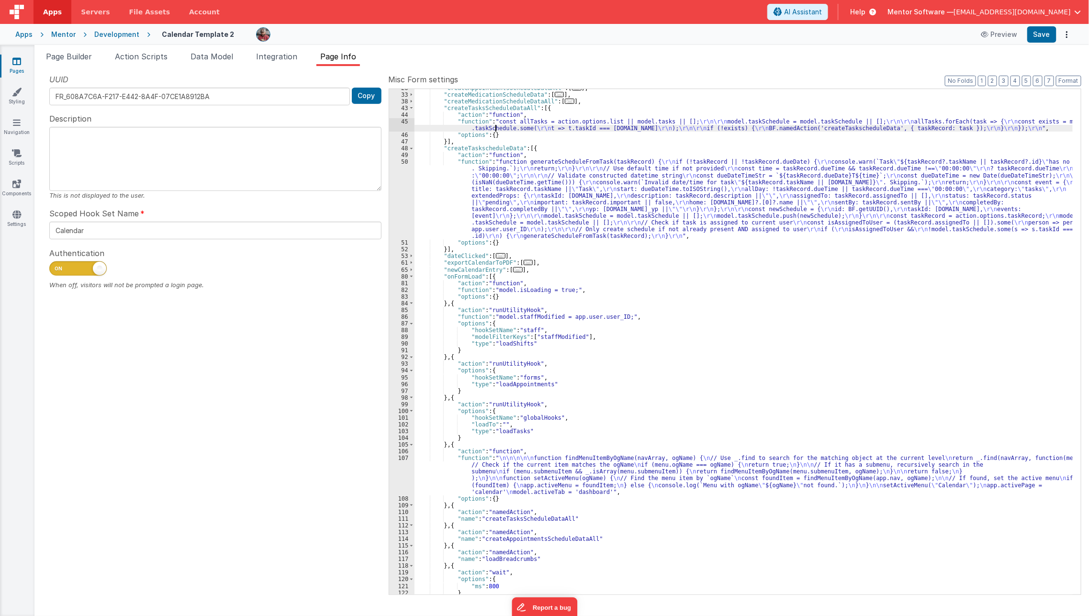
click at [495, 130] on div ""createAppointmentsScheduleDataAll" : [ ... ] , "createMedicationScheduleData" …" at bounding box center [743, 344] width 658 height 519
click at [397, 121] on div "45" at bounding box center [401, 124] width 25 height 13
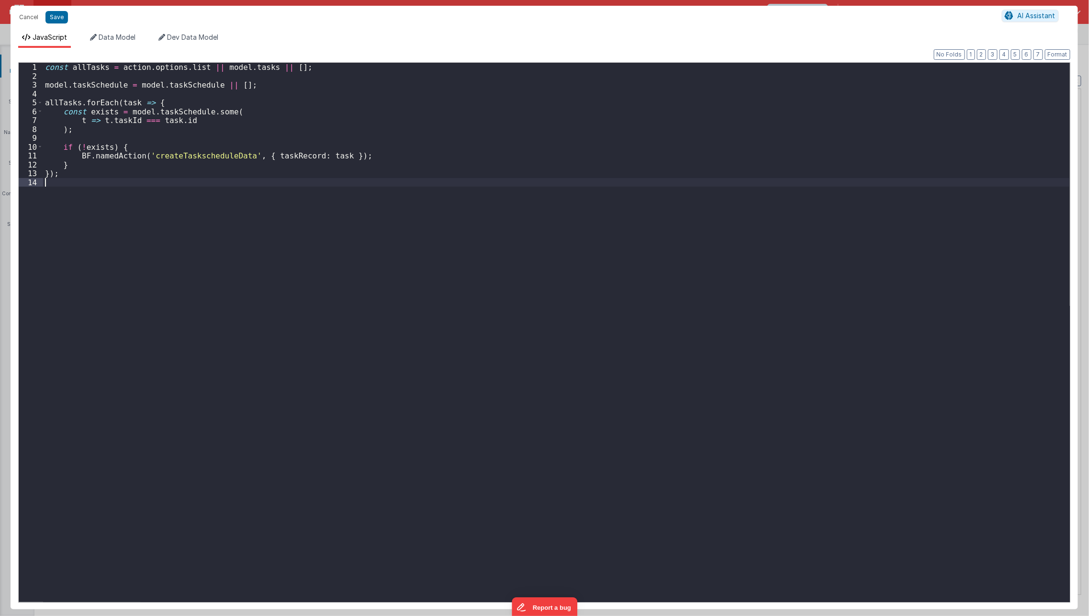
click at [245, 262] on div "const allTasks = action . options . list || model . tasks || [ ] ; model . task…" at bounding box center [556, 341] width 1026 height 557
click at [286, 184] on div "const allTasks = action . options . list || model . tasks || [ ] ; model . task…" at bounding box center [556, 341] width 1026 height 557
click at [292, 88] on div "const allTasks = action . options . list || model . tasks || [ ] ; model . task…" at bounding box center [556, 341] width 1026 height 557
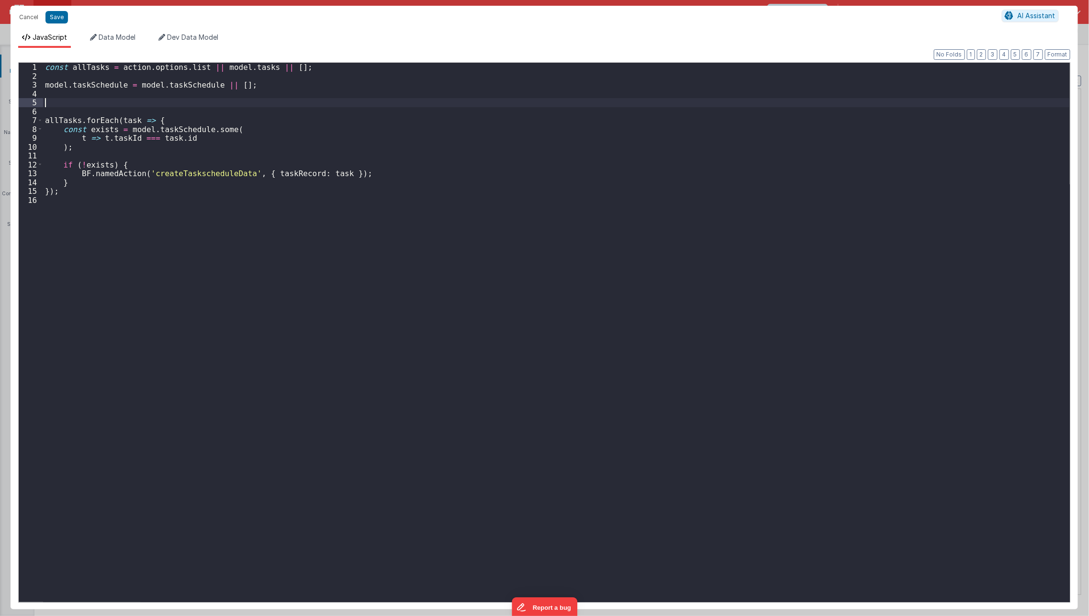
click at [92, 84] on div "const allTasks = action . options . list || model . tasks || [ ] ; model . task…" at bounding box center [556, 341] width 1026 height 557
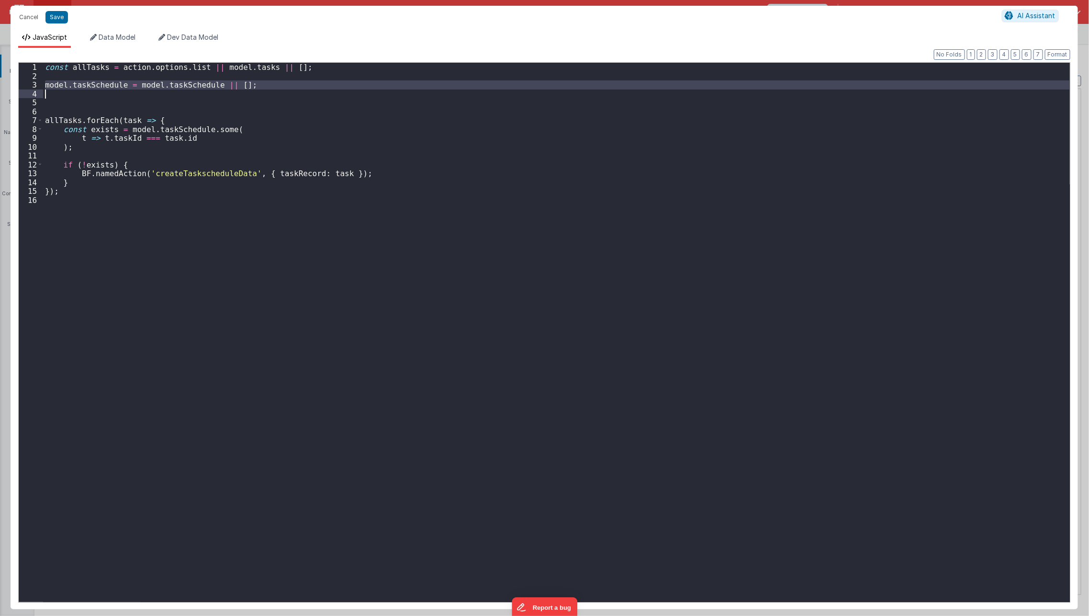
click at [92, 84] on div "const allTasks = action . options . list || model . tasks || [ ] ; model . task…" at bounding box center [556, 341] width 1026 height 557
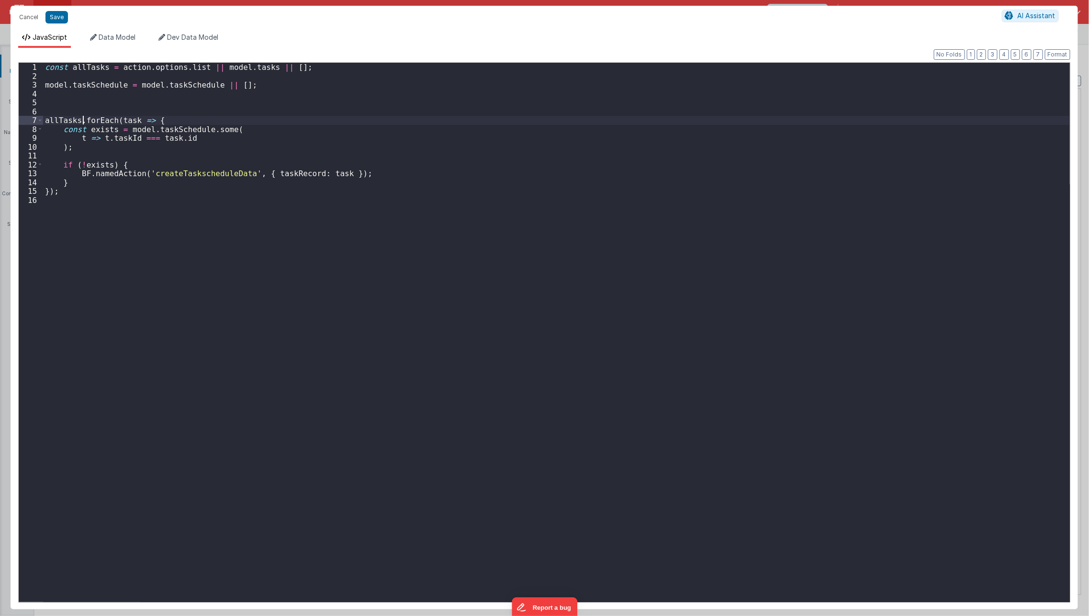
click at [81, 118] on div "const allTasks = action . options . list || model . tasks || [ ] ; model . task…" at bounding box center [556, 341] width 1026 height 557
paste textarea
click at [135, 115] on div "const allTasks = action . options . list || model . tasks || [ ] ; model . task…" at bounding box center [556, 341] width 1026 height 557
drag, startPoint x: 127, startPoint y: 121, endPoint x: 135, endPoint y: 173, distance: 52.8
click at [135, 173] on div "const allTasks = action . options . list || model . tasks || [ ] ; model . task…" at bounding box center [556, 341] width 1026 height 557
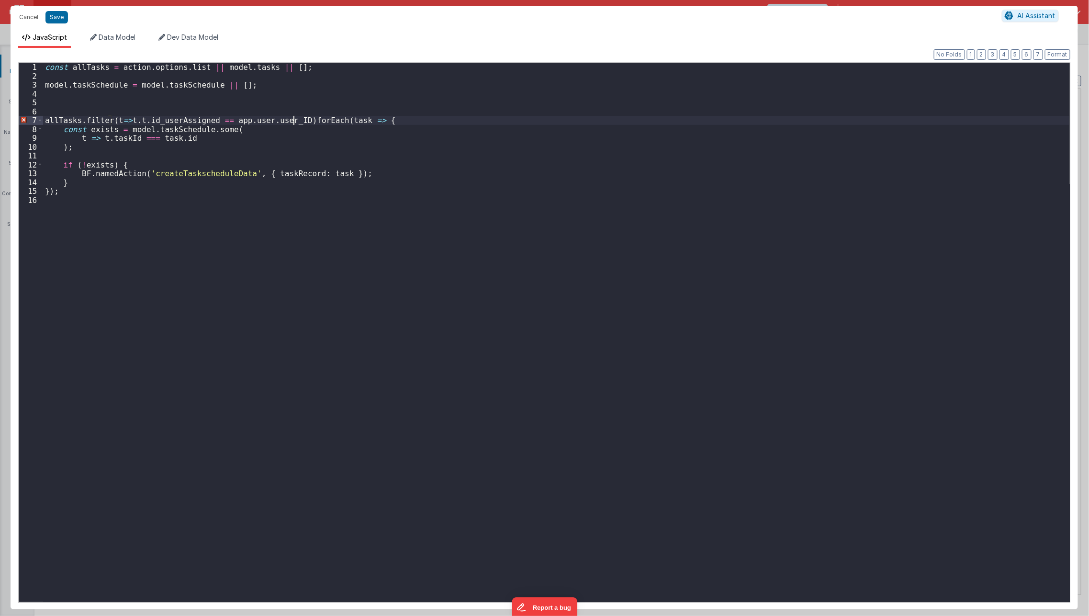
click at [294, 120] on div "const allTasks = action . options . list || model . tasks || [ ] ; model . task…" at bounding box center [556, 341] width 1026 height 557
click at [131, 119] on div "const allTasks = action . options . list || model . tasks || [ ] ; model . task…" at bounding box center [556, 341] width 1026 height 557
click at [155, 256] on div "const allTasks = action . options . list || model . tasks || [ ] ; model . task…" at bounding box center [556, 341] width 1026 height 557
click at [54, 17] on button "Save" at bounding box center [56, 17] width 22 height 12
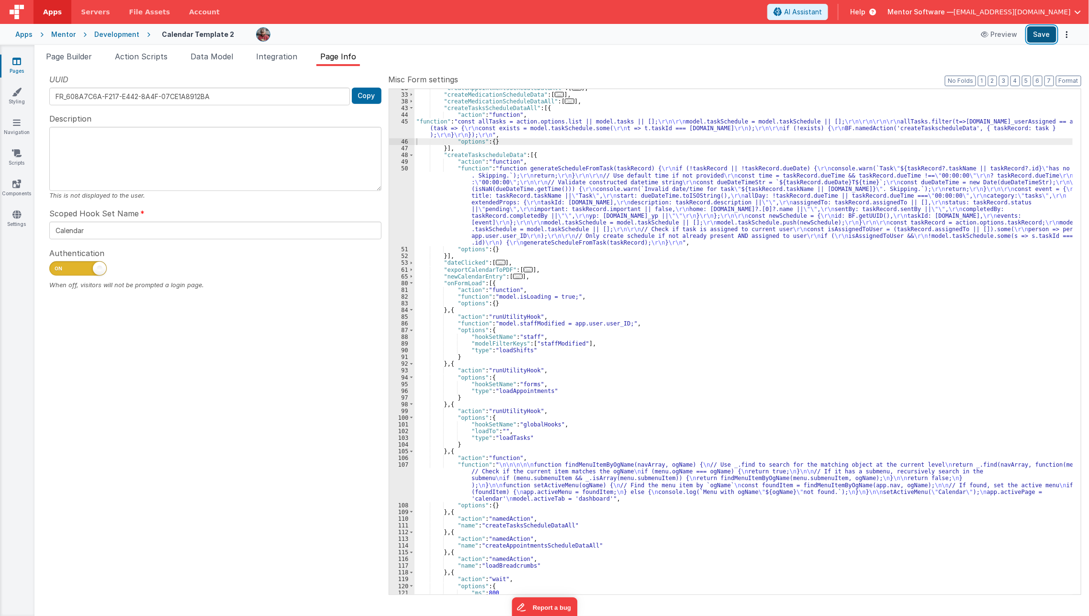
click at [1047, 38] on button "Save" at bounding box center [1041, 34] width 29 height 16
click at [12, 65] on link "Pages" at bounding box center [17, 65] width 34 height 19
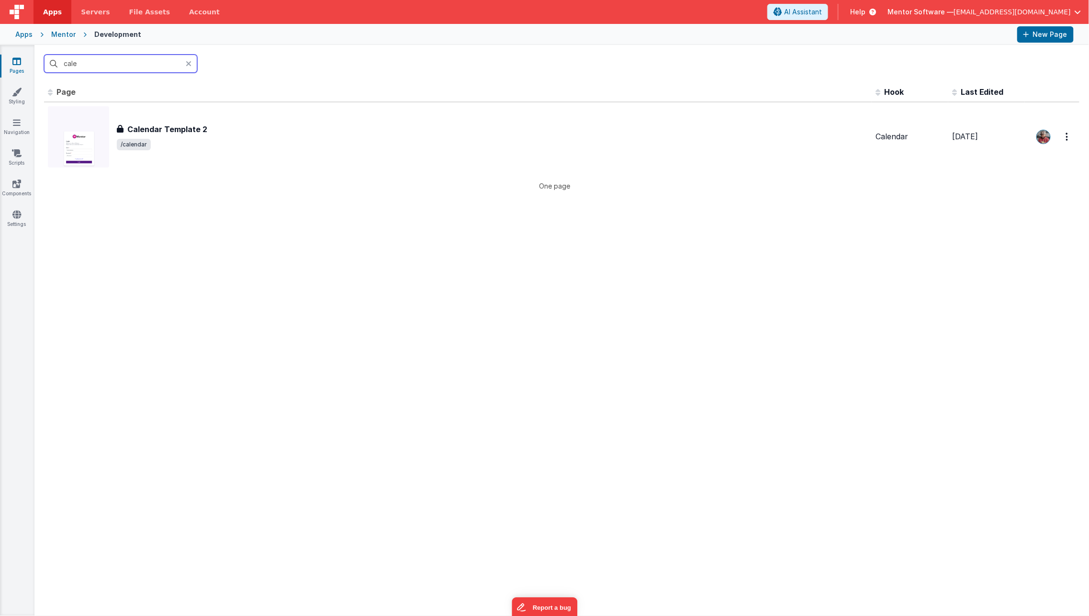
click at [149, 63] on input "cale" at bounding box center [120, 64] width 153 height 18
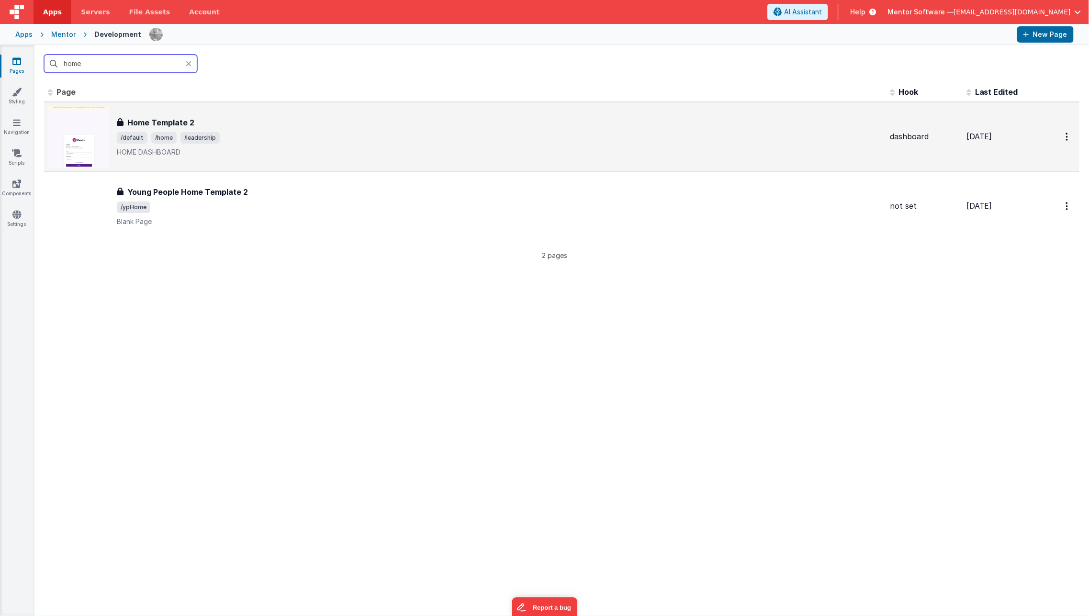
type input "home"
click at [236, 139] on span "/default /home /leadership" at bounding box center [499, 137] width 765 height 11
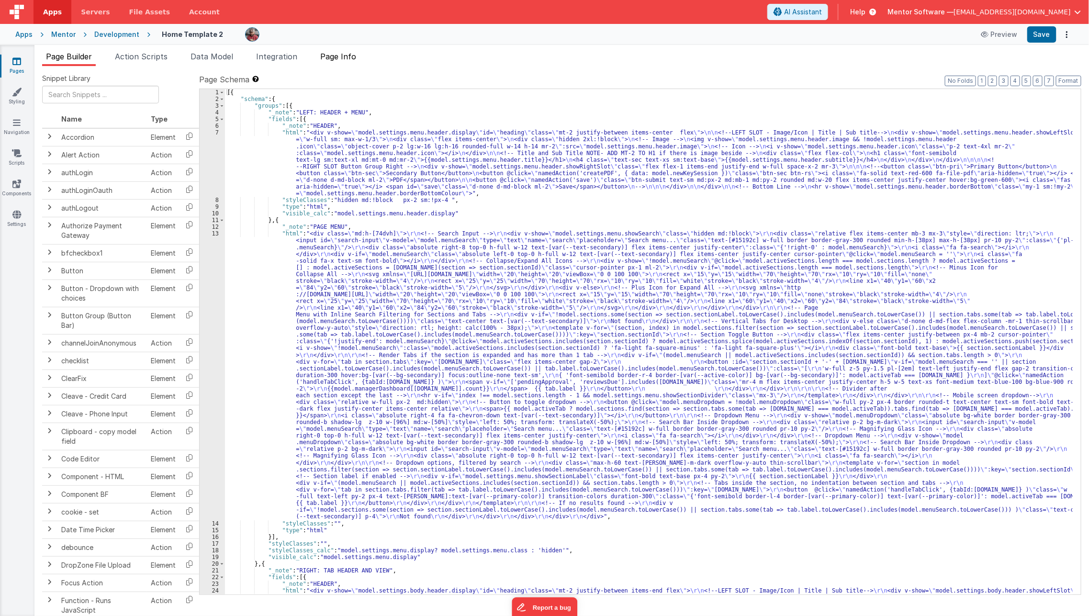
click at [336, 56] on span "Page Info" at bounding box center [338, 57] width 36 height 10
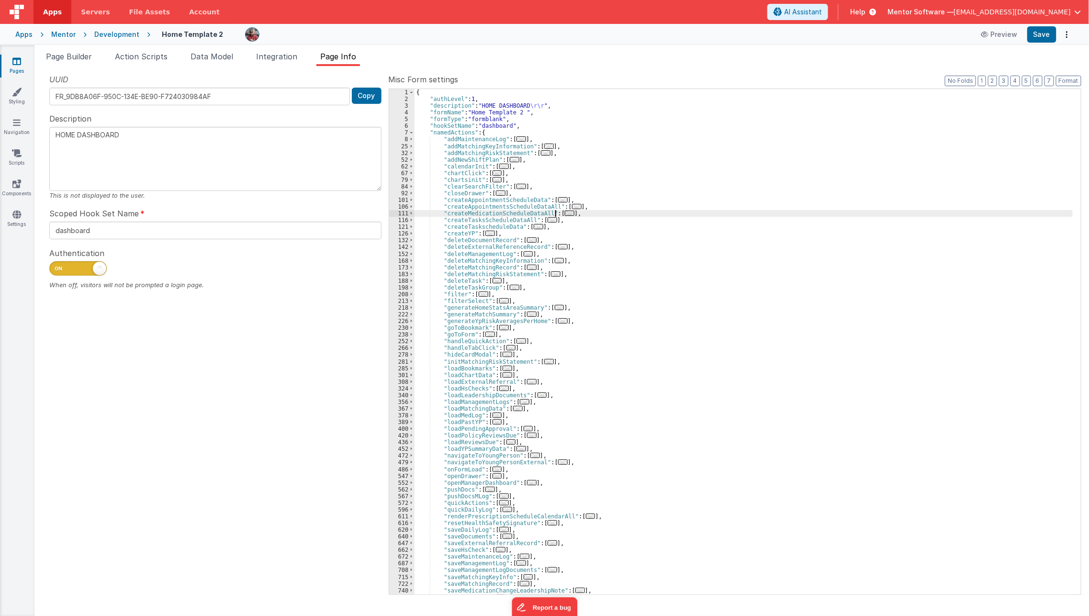
click at [565, 212] on span "..." at bounding box center [570, 213] width 10 height 5
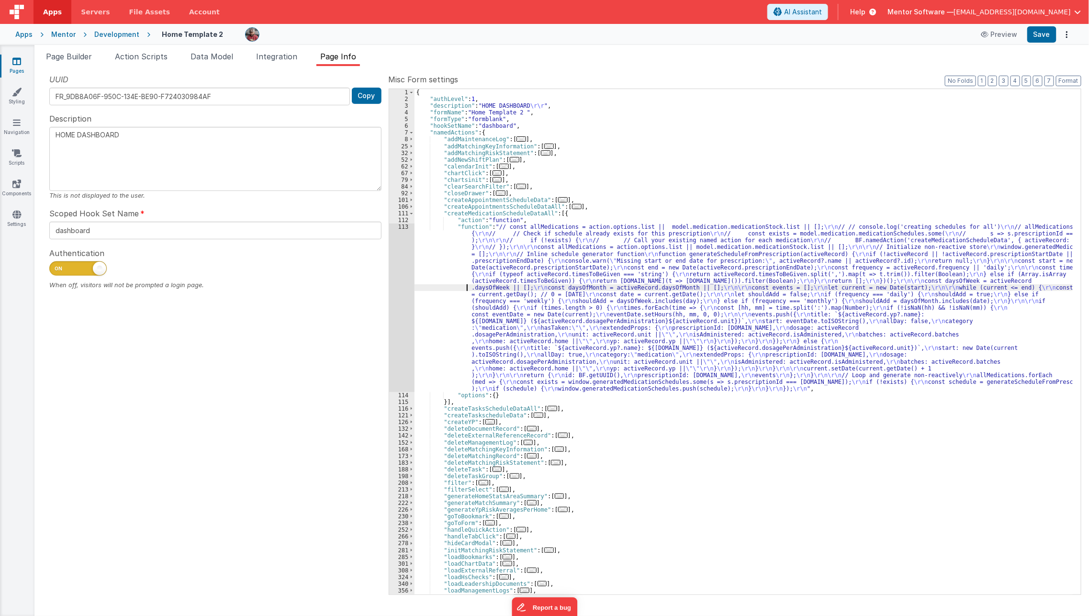
click at [449, 289] on div "{ "authLevel" : 1 , "description" : "HOME DASHBOARD \r\r " , "formName" : "Home…" at bounding box center [743, 348] width 658 height 519
click at [403, 306] on div "113" at bounding box center [401, 307] width 25 height 168
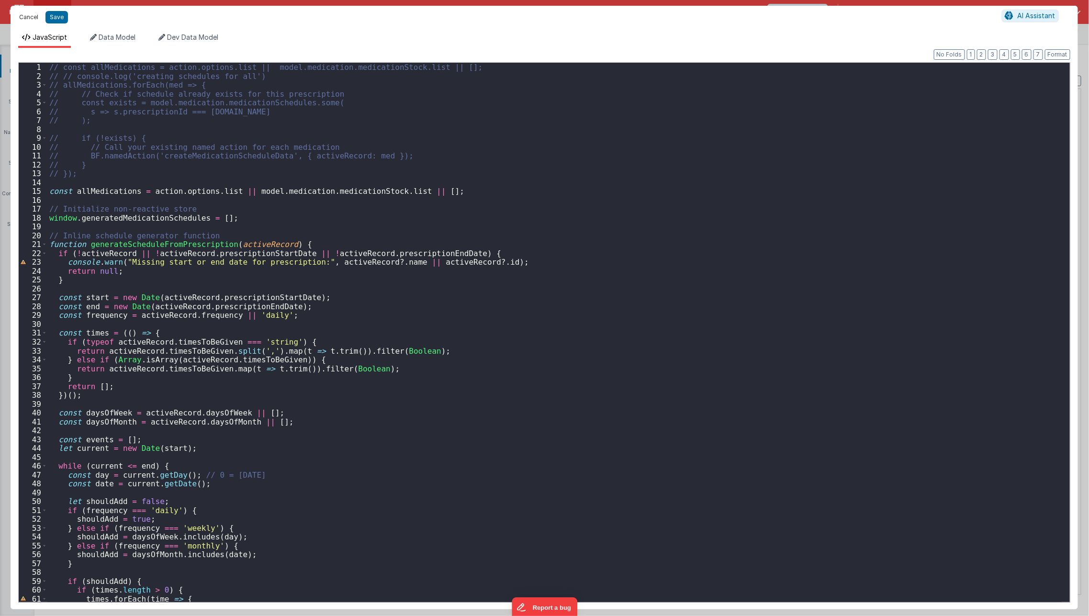
click at [28, 14] on button "Cancel" at bounding box center [28, 17] width 29 height 13
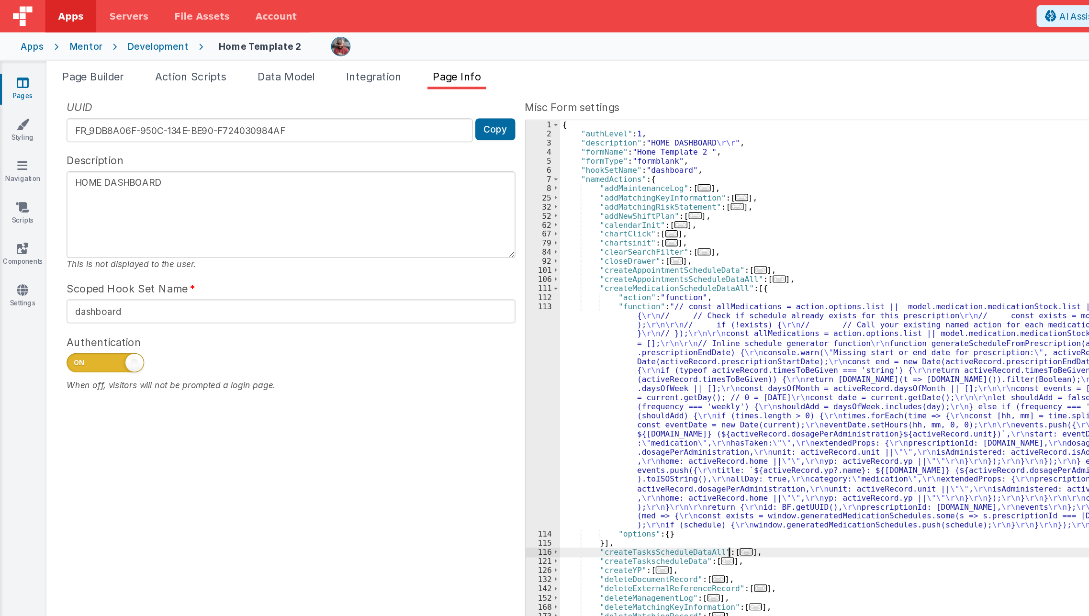
click at [415, 347] on div "{ "authLevel" : 1 , "description" : "HOME DASHBOARD \r\r " , "formName" : "Home…" at bounding box center [743, 348] width 658 height 519
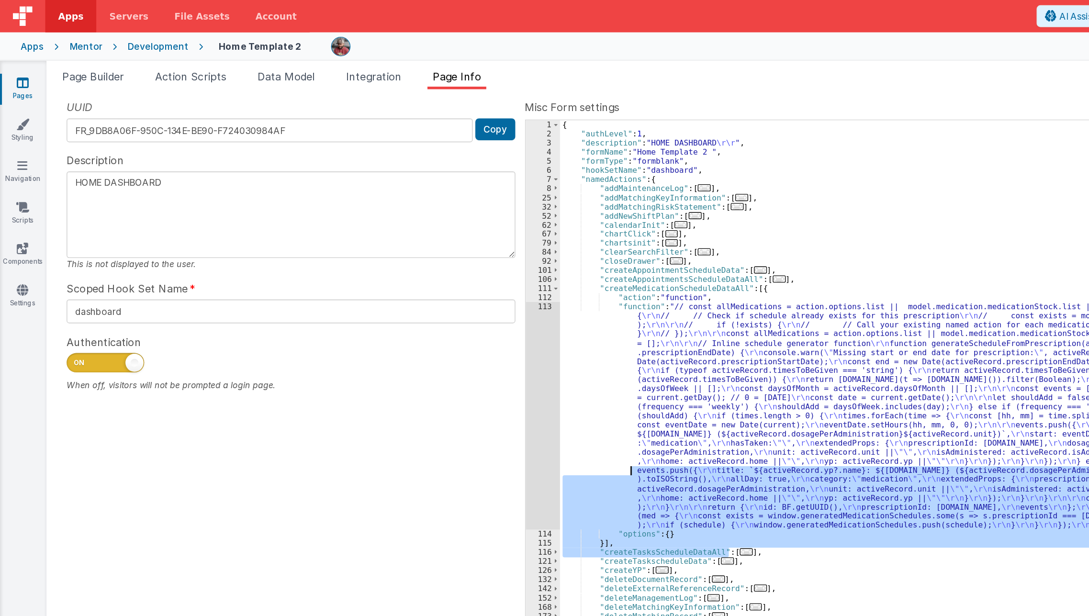
click at [542, 407] on div "{ "authLevel" : 1 , "description" : "HOME DASHBOARD \r\r " , "formName" : "Home…" at bounding box center [743, 341] width 658 height 505
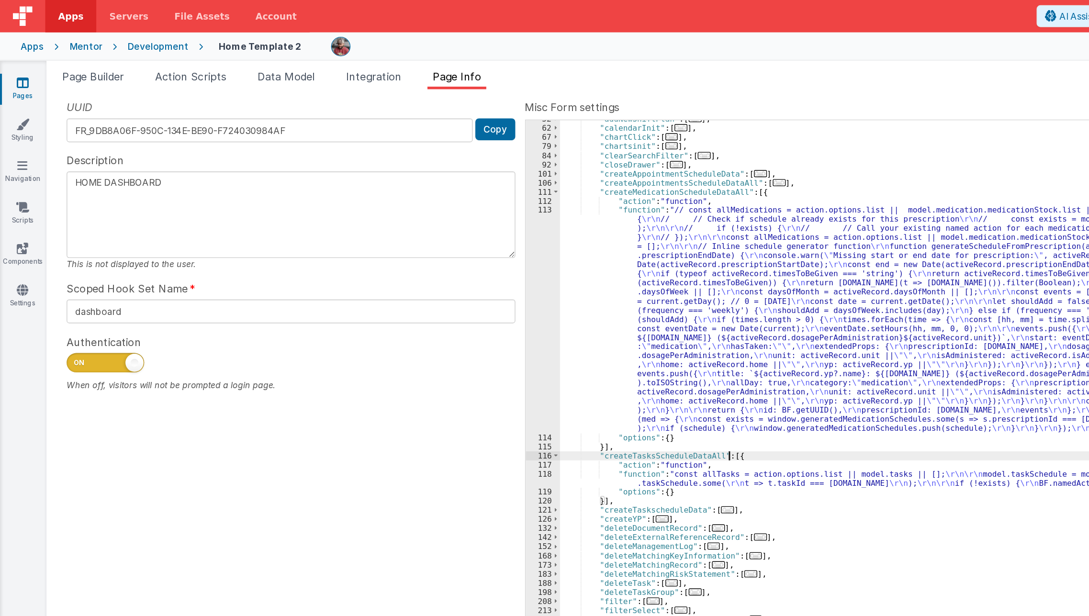
scroll to position [71, 0]
click at [442, 355] on div ""addNewShiftPlan" : [ ... ] , "calendarInit" : [ ... ] , "chartClick" : [ ... ]…" at bounding box center [743, 344] width 658 height 519
click at [393, 353] on div "118" at bounding box center [401, 353] width 25 height 13
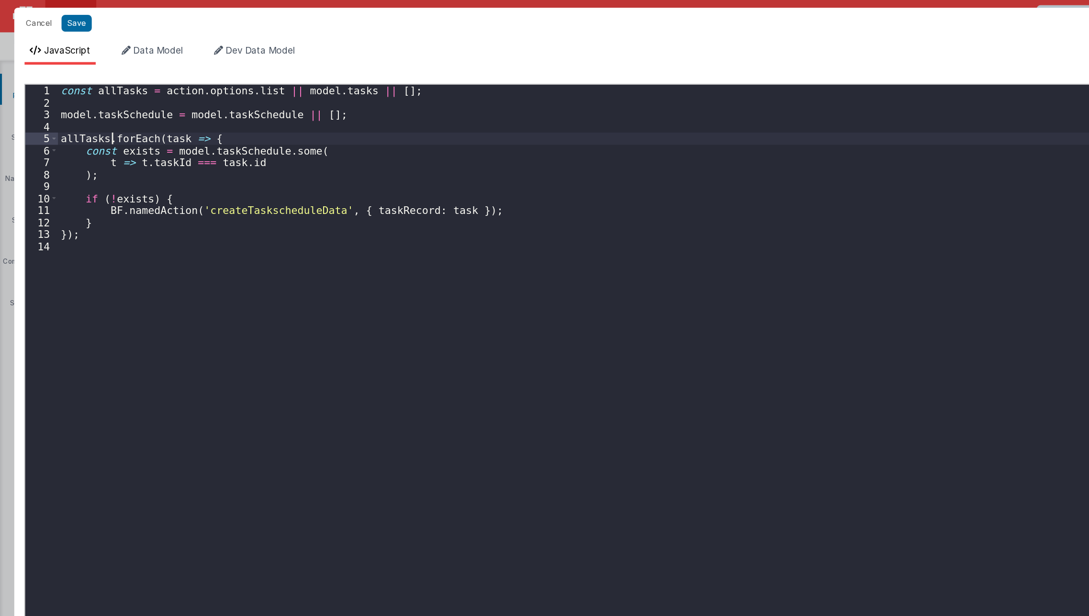
click at [82, 102] on div "const allTasks = action . options . list || model . tasks || [ ] ; model . task…" at bounding box center [556, 341] width 1026 height 557
click at [58, 19] on button "Save" at bounding box center [56, 17] width 22 height 12
type textarea "HOME DASHBOARD"
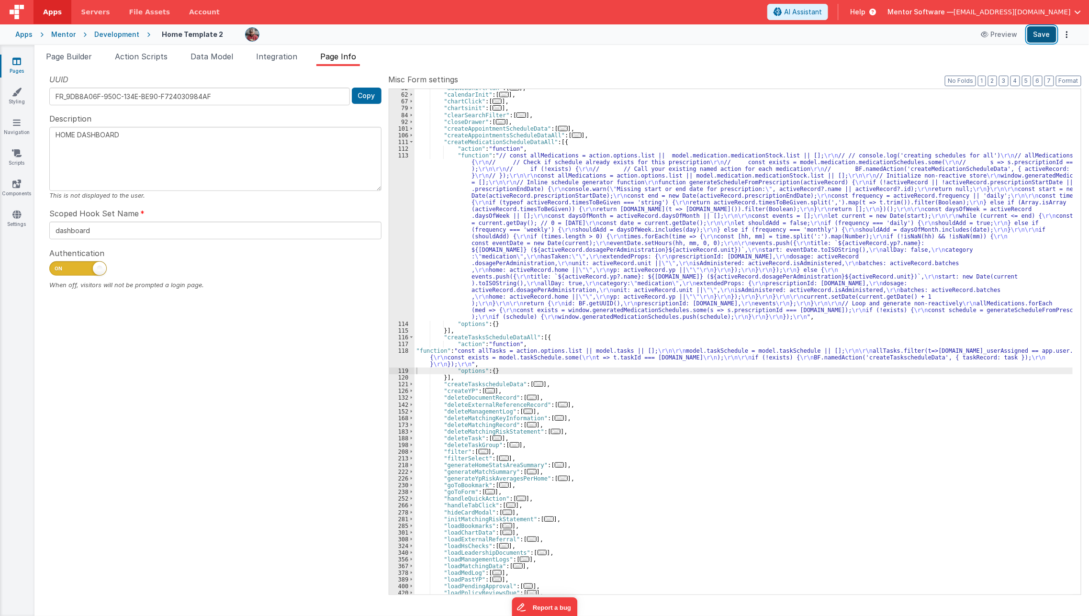
click at [1040, 41] on button "Save" at bounding box center [1041, 34] width 29 height 16
